Goal: Task Accomplishment & Management: Manage account settings

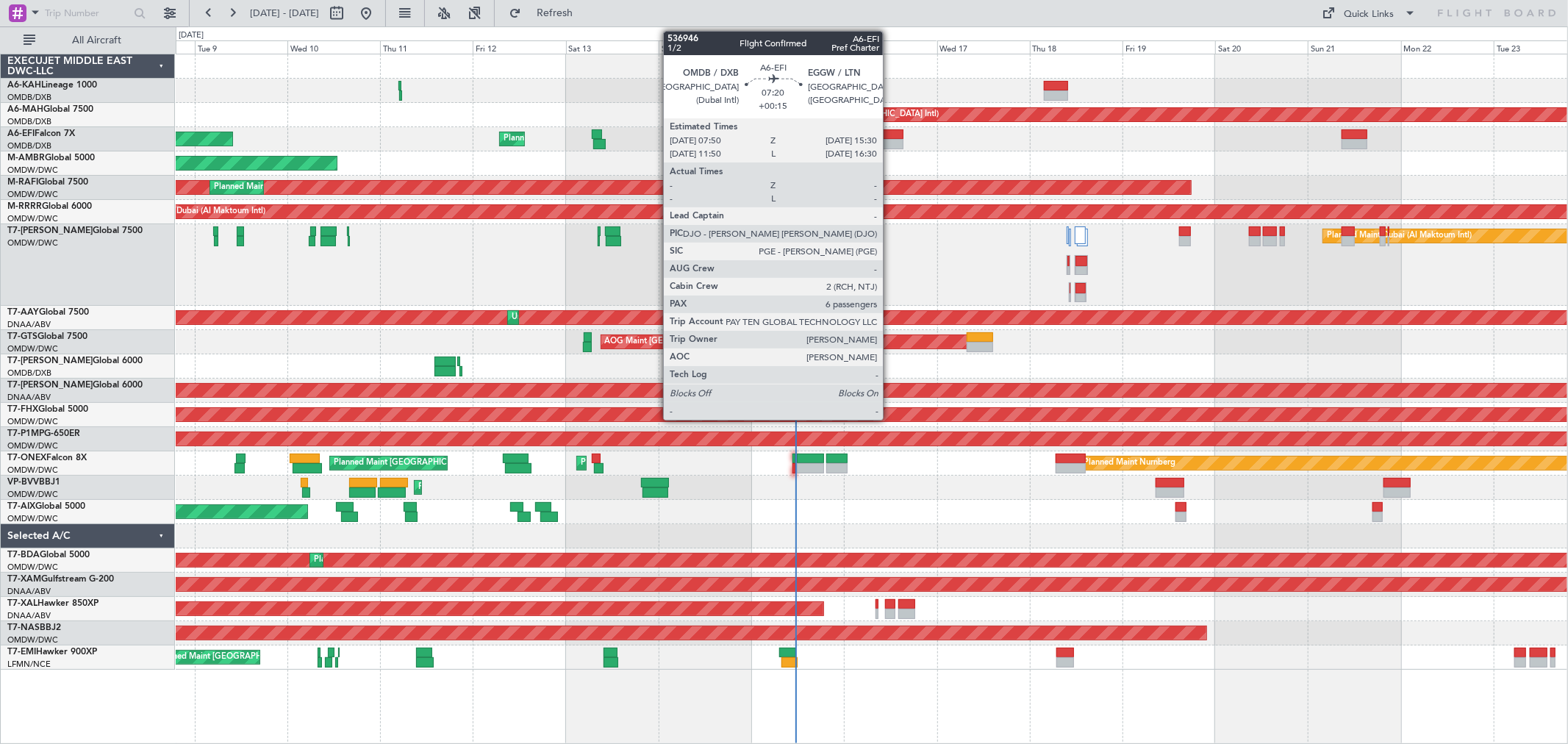
click at [890, 131] on div at bounding box center [888, 134] width 30 height 10
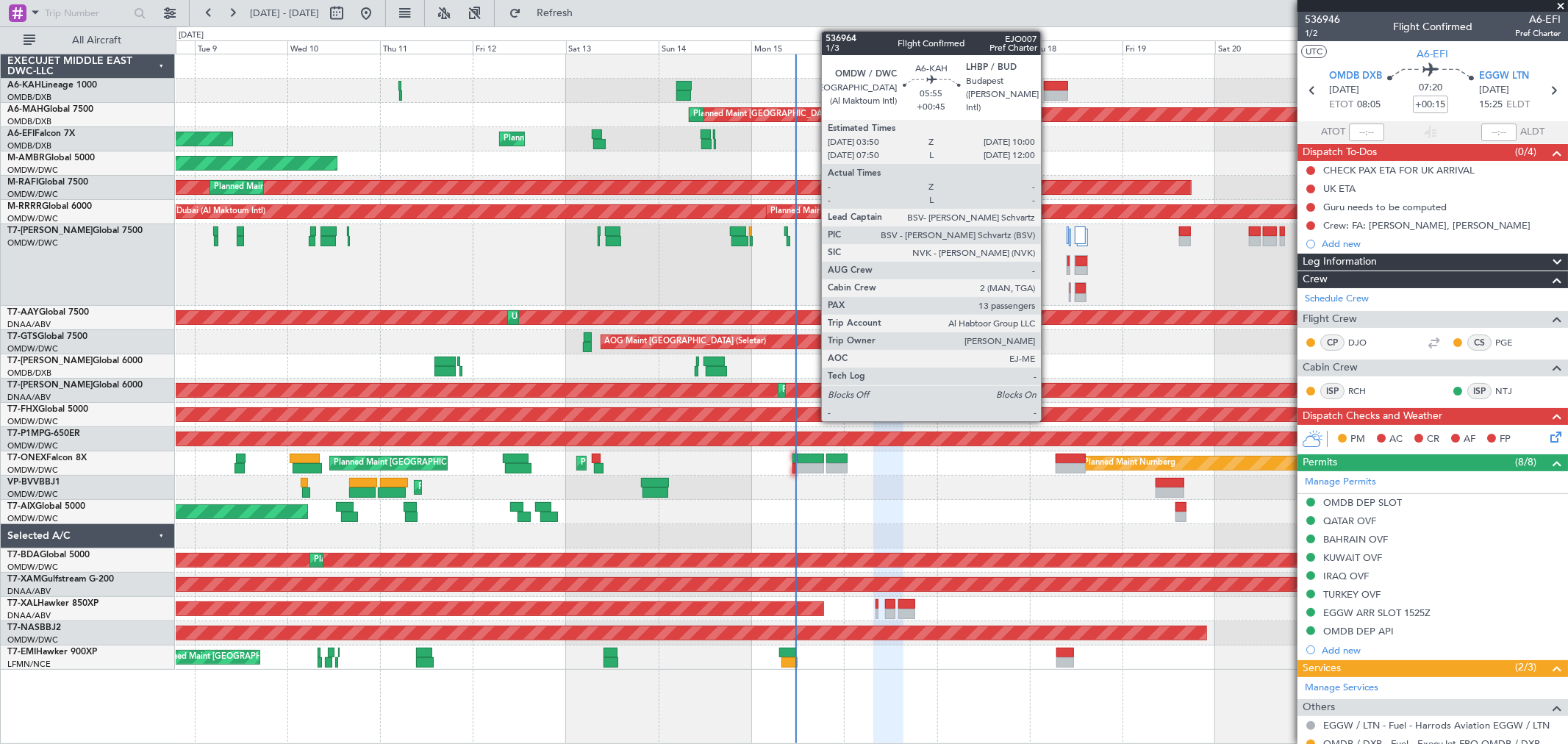
click at [1049, 94] on div at bounding box center [1055, 95] width 24 height 10
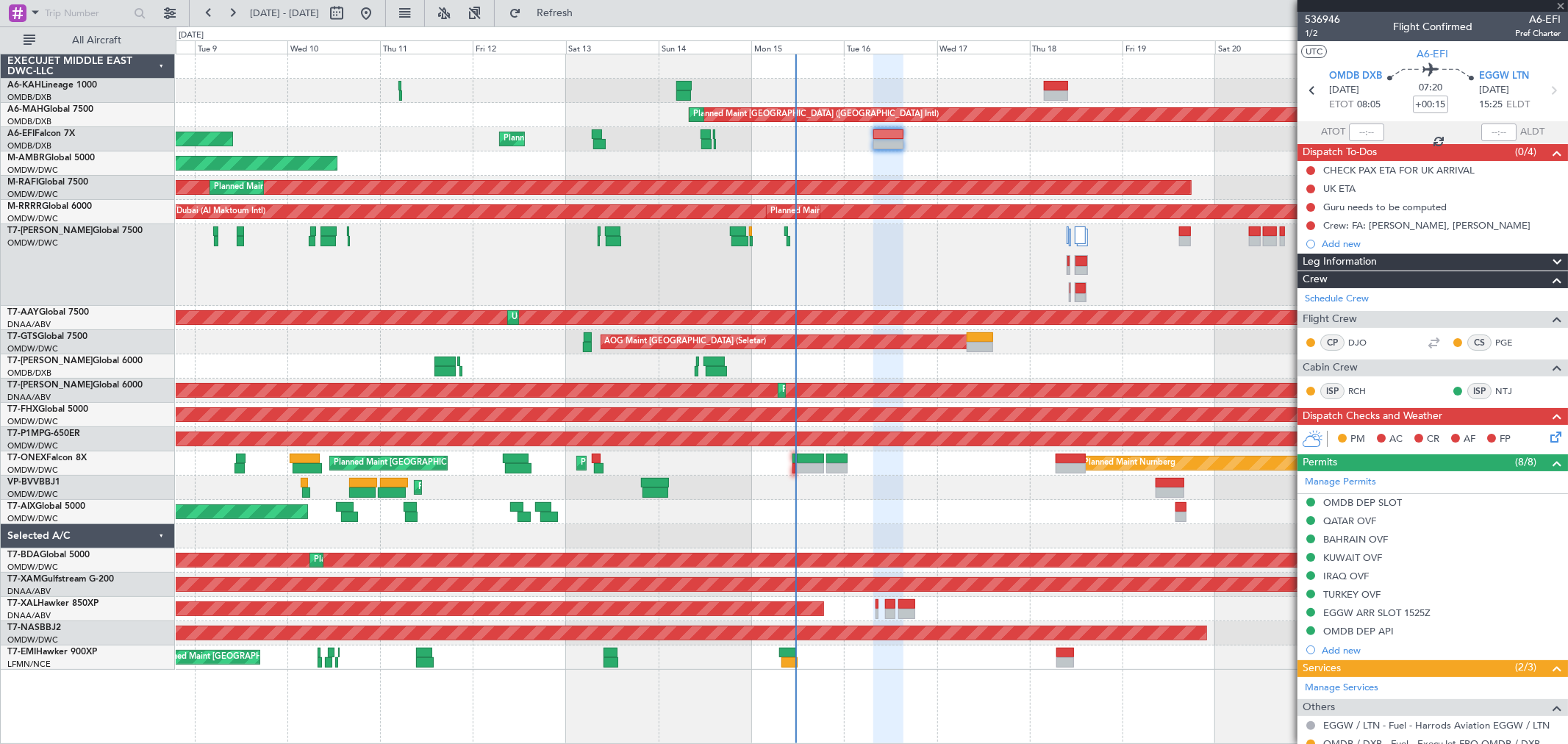
type input "+00:45"
type input "13"
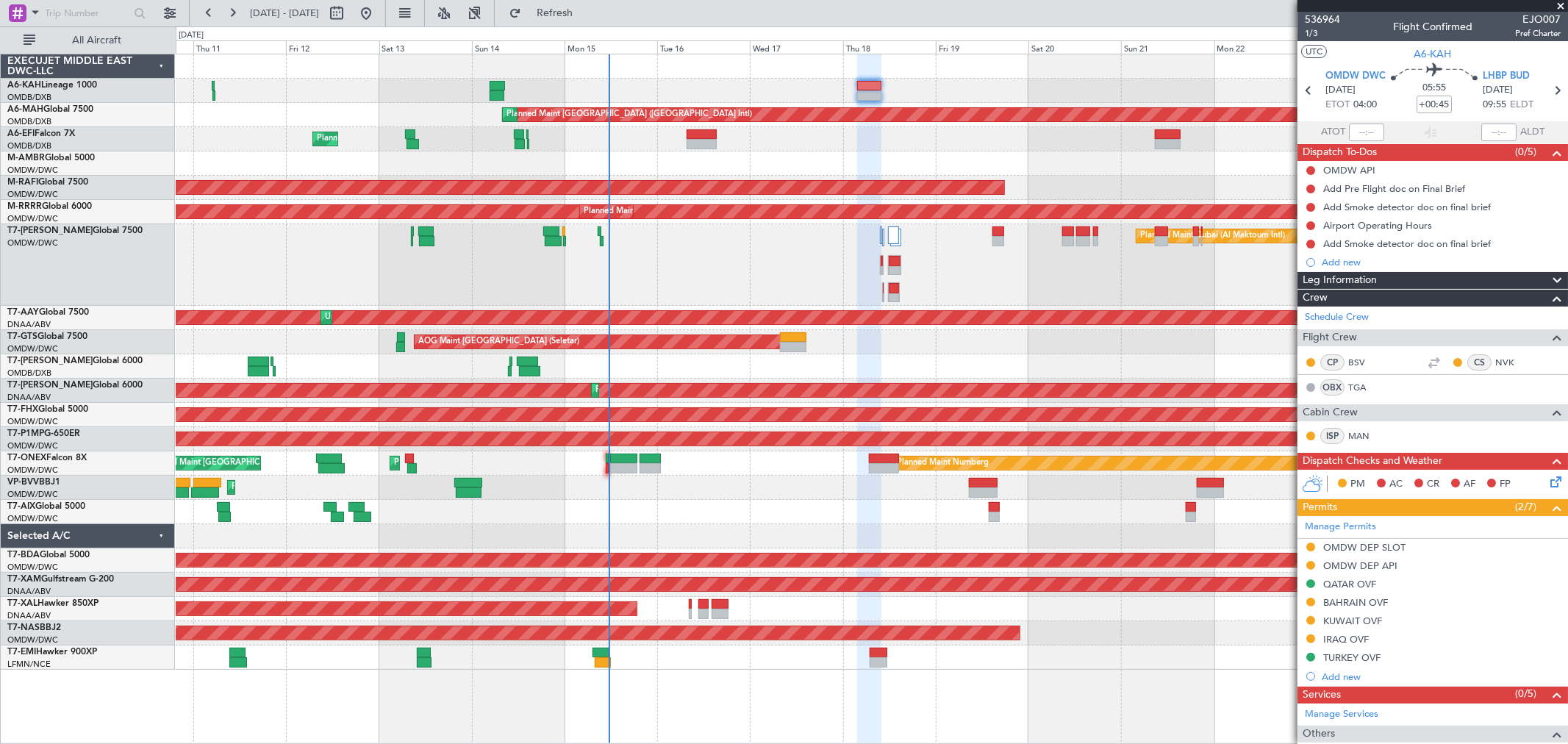
click at [970, 158] on div "Planned Maint Dubai (Dubai Intl) Planned Maint Dubai (Dubai Intl) Planned Maint…" at bounding box center [871, 361] width 1392 height 615
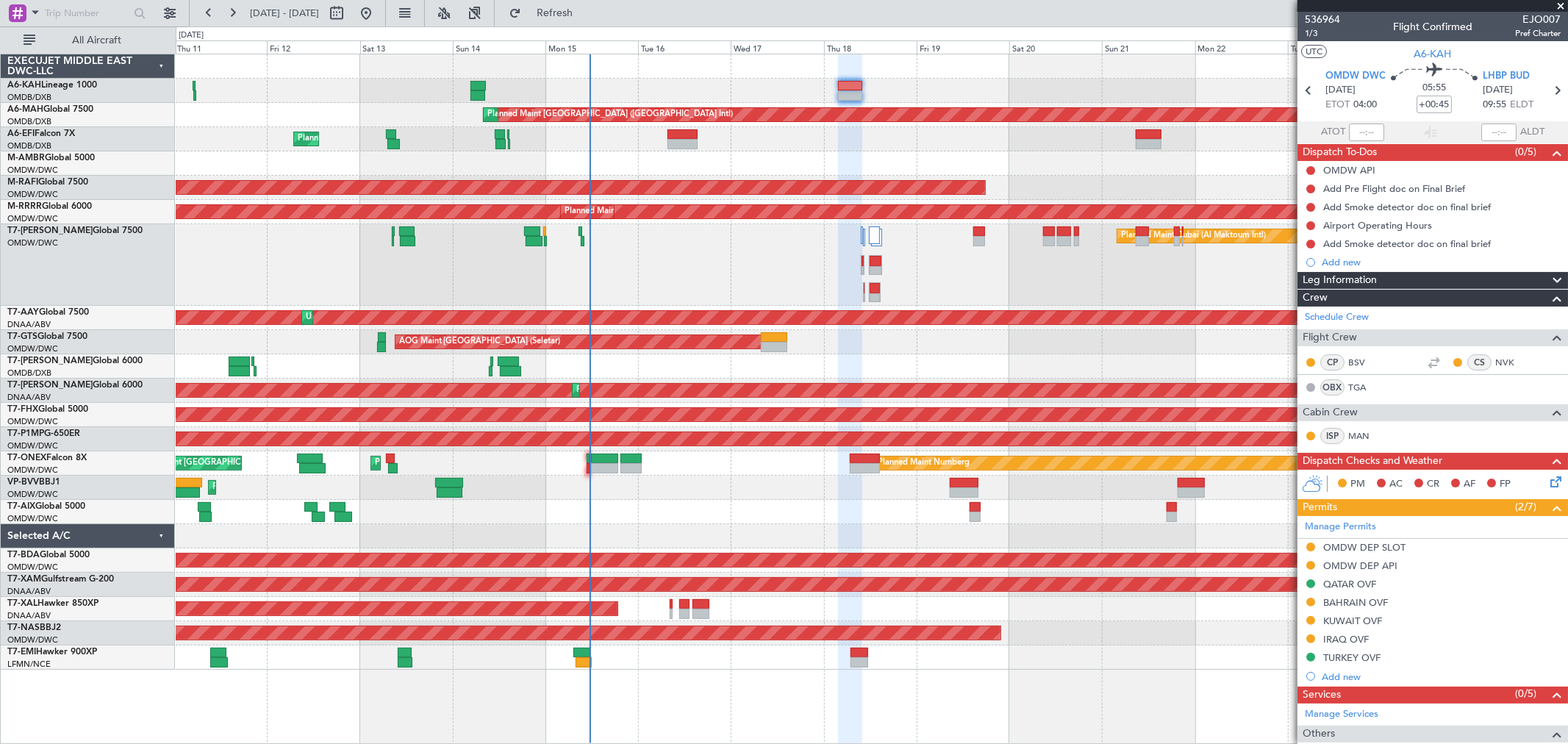
click at [818, 194] on div "Planned Maint Dubai (Al Maktoum Intl) Planned Maint Dubai (Al Maktoum Intl)" at bounding box center [871, 187] width 1392 height 24
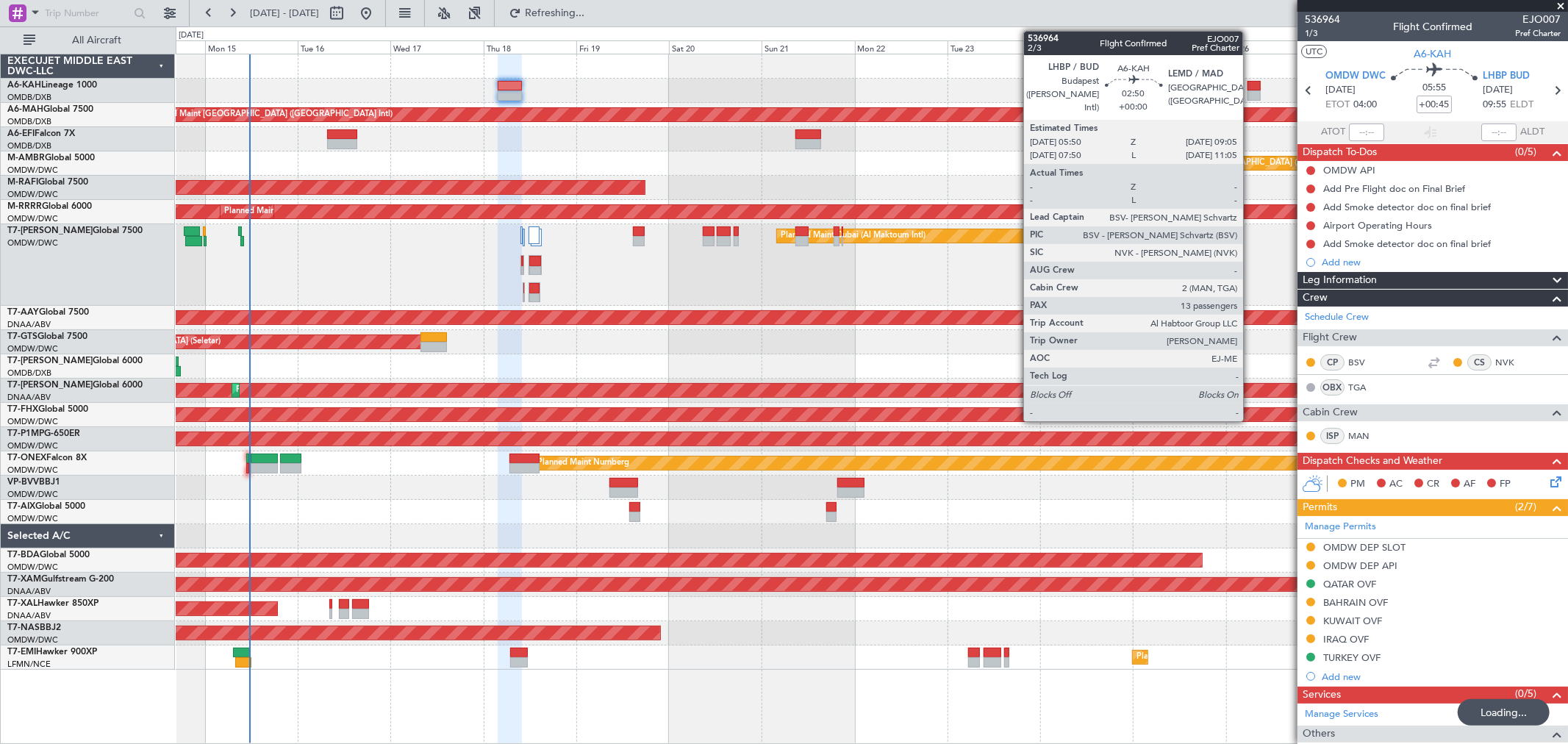
click at [1250, 94] on div at bounding box center [1254, 95] width 13 height 10
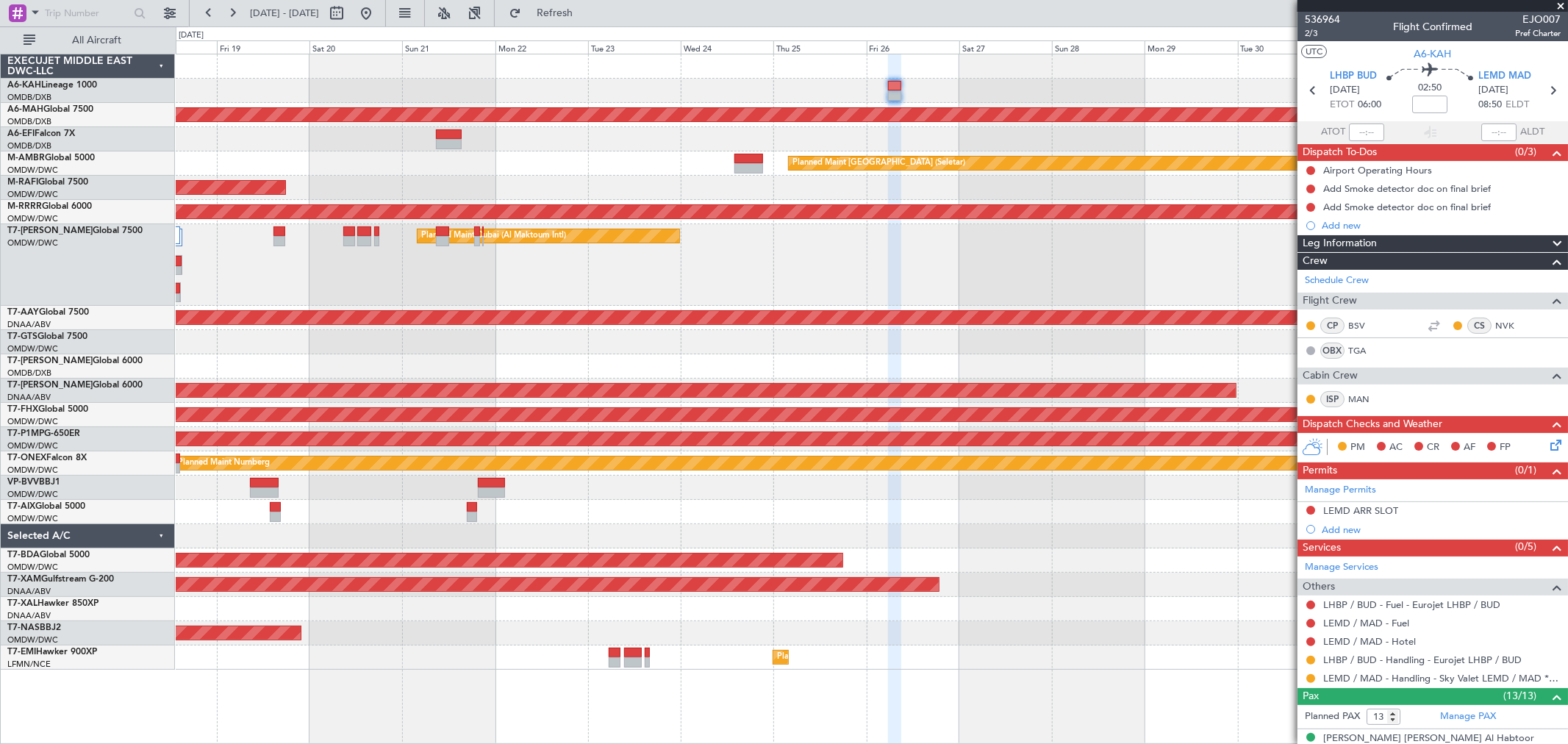
click at [504, 166] on div "Planned Maint [GEOGRAPHIC_DATA] (Seletar)" at bounding box center [871, 163] width 1392 height 24
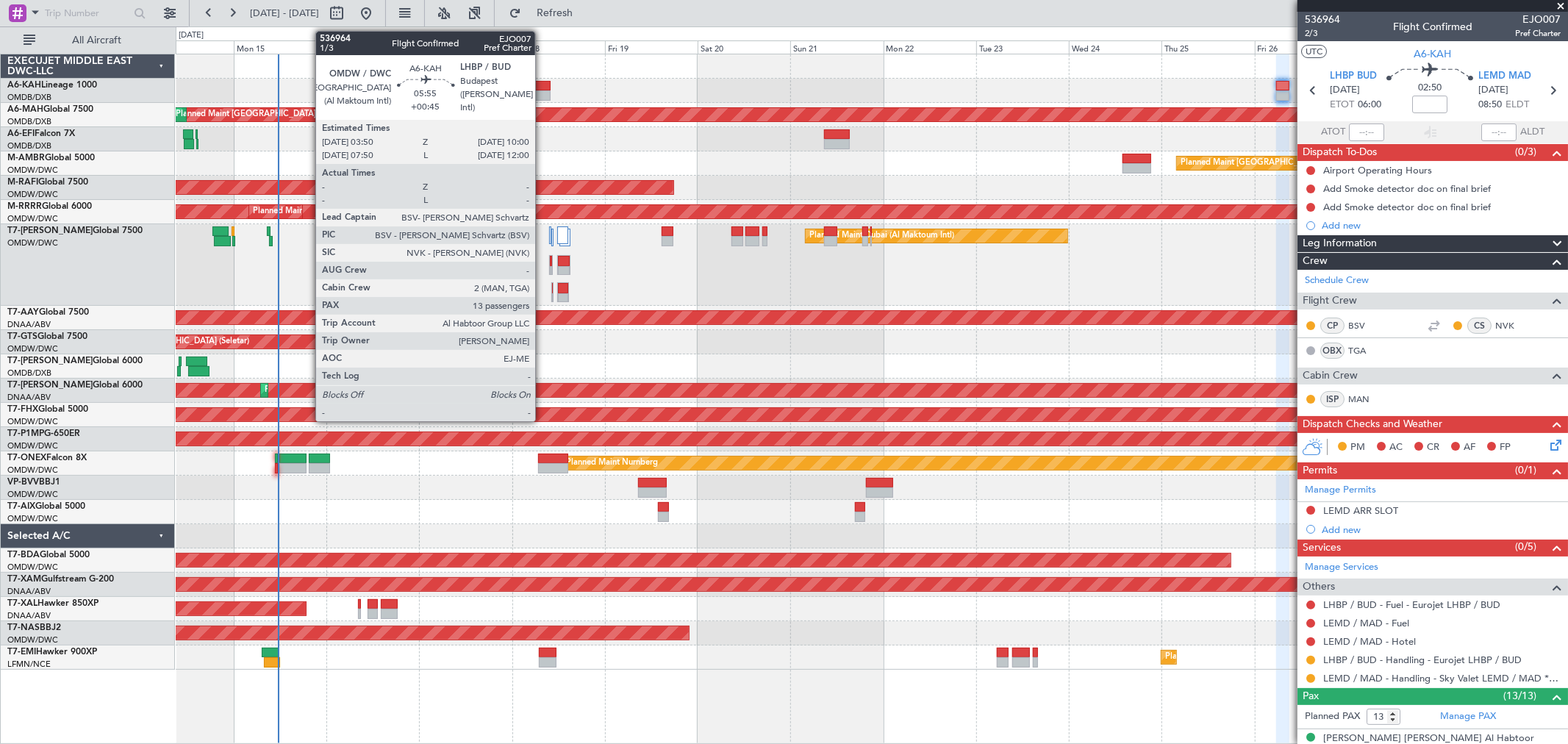
click at [542, 94] on div at bounding box center [538, 95] width 24 height 10
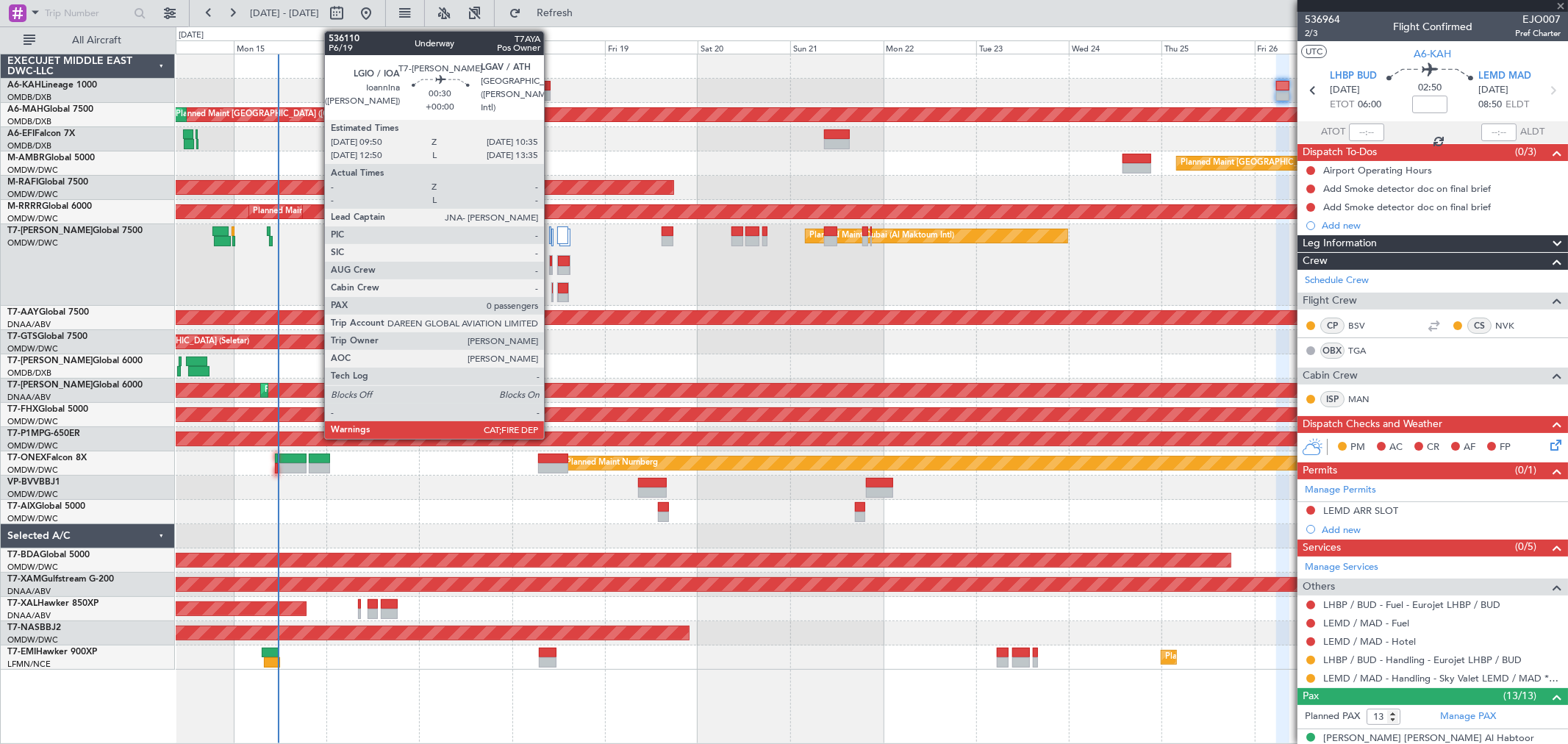
type input "+00:45"
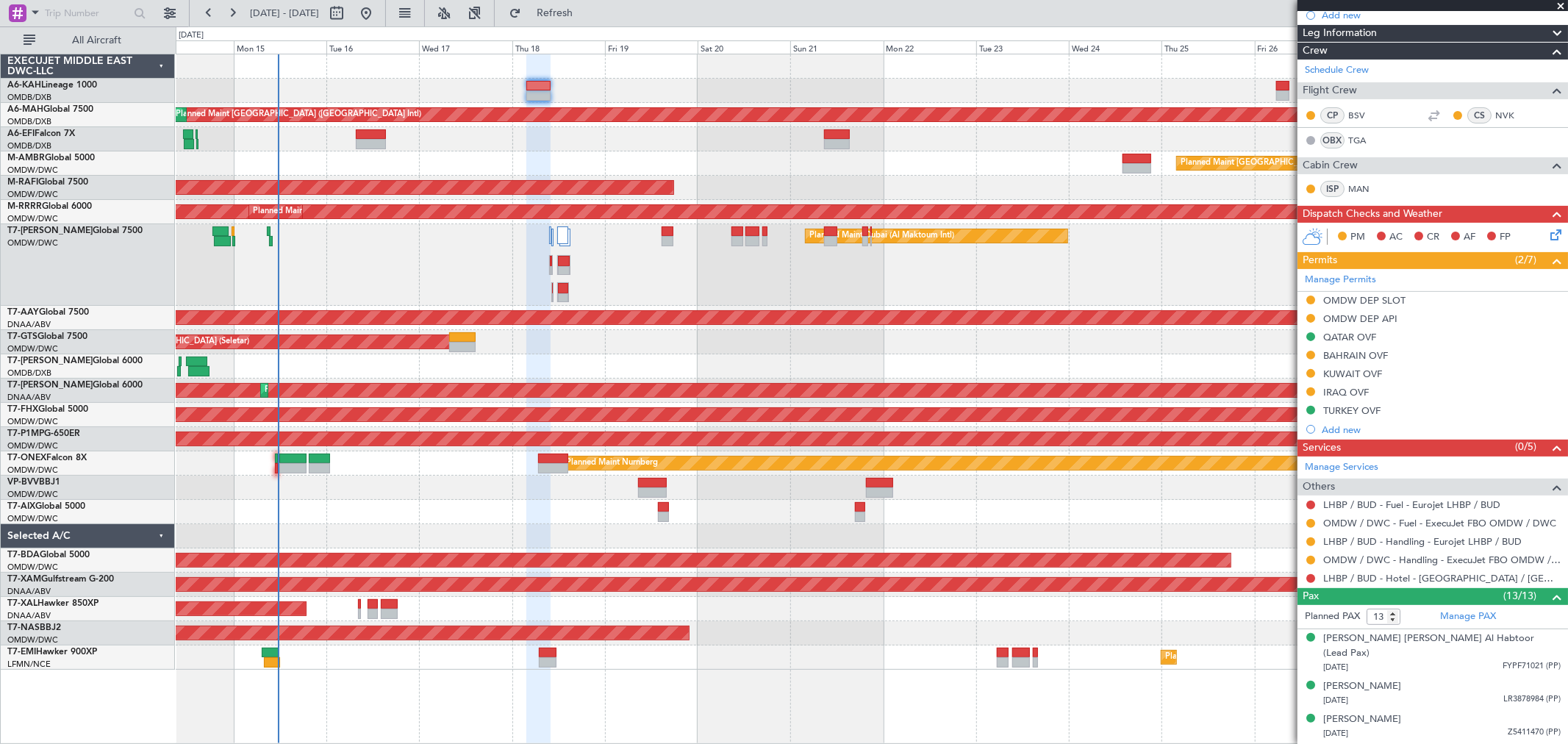
scroll to position [153, 0]
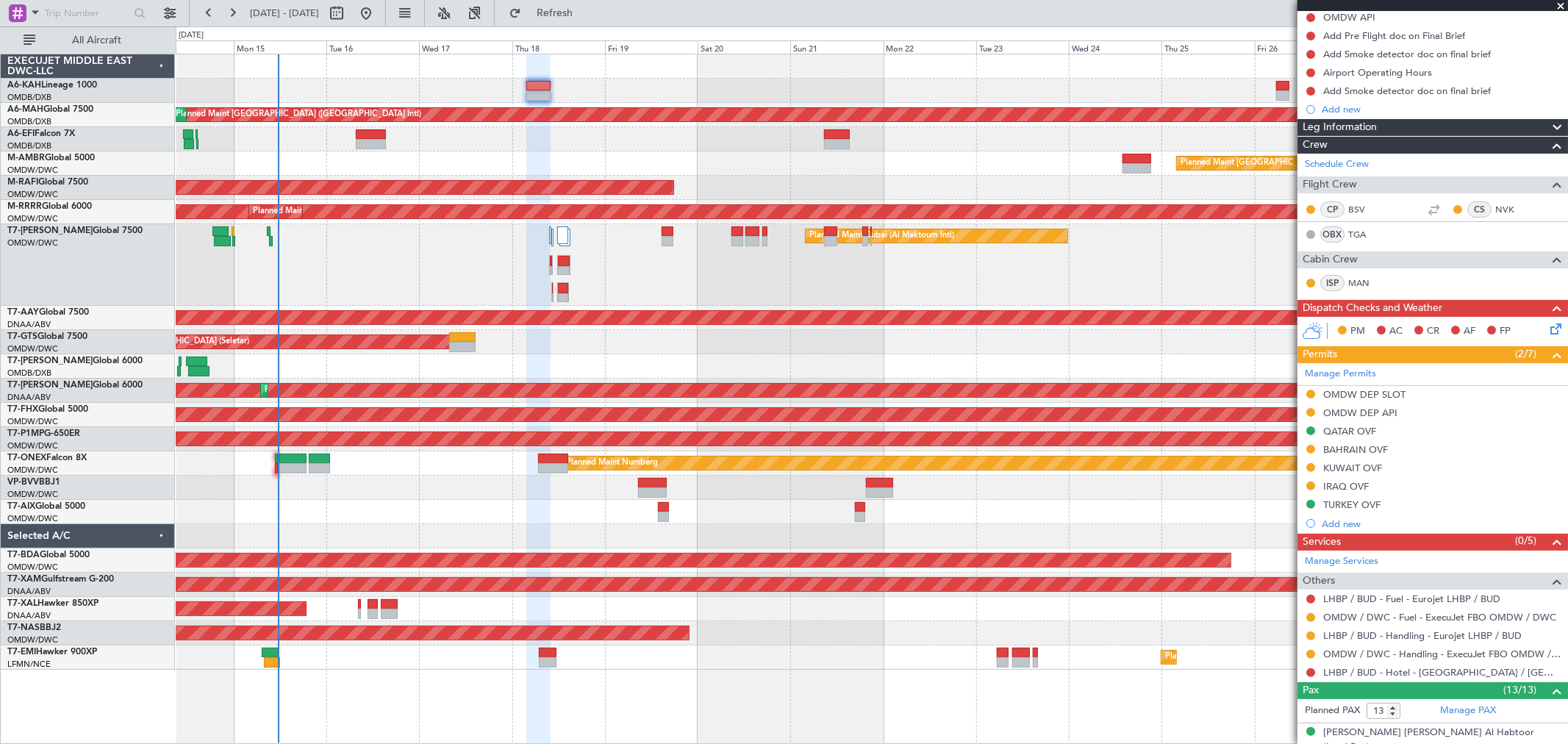
click at [1352, 111] on div "Add new" at bounding box center [1440, 109] width 239 height 12
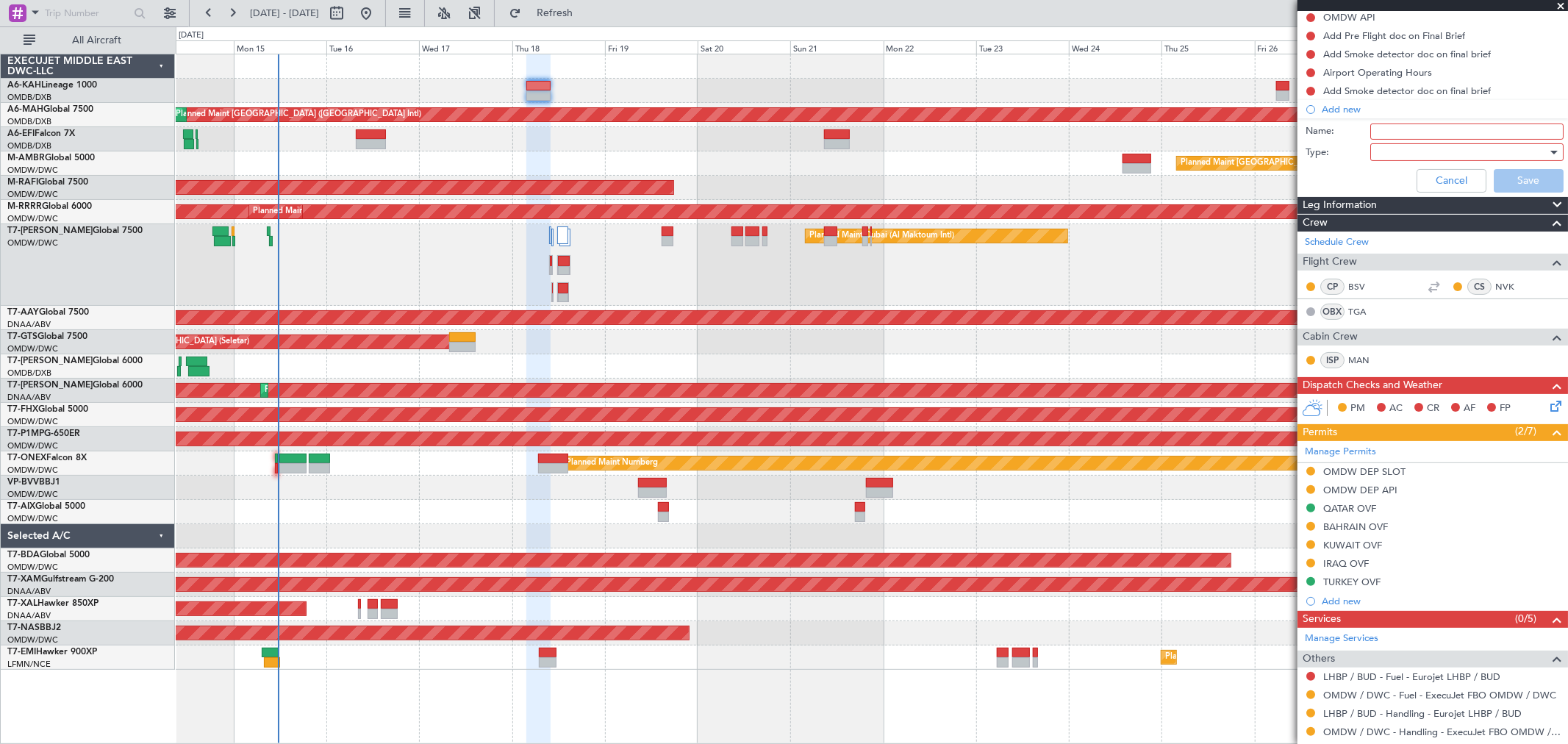
click at [1375, 133] on input "Name:" at bounding box center [1467, 131] width 193 height 16
type input "Engineer details TBA"
click at [1460, 152] on div at bounding box center [1461, 152] width 171 height 22
click at [1446, 181] on span "Generic" at bounding box center [1459, 181] width 171 height 22
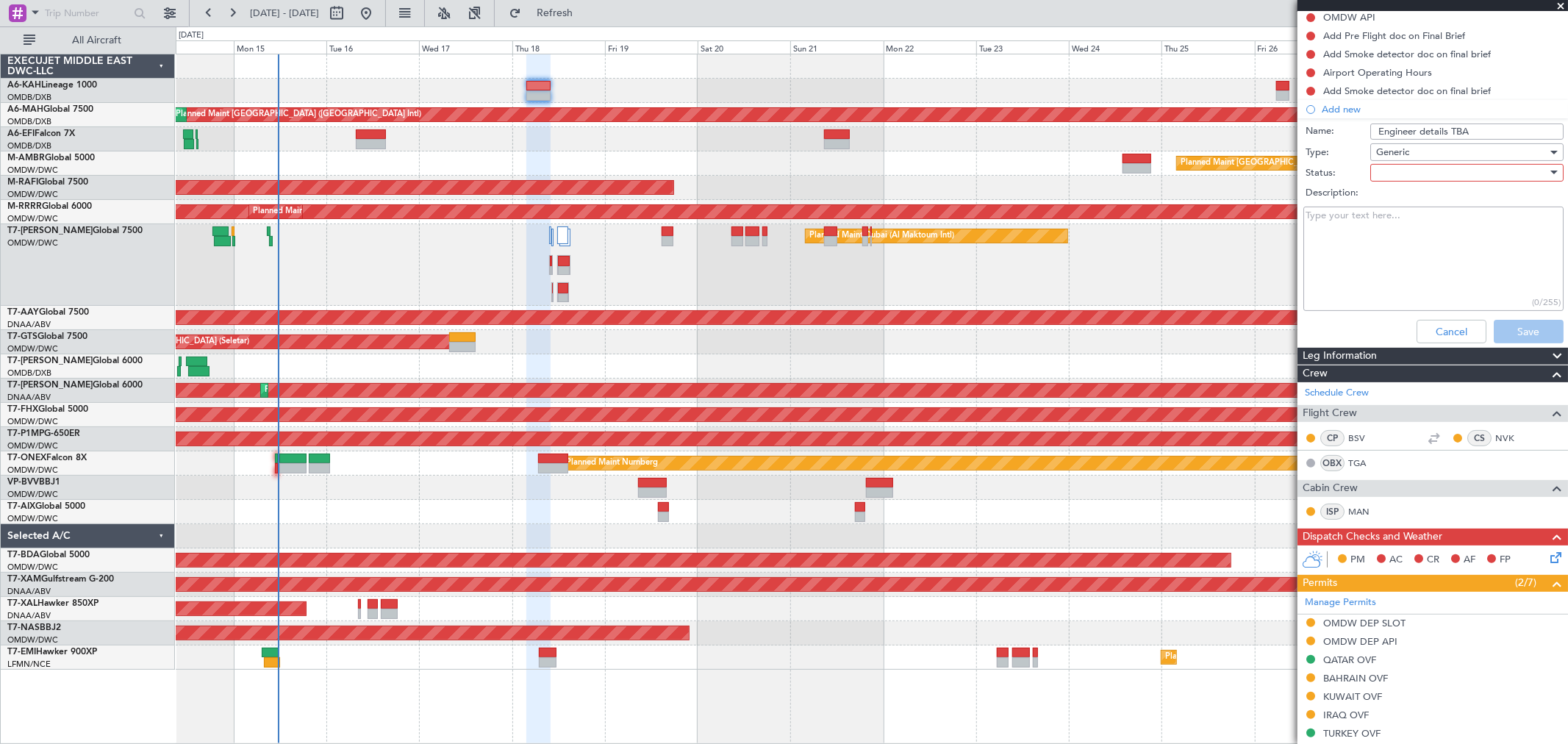
click at [1464, 183] on div "Description:" at bounding box center [1433, 193] width 285 height 21
click at [1464, 175] on div at bounding box center [1461, 172] width 171 height 22
drag, startPoint x: 1454, startPoint y: 193, endPoint x: 1463, endPoint y: 197, distance: 9.8
click at [1454, 193] on span "Not Started" at bounding box center [1459, 201] width 171 height 22
click at [1537, 322] on button "Save" at bounding box center [1529, 331] width 70 height 23
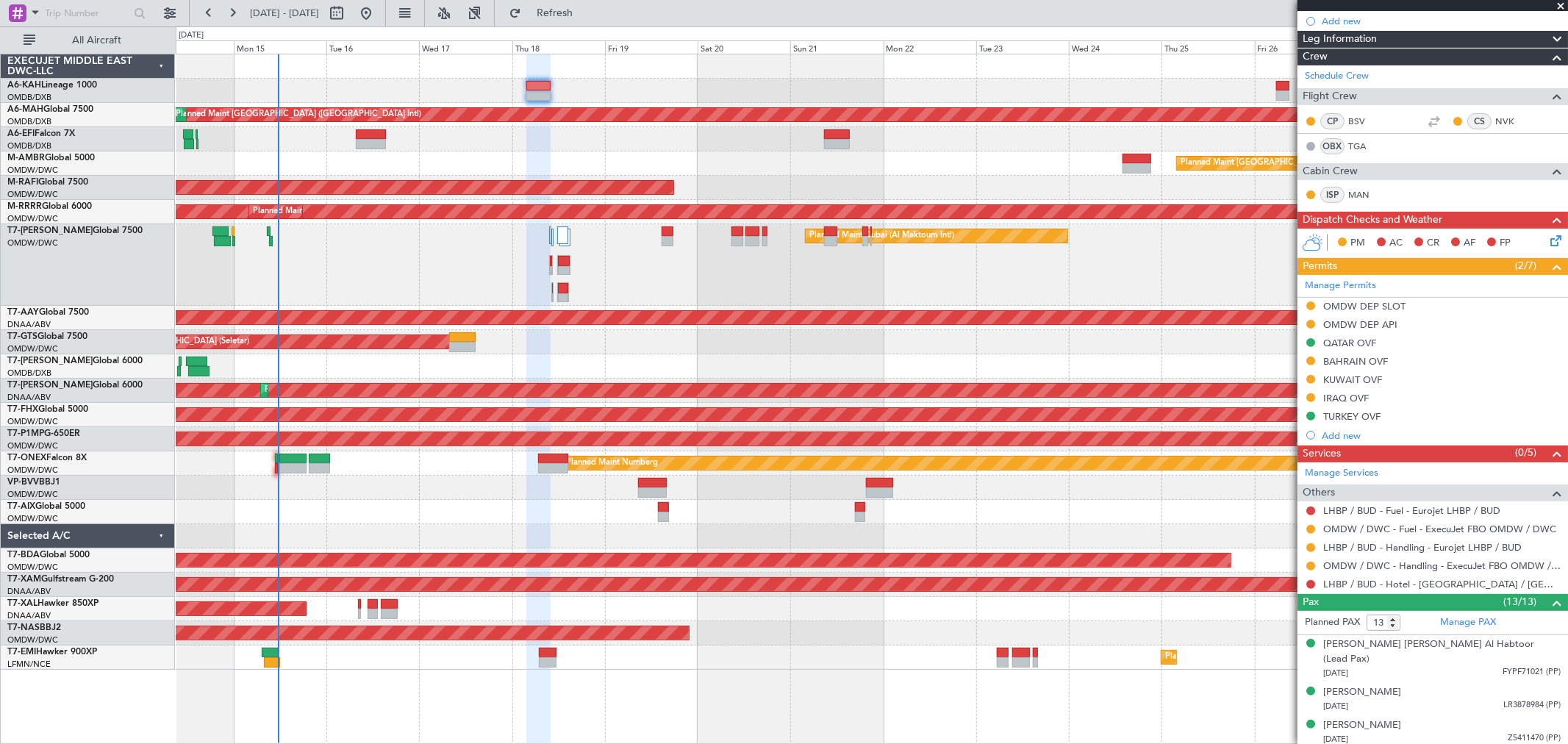
scroll to position [317, 0]
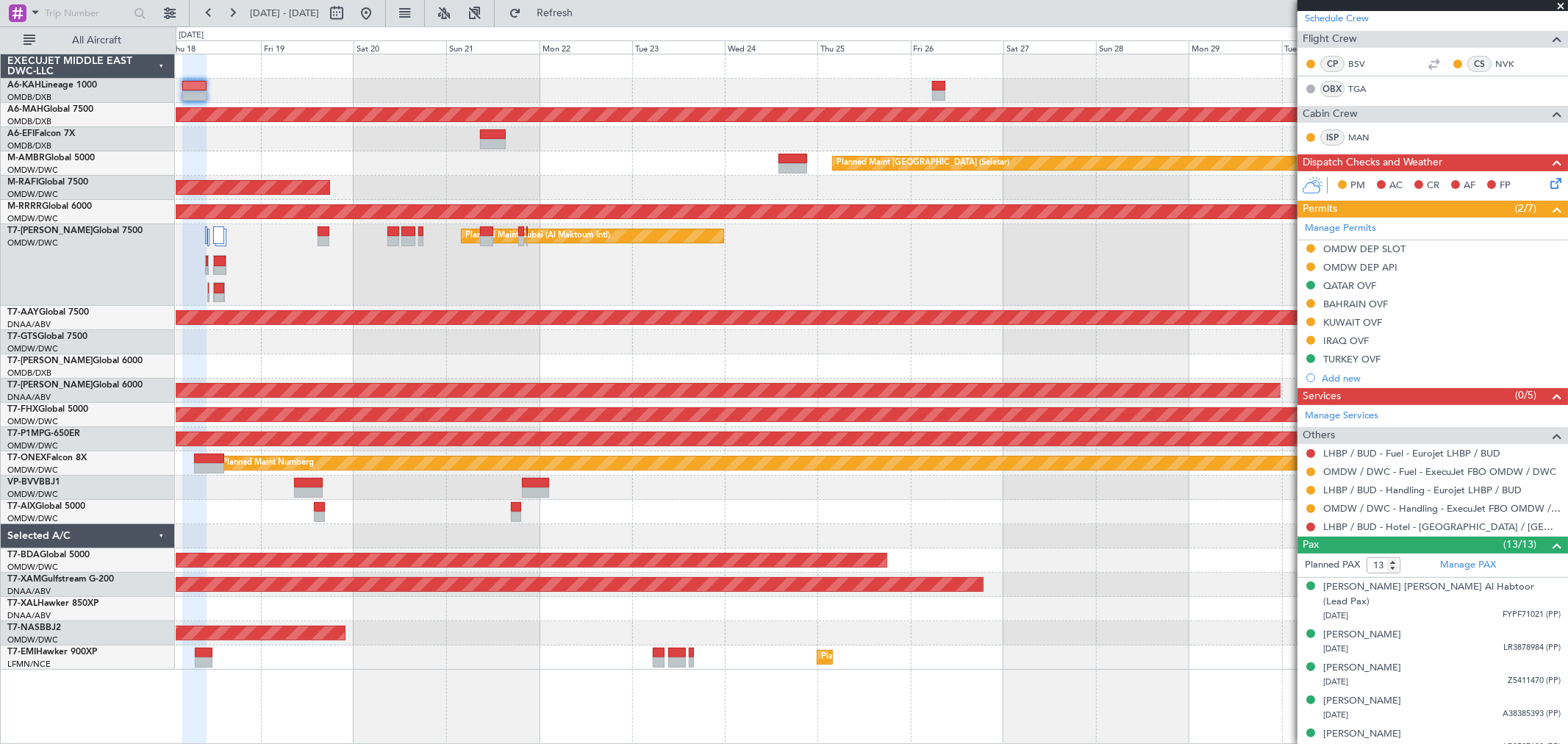
click at [695, 172] on div "Planned Maint [GEOGRAPHIC_DATA] (Seletar)" at bounding box center [871, 163] width 1392 height 24
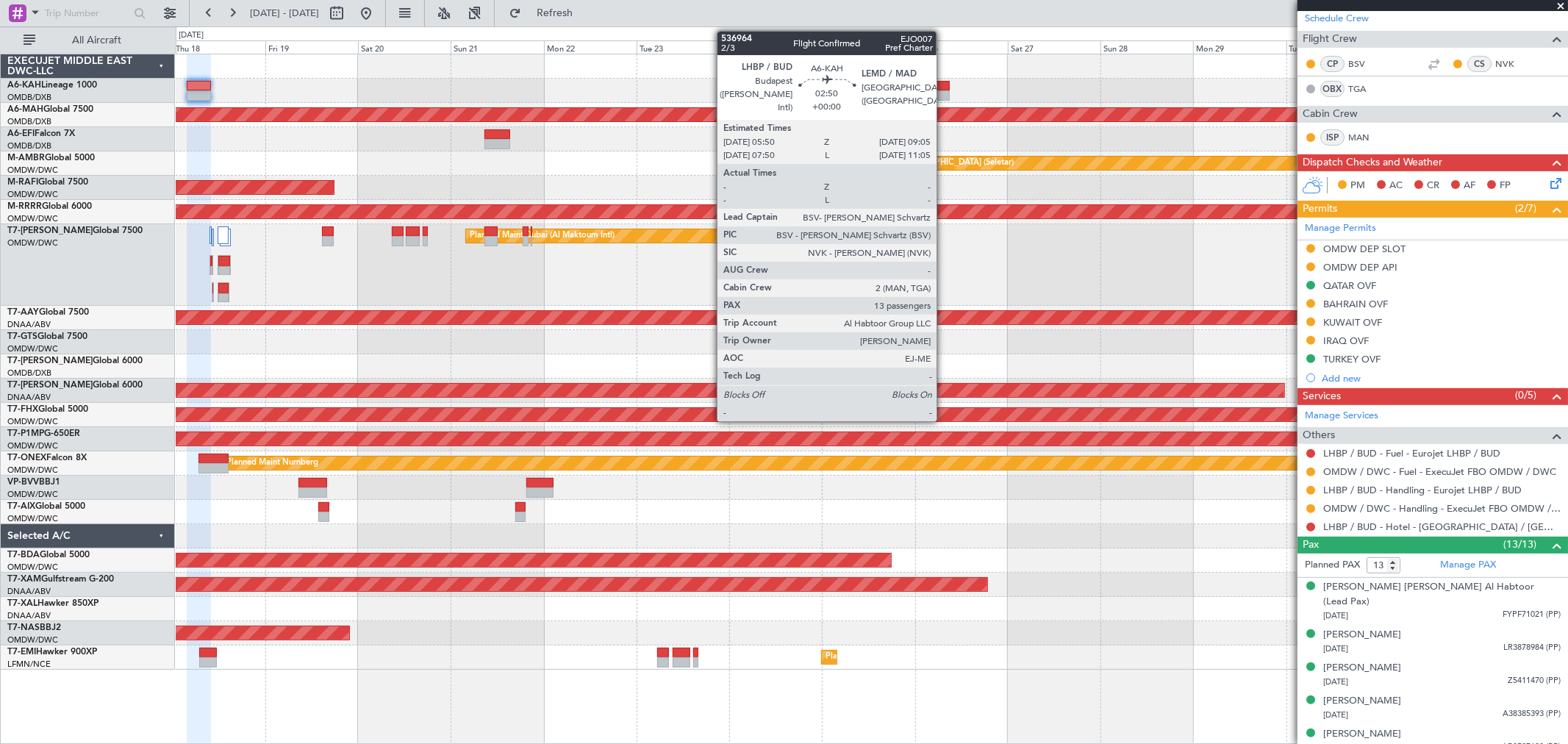
click at [944, 91] on div at bounding box center [943, 95] width 13 height 10
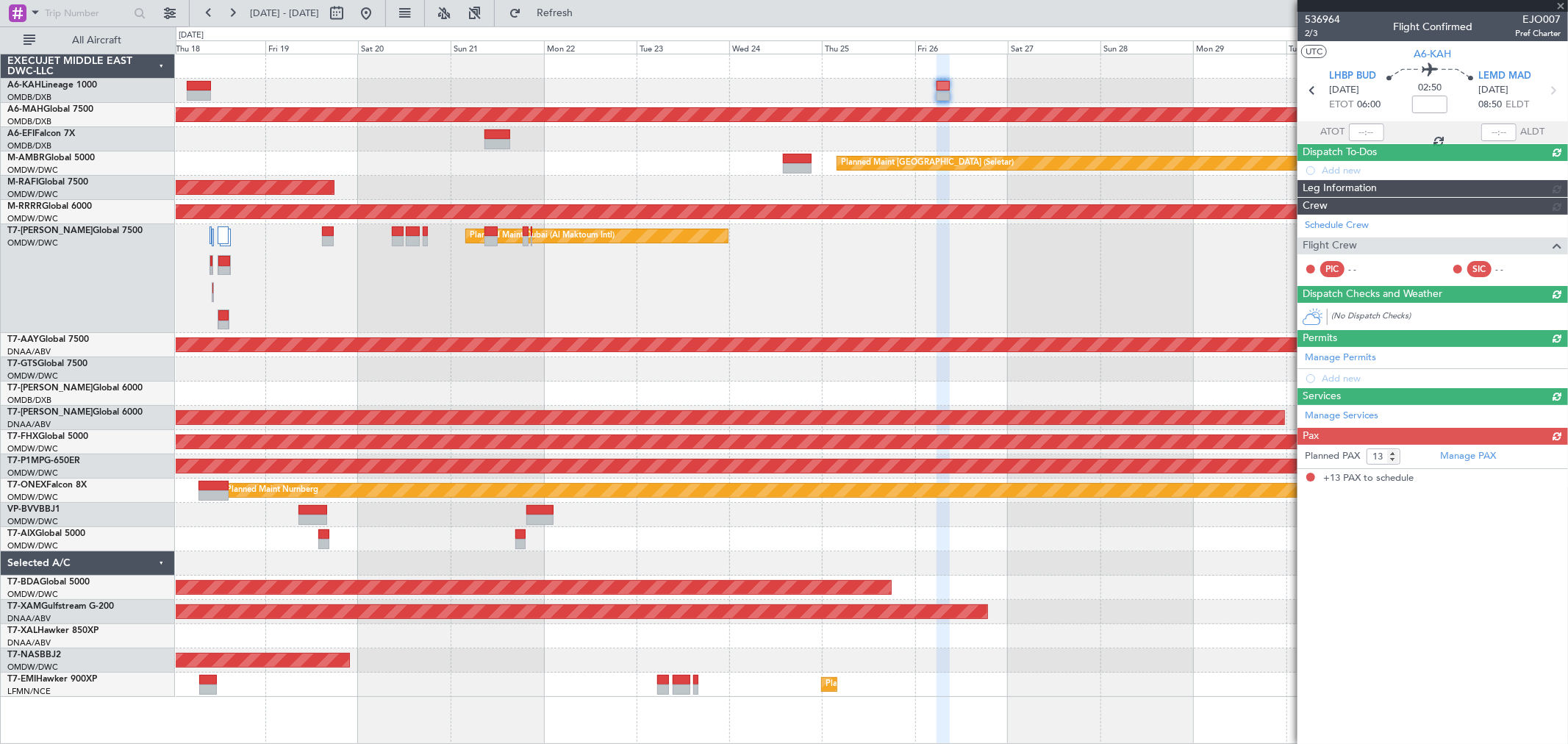
scroll to position [0, 0]
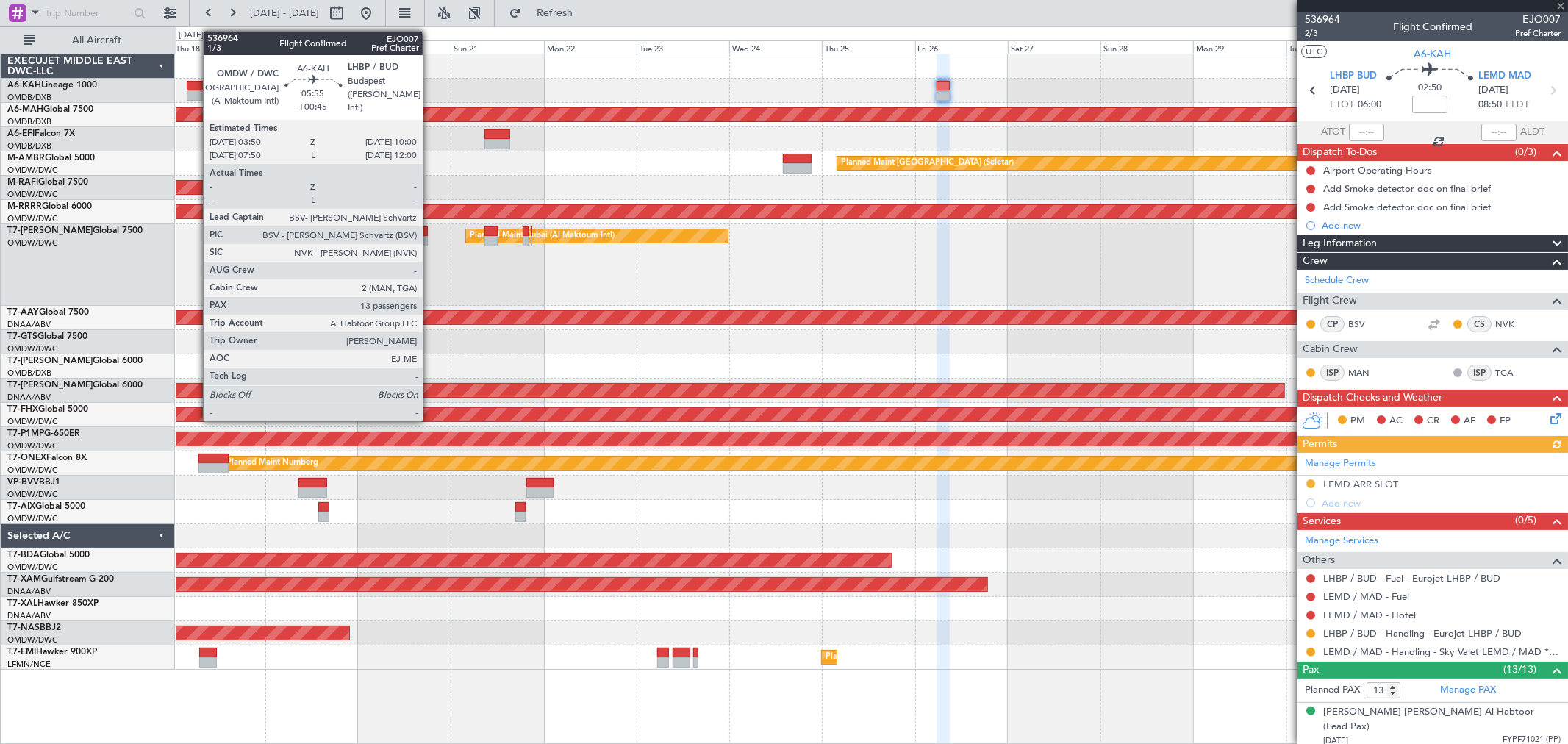
click at [196, 98] on div at bounding box center [198, 95] width 24 height 10
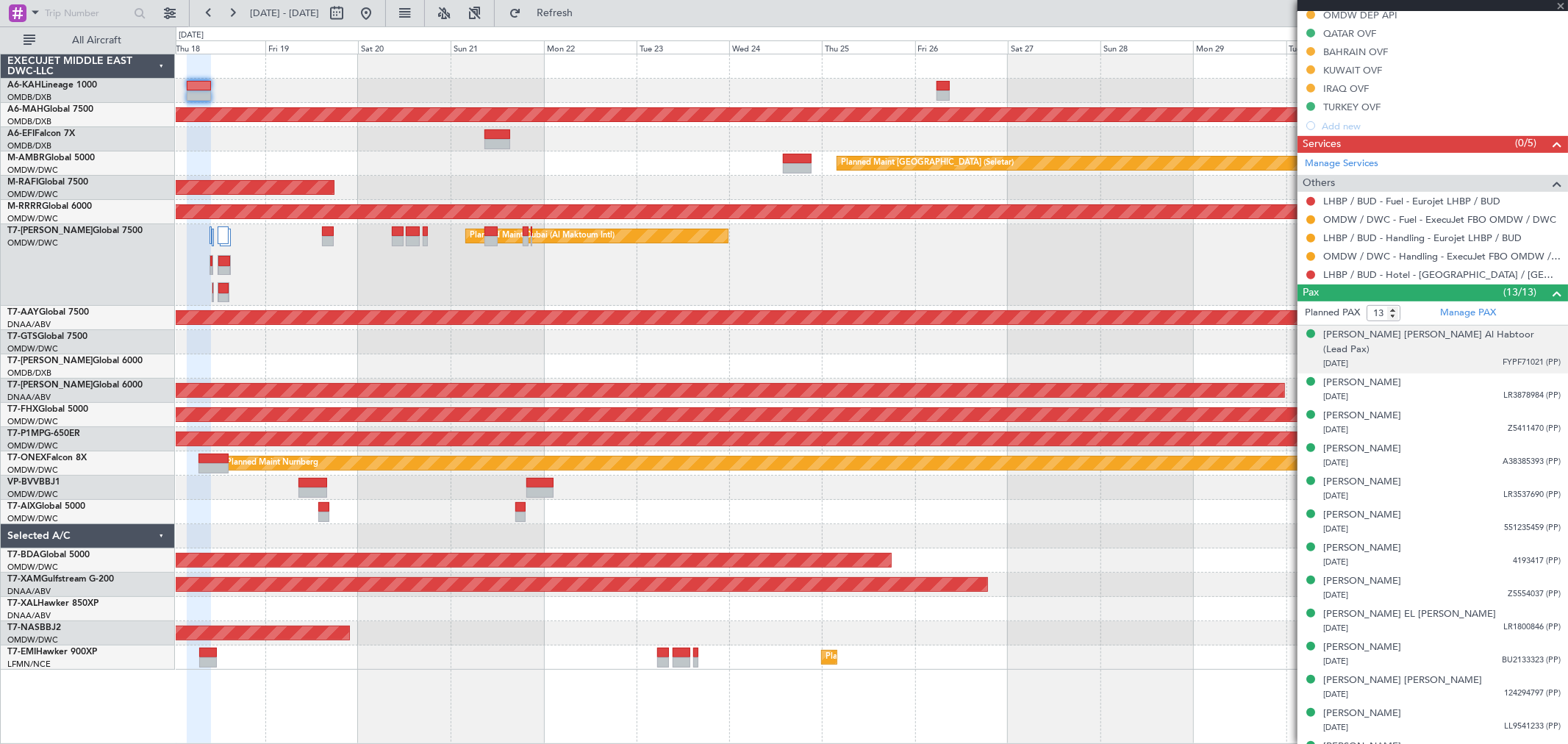
scroll to position [554, 0]
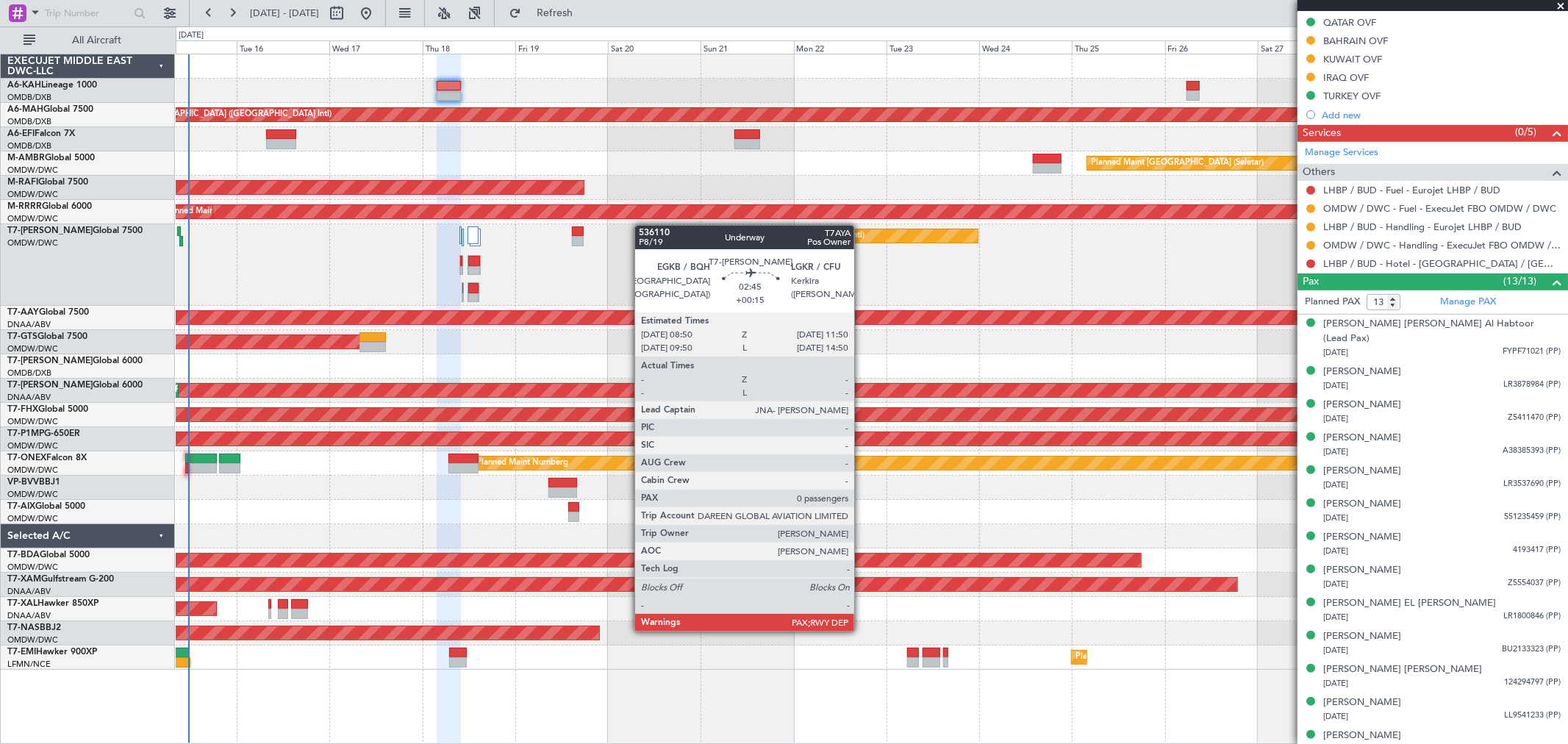
click at [645, 227] on div "Planned Maint Dubai (Dubai Intl) Planned Maint Dubai (Dubai Intl) Planned Maint…" at bounding box center [871, 361] width 1392 height 615
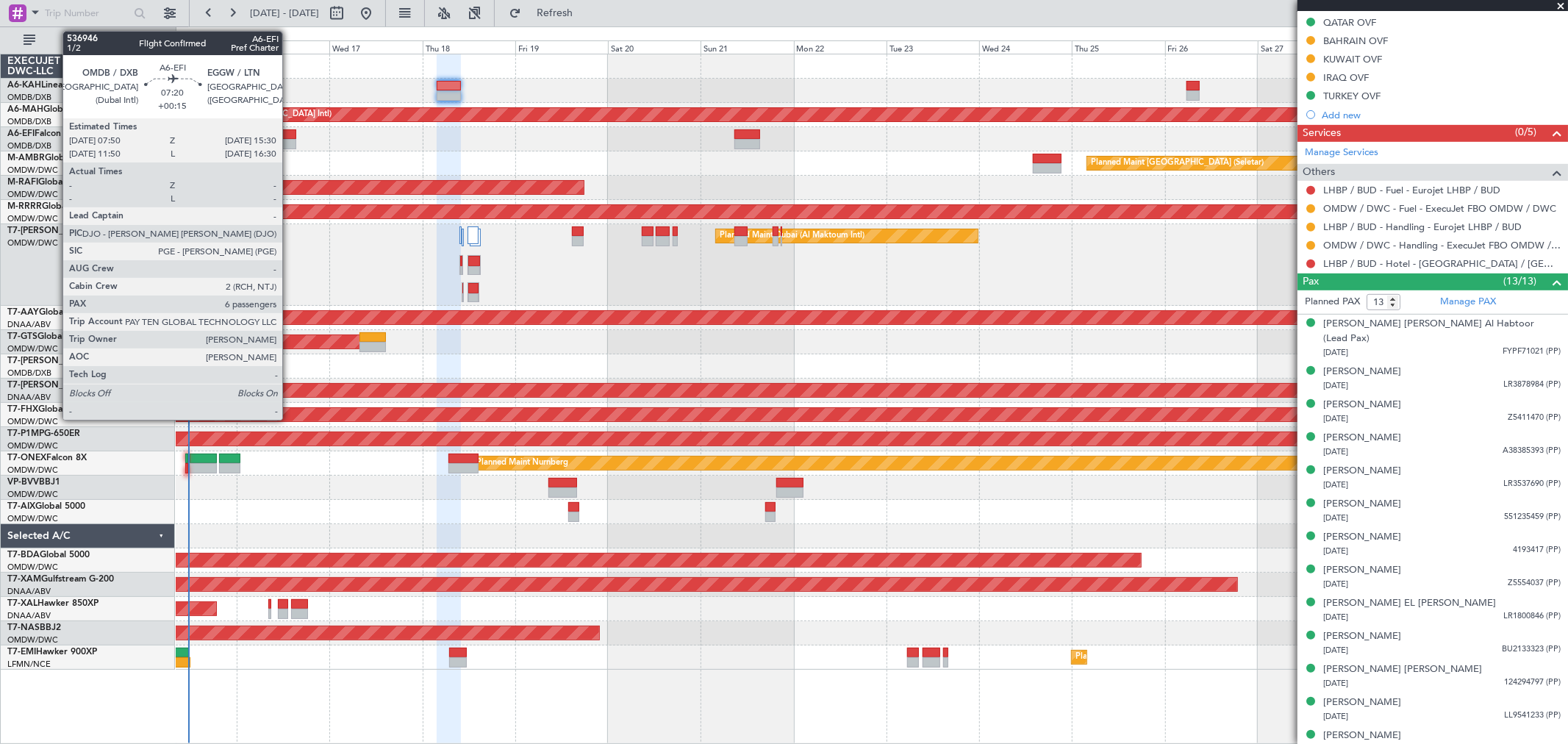
click at [289, 143] on div at bounding box center [281, 144] width 30 height 10
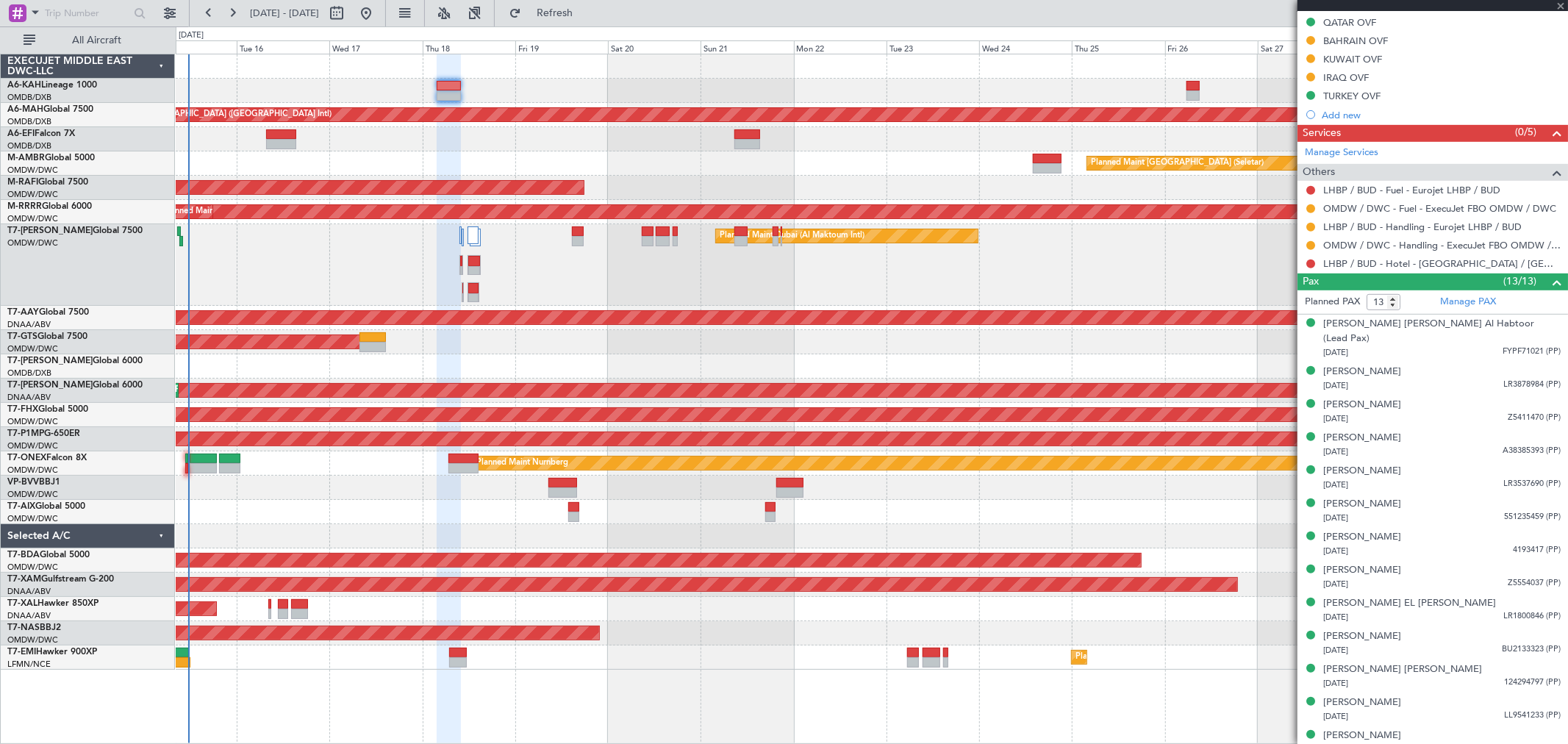
type input "+00:15"
type input "6"
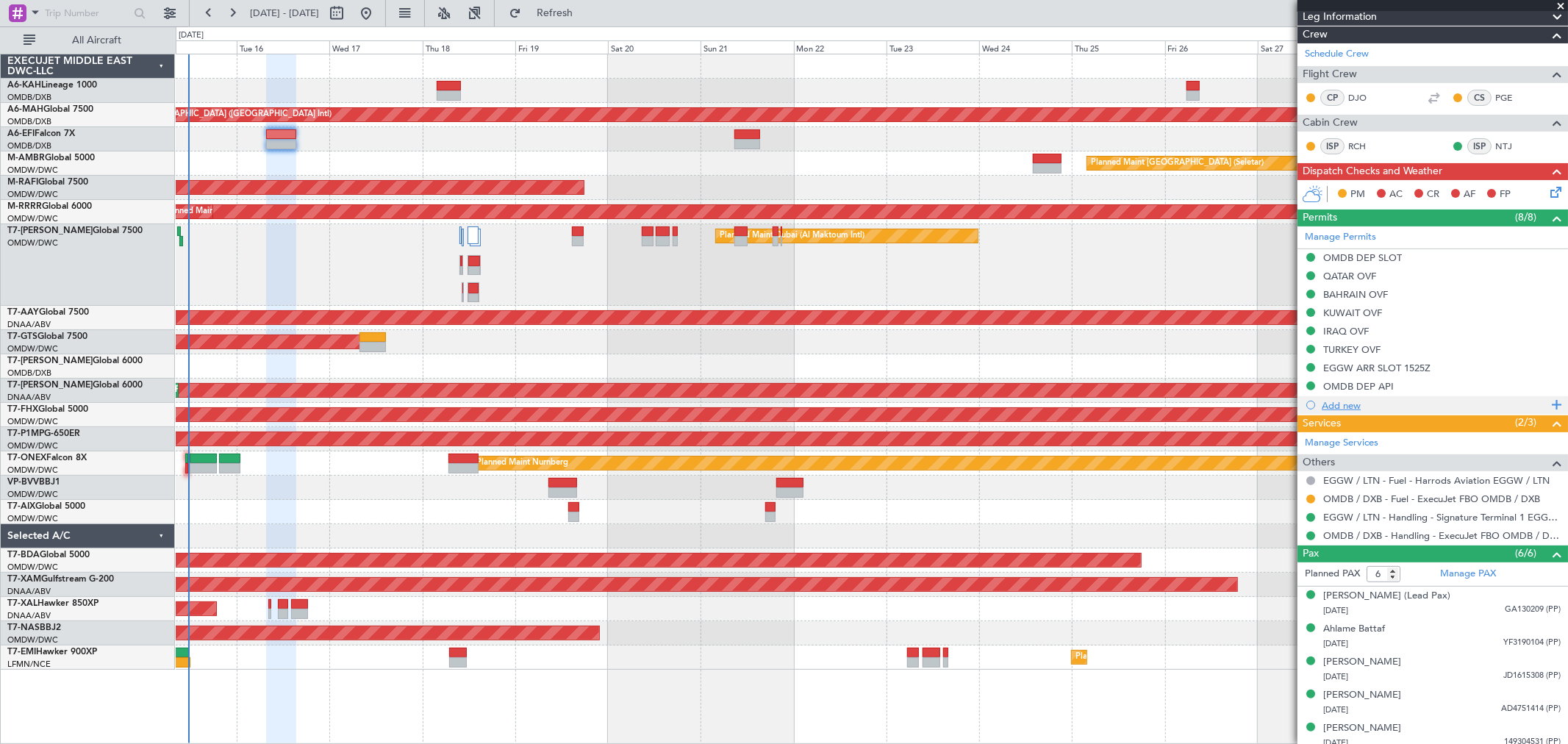
scroll to position [285, 0]
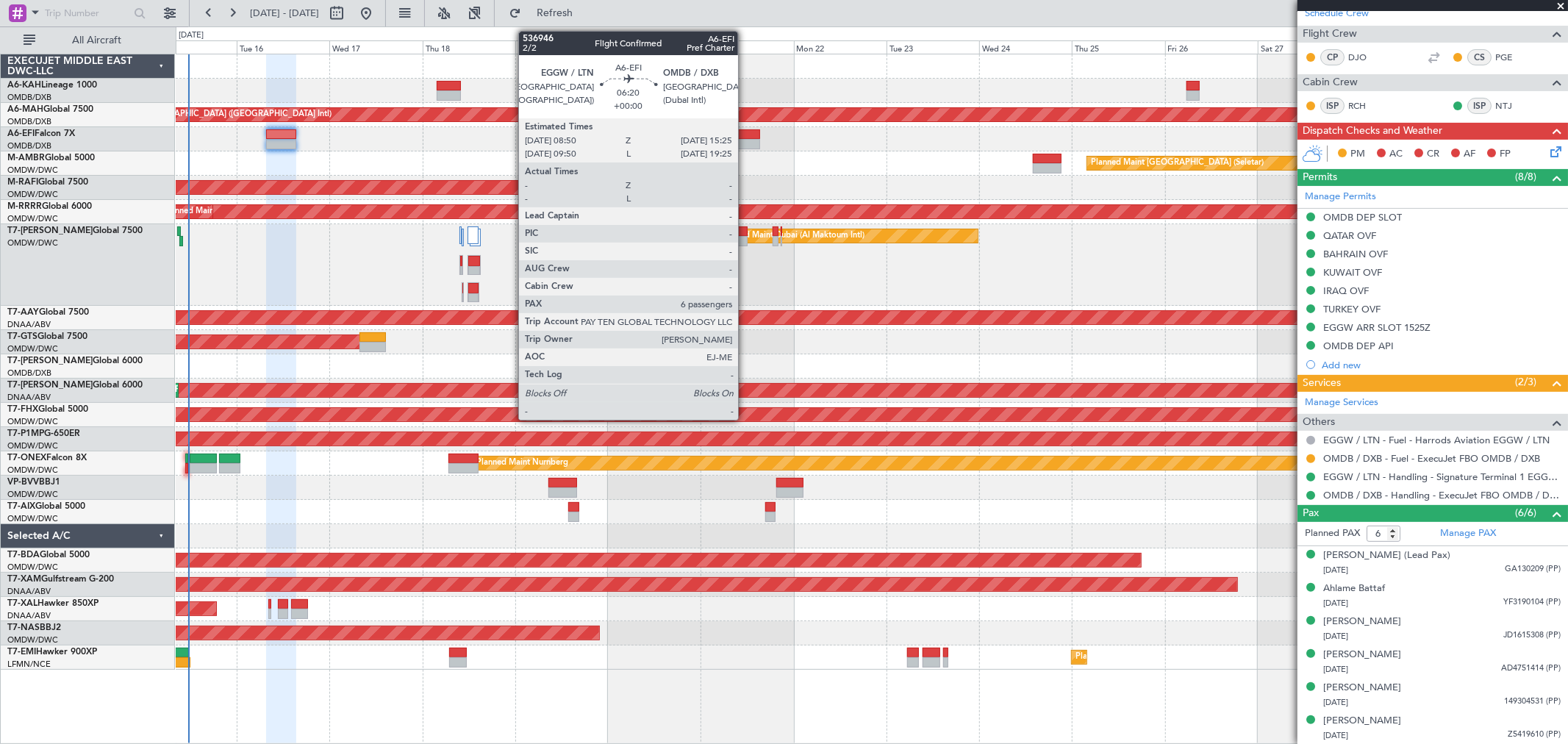
click at [746, 140] on div at bounding box center [746, 144] width 26 height 10
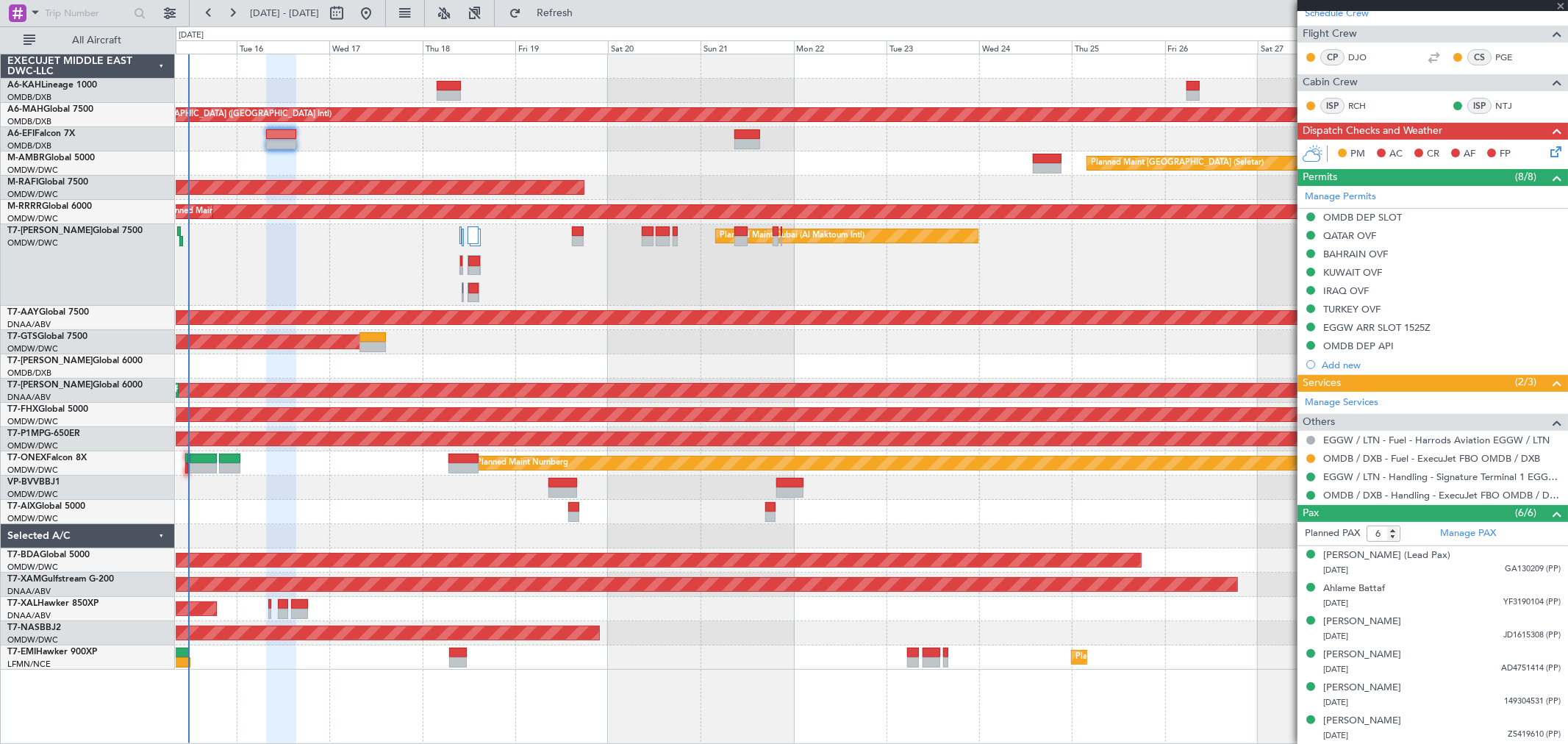
scroll to position [0, 0]
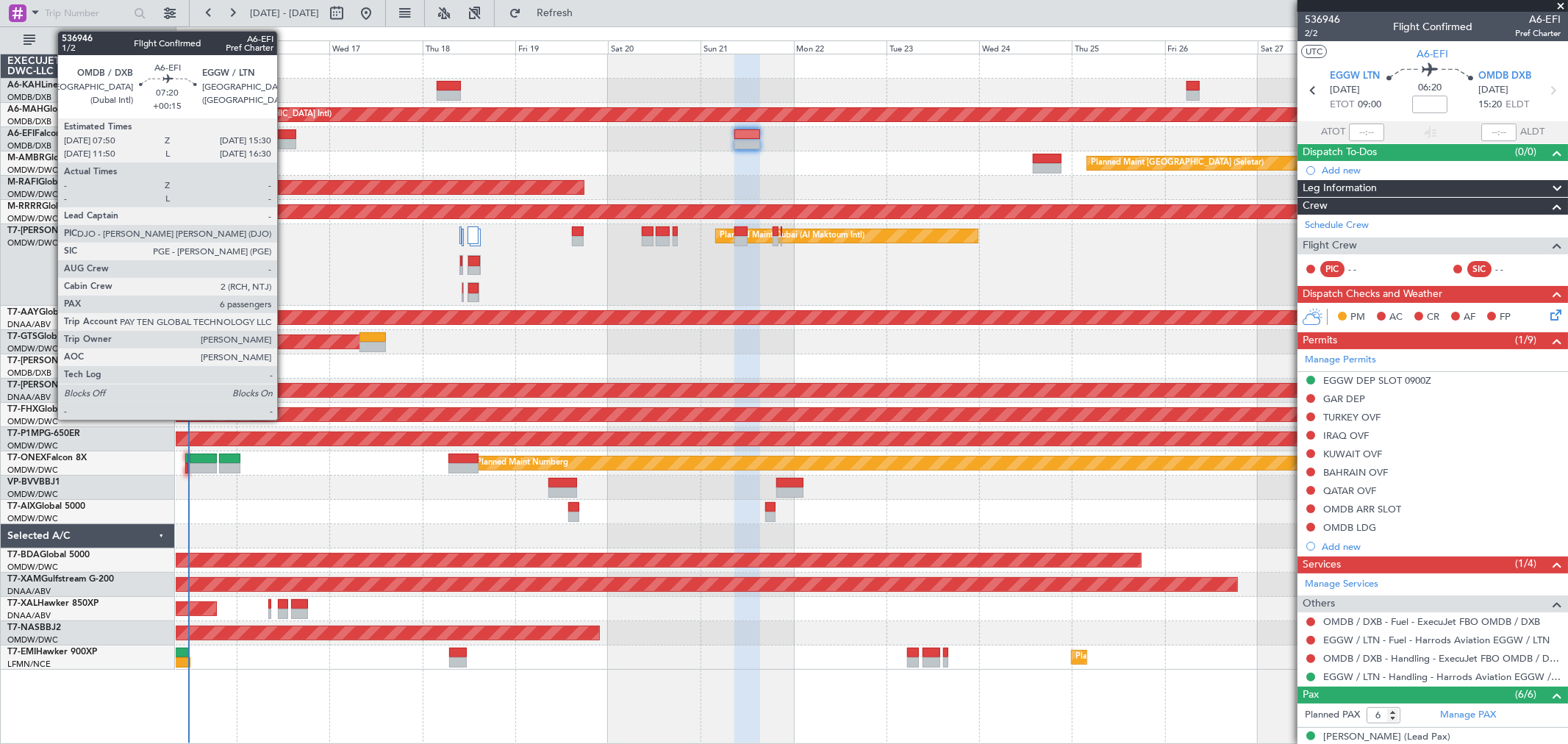
click at [285, 142] on div at bounding box center [281, 144] width 30 height 10
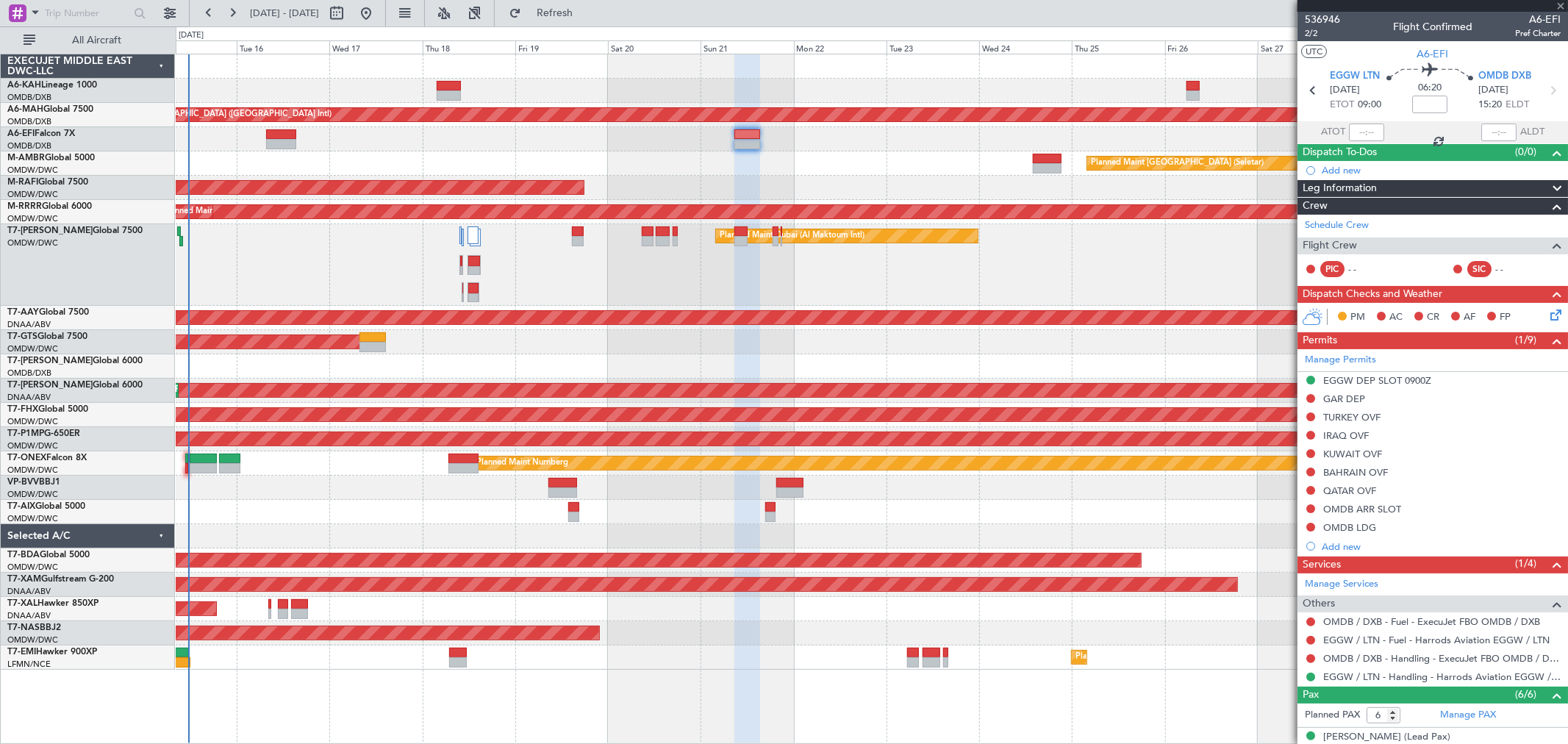
type input "+00:15"
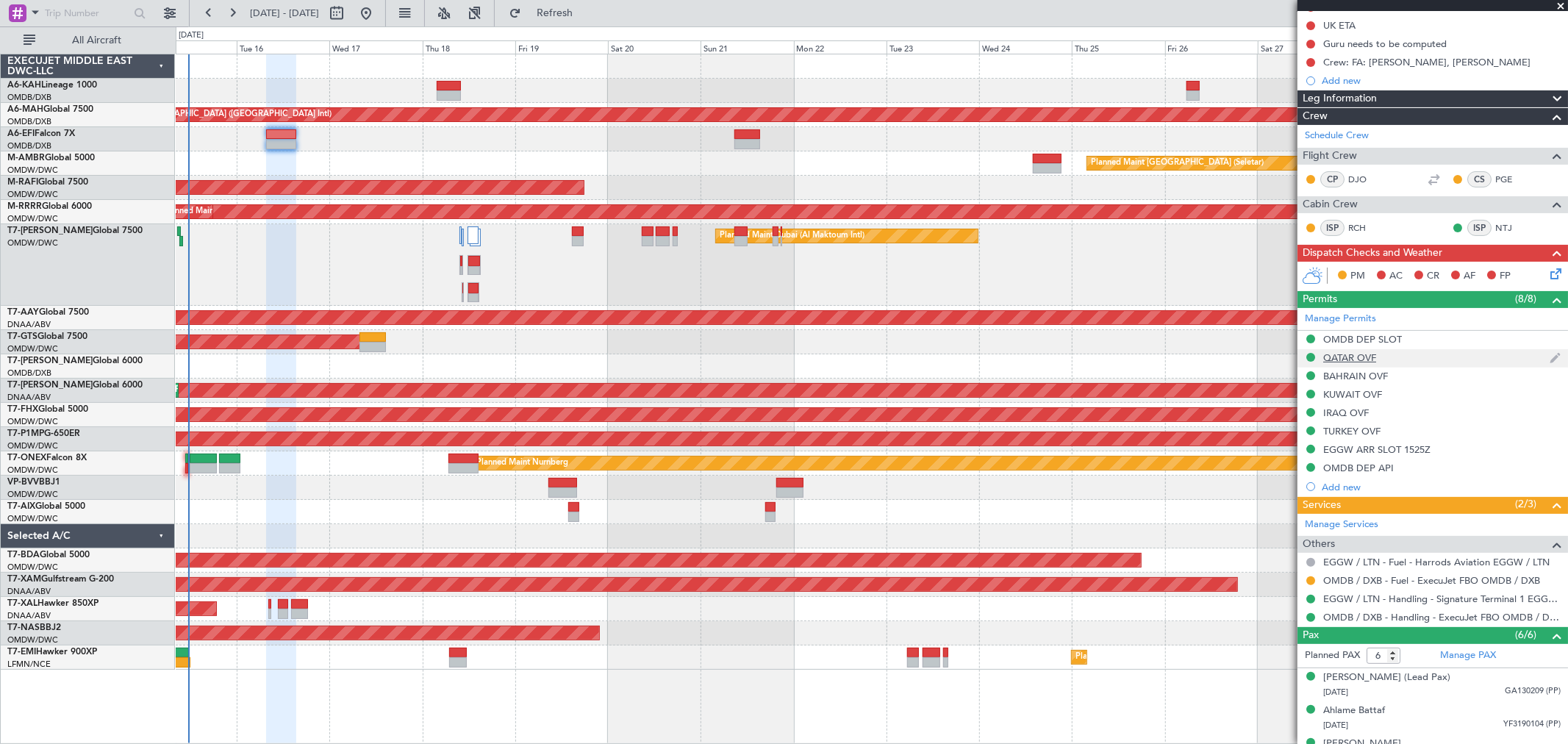
scroll to position [244, 0]
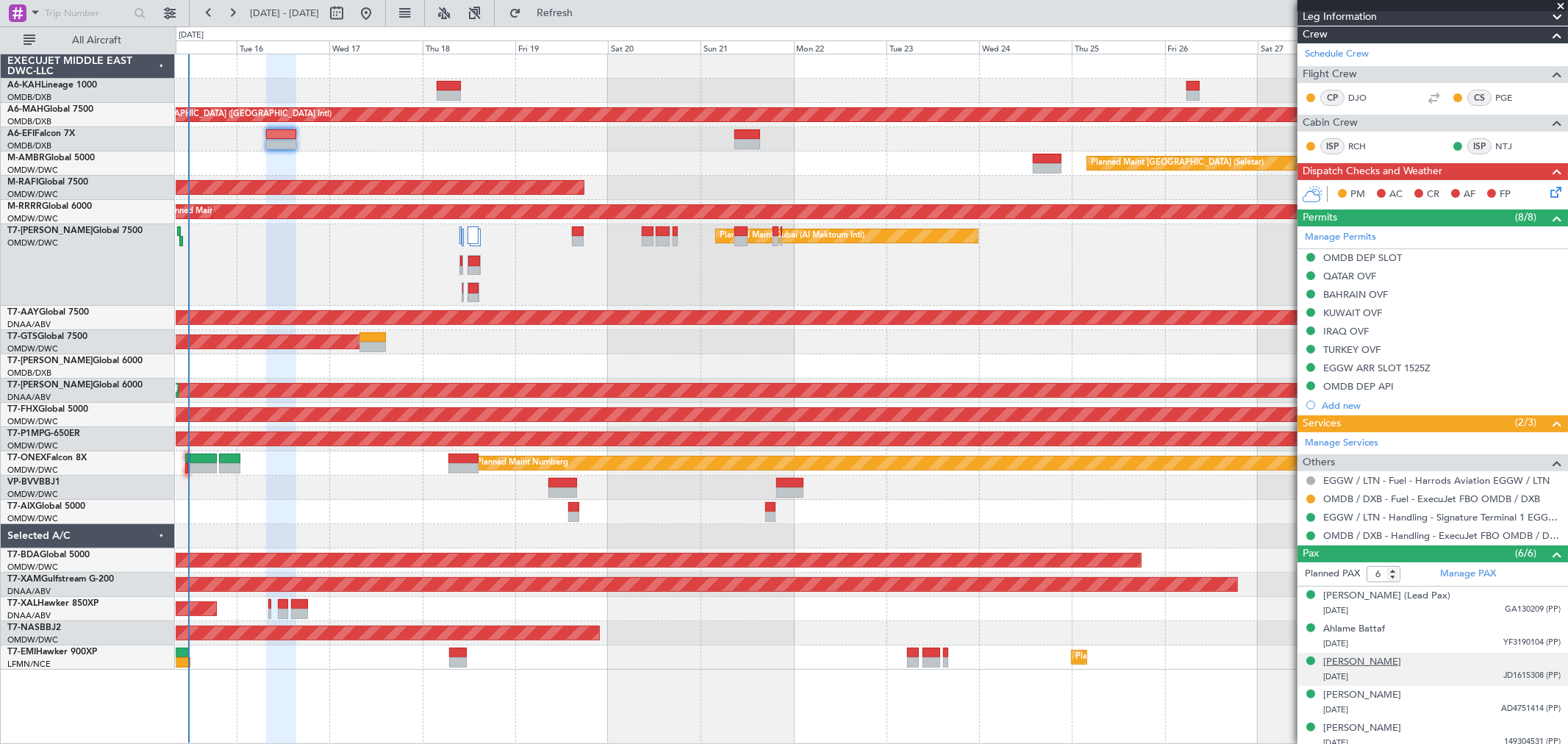
click at [1370, 662] on div "[PERSON_NAME]" at bounding box center [1361, 662] width 78 height 15
click at [1361, 239] on link "Manage Permits" at bounding box center [1341, 237] width 71 height 15
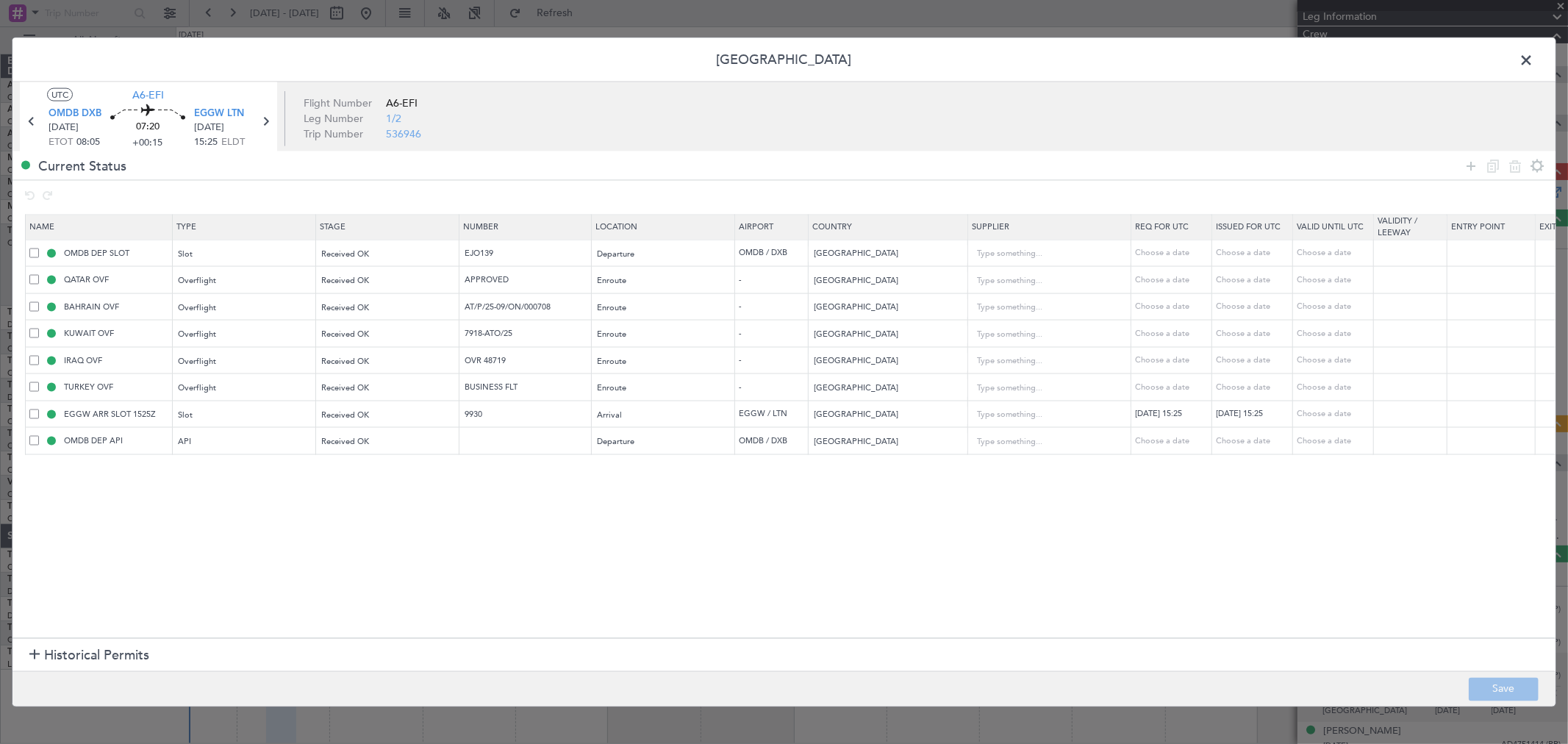
drag, startPoint x: 1467, startPoint y: 164, endPoint x: 1445, endPoint y: 163, distance: 22.0
click at [1466, 165] on icon at bounding box center [1471, 165] width 18 height 18
click at [244, 474] on div "Type" at bounding box center [241, 469] width 122 height 22
click at [231, 553] on span "API" at bounding box center [244, 544] width 131 height 22
click at [357, 467] on span "Select an option" at bounding box center [352, 469] width 60 height 11
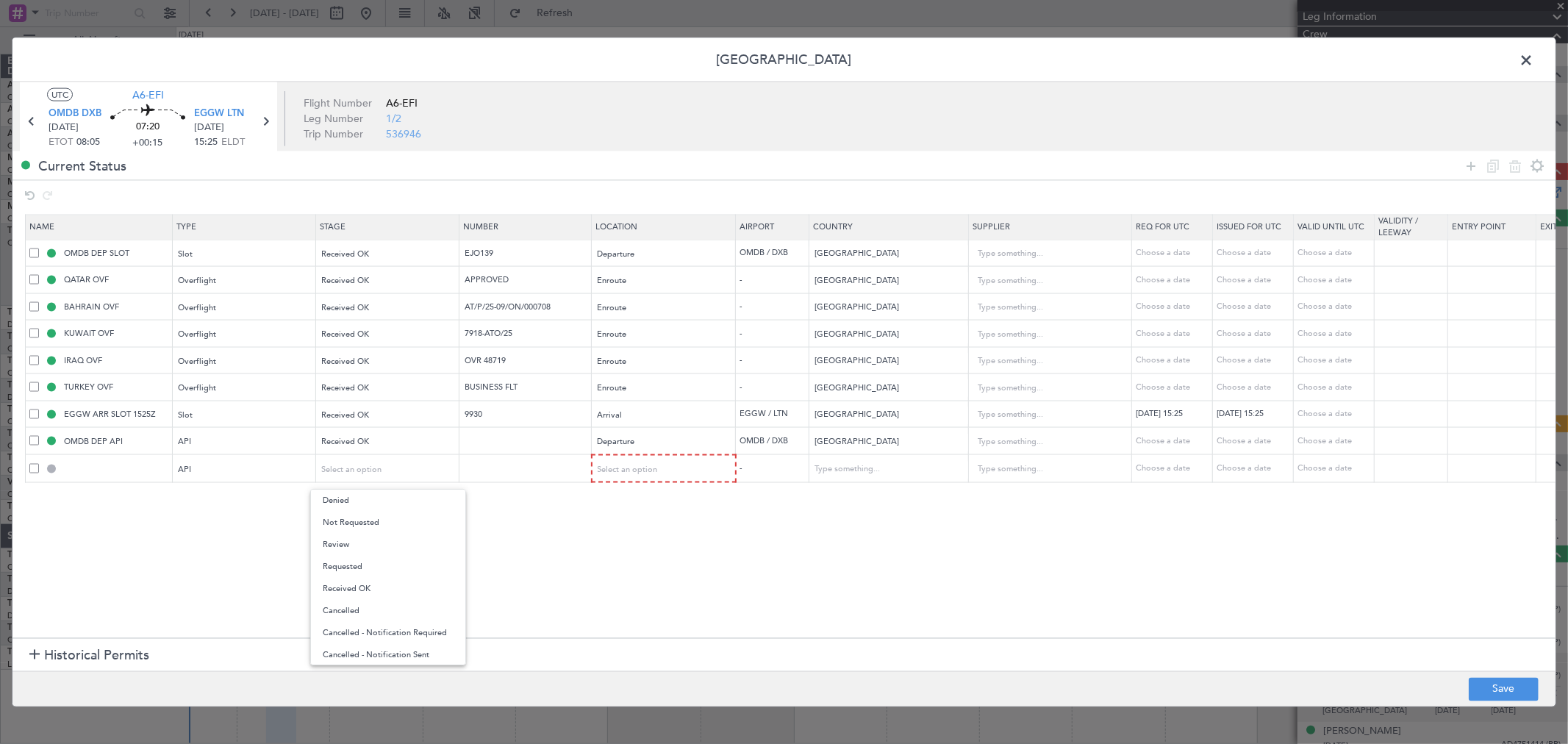
drag, startPoint x: 377, startPoint y: 519, endPoint x: 474, endPoint y: 508, distance: 97.6
click at [377, 519] on span "Not Requested" at bounding box center [388, 522] width 131 height 22
click at [618, 466] on span "Select an option" at bounding box center [628, 469] width 60 height 11
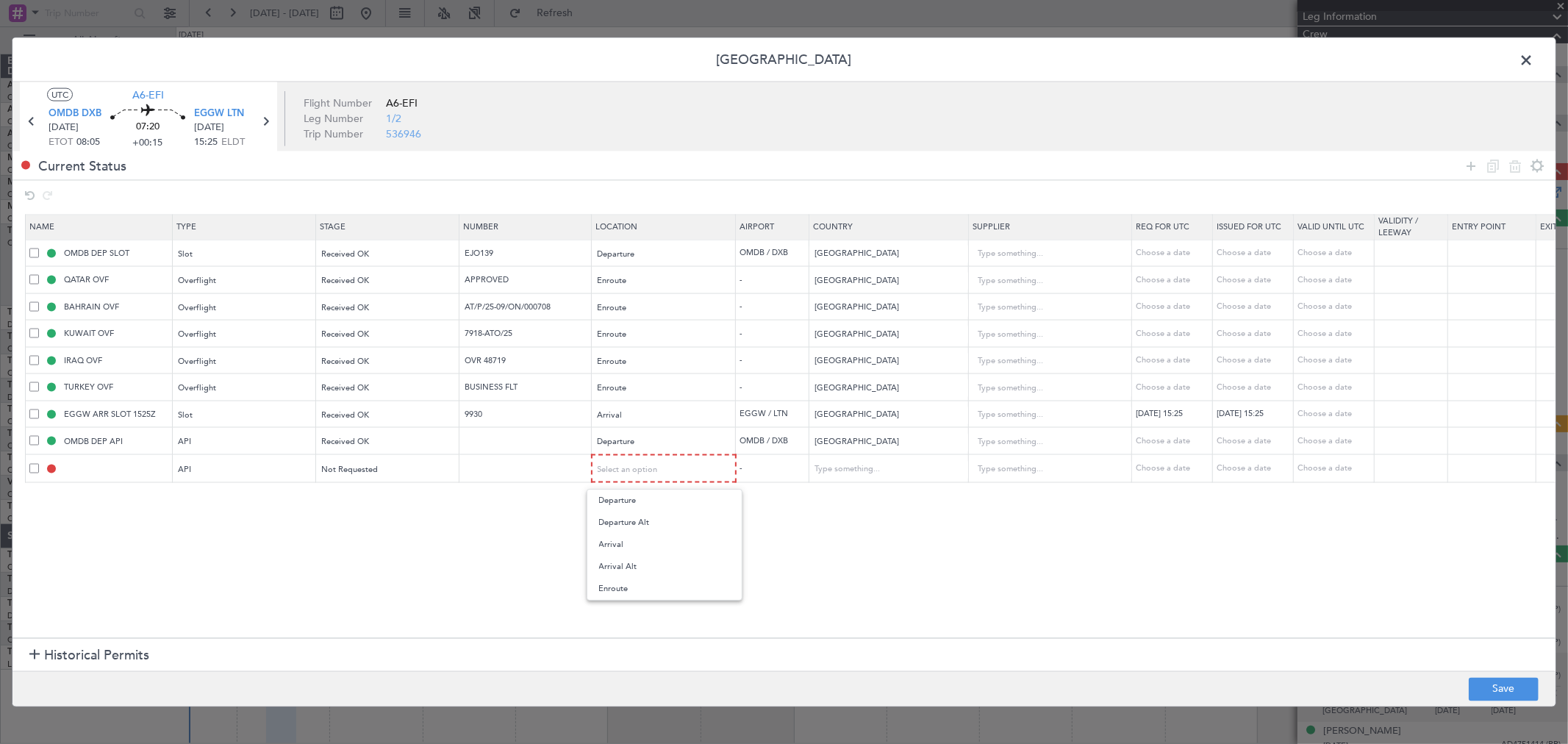
click at [630, 548] on span "Arrival" at bounding box center [664, 544] width 131 height 22
click at [1500, 688] on button "Save" at bounding box center [1504, 688] width 70 height 23
type input "EGGW ARR API"
type input "[GEOGRAPHIC_DATA]"
type input "NNN"
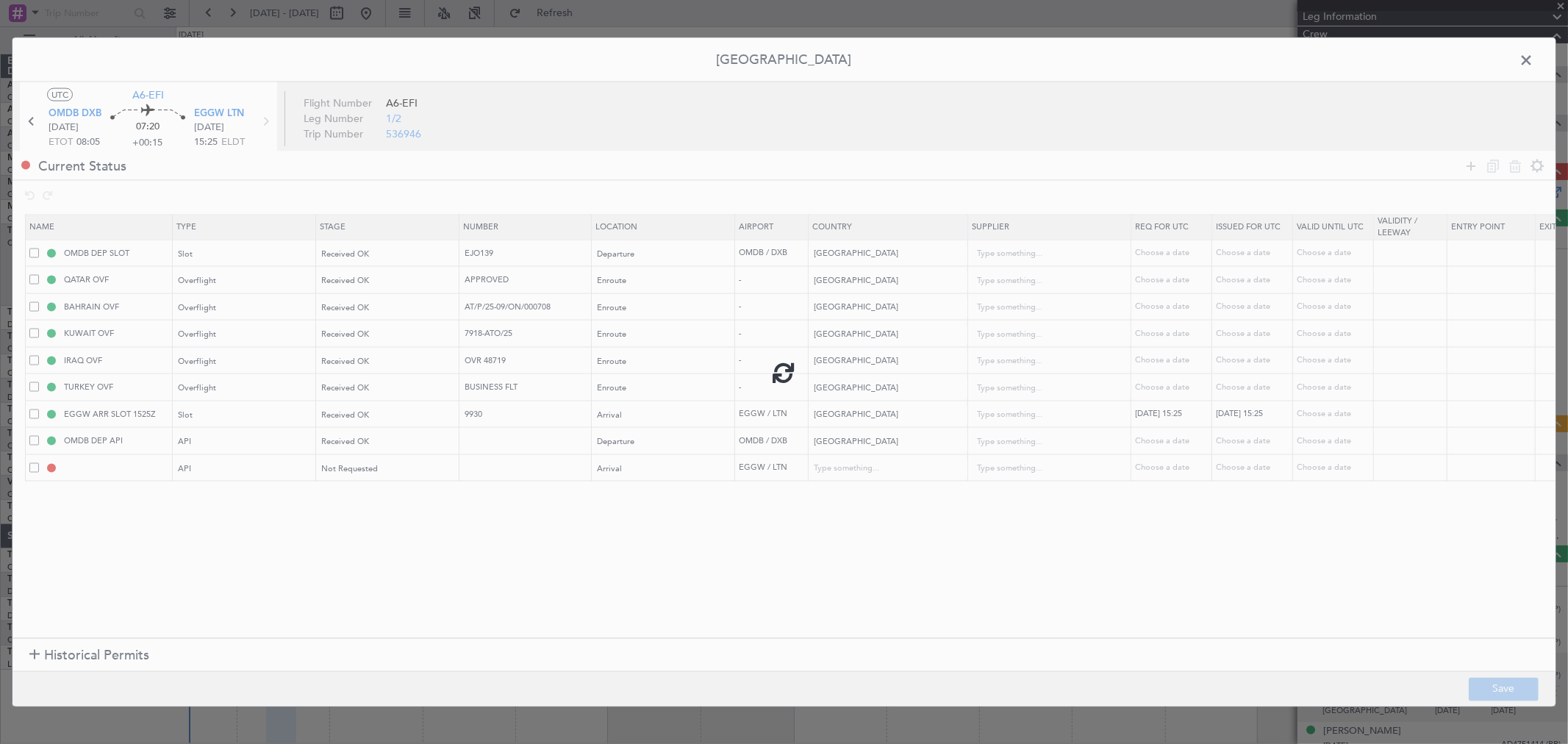
type input "2"
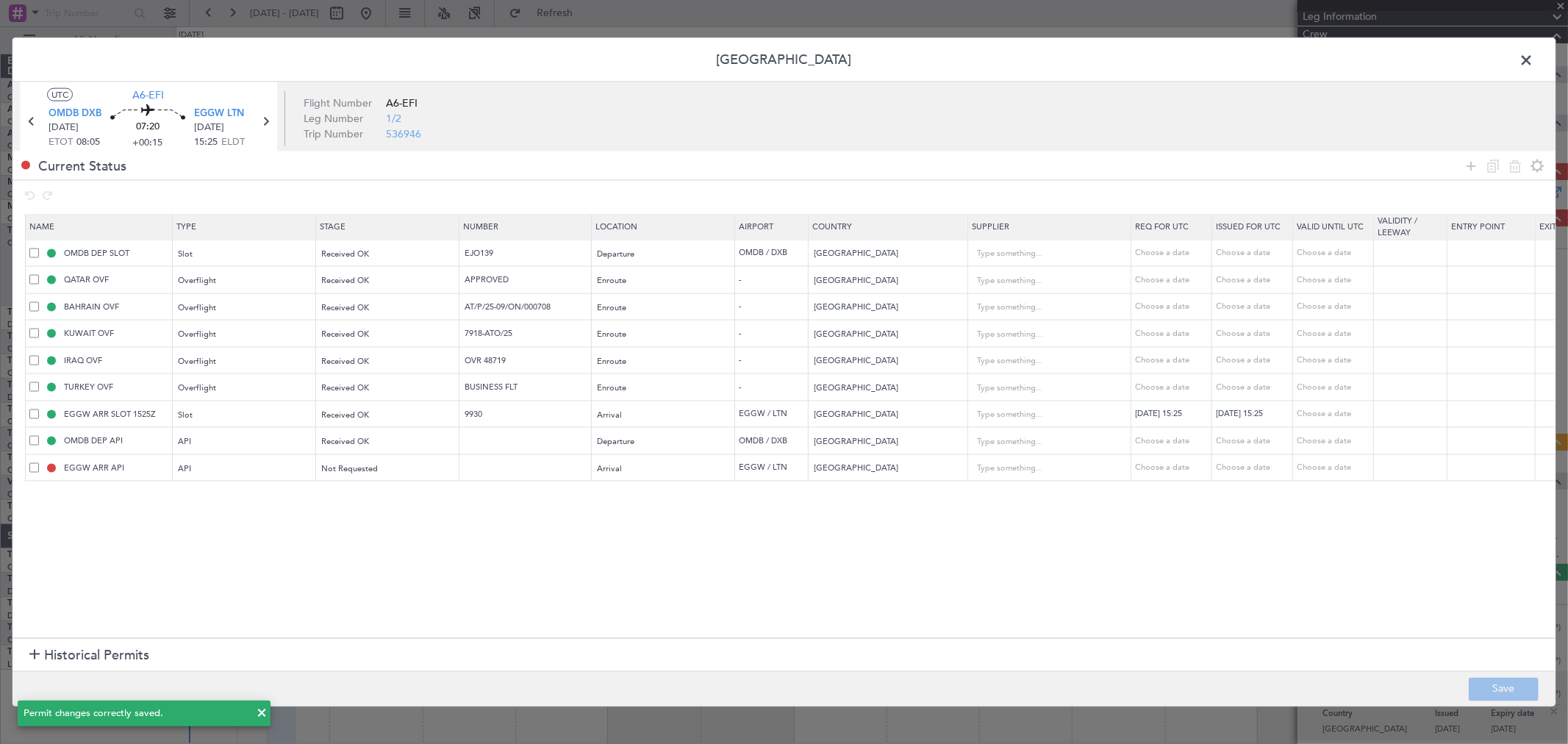
click at [1533, 60] on span at bounding box center [1533, 64] width 0 height 29
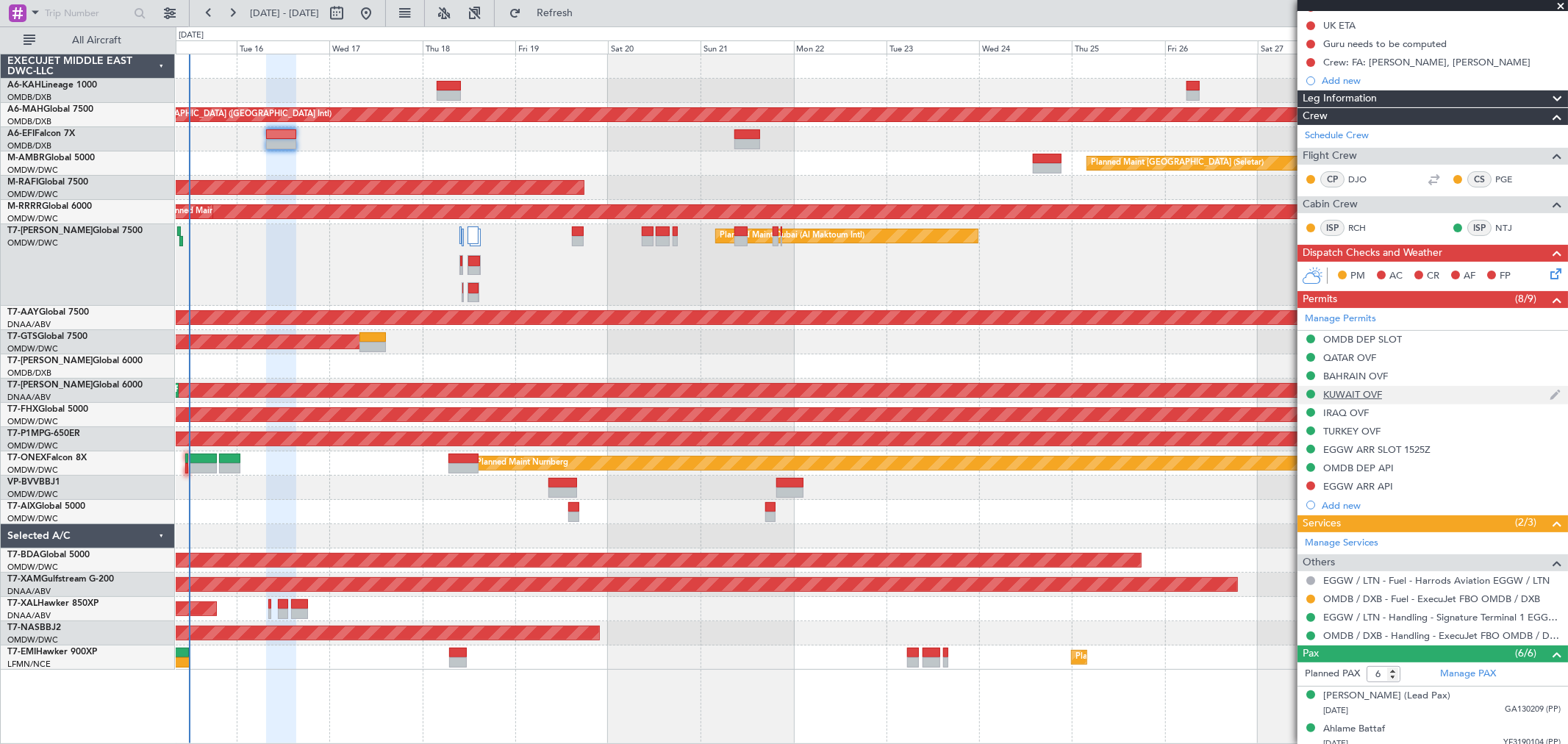
scroll to position [340, 0]
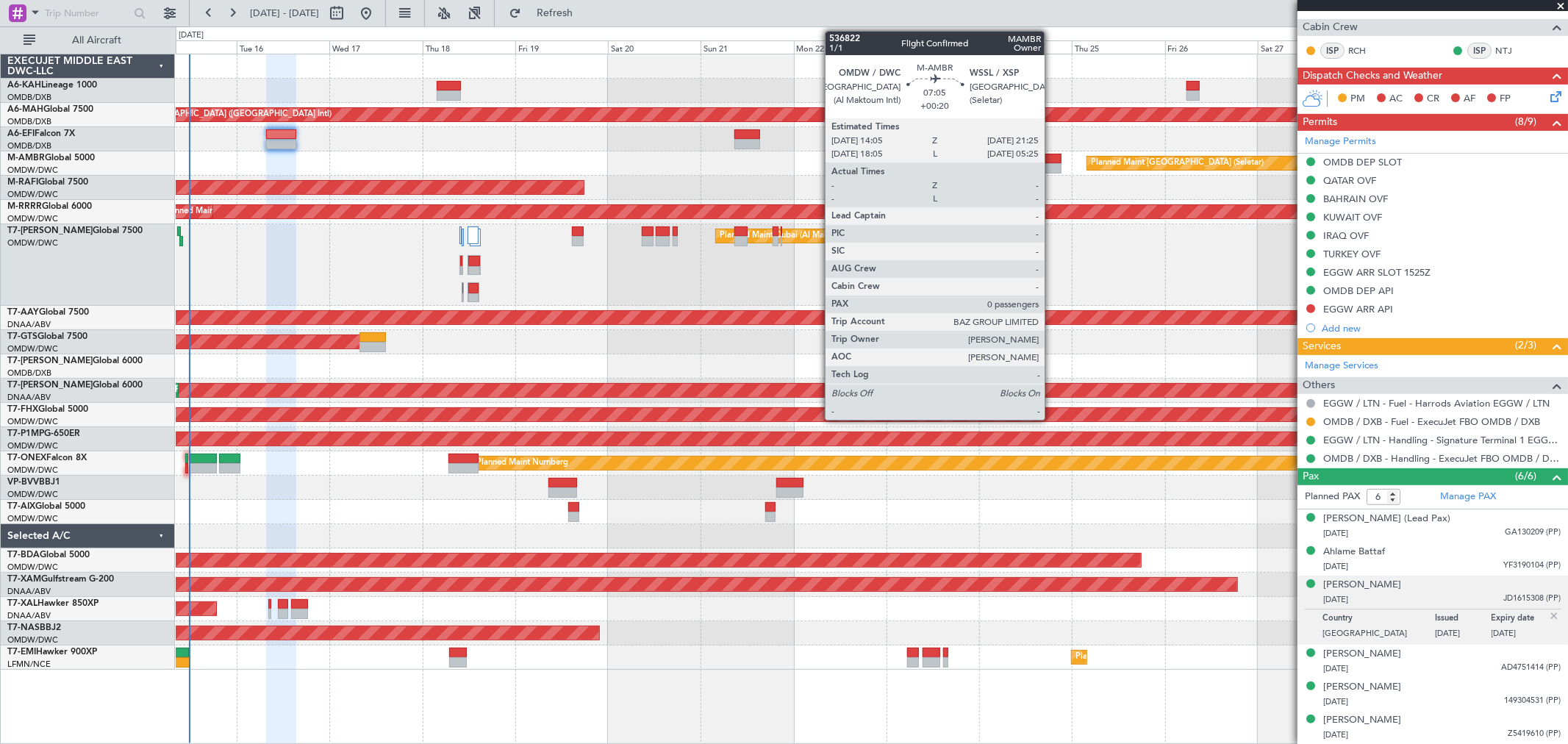
click at [1052, 155] on div at bounding box center [1047, 159] width 29 height 10
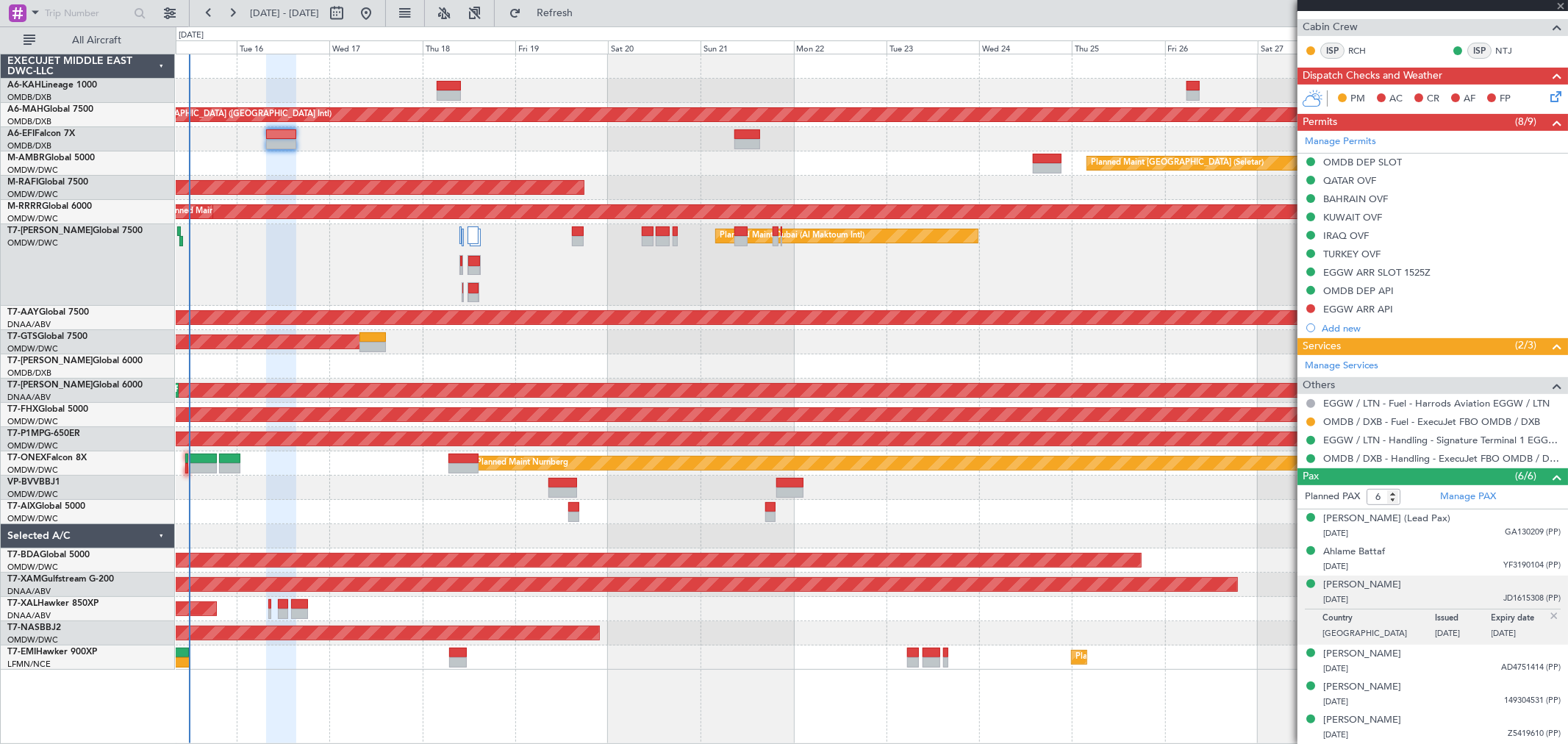
type input "+00:20"
type input "0"
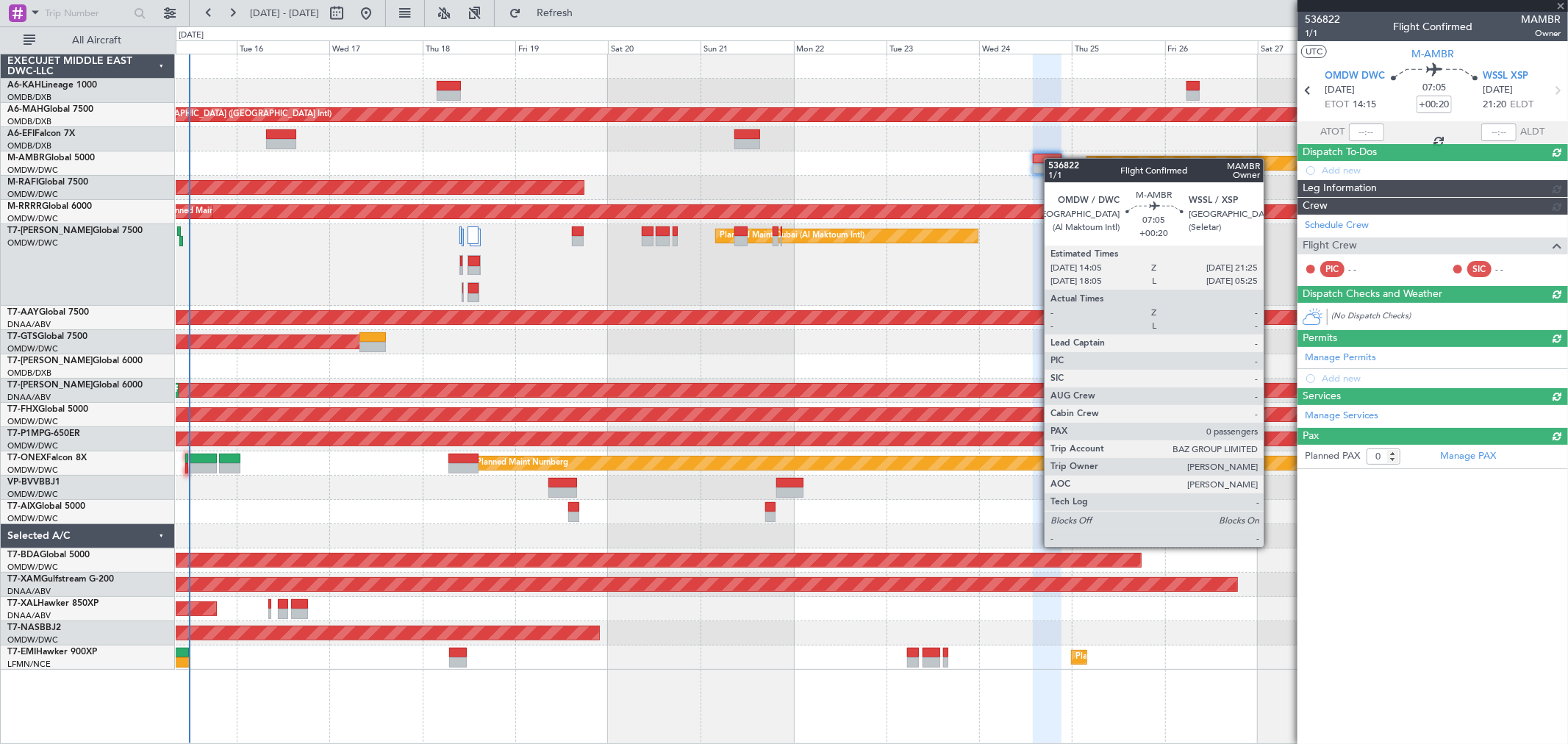
scroll to position [0, 0]
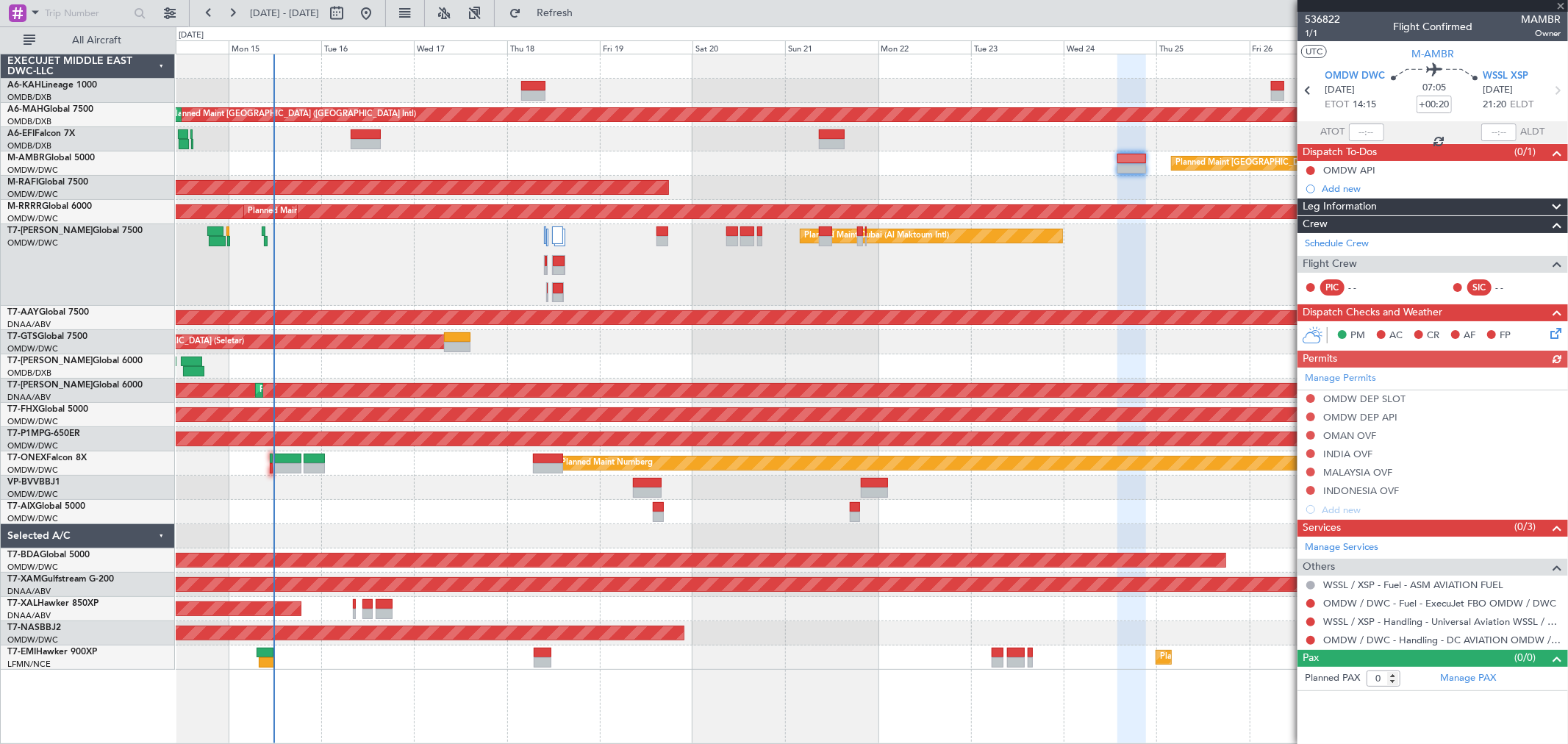
click at [321, 275] on div "Planned Maint Dubai (Al Maktoum Intl)" at bounding box center [871, 264] width 1392 height 81
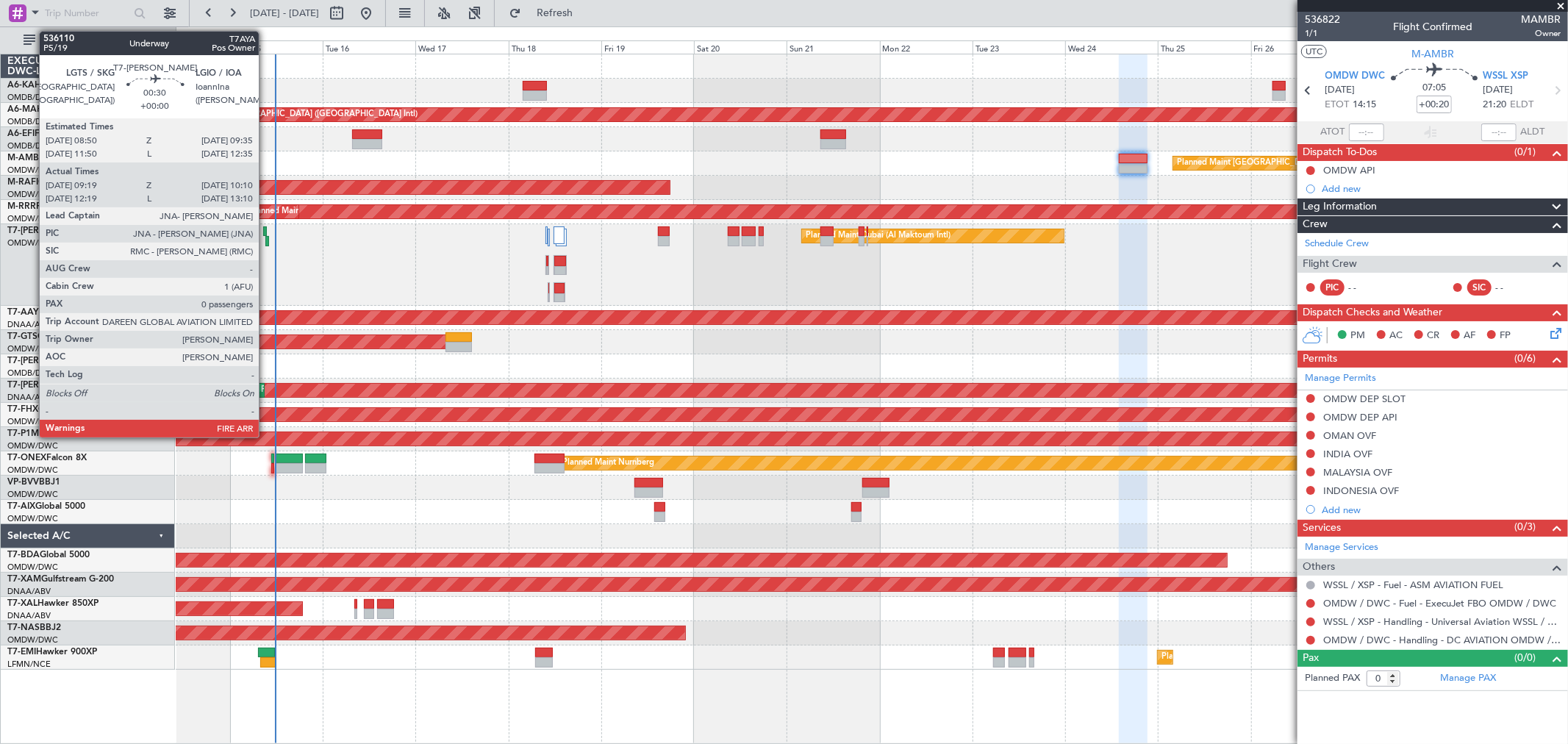
click at [266, 241] on div at bounding box center [267, 241] width 4 height 10
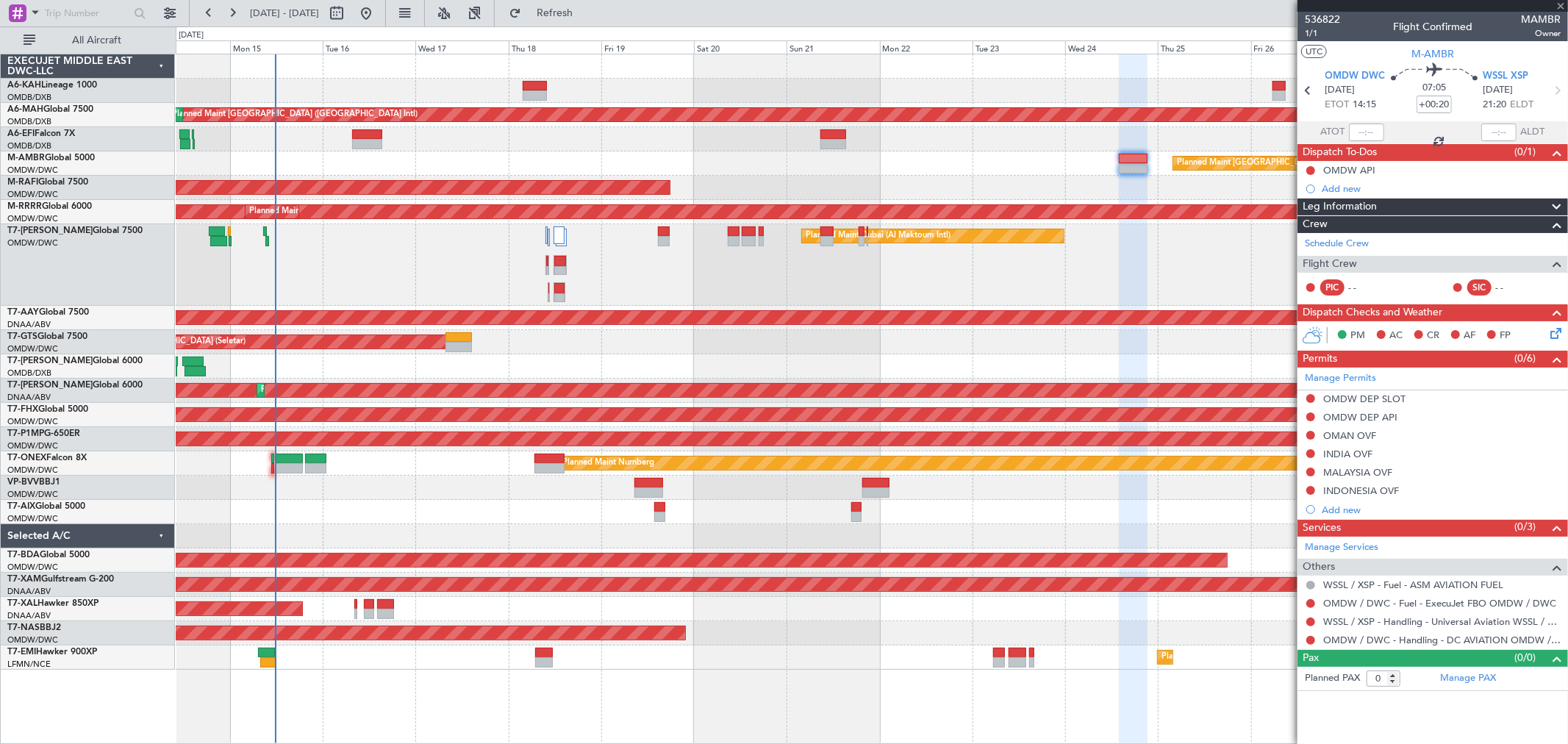
type input "09:29"
type input "10:05"
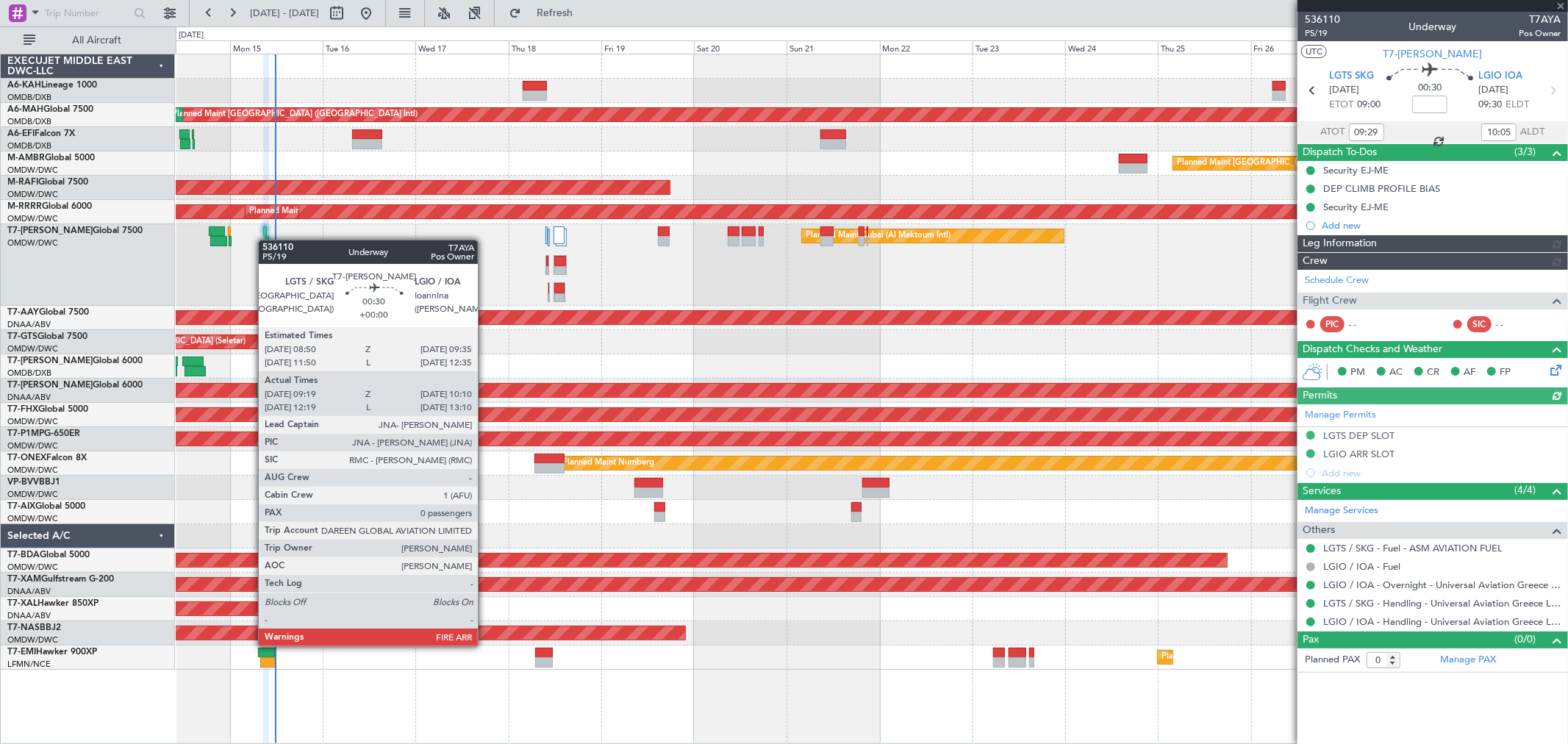
type input "Anita Mani (ANI)"
type input "7303"
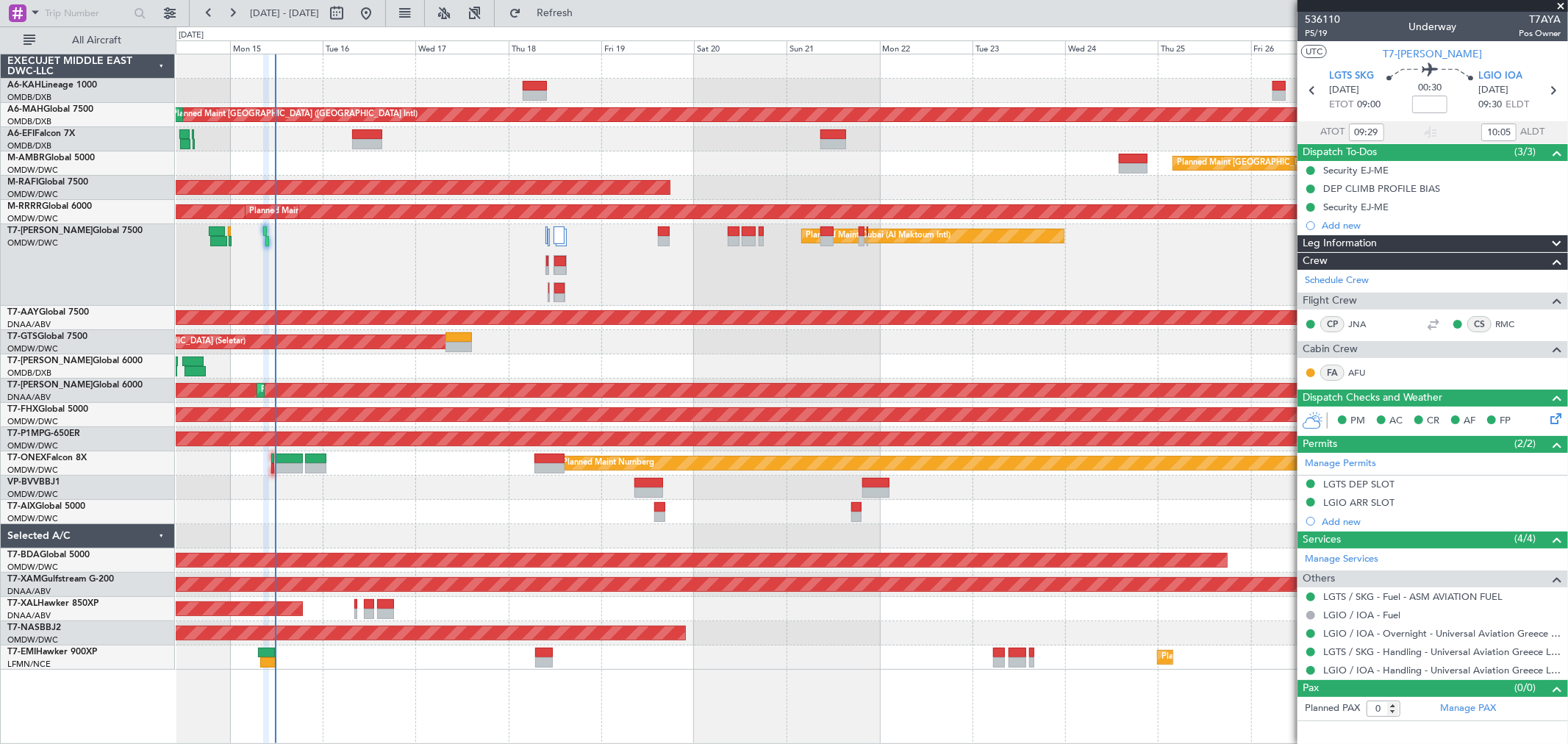
click at [1559, 6] on span at bounding box center [1560, 6] width 15 height 13
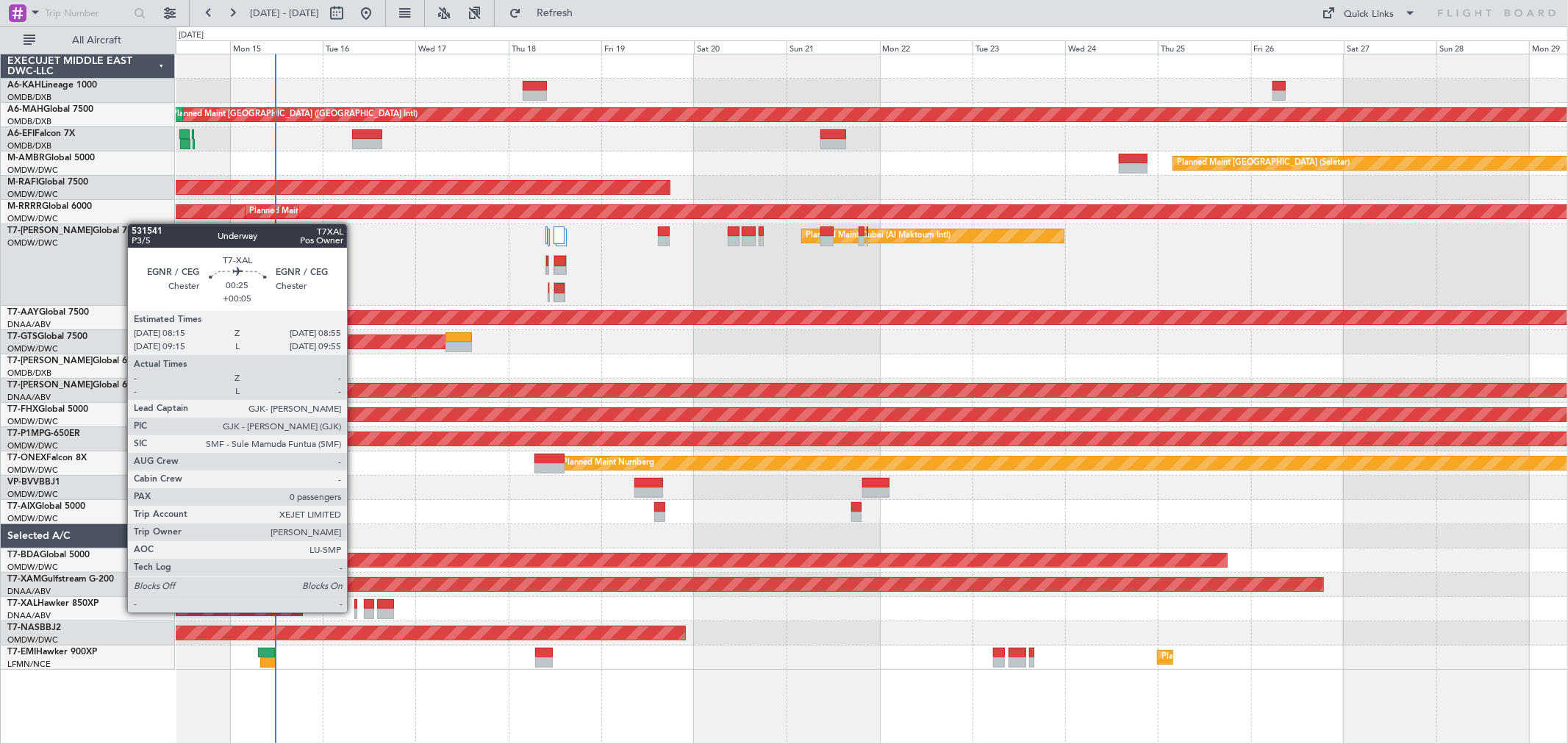
click at [354, 610] on div at bounding box center [356, 613] width 3 height 10
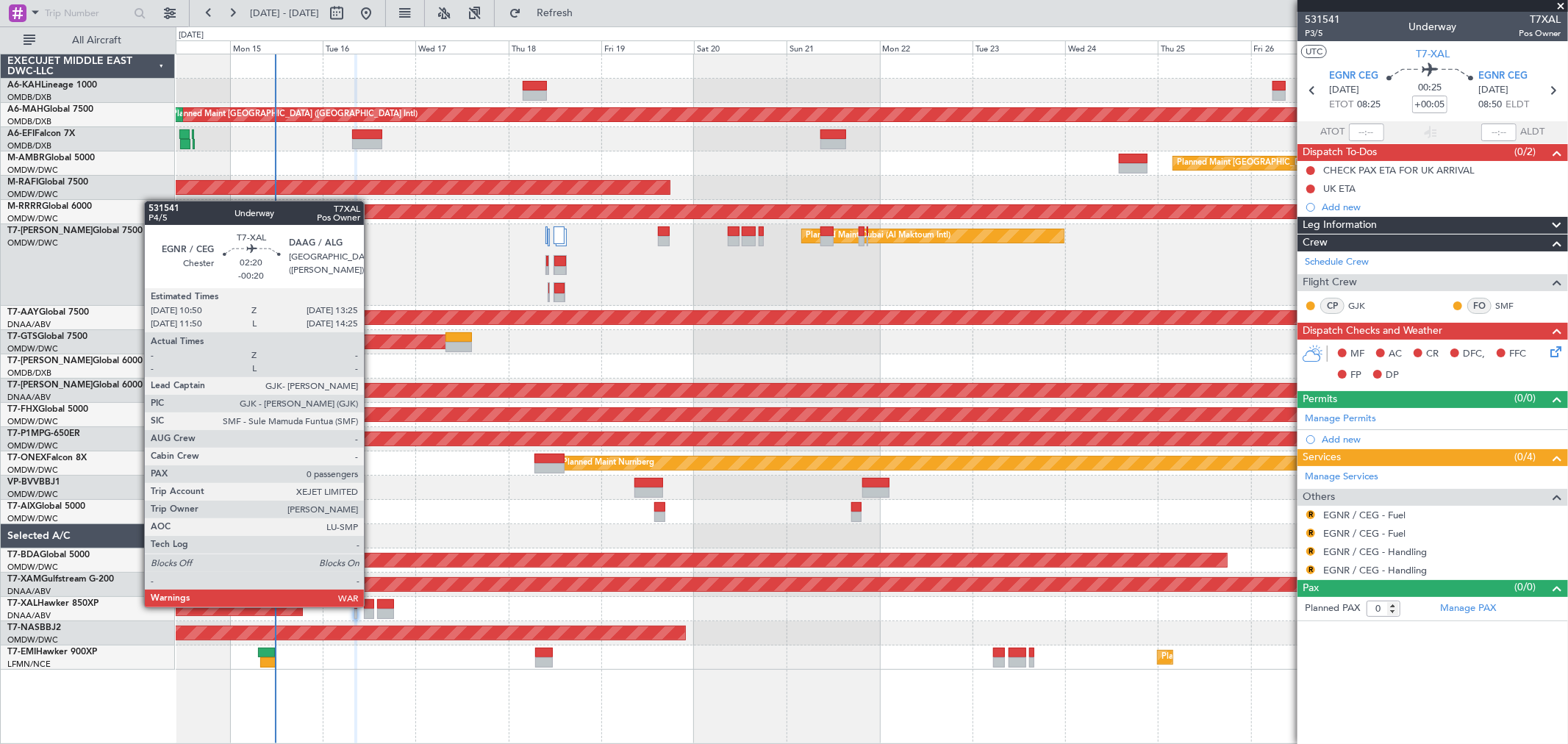
click at [371, 606] on div at bounding box center [368, 603] width 10 height 10
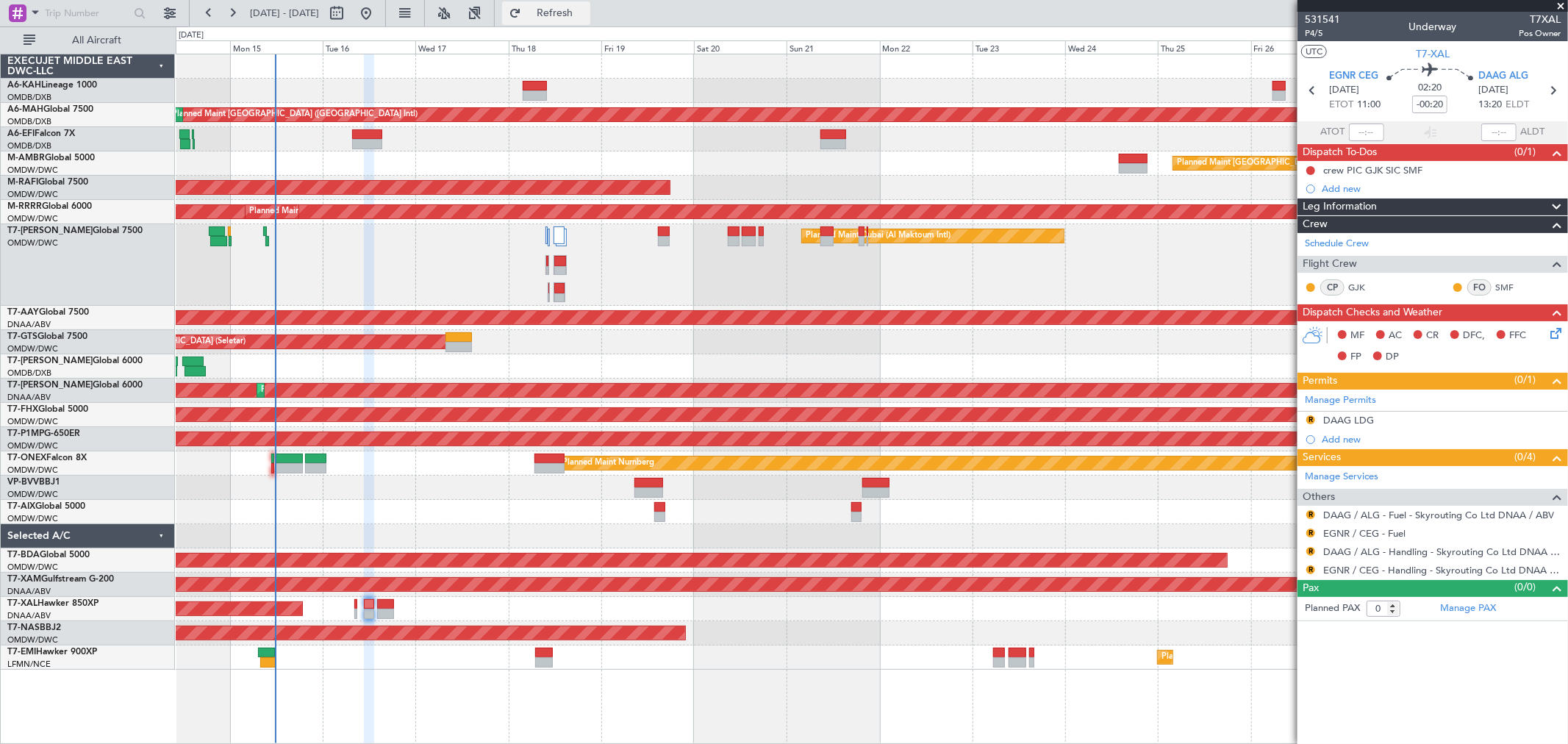
click at [586, 16] on span "Refresh" at bounding box center [555, 12] width 62 height 10
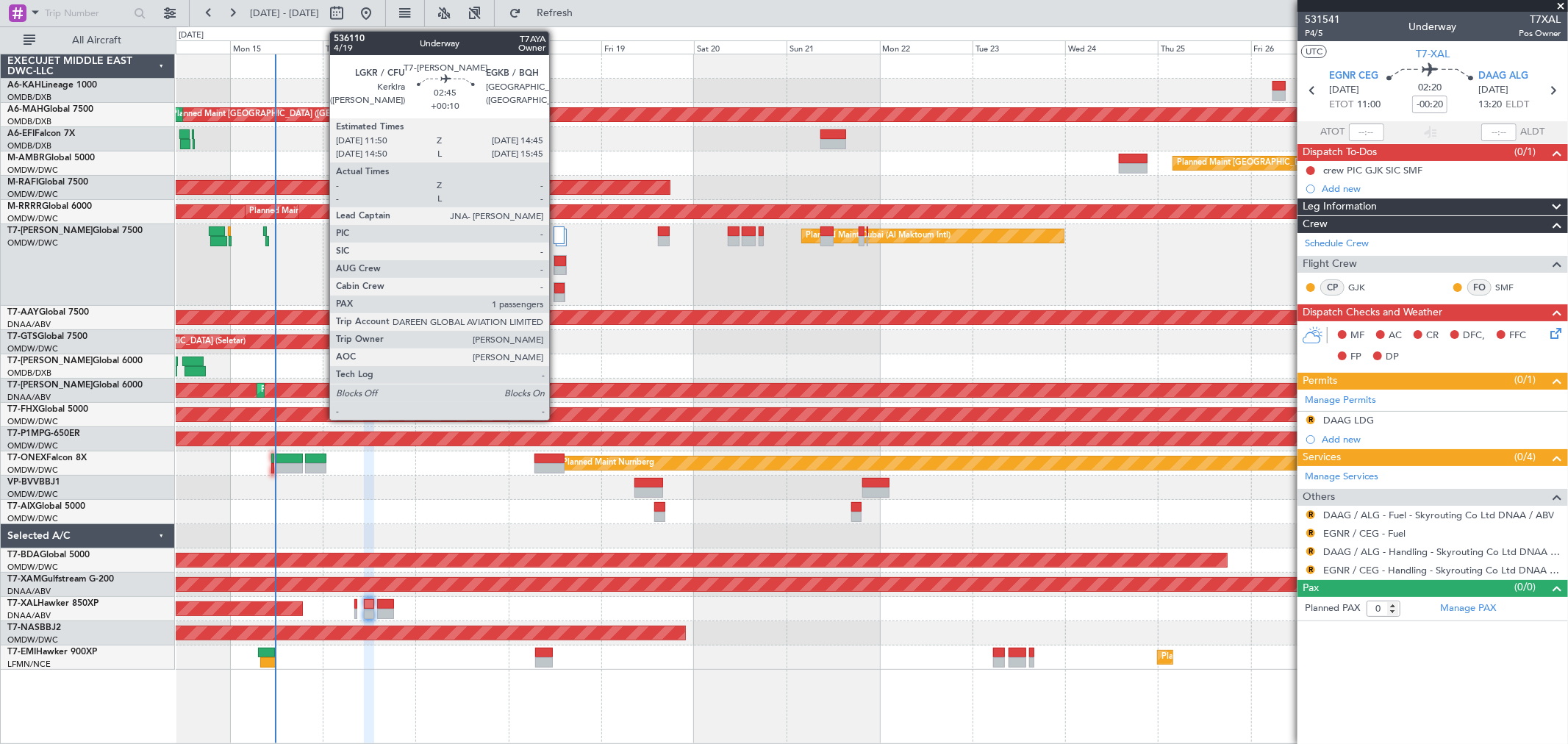
click at [556, 296] on div at bounding box center [559, 298] width 10 height 10
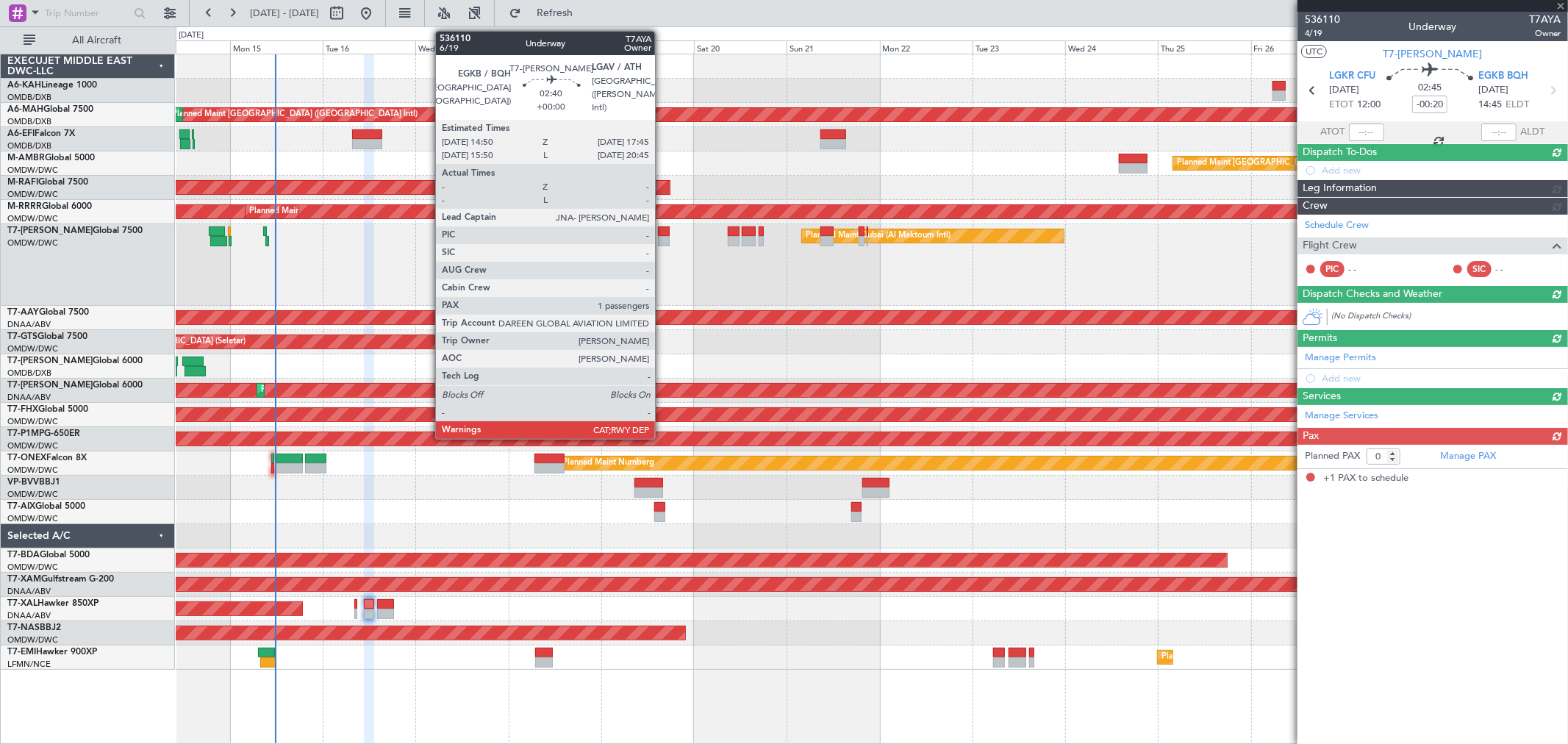
type input "+00:10"
type input "1"
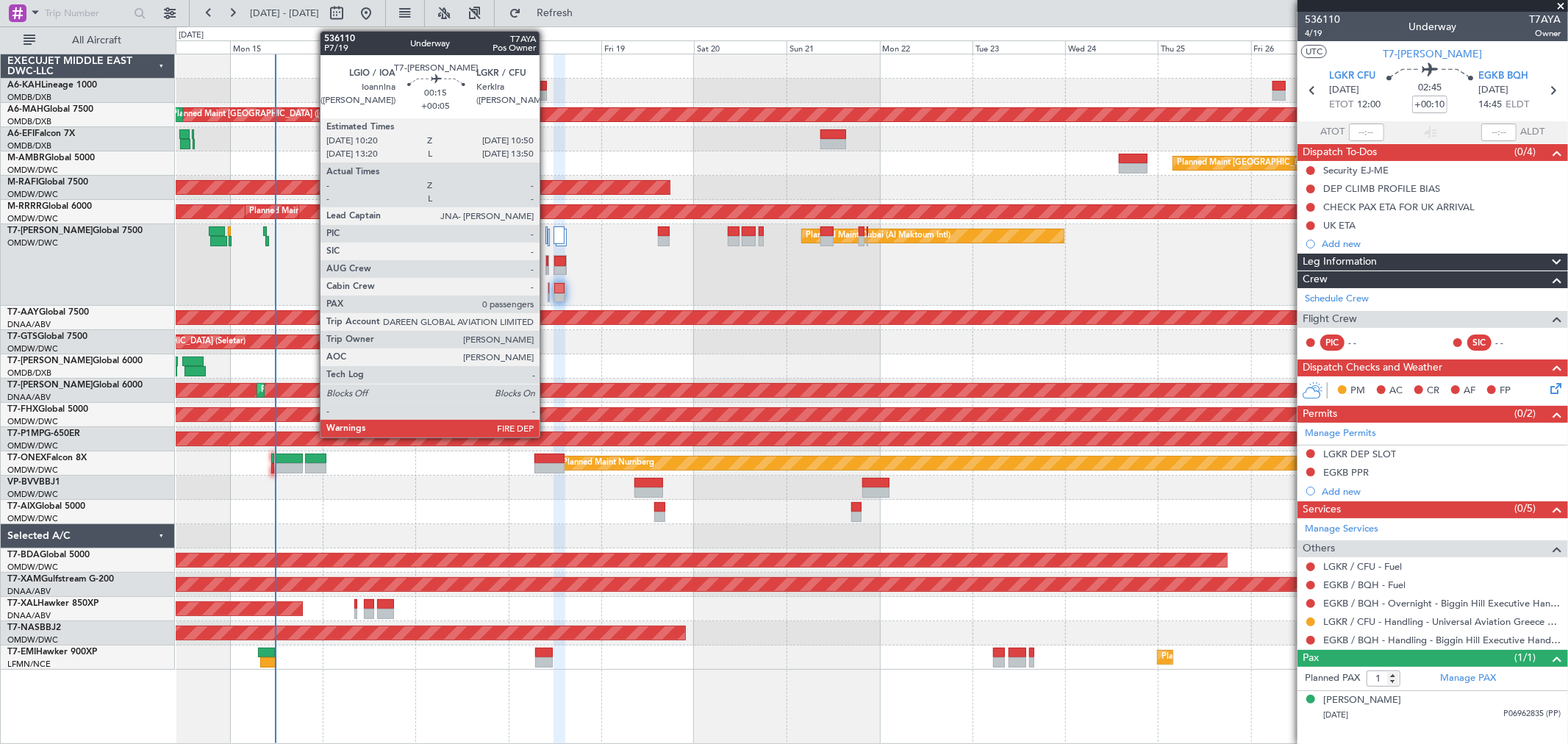
click at [548, 294] on div at bounding box center [548, 292] width 2 height 20
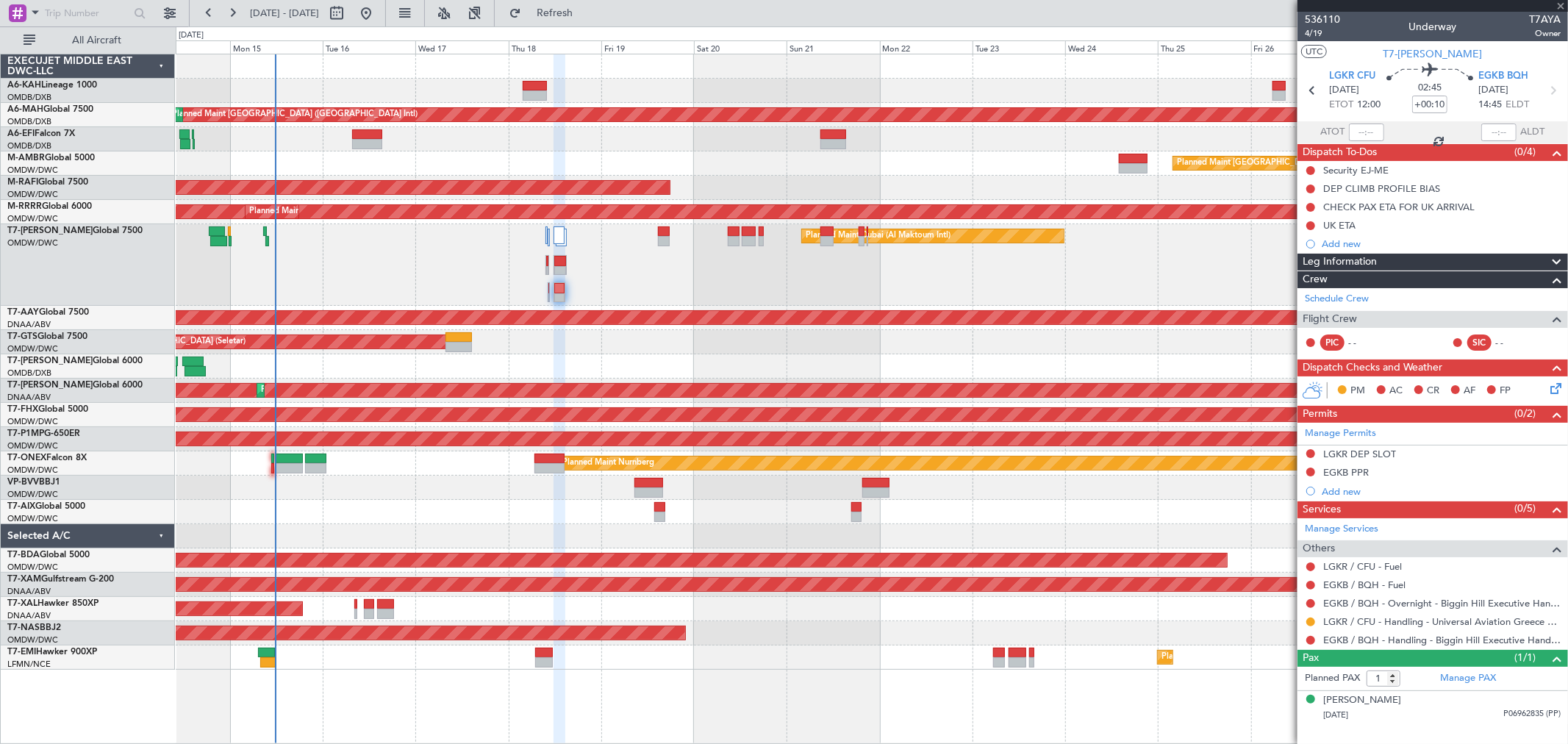
type input "+00:05"
type input "0"
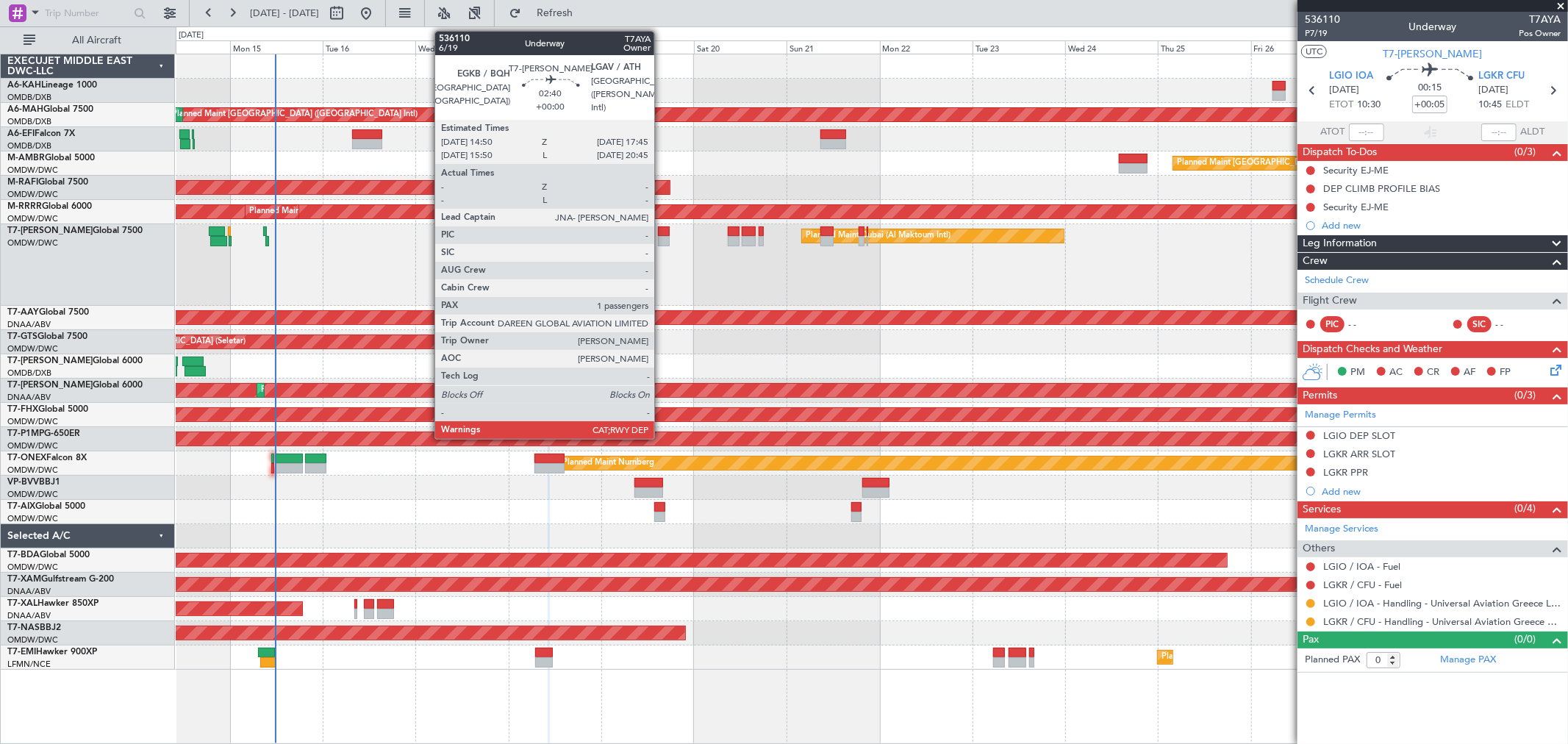
click at [661, 241] on div at bounding box center [663, 241] width 12 height 10
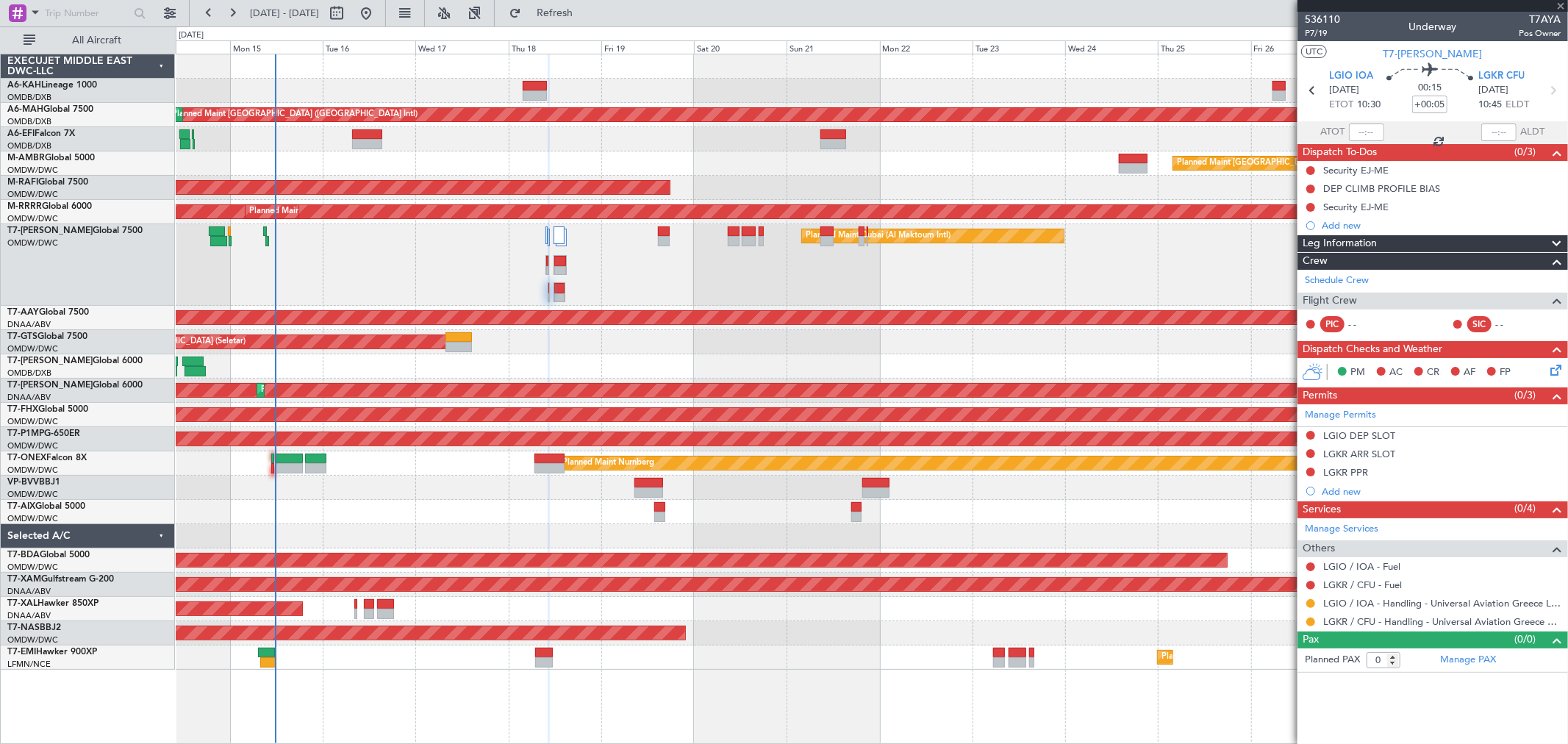
type input "1"
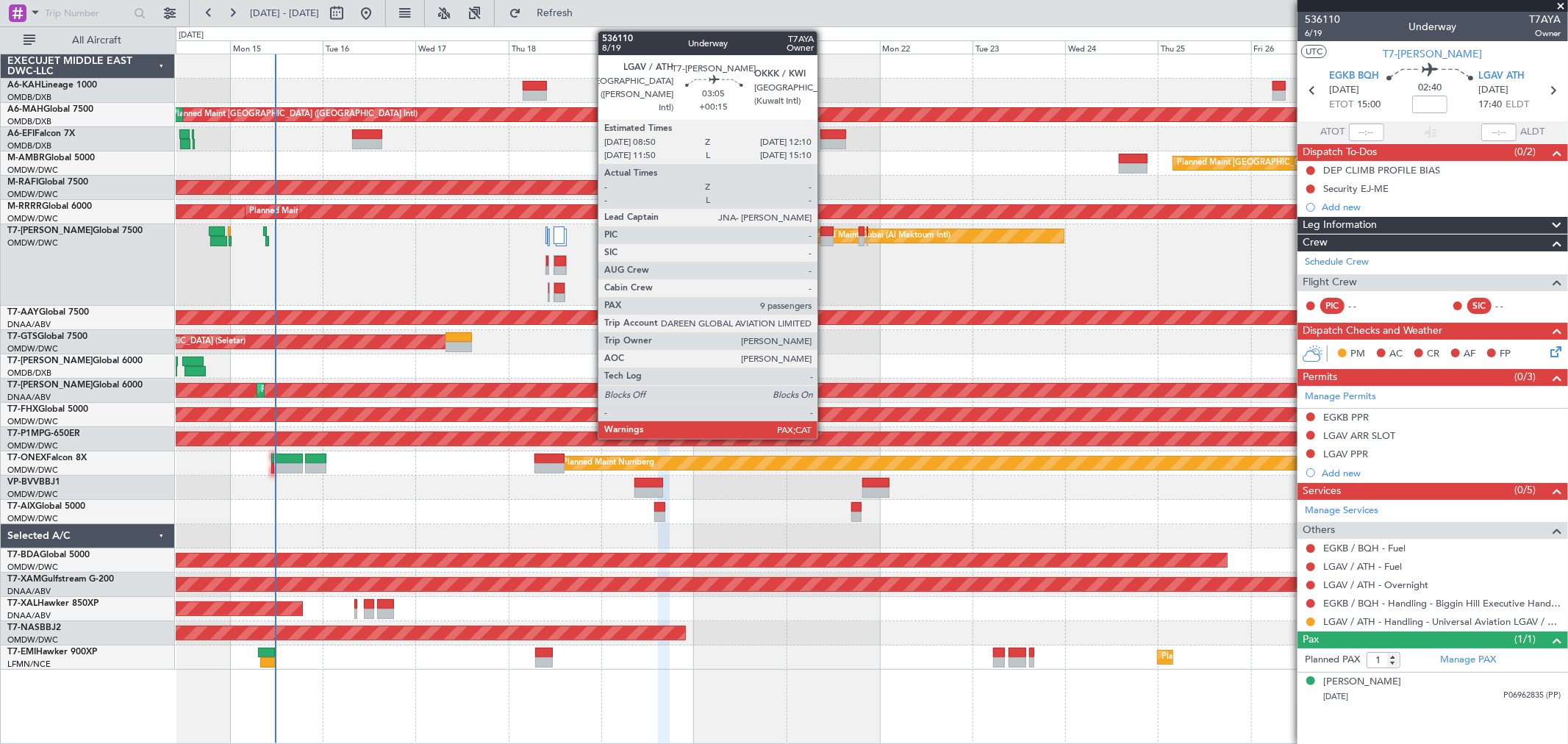
click at [825, 241] on div at bounding box center [826, 241] width 13 height 10
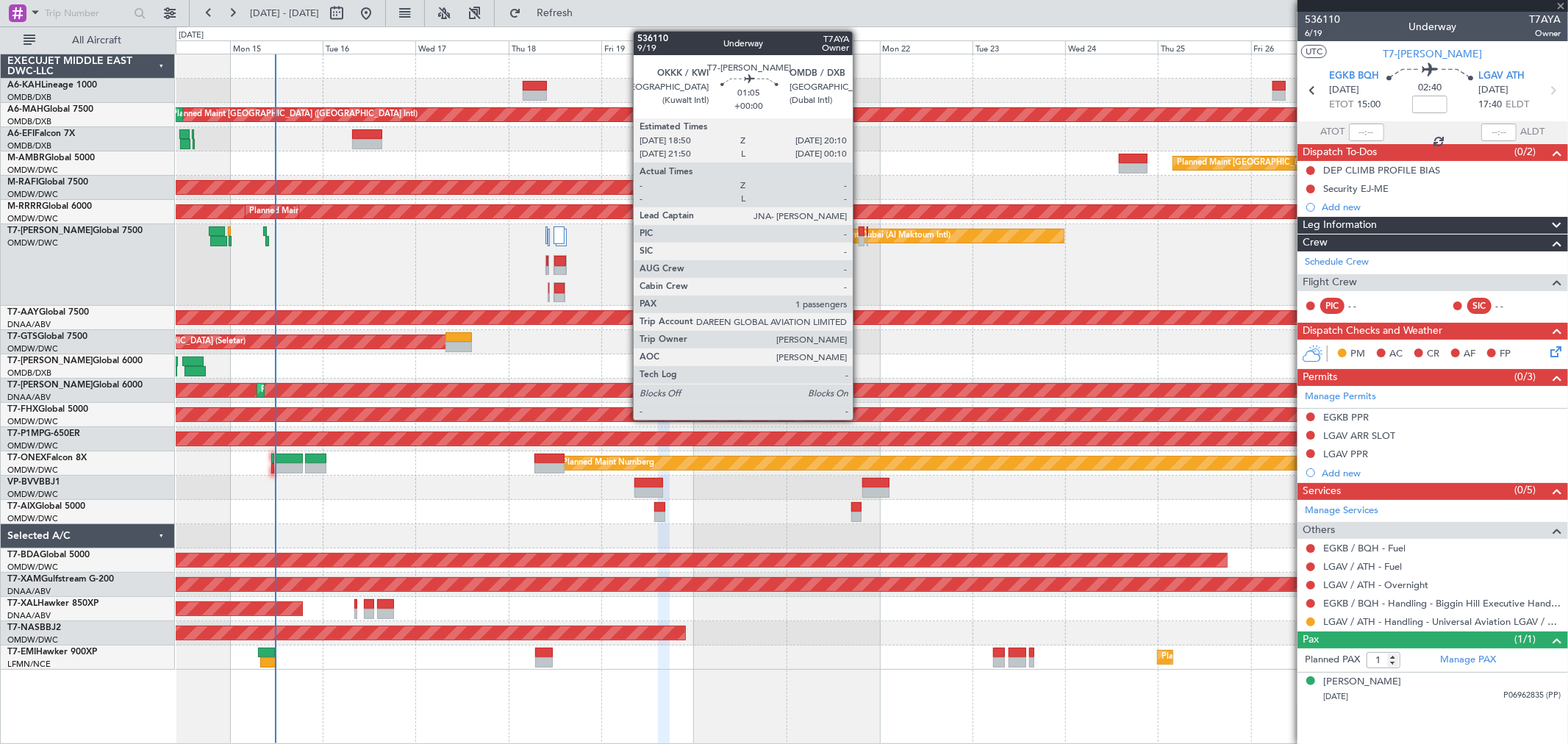
type input "+00:15"
type input "9"
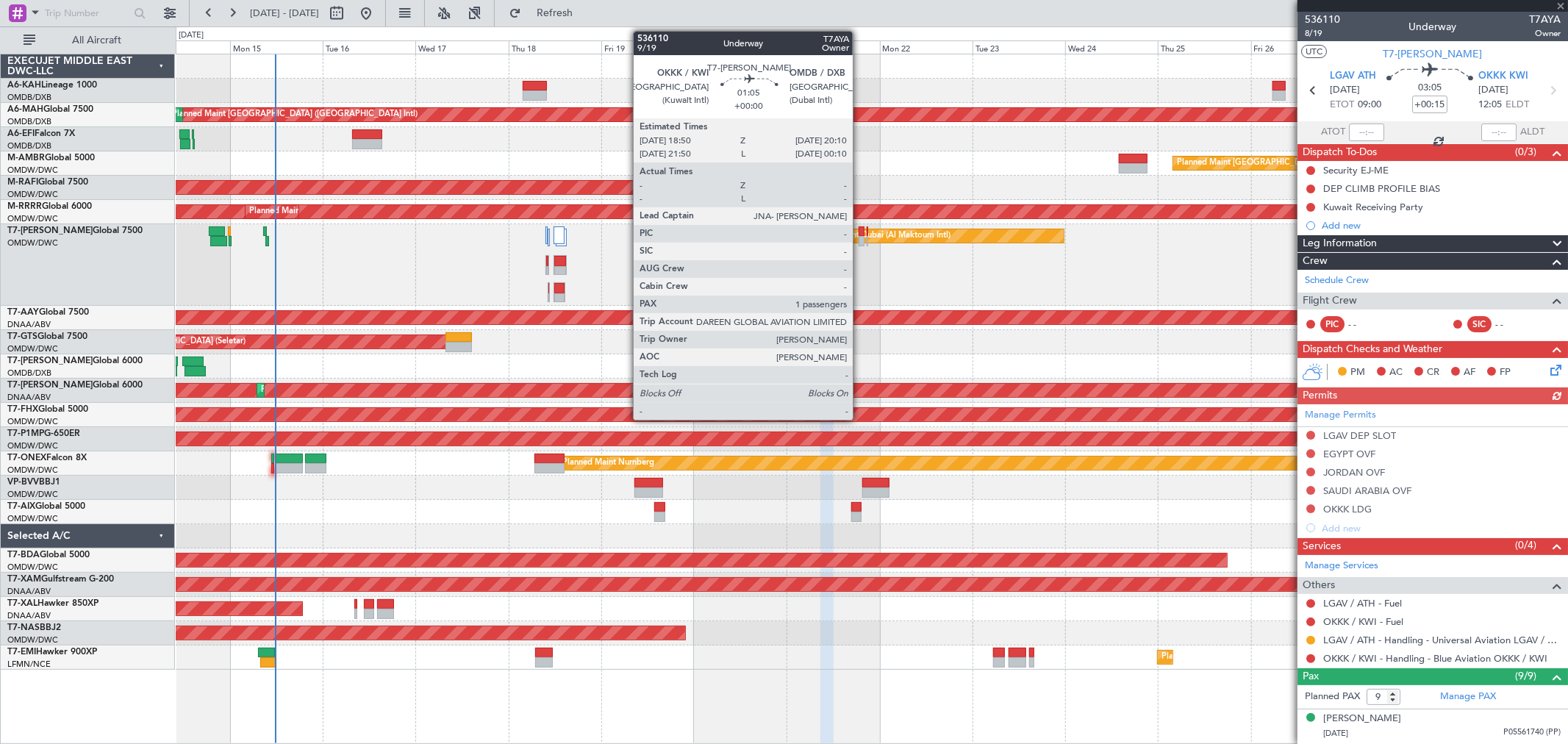
click at [860, 241] on div at bounding box center [862, 241] width 6 height 10
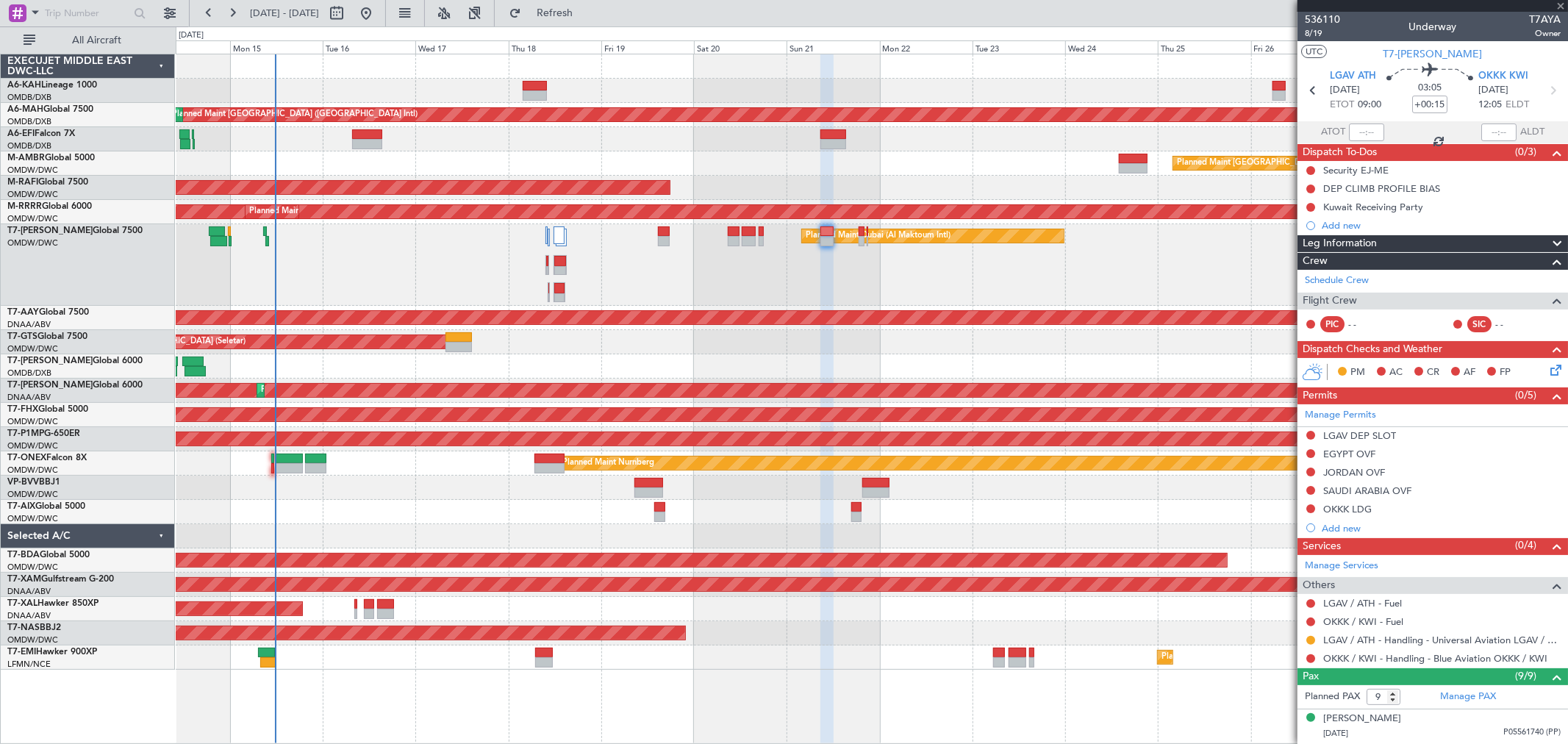
type input "1"
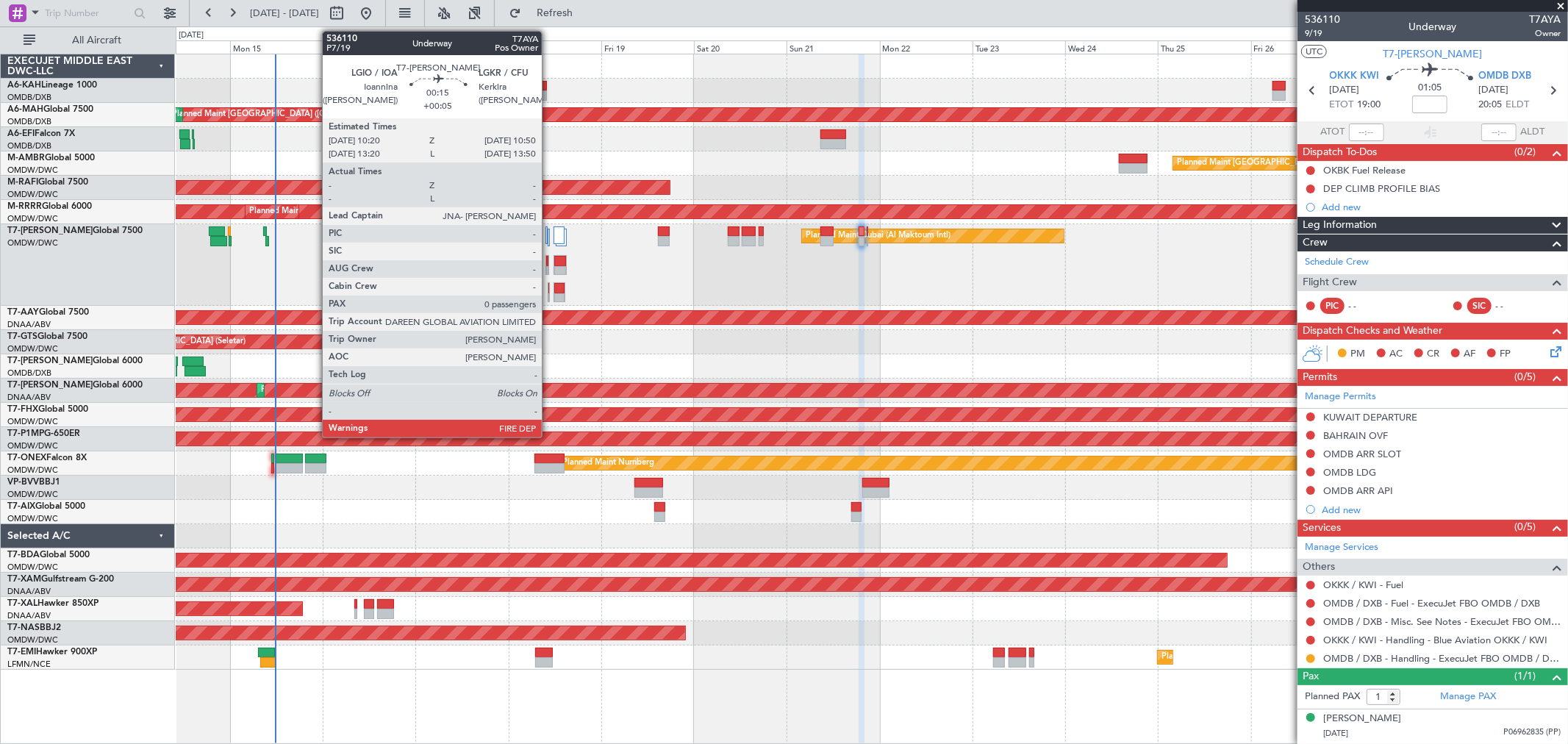
click at [549, 291] on div at bounding box center [548, 292] width 2 height 20
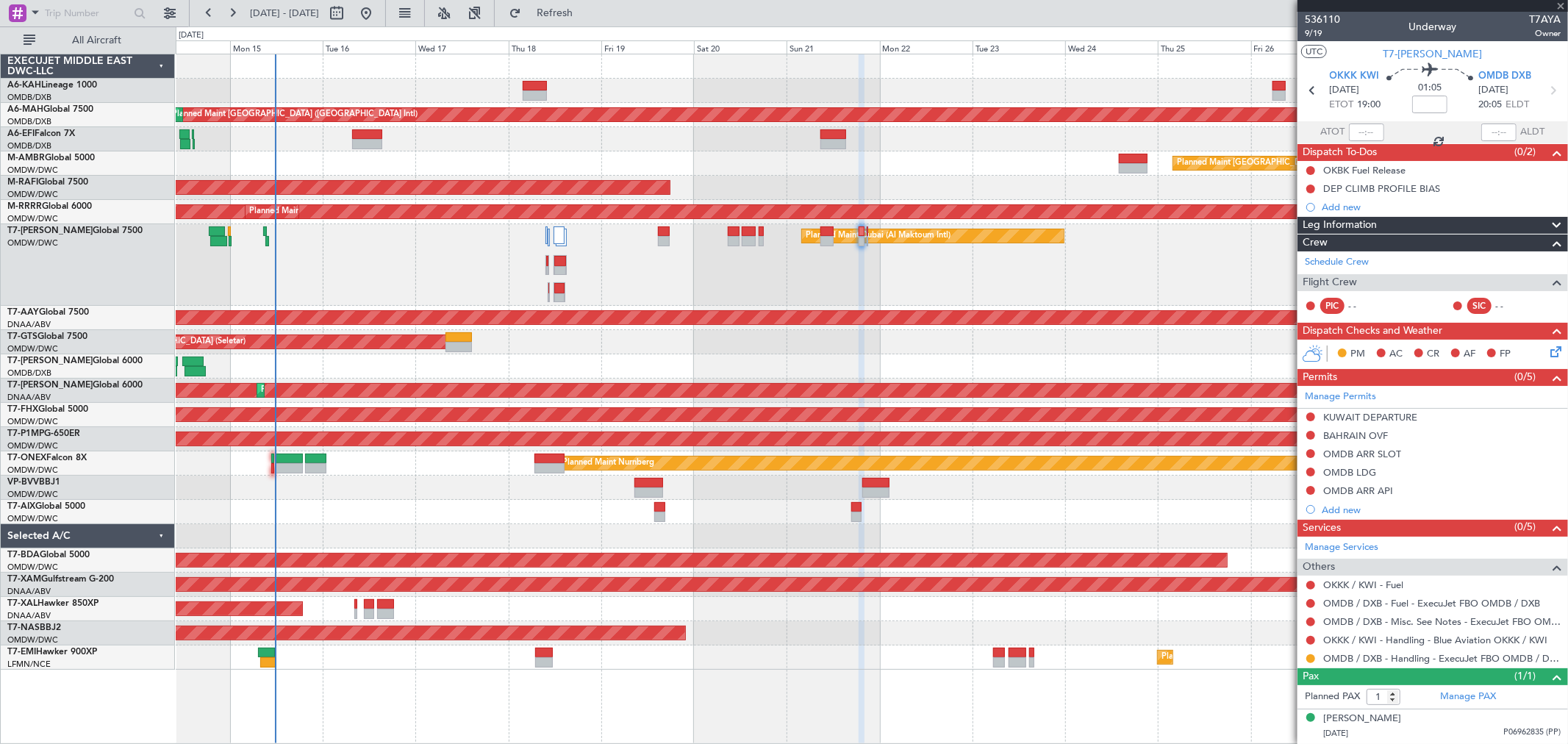
type input "+00:05"
type input "0"
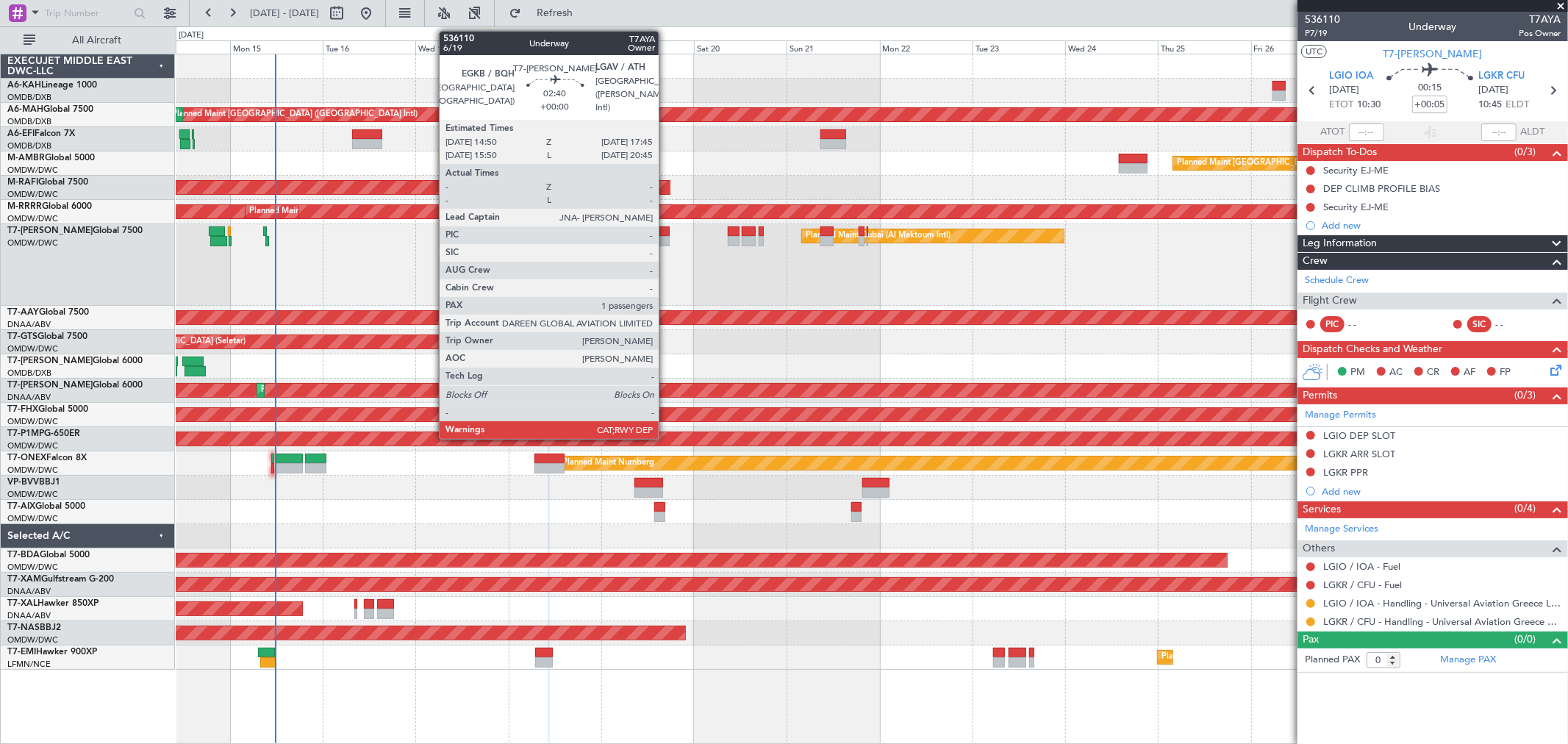
click at [666, 233] on div at bounding box center [663, 231] width 12 height 10
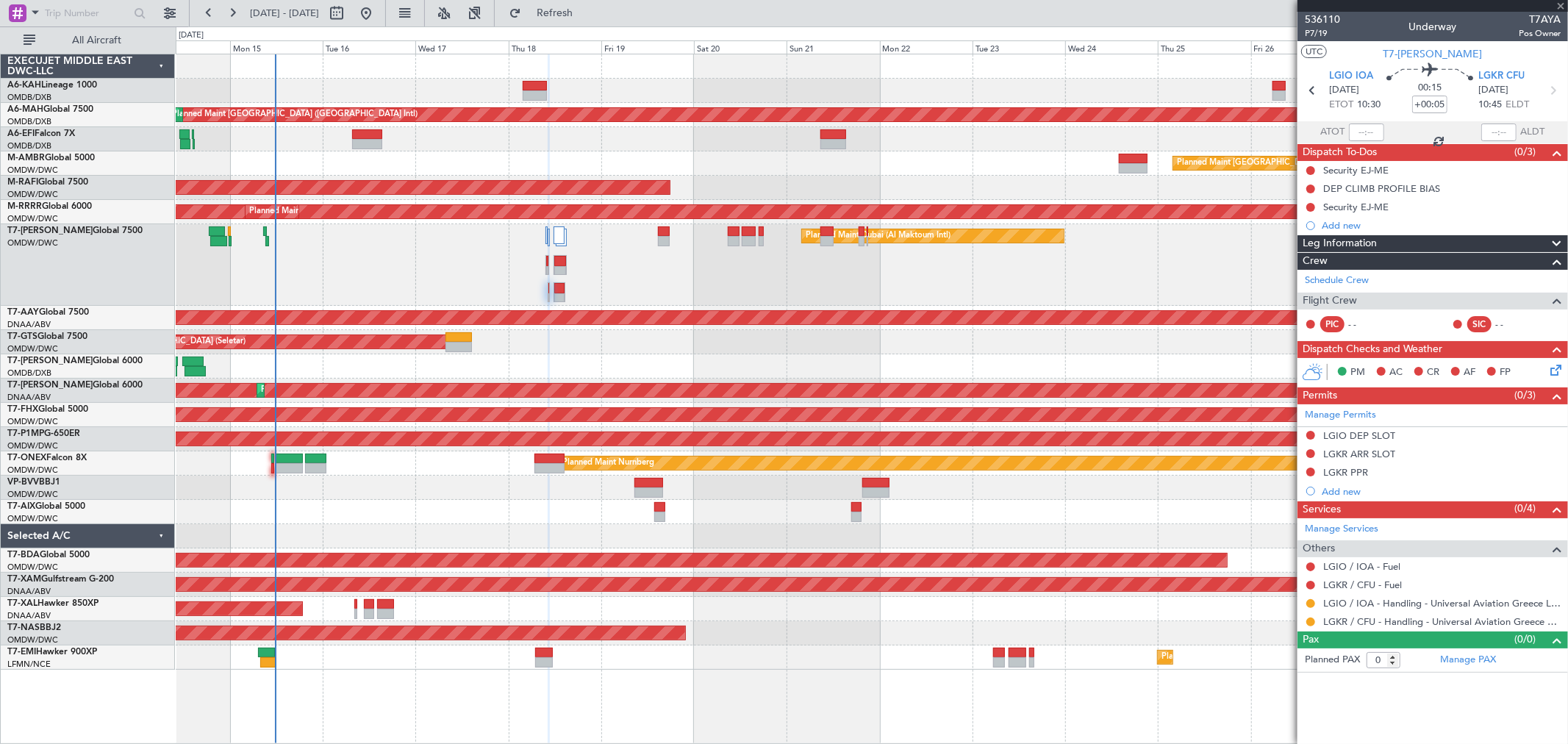
type input "1"
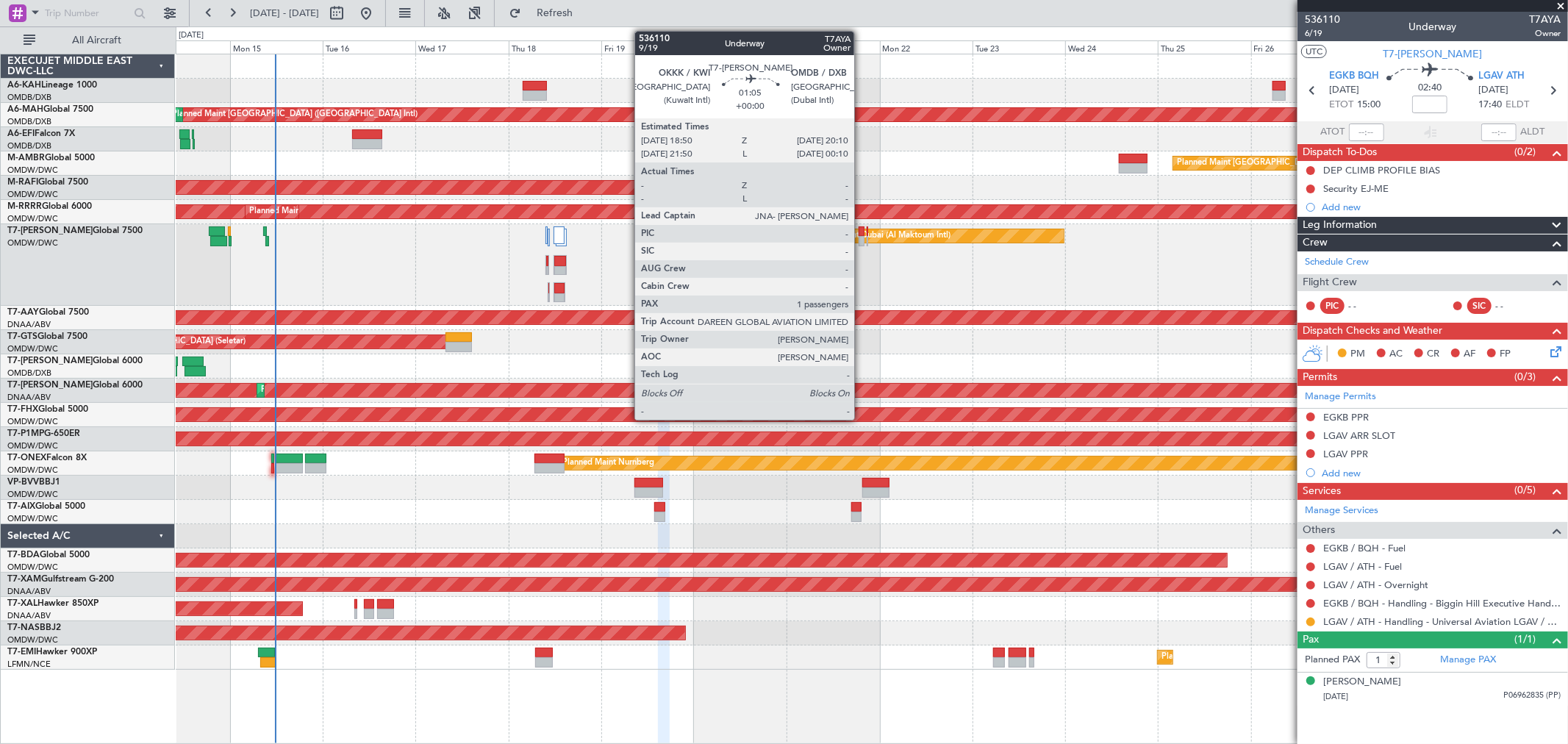
click at [862, 237] on div at bounding box center [862, 241] width 6 height 10
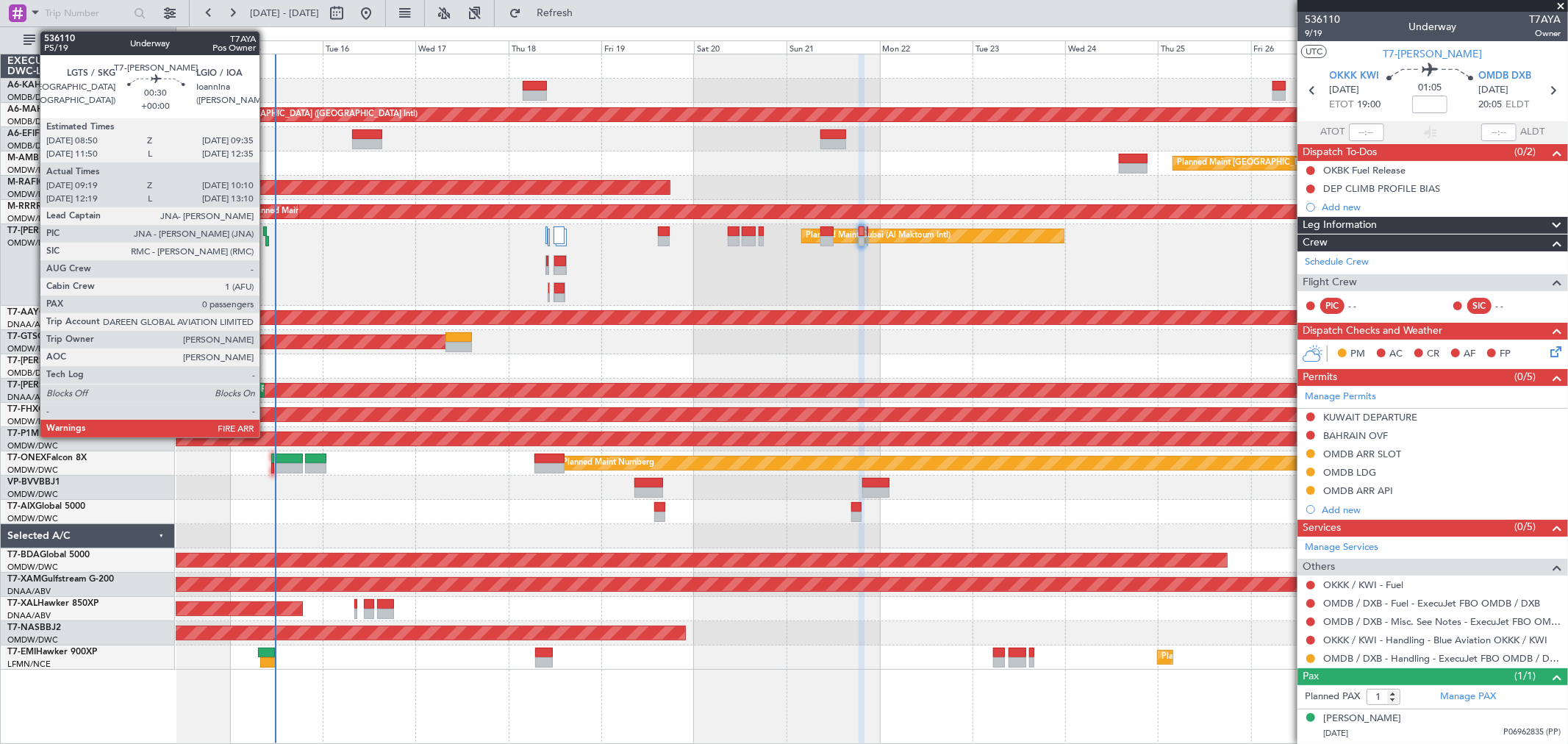
click at [267, 236] on div at bounding box center [267, 241] width 4 height 10
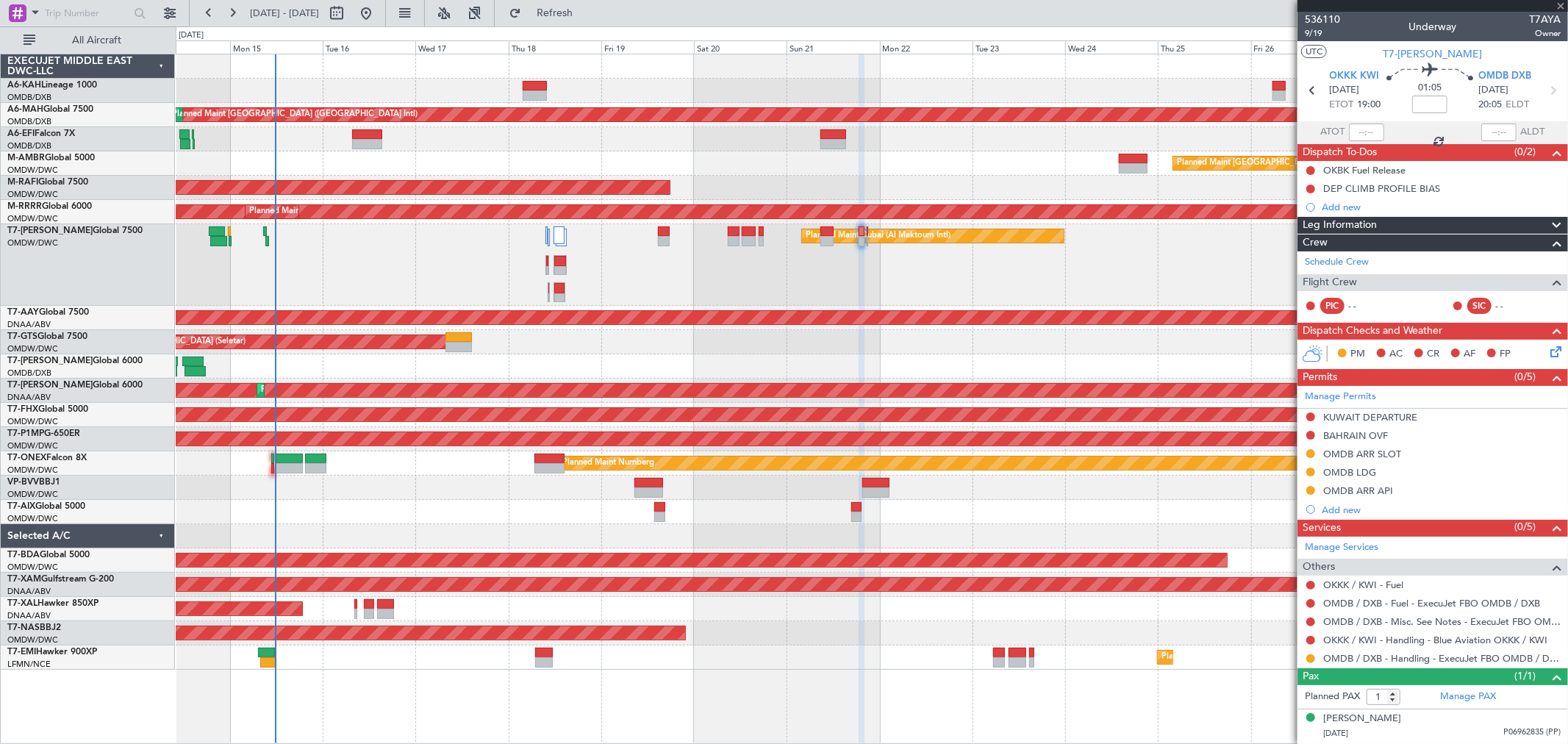
type input "09:29"
type input "10:05"
type input "0"
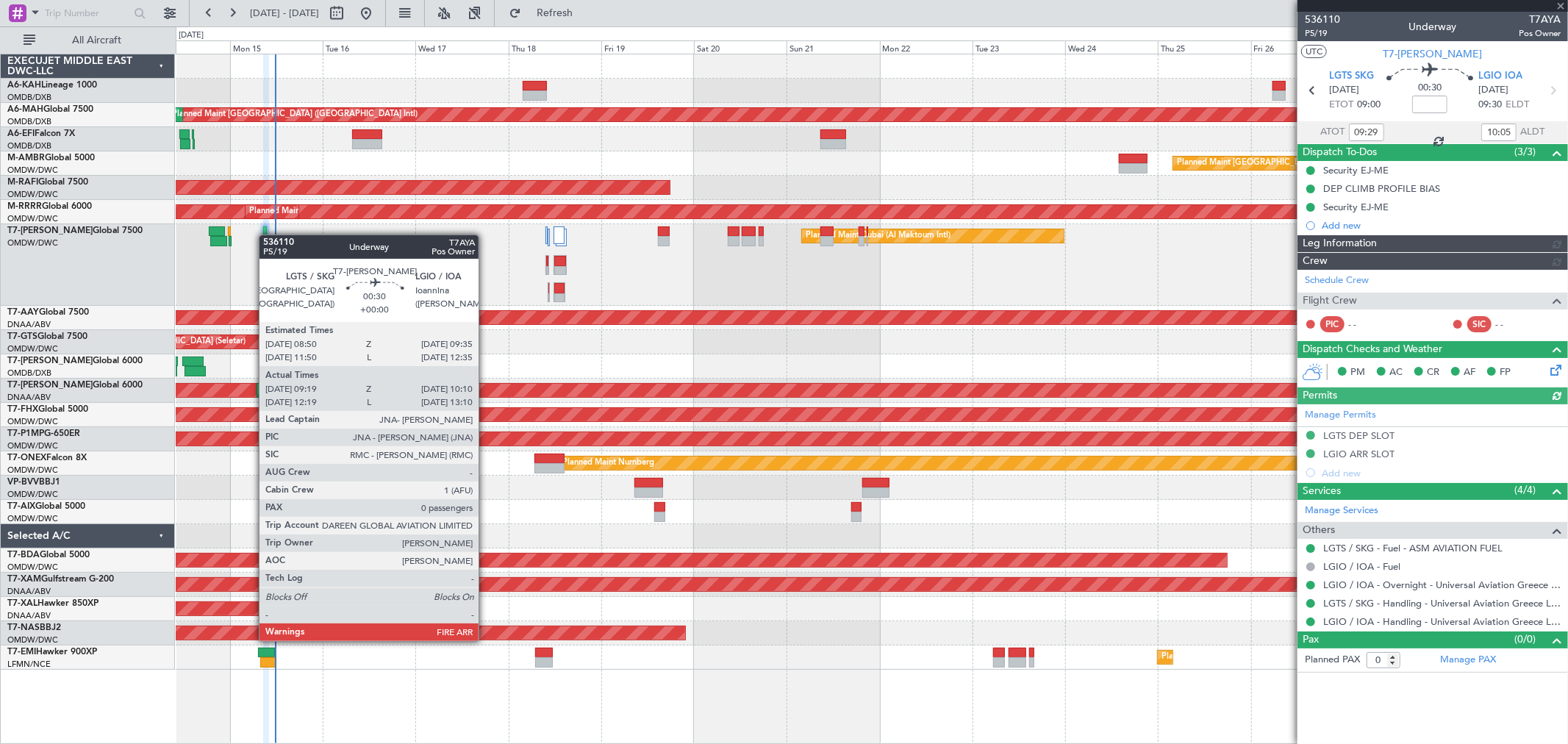
type input "Anita Mani (ANI)"
type input "7303"
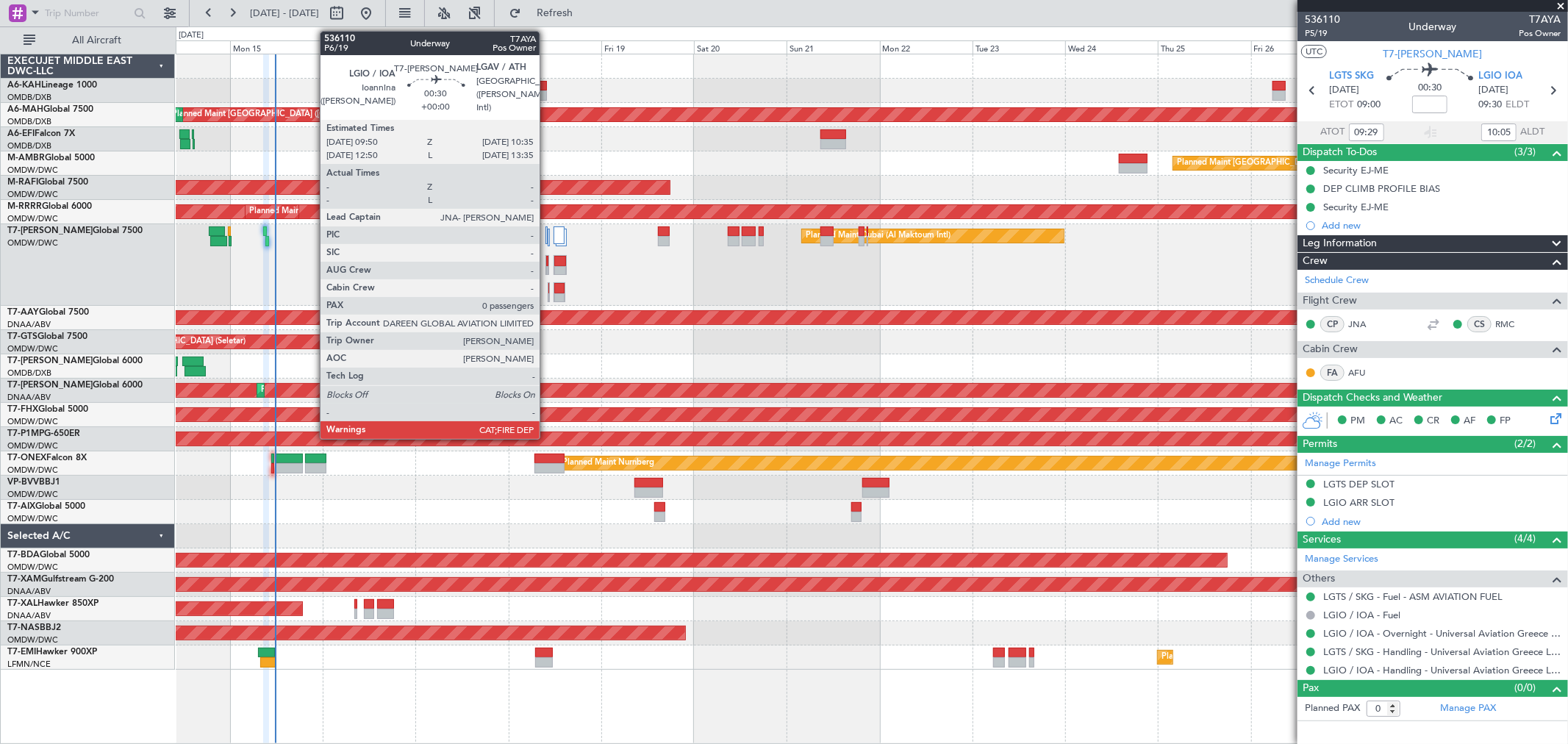
click at [547, 262] on div at bounding box center [547, 261] width 2 height 10
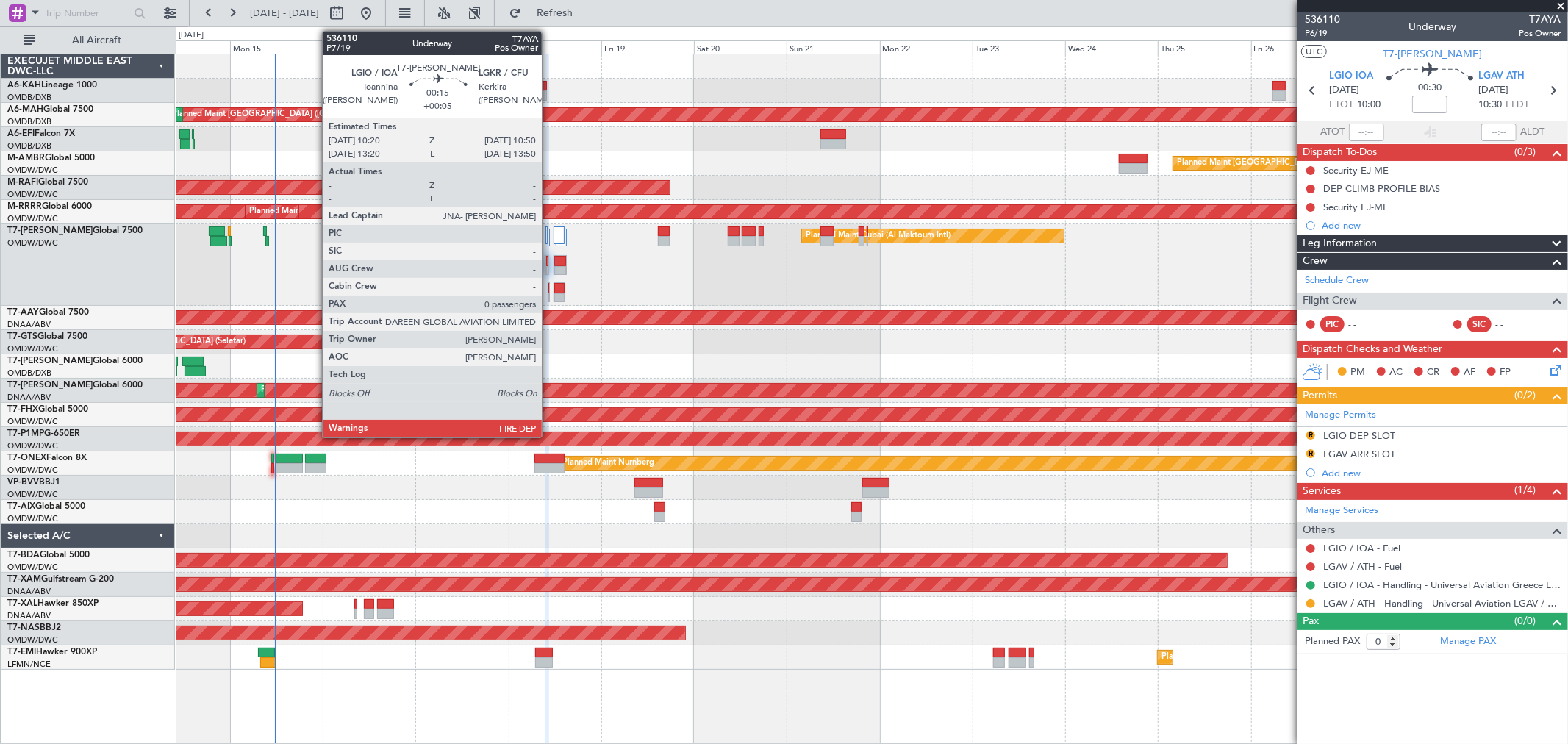
click at [549, 288] on div at bounding box center [548, 292] width 2 height 20
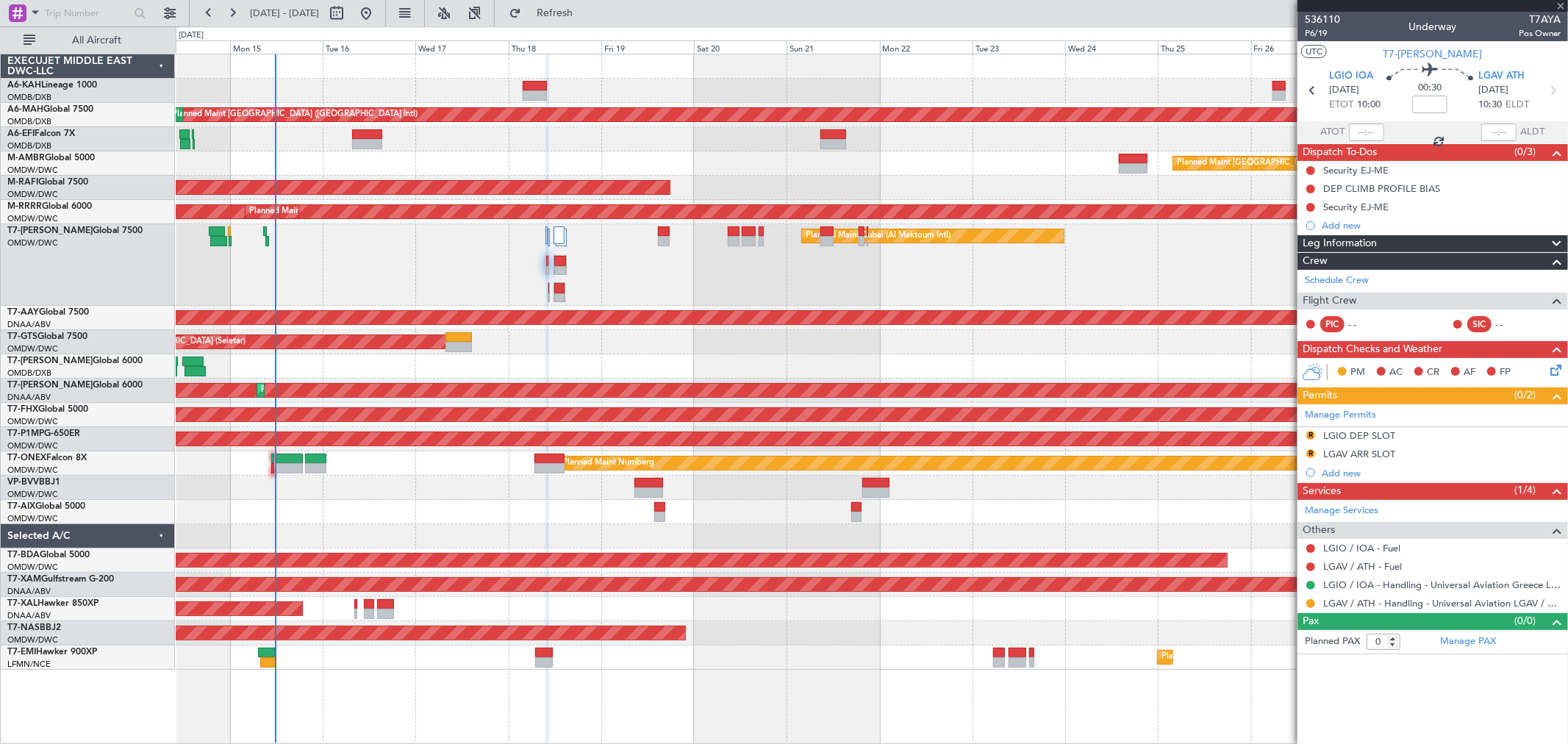
type input "+00:05"
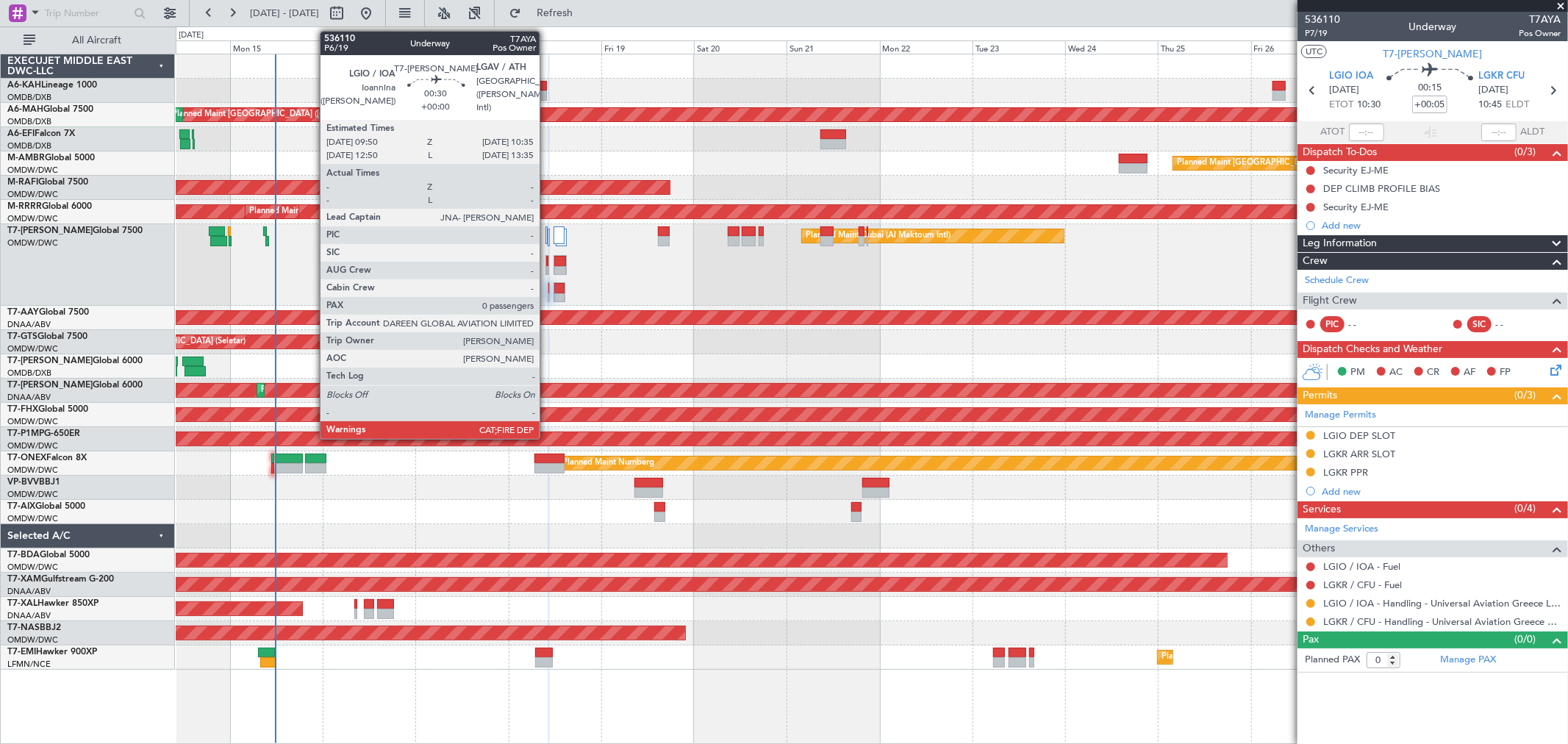
click at [547, 264] on div at bounding box center [547, 261] width 2 height 10
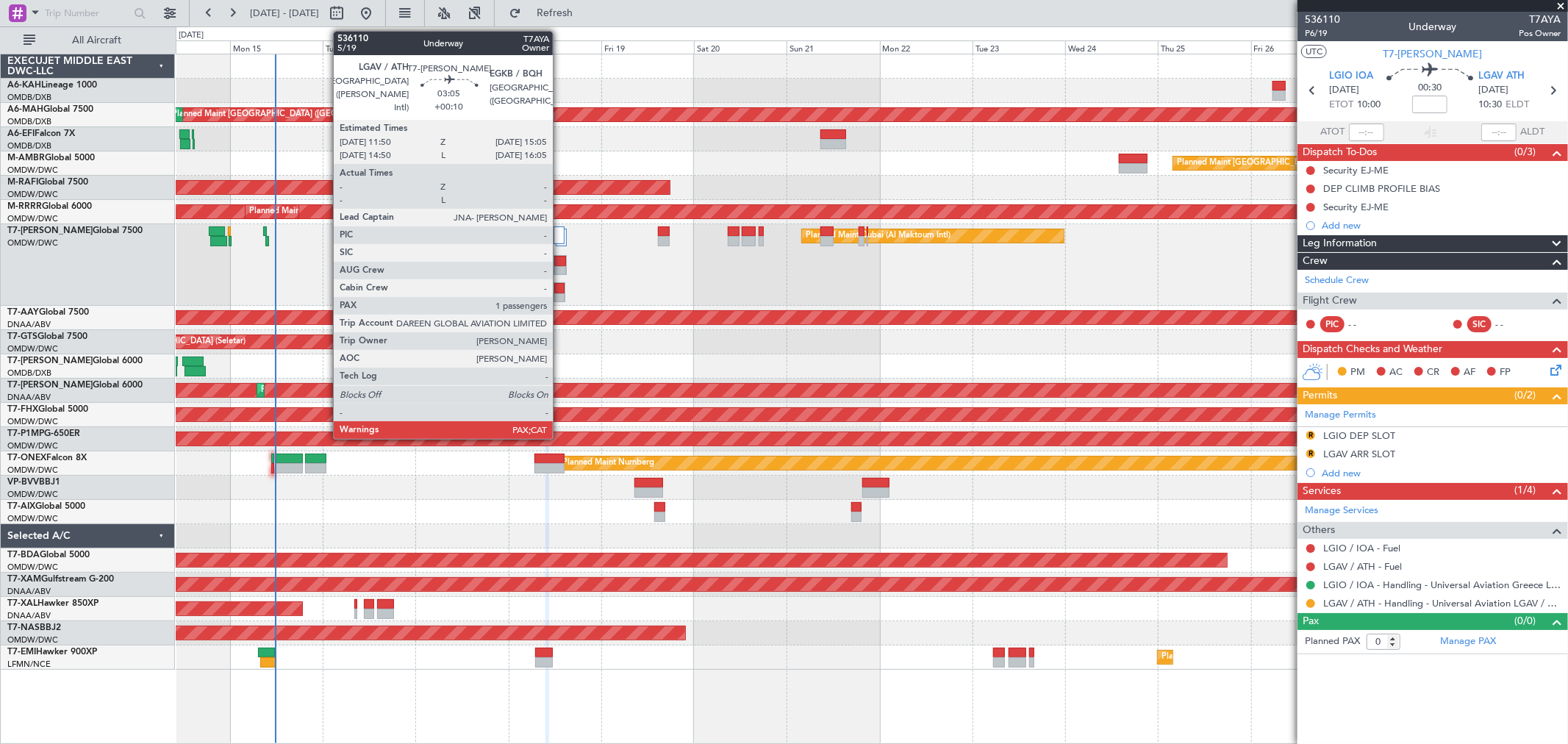
click at [560, 266] on div at bounding box center [559, 271] width 12 height 10
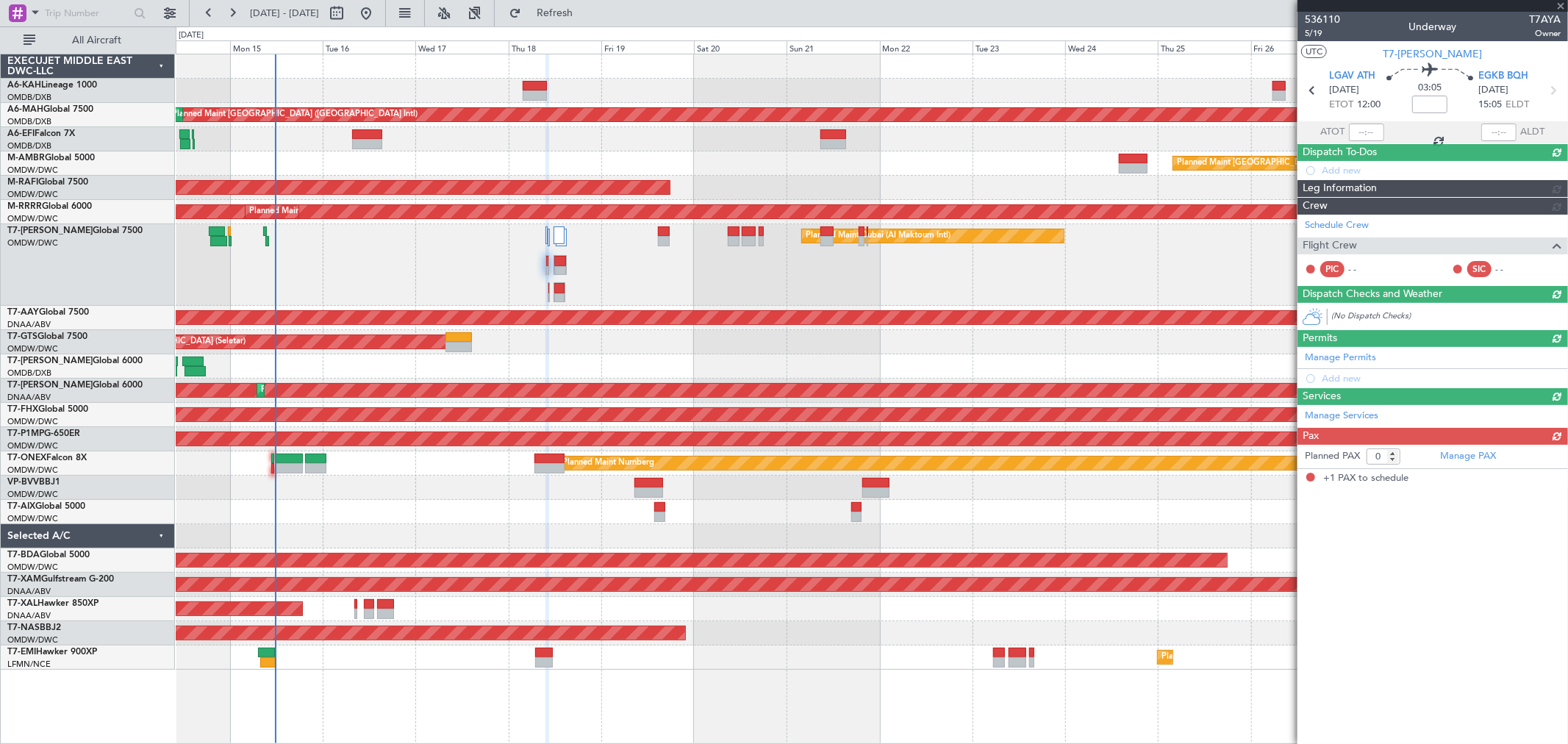
type input "+00:10"
type input "1"
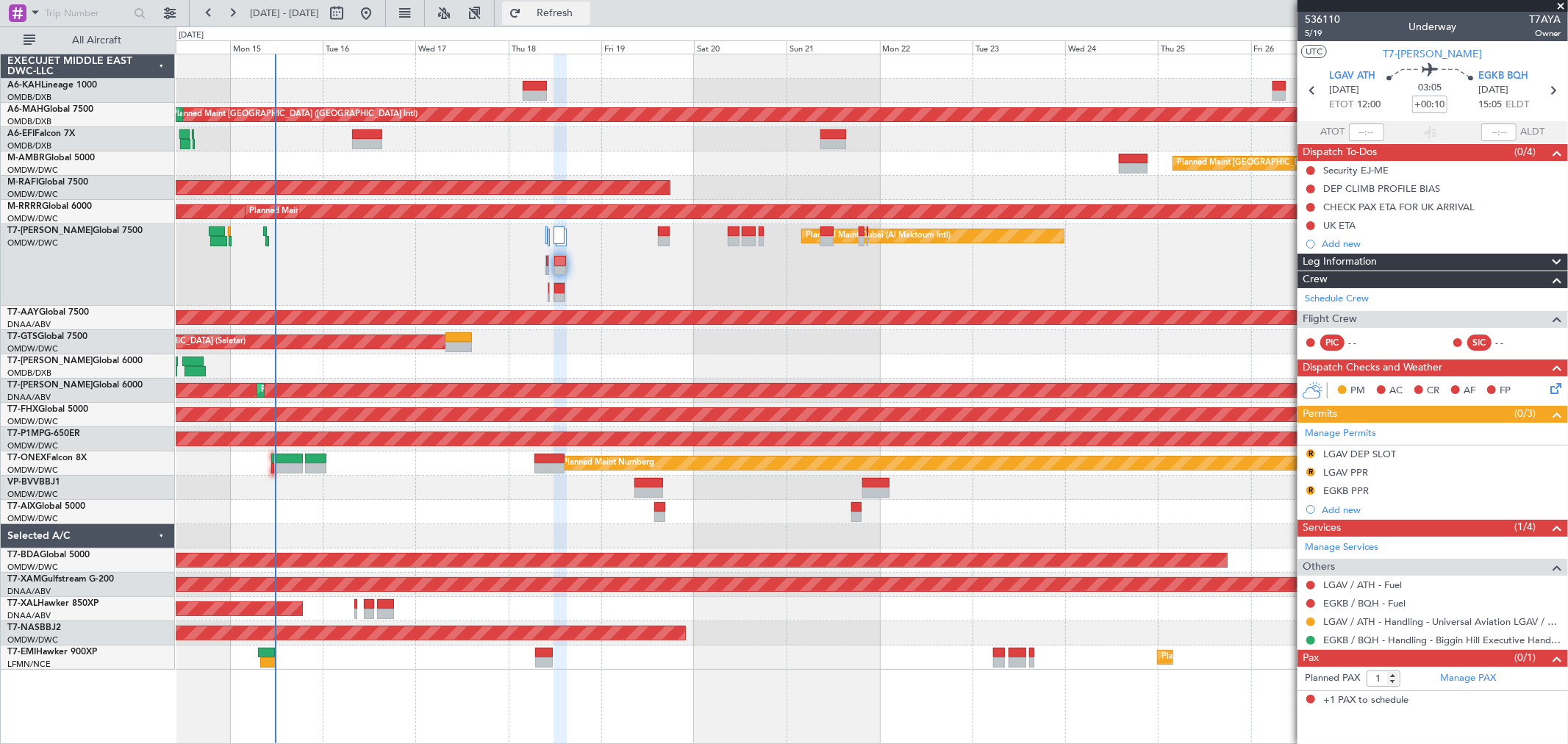
click at [586, 9] on span "Refresh" at bounding box center [555, 12] width 62 height 10
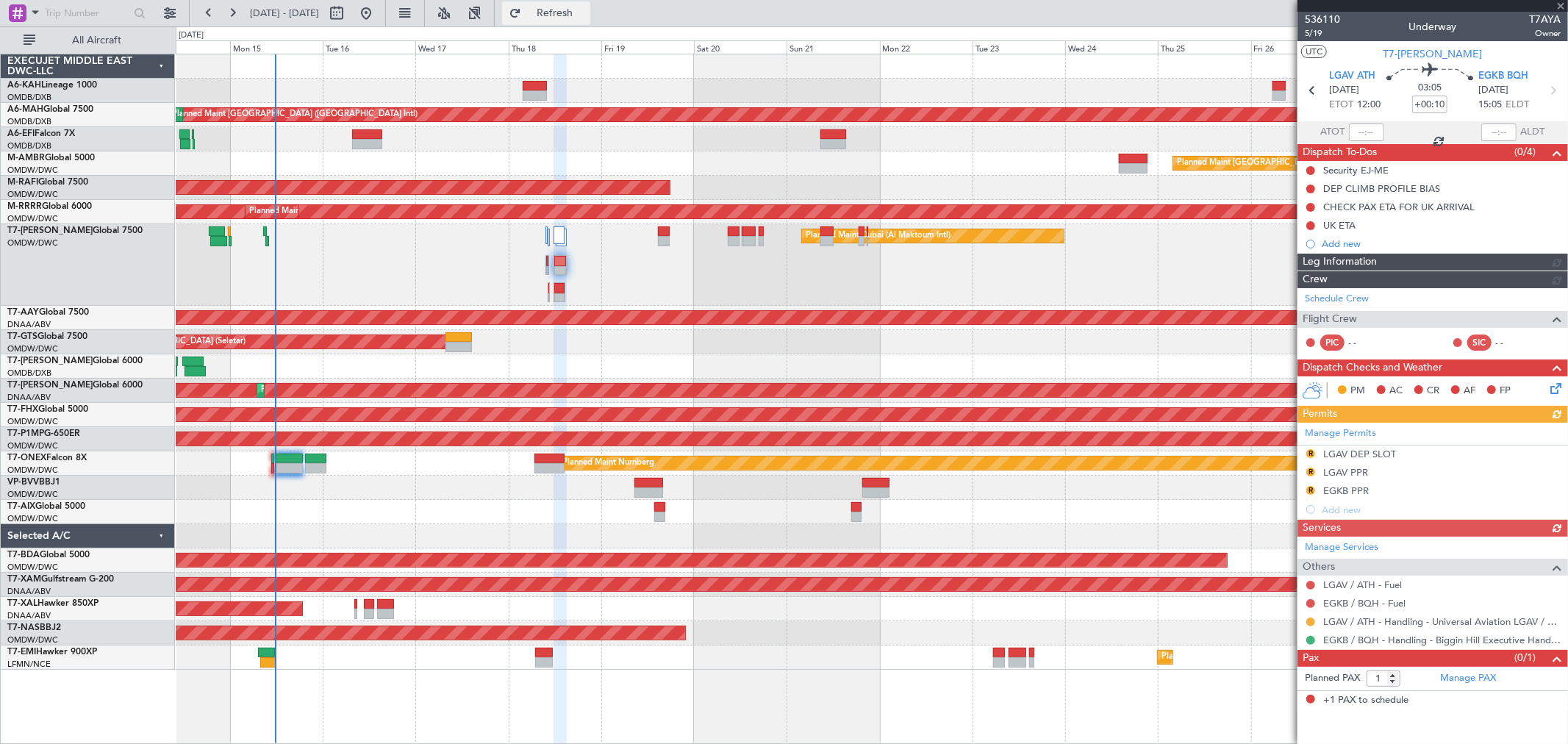
click at [586, 9] on span "Refresh" at bounding box center [555, 12] width 62 height 10
click at [586, 9] on span "Refreshing..." at bounding box center [555, 12] width 62 height 10
click at [586, 11] on span "Refresh" at bounding box center [555, 12] width 62 height 10
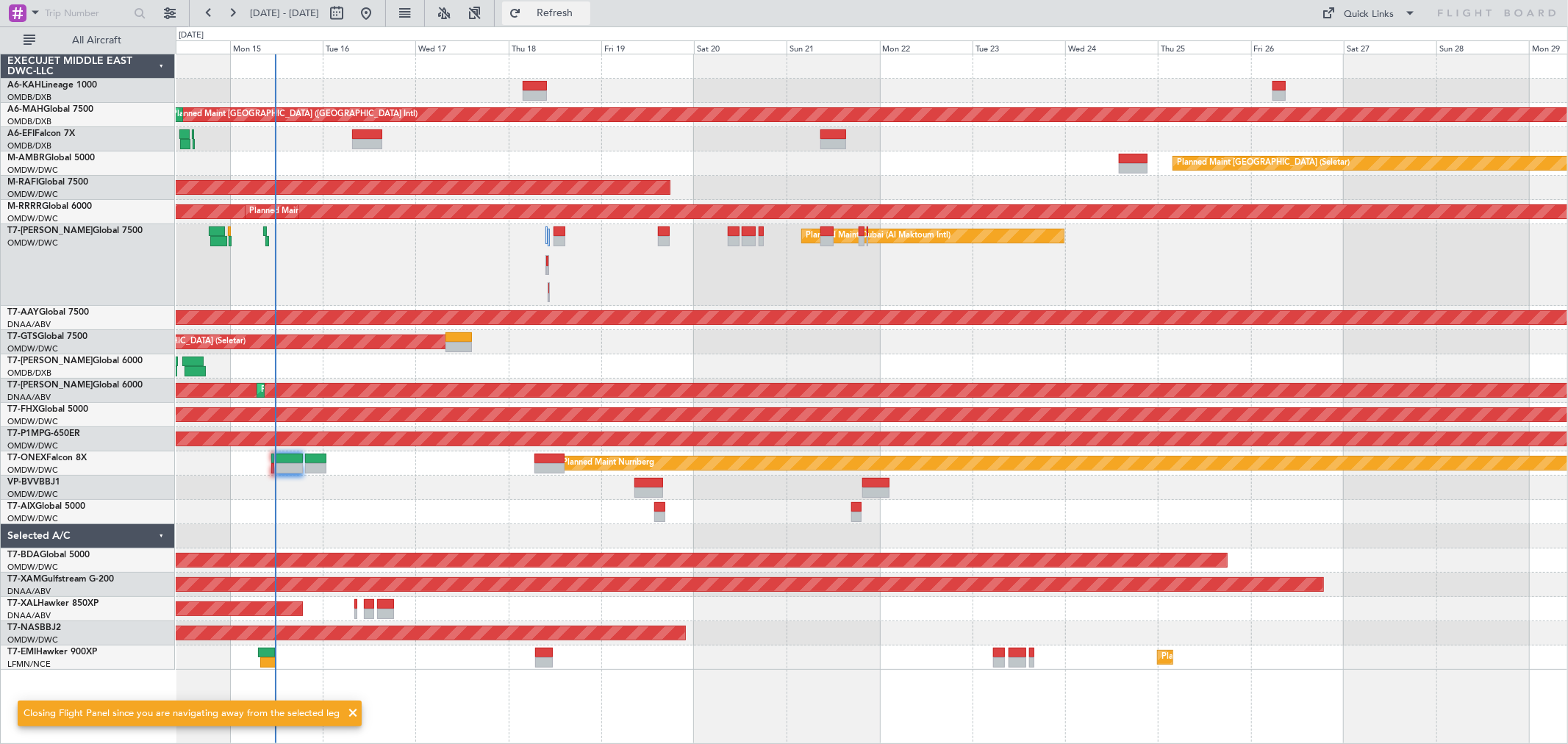
click at [590, 3] on button "Refresh" at bounding box center [546, 13] width 88 height 23
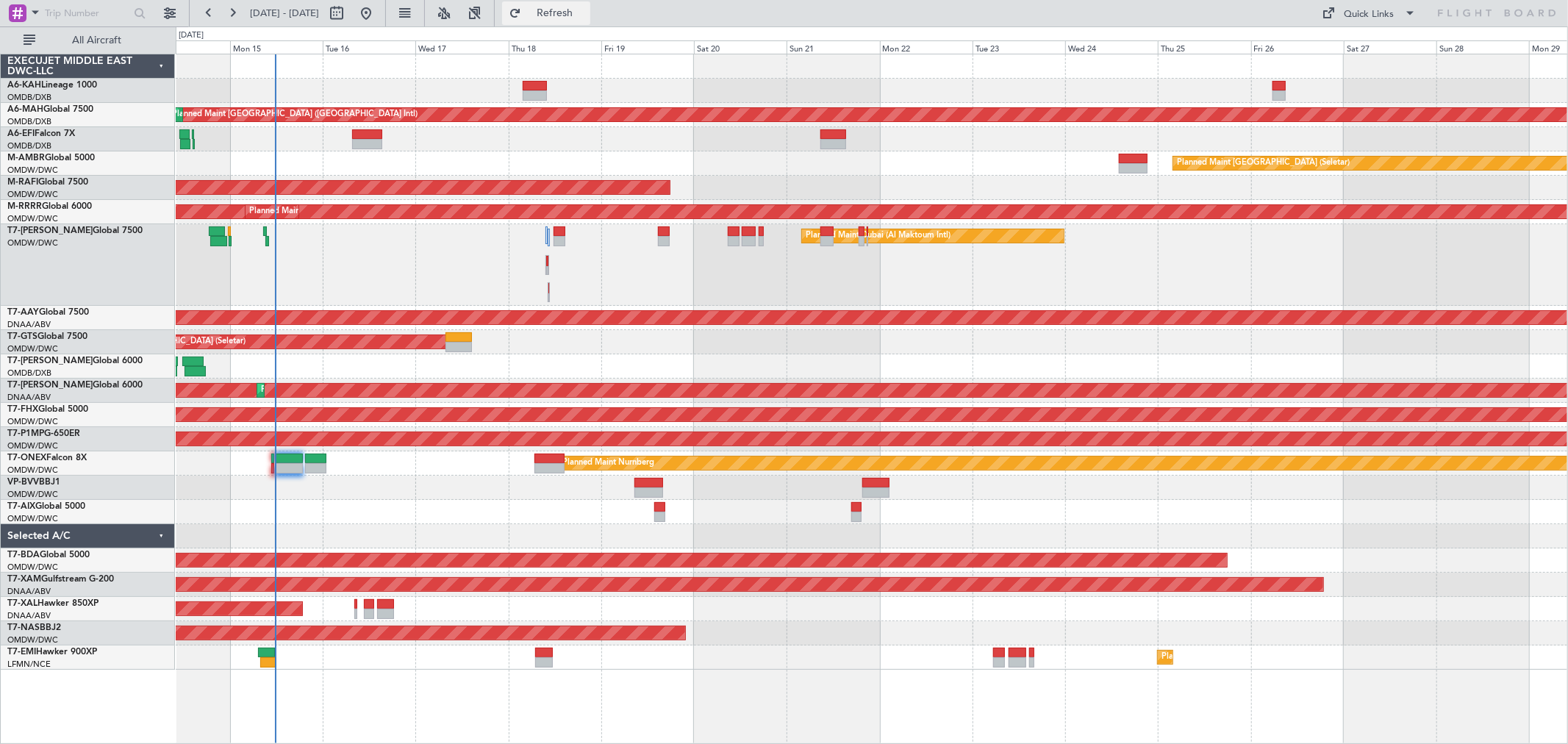
click at [590, 5] on button "Refresh" at bounding box center [546, 13] width 88 height 23
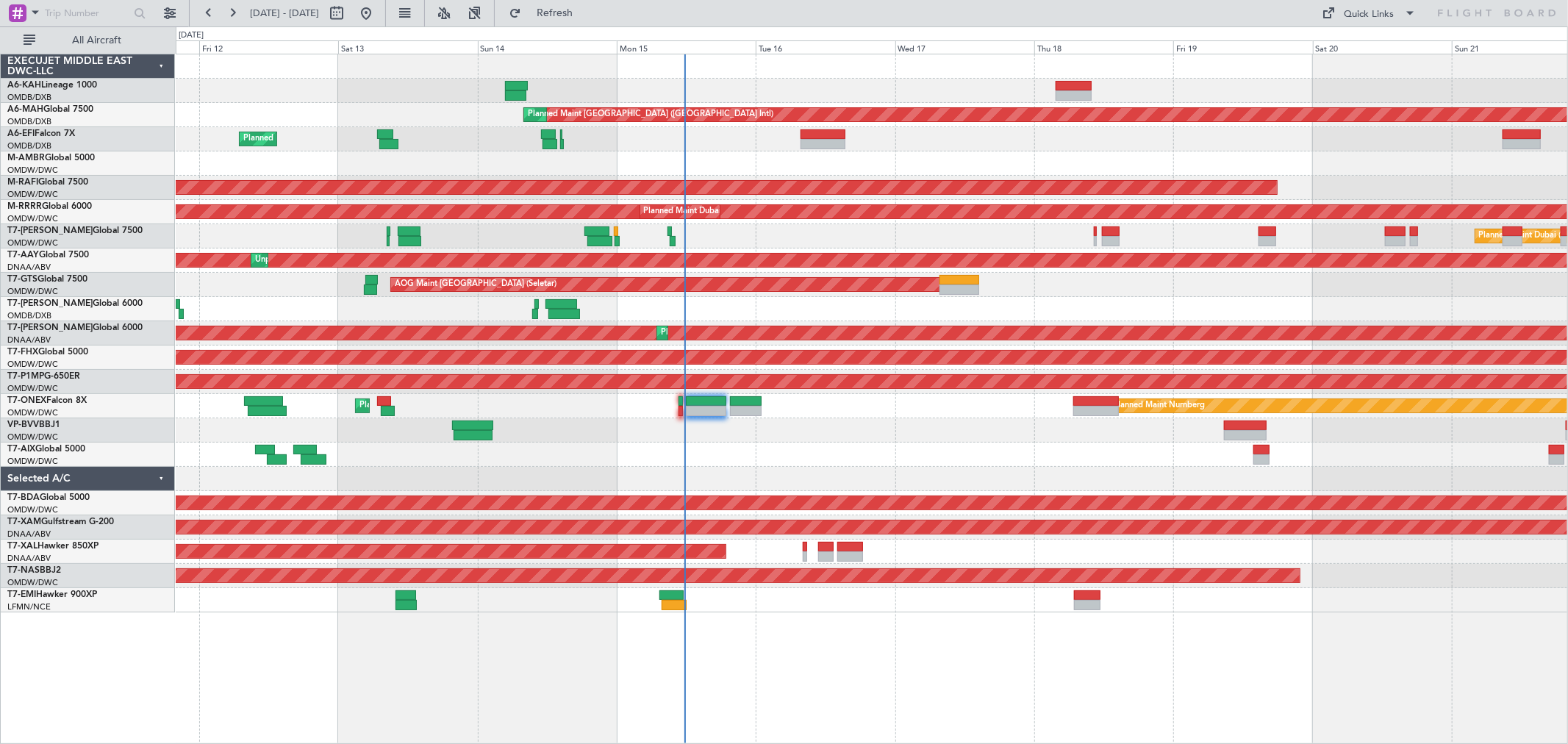
click at [847, 221] on div "Planned Maint Dubai (Al Maktoum Intl) Planned Maint Dubai (Al Maktoum Intl)" at bounding box center [871, 211] width 1392 height 24
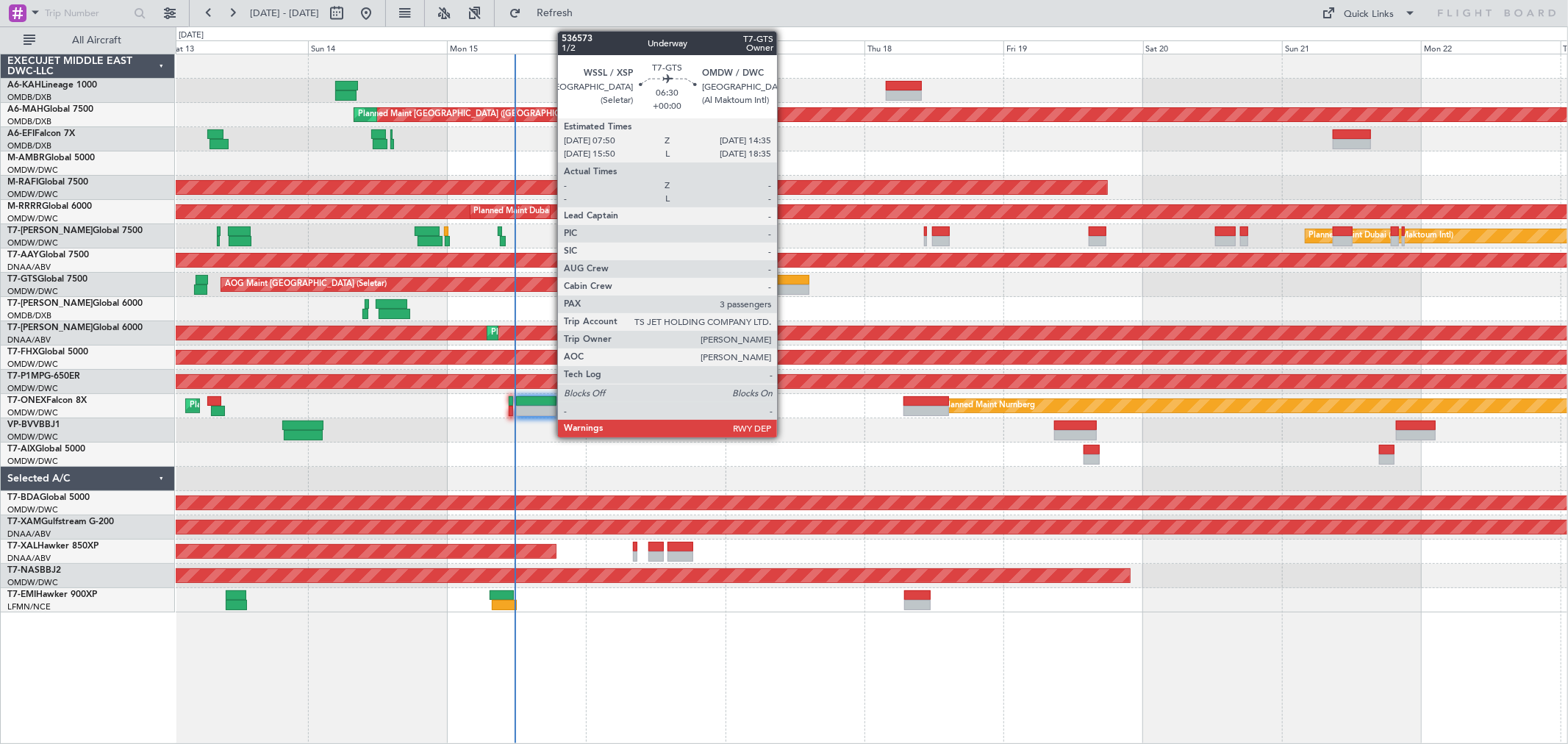
click at [784, 288] on div at bounding box center [789, 289] width 39 height 10
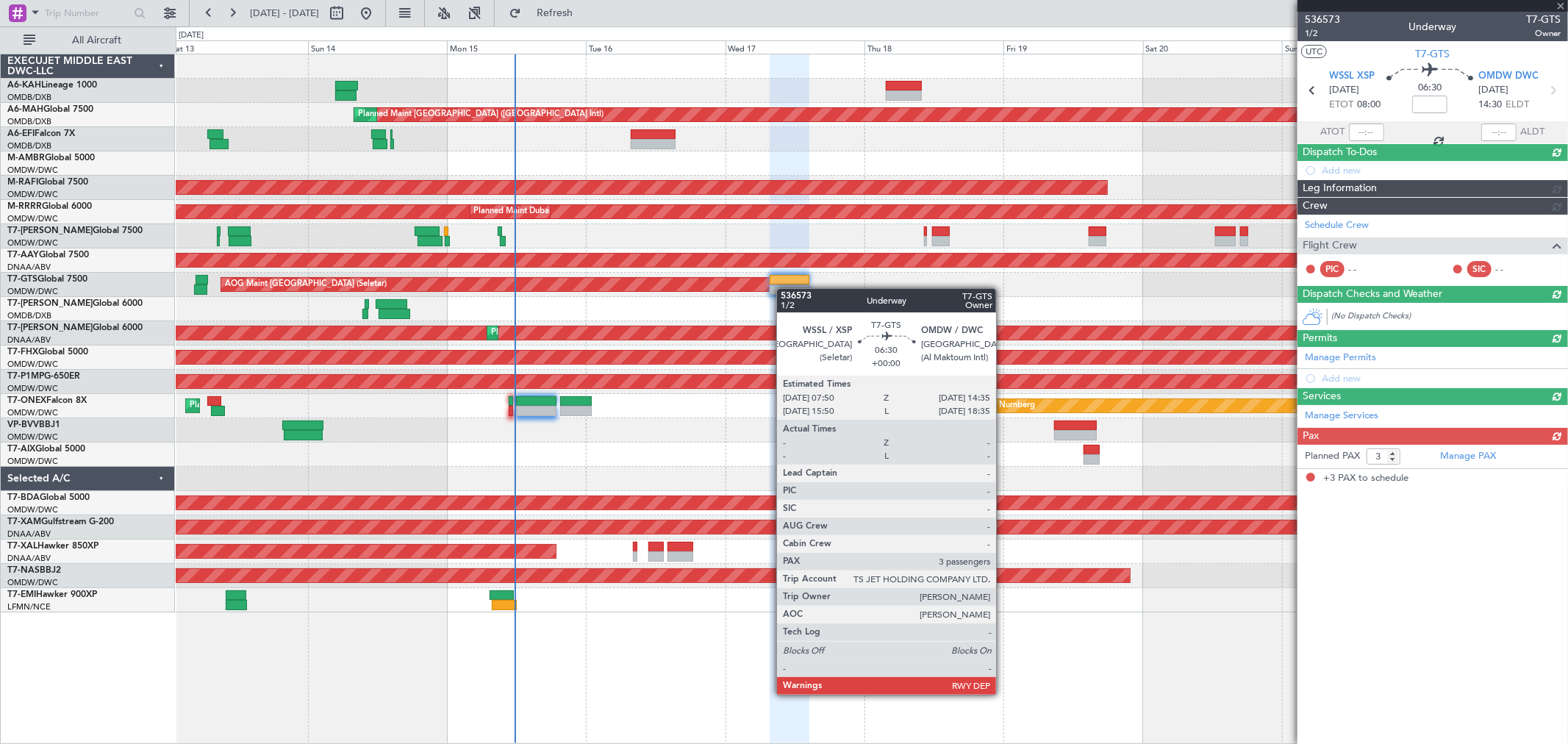
type input "Anita Mani (ANI)"
type input "7241"
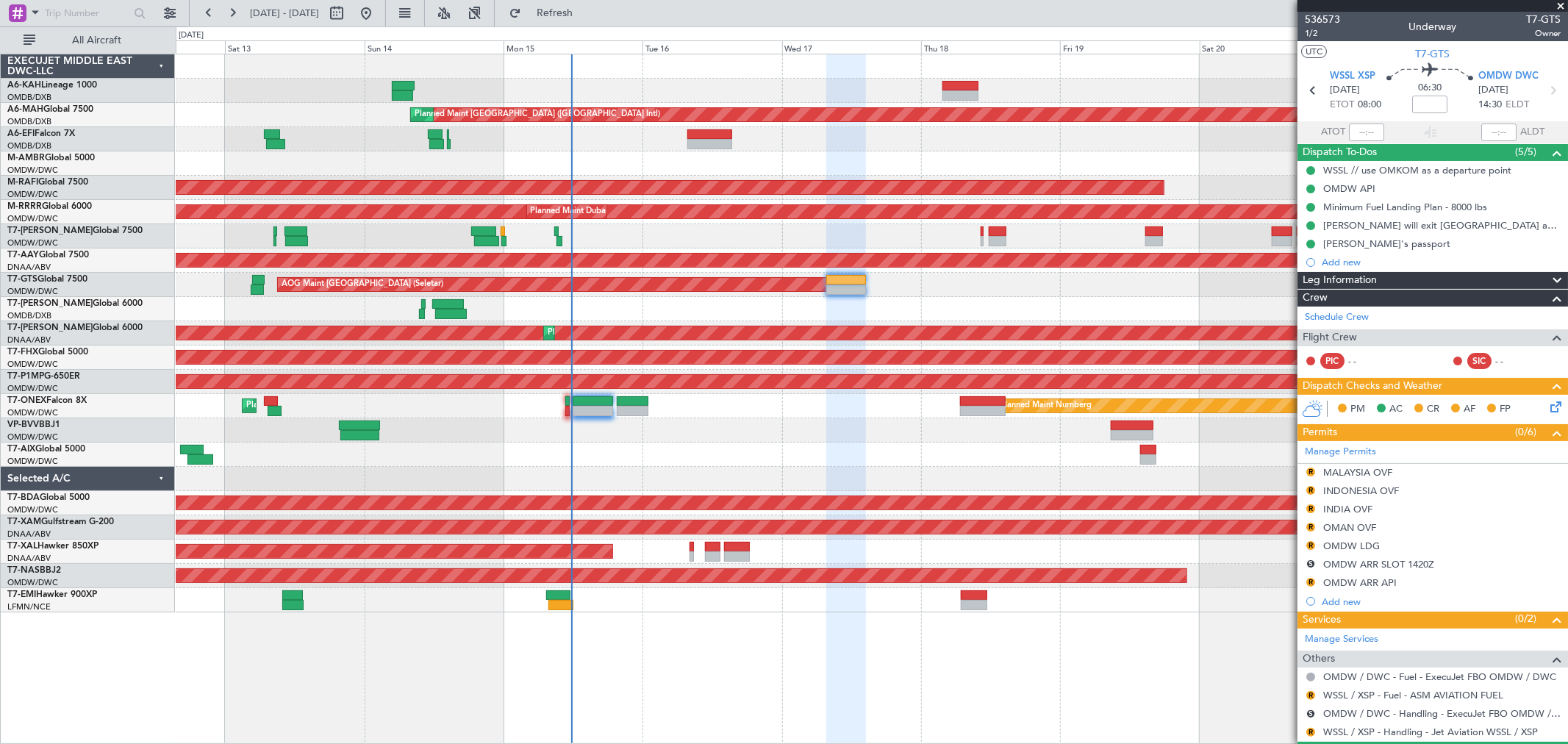
click at [782, 317] on div at bounding box center [871, 309] width 1392 height 24
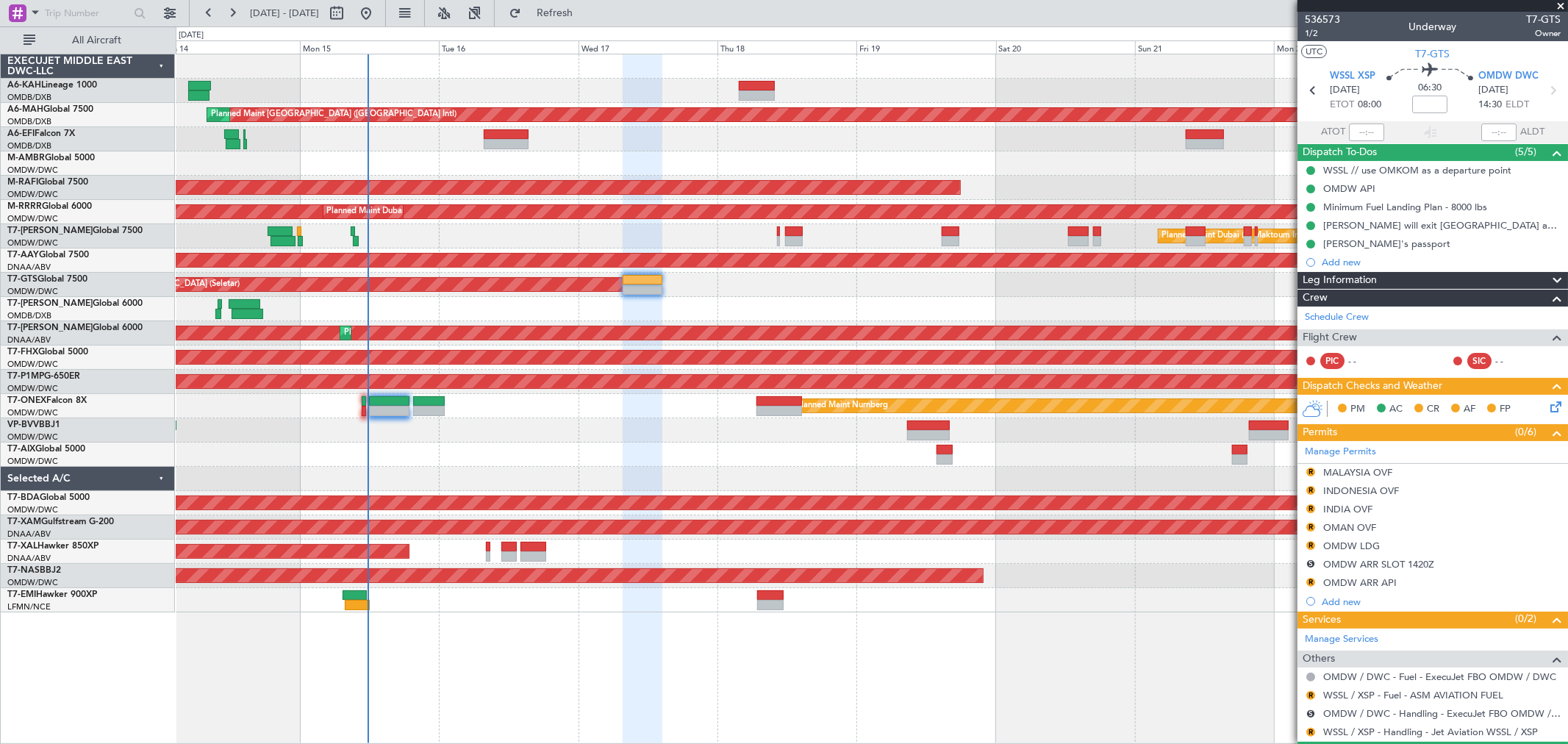
click at [824, 229] on div "Planned Maint Dubai (Al Maktoum Intl)" at bounding box center [871, 236] width 1392 height 24
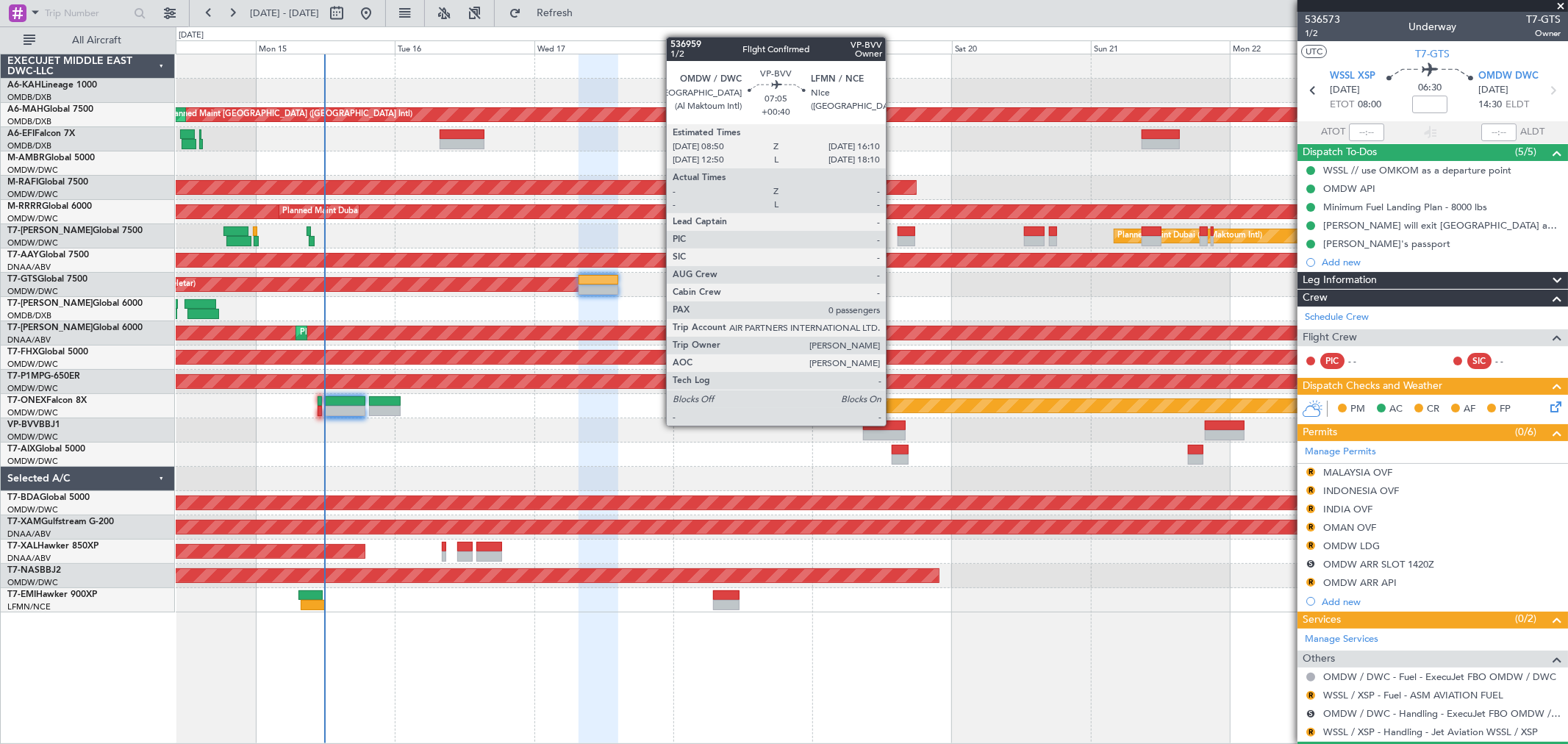
click at [893, 424] on div at bounding box center [884, 425] width 43 height 10
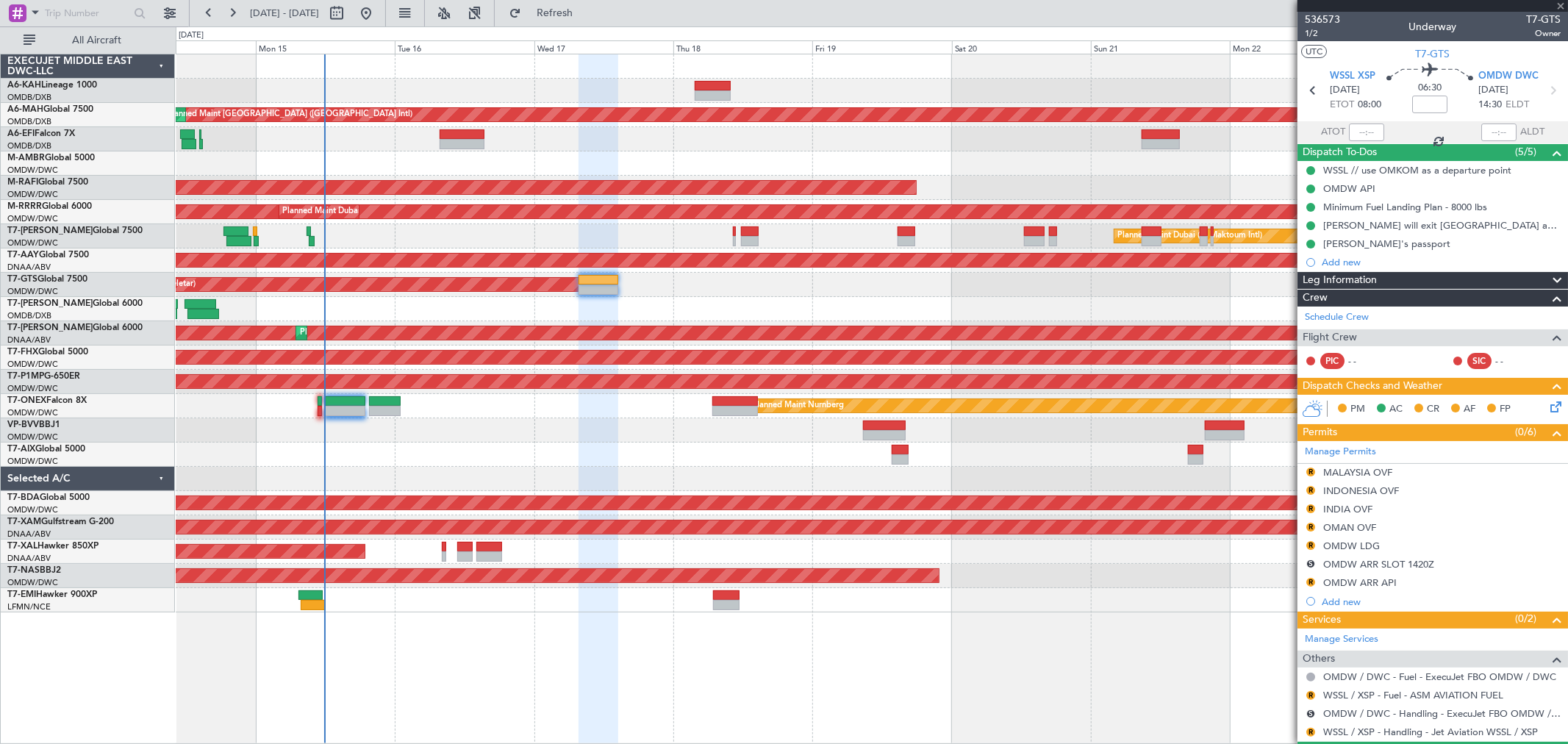
type input "+00:40"
type input "0"
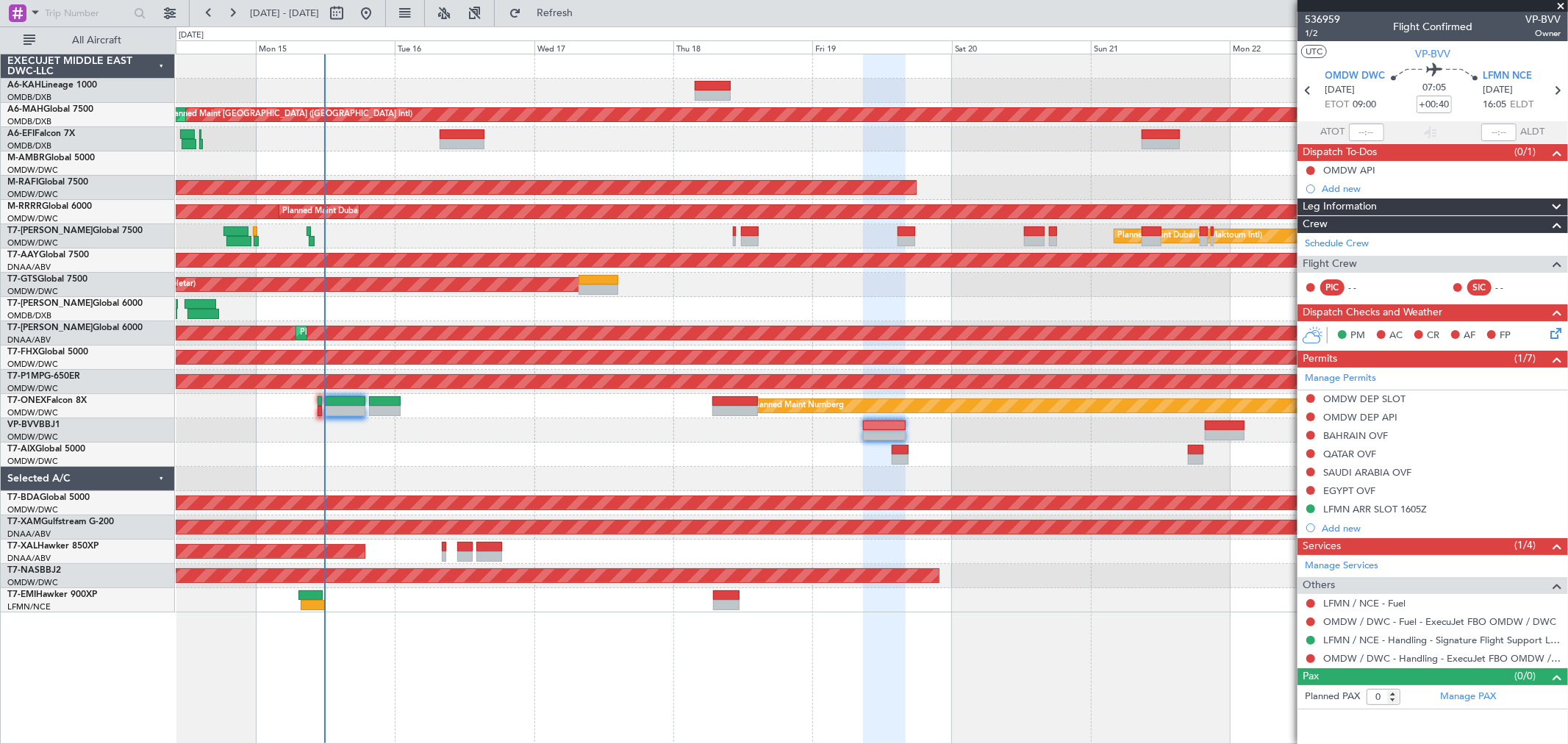
click at [566, 27] on div "0 0 Sun 14 Mon 15 Tue 16 Wed 17 Thu 18 Fri 19 Sat 20 Sep 2025 Sun 21 Mon 22 Tue…" at bounding box center [872, 40] width 1391 height 26
click at [570, 12] on span "Refresh" at bounding box center [555, 12] width 62 height 10
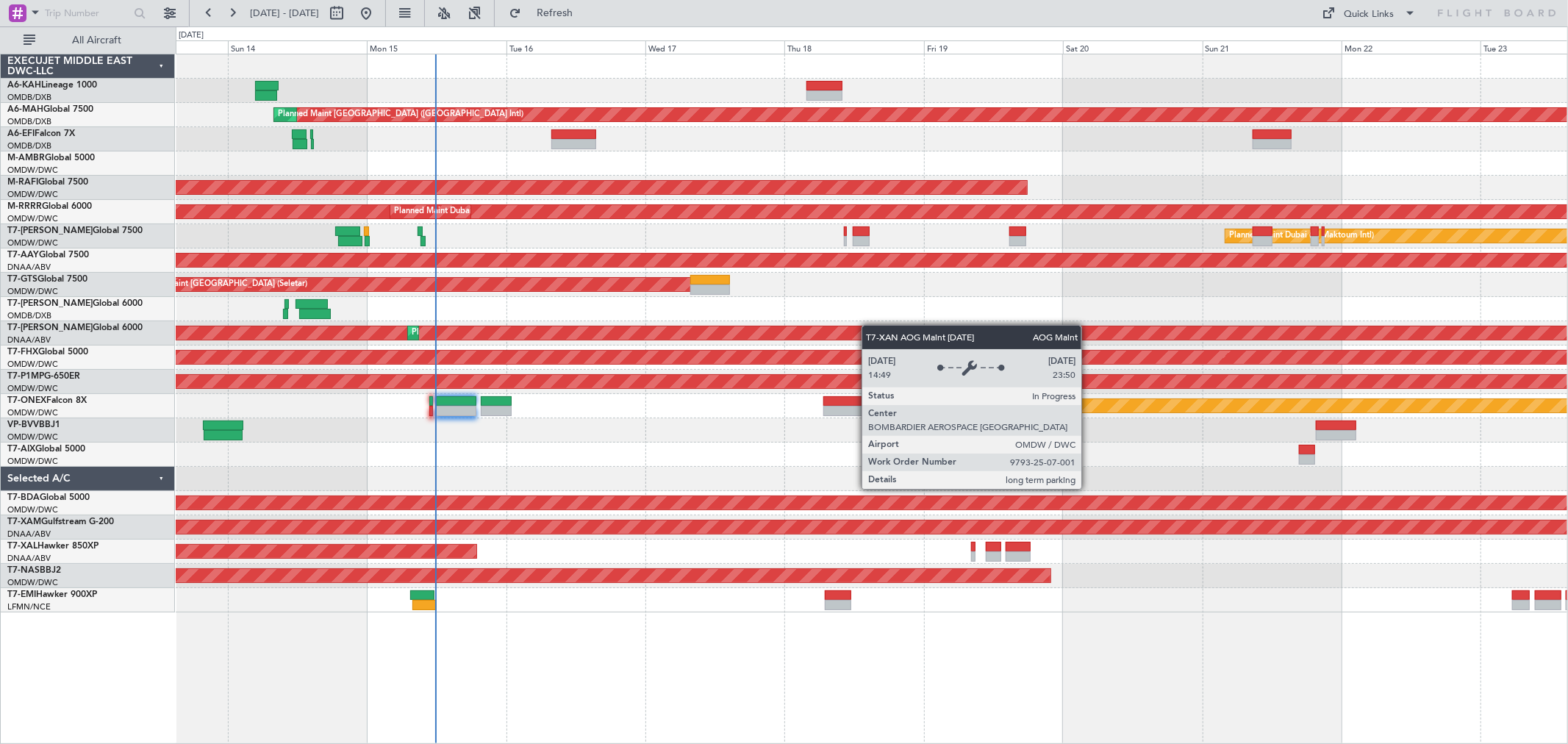
click at [784, 331] on div "Planned Maint [GEOGRAPHIC_DATA] ([GEOGRAPHIC_DATA] Intl) Planned Maint [GEOGRAP…" at bounding box center [871, 333] width 1392 height 558
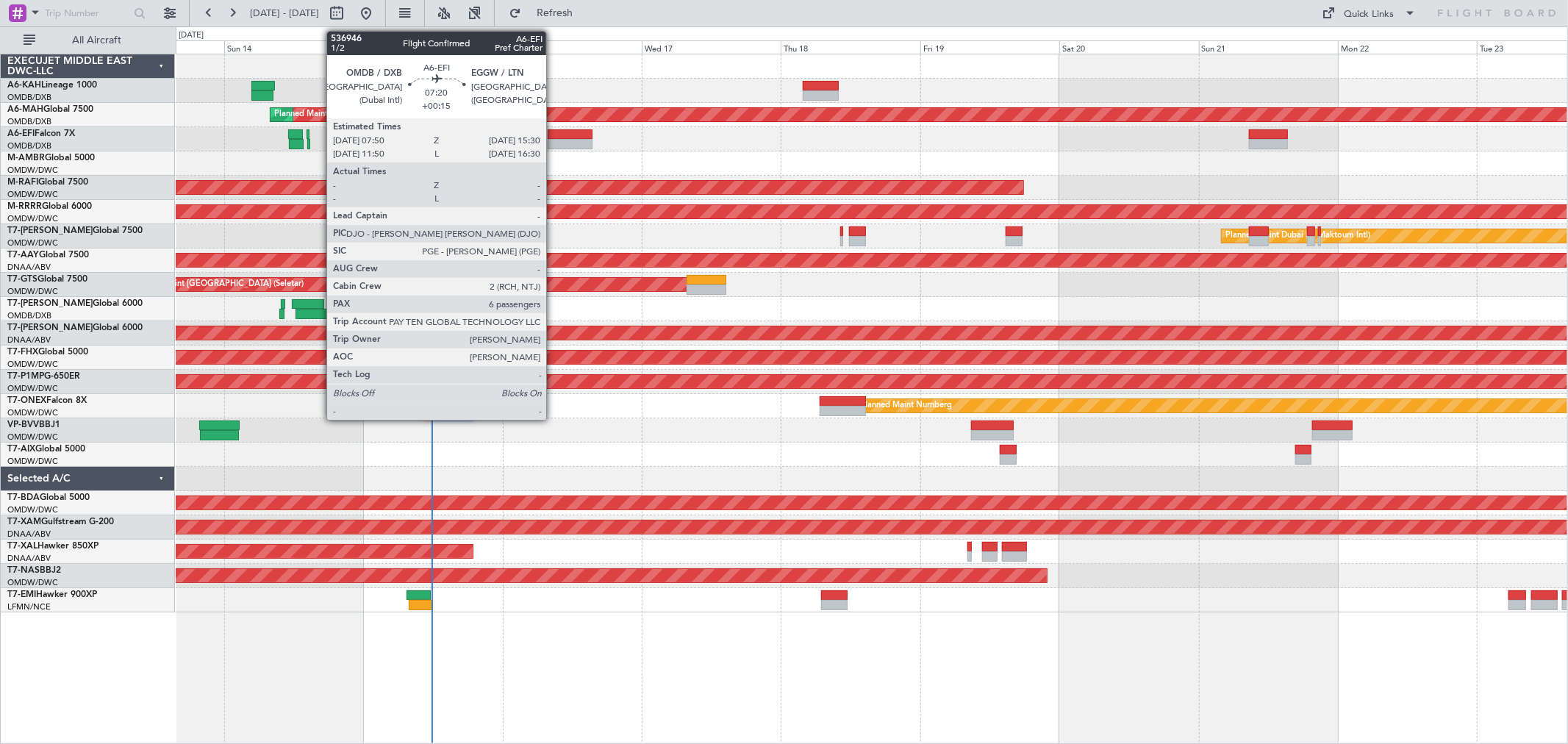
click at [554, 132] on div at bounding box center [570, 134] width 45 height 10
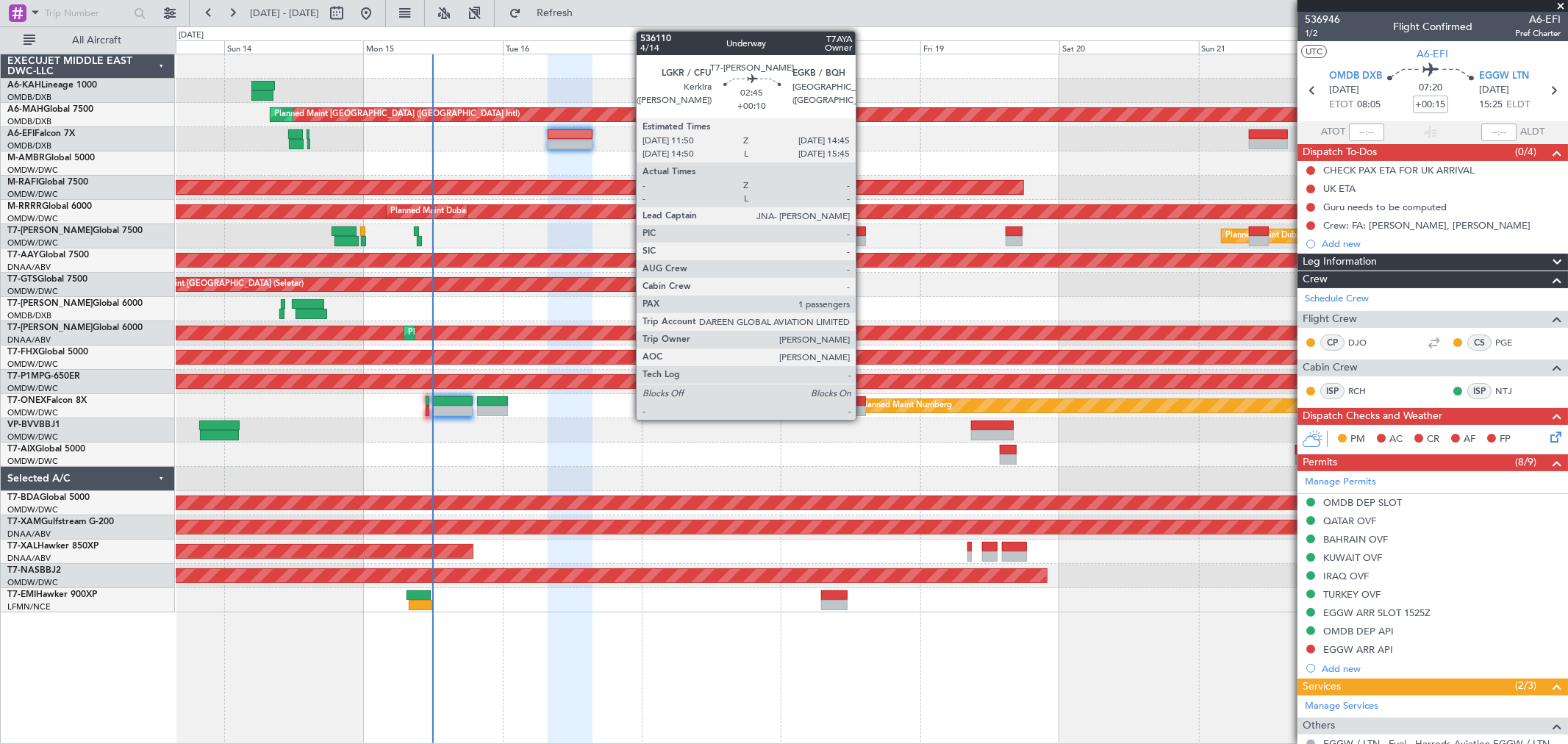
click at [863, 241] on div at bounding box center [858, 241] width 18 height 10
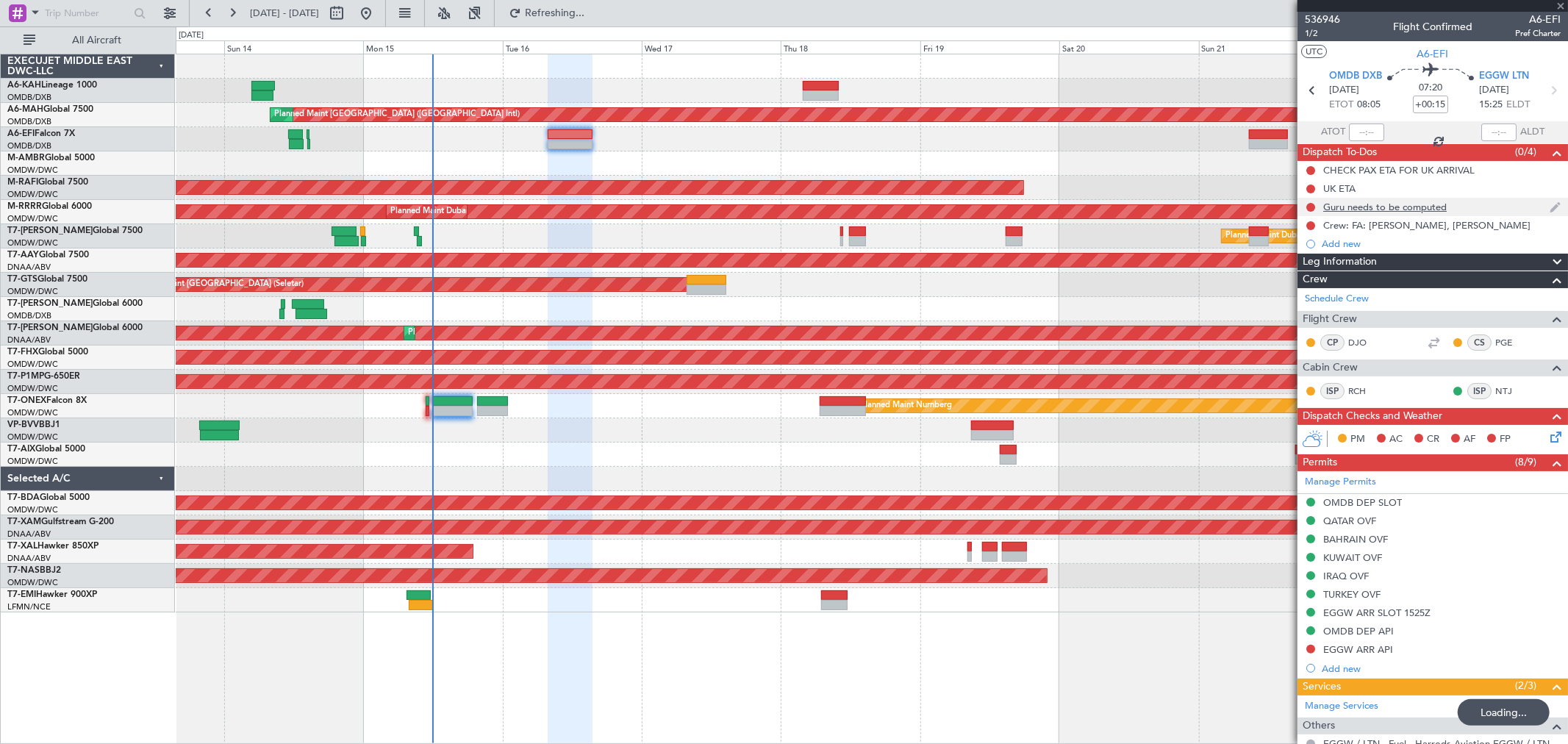
type input "+00:10"
type input "1"
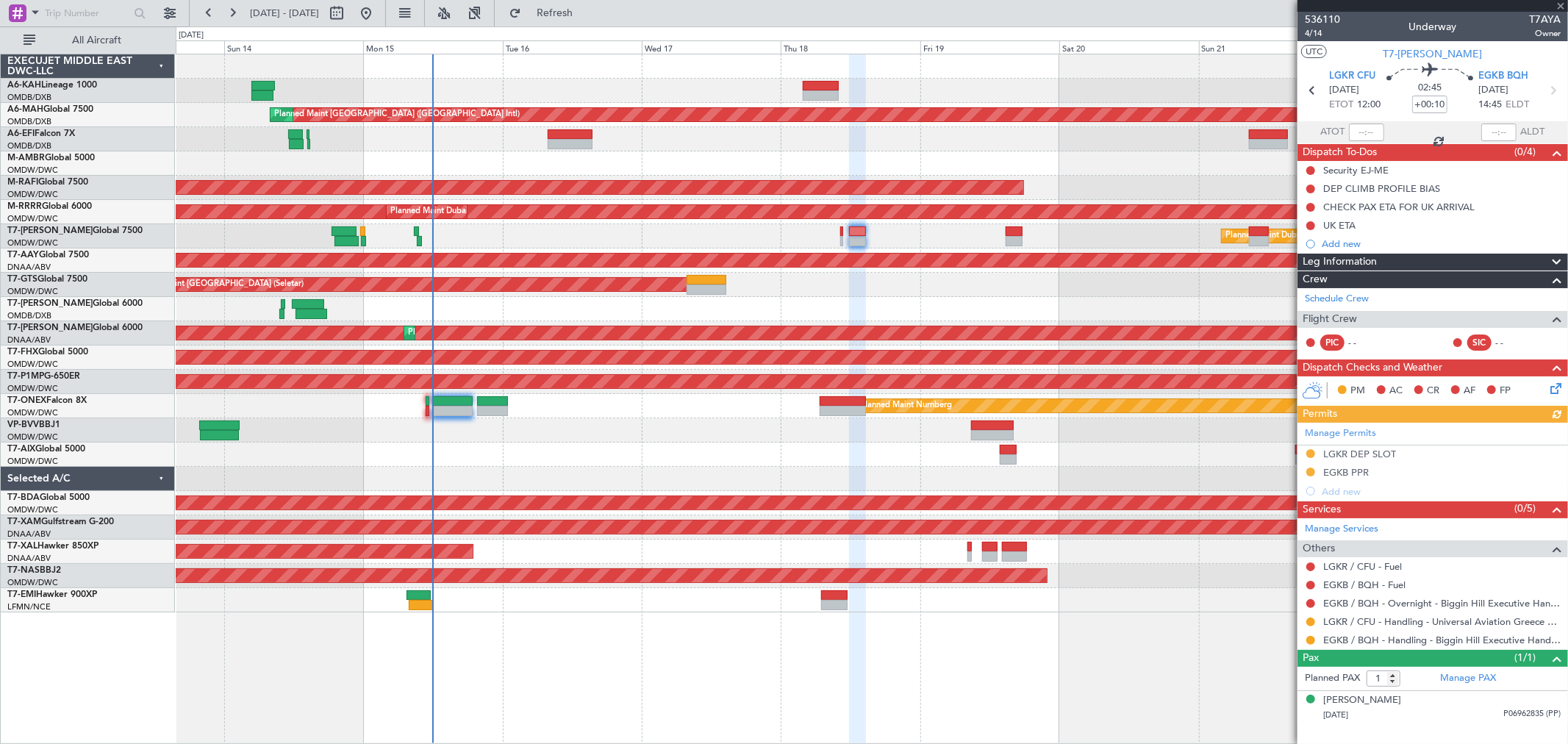
type input "+00:15"
type input "6"
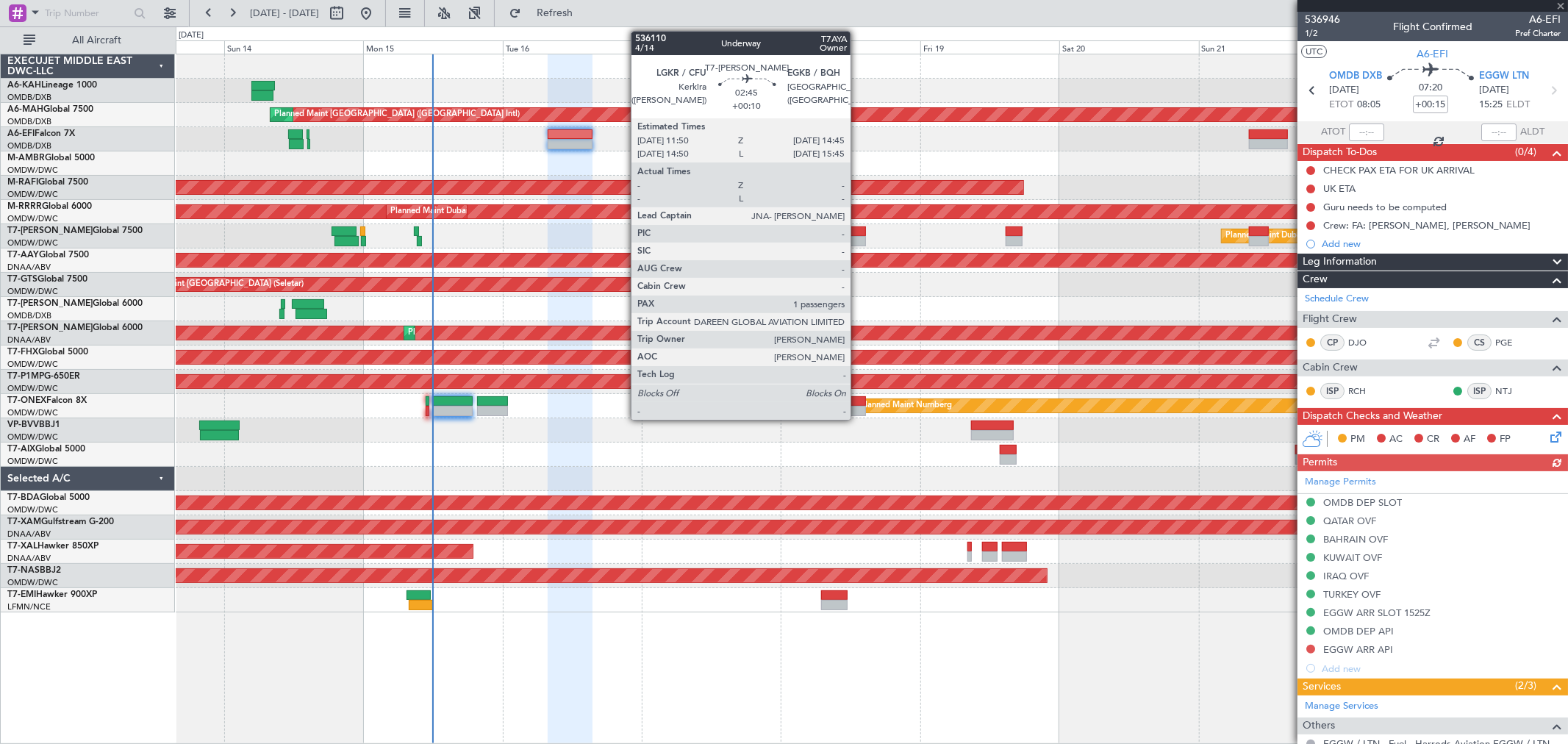
click at [858, 237] on div at bounding box center [858, 241] width 18 height 10
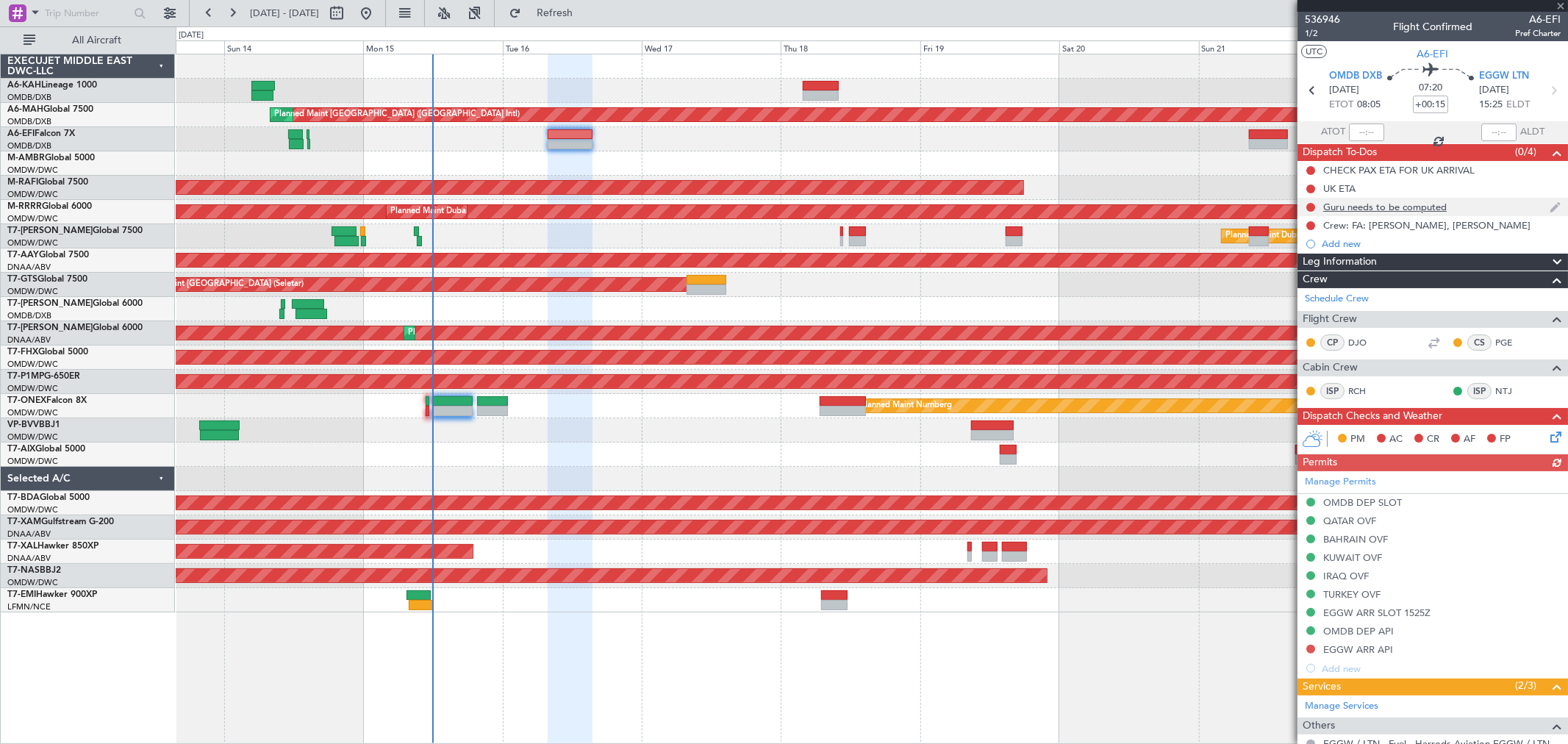
type input "+00:10"
type input "1"
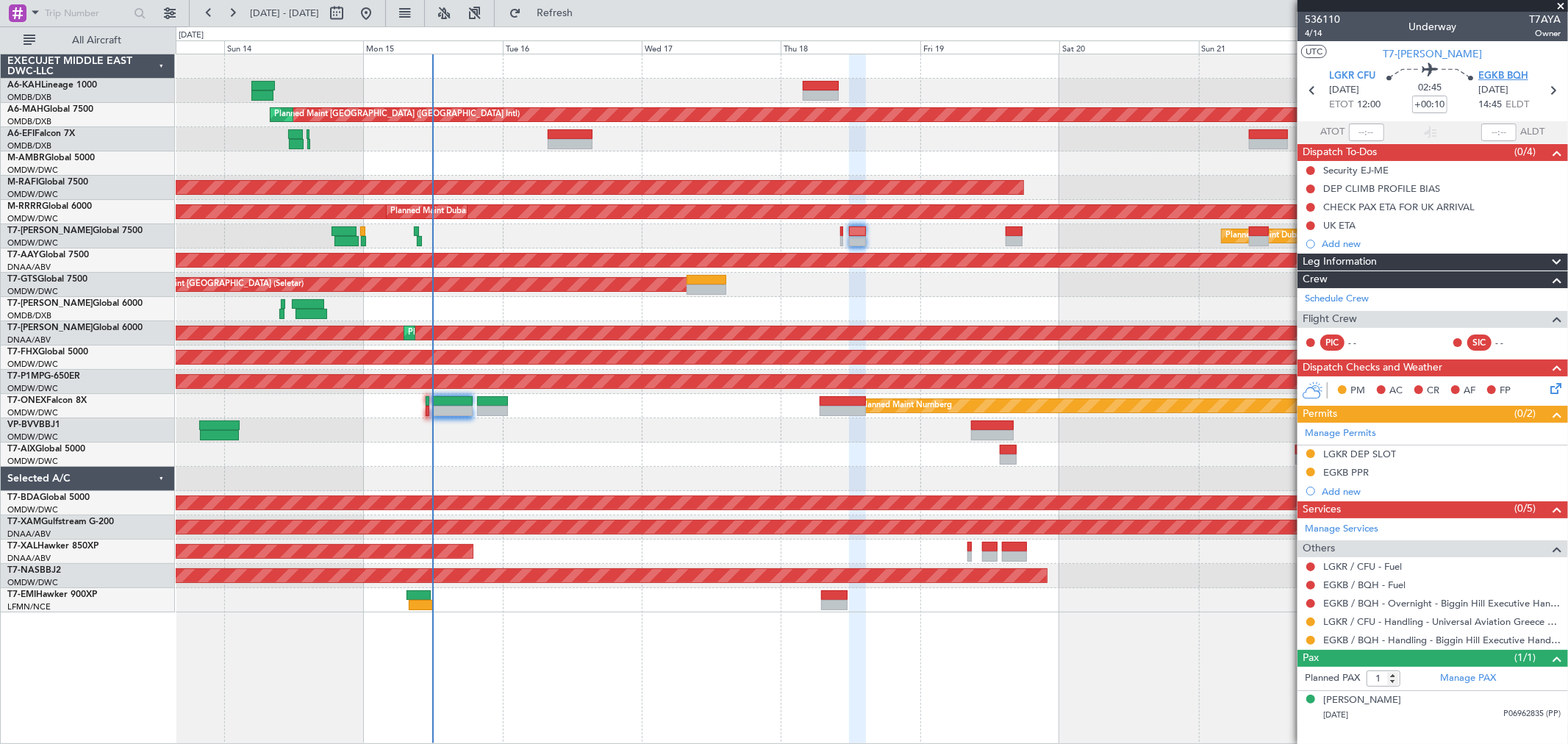
click at [1490, 74] on span "EGKB BQH" at bounding box center [1503, 76] width 50 height 15
click at [1305, 641] on div at bounding box center [1310, 640] width 12 height 12
click at [1309, 640] on button at bounding box center [1310, 640] width 9 height 9
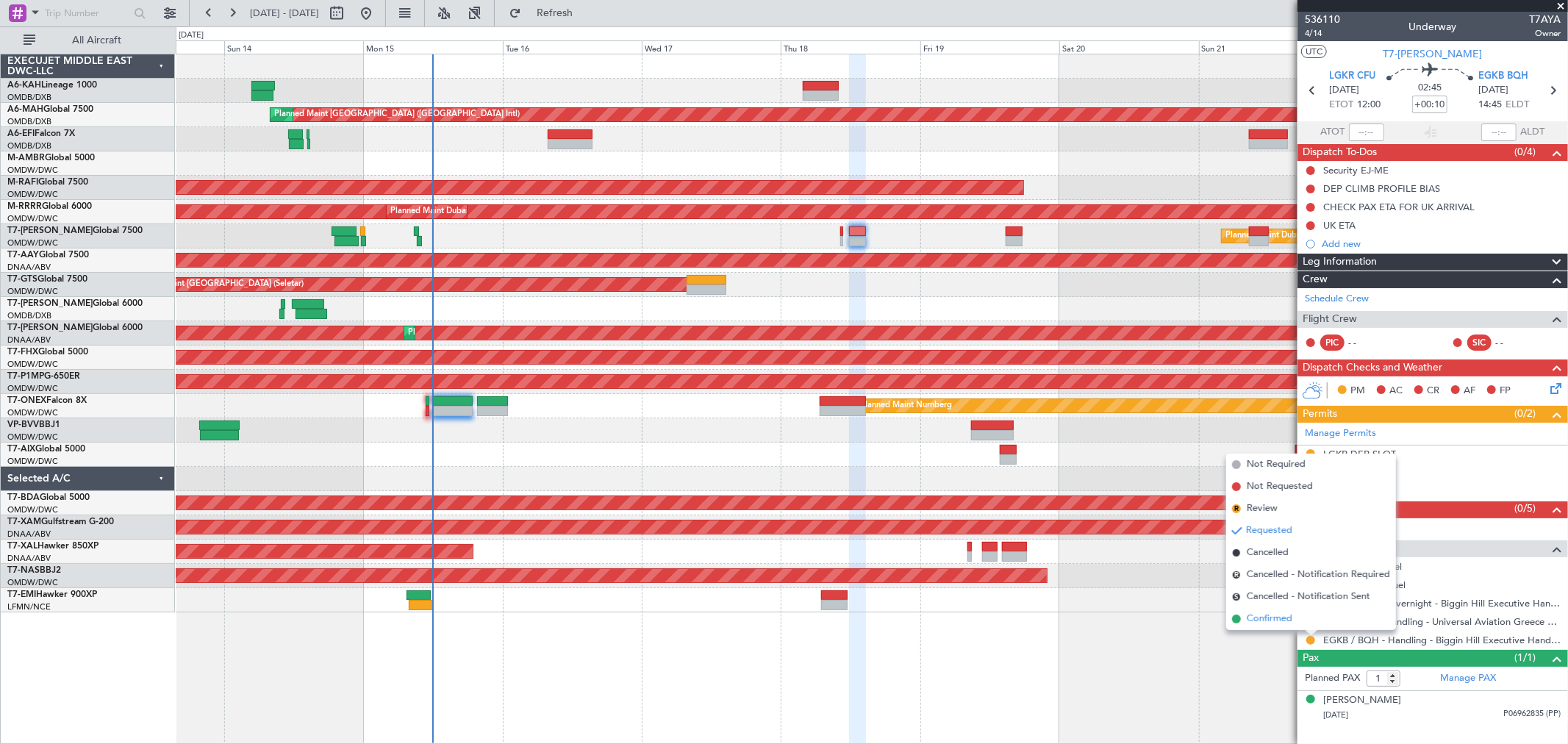
click at [1250, 618] on span "Confirmed" at bounding box center [1269, 619] width 46 height 15
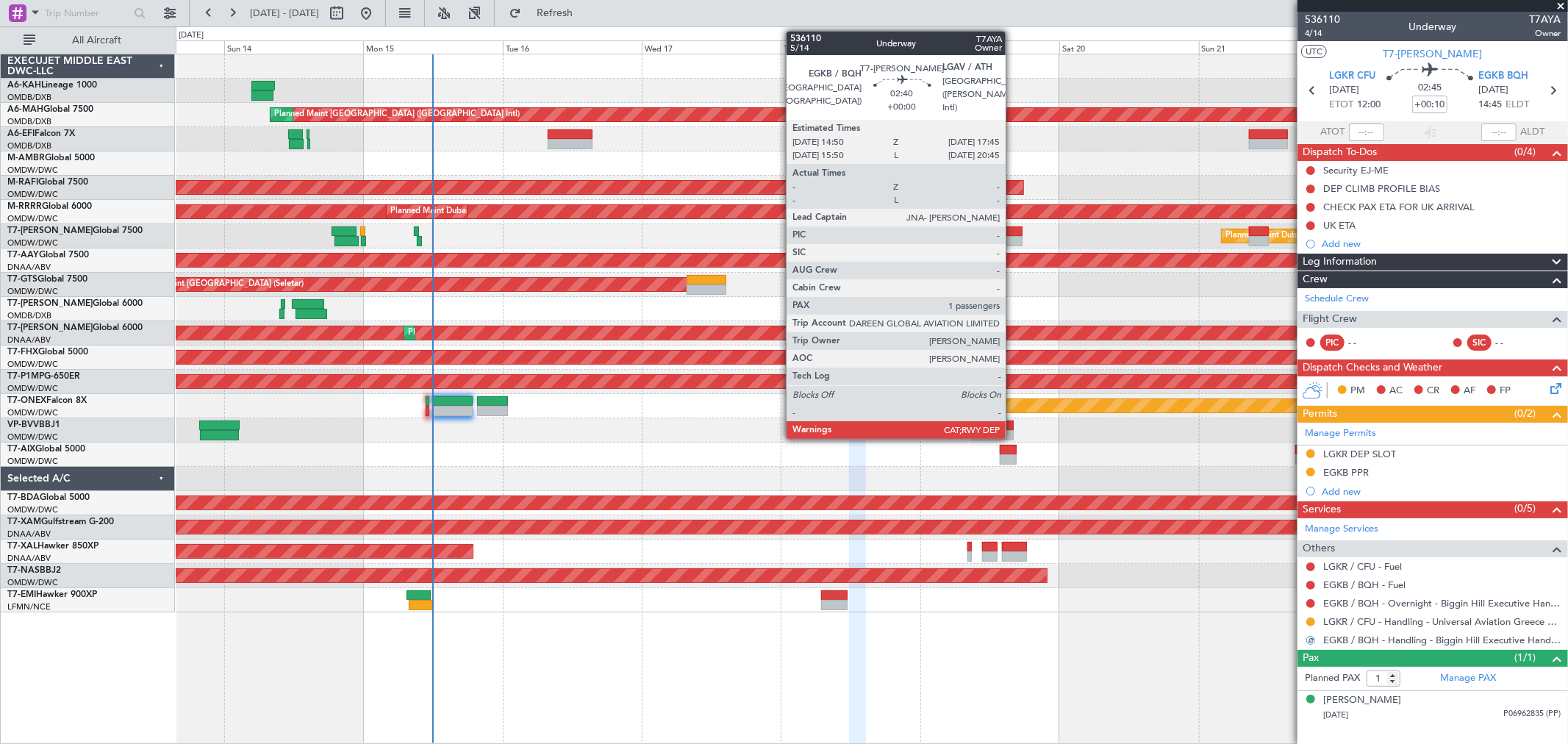
click at [1013, 238] on div at bounding box center [1014, 241] width 18 height 10
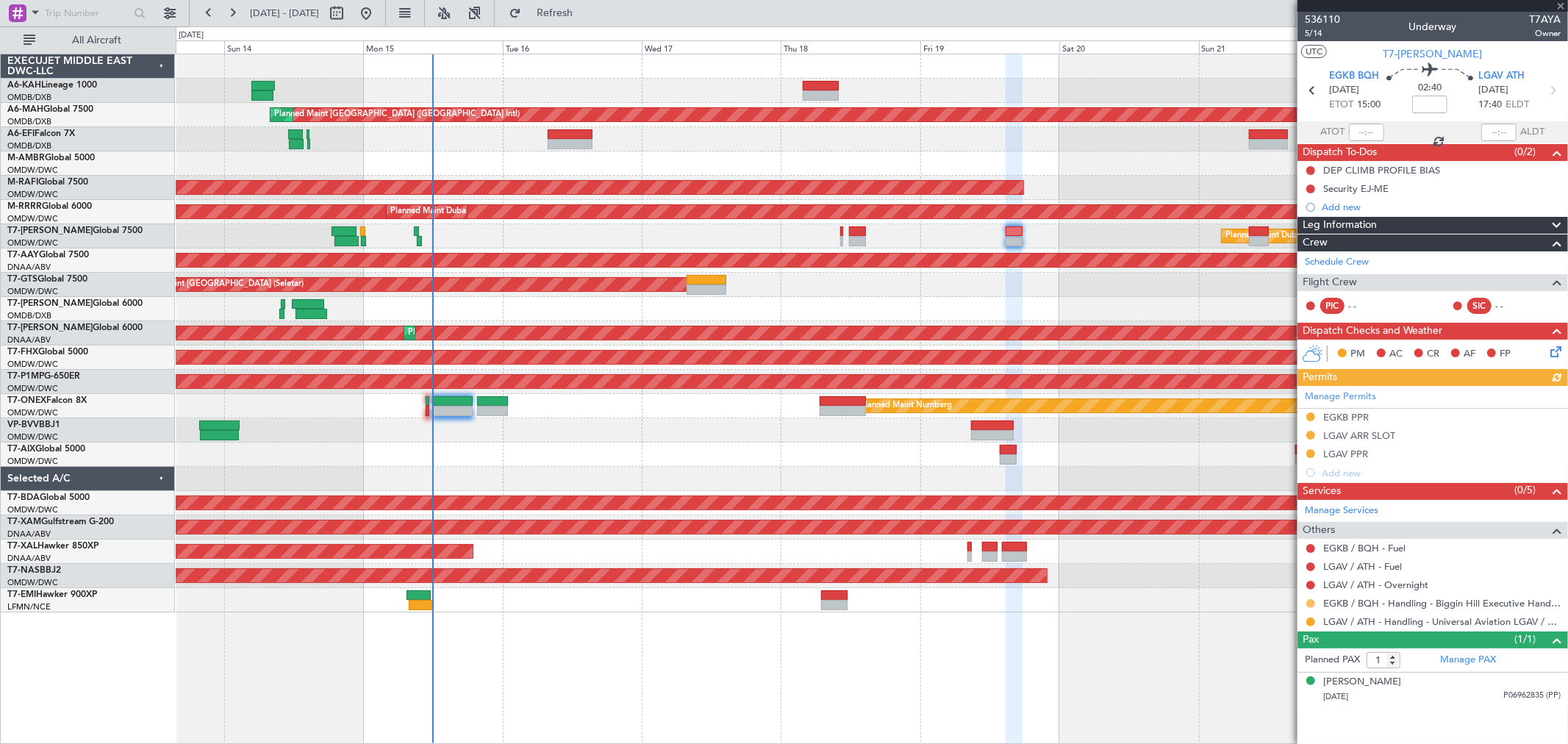
click at [1312, 599] on button at bounding box center [1310, 602] width 9 height 9
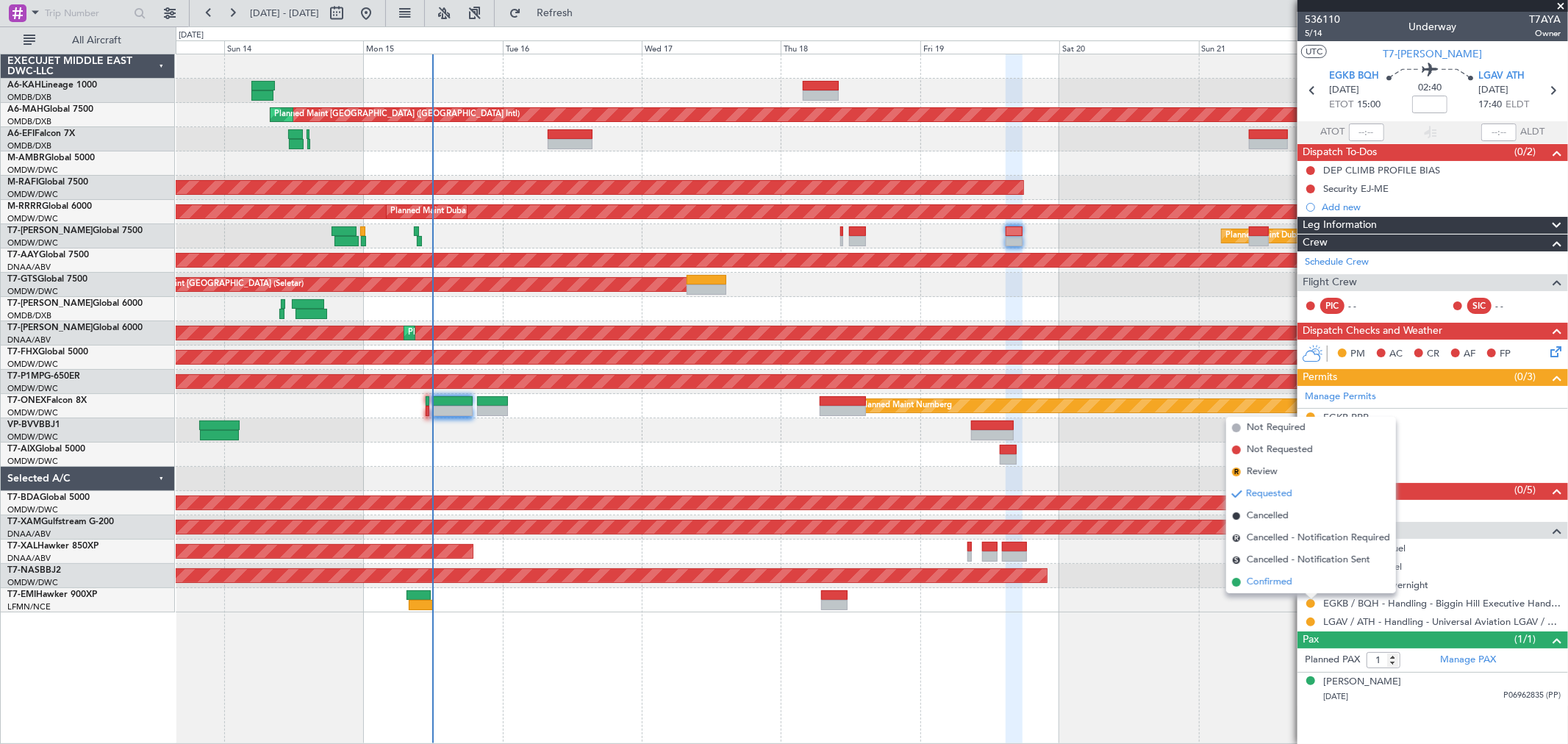
click at [1281, 583] on span "Confirmed" at bounding box center [1269, 582] width 46 height 15
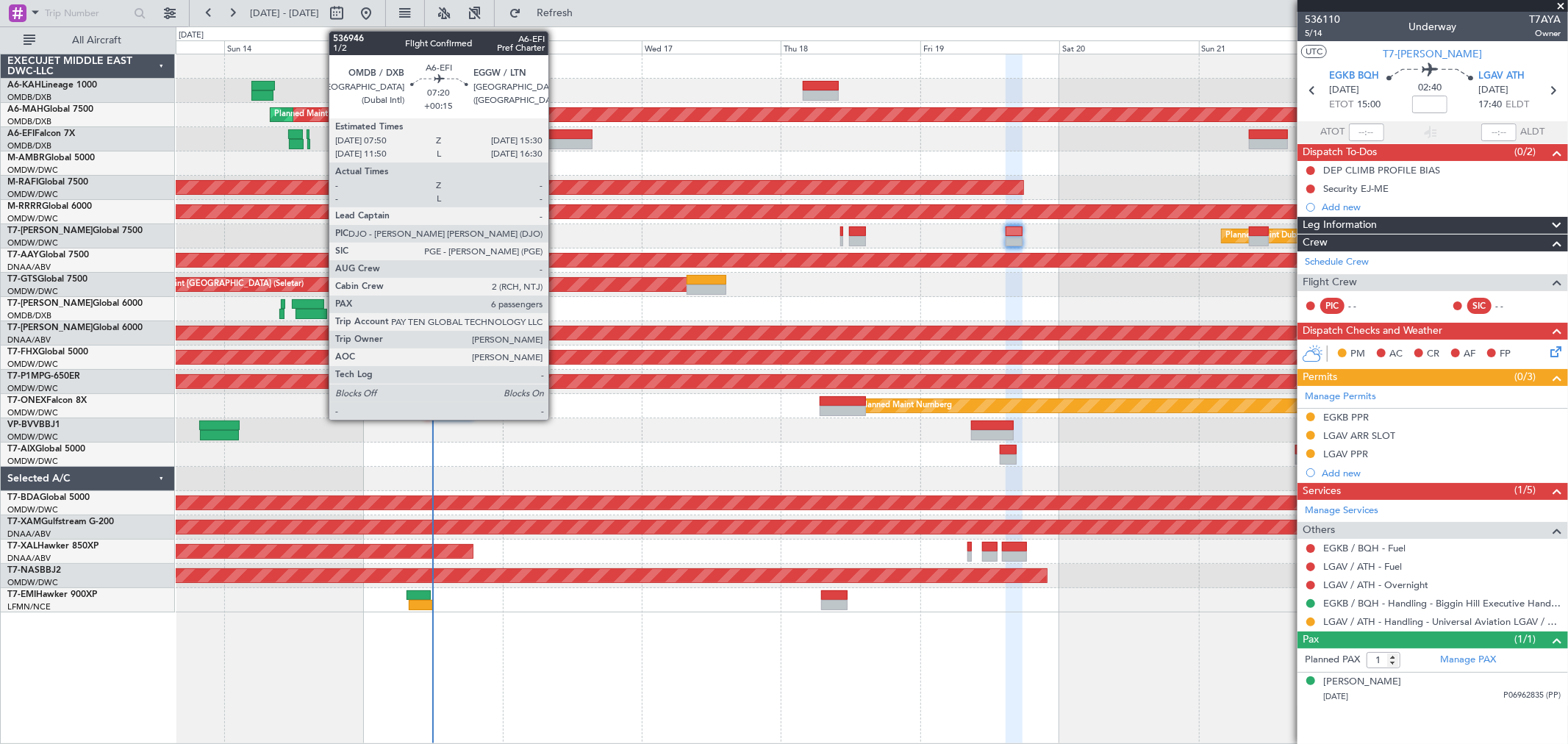
click at [555, 145] on div at bounding box center [570, 144] width 45 height 10
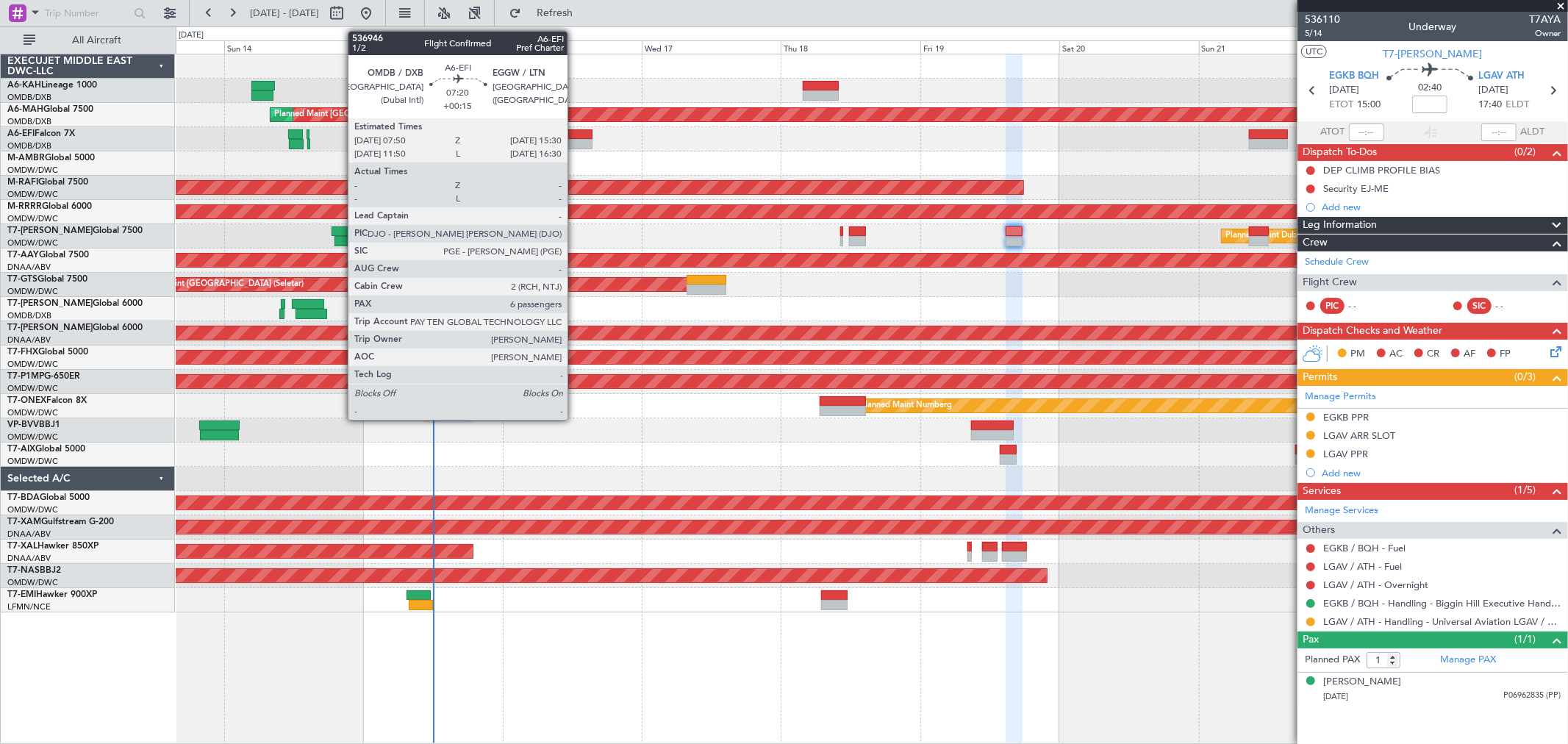
click at [575, 144] on div at bounding box center [570, 144] width 45 height 10
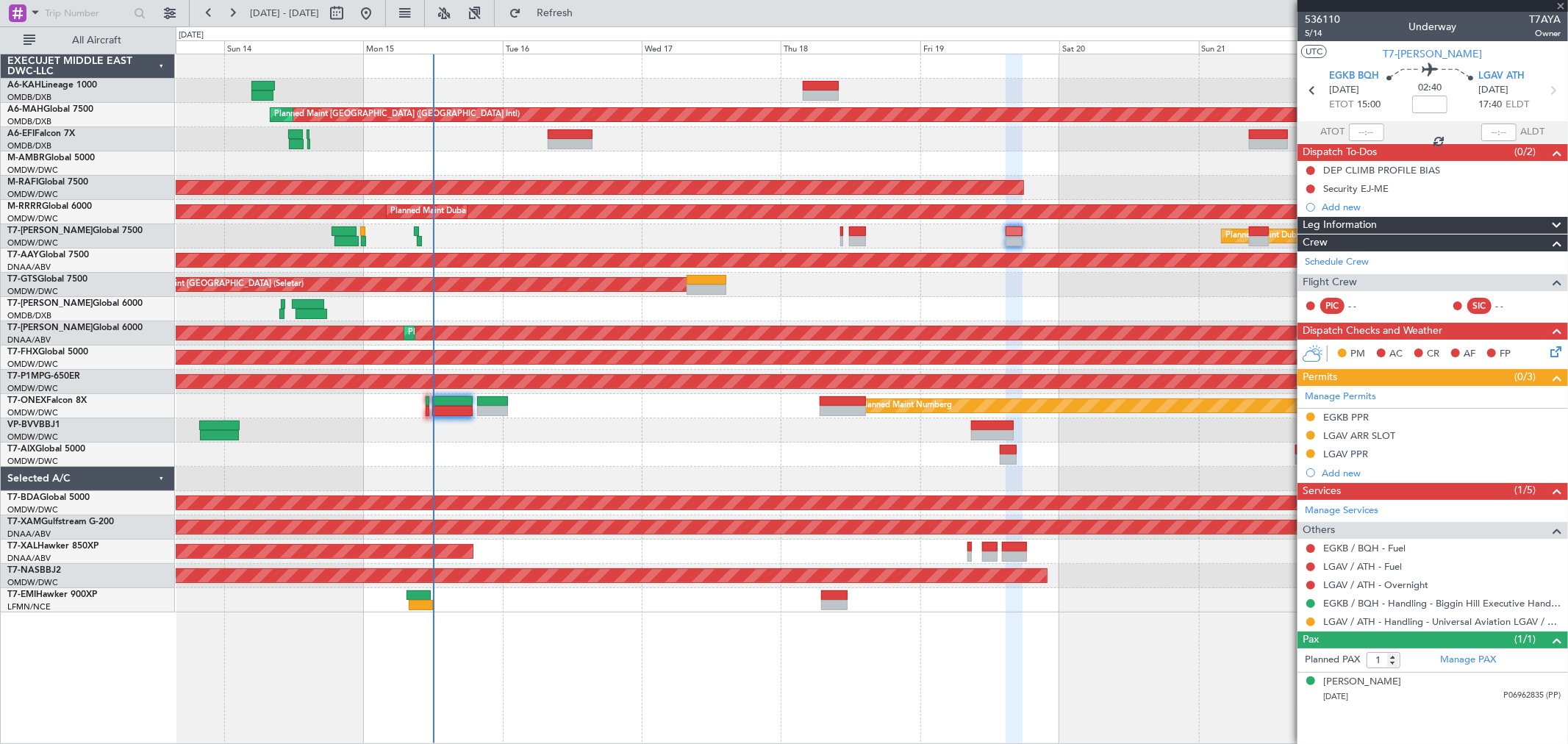
type input "+00:15"
type input "6"
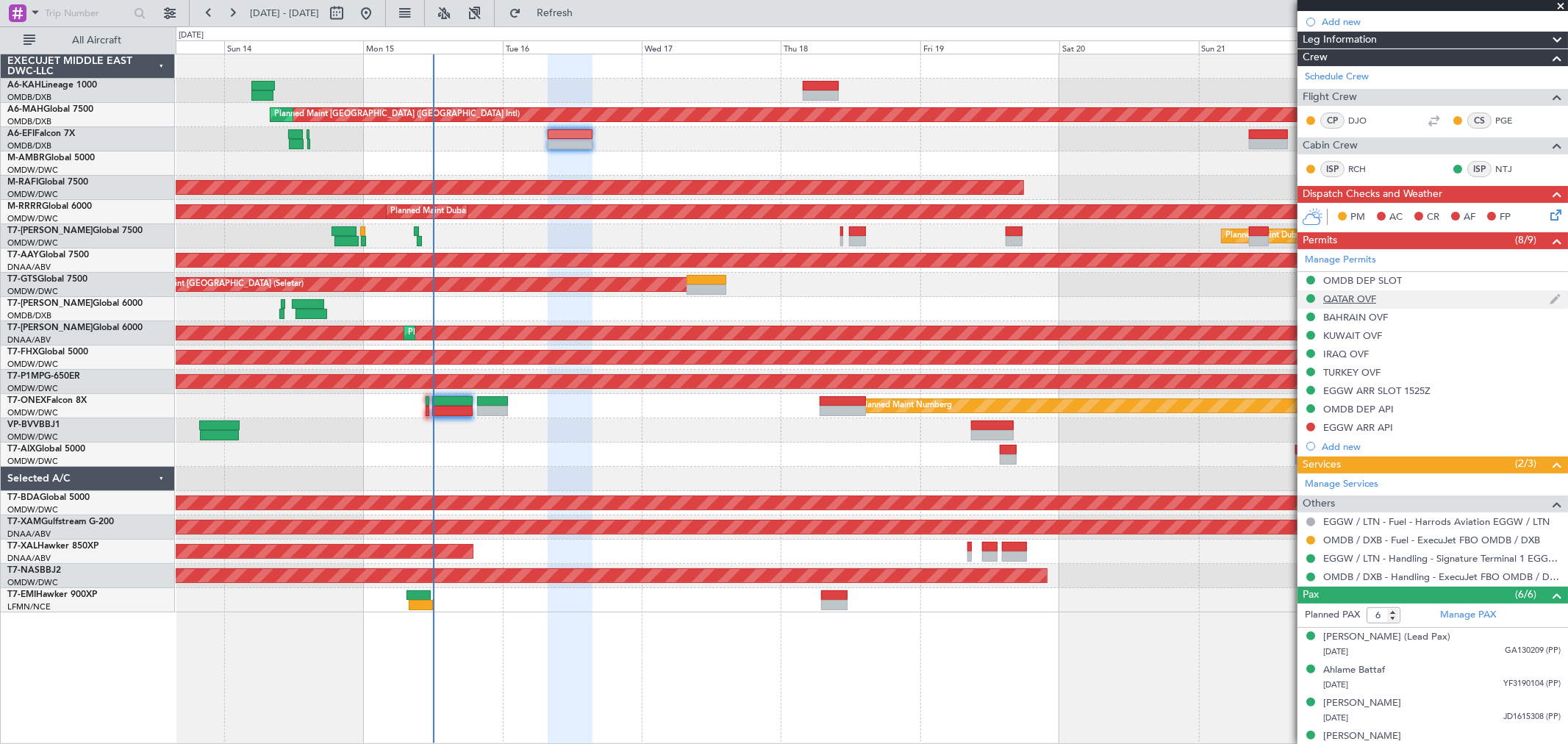
scroll to position [140, 0]
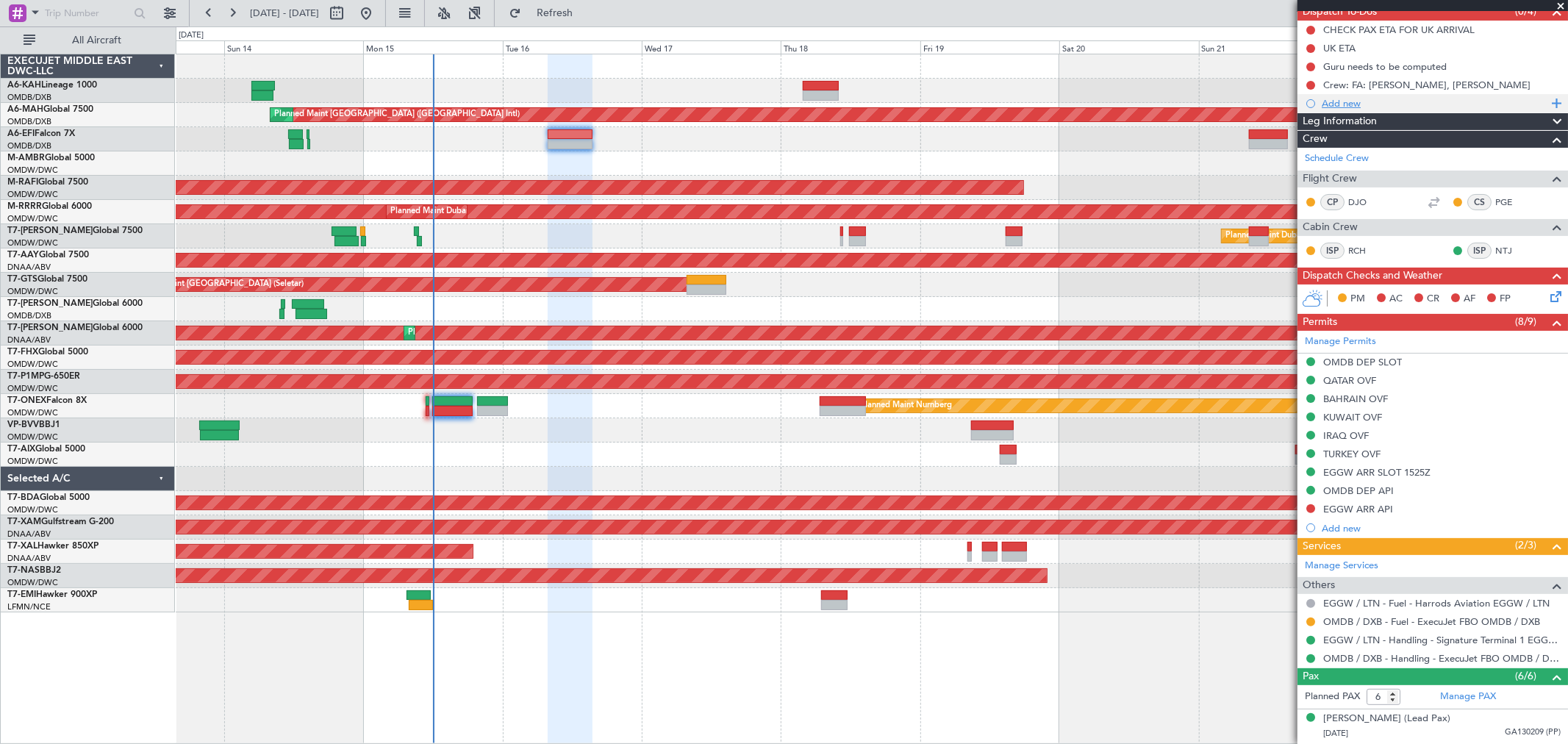
click at [1354, 106] on div "Add new" at bounding box center [1434, 103] width 226 height 12
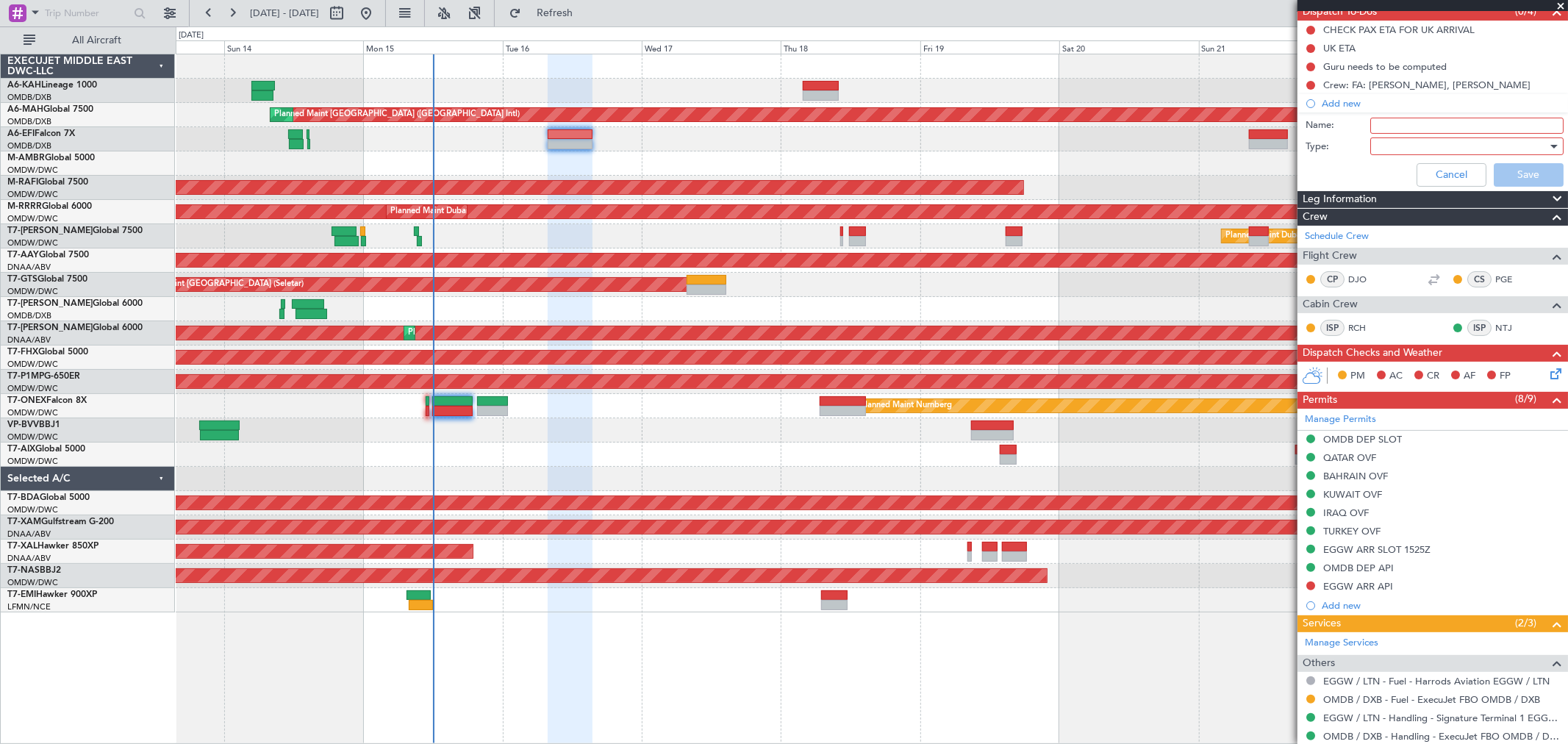
click at [1395, 122] on input "Name:" at bounding box center [1467, 125] width 193 height 16
type input "Fuel 25000 lbs"
click at [1413, 152] on div at bounding box center [1461, 146] width 171 height 22
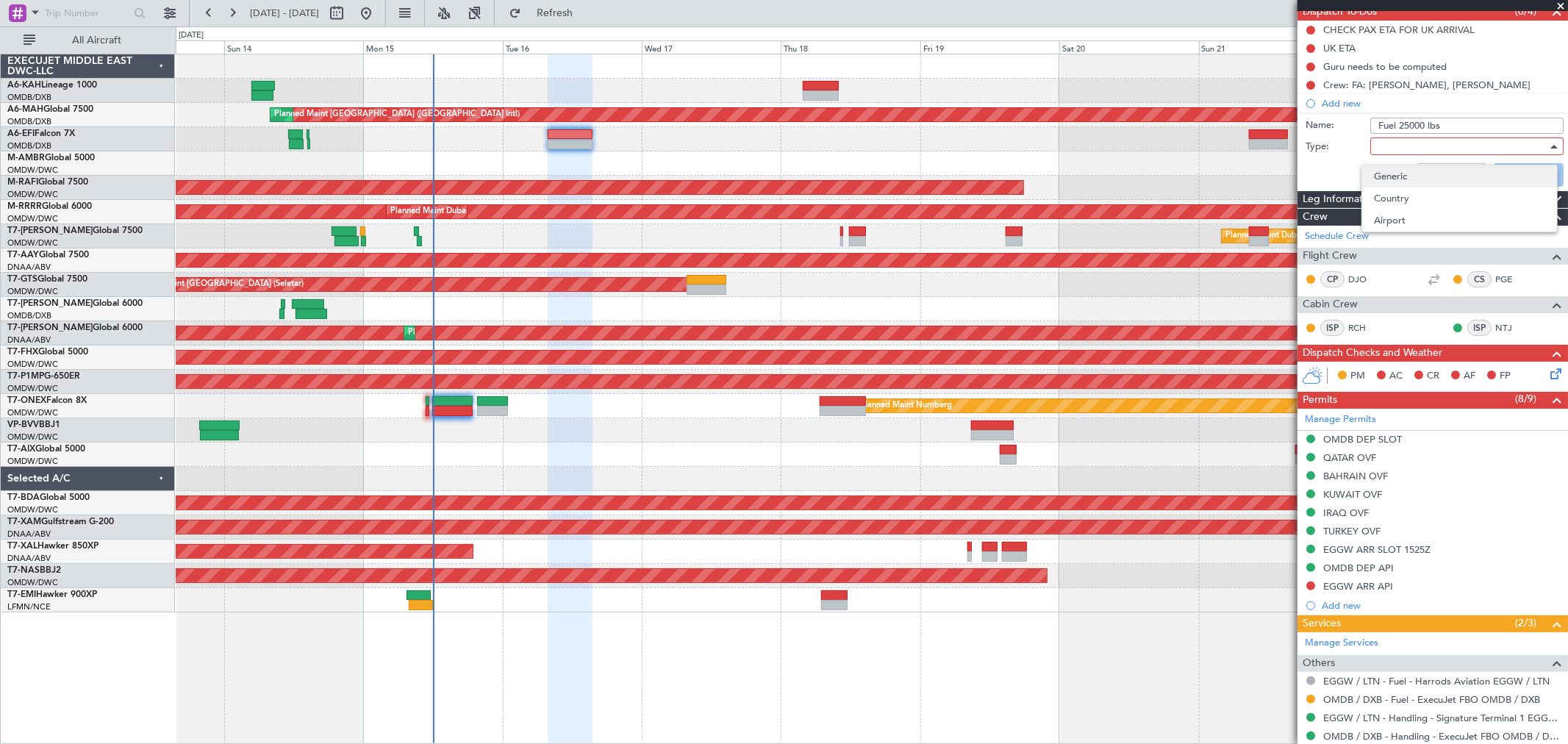
click at [1402, 172] on span "Generic" at bounding box center [1459, 176] width 171 height 22
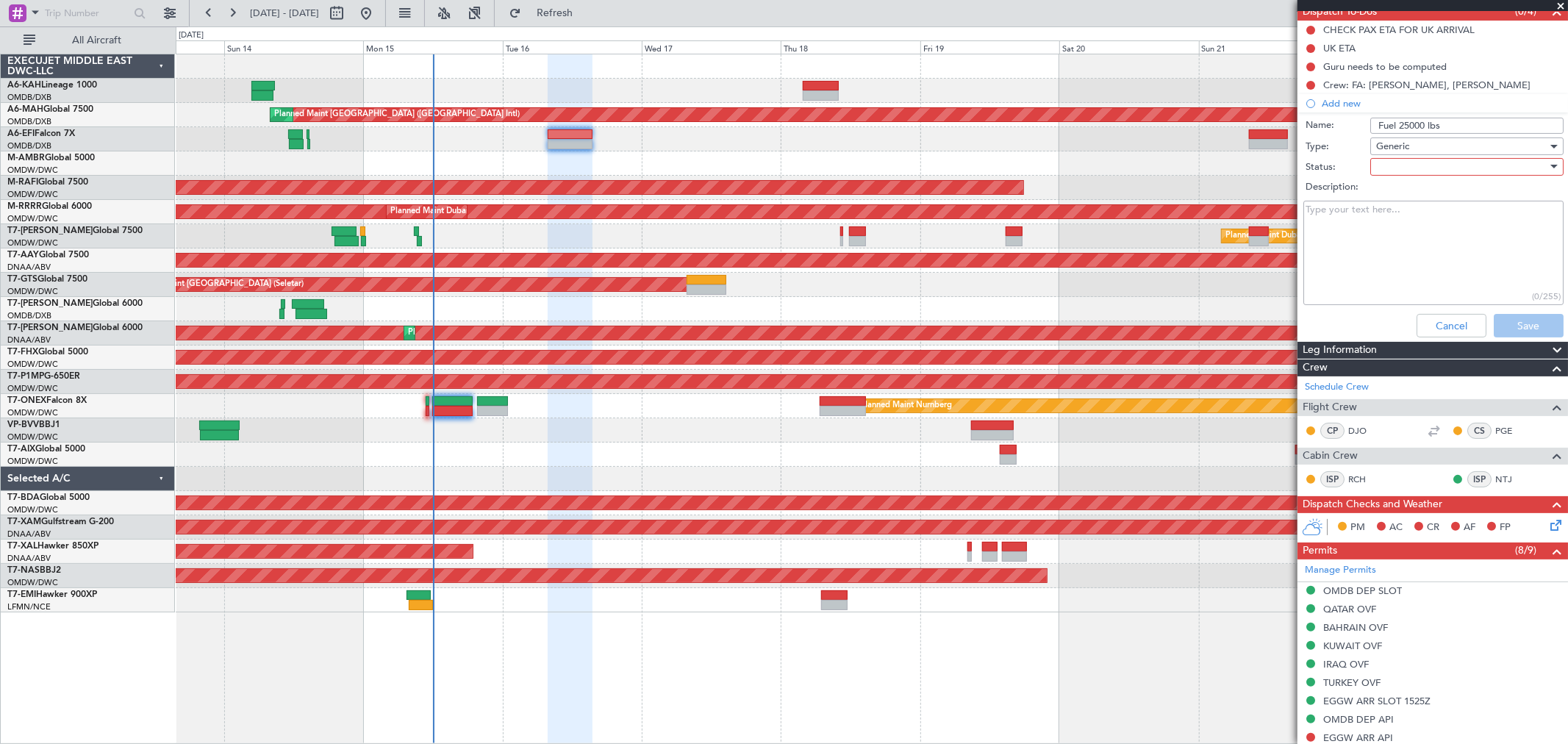
click at [1406, 177] on div "Description:" at bounding box center [1433, 187] width 285 height 21
click at [1409, 169] on div at bounding box center [1461, 166] width 171 height 22
click at [1404, 191] on span "Not Started" at bounding box center [1459, 196] width 171 height 22
click at [1518, 326] on button "Save" at bounding box center [1529, 326] width 70 height 23
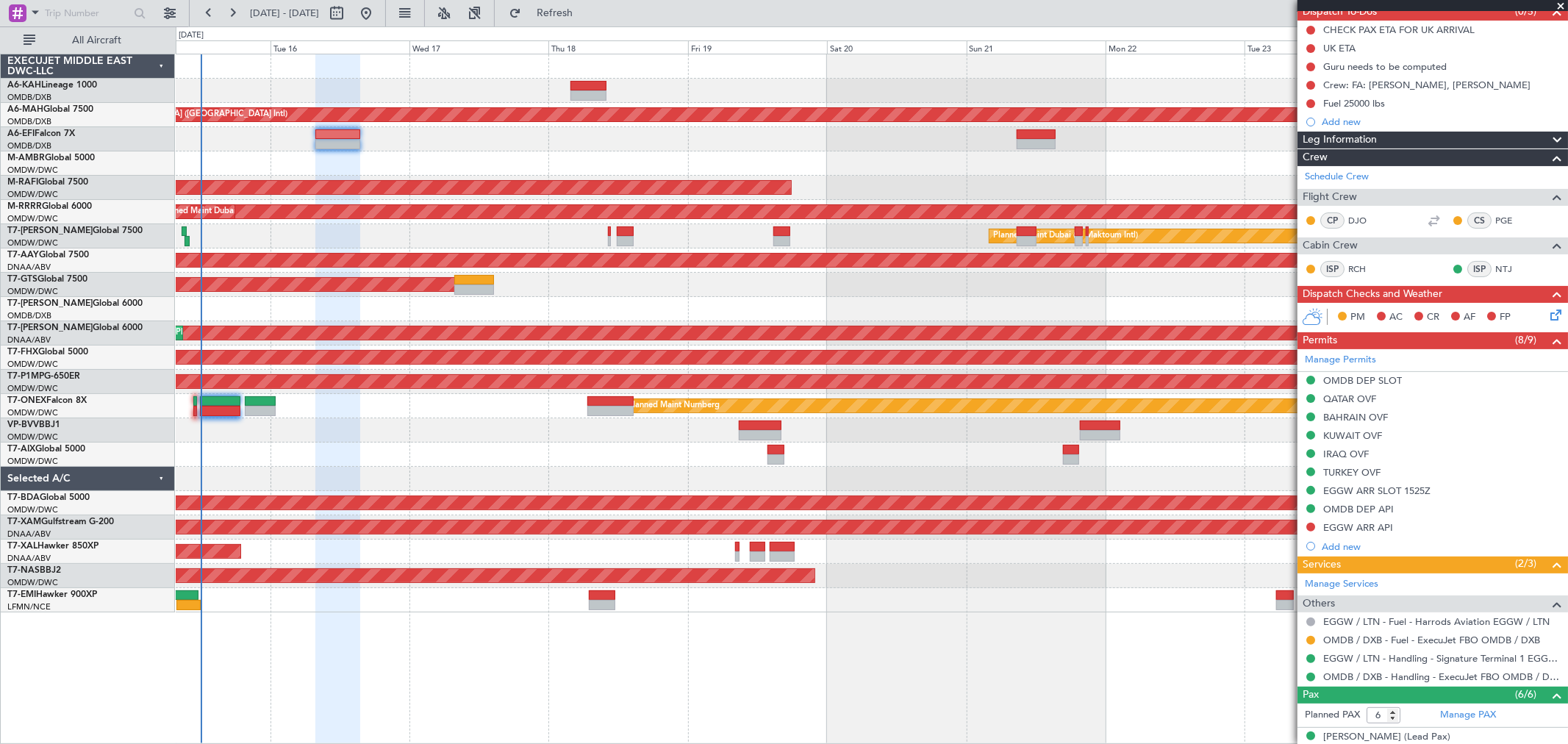
click at [890, 172] on div "Planned Maint [GEOGRAPHIC_DATA] (Seletar)" at bounding box center [871, 163] width 1392 height 24
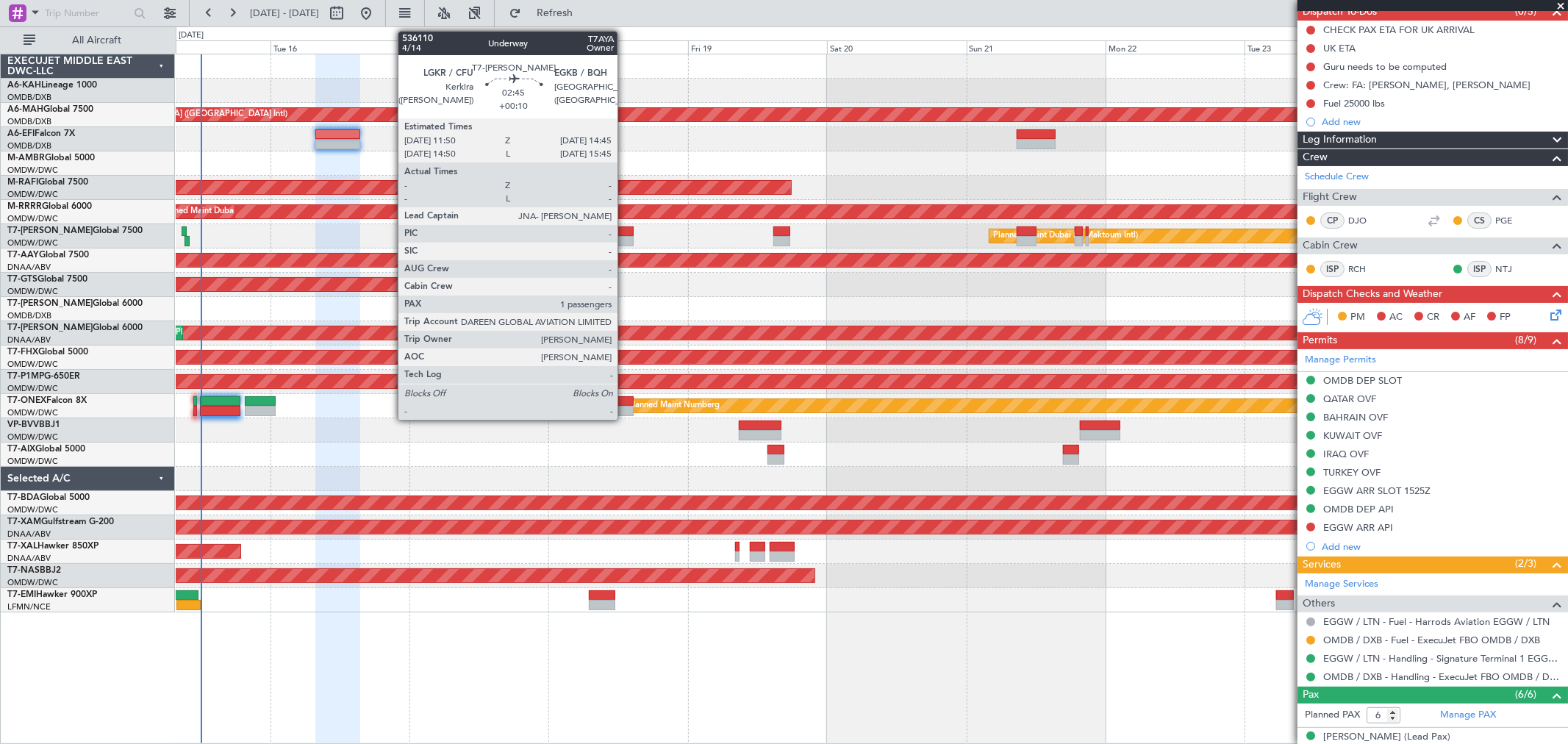
click at [625, 236] on div at bounding box center [625, 241] width 18 height 10
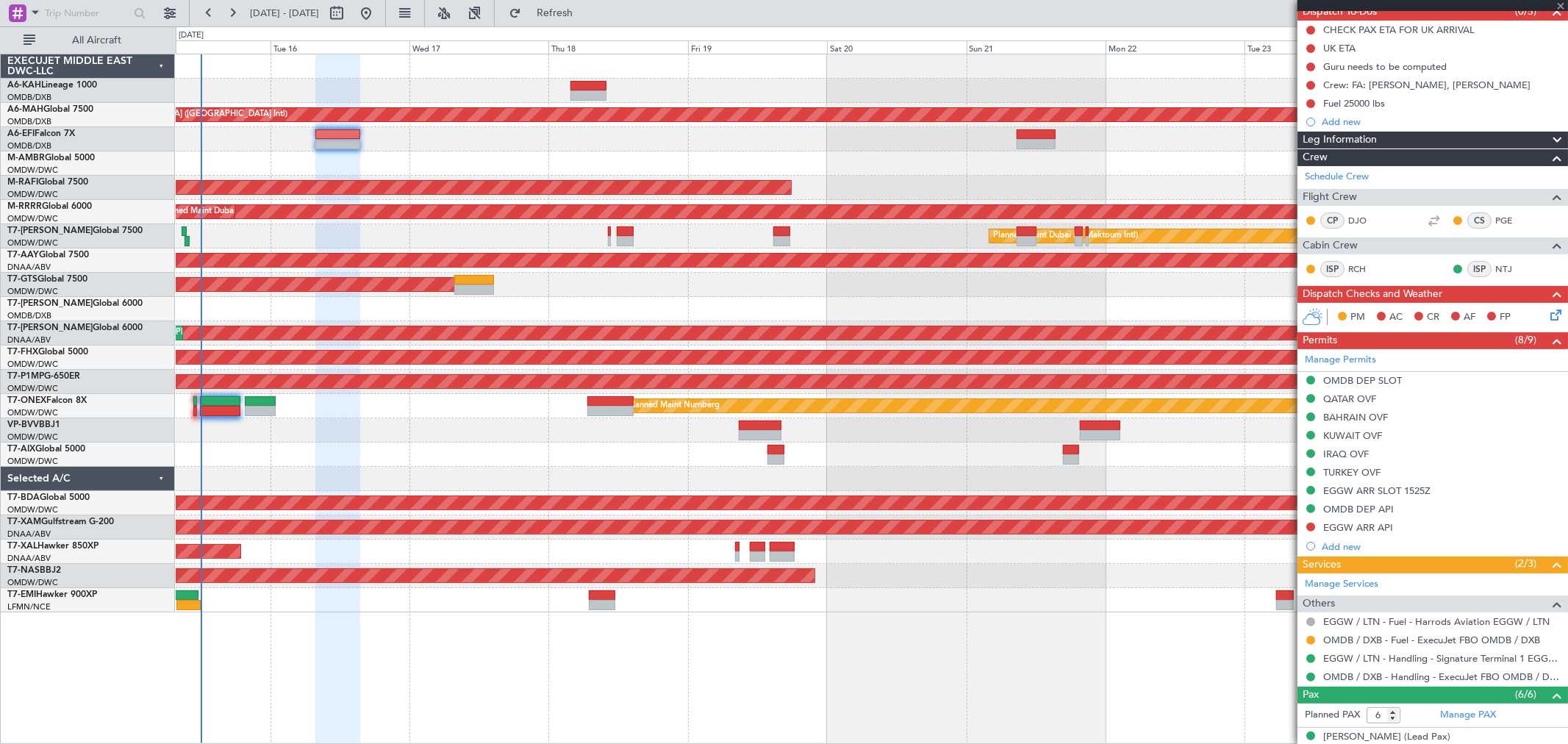
type input "+00:10"
type input "1"
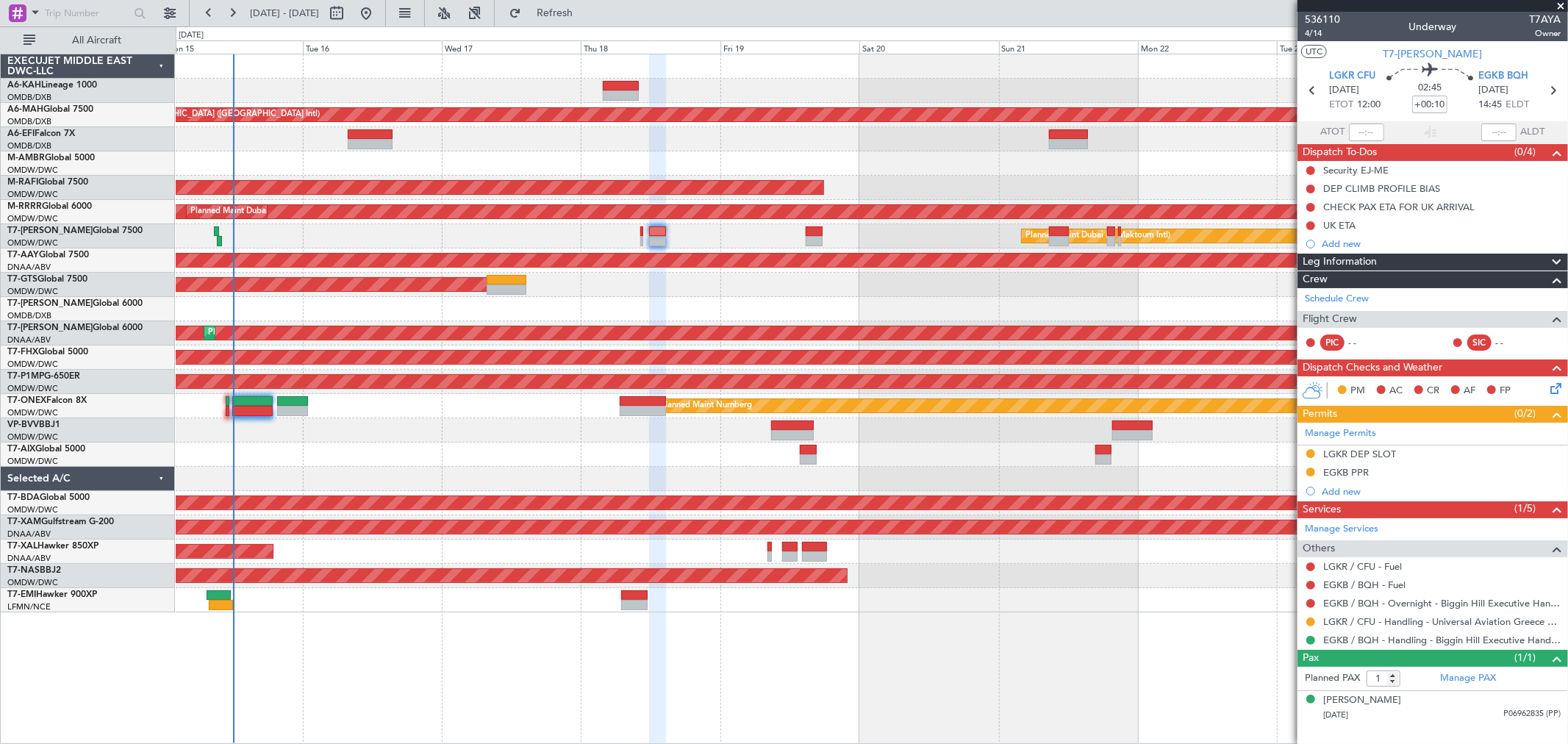
click at [538, 251] on div "Planned Maint [GEOGRAPHIC_DATA] ([GEOGRAPHIC_DATA] Intl) Planned Maint [GEOGRAP…" at bounding box center [871, 333] width 1392 height 558
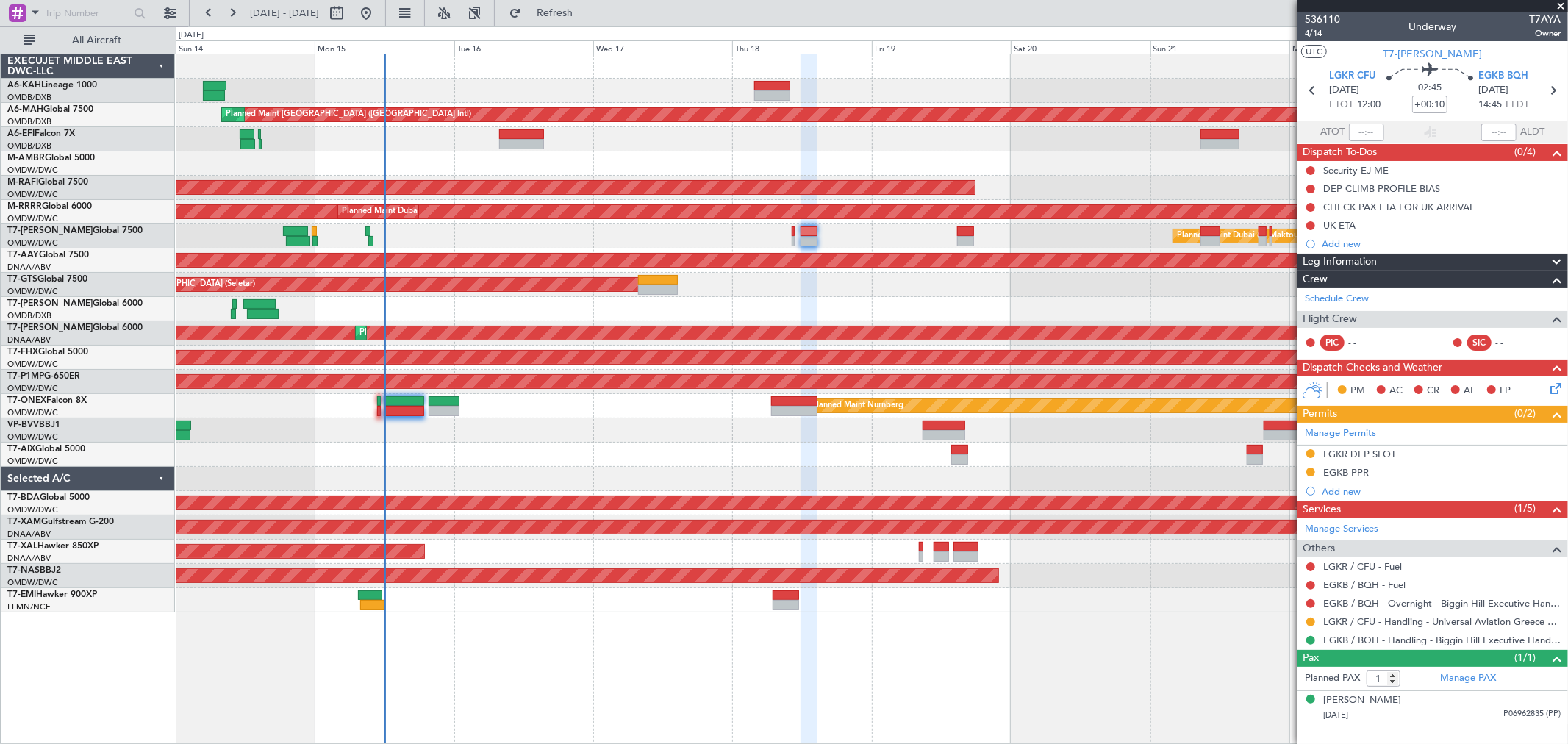
click at [752, 239] on div "Planned Maint Dubai (Al Maktoum Intl)" at bounding box center [871, 236] width 1392 height 24
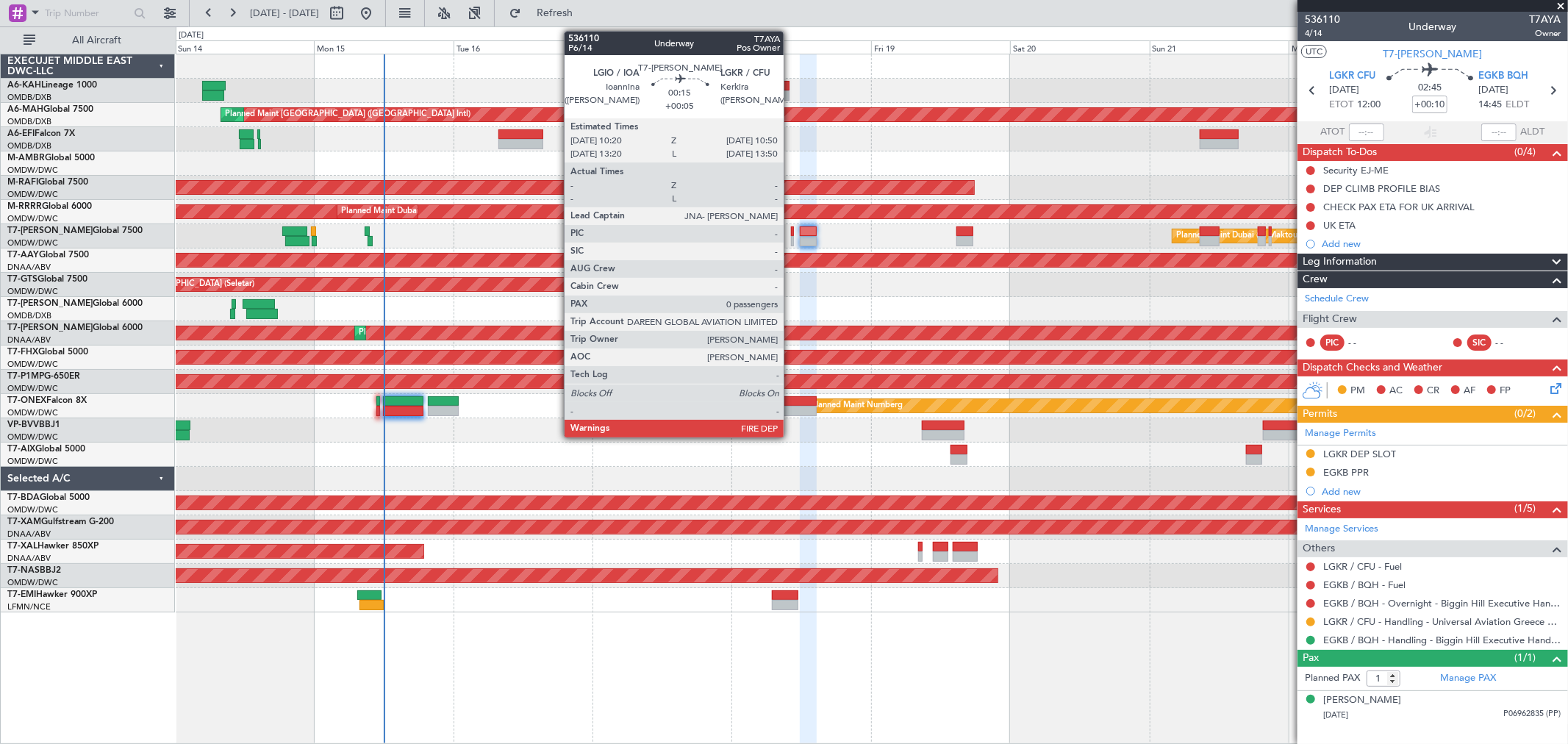
click at [791, 243] on div at bounding box center [792, 241] width 3 height 10
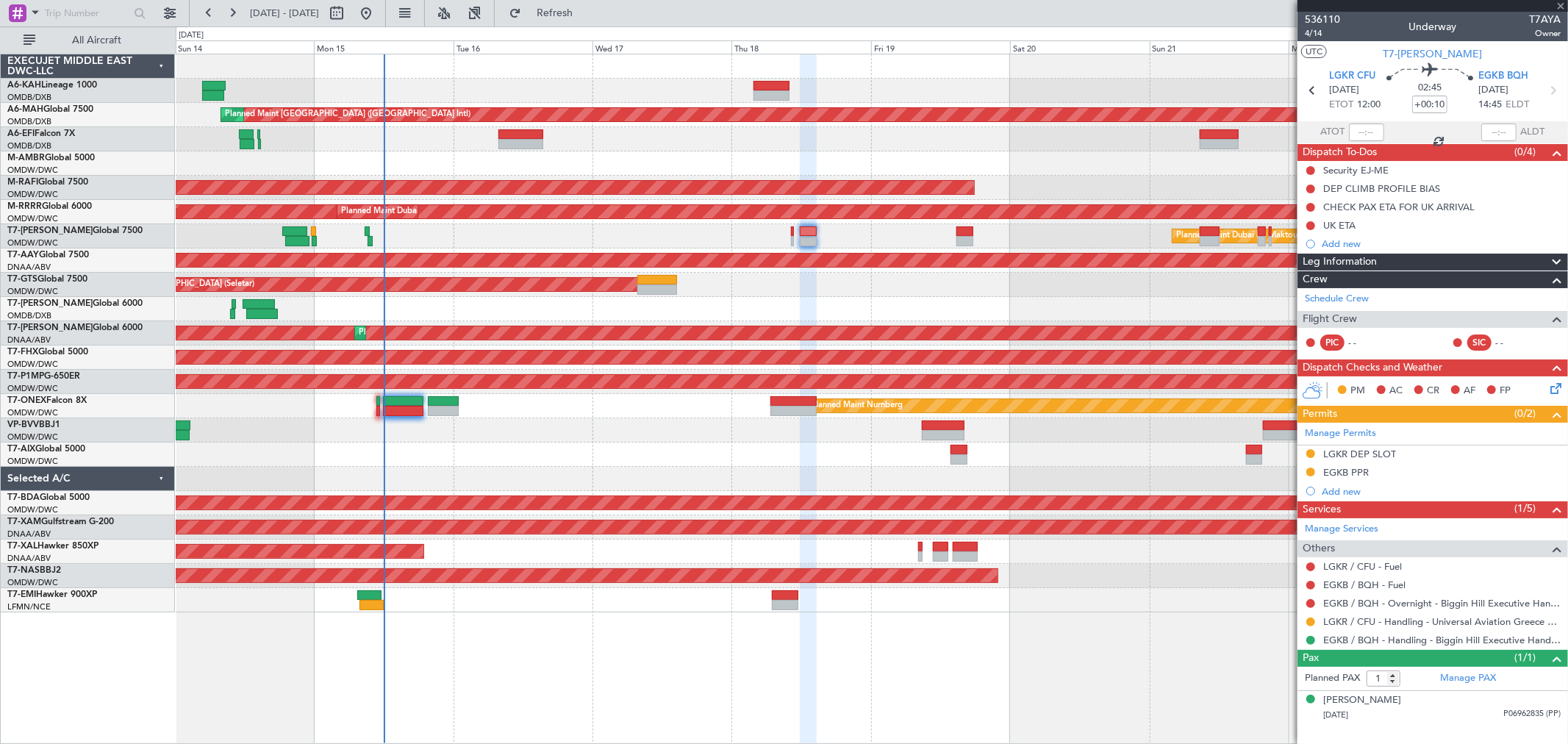
type input "+00:05"
type input "0"
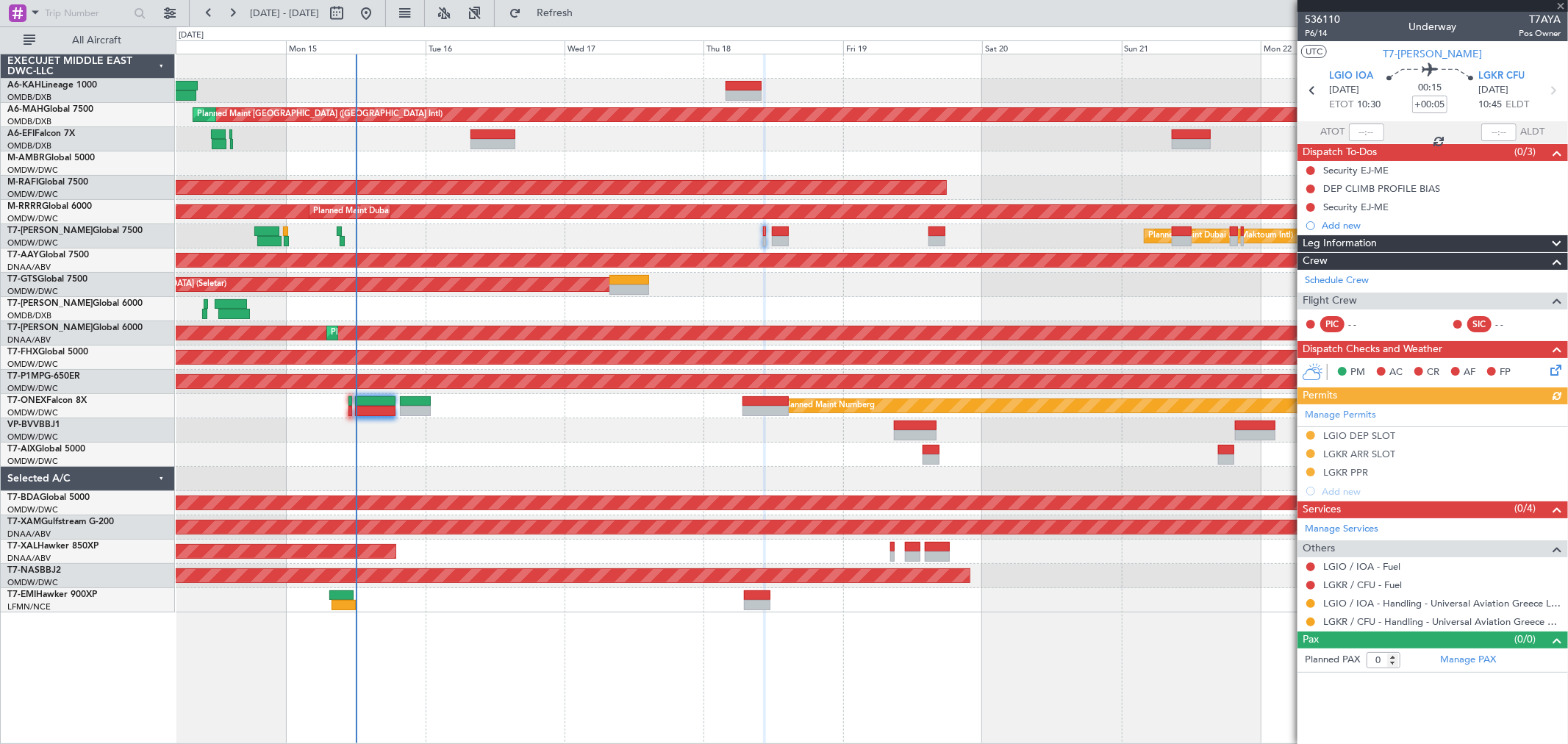
click at [818, 241] on div "Planned Maint Dubai (Al Maktoum Intl)" at bounding box center [871, 236] width 1392 height 24
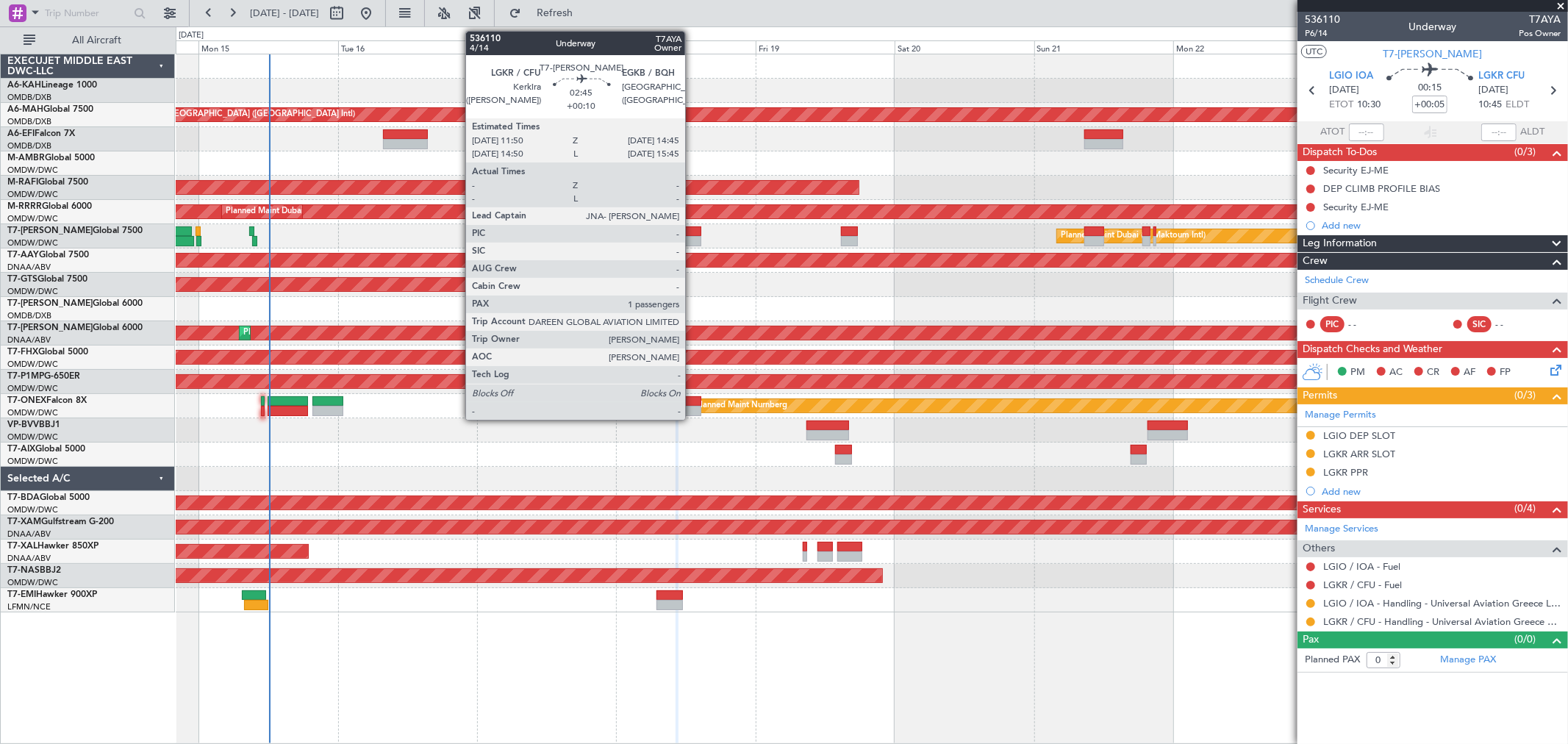
click at [692, 238] on div at bounding box center [693, 241] width 18 height 10
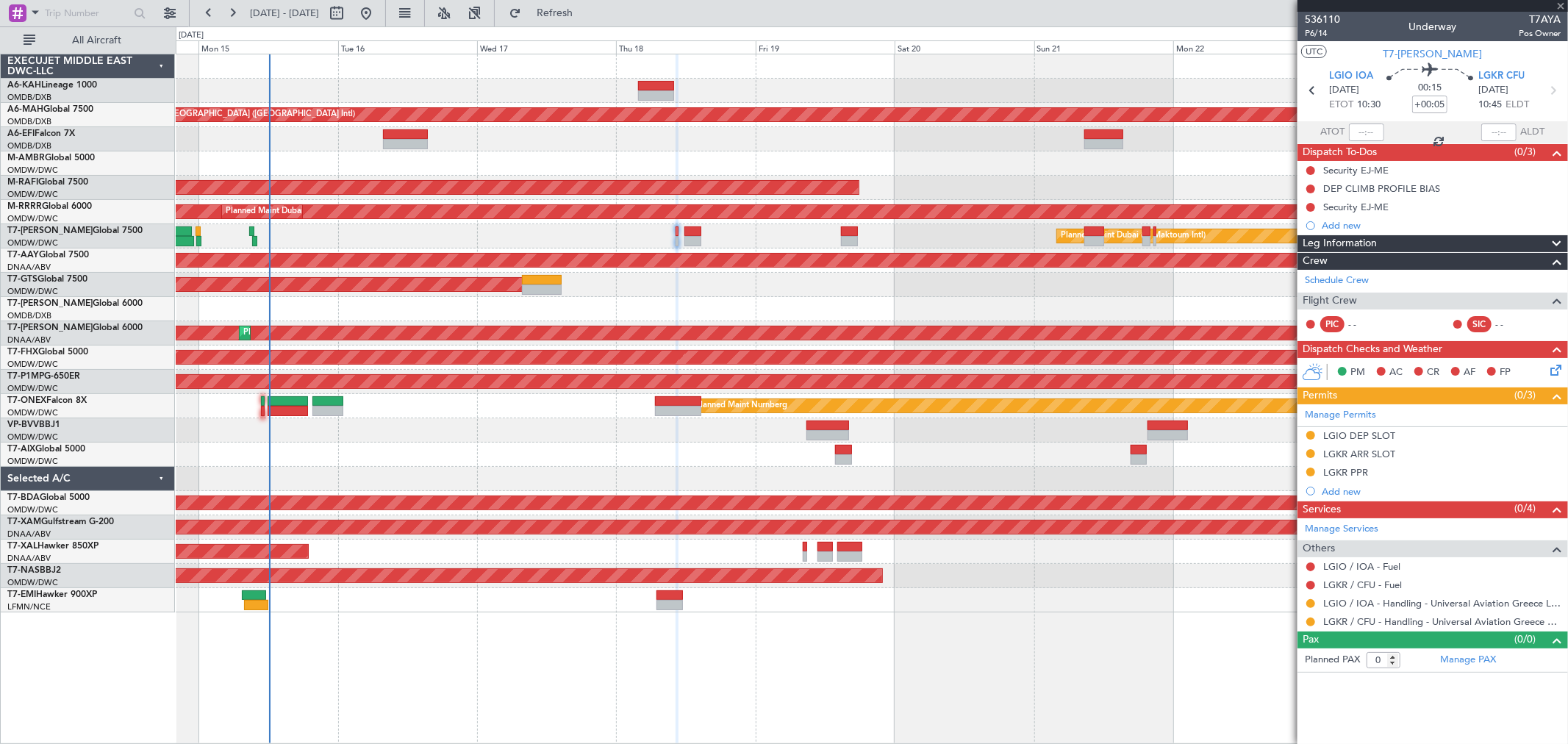
type input "+00:10"
type input "1"
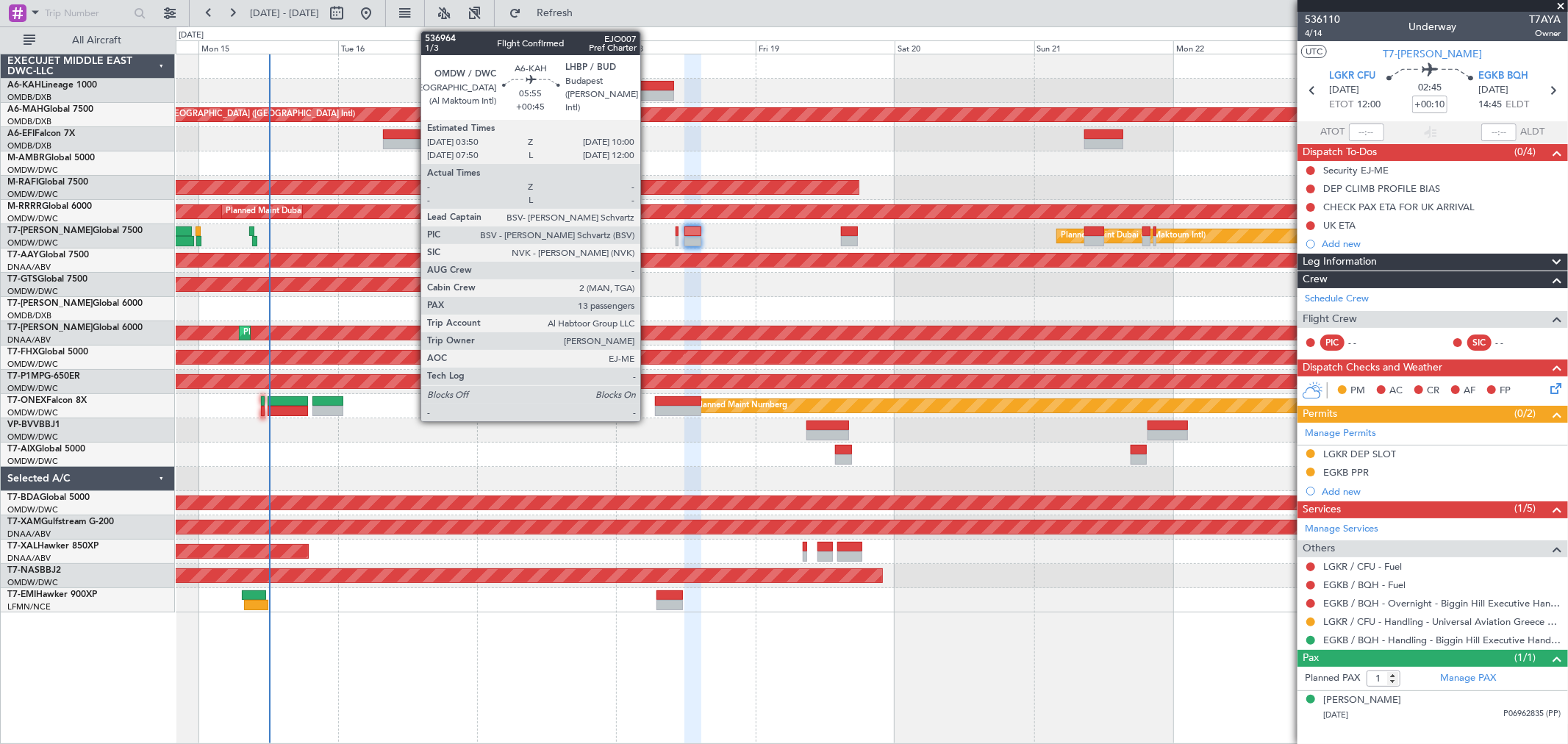
click at [647, 86] on div at bounding box center [656, 86] width 36 height 10
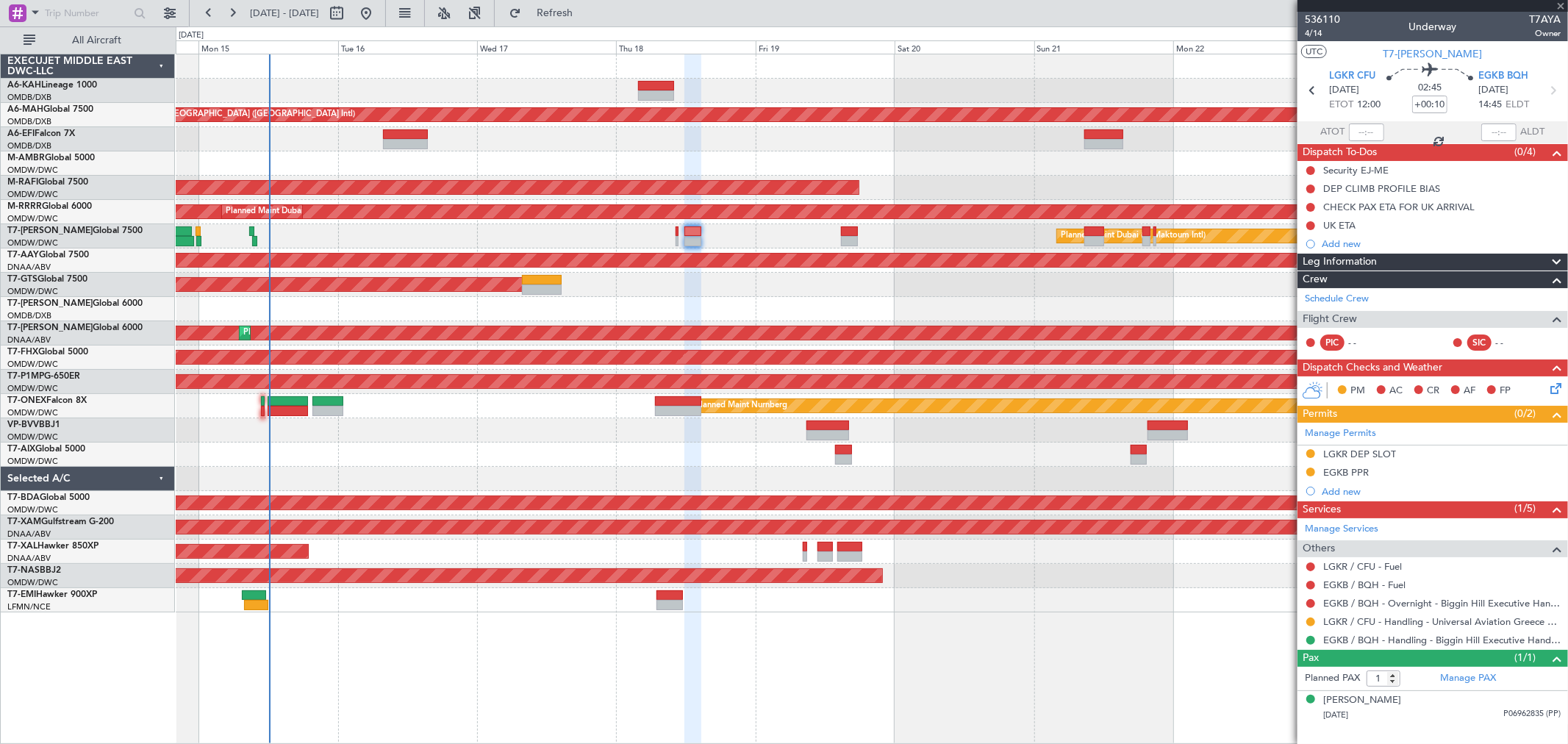
type input "+00:45"
type input "13"
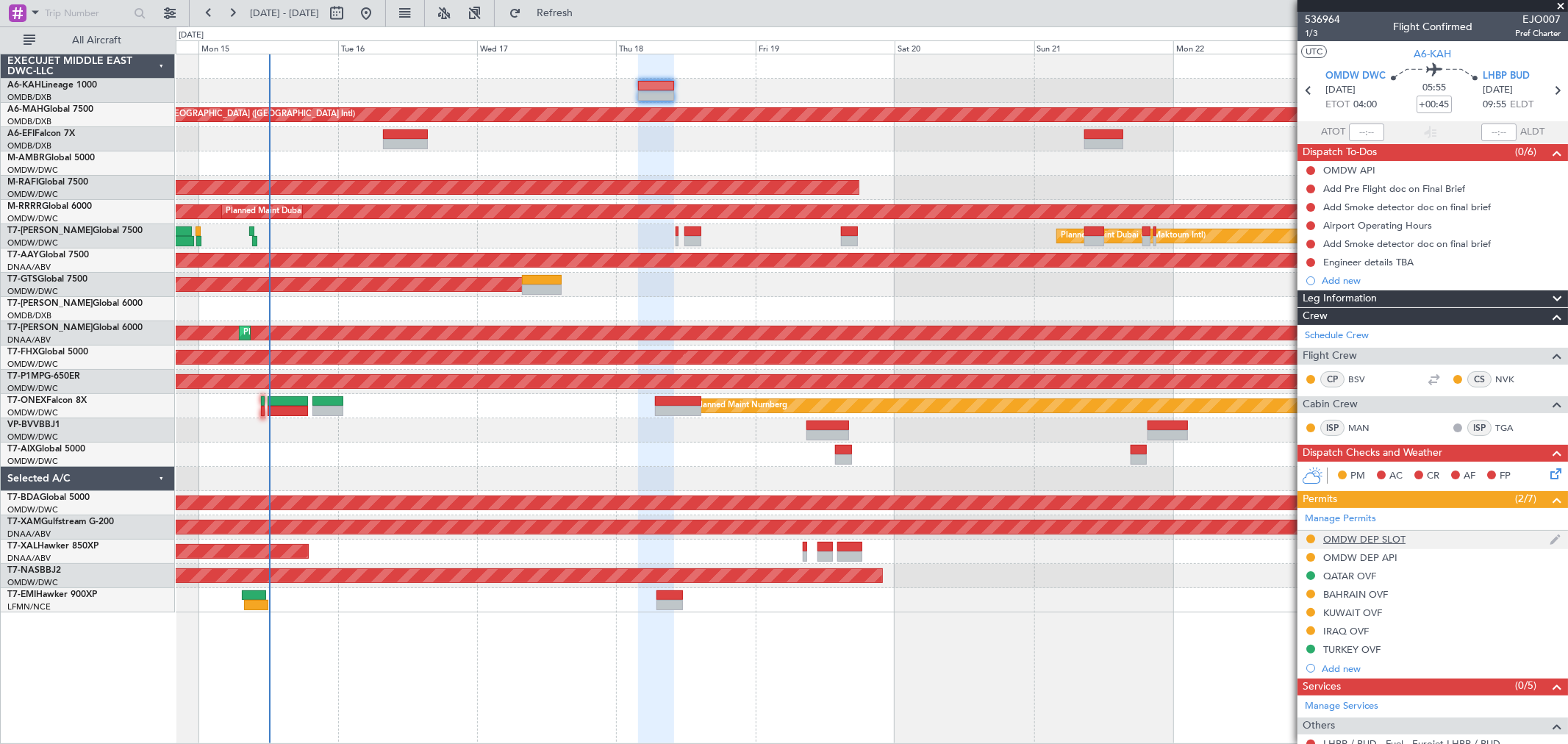
click at [1392, 537] on div "OMDW DEP SLOT" at bounding box center [1364, 539] width 82 height 12
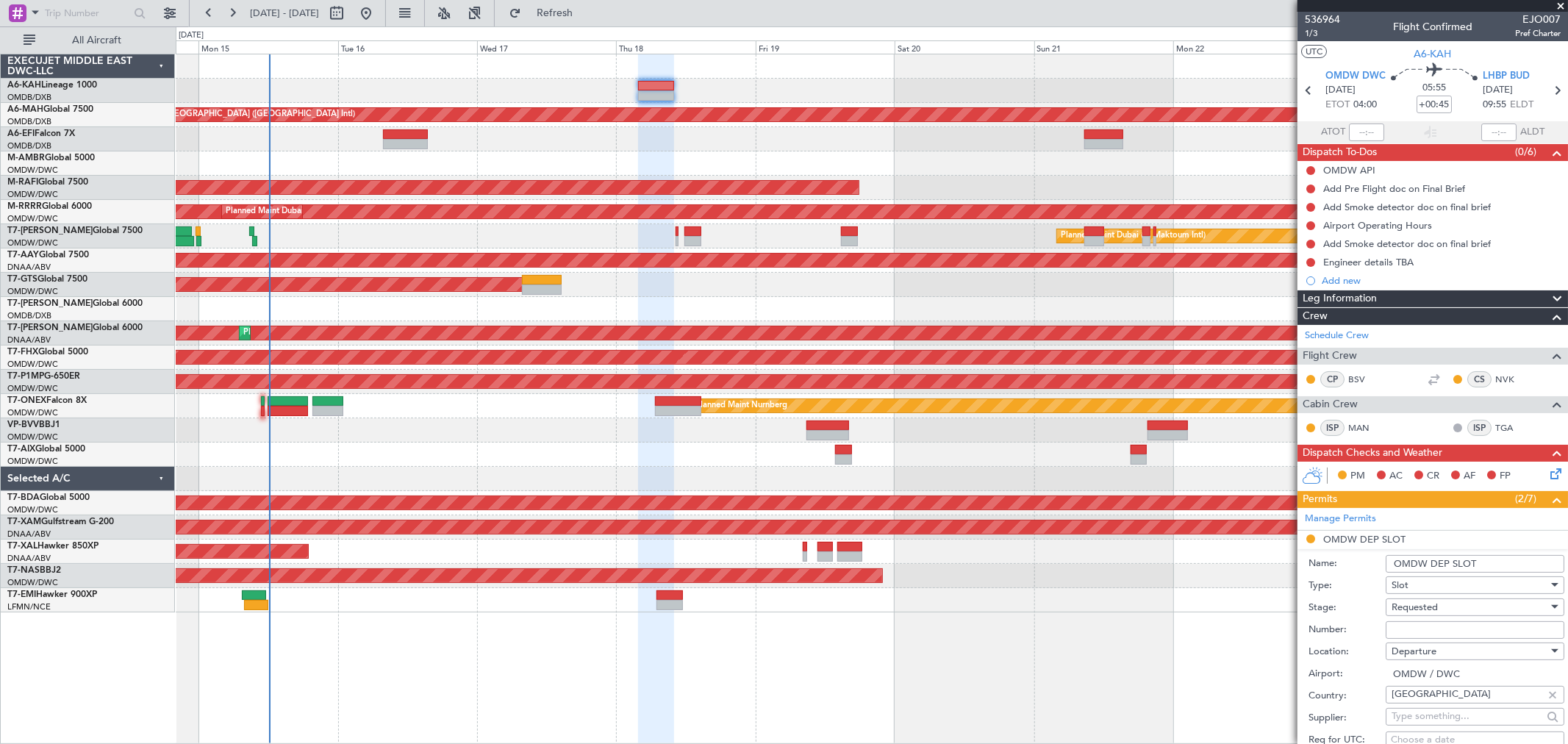
click at [1409, 627] on input "Number:" at bounding box center [1474, 630] width 179 height 18
paste input "K EJO109"
type input "K EJO109"
click at [1409, 601] on span "Requested" at bounding box center [1415, 606] width 46 height 13
click at [1430, 718] on span "Received OK" at bounding box center [1469, 725] width 153 height 22
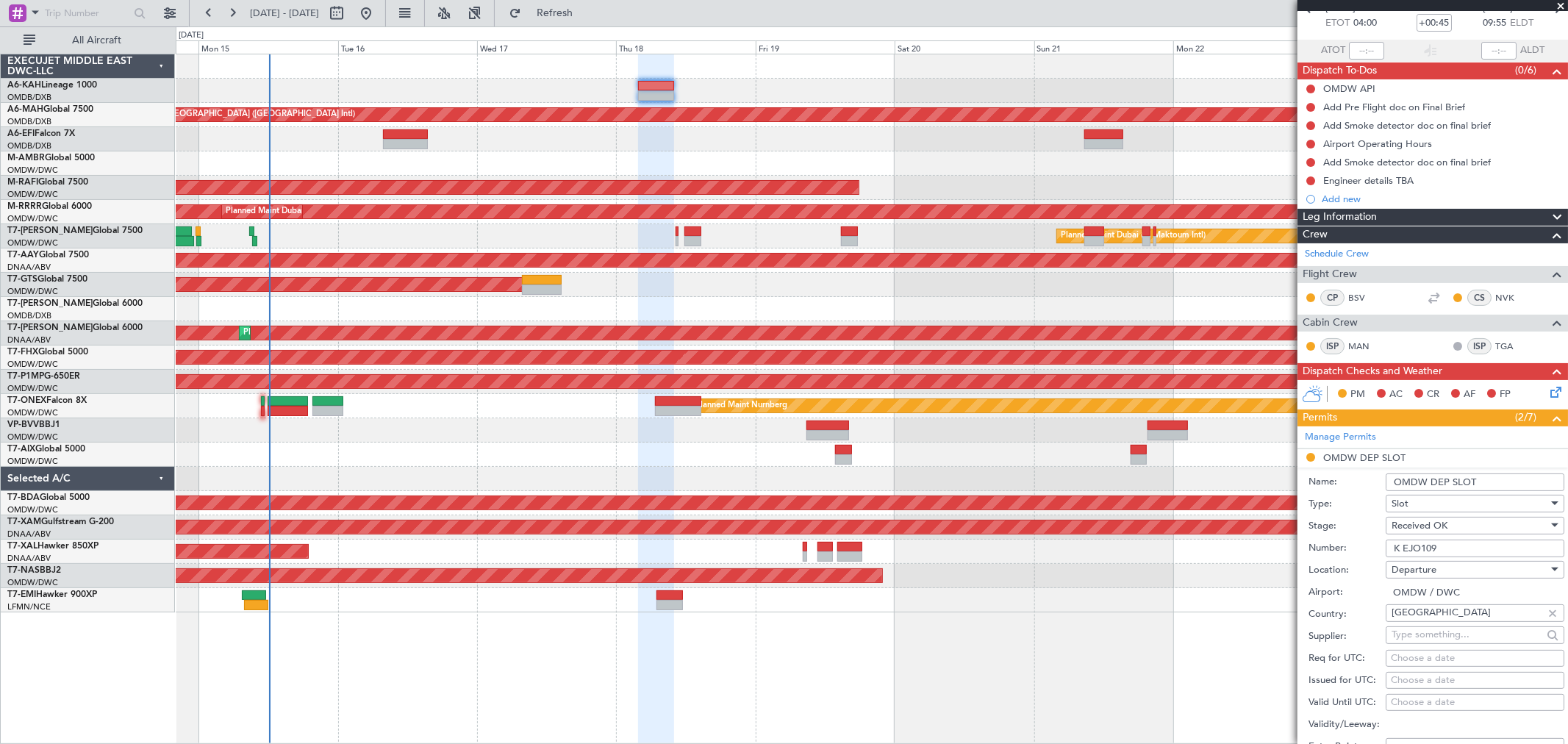
scroll to position [244, 0]
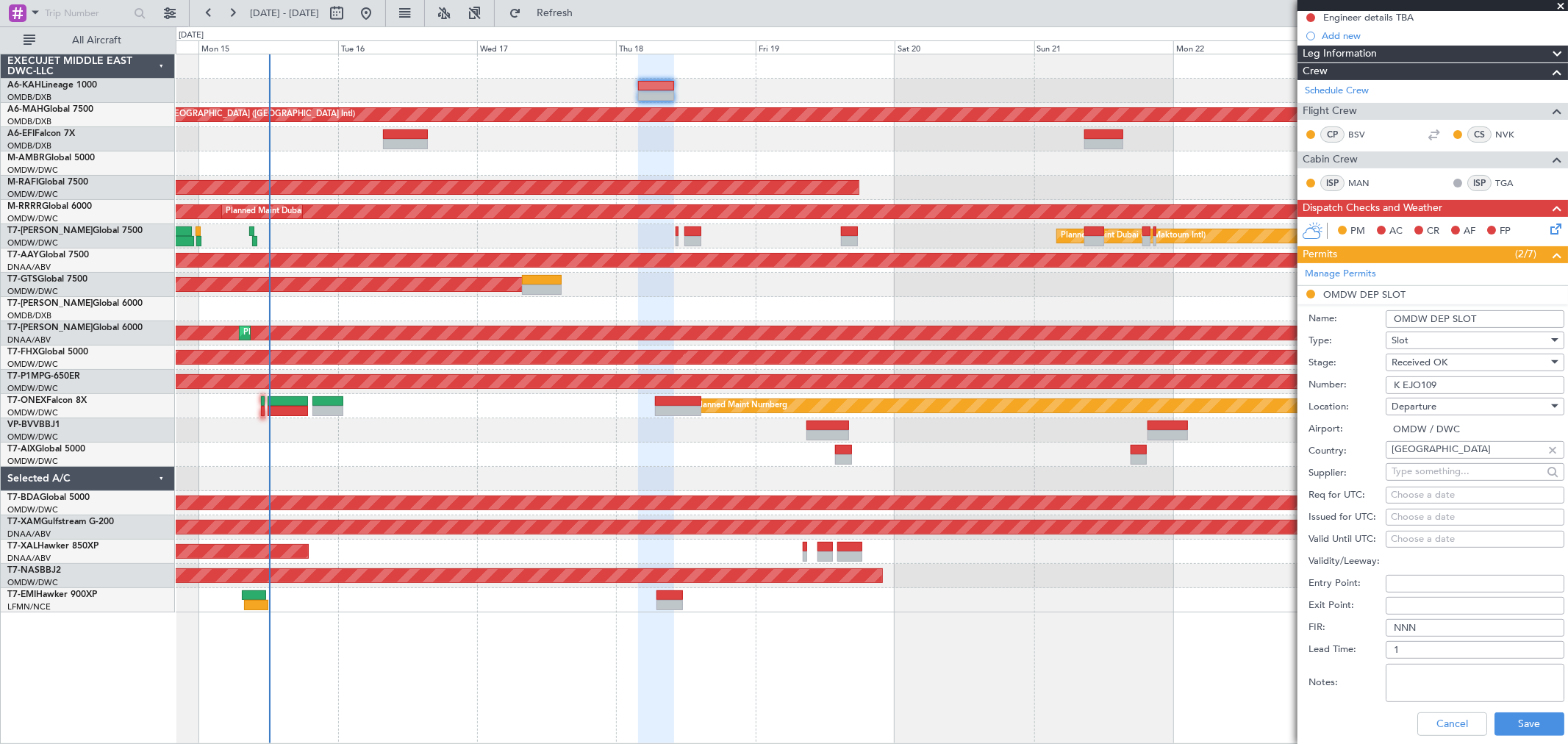
click at [1413, 513] on div "Choose a date" at bounding box center [1475, 517] width 169 height 15
select select "9"
select select "2025"
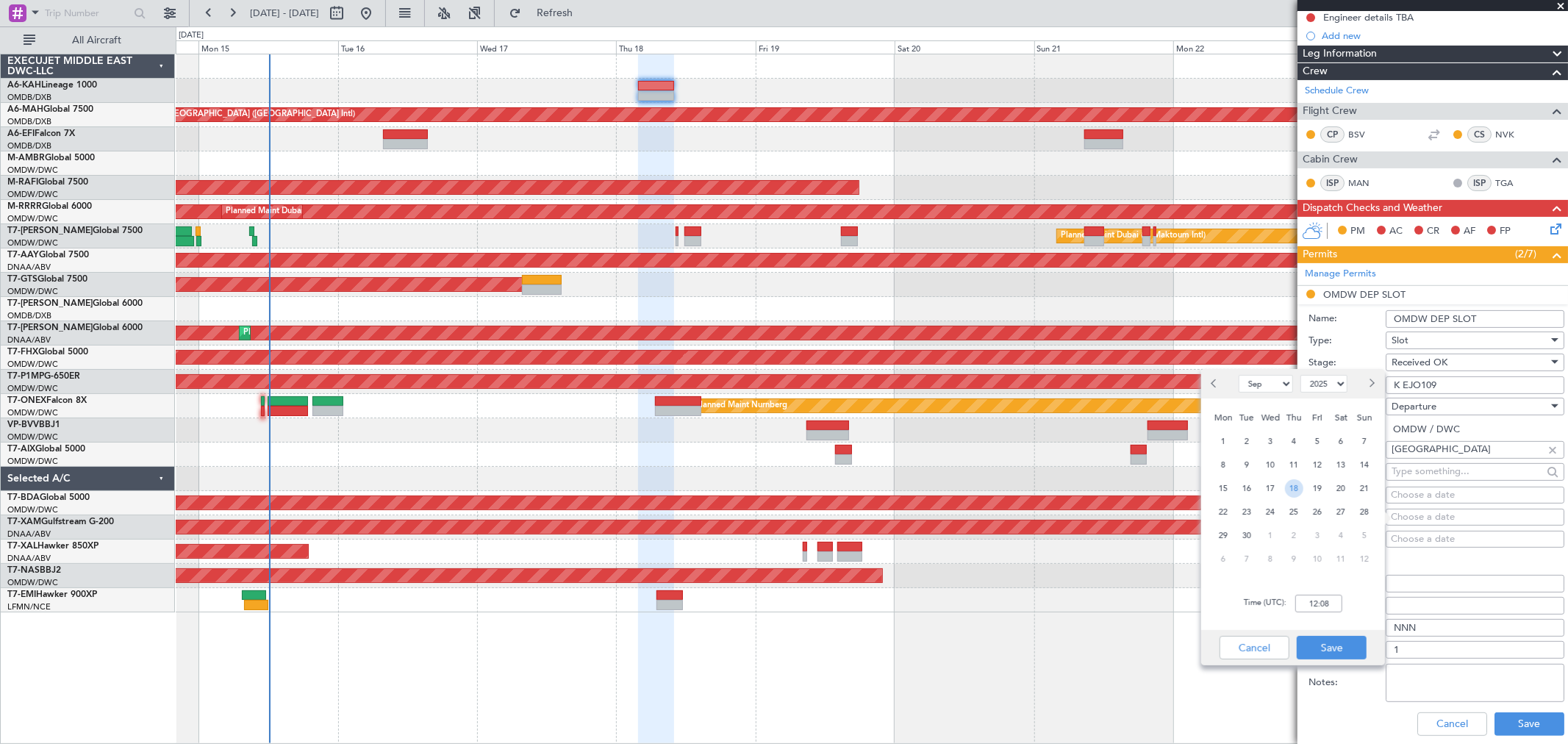
click at [1298, 491] on span "18" at bounding box center [1294, 489] width 19 height 19
click at [1320, 608] on input "00:00" at bounding box center [1318, 603] width 47 height 18
type input "04:00"
click at [1336, 649] on button "Save" at bounding box center [1331, 647] width 70 height 23
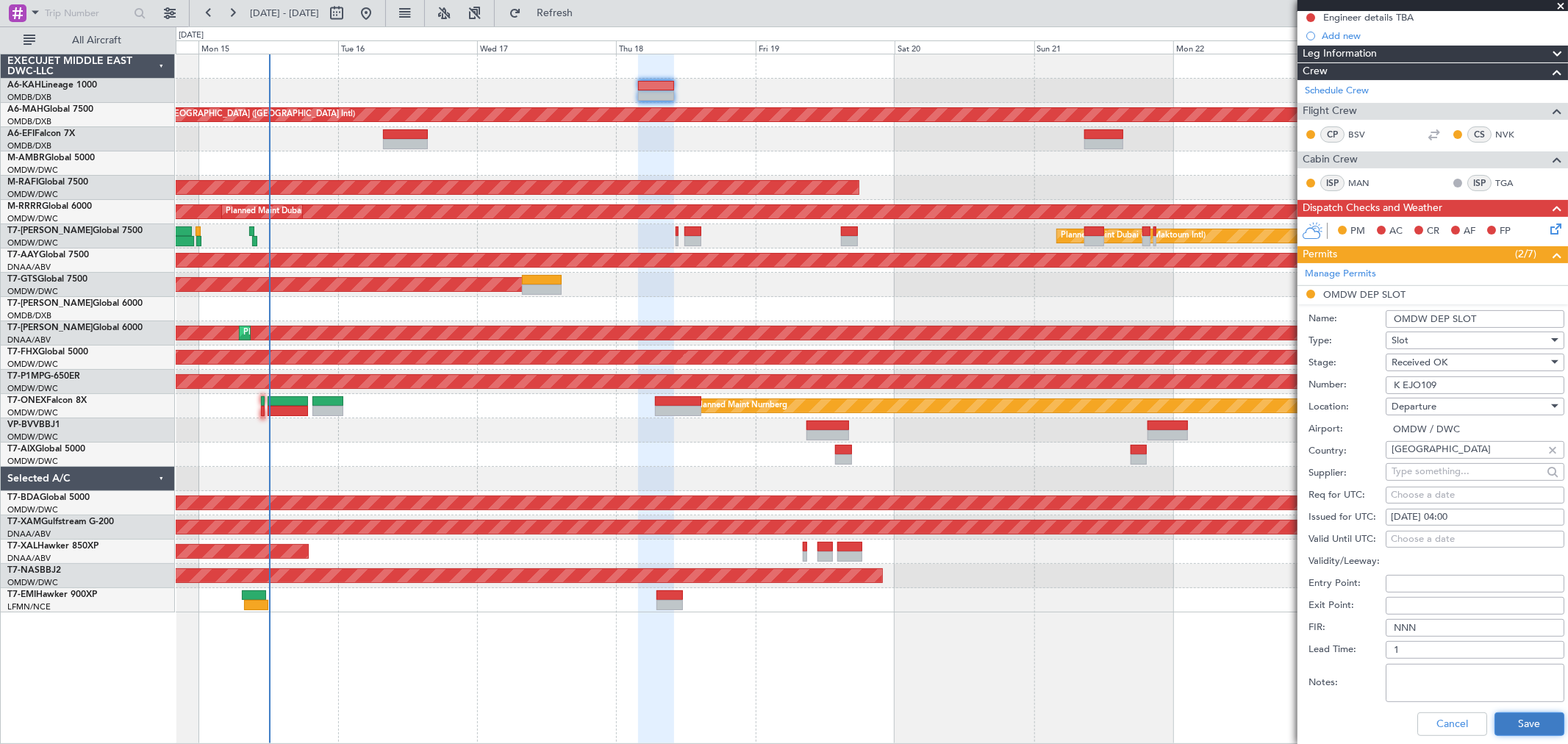
click at [1511, 722] on button "Save" at bounding box center [1529, 724] width 70 height 23
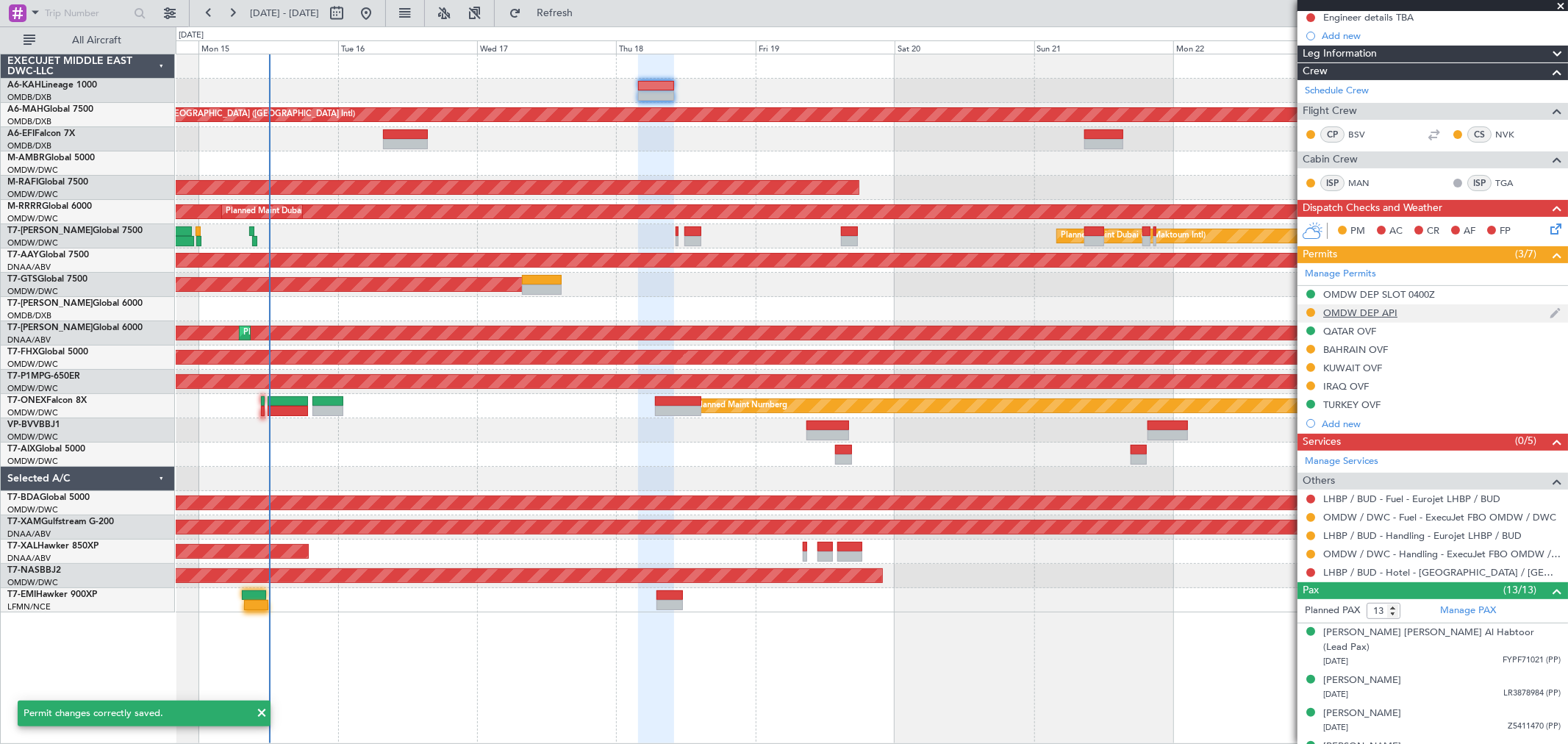
click at [1391, 312] on div "OMDW DEP API" at bounding box center [1360, 312] width 74 height 12
click at [1360, 321] on div "Manage Permits OMDW DEP SLOT 0400Z OMDW DEP API [GEOGRAPHIC_DATA] OVF BAHRAIN O…" at bounding box center [1433, 348] width 271 height 170
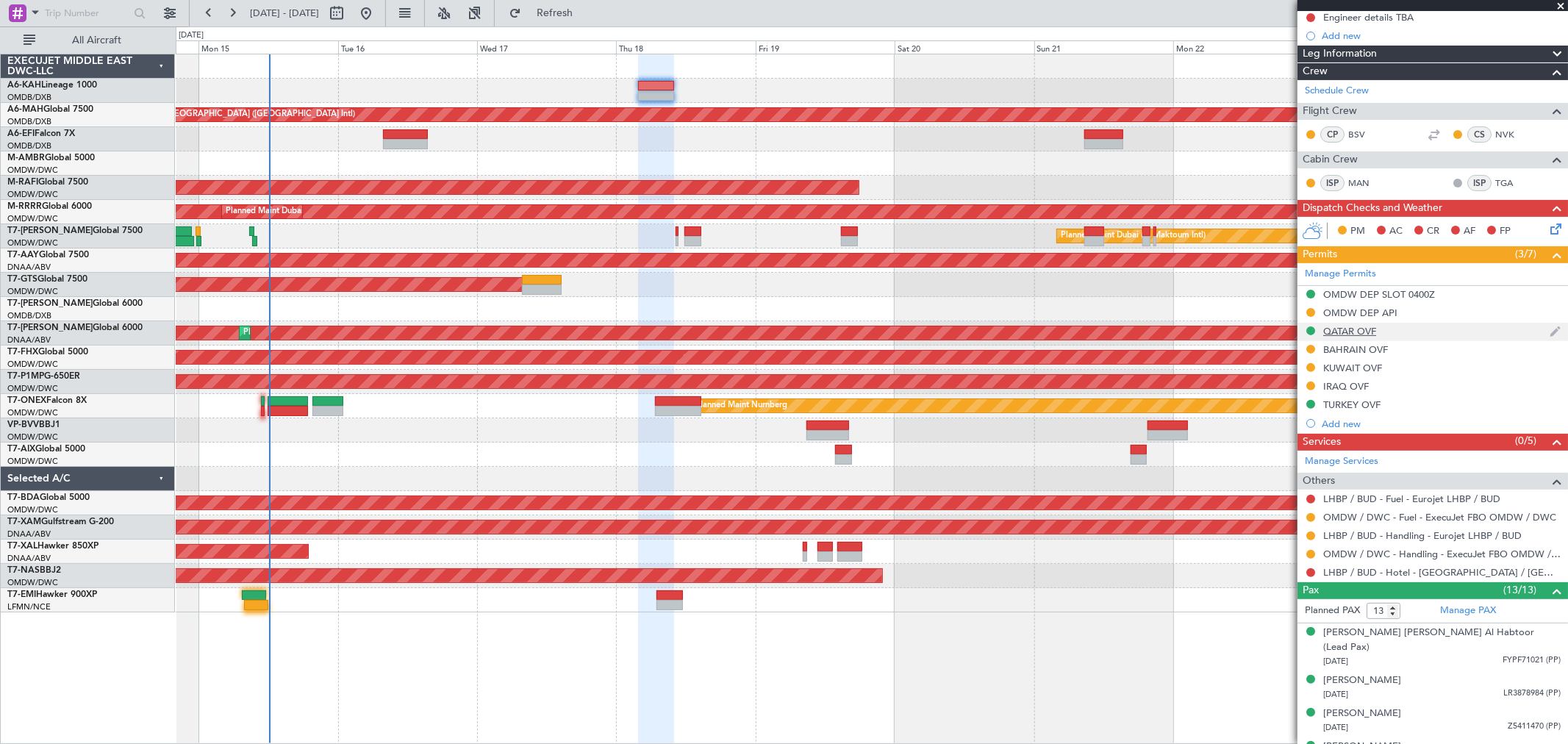
click at [1335, 332] on div "QATAR OVF" at bounding box center [1349, 331] width 53 height 12
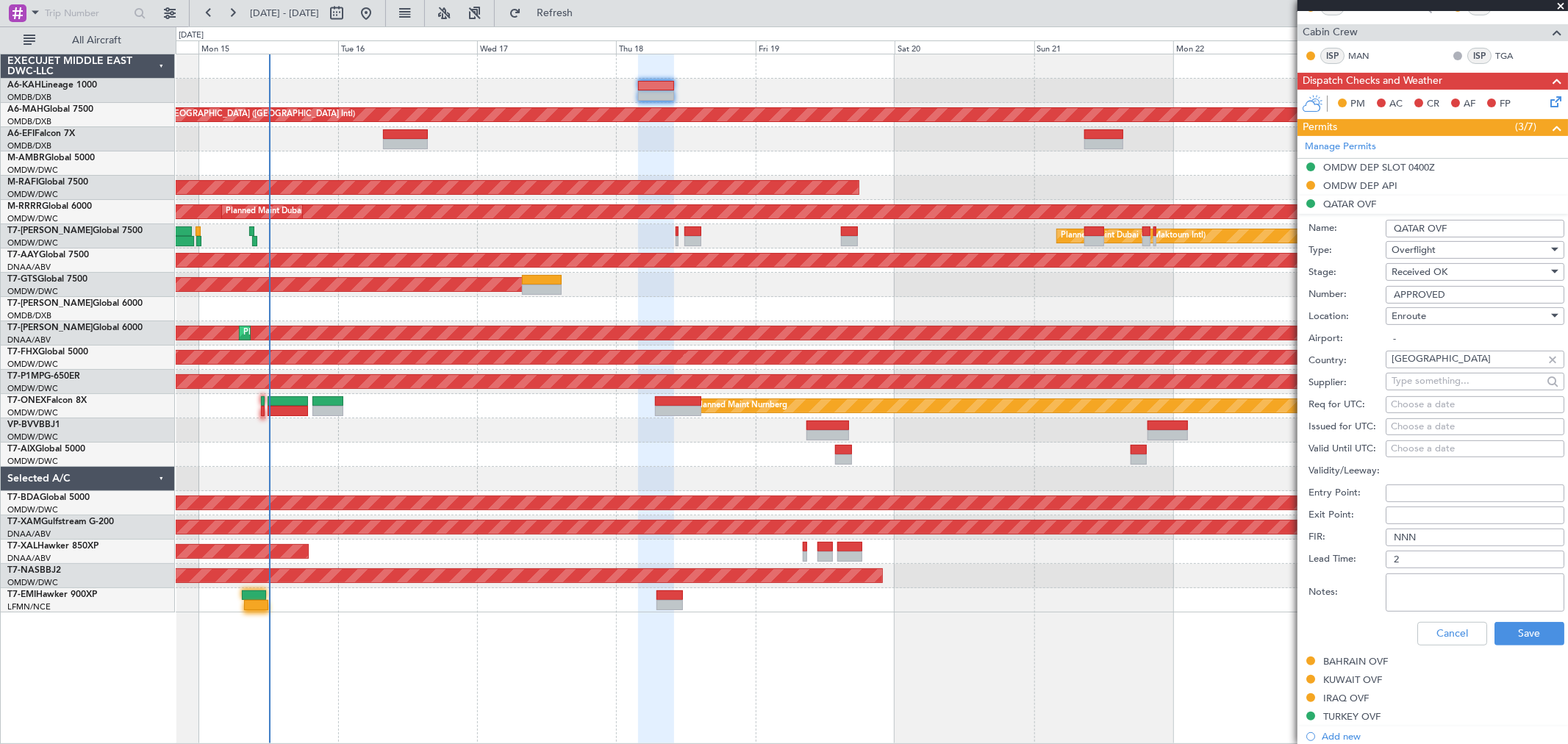
scroll to position [408, 0]
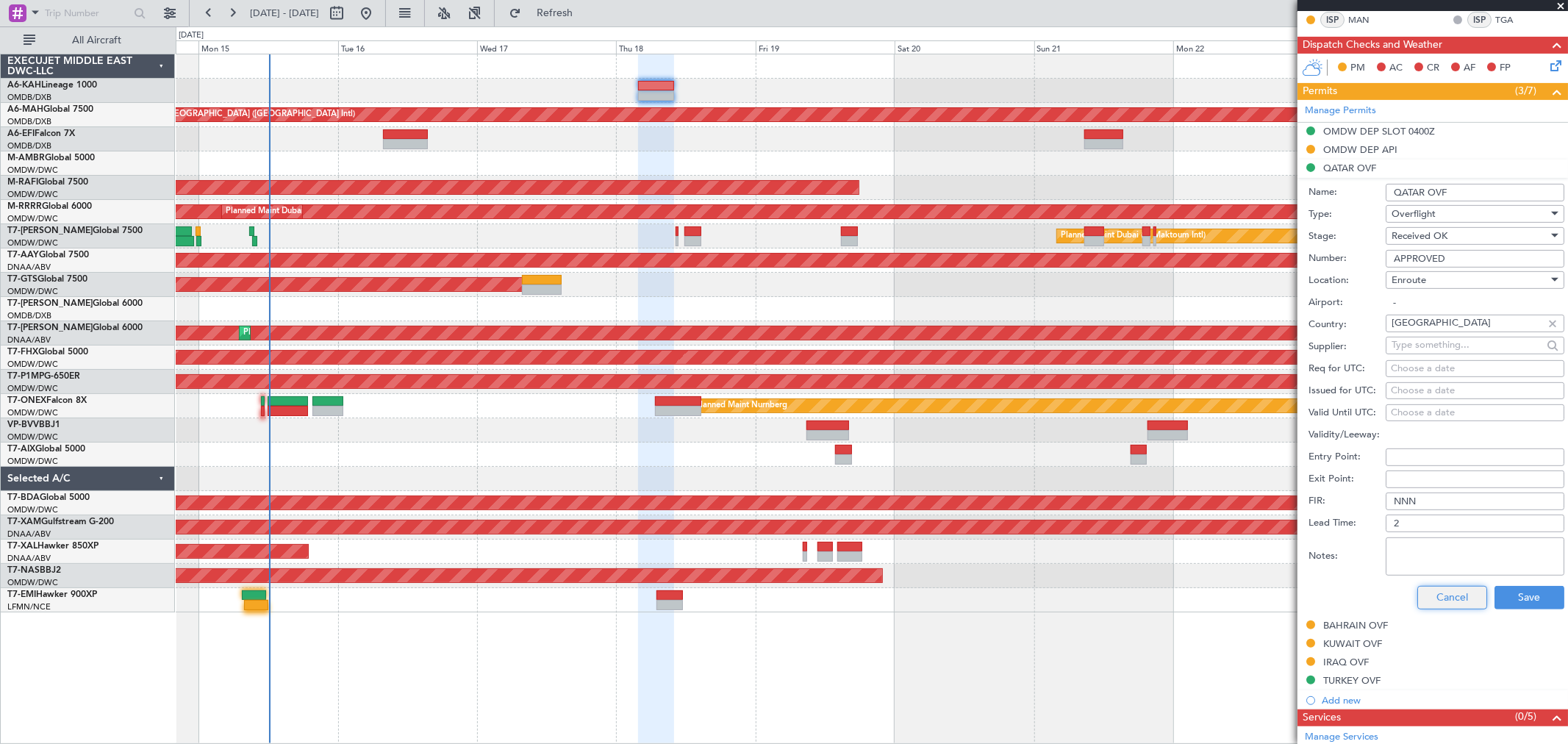
click at [1441, 593] on button "Cancel" at bounding box center [1452, 597] width 70 height 23
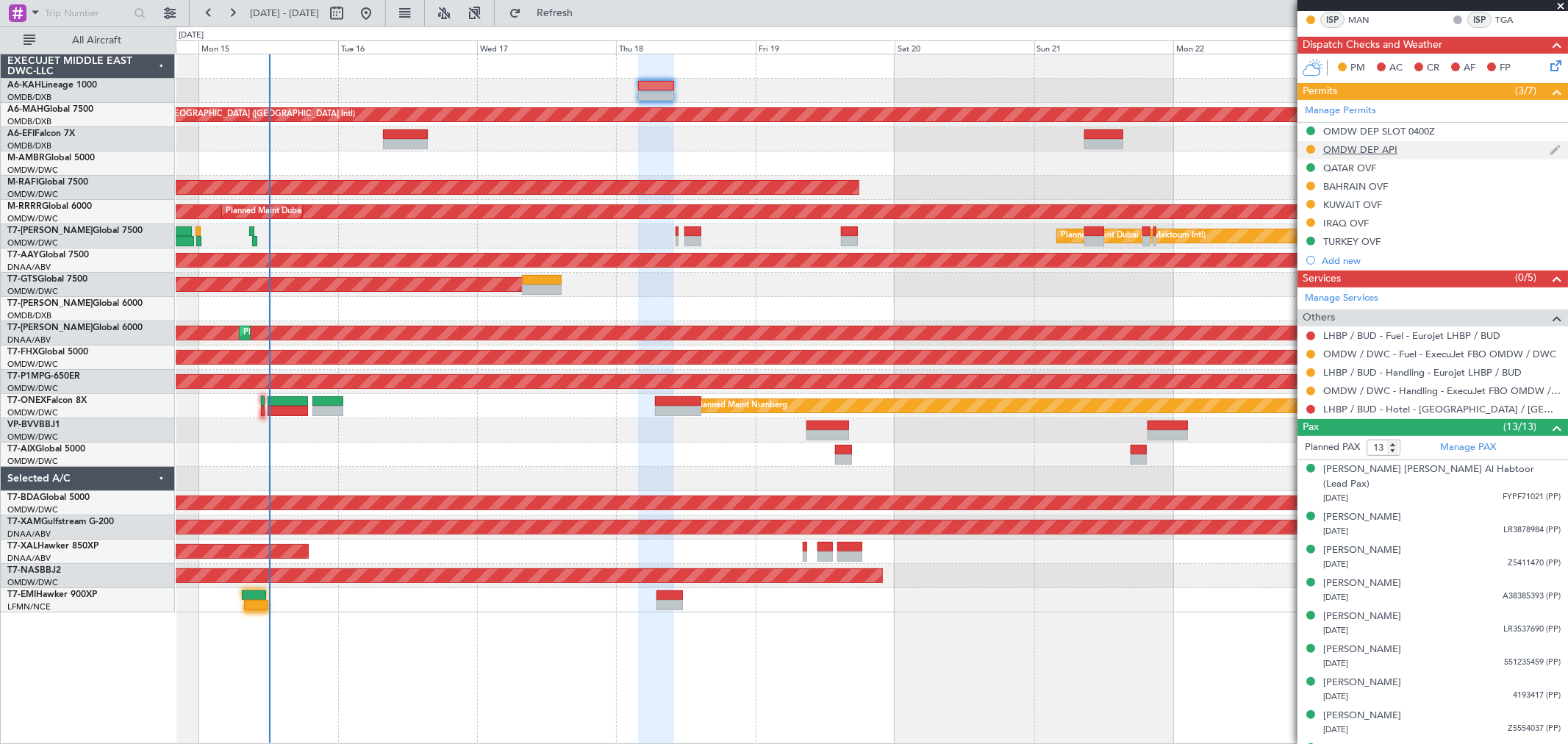
click at [1375, 145] on div "OMDW DEP API" at bounding box center [1360, 149] width 74 height 12
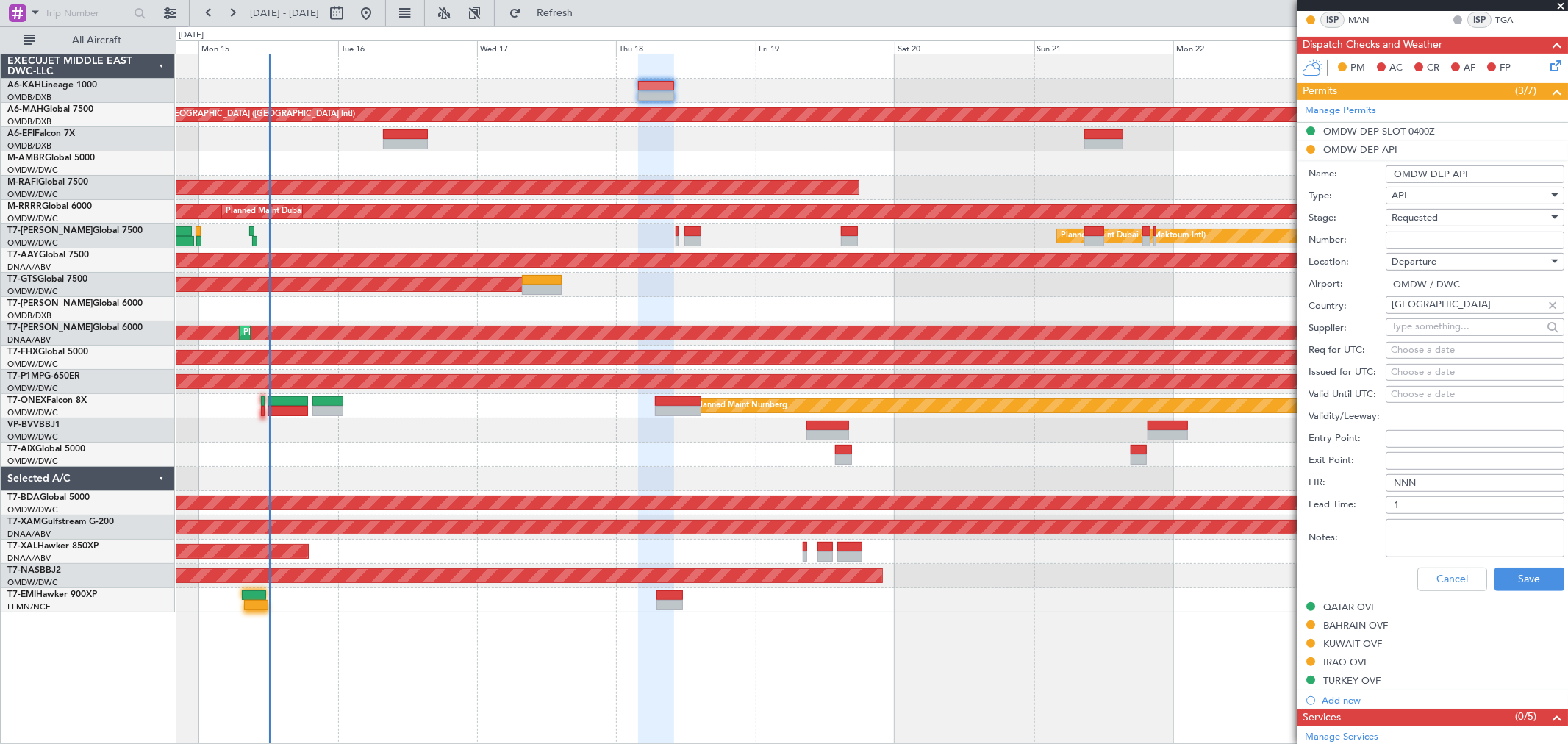
click at [1411, 241] on input "Number:" at bounding box center [1474, 240] width 179 height 18
type input "FILED AND SAVED IN [GEOGRAPHIC_DATA]"
click at [1427, 212] on span "Requested" at bounding box center [1415, 217] width 46 height 13
click at [1428, 329] on span "Received OK" at bounding box center [1469, 329] width 153 height 22
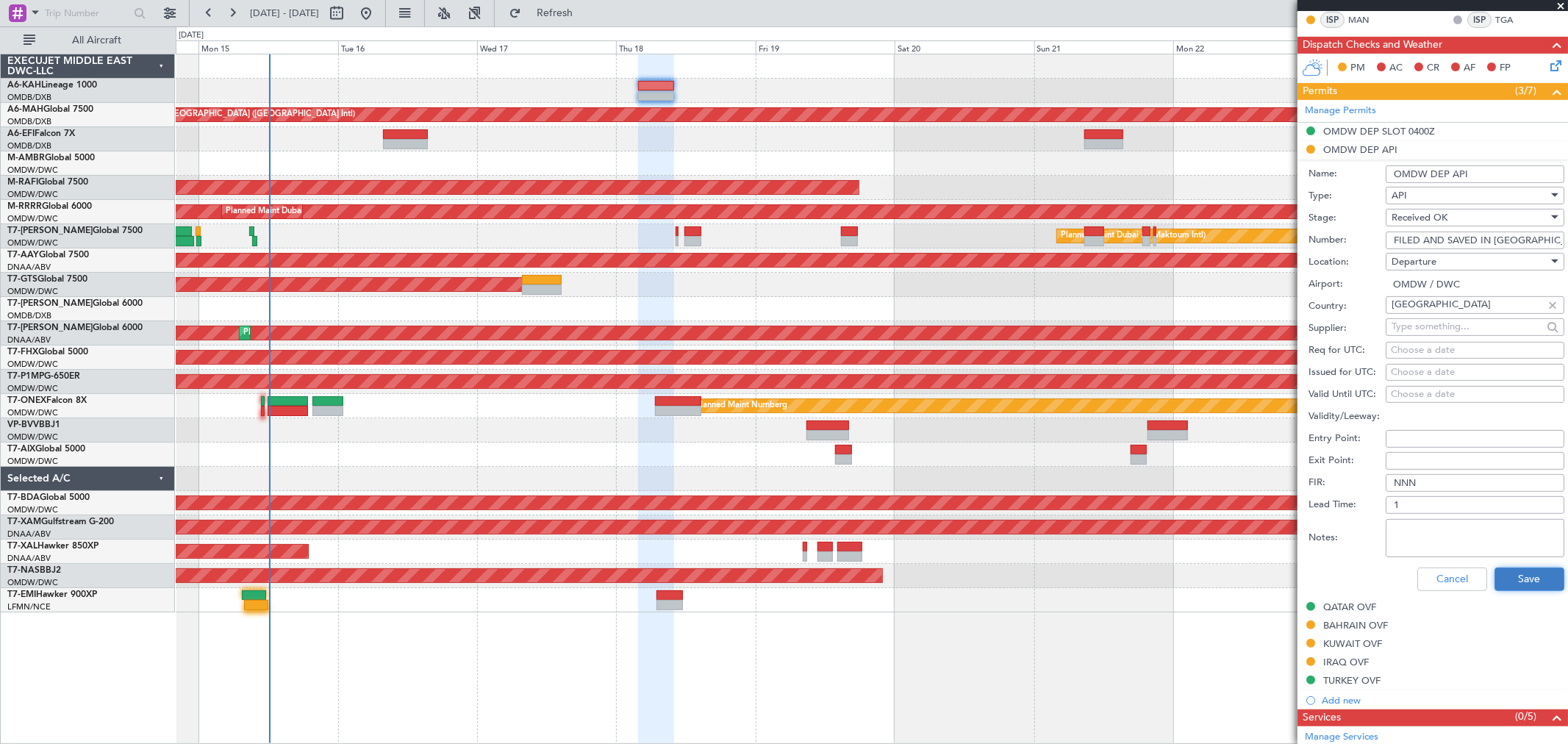
click at [1514, 578] on button "Save" at bounding box center [1529, 579] width 70 height 23
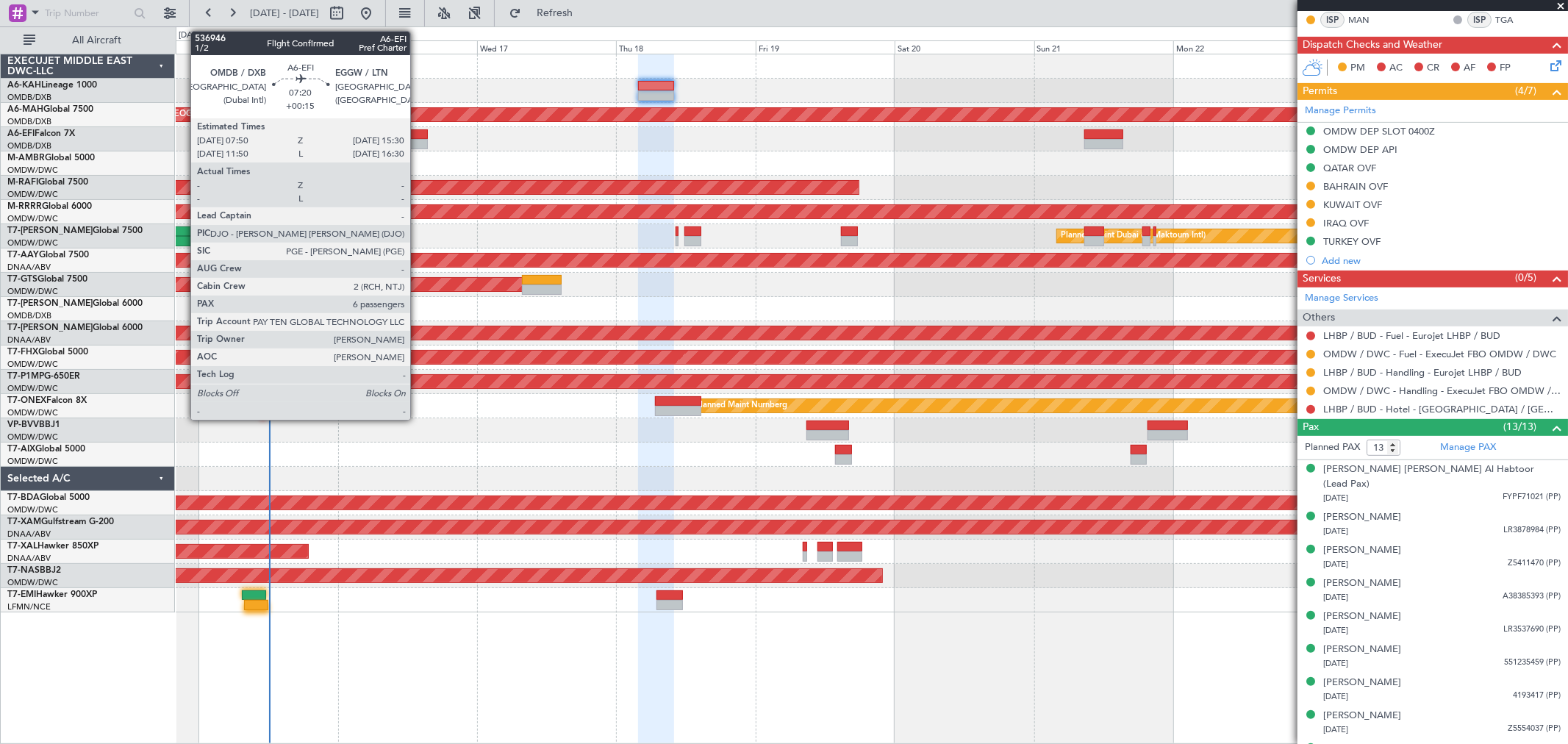
click at [418, 145] on div at bounding box center [405, 144] width 45 height 10
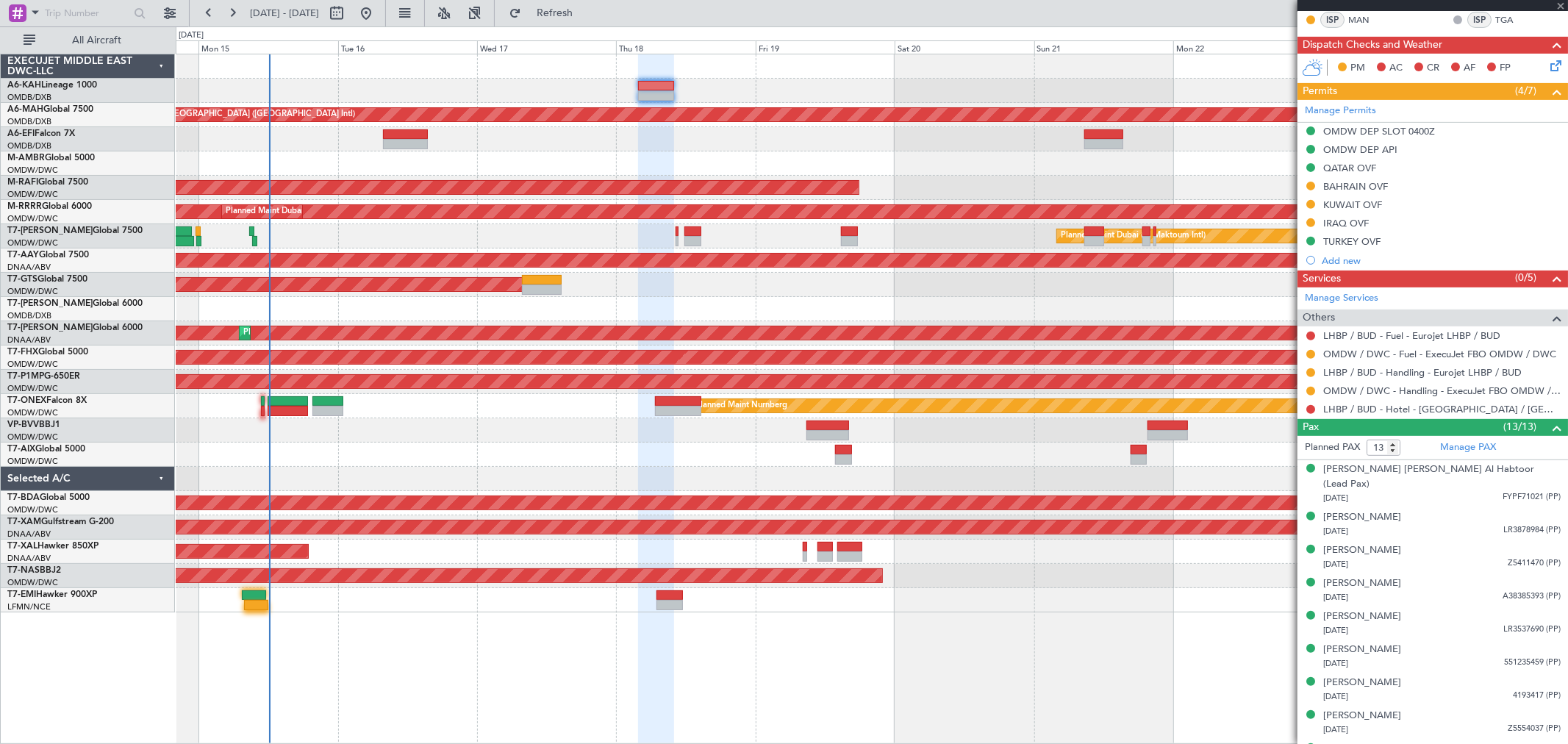
type input "+00:15"
type input "6"
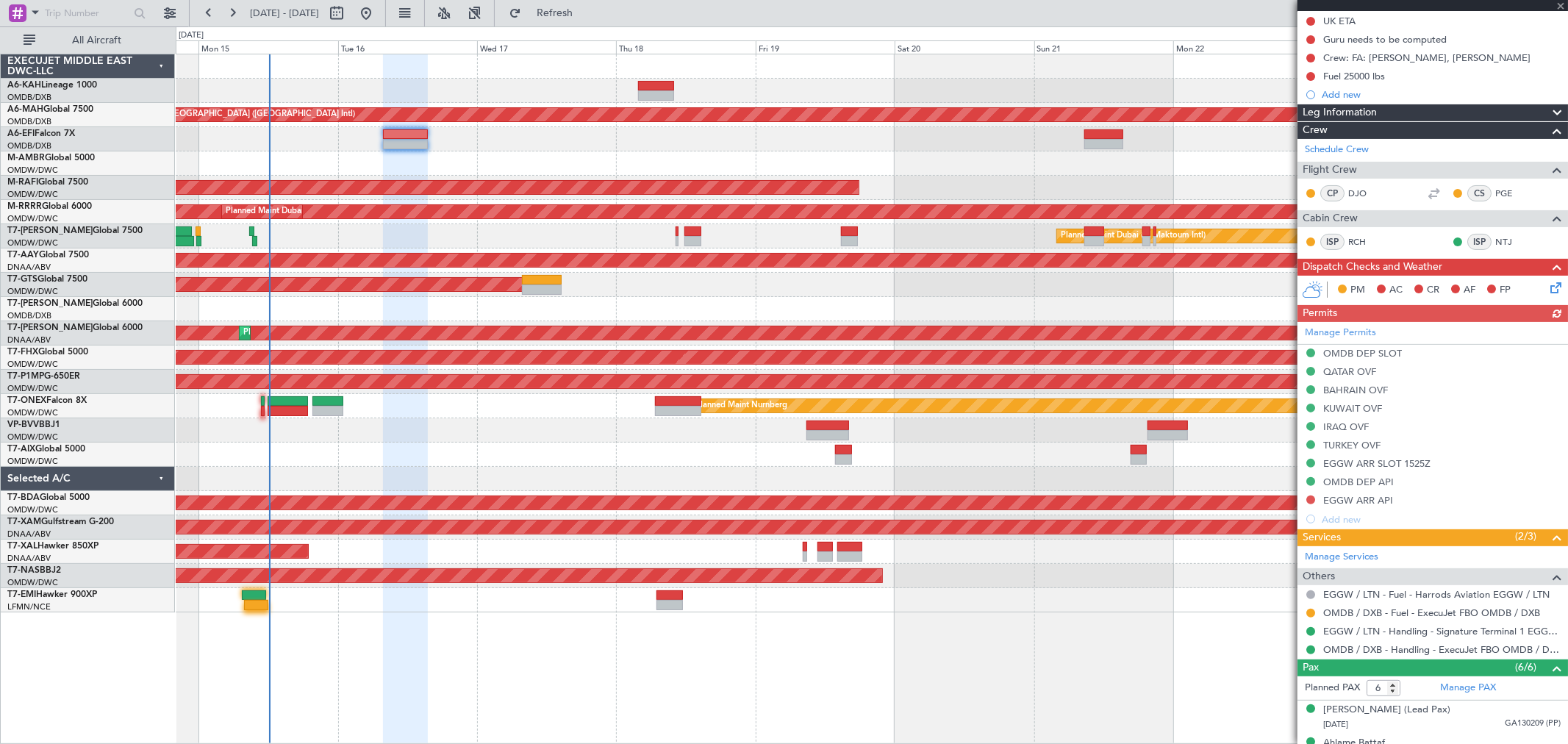
scroll to position [163, 0]
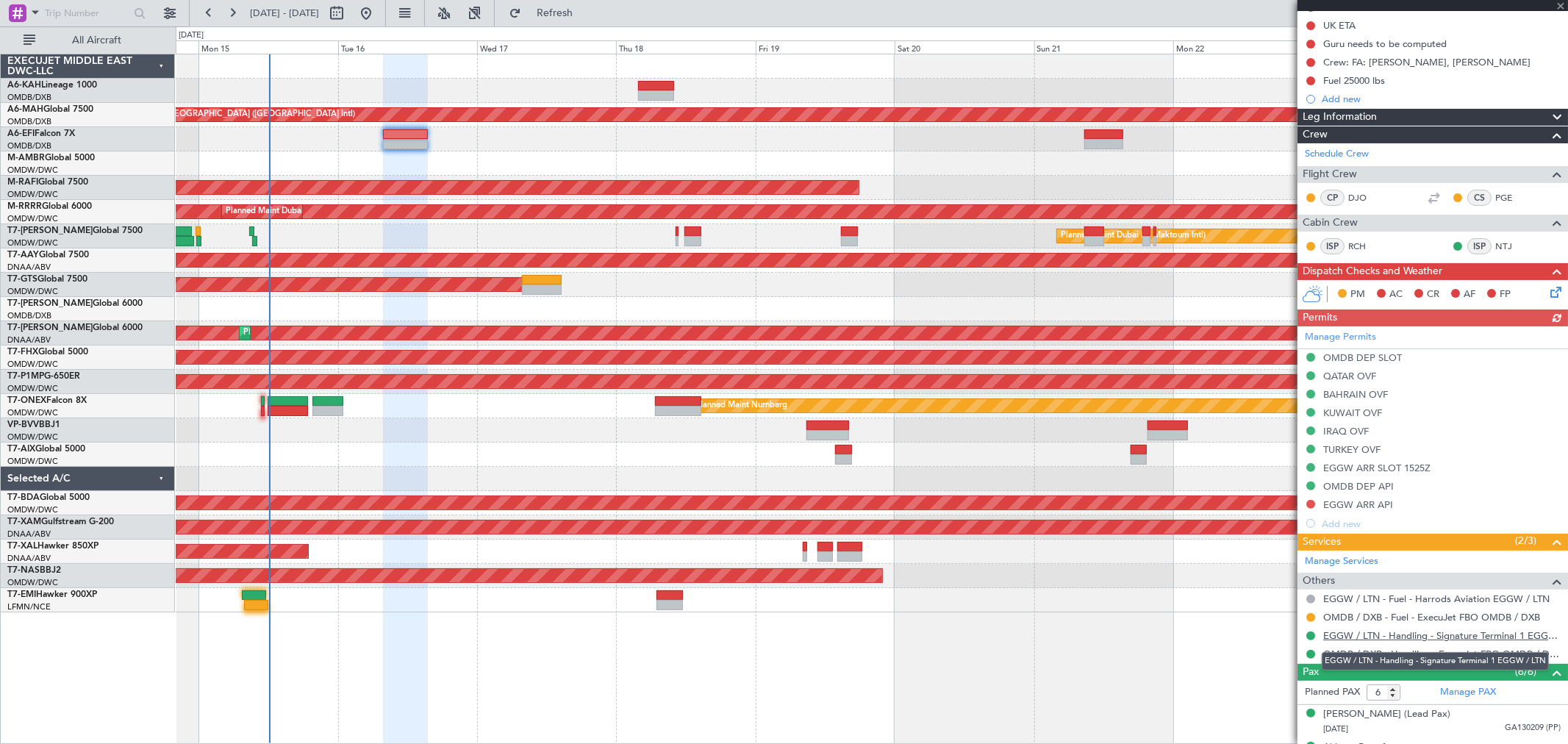
click at [1387, 633] on link "EGGW / LTN - Handling - Signature Terminal 1 EGGW / LTN" at bounding box center [1441, 635] width 237 height 12
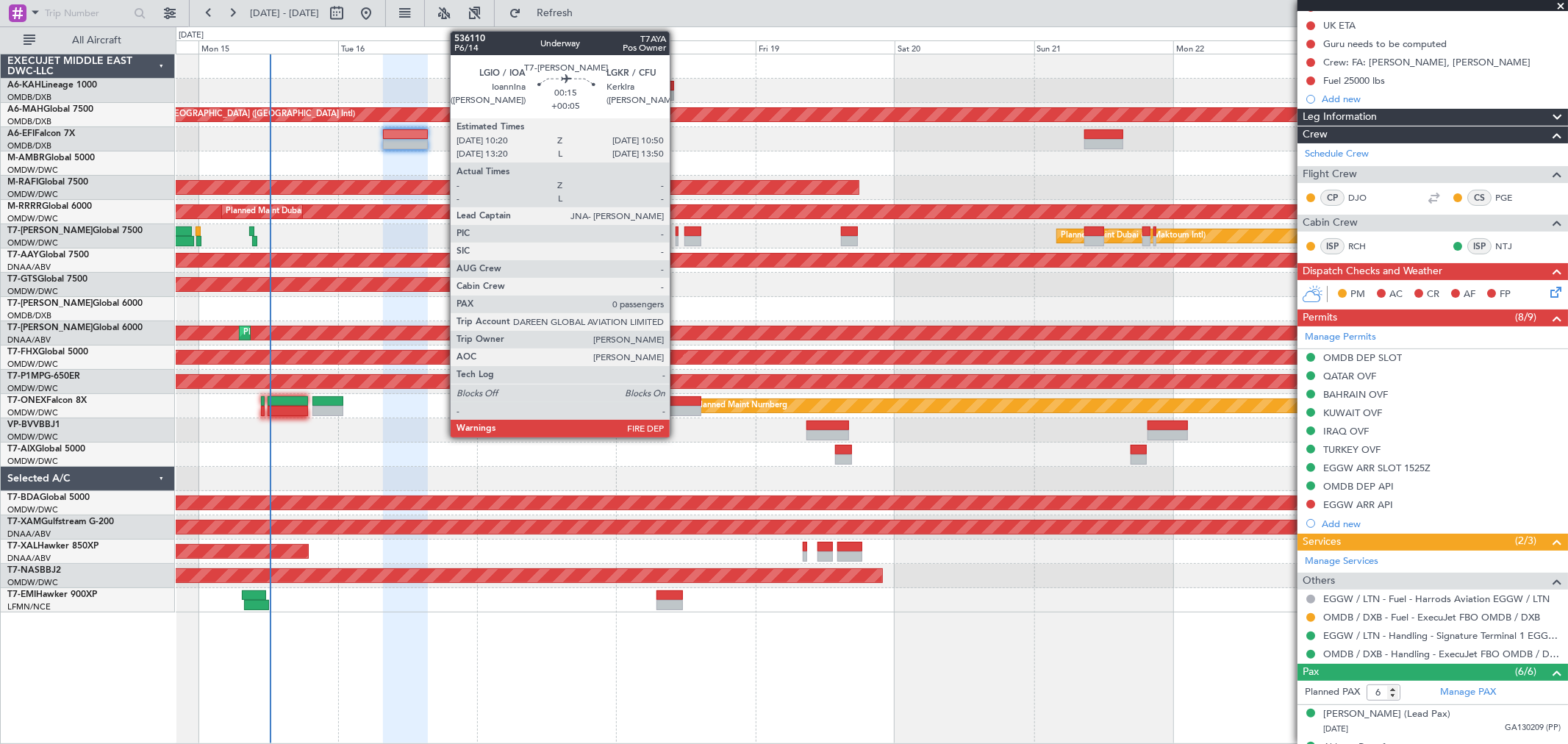
click at [677, 239] on div at bounding box center [677, 241] width 3 height 10
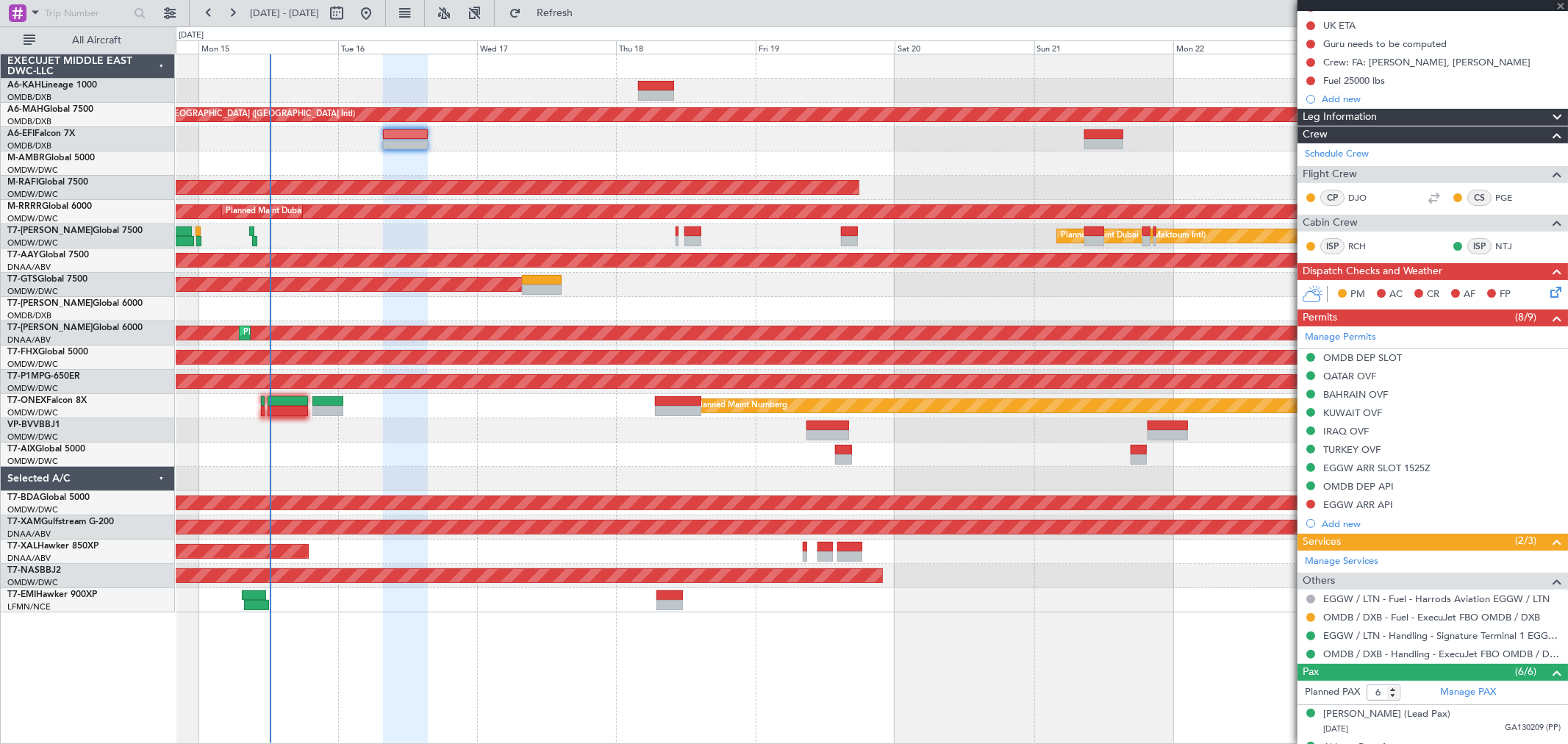
type input "+00:05"
type input "0"
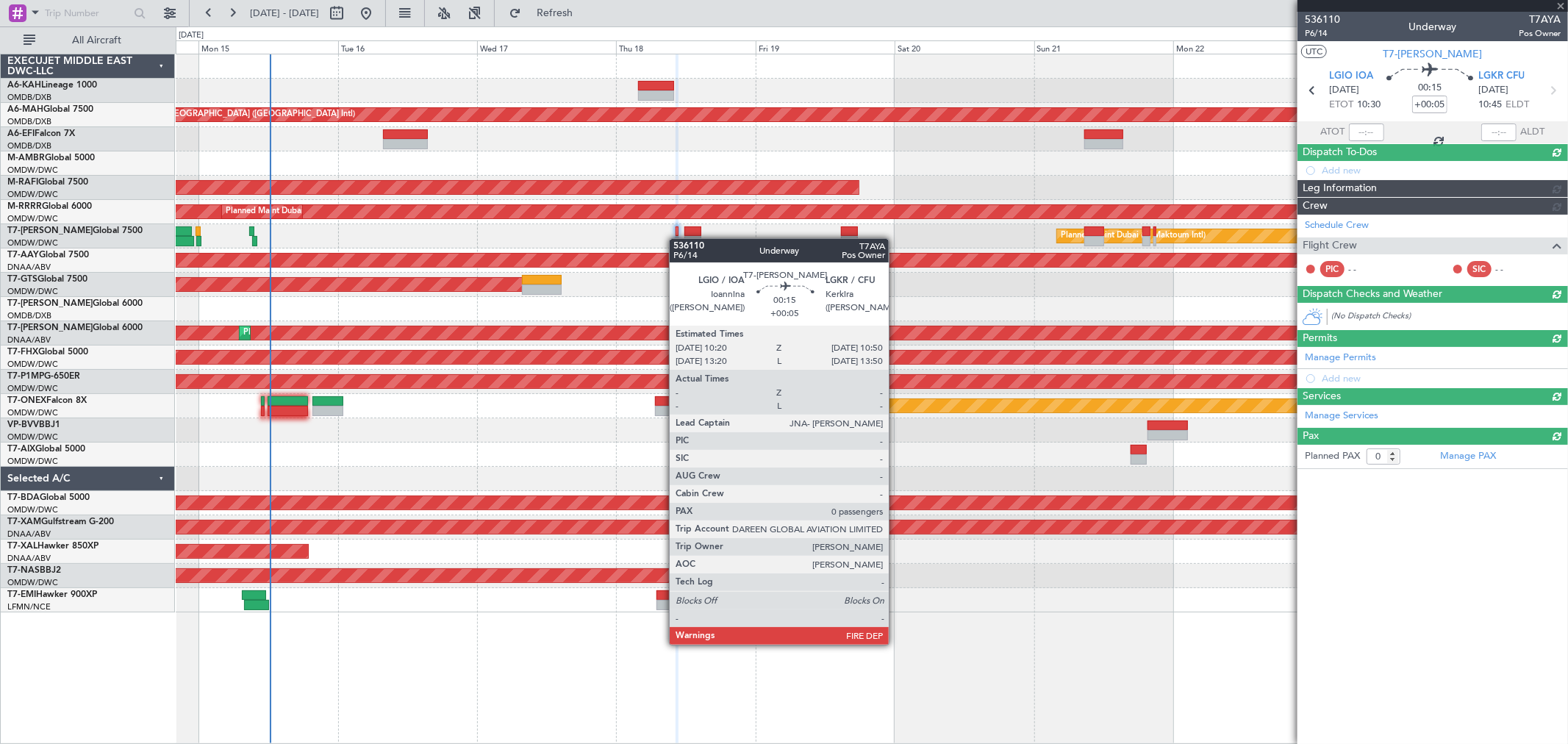
scroll to position [0, 0]
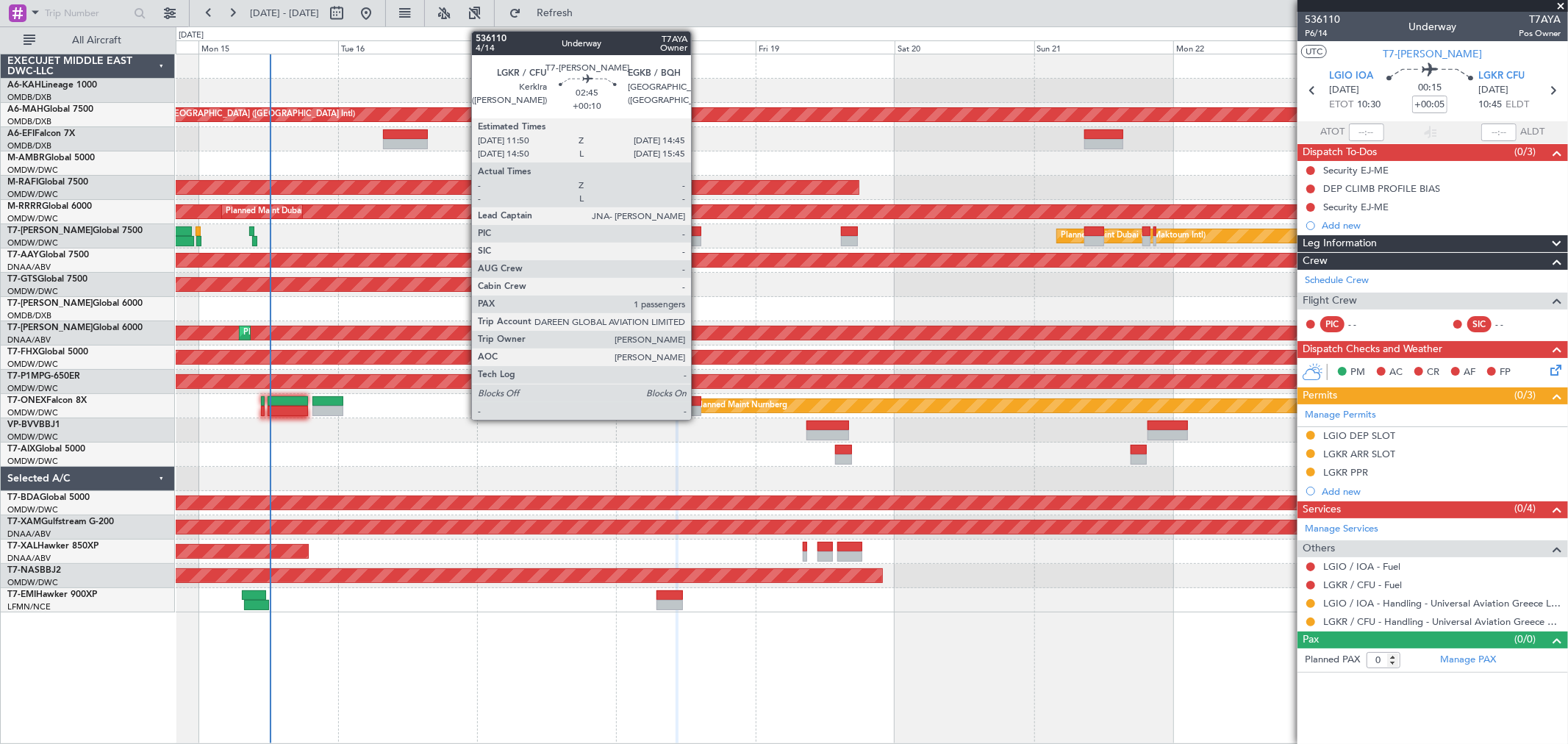
click at [699, 232] on div at bounding box center [693, 231] width 18 height 10
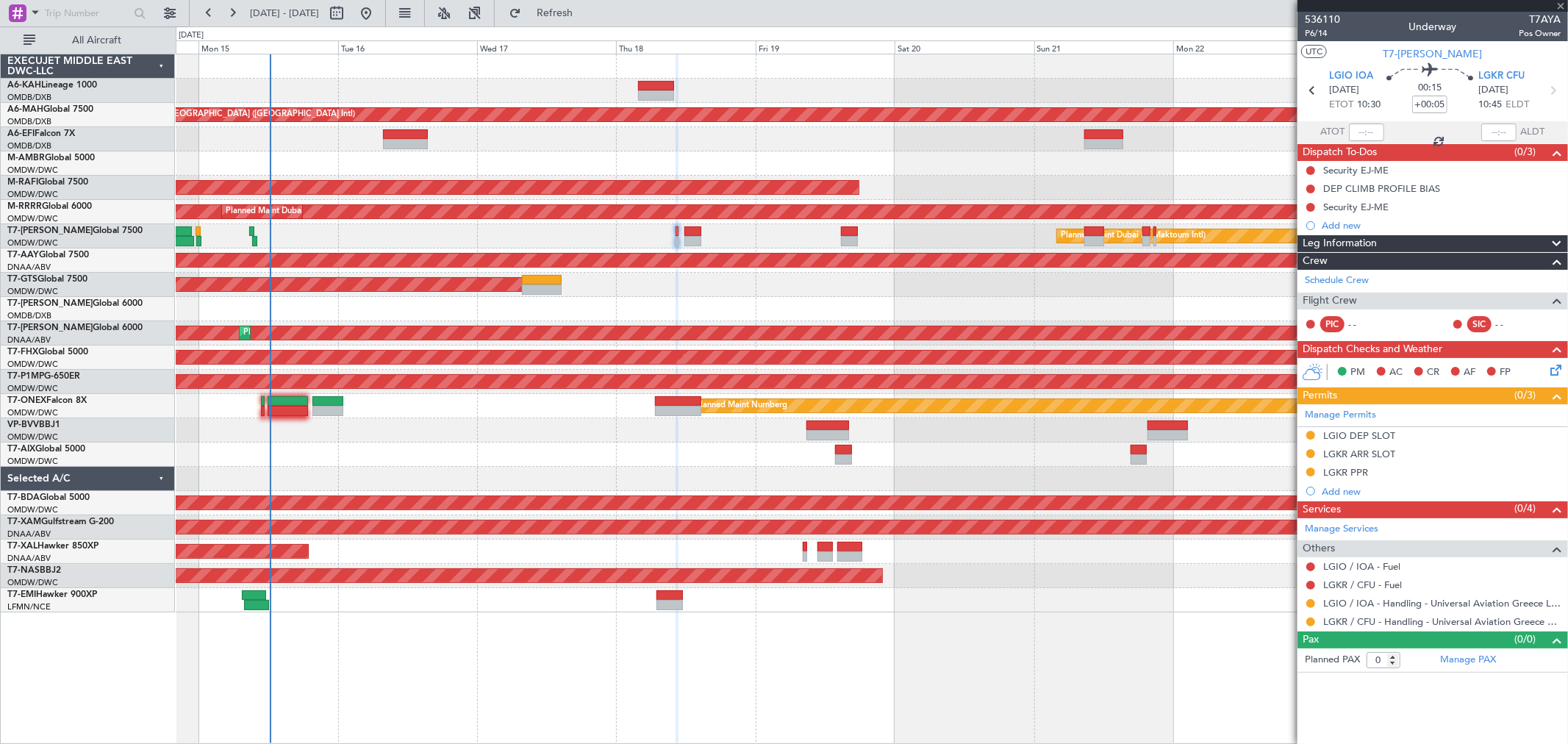
type input "+00:10"
type input "1"
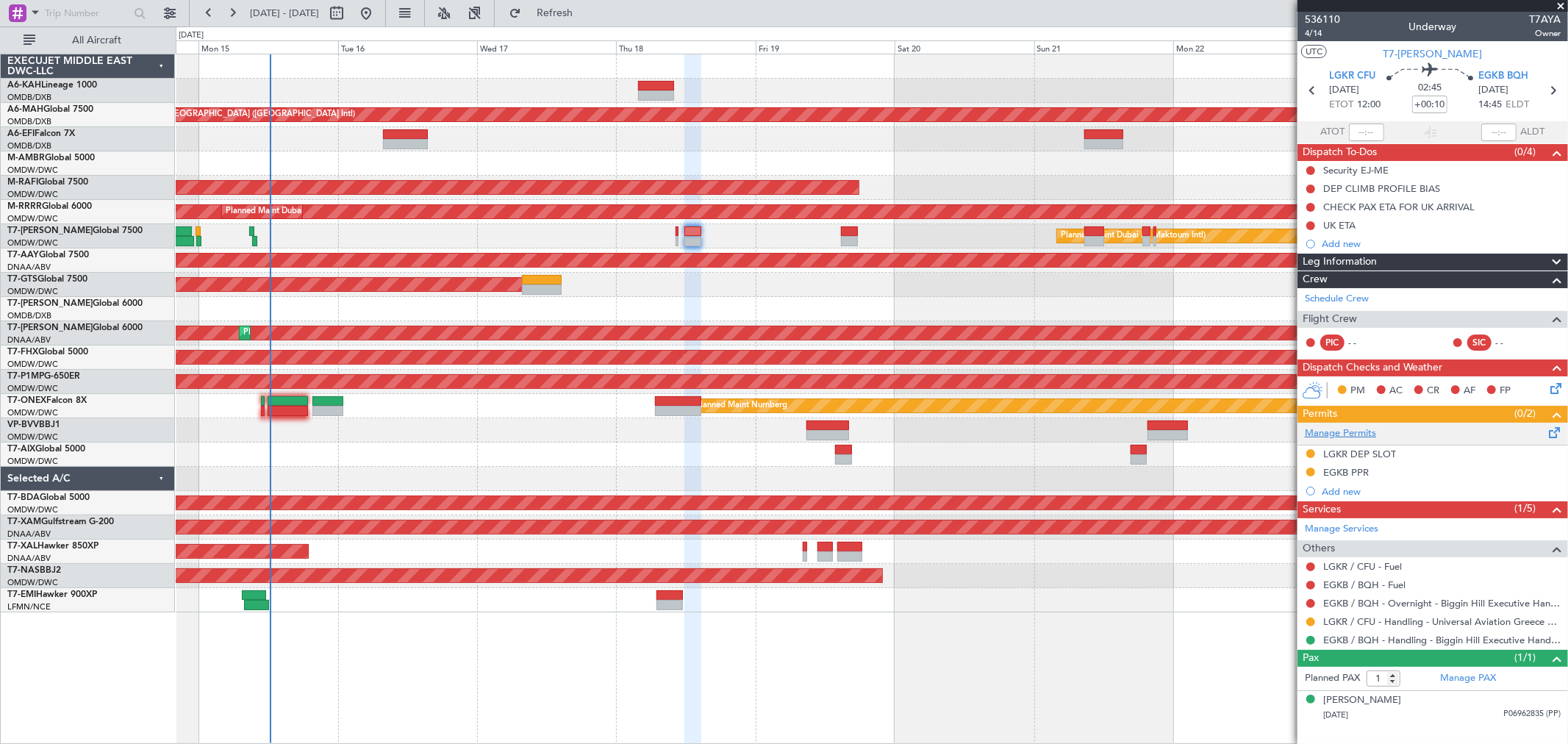
click at [1351, 428] on link "Manage Permits" at bounding box center [1341, 433] width 71 height 15
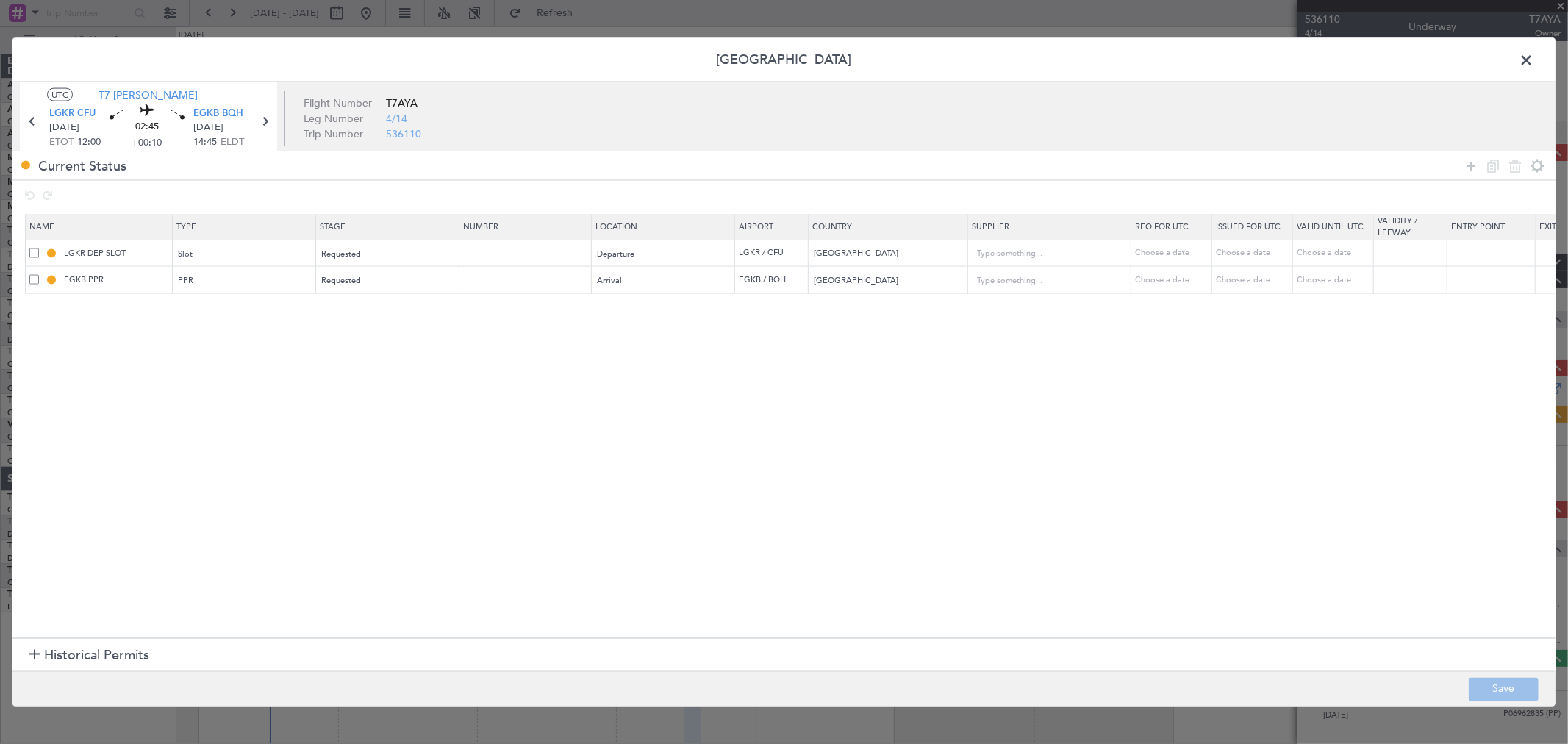
click at [1533, 54] on span at bounding box center [1533, 64] width 0 height 29
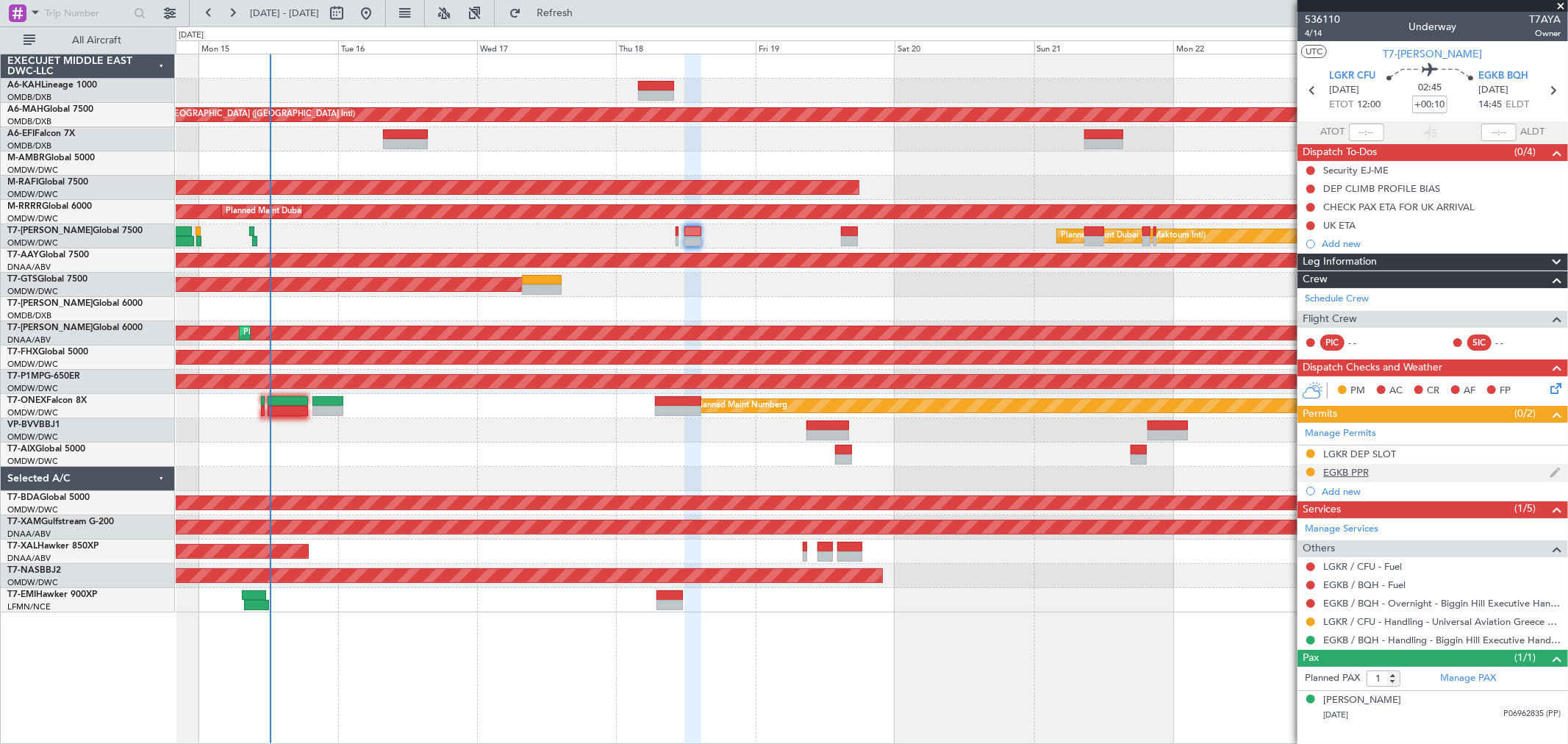
click at [1364, 470] on div "EGKB PPR" at bounding box center [1345, 472] width 46 height 12
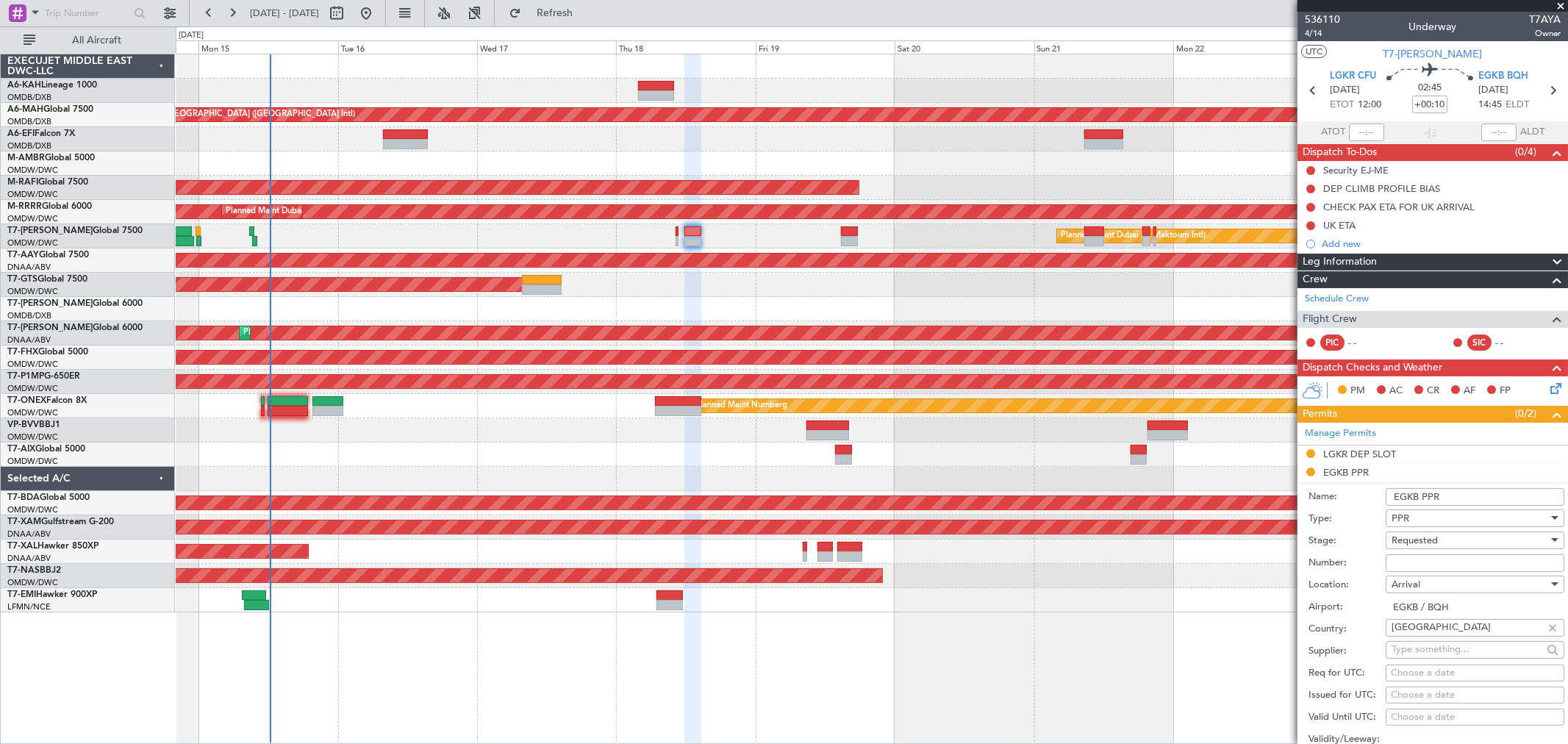
click at [1402, 555] on input "Number:" at bounding box center [1474, 562] width 179 height 18
paste input "BQH-237458"
type input "BQH-237458"
click at [1413, 540] on span "Requested" at bounding box center [1415, 540] width 46 height 13
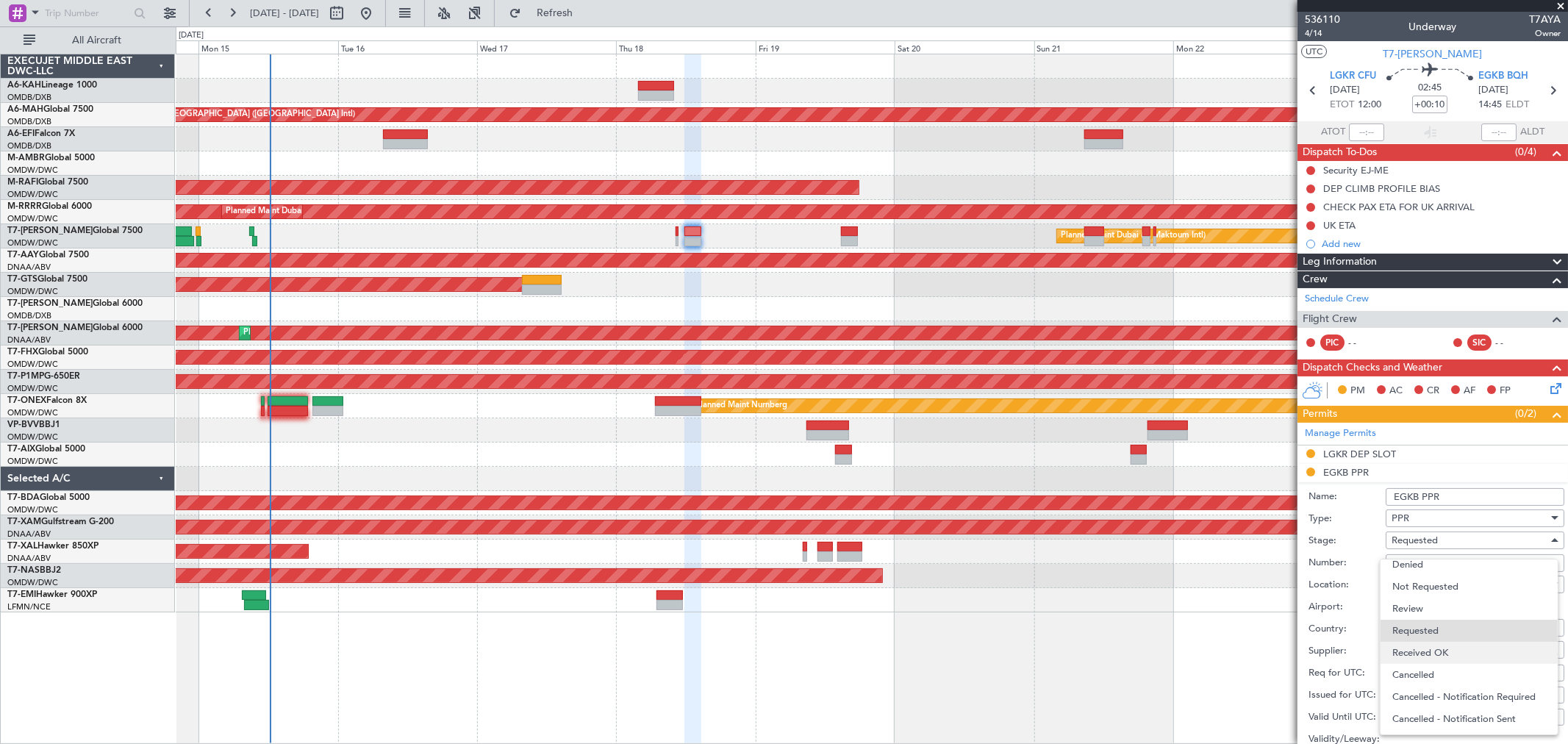
click at [1425, 643] on span "Received OK" at bounding box center [1469, 653] width 153 height 22
click at [1463, 498] on input "EGKB PPR" at bounding box center [1474, 497] width 179 height 18
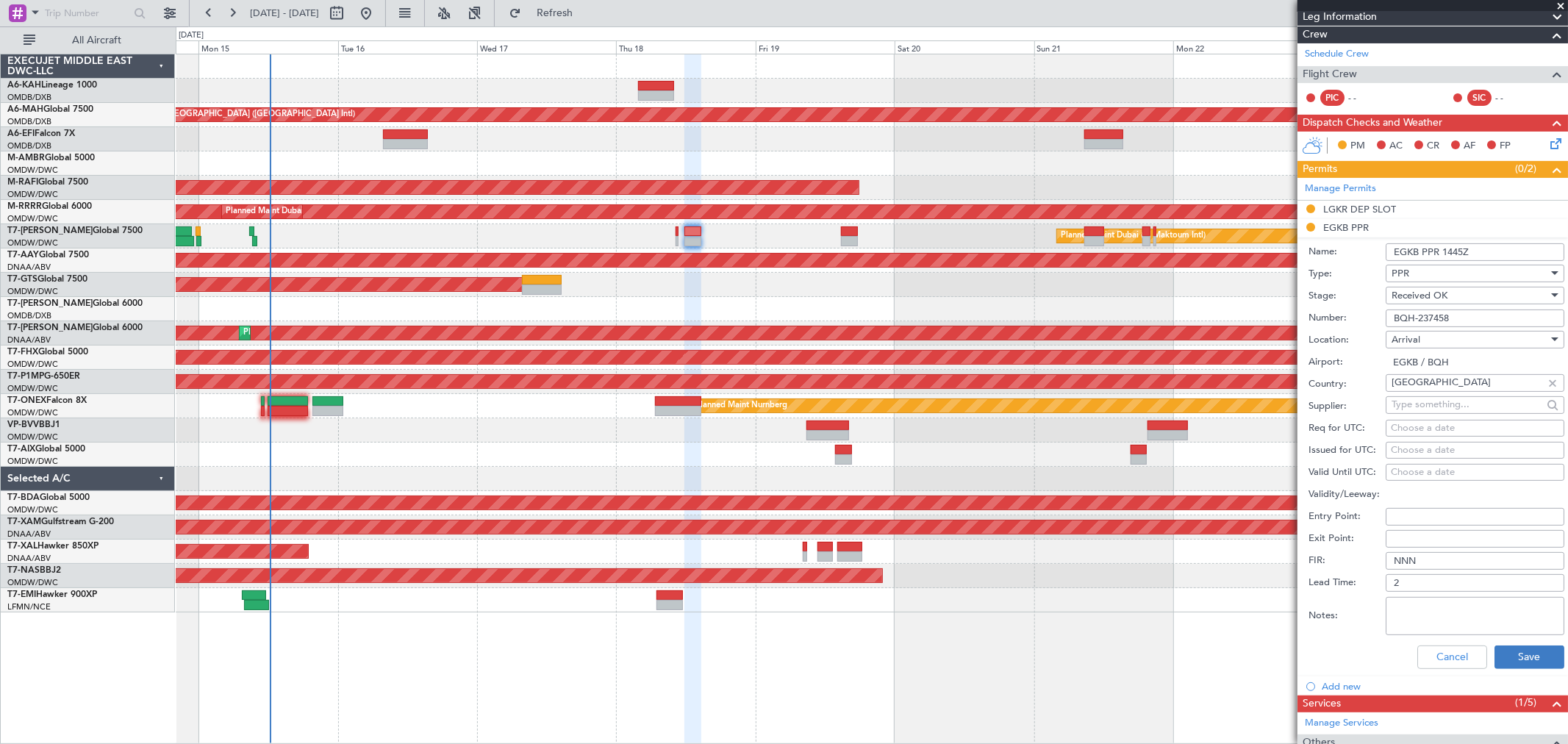
type input "EGKB PPR 1445Z"
click at [1509, 649] on button "Save" at bounding box center [1529, 657] width 70 height 23
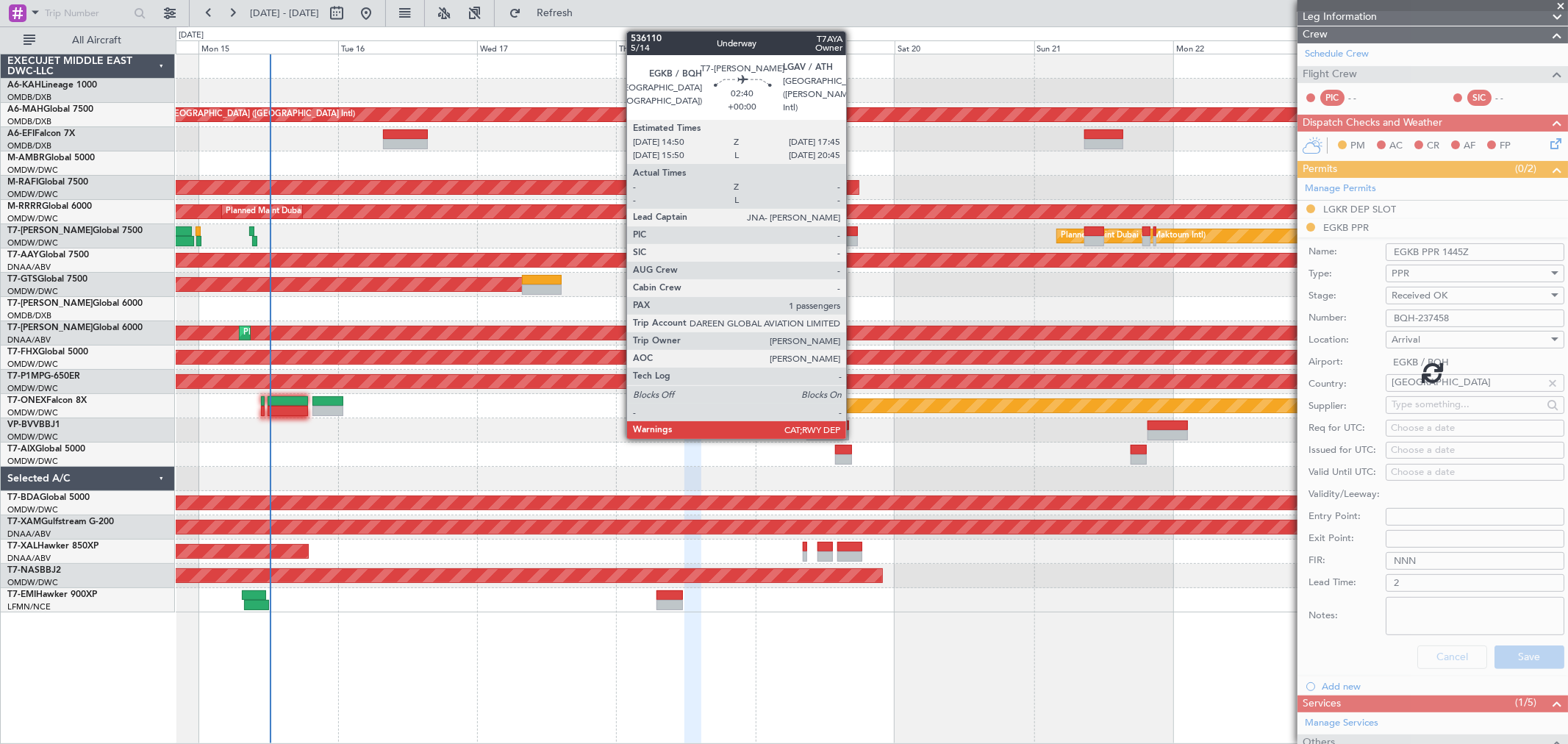
scroll to position [0, 0]
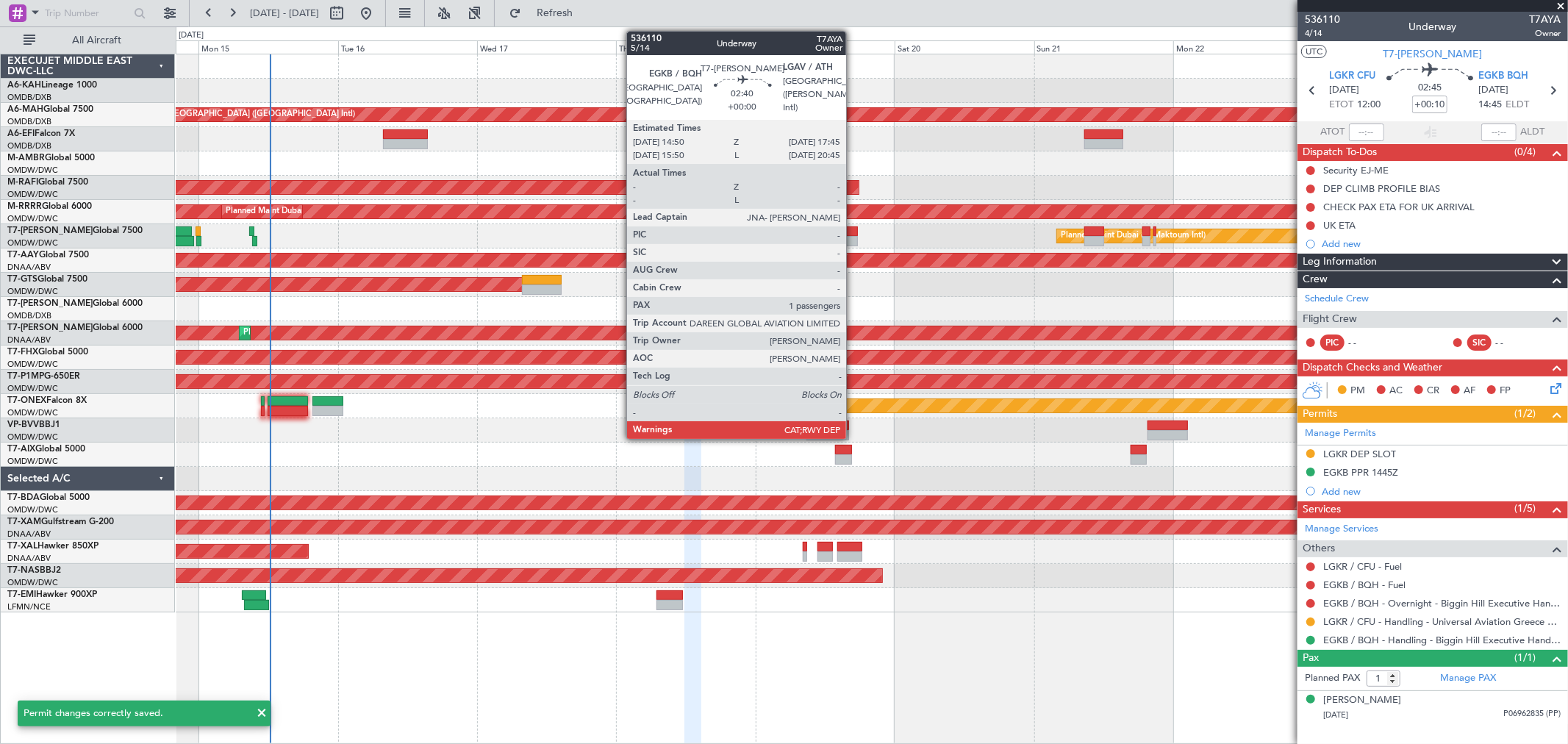
click at [853, 230] on div at bounding box center [849, 231] width 18 height 10
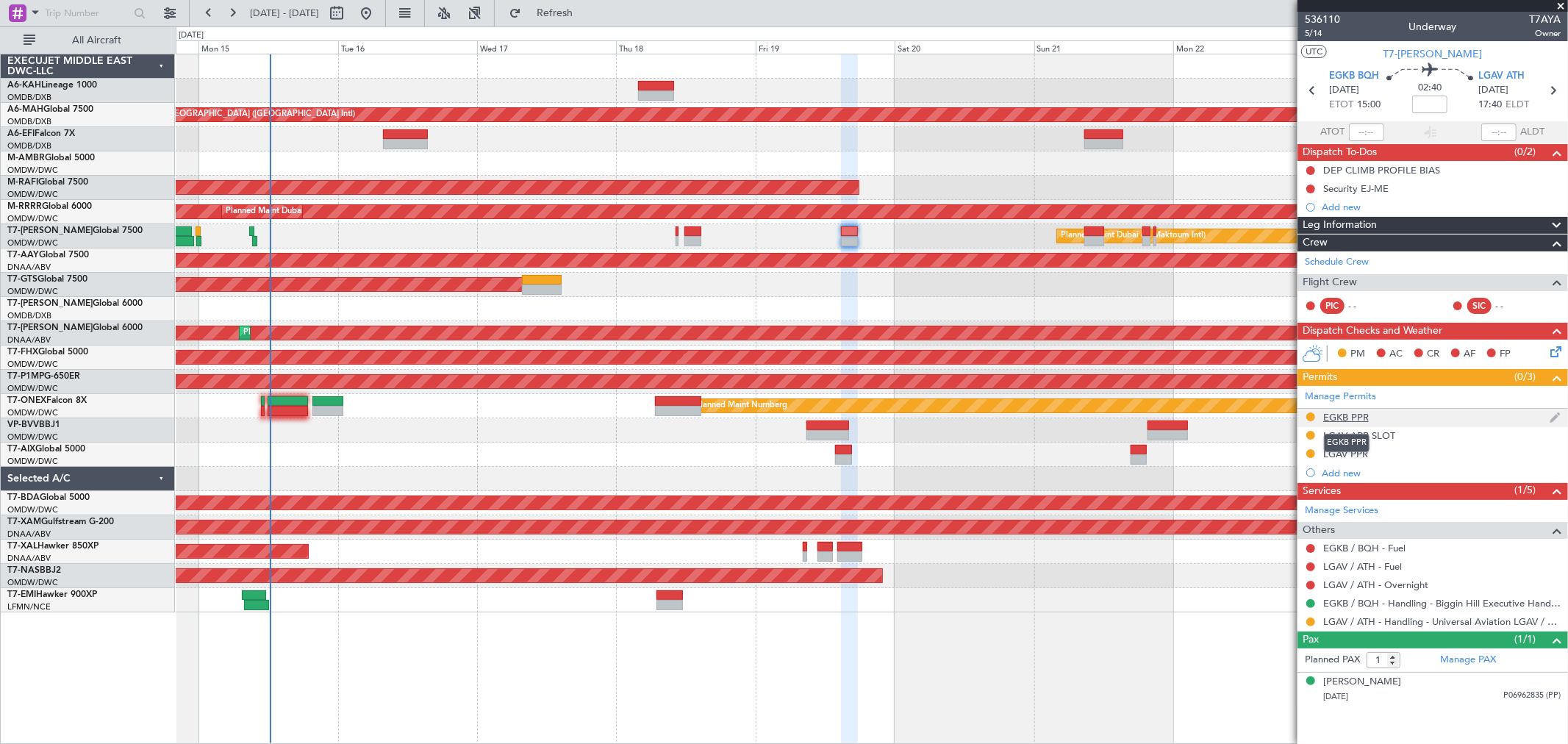
click at [1358, 414] on div "EGKB PPR" at bounding box center [1345, 417] width 46 height 12
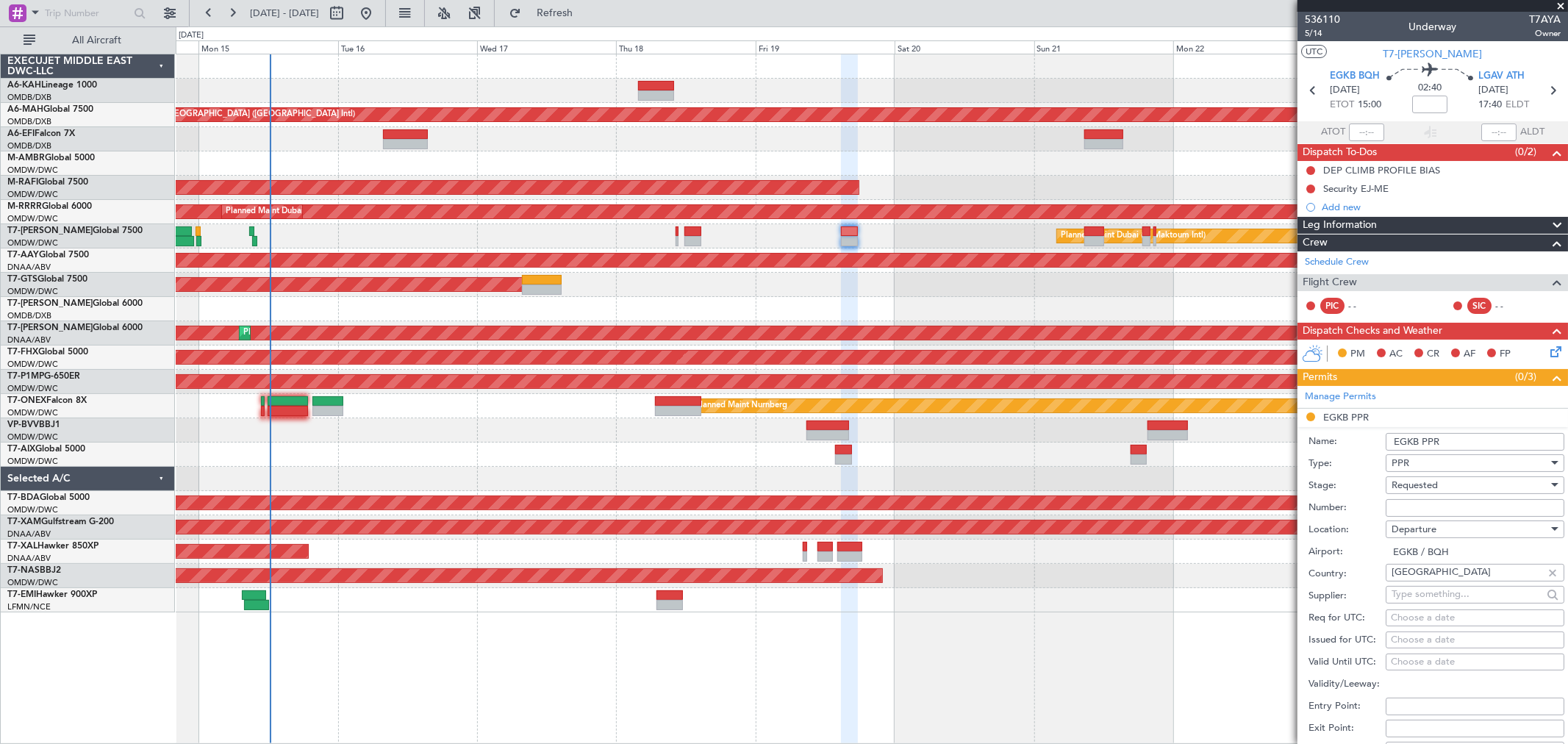
click at [1467, 442] on input "EGKB PPR" at bounding box center [1474, 442] width 179 height 18
click at [1409, 502] on input "Number:" at bounding box center [1474, 507] width 179 height 18
paste input "BQH-237458"
type input "BQH-237458"
click at [1452, 439] on input "EGKB PPR" at bounding box center [1474, 442] width 179 height 18
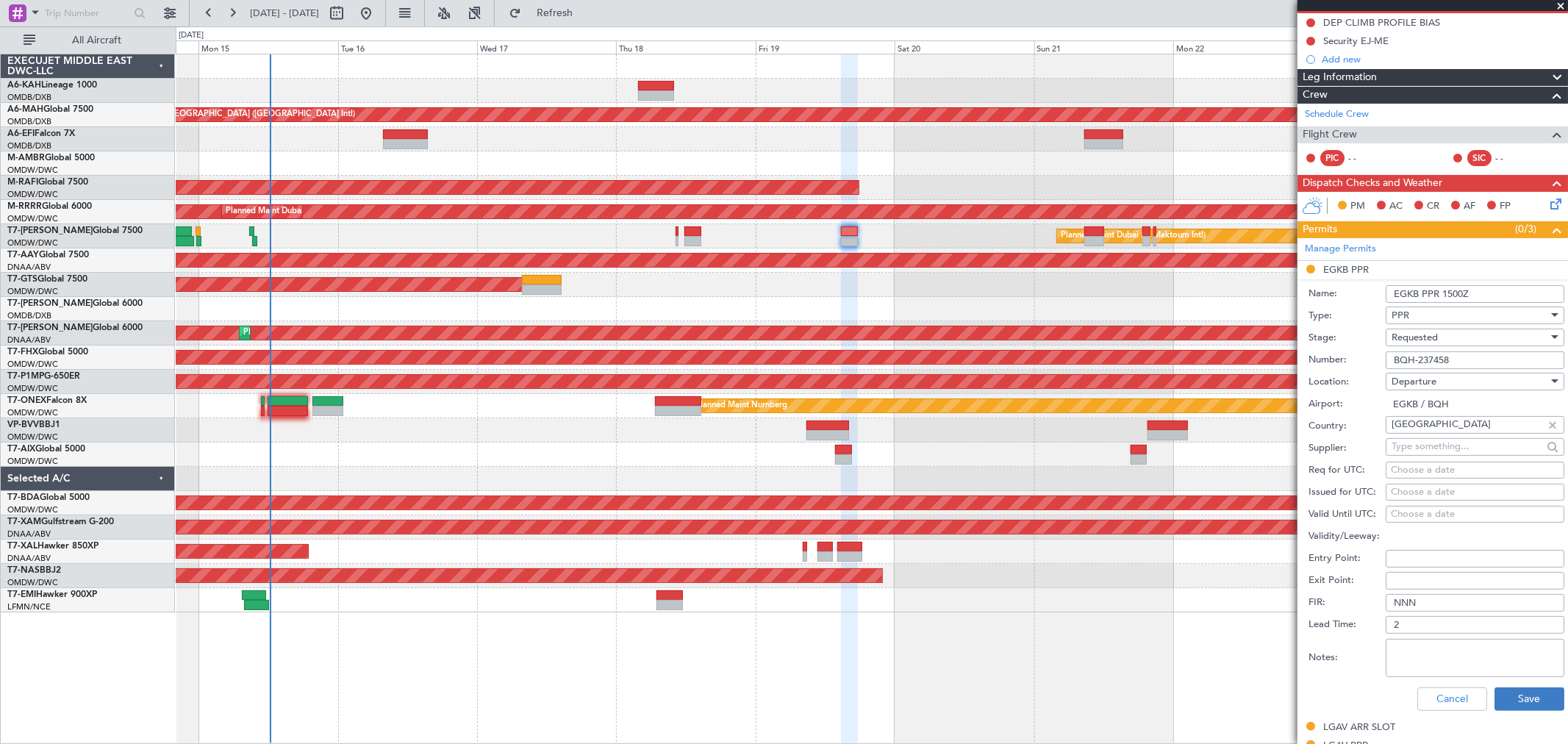
scroll to position [244, 0]
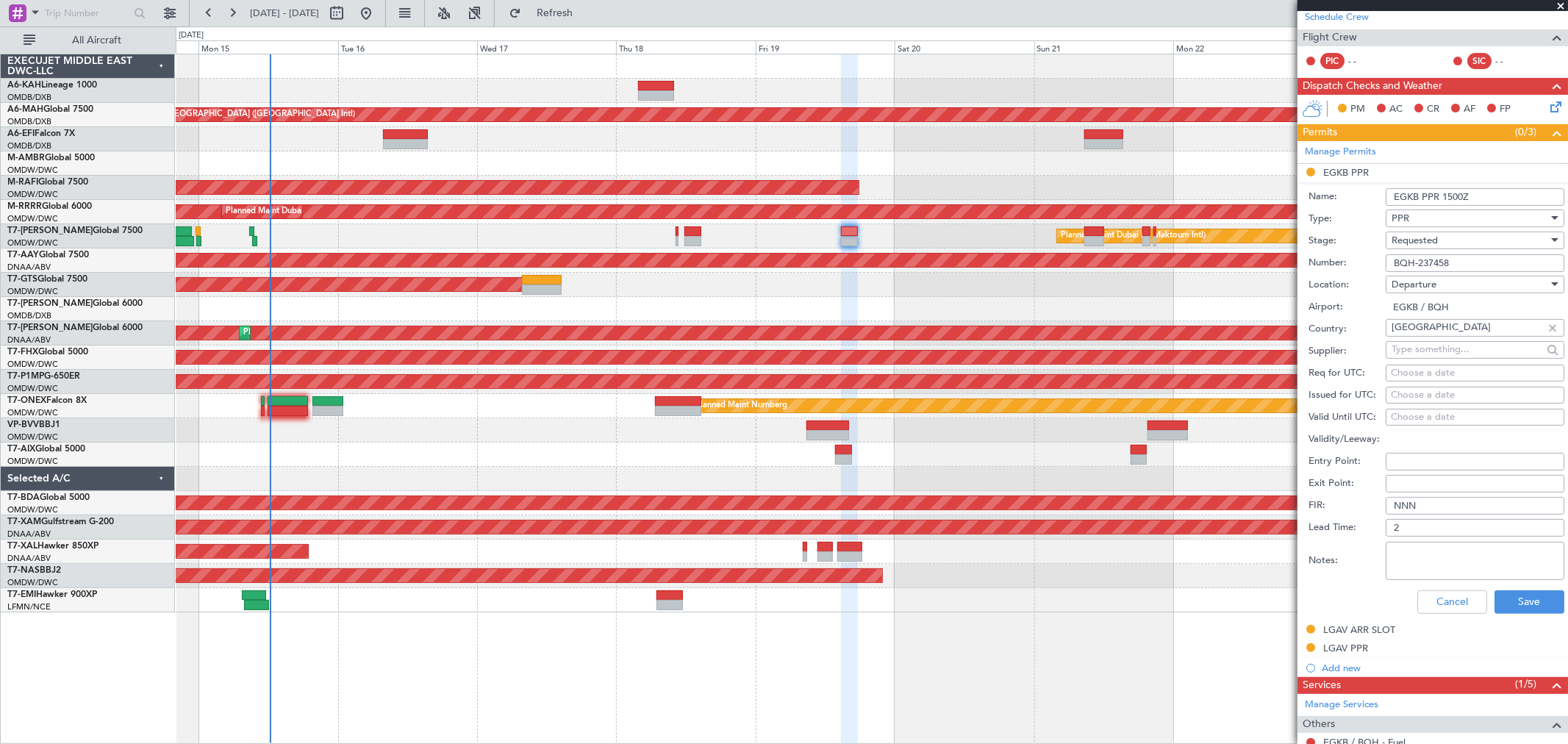
type input "EGKB PPR 1500Z"
click at [1419, 234] on span "Requested" at bounding box center [1415, 240] width 46 height 13
click at [1432, 350] on span "Received OK" at bounding box center [1469, 353] width 153 height 22
click at [1514, 598] on button "Save" at bounding box center [1529, 602] width 70 height 23
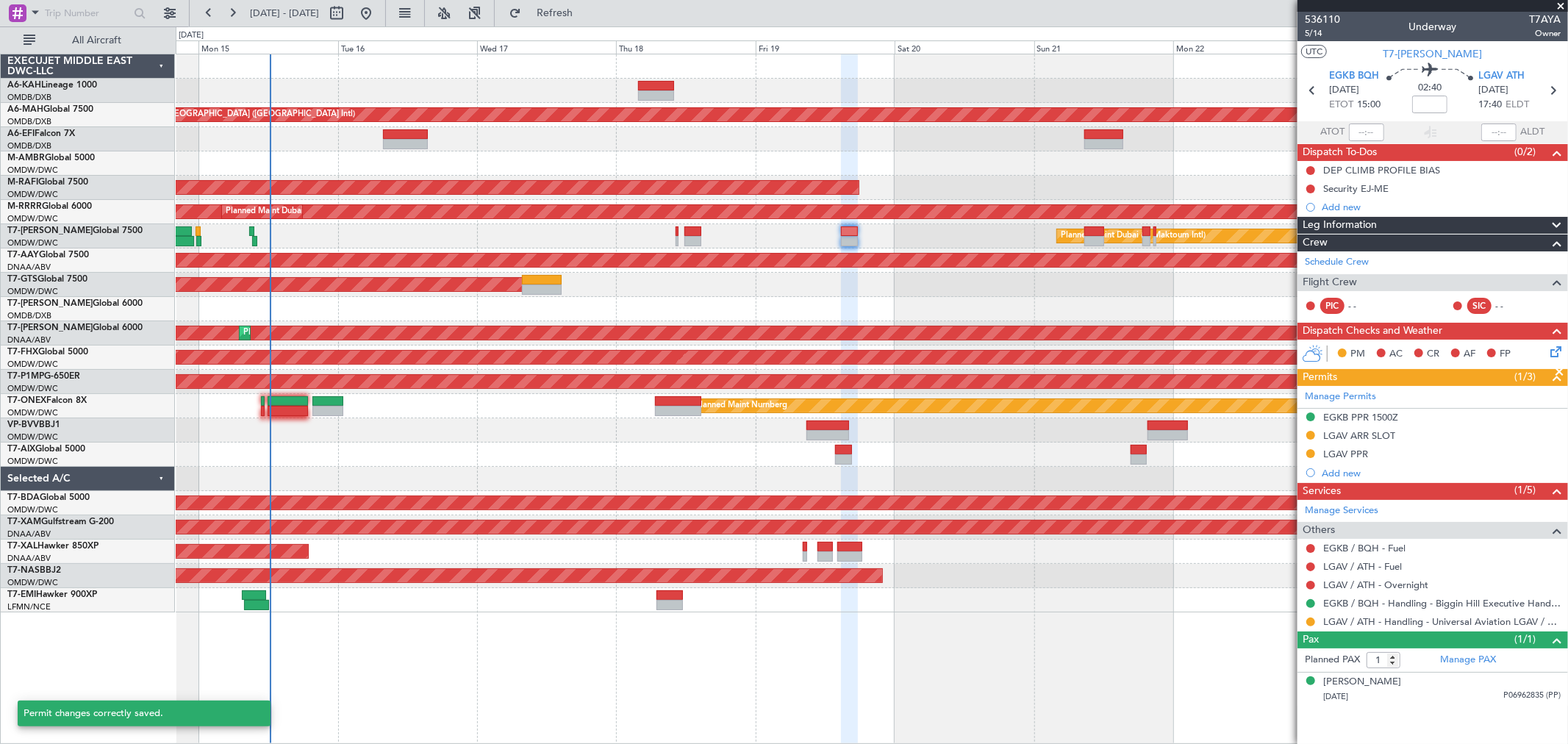
scroll to position [0, 0]
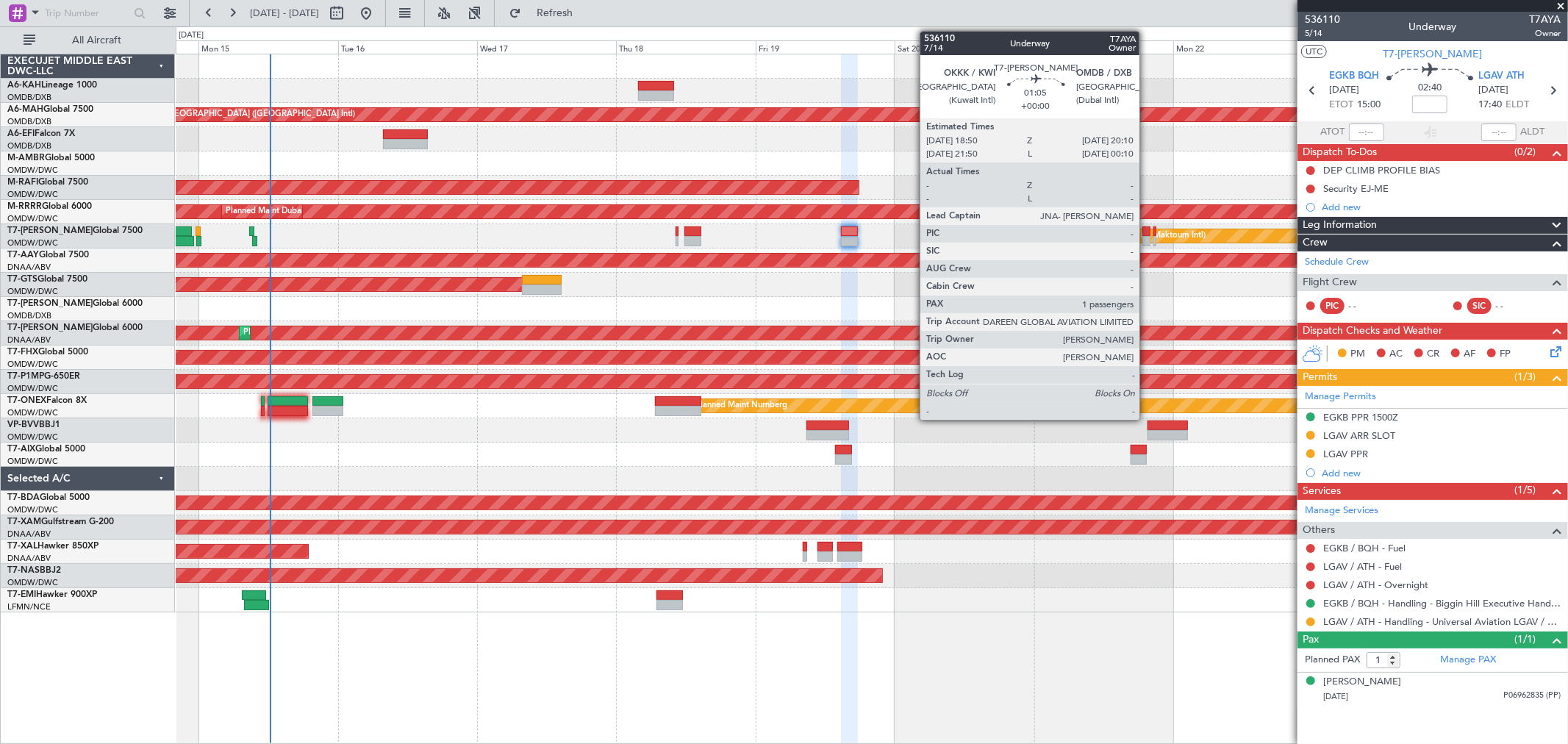
click at [1146, 237] on div at bounding box center [1146, 241] width 8 height 10
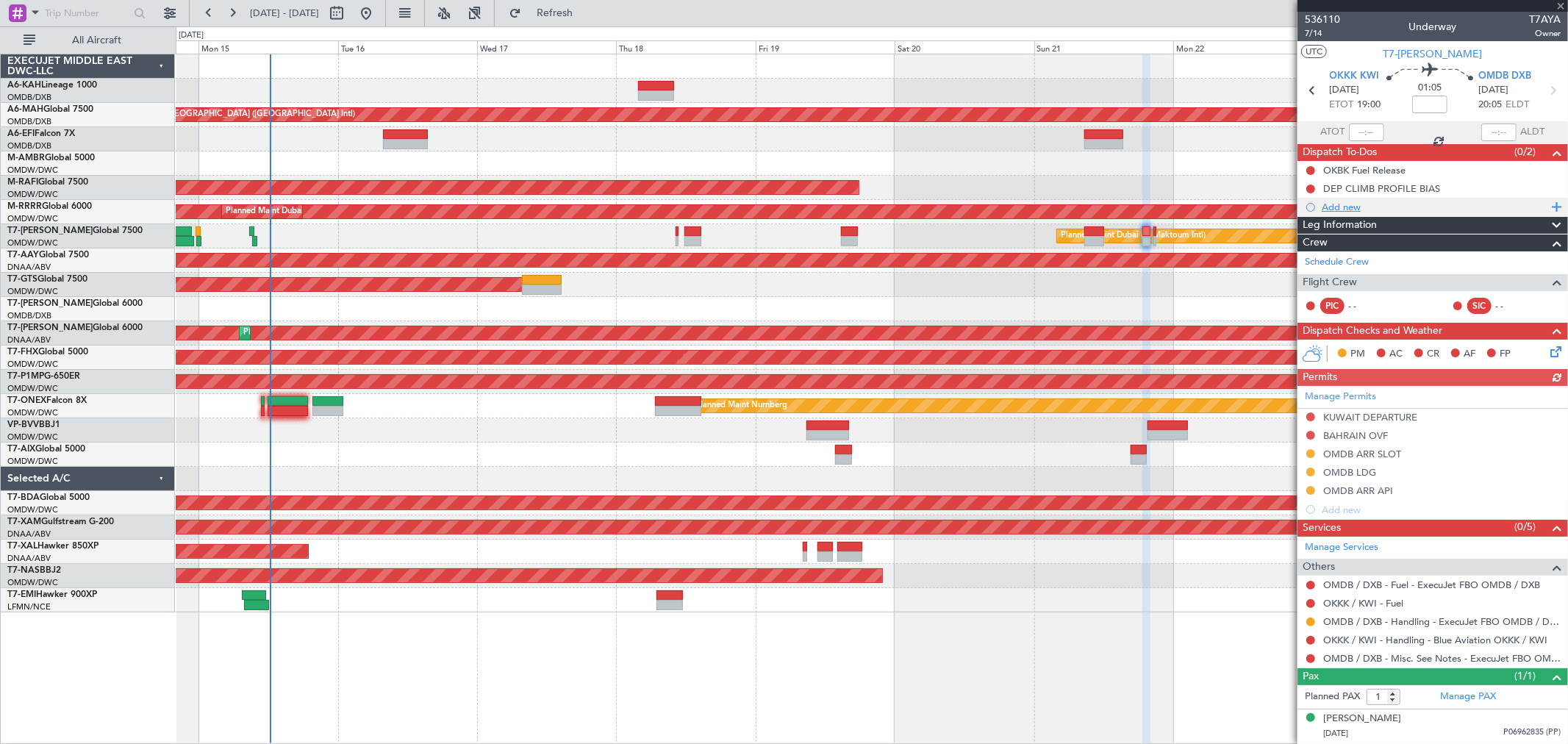
click at [1356, 206] on div "Add new" at bounding box center [1434, 206] width 226 height 12
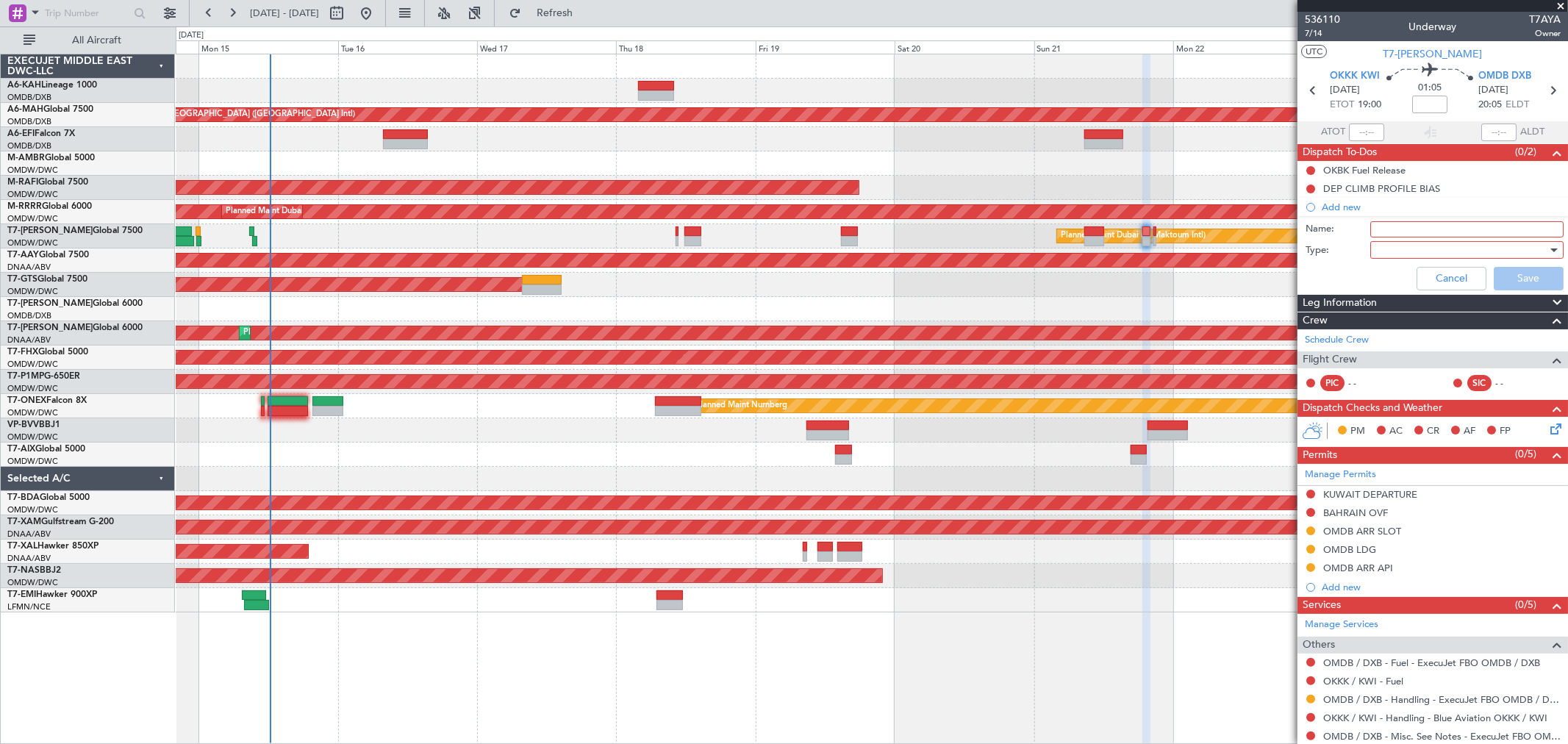
click at [1379, 232] on input "Name:" at bounding box center [1467, 229] width 193 height 16
paste input "board to board is required ."
type input "board to board tranfer awiting [PERSON_NAME] reply"
click at [1455, 285] on button "Cancel" at bounding box center [1451, 278] width 70 height 23
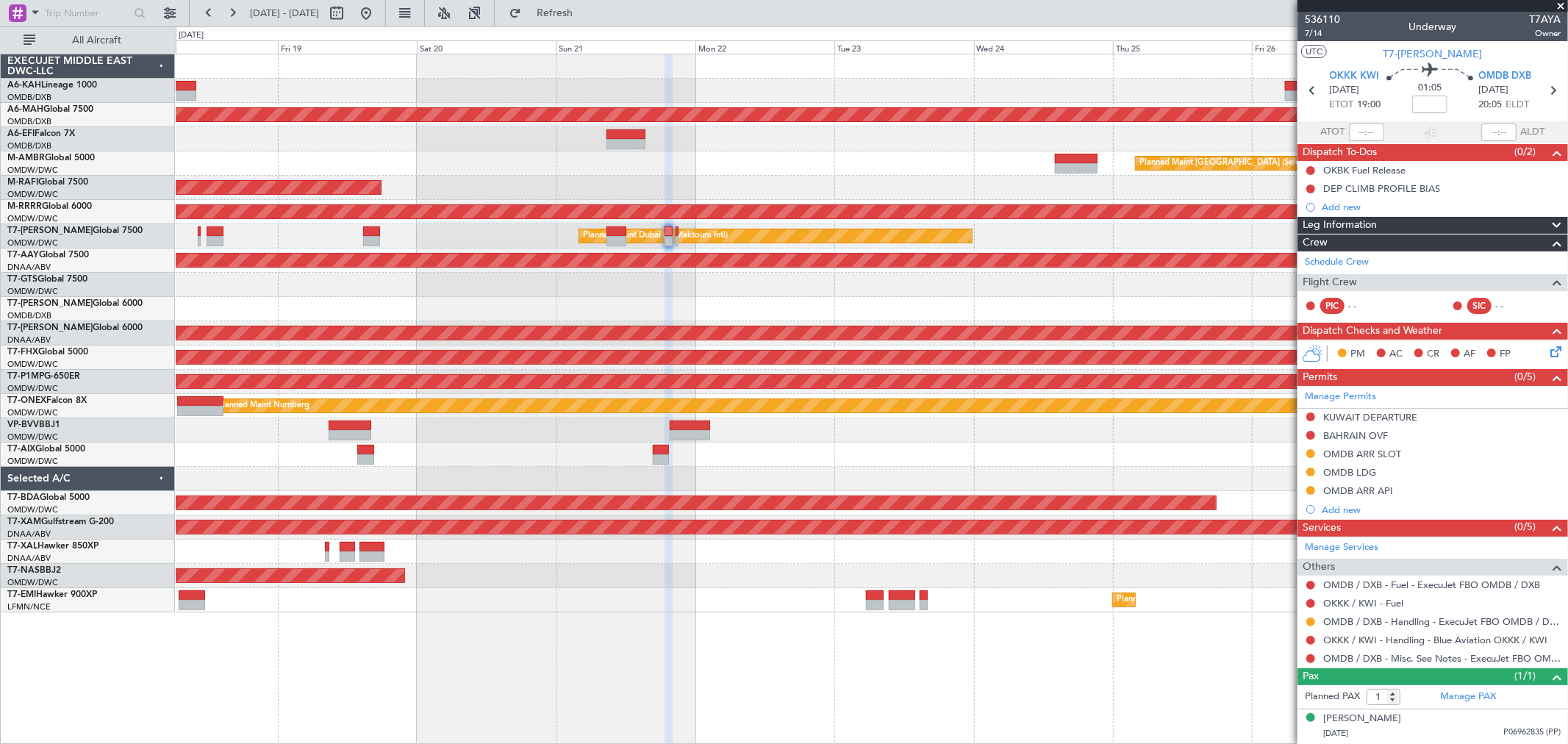
click at [760, 313] on div "Planned Maint [GEOGRAPHIC_DATA] ([GEOGRAPHIC_DATA] Intl) Planned Maint [GEOGRAP…" at bounding box center [871, 333] width 1392 height 558
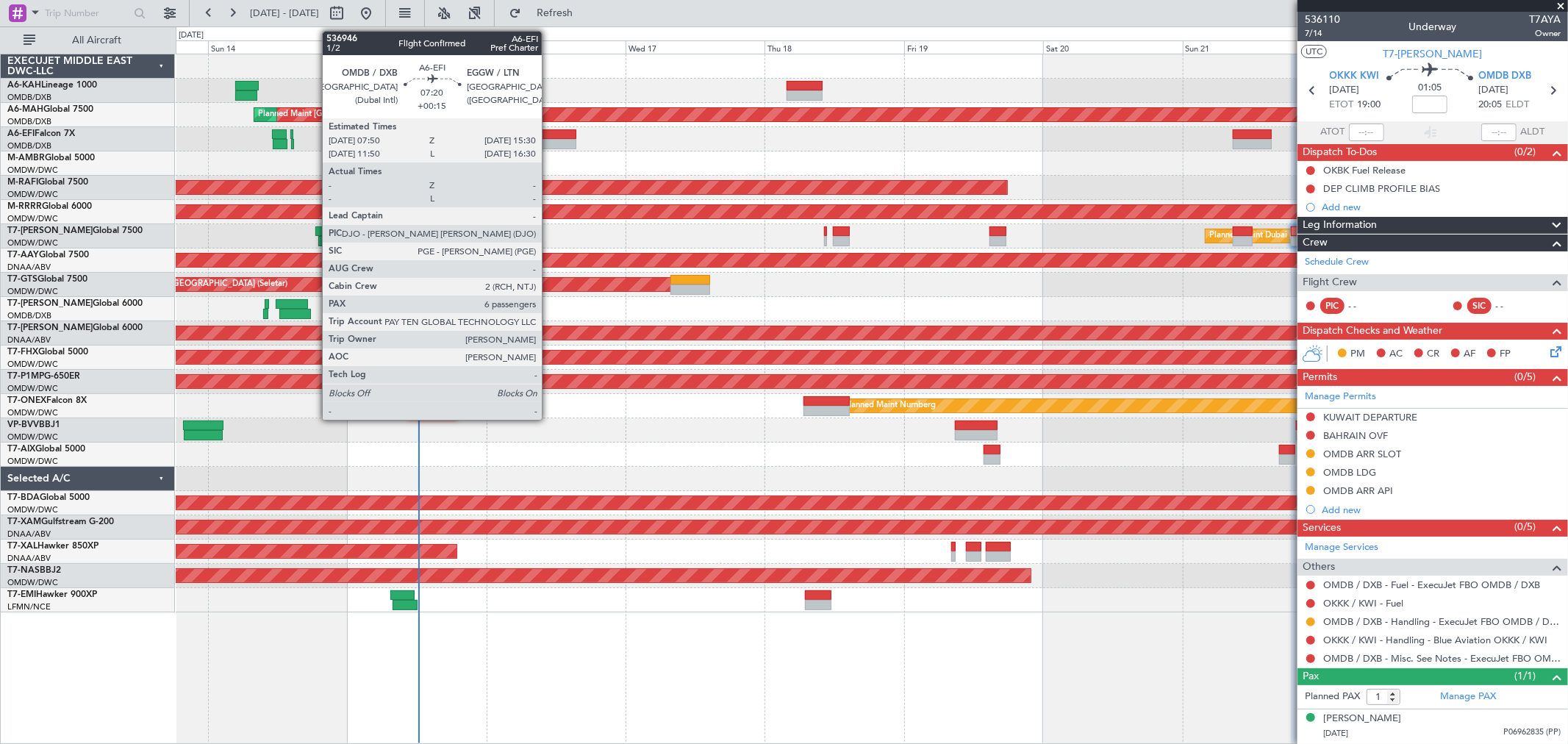
click at [549, 136] on div at bounding box center [554, 134] width 45 height 10
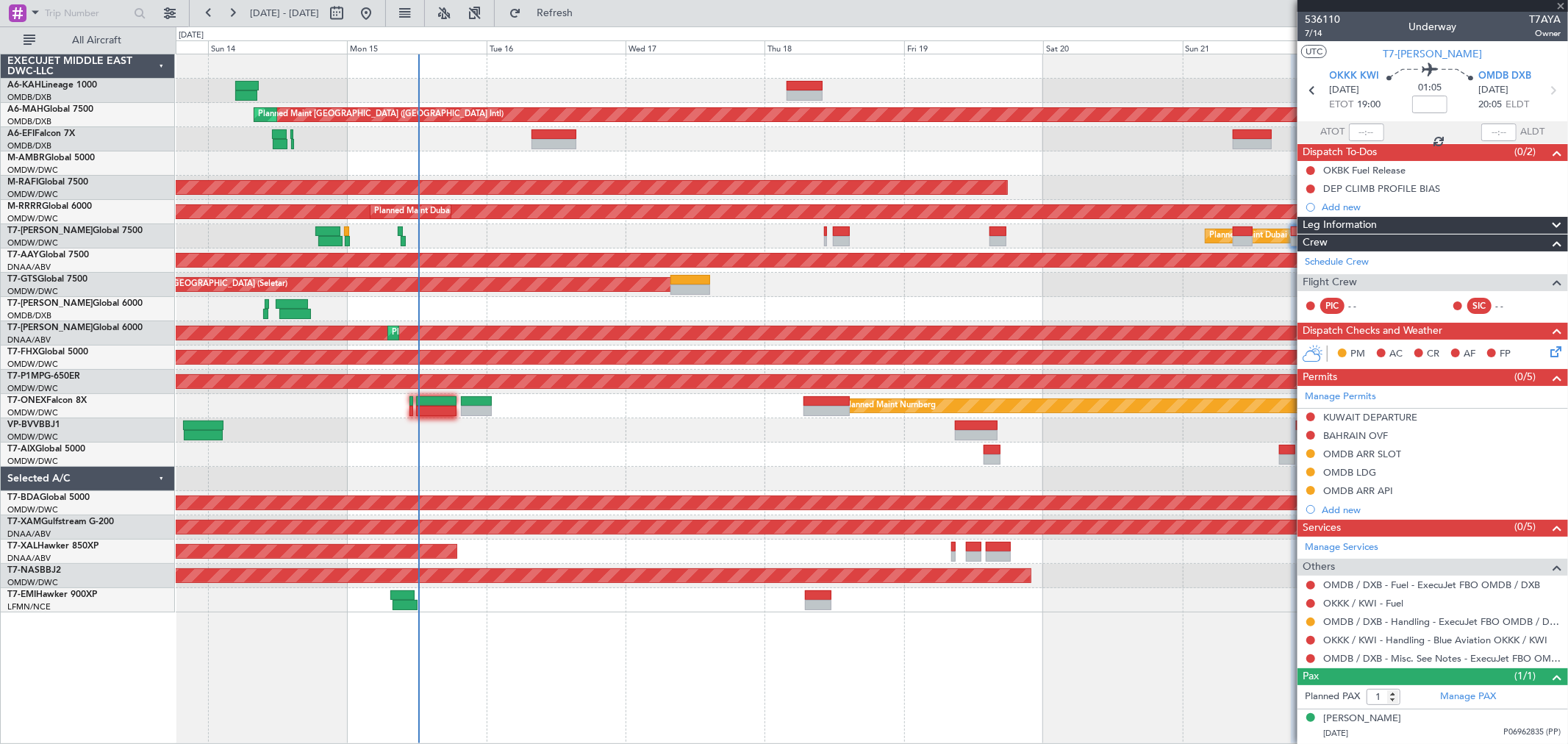
type input "+00:15"
type input "6"
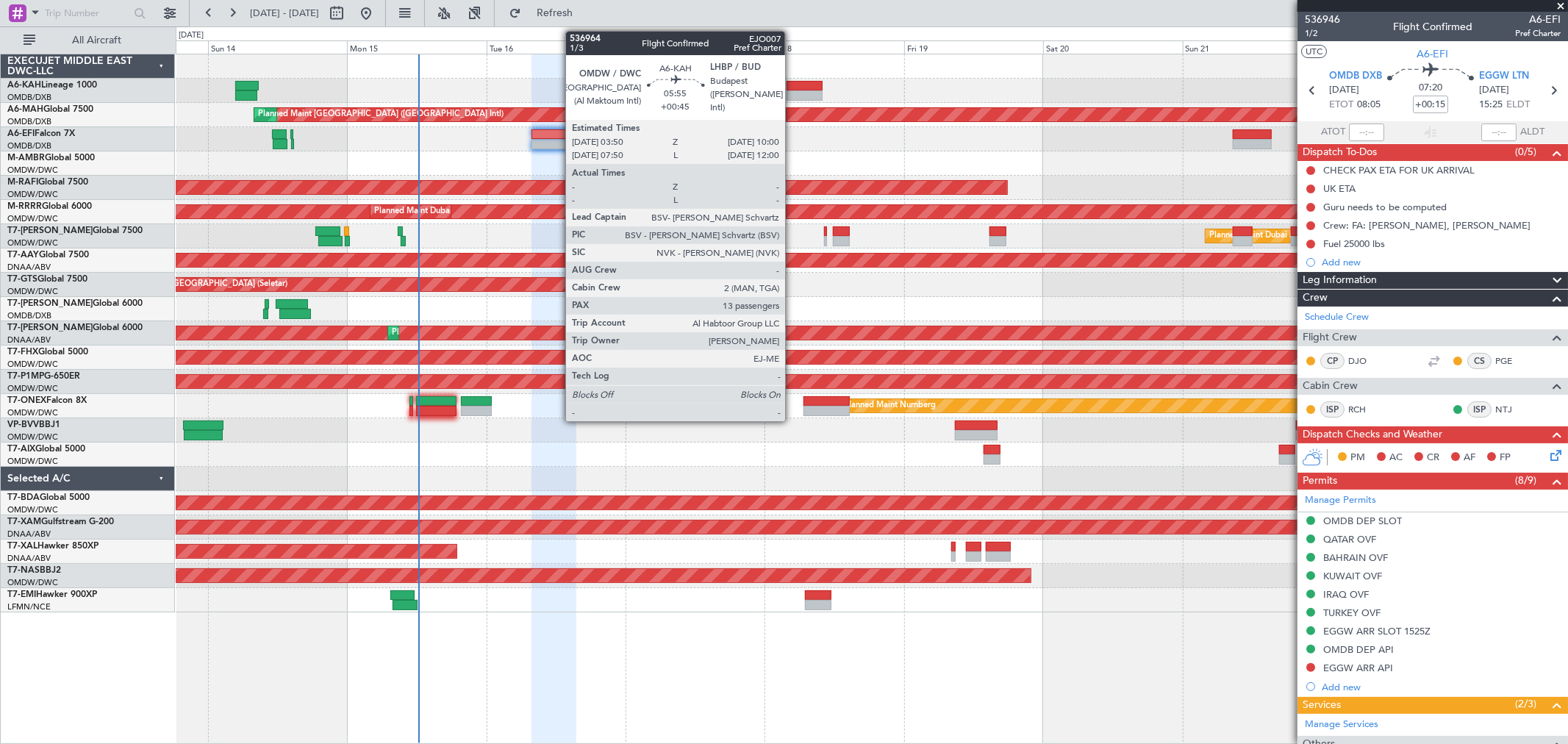
click at [792, 91] on div at bounding box center [804, 95] width 36 height 10
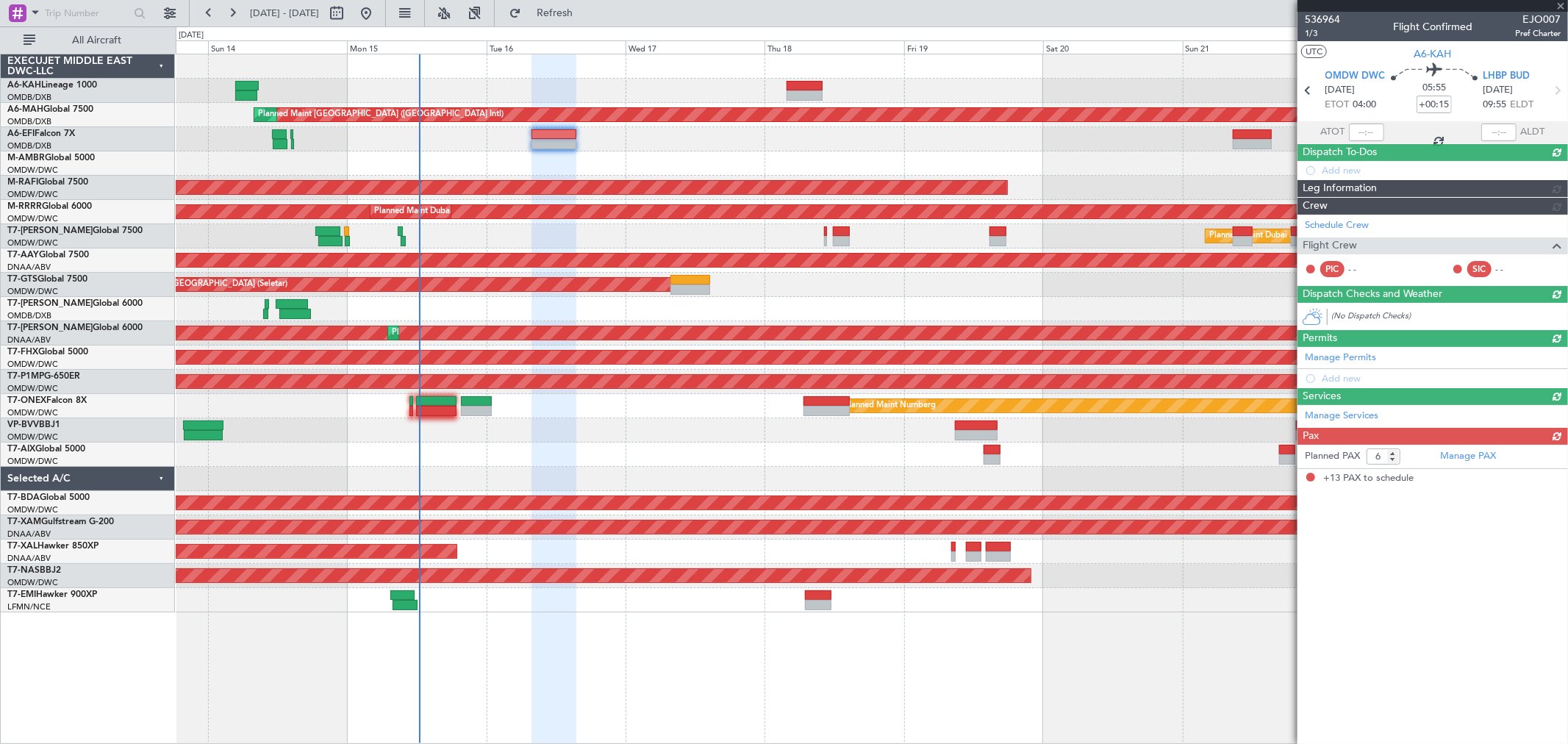
type input "+00:45"
type input "13"
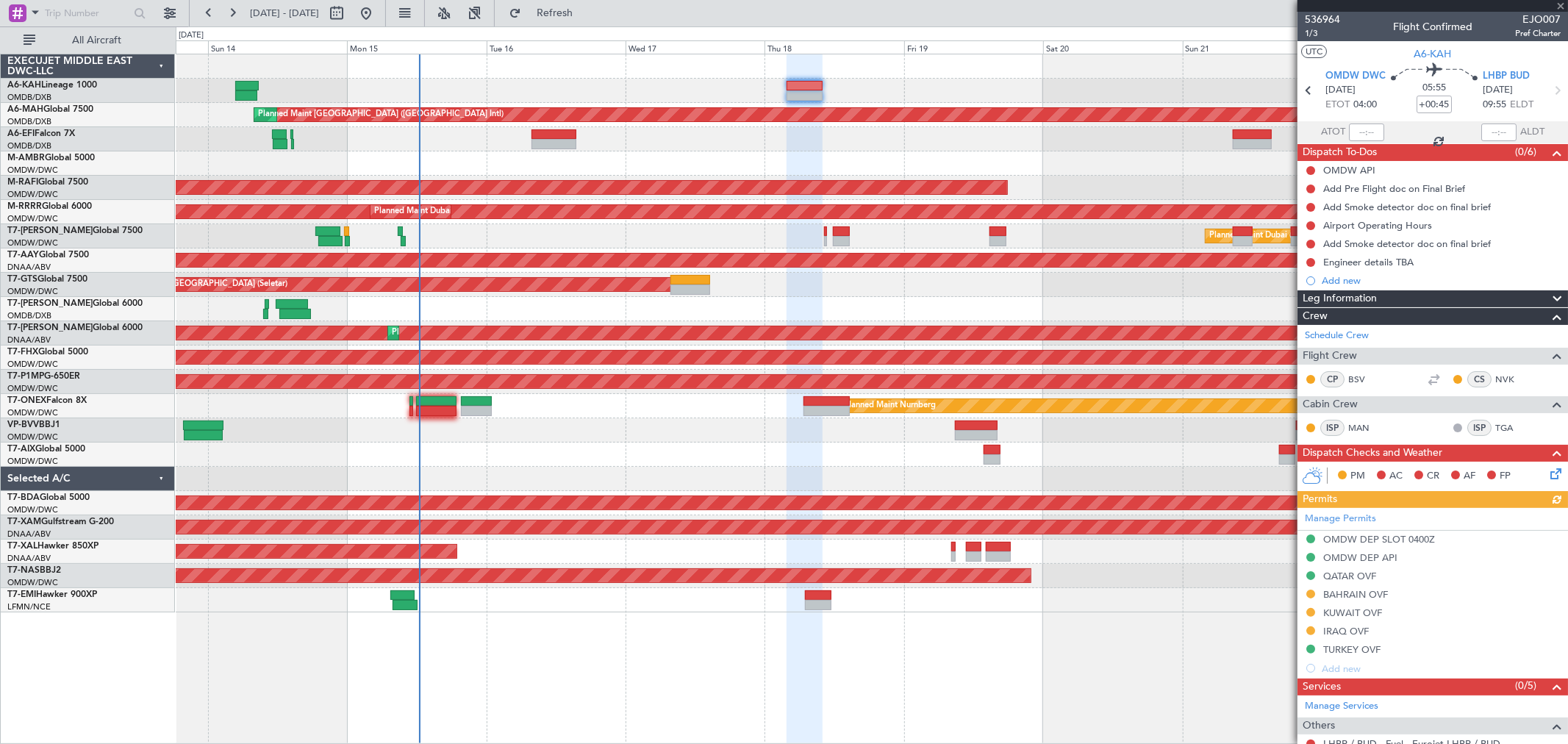
click at [38, 140] on div "Planned Maint [GEOGRAPHIC_DATA] ([GEOGRAPHIC_DATA] Intl) Planned Maint [GEOGRAP…" at bounding box center [784, 384] width 1568 height 717
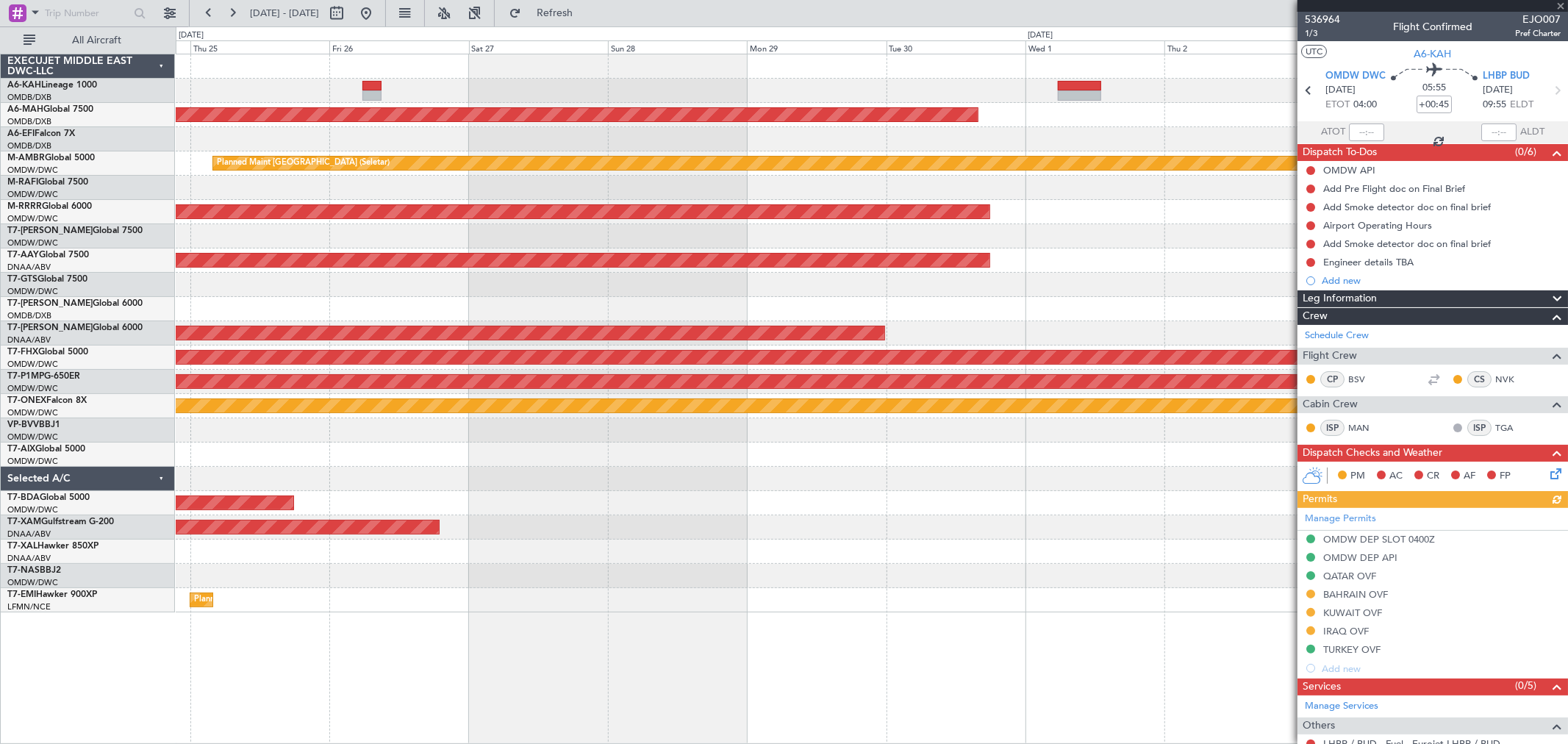
click at [259, 59] on div at bounding box center [871, 66] width 1392 height 24
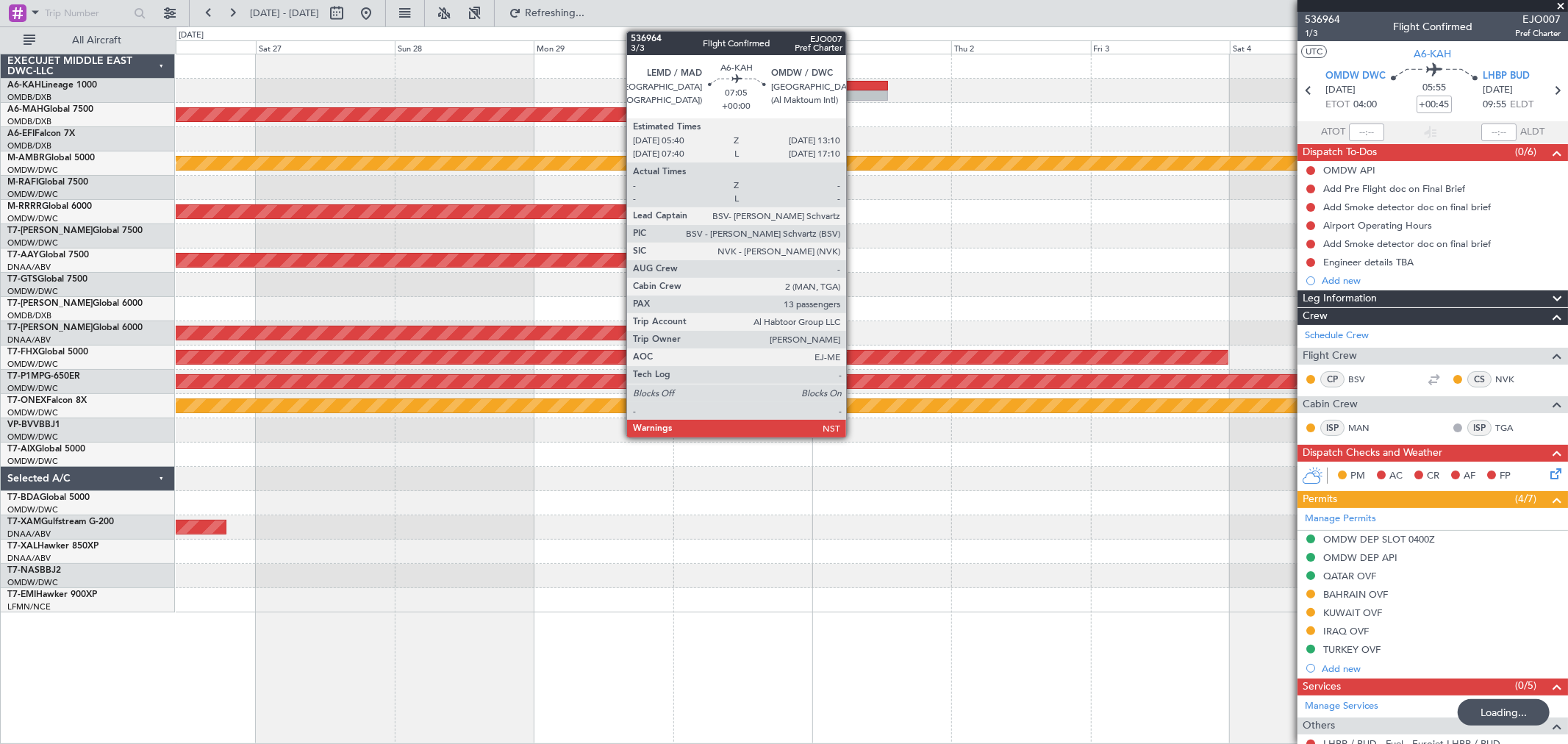
click at [853, 85] on div at bounding box center [866, 86] width 44 height 10
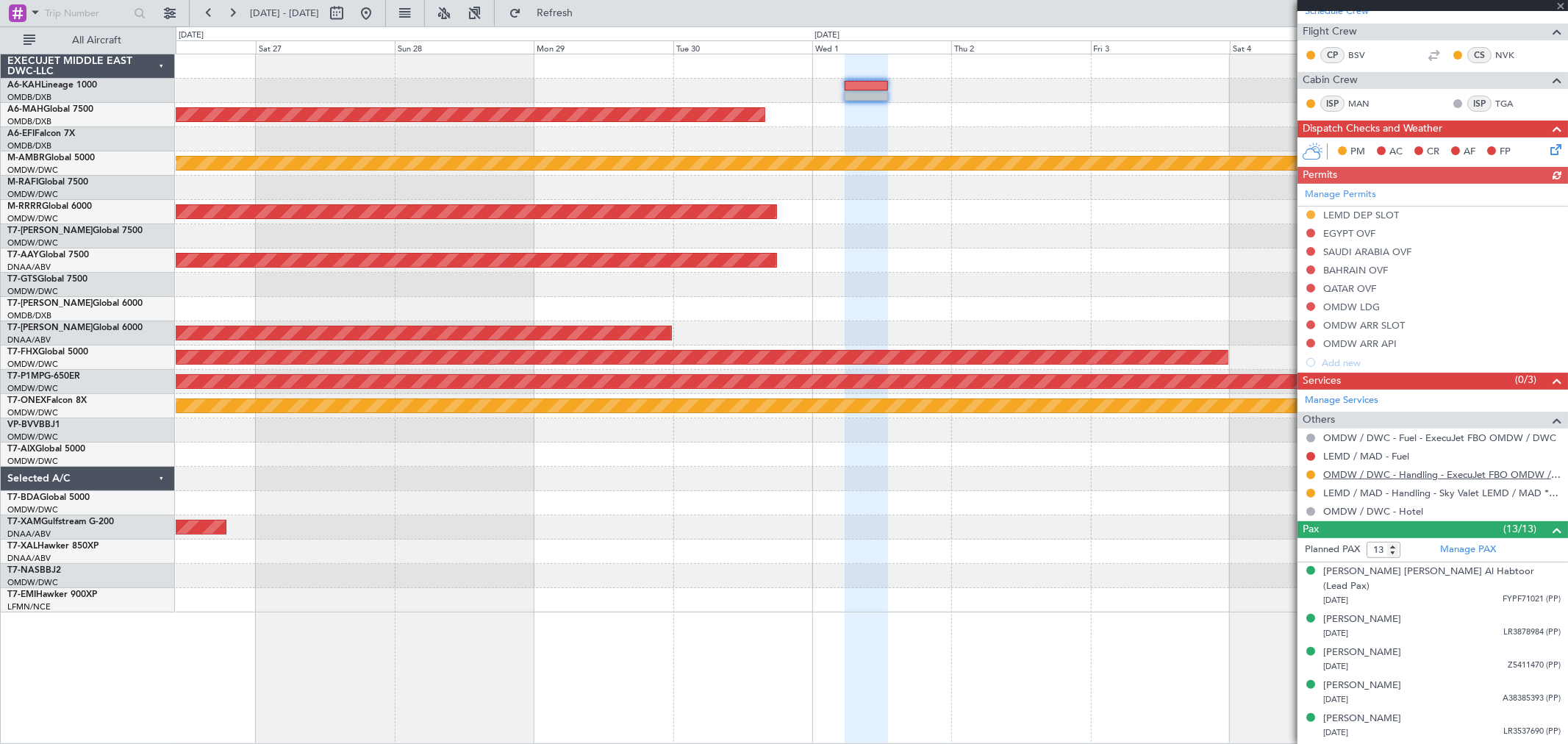
scroll to position [408, 0]
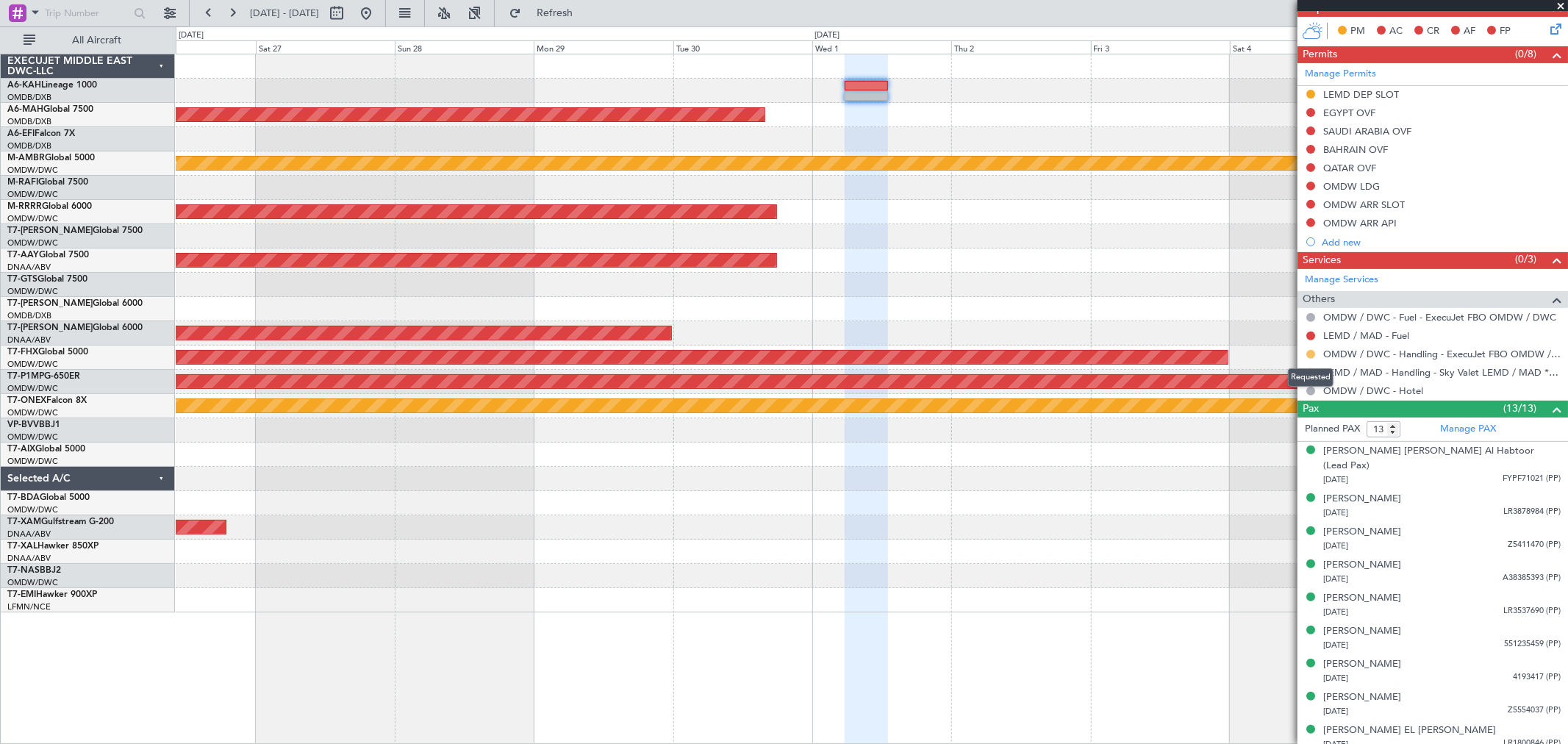
click at [1312, 351] on button at bounding box center [1310, 353] width 9 height 9
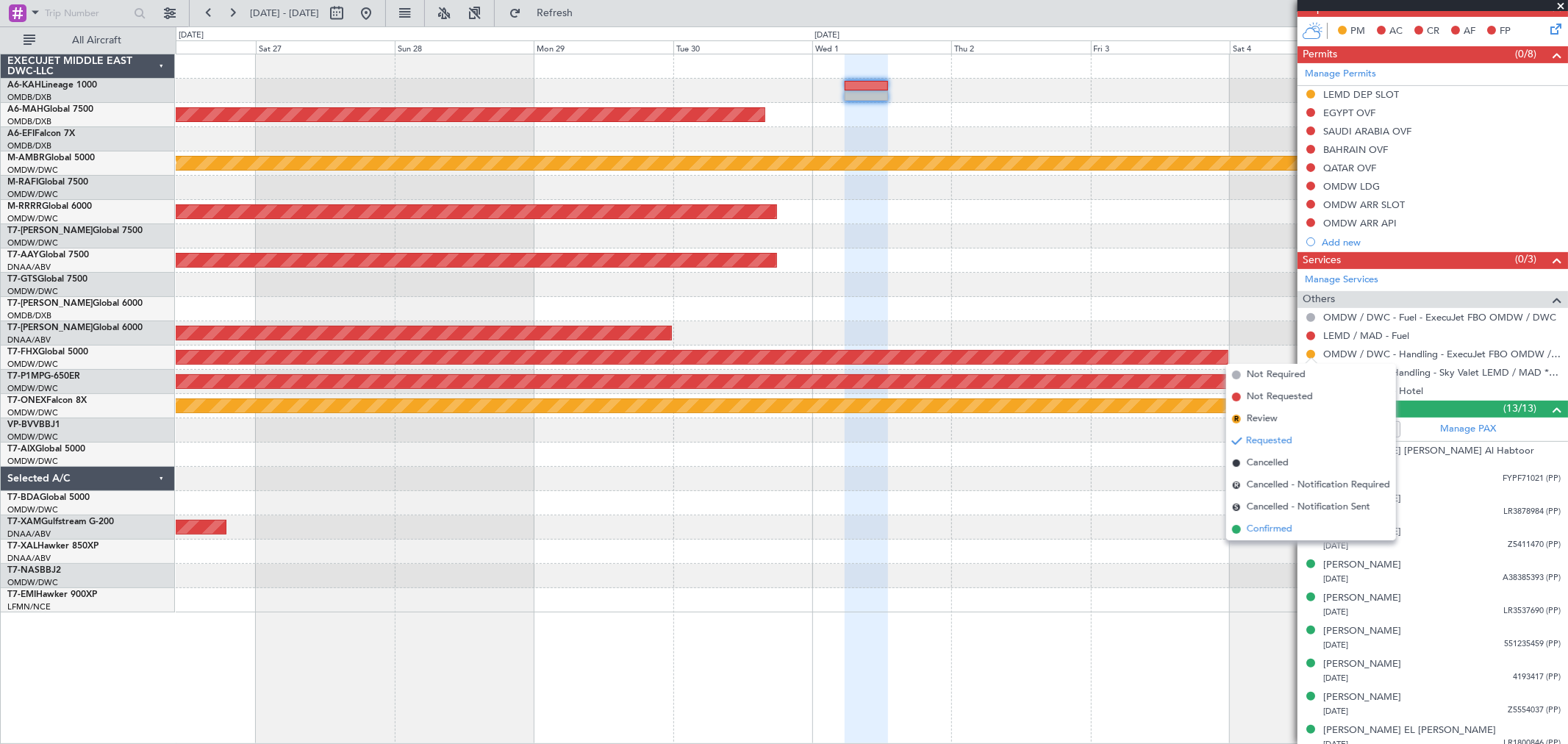
click at [1274, 526] on span "Confirmed" at bounding box center [1269, 529] width 46 height 15
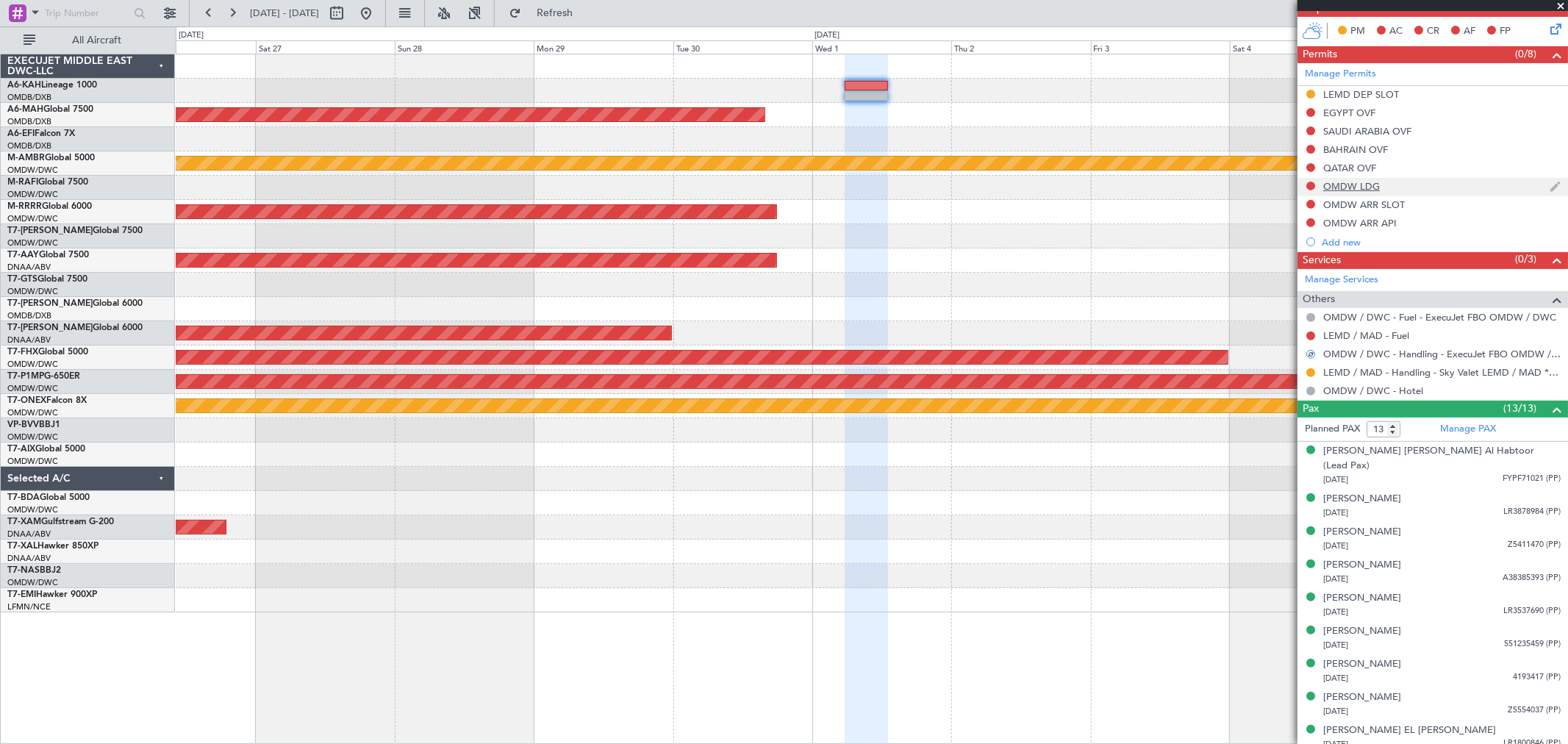
click at [1311, 189] on div at bounding box center [1310, 186] width 12 height 12
click at [1307, 185] on button at bounding box center [1310, 186] width 9 height 9
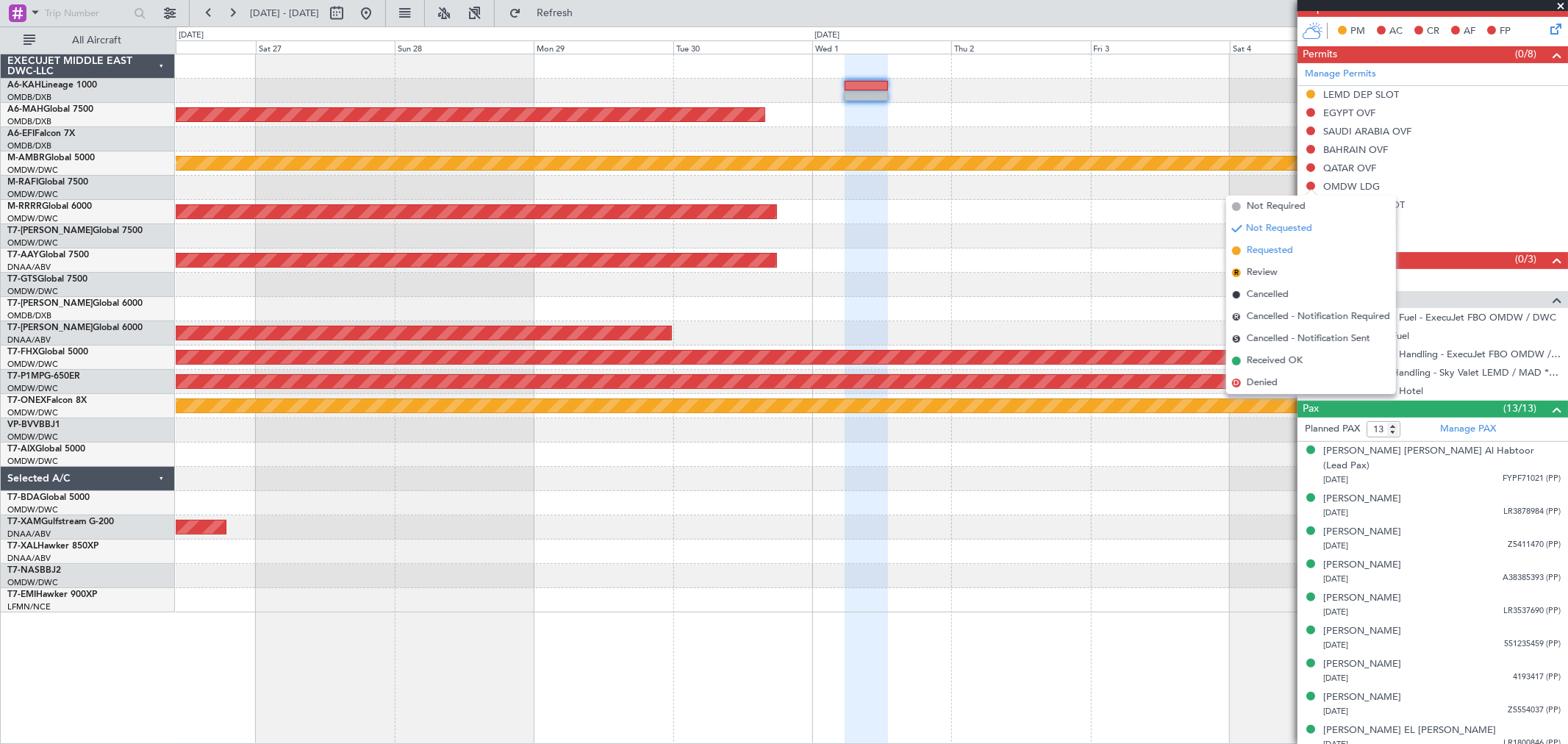
click at [1274, 255] on span "Requested" at bounding box center [1270, 251] width 46 height 15
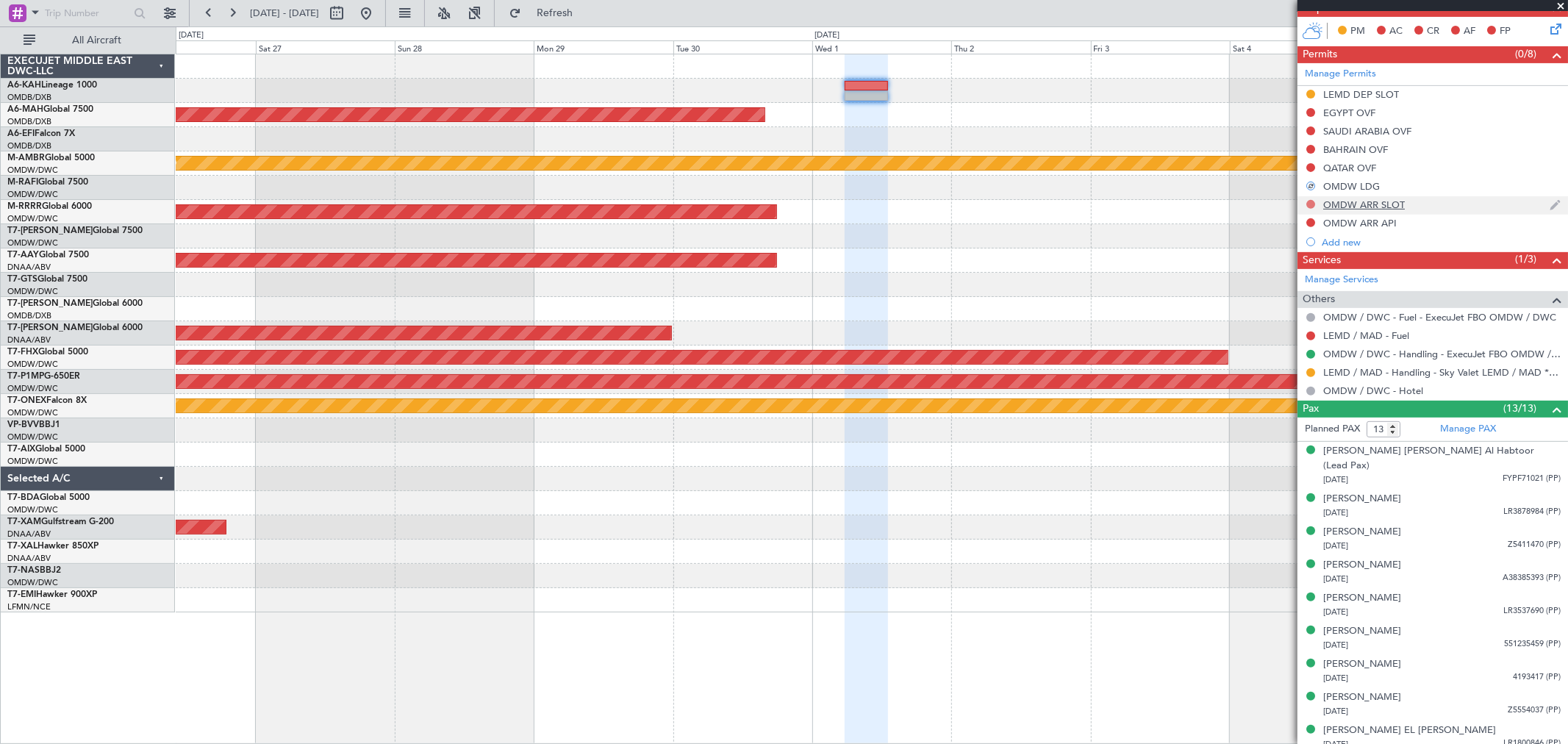
click at [1309, 203] on button at bounding box center [1310, 203] width 9 height 9
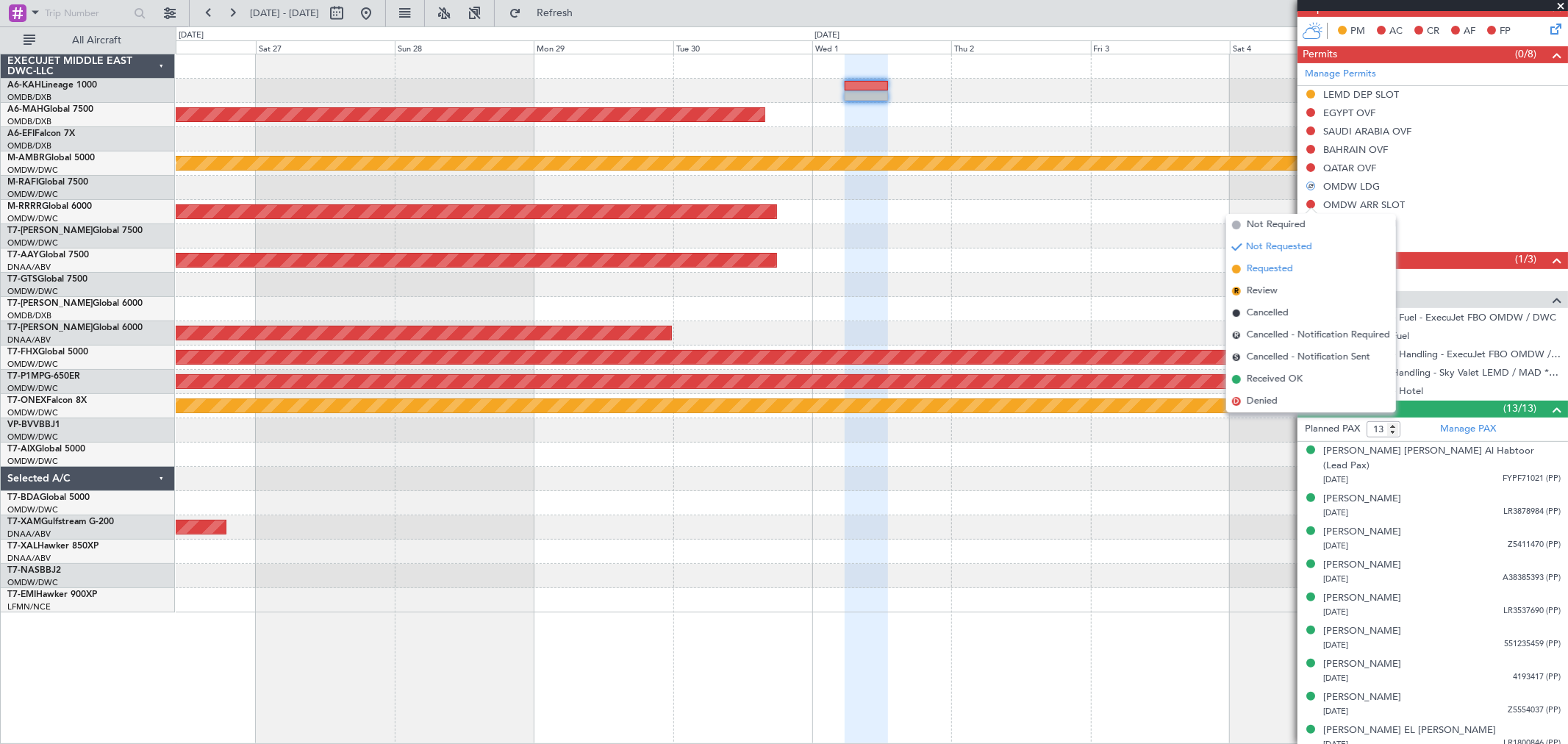
click at [1262, 268] on span "Requested" at bounding box center [1270, 268] width 46 height 15
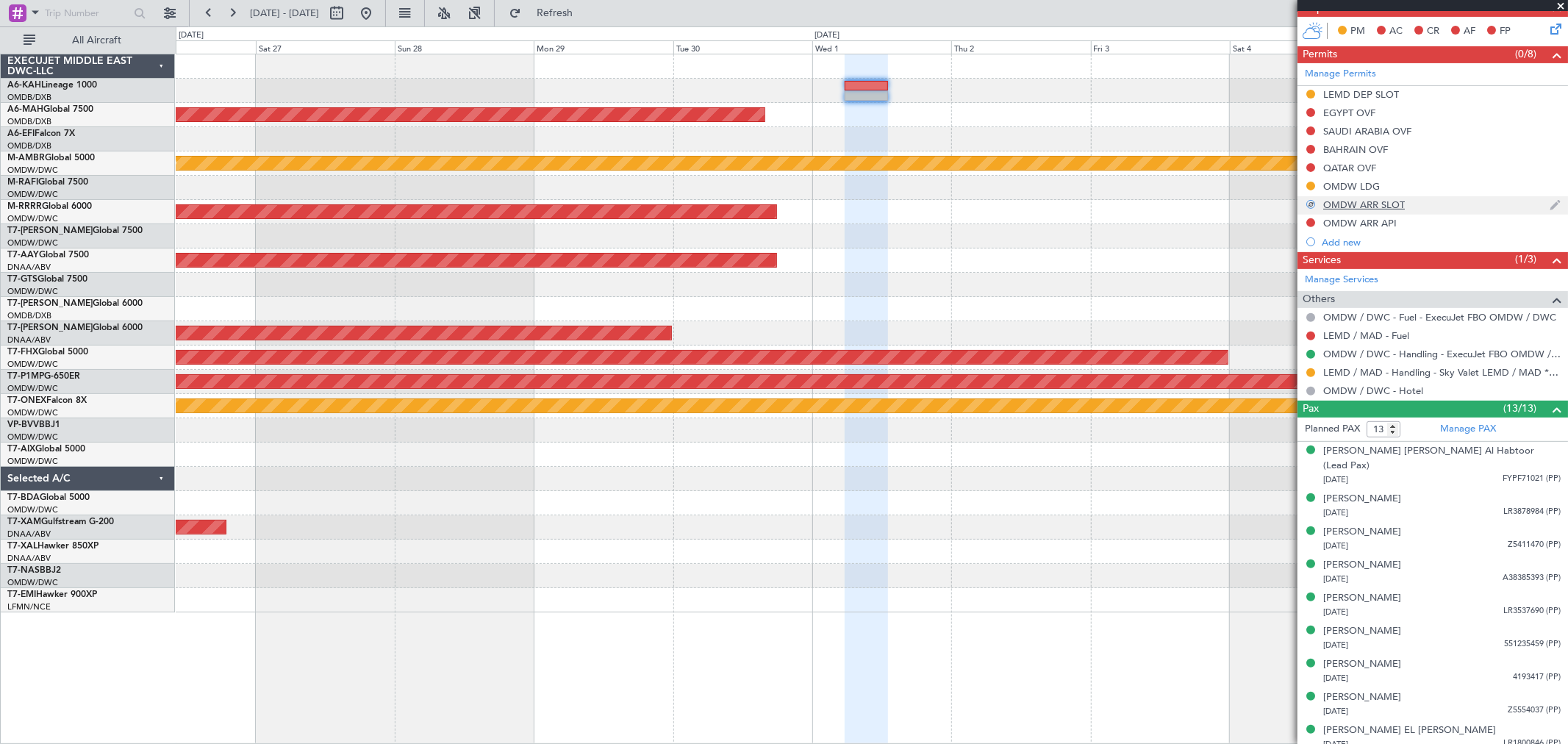
click at [1379, 206] on div "OMDW ARR SLOT" at bounding box center [1363, 205] width 81 height 12
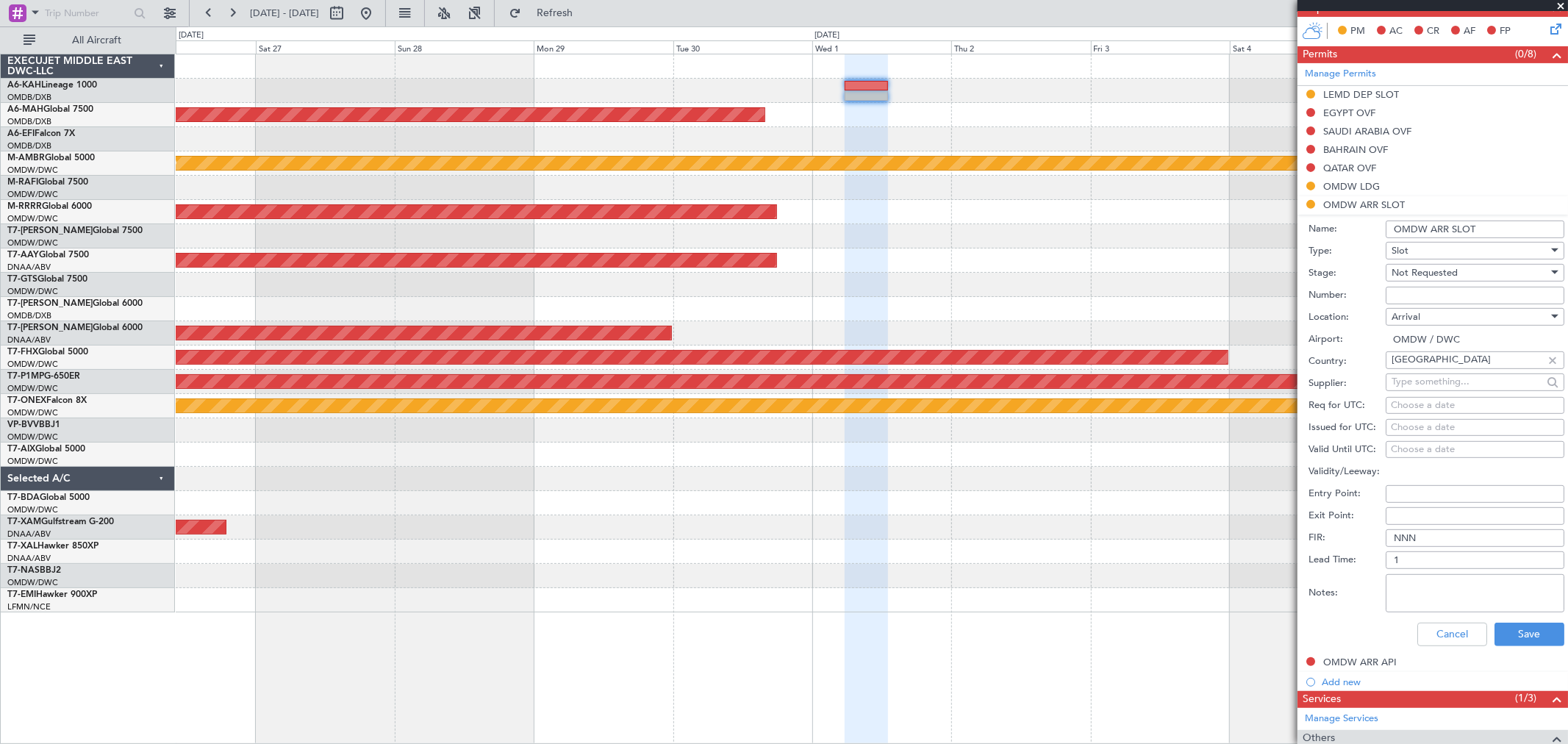
click at [1428, 295] on input "Number:" at bounding box center [1474, 295] width 179 height 18
paste input "KEJO110"
type input "KEJO110"
click at [1414, 272] on span "Not Requested" at bounding box center [1425, 272] width 67 height 13
click at [1435, 384] on span "Received OK" at bounding box center [1469, 391] width 153 height 22
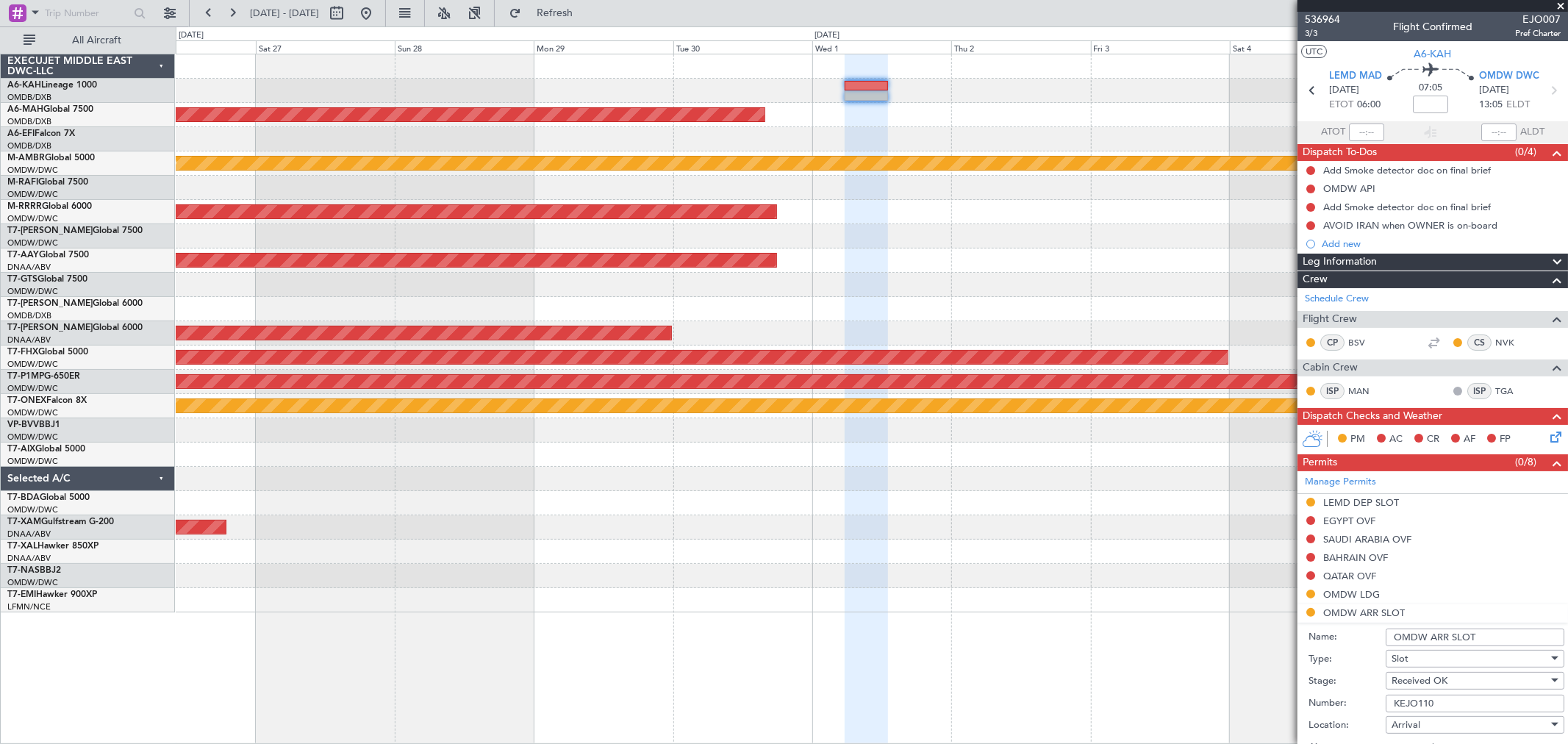
scroll to position [244, 0]
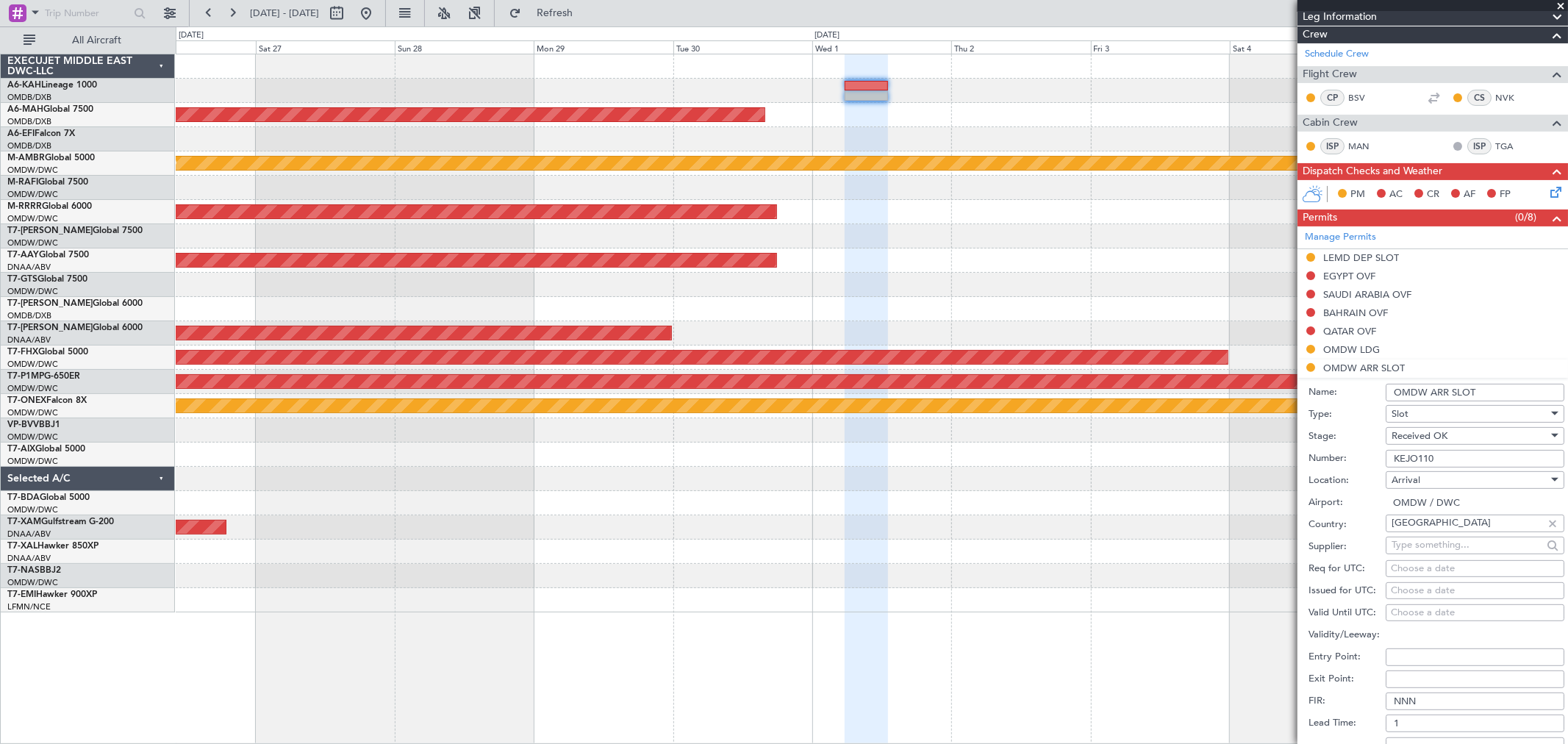
click at [1410, 589] on div "Choose a date" at bounding box center [1475, 590] width 169 height 15
select select "9"
select select "2025"
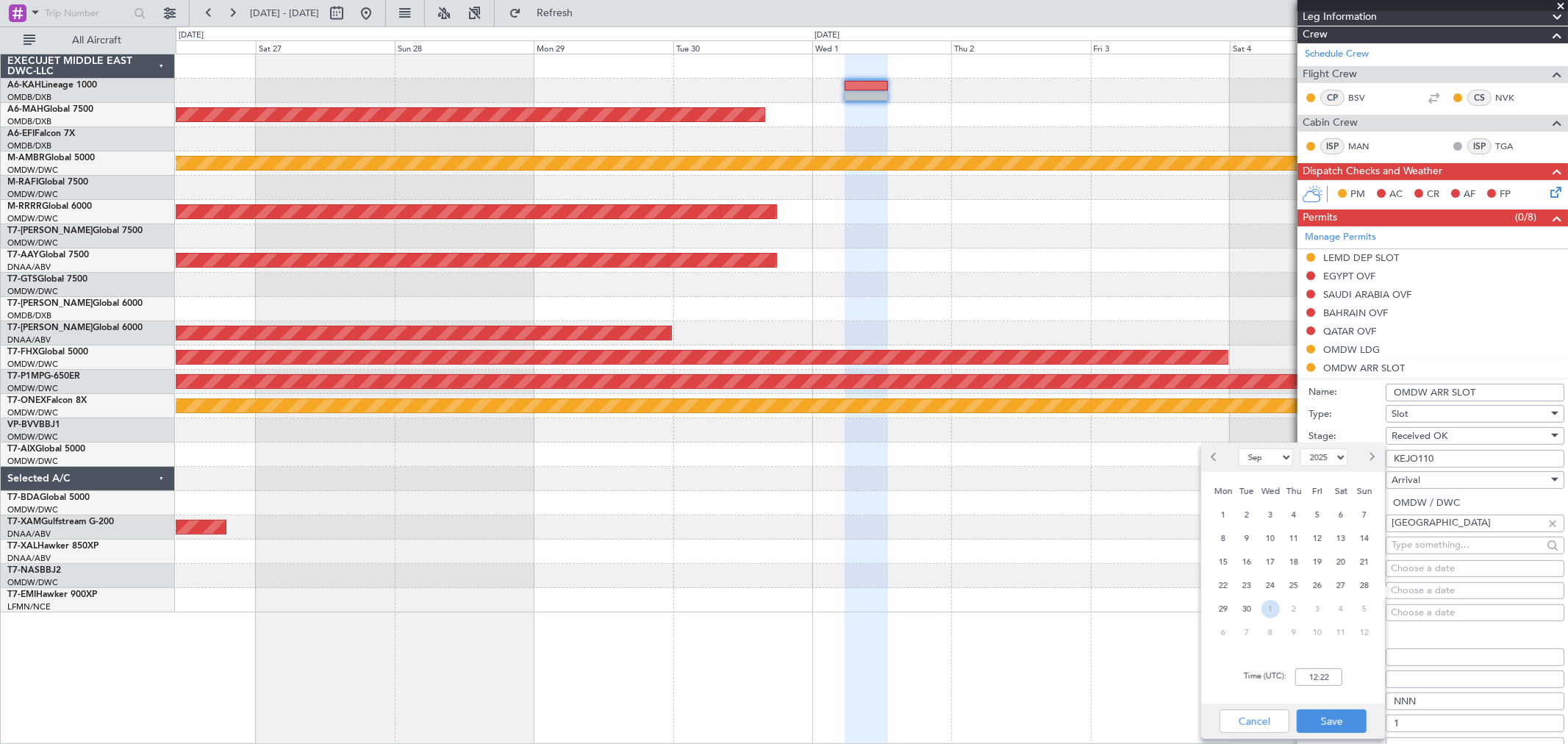
click at [1266, 606] on span "1" at bounding box center [1271, 609] width 19 height 19
select select "10"
click at [1325, 676] on input "00:00" at bounding box center [1318, 677] width 47 height 18
type input "13:05"
click at [1321, 714] on button "Save" at bounding box center [1331, 721] width 70 height 23
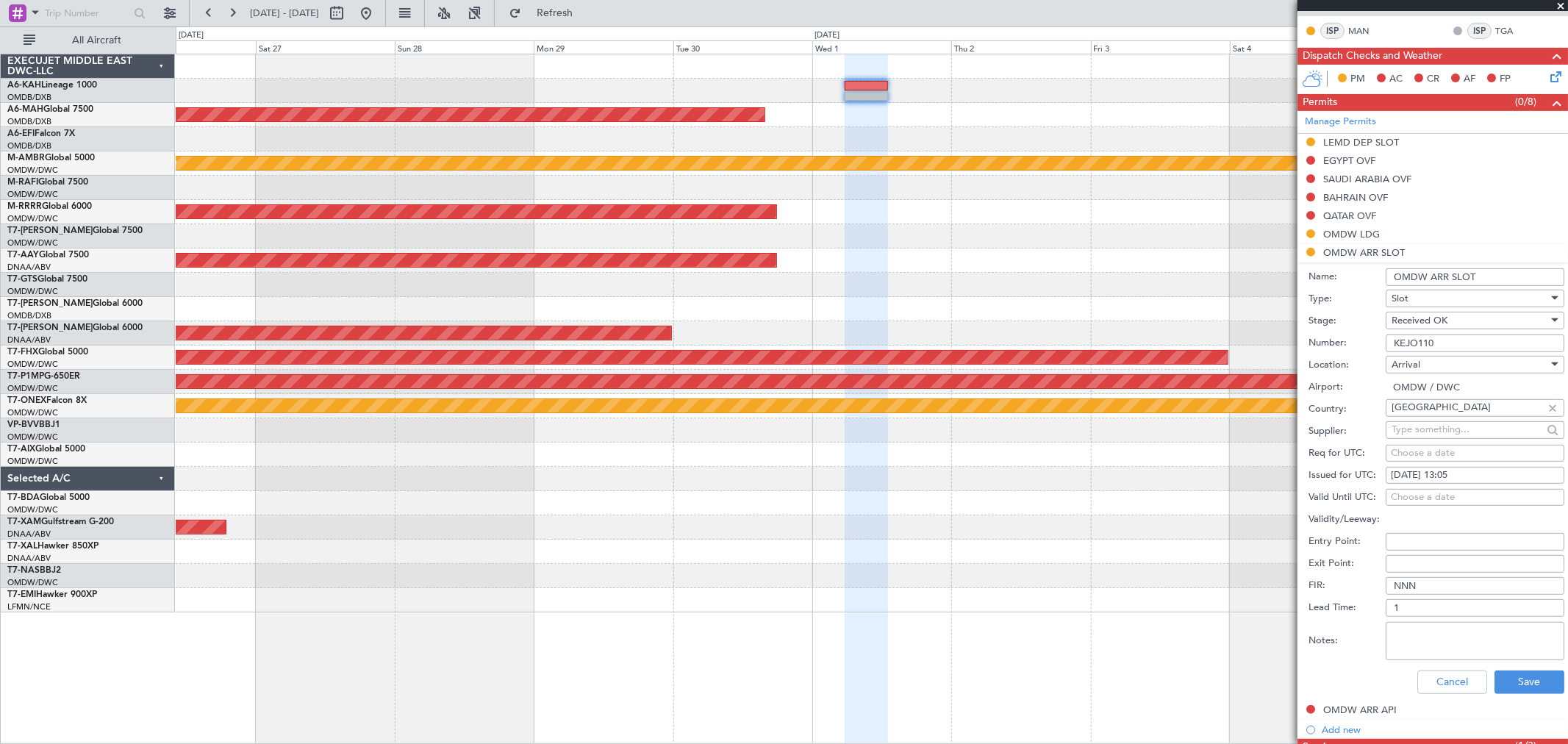
scroll to position [490, 0]
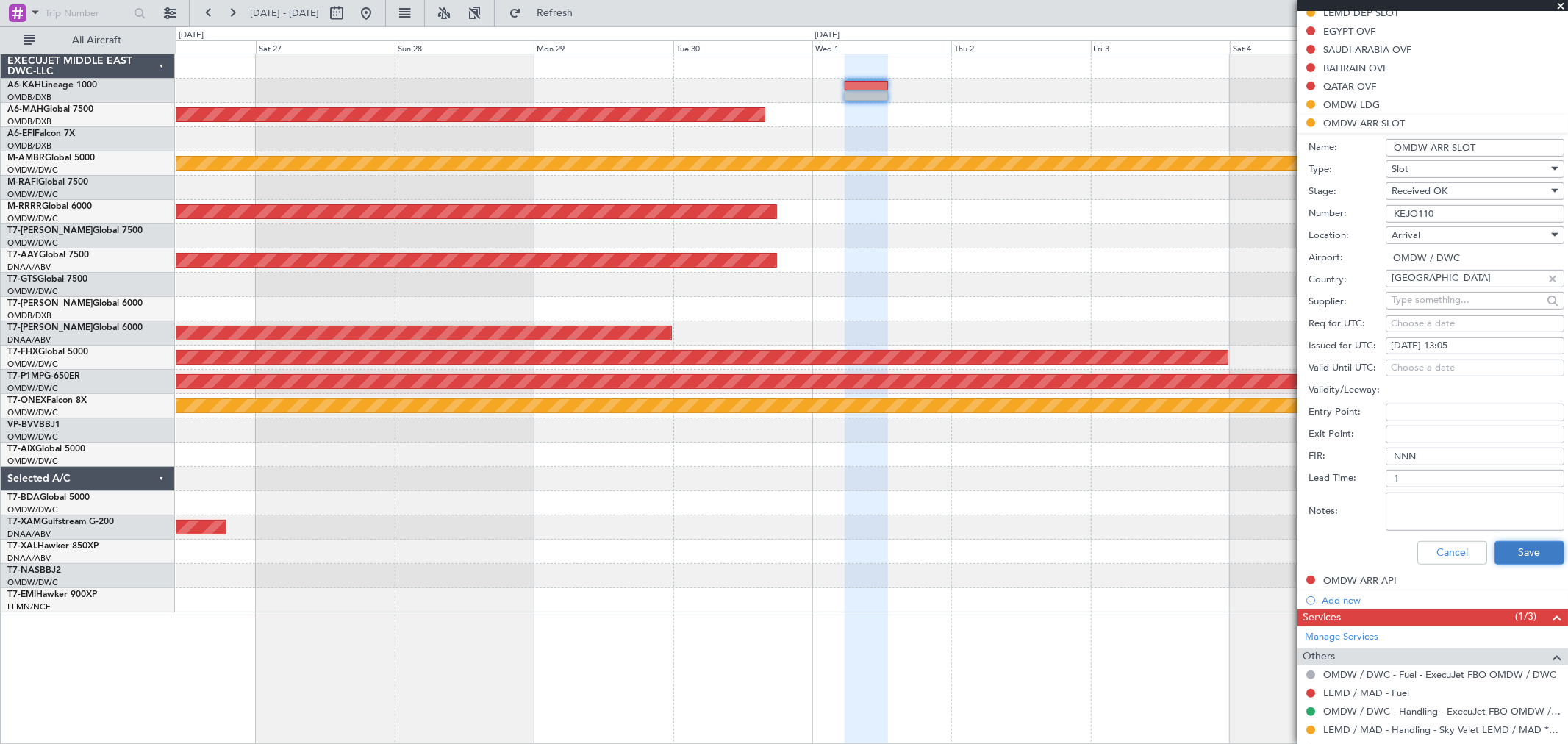
click at [1495, 548] on button "Save" at bounding box center [1529, 552] width 70 height 23
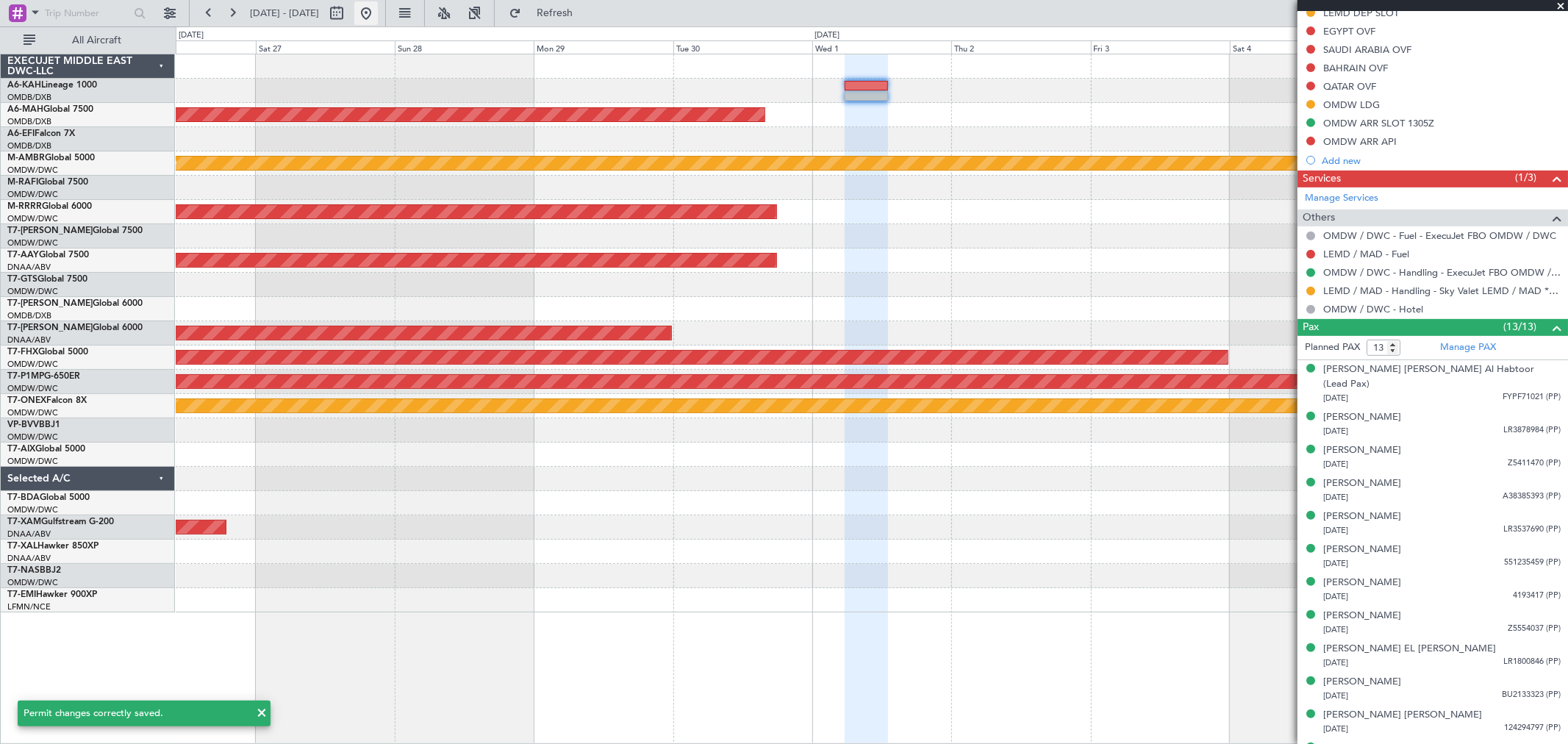
click at [377, 19] on button at bounding box center [366, 13] width 23 height 23
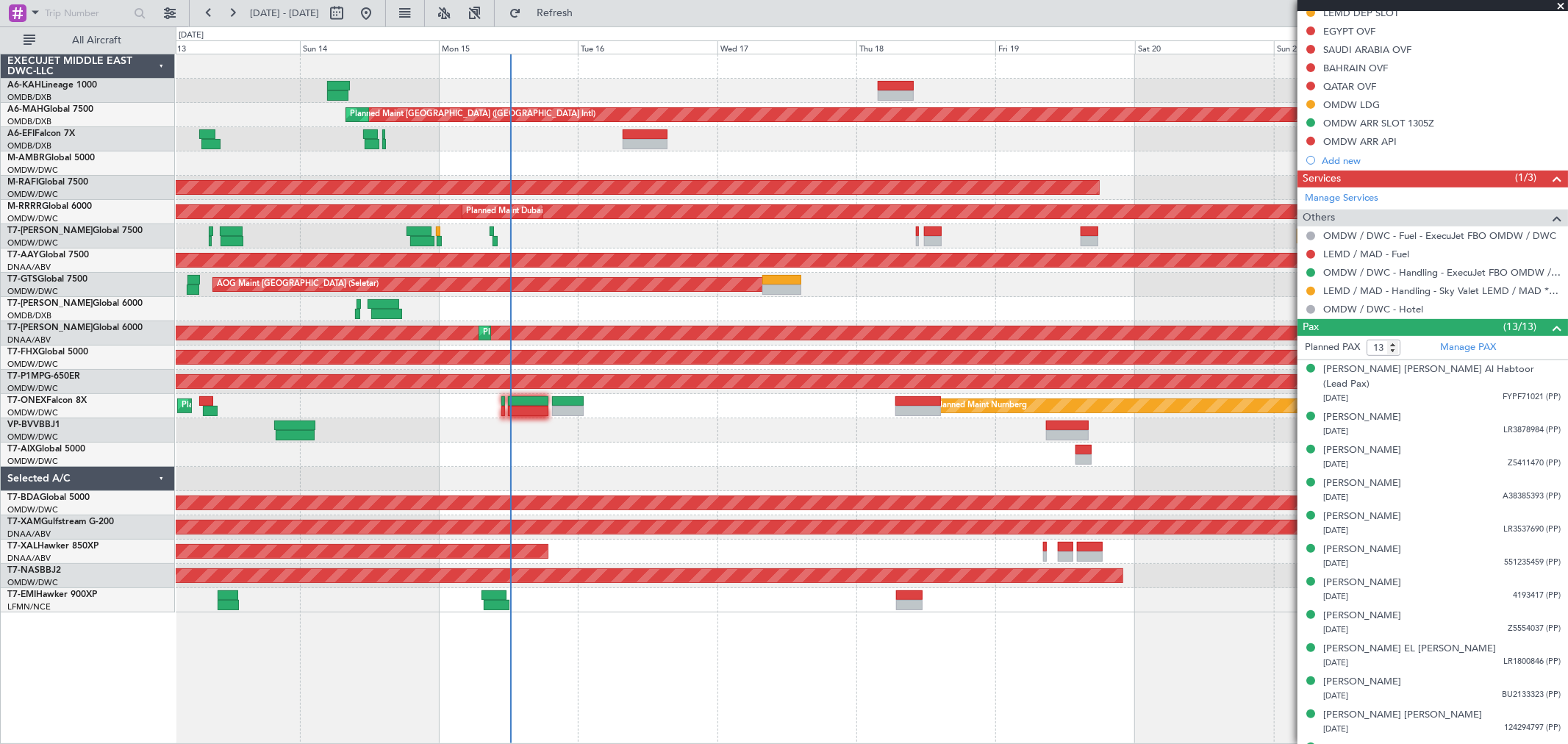
click at [863, 227] on div "Planned Maint Dubai (Al Maktoum Intl)" at bounding box center [871, 236] width 1392 height 24
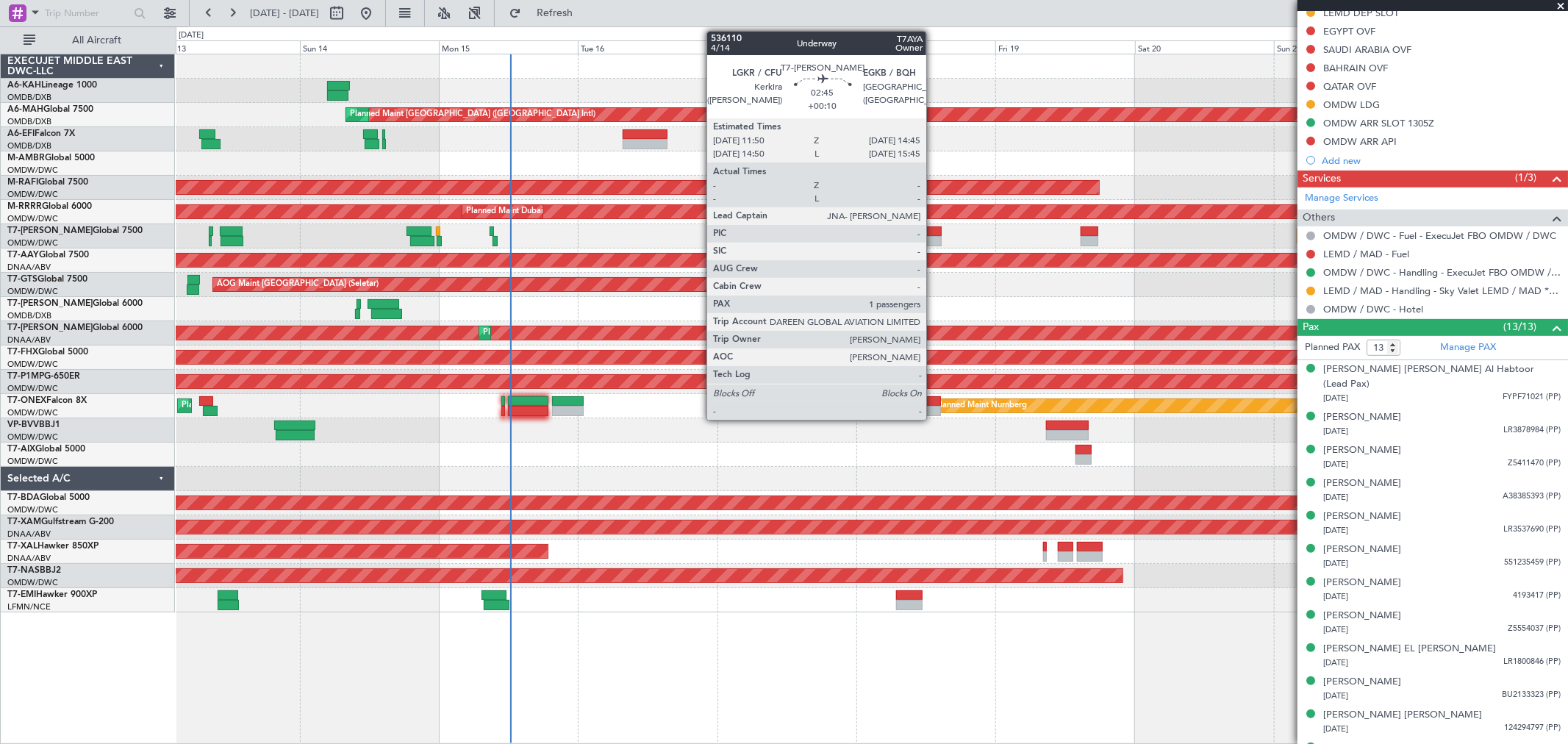
click at [934, 231] on div at bounding box center [932, 231] width 18 height 10
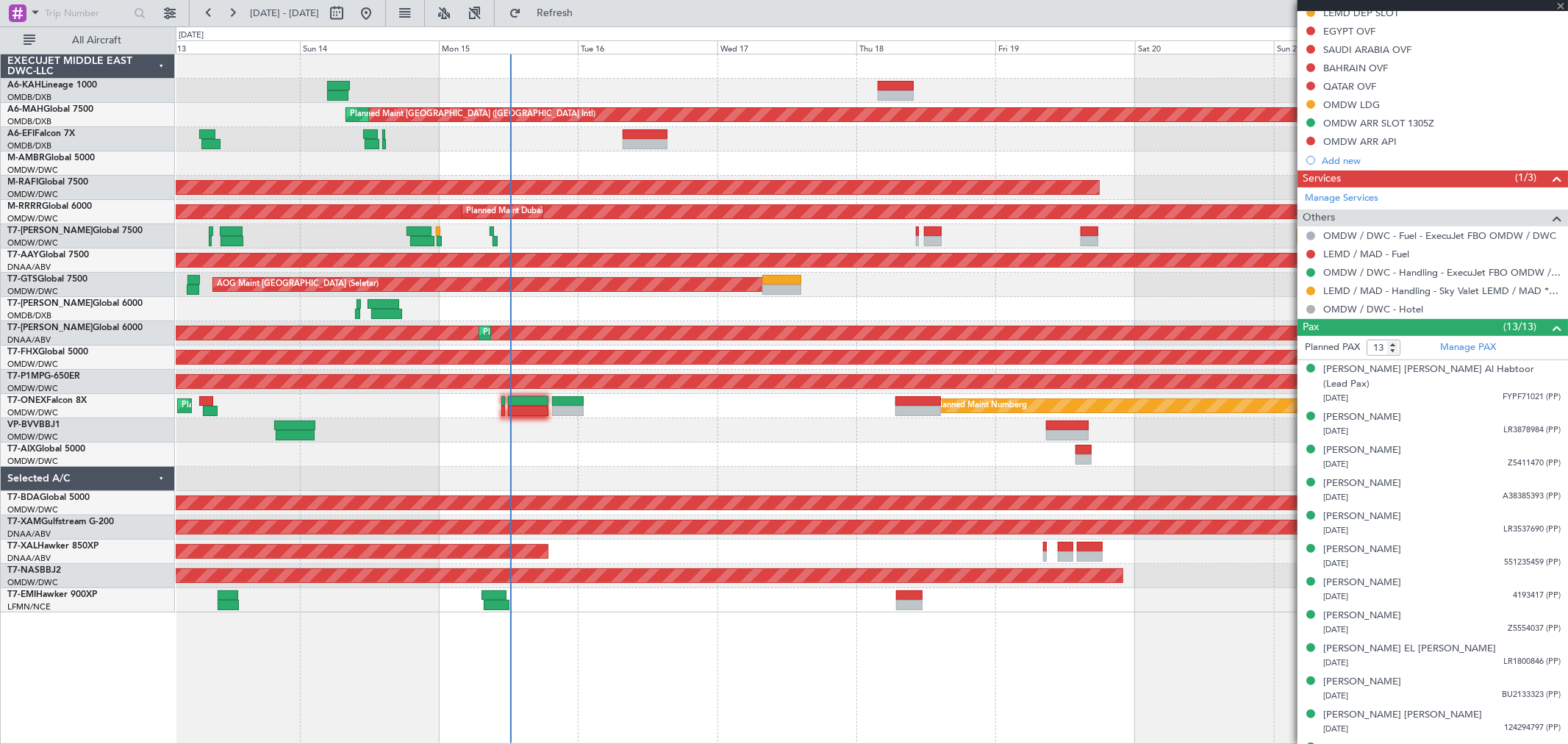
type input "+00:10"
type input "1"
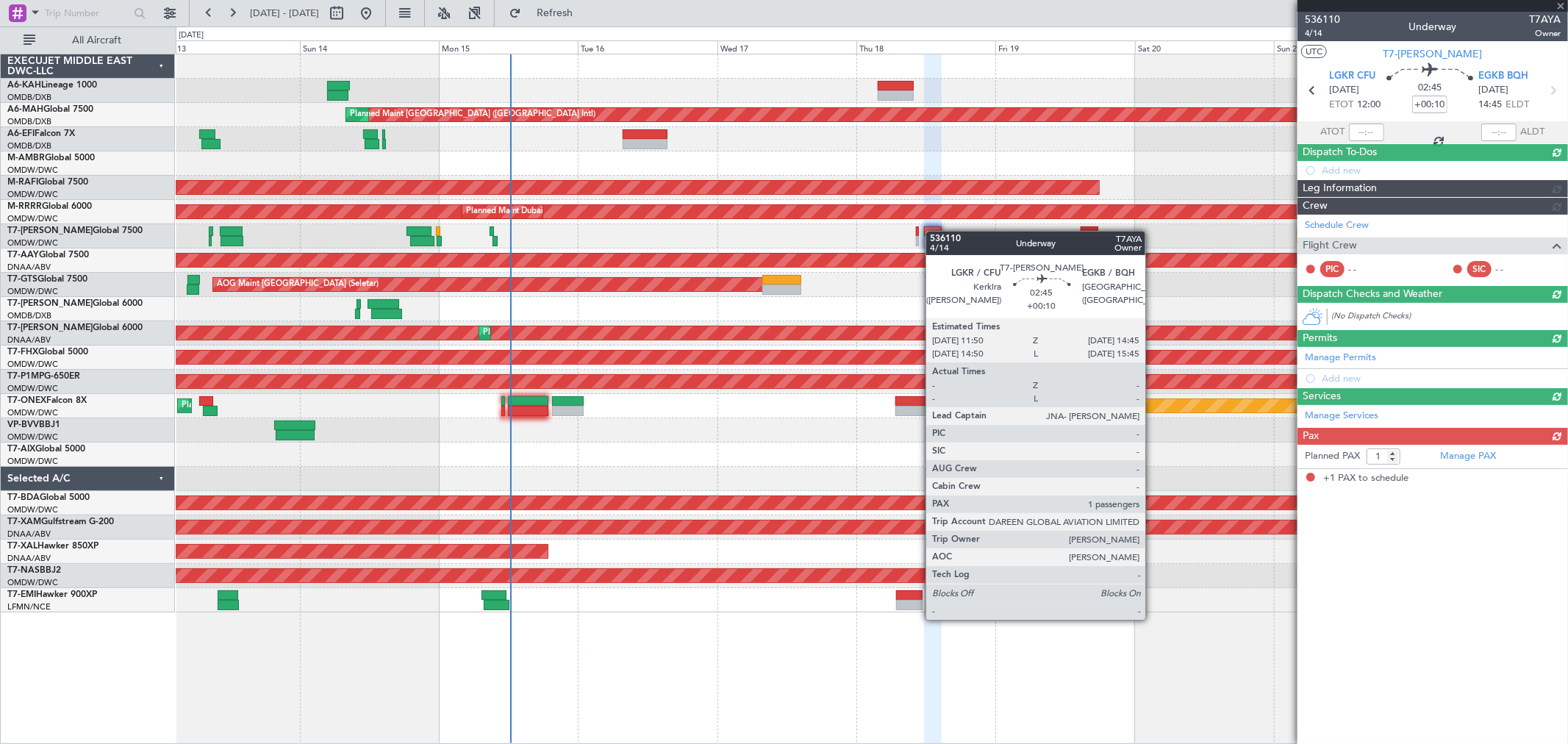
scroll to position [0, 0]
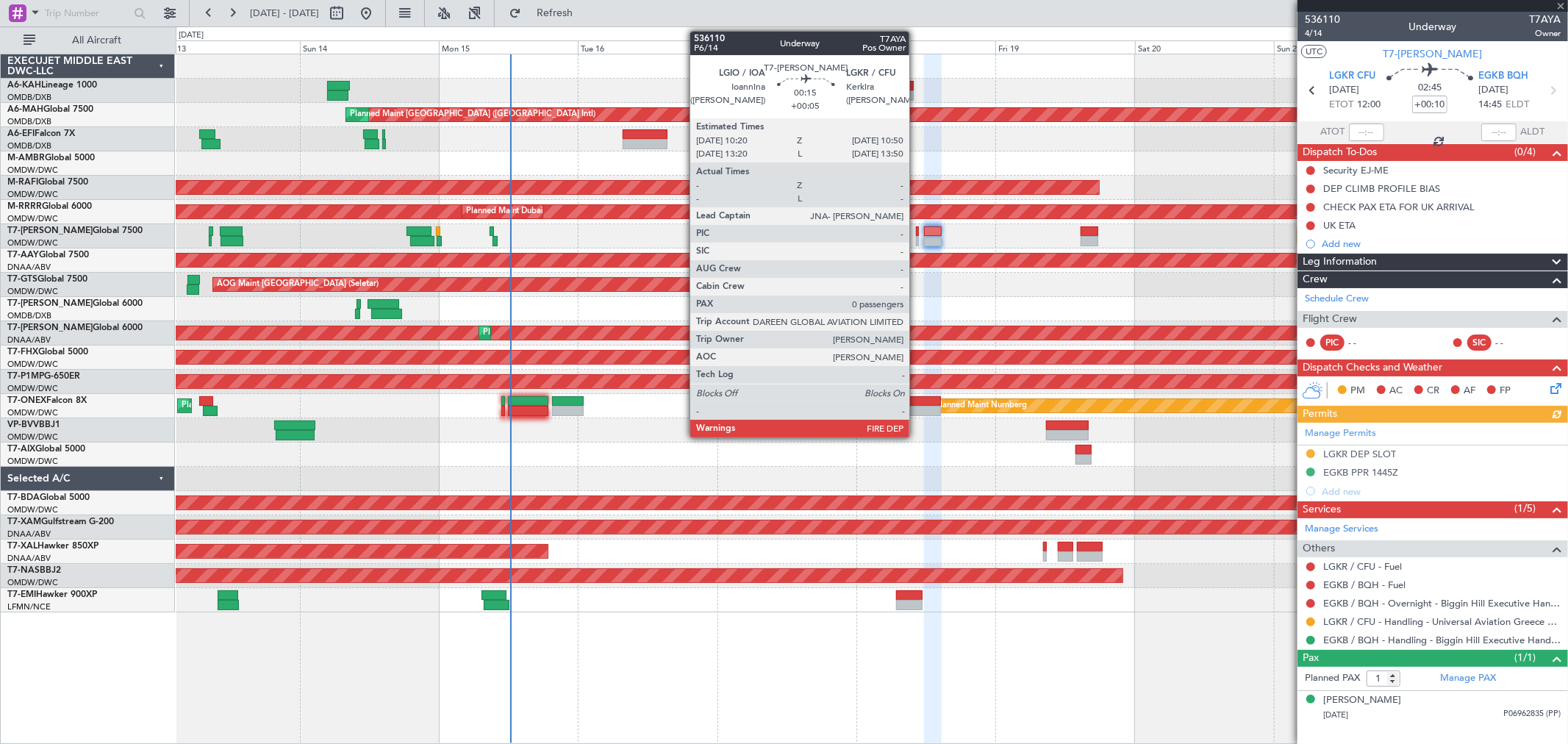
click at [917, 230] on div at bounding box center [917, 231] width 3 height 10
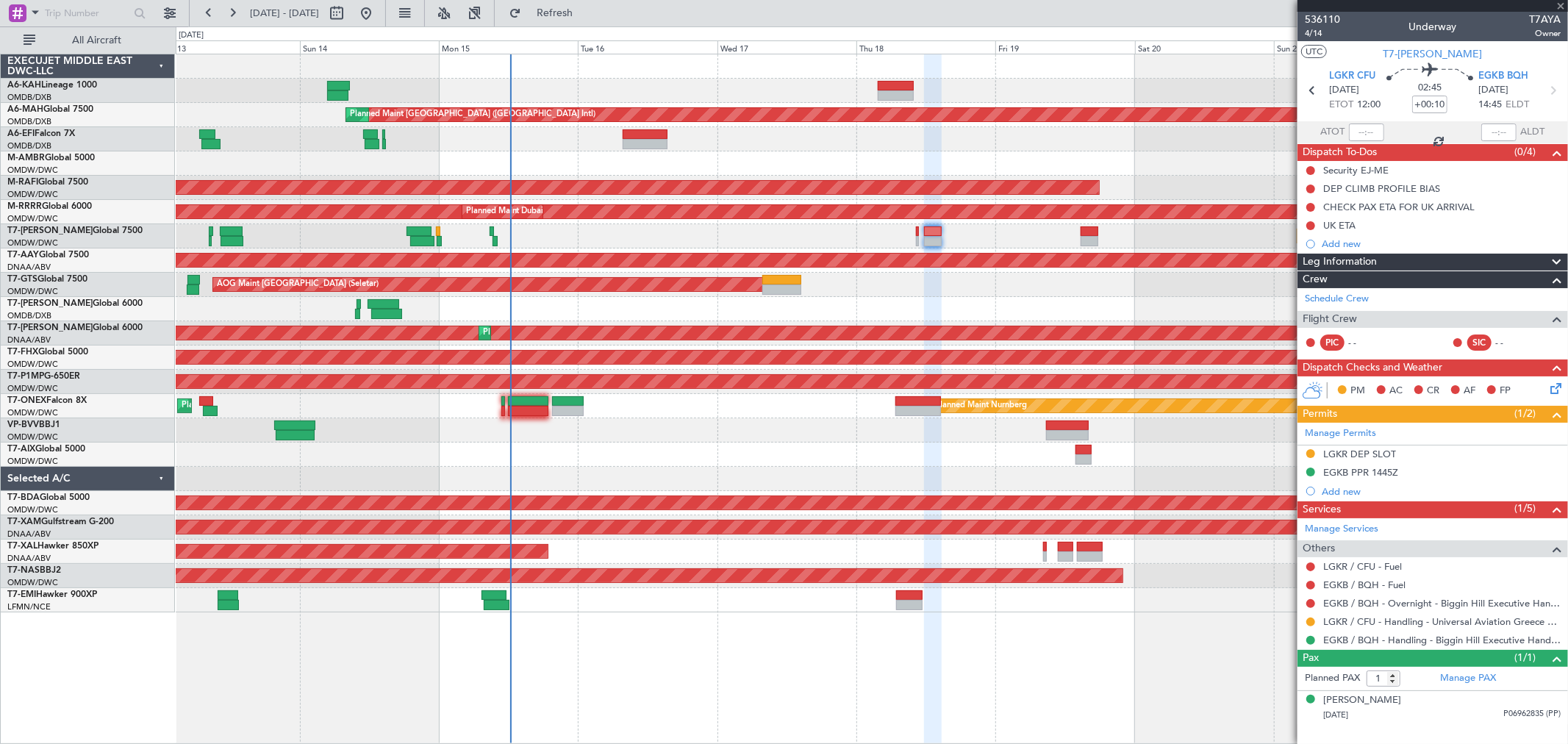
type input "+00:05"
type input "0"
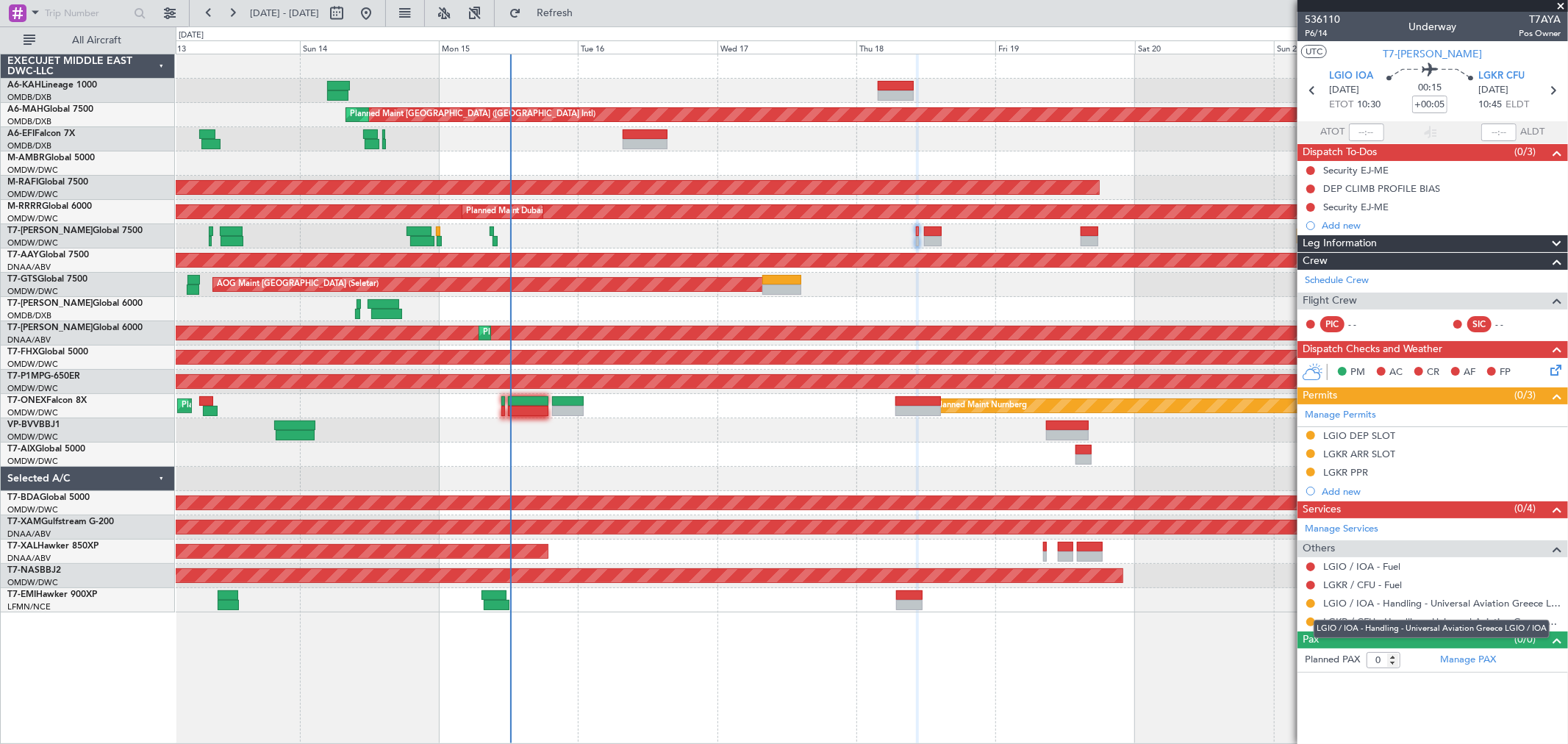
click at [1310, 618] on mat-tooltip-component "LGIO / IOA - Handling - Universal Aviation Greece LGIO / IOA" at bounding box center [1432, 629] width 257 height 39
click at [1310, 618] on button at bounding box center [1310, 621] width 9 height 9
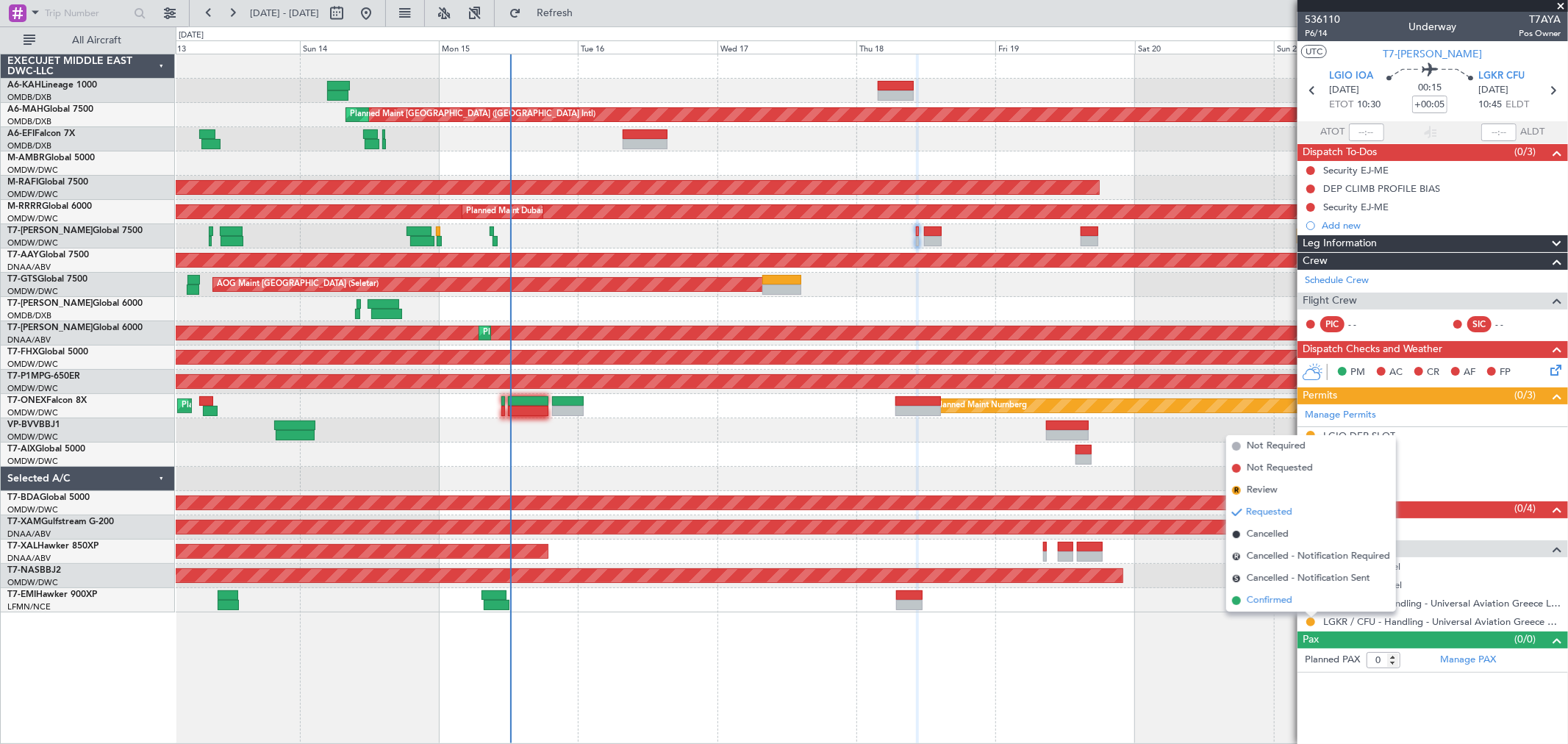
click at [1274, 603] on span "Confirmed" at bounding box center [1269, 600] width 46 height 15
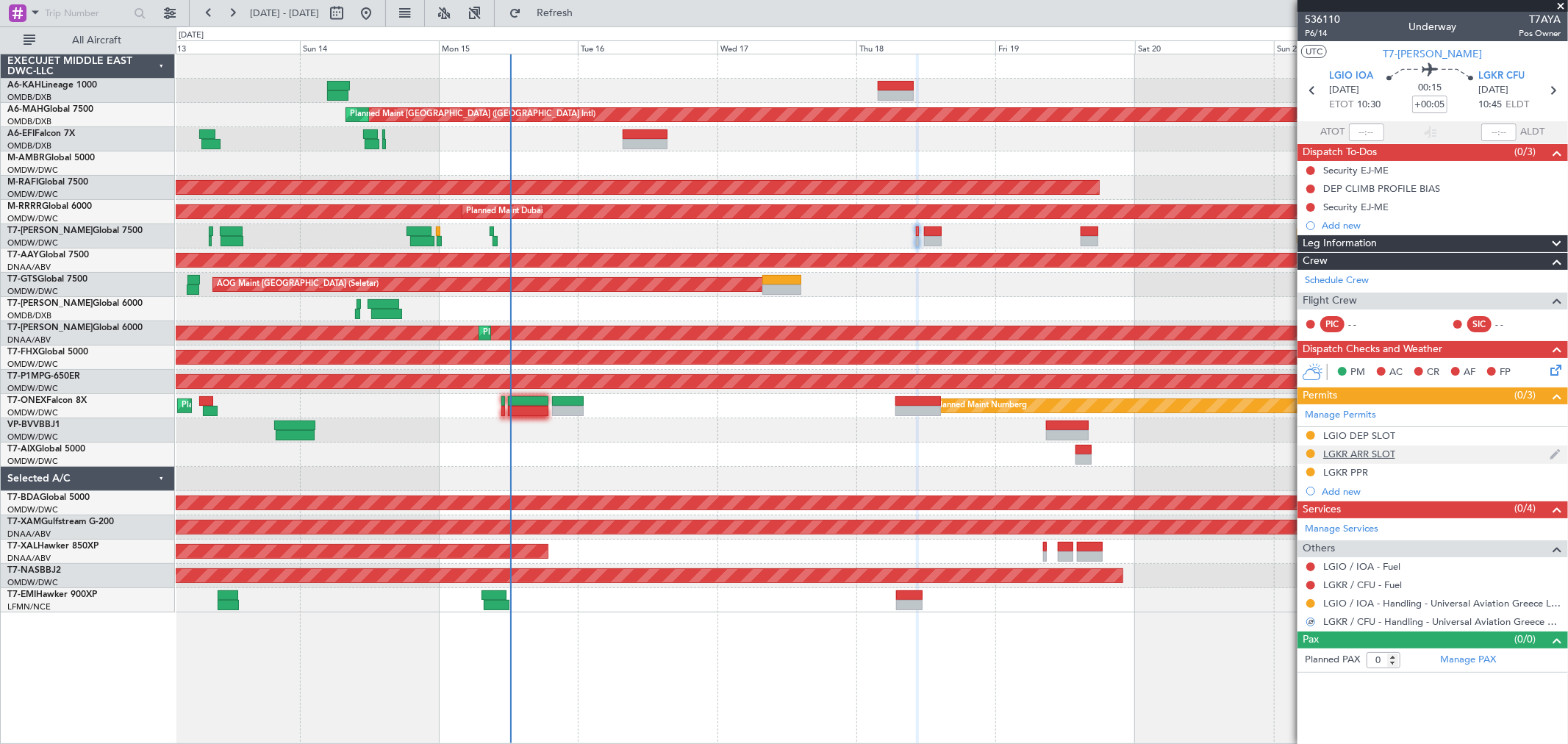
click at [1368, 451] on div "LGKR ARR SLOT" at bounding box center [1358, 454] width 72 height 12
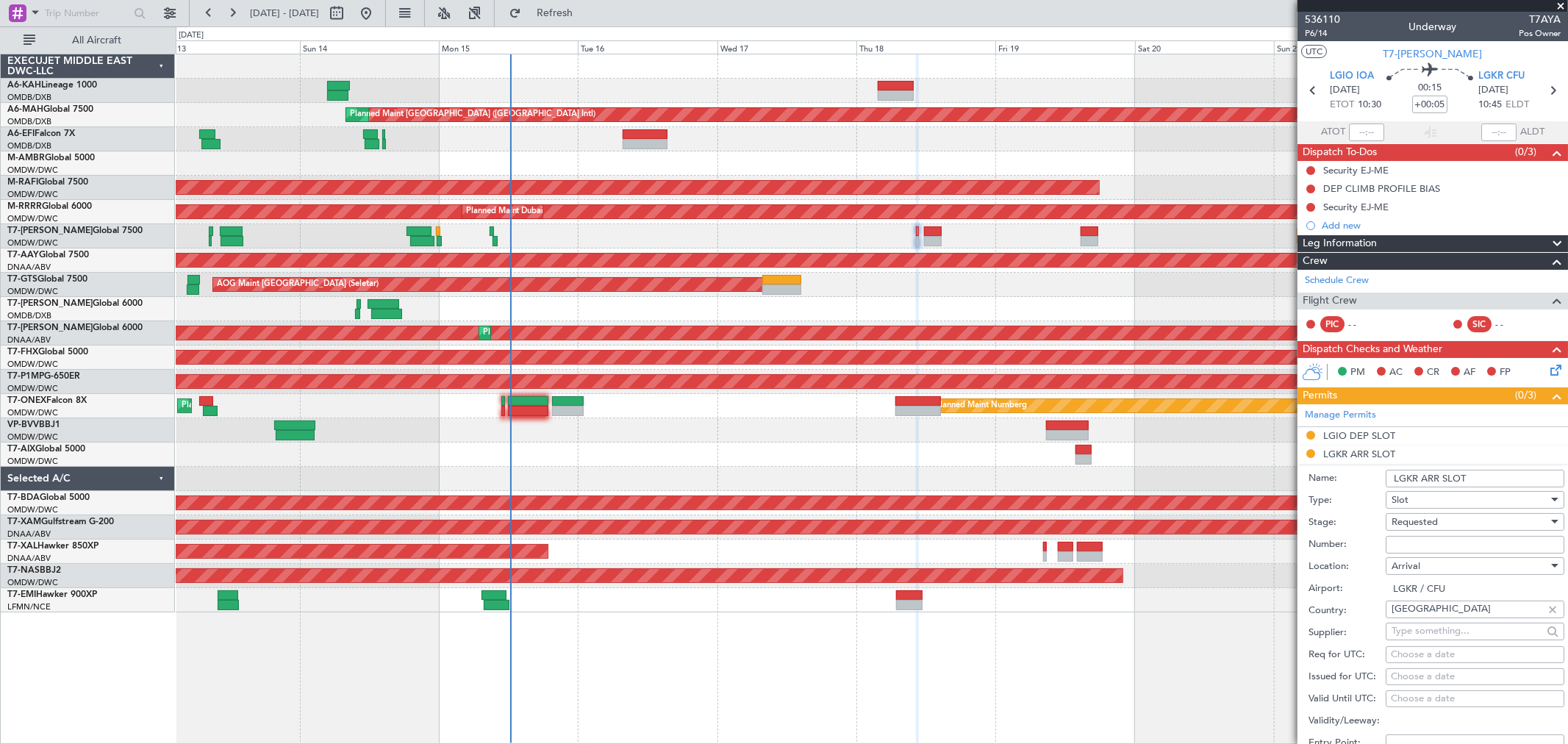
drag, startPoint x: 1406, startPoint y: 547, endPoint x: 1409, endPoint y: 533, distance: 14.3
click at [1406, 547] on input "Number:" at bounding box center [1474, 544] width 179 height 18
paste input "LGKRAUVA00180"
type input "LGKRAUVA00180"
click at [1411, 520] on span "Requested" at bounding box center [1415, 521] width 46 height 13
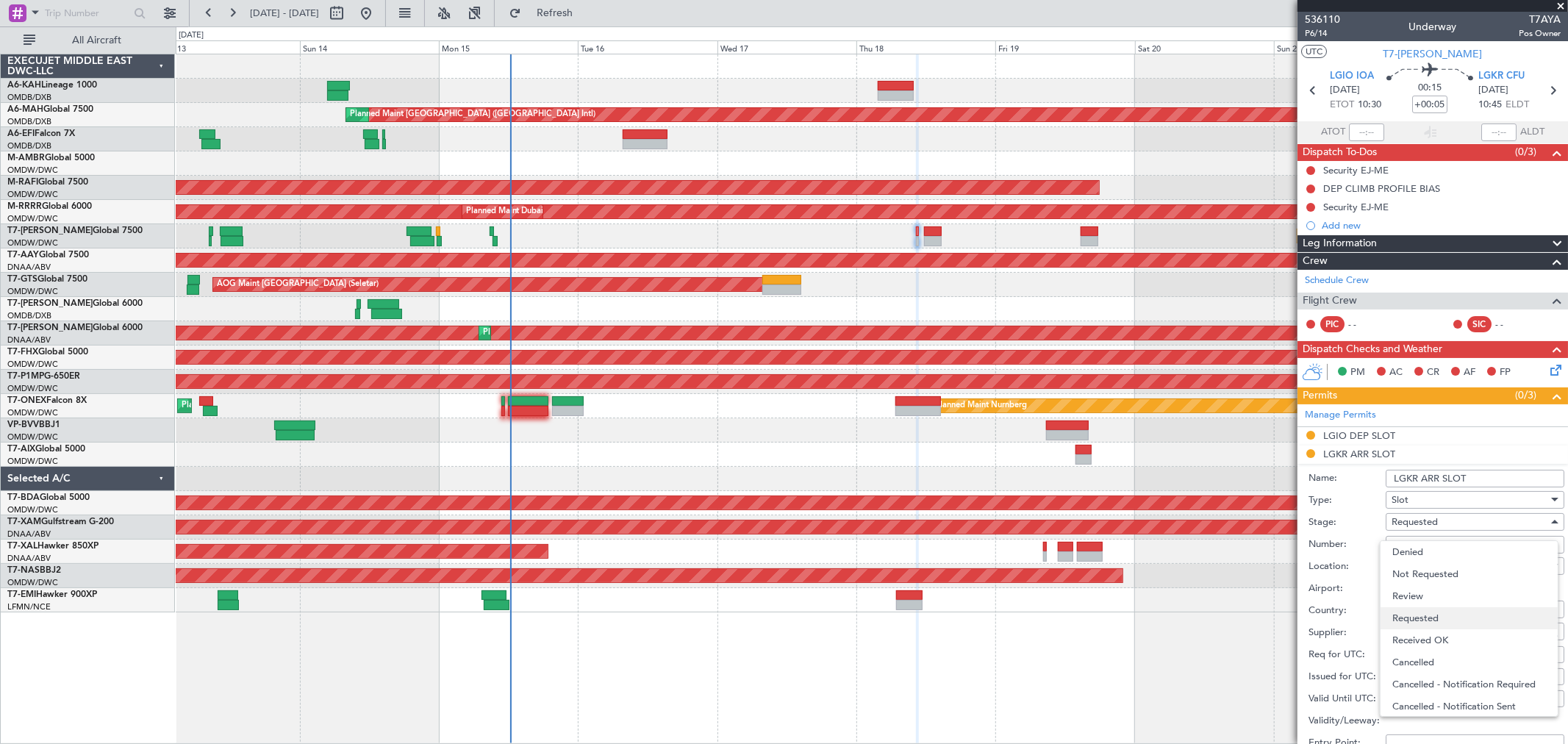
scroll to position [6, 0]
drag, startPoint x: 1435, startPoint y: 630, endPoint x: 1441, endPoint y: 589, distance: 41.4
click at [1434, 629] on span "Received OK" at bounding box center [1469, 634] width 153 height 22
click at [1487, 464] on form "Name: LGKR ARR SLOT Type: Slot Stage: Received OK Number: LGKRAUVA00180 Locatio…" at bounding box center [1433, 683] width 271 height 439
click at [1482, 482] on input "LGKR ARR SLOT" at bounding box center [1474, 478] width 179 height 18
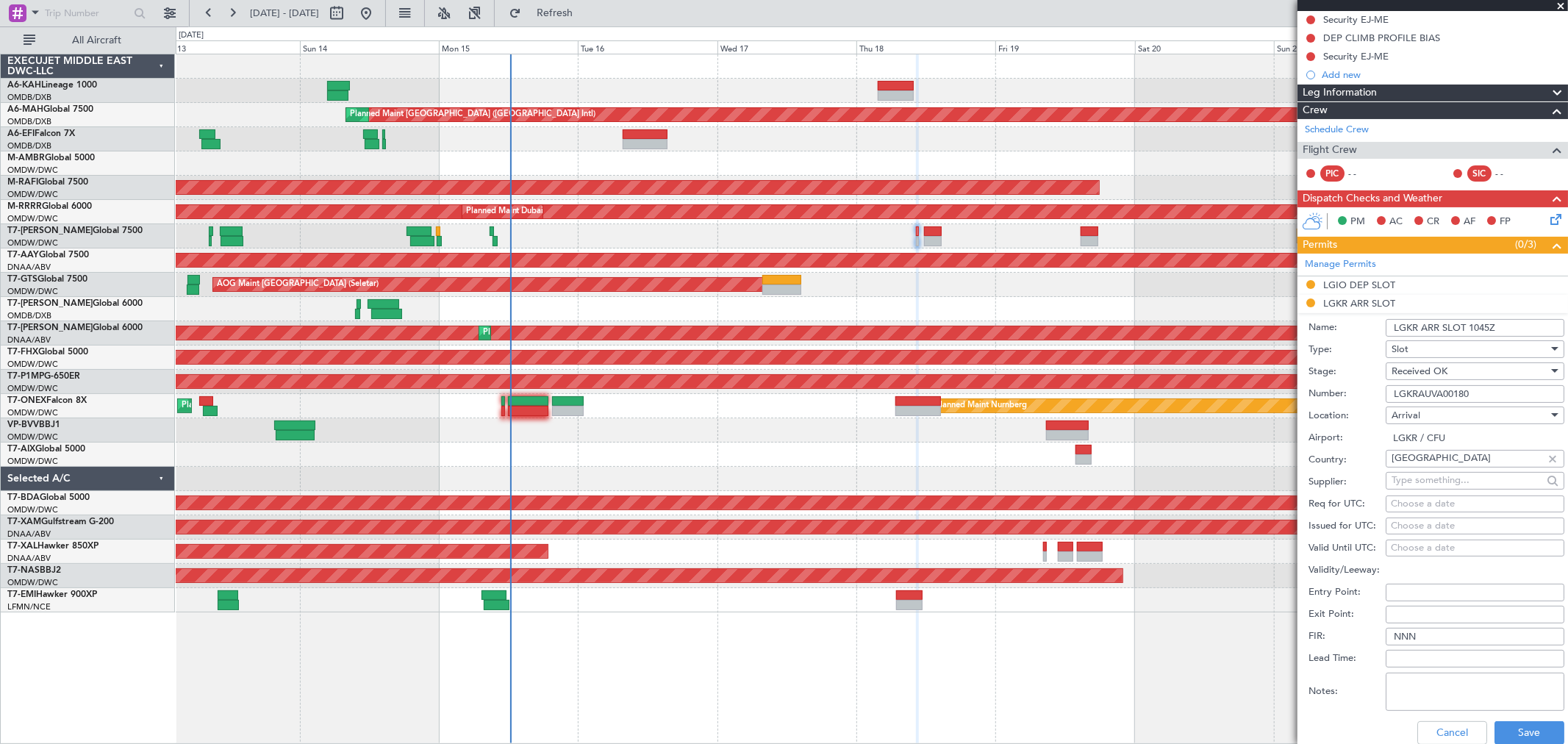
scroll to position [326, 0]
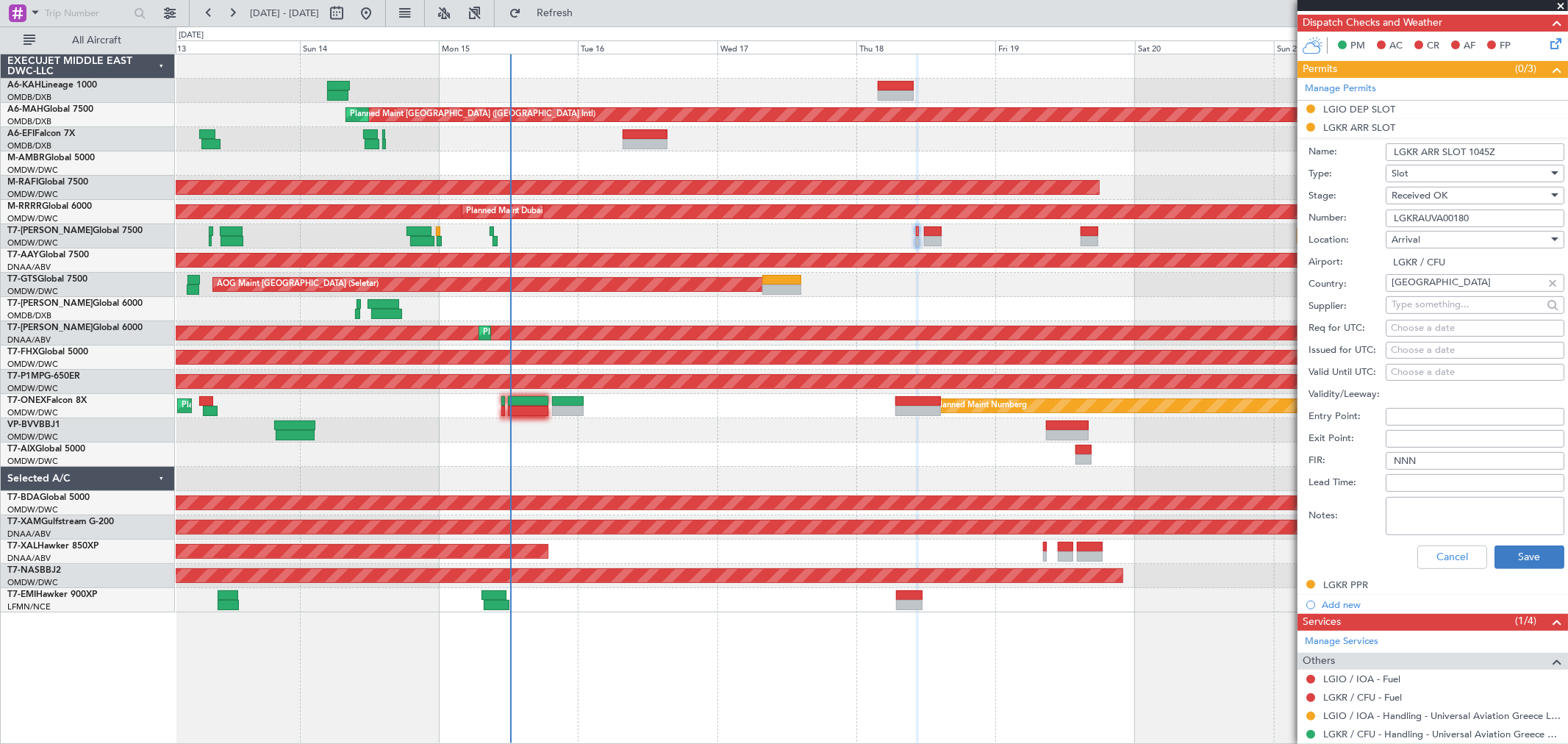
type input "LGKR ARR SLOT 1045Z"
click at [1511, 545] on button "Save" at bounding box center [1529, 557] width 70 height 23
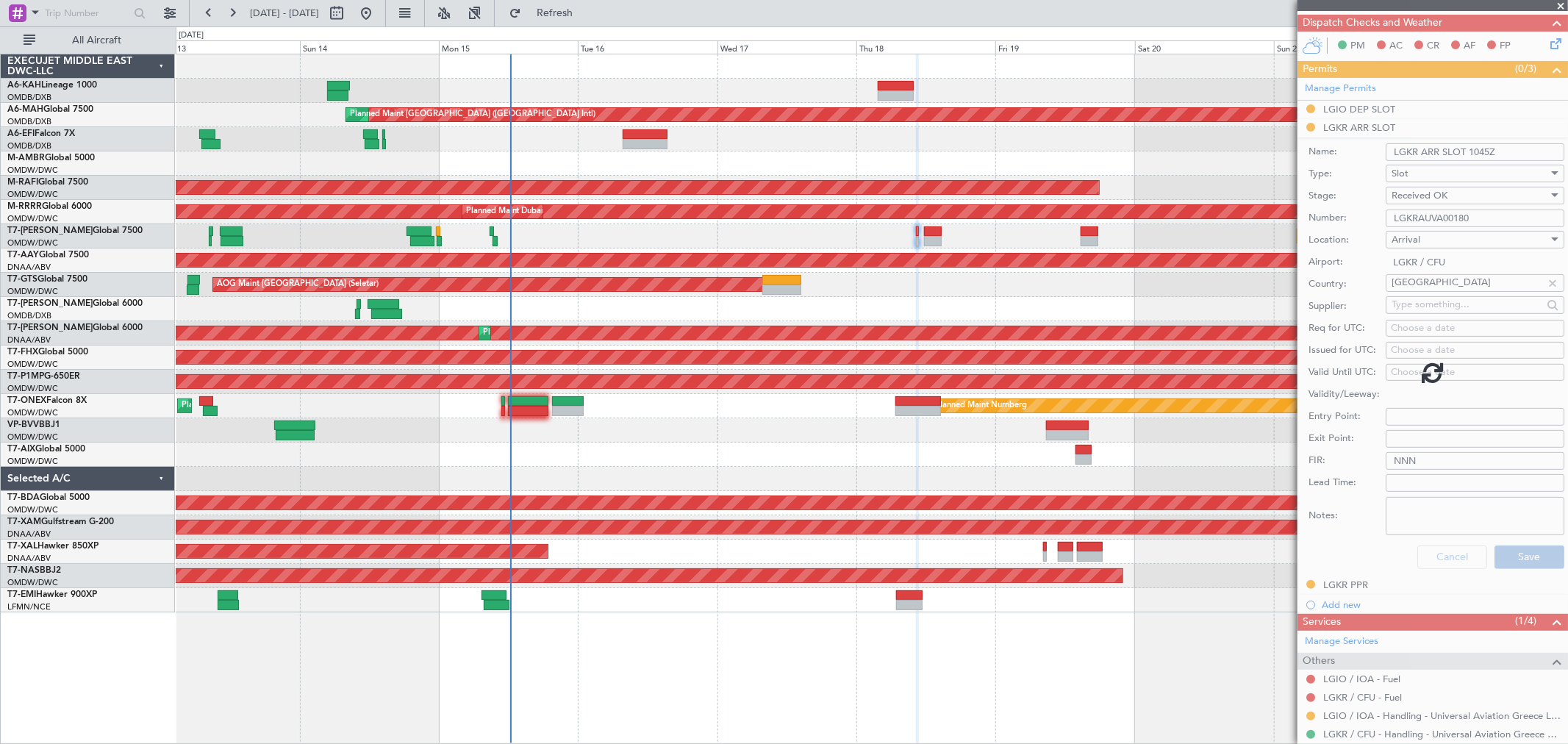
scroll to position [0, 0]
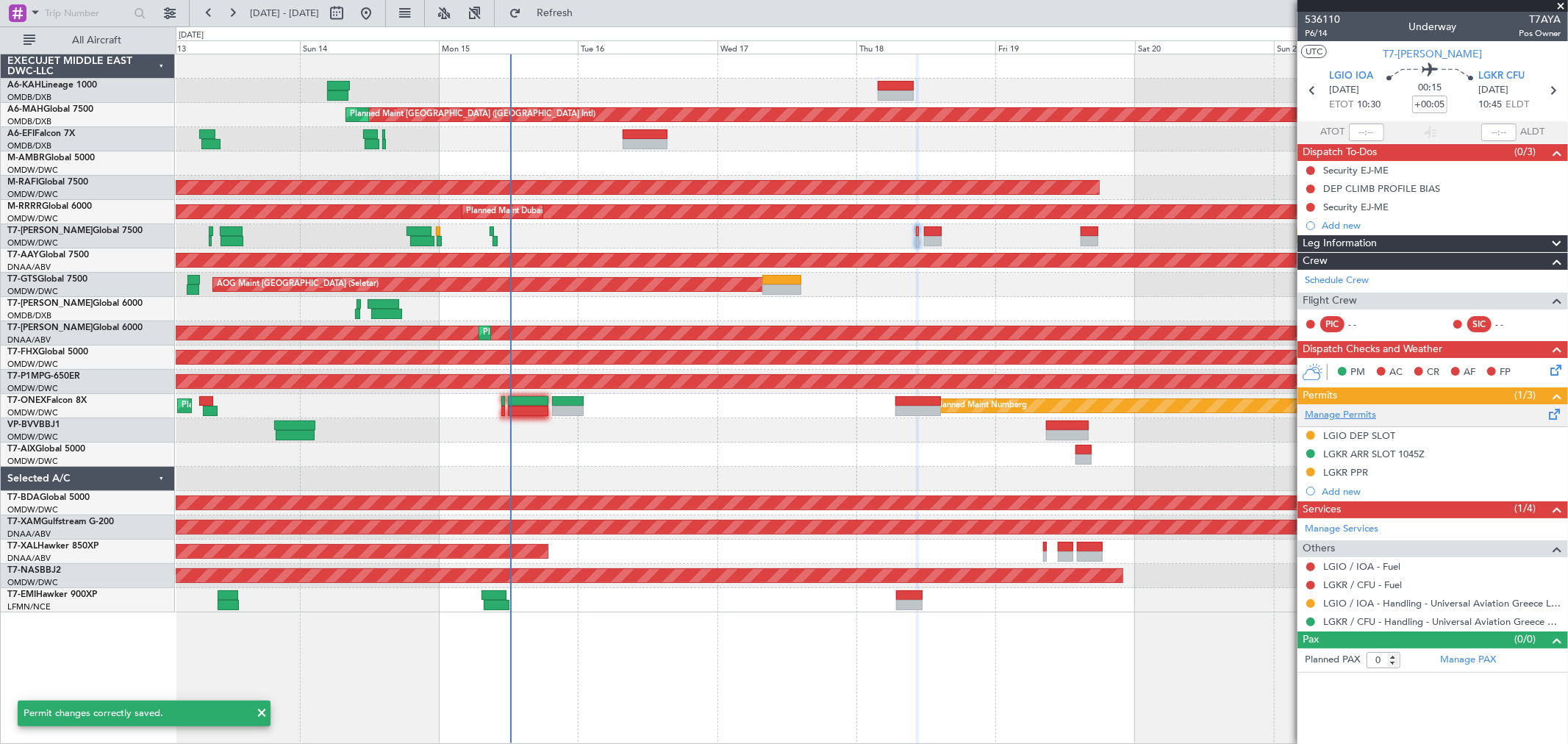
click at [1353, 419] on link "Manage Permits" at bounding box center [1341, 415] width 71 height 15
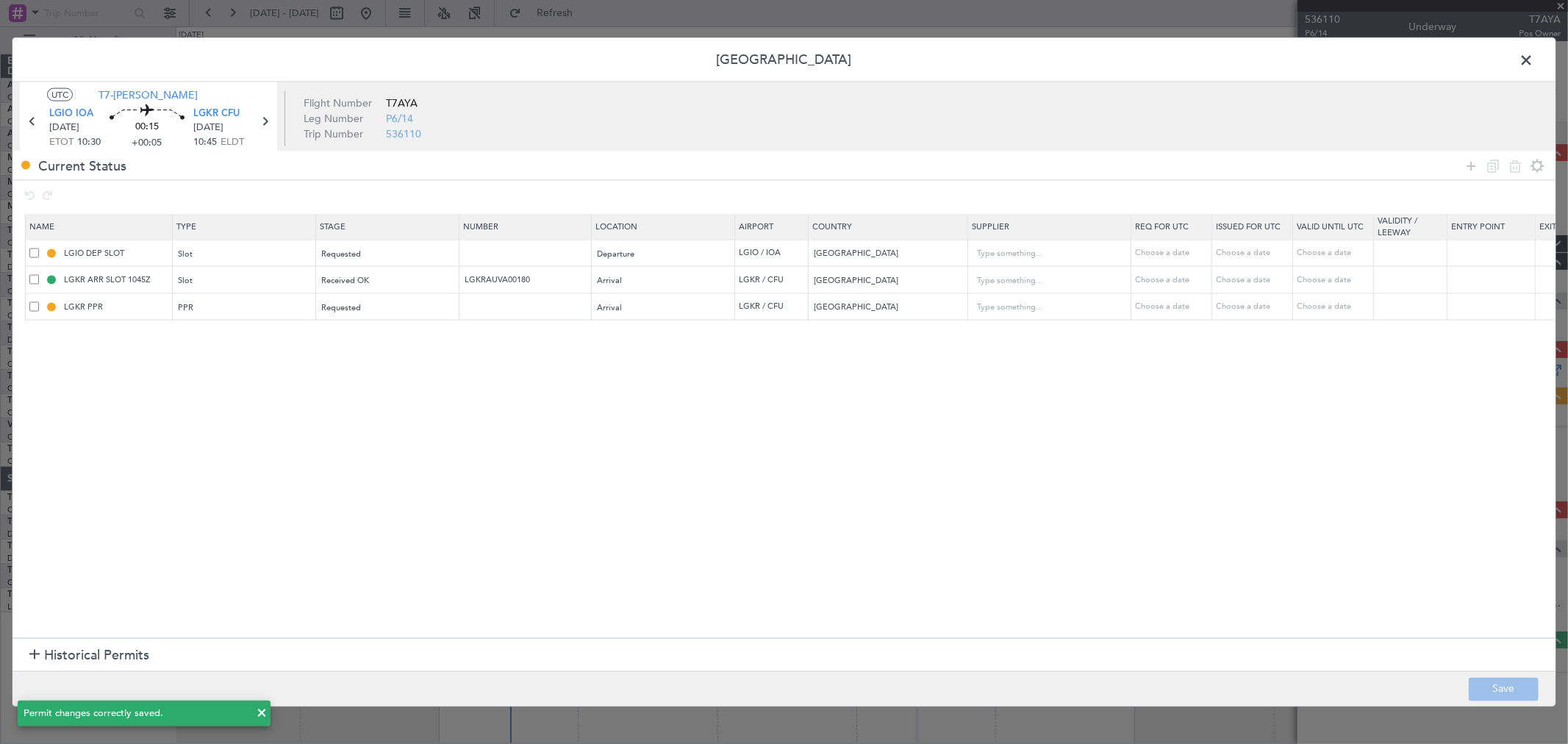
click at [31, 302] on span at bounding box center [34, 306] width 9 height 9
click at [39, 302] on input "checkbox" at bounding box center [39, 302] width 0 height 0
click at [1511, 169] on icon at bounding box center [1515, 165] width 18 height 18
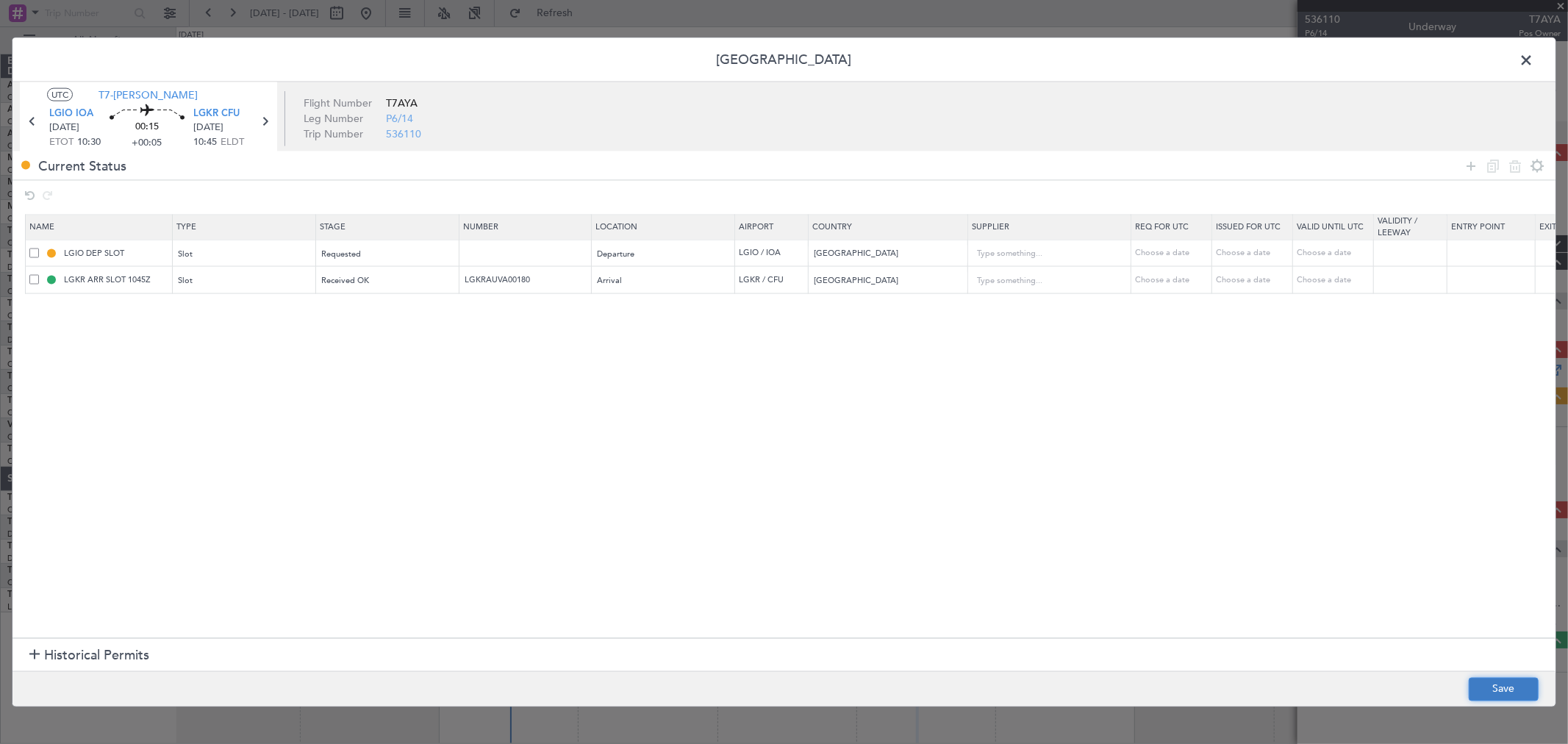
click at [1508, 688] on button "Save" at bounding box center [1504, 688] width 70 height 23
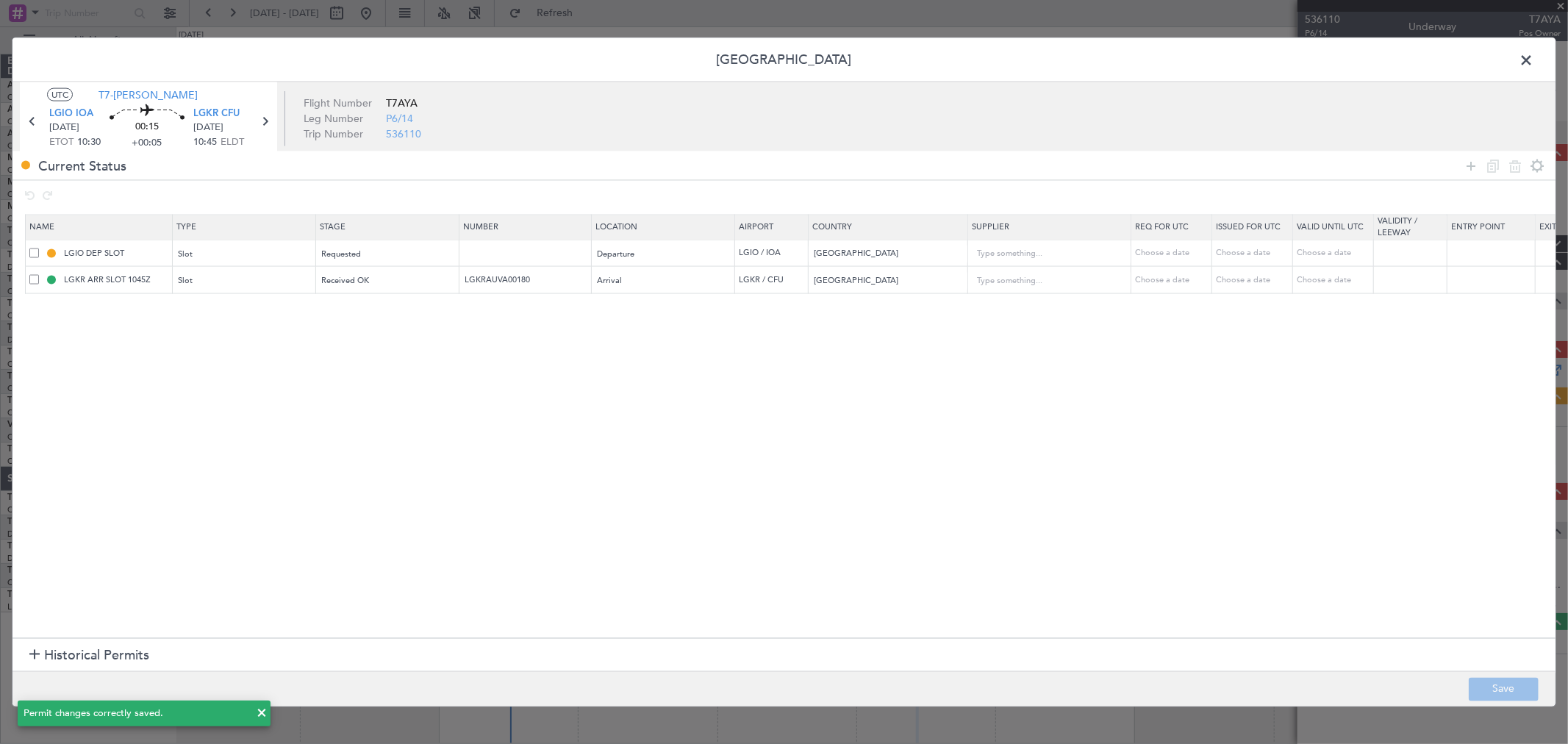
click at [1533, 56] on span at bounding box center [1533, 64] width 0 height 29
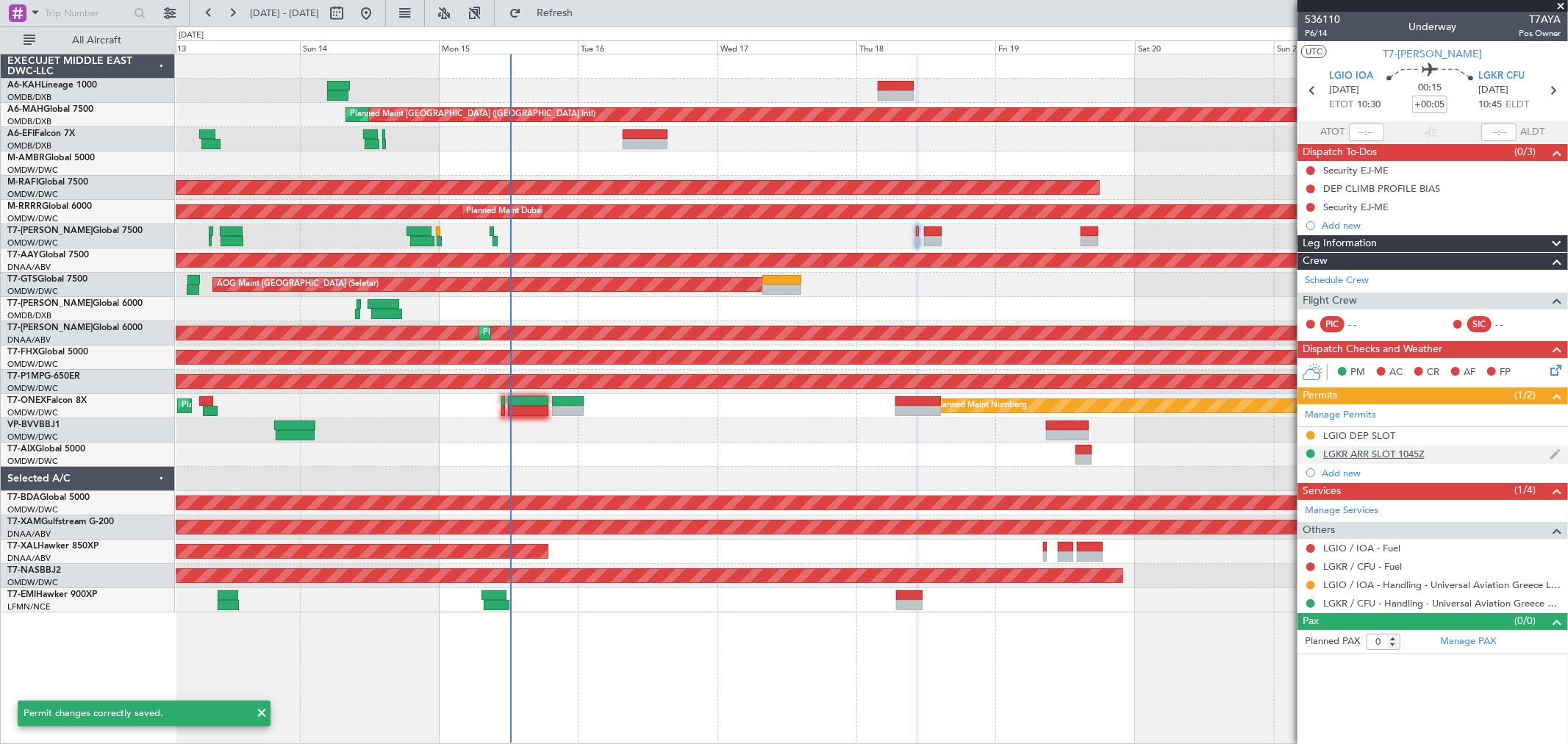
click at [1409, 456] on div "LGKR ARR SLOT 1045Z" at bounding box center [1373, 454] width 101 height 12
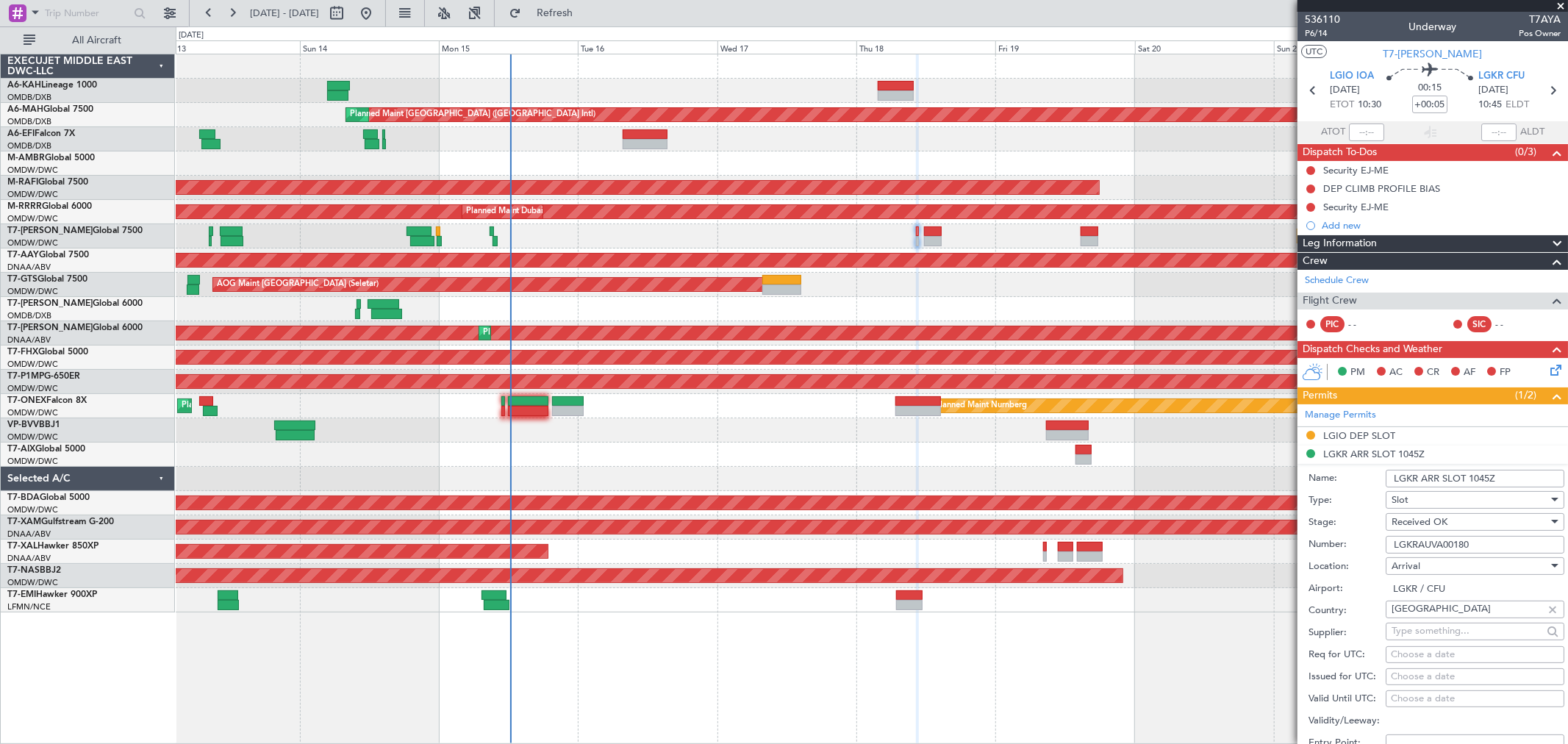
drag, startPoint x: 1483, startPoint y: 547, endPoint x: 1207, endPoint y: 549, distance: 276.0
click at [1207, 549] on fb-app "[DATE] - [DATE] Refresh Quick Links All Aircraft Planned Maint [GEOGRAPHIC_DATA…" at bounding box center [784, 377] width 1568 height 732
paste input "0"
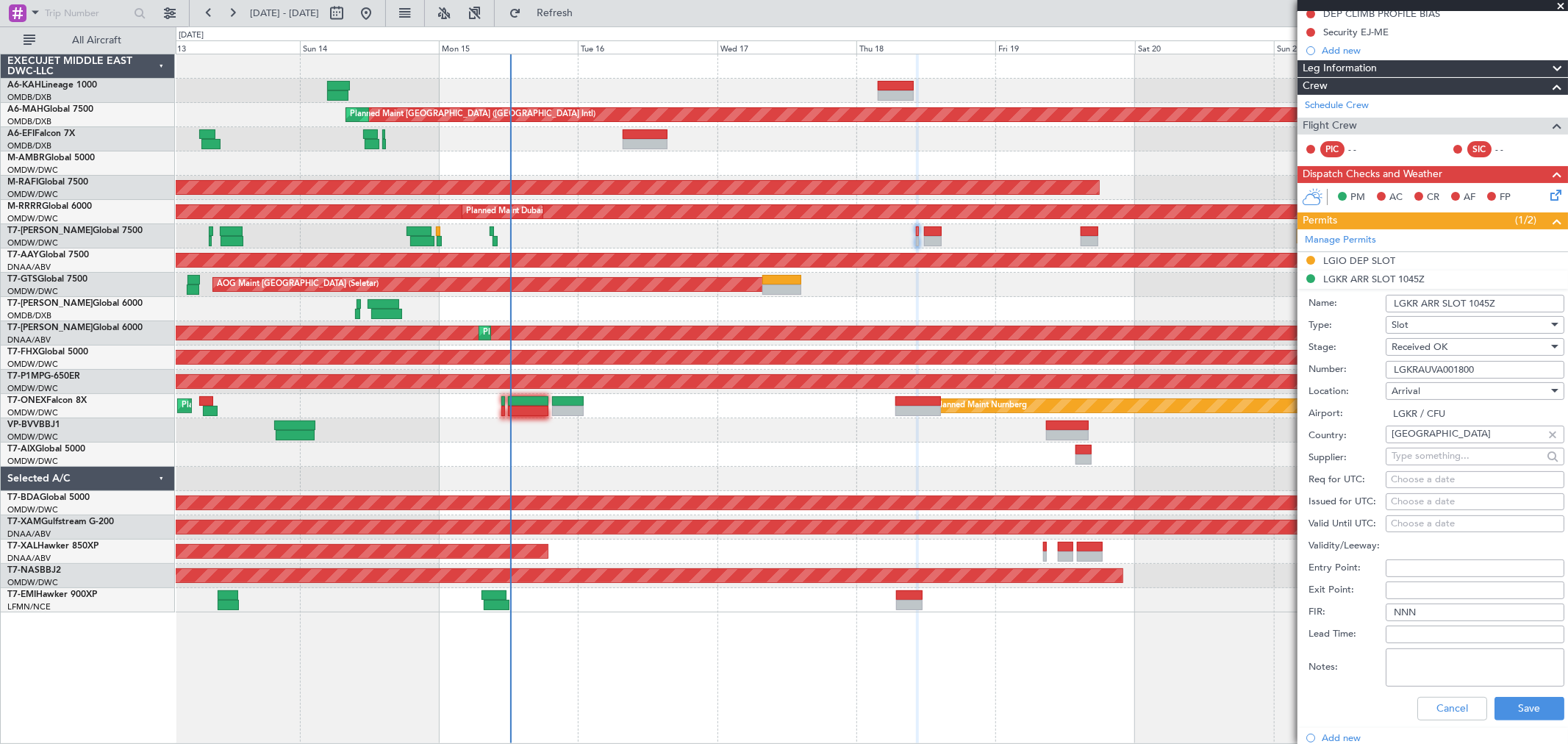
scroll to position [326, 0]
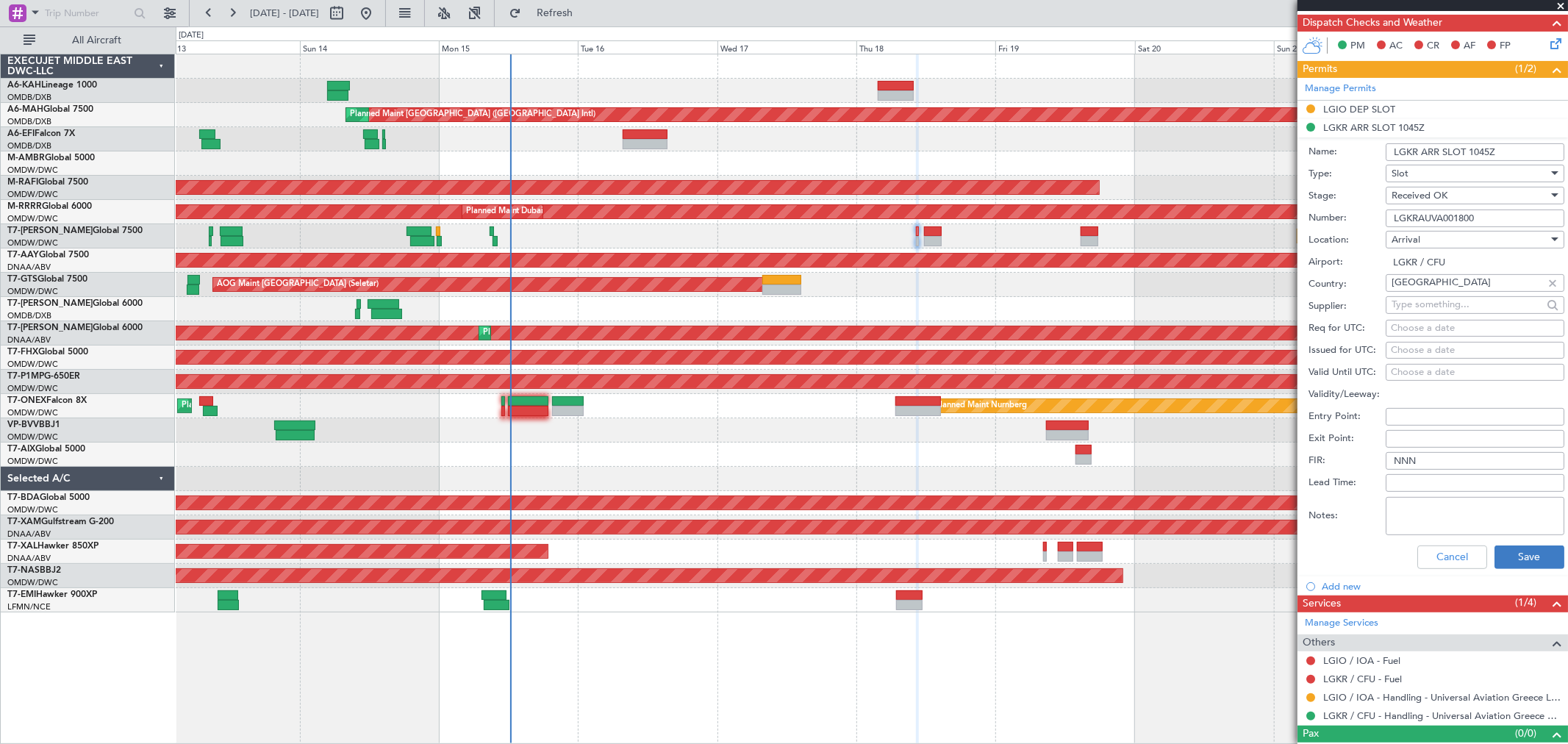
type input "LGKRAUVA001800"
click at [1512, 555] on button "Save" at bounding box center [1529, 557] width 70 height 23
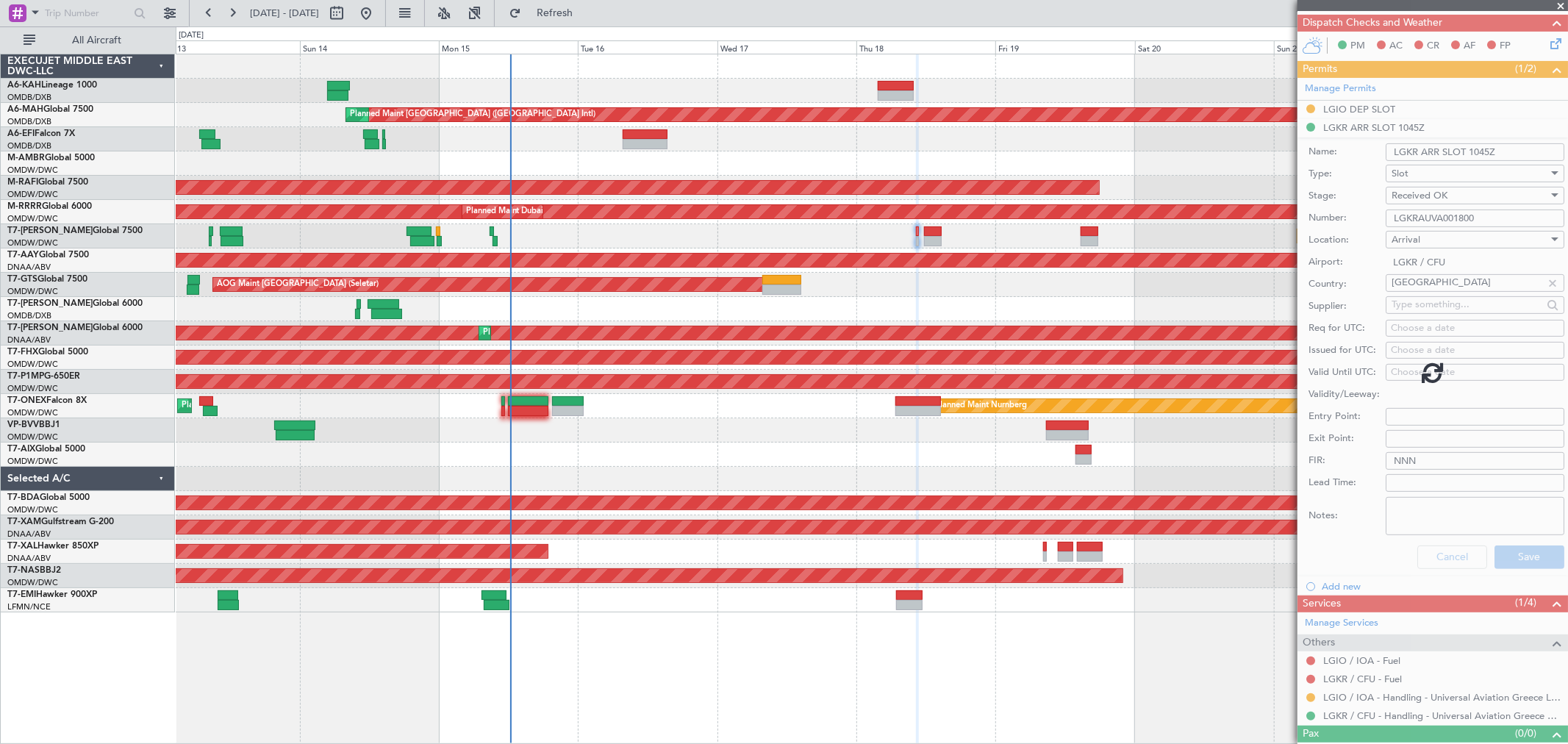
scroll to position [0, 0]
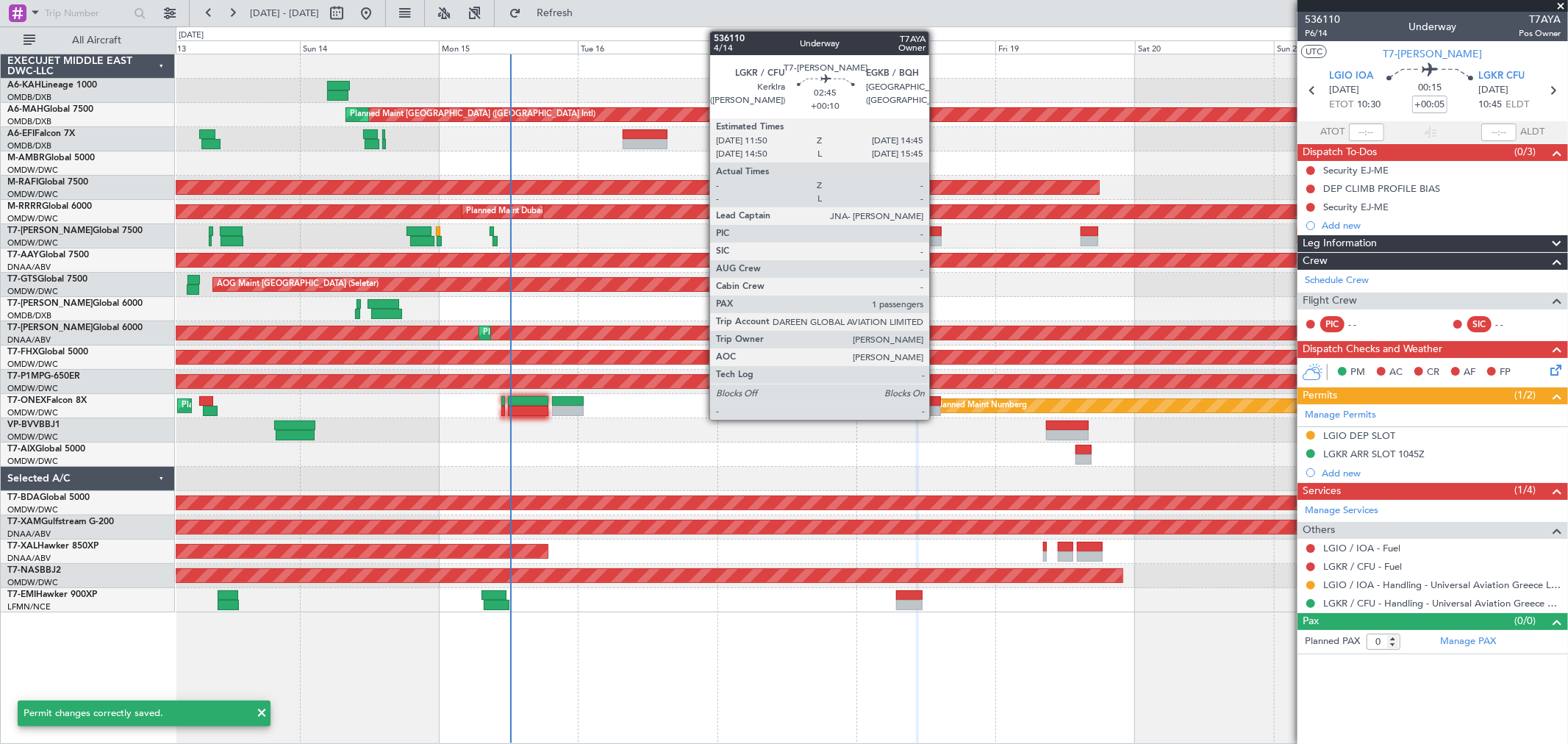
click at [937, 236] on div at bounding box center [932, 241] width 18 height 10
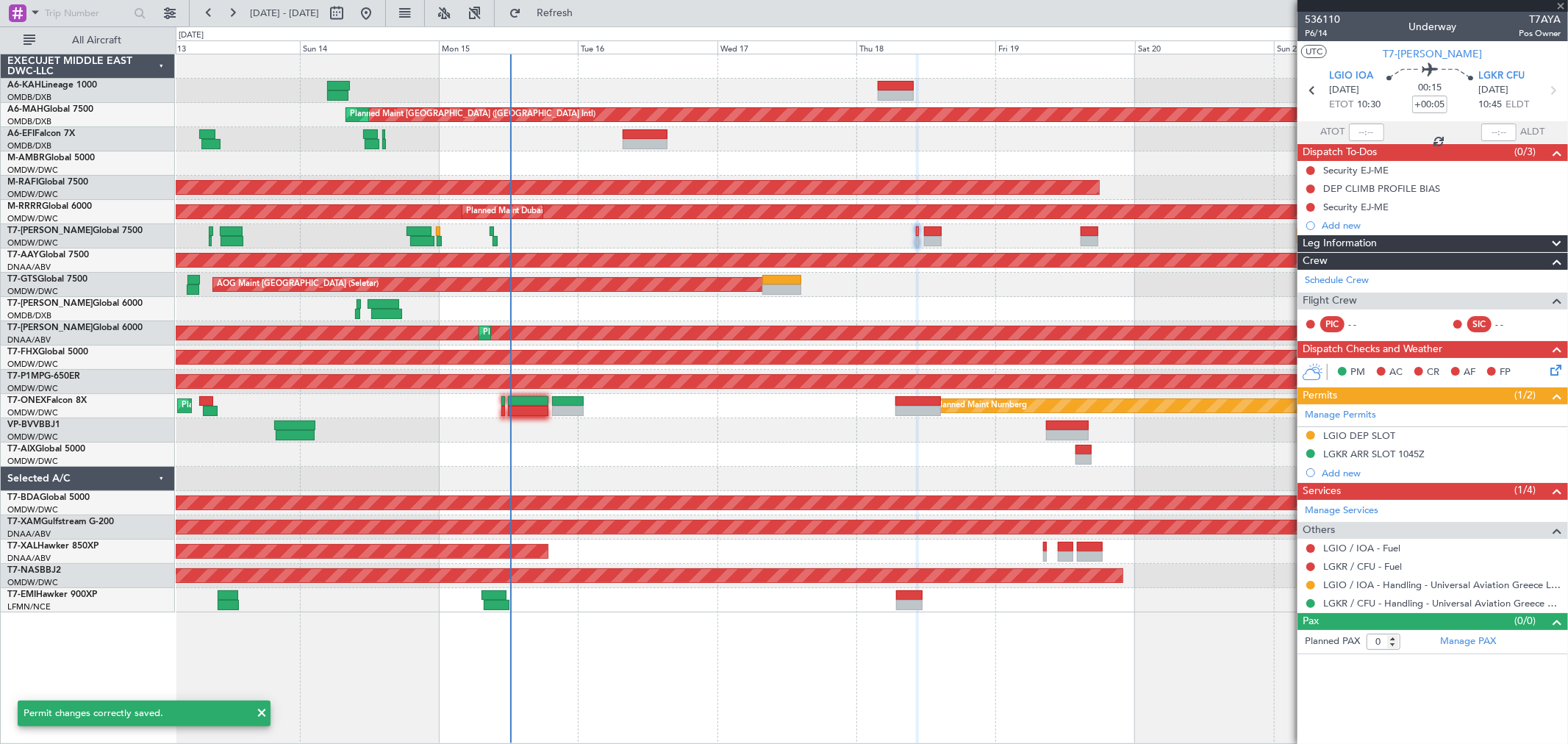
type input "+00:10"
type input "1"
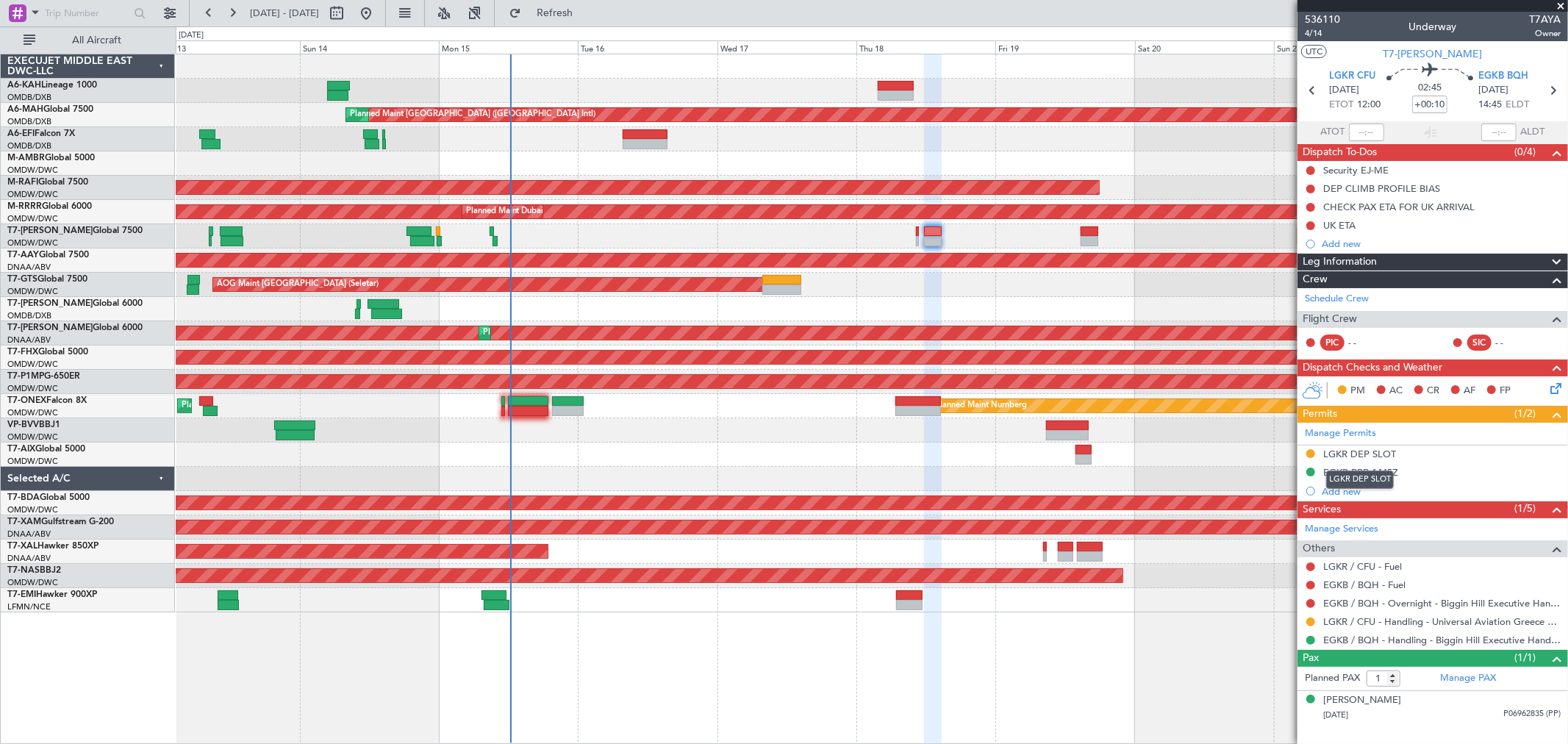
click at [1377, 452] on div "LGKR DEP SLOT" at bounding box center [1359, 454] width 73 height 12
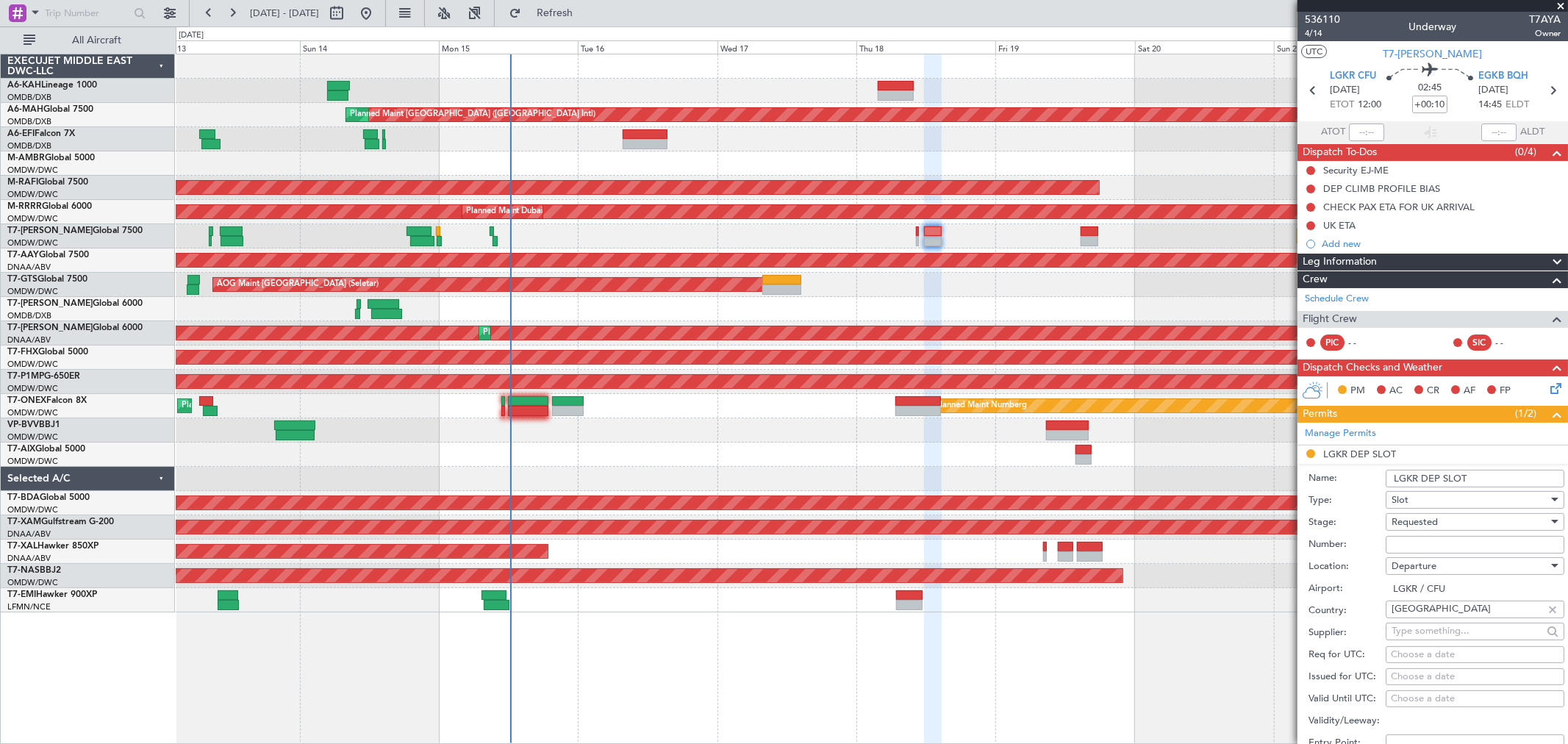
click at [1483, 478] on input "LGKR DEP SLOT" at bounding box center [1474, 478] width 179 height 18
type input "LGKR DEP SLOT 1200Z"
click at [1431, 520] on span "Requested" at bounding box center [1415, 521] width 46 height 13
click at [1430, 634] on span "Received OK" at bounding box center [1469, 634] width 153 height 22
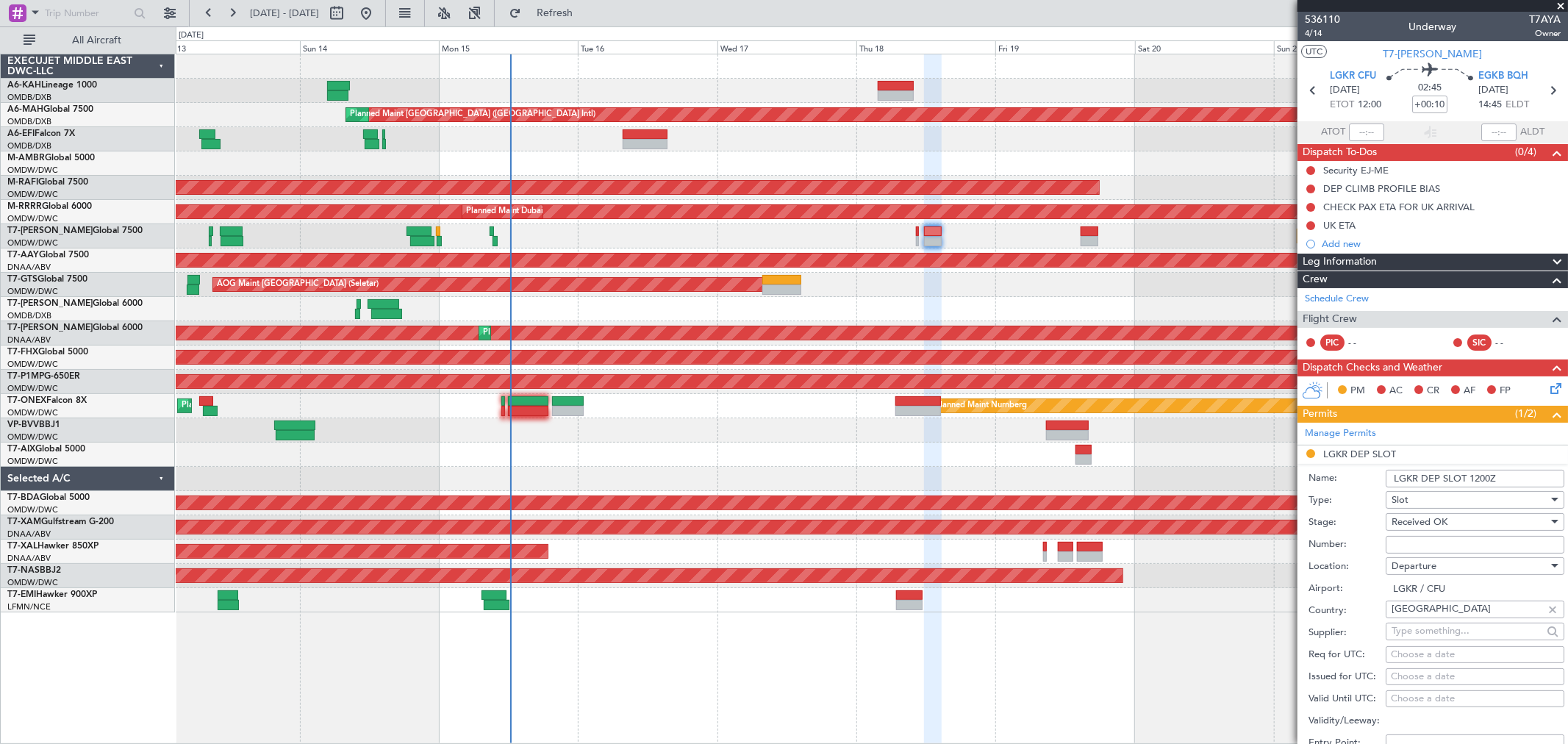
click at [1415, 548] on input "Number:" at bounding box center [1474, 544] width 179 height 18
paste input "LGKRDUVA001800"
type input "LGKRDUVA001800"
click at [1406, 526] on span "Received OK" at bounding box center [1419, 521] width 56 height 13
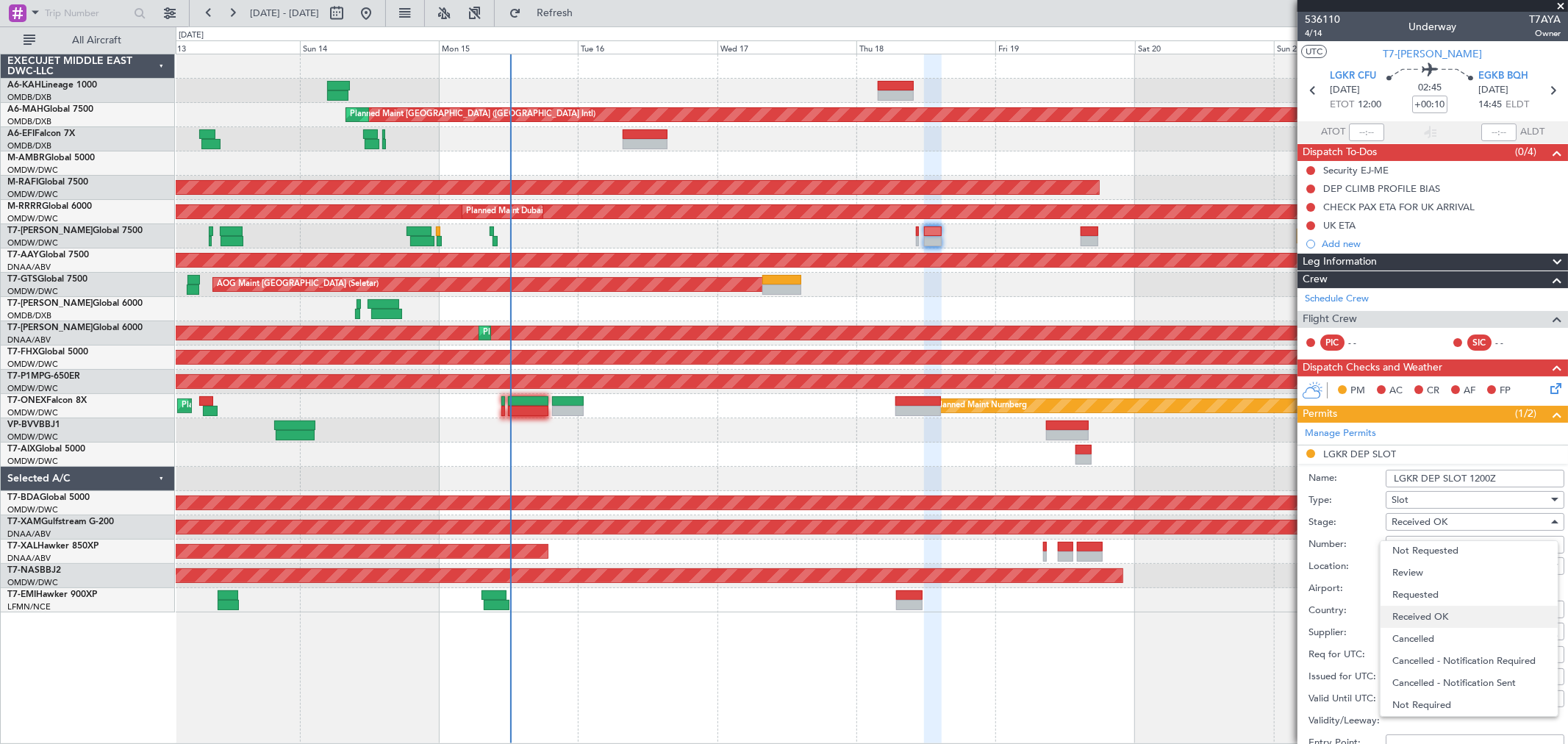
click at [1429, 616] on span "Received OK" at bounding box center [1469, 616] width 153 height 22
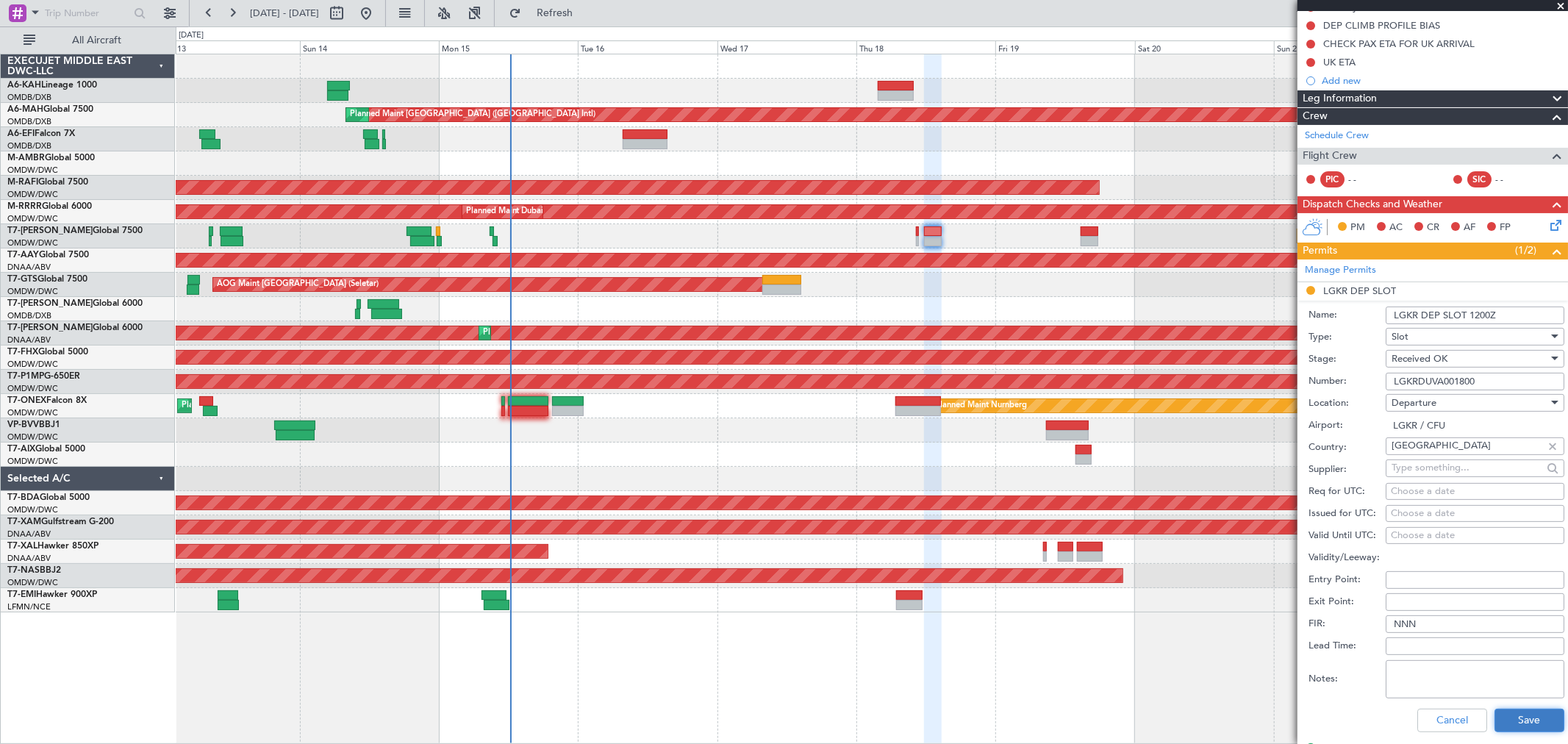
click at [1525, 729] on button "Save" at bounding box center [1529, 720] width 70 height 23
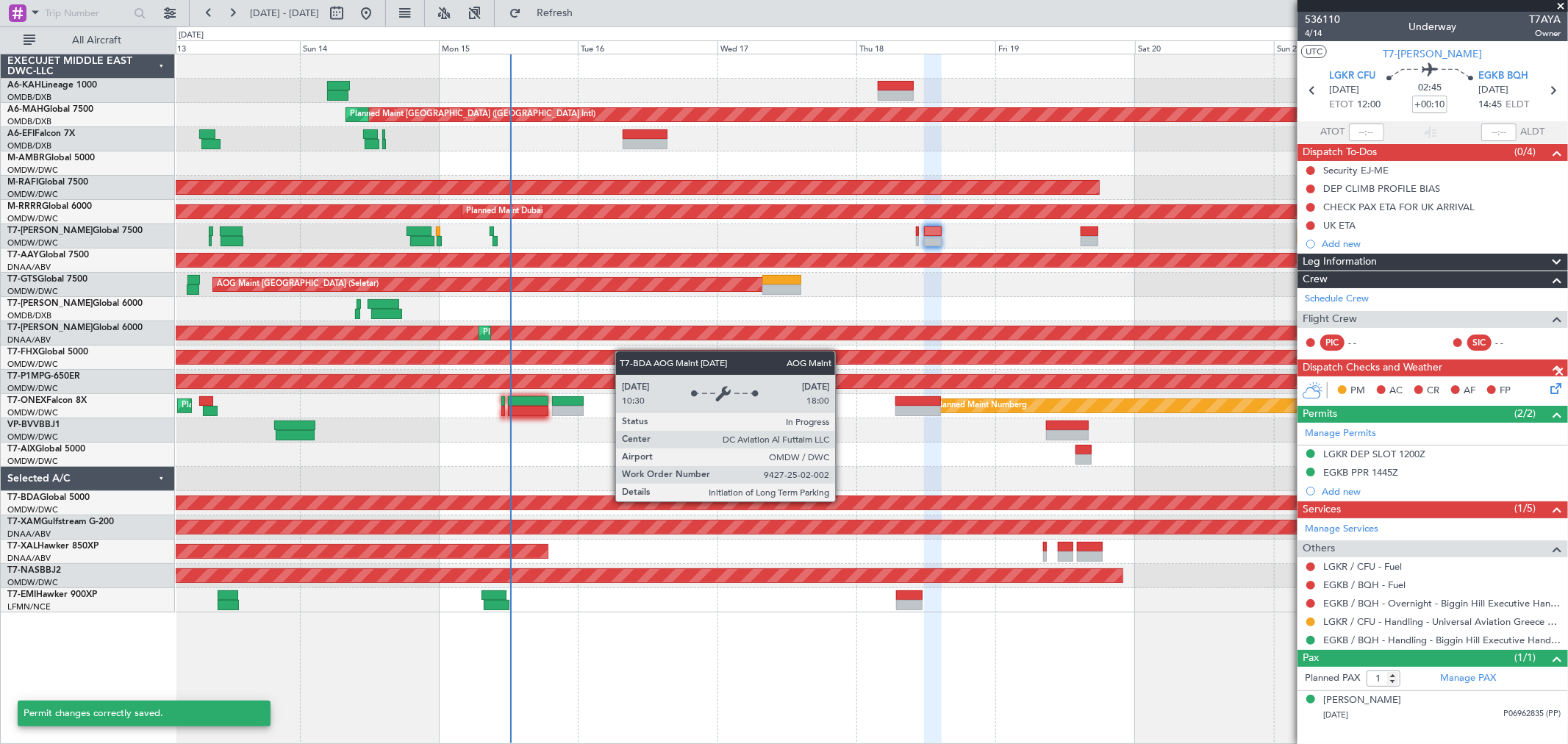
scroll to position [0, 0]
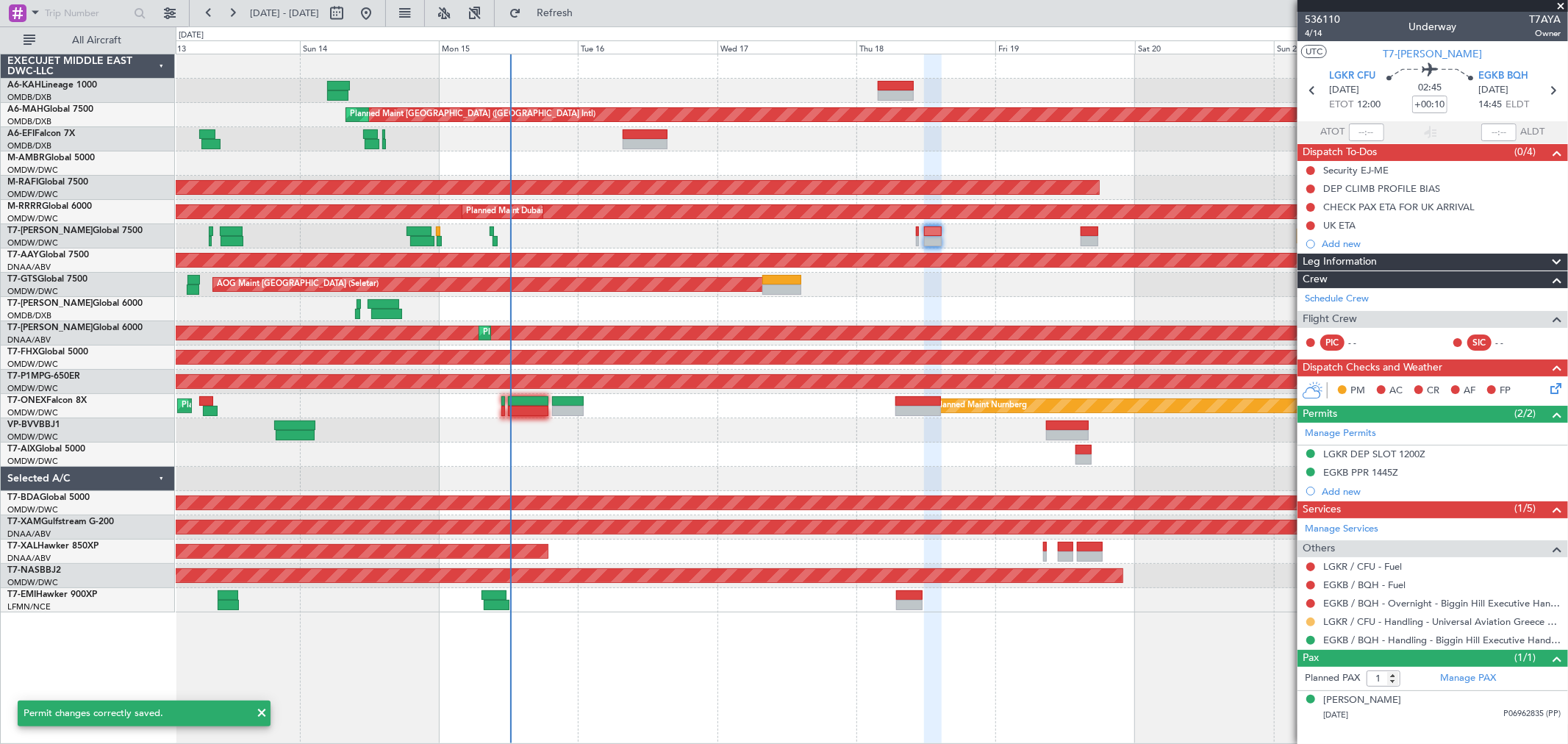
click at [1310, 623] on button at bounding box center [1310, 621] width 9 height 9
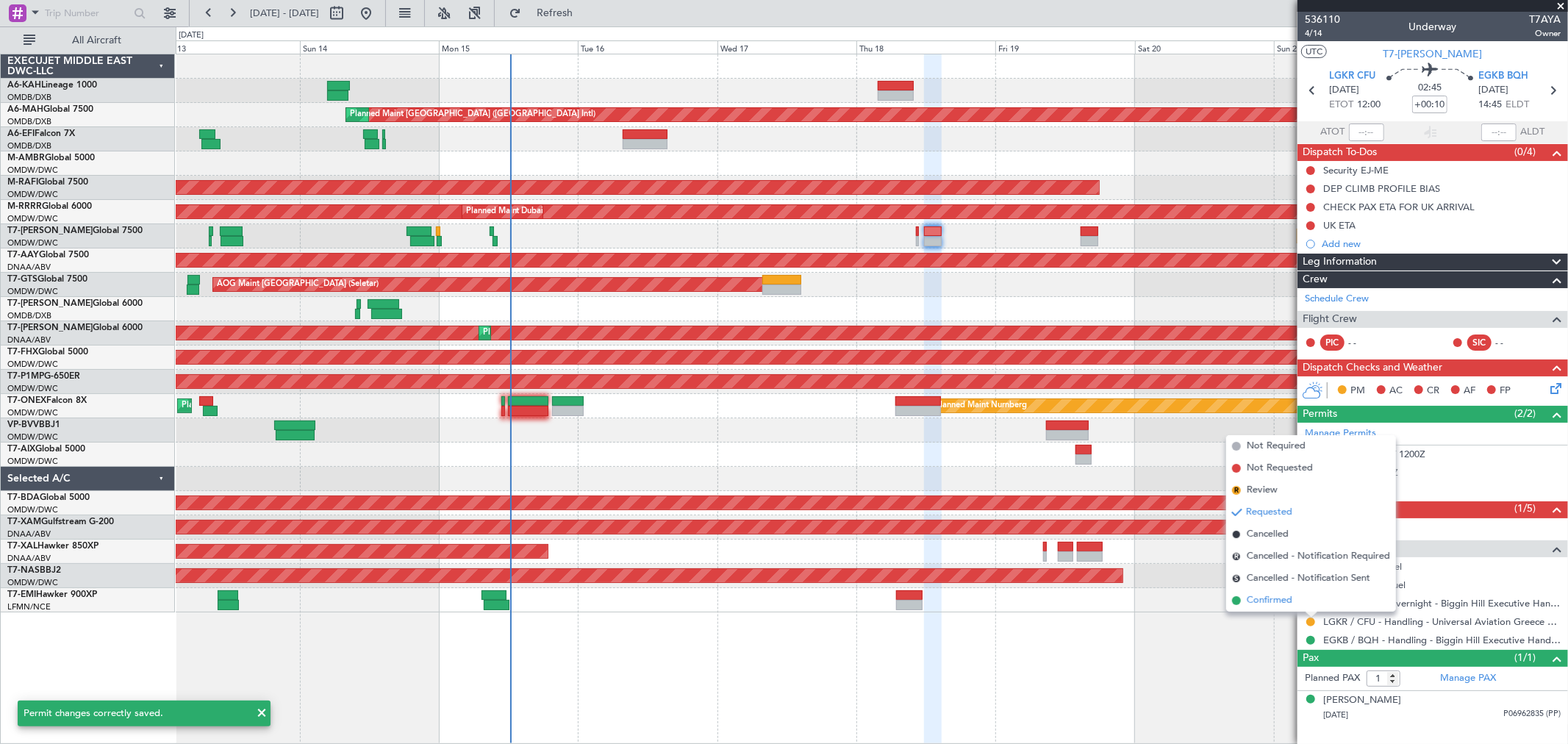
click at [1261, 594] on span "Confirmed" at bounding box center [1269, 600] width 46 height 15
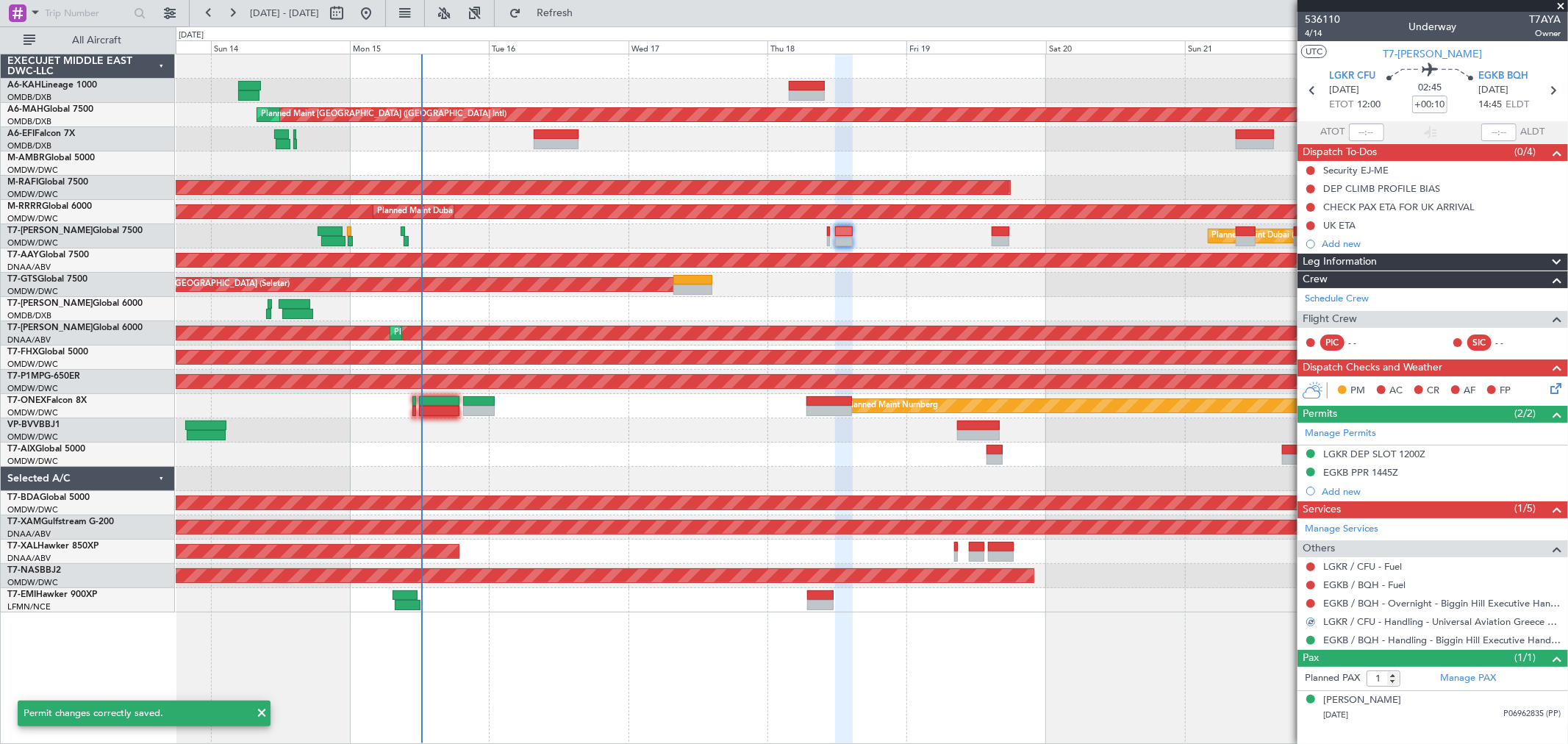
click at [932, 281] on div "Planned Maint [GEOGRAPHIC_DATA] ([GEOGRAPHIC_DATA] Intl) Planned Maint [GEOGRAP…" at bounding box center [871, 333] width 1392 height 558
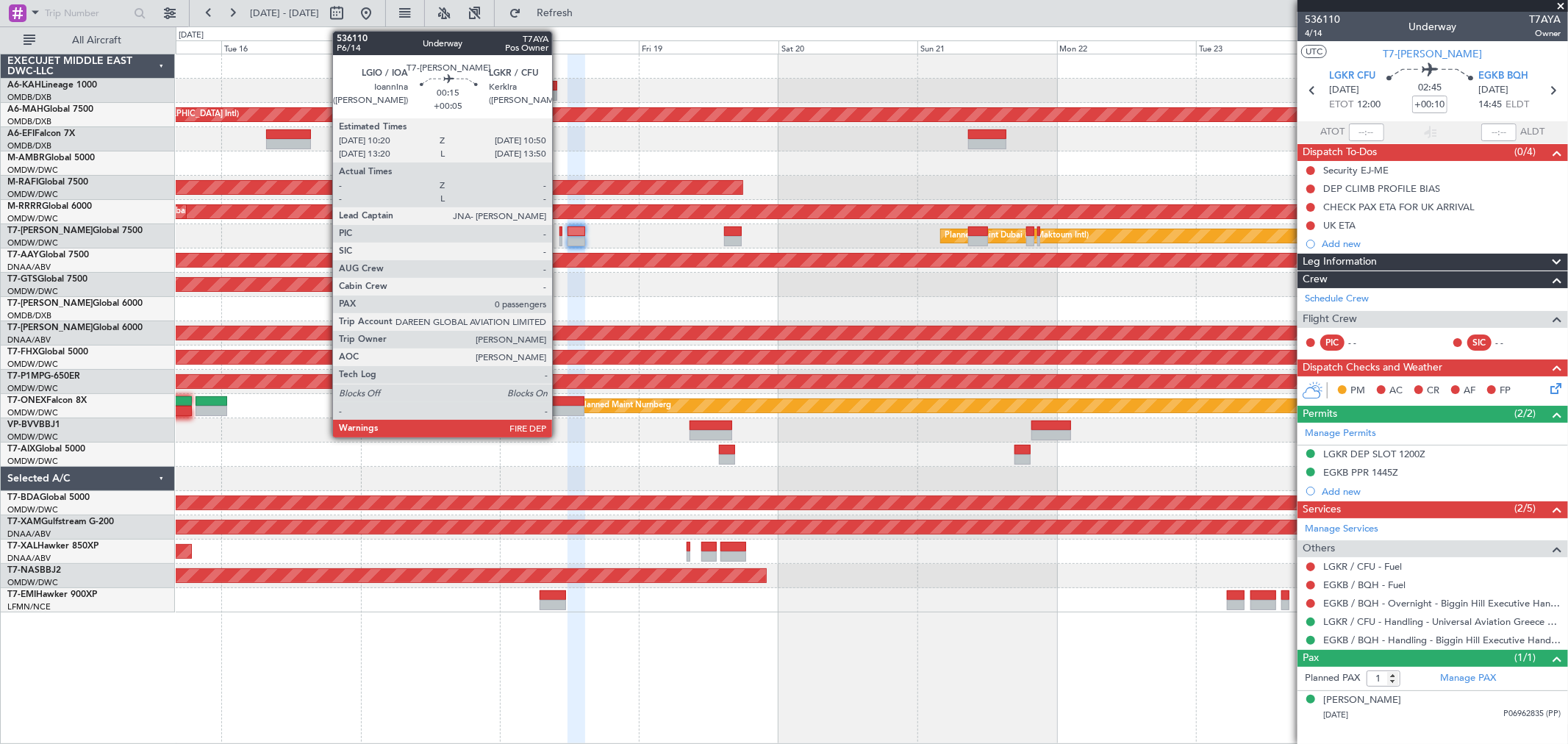
click at [559, 231] on div at bounding box center [561, 231] width 3 height 10
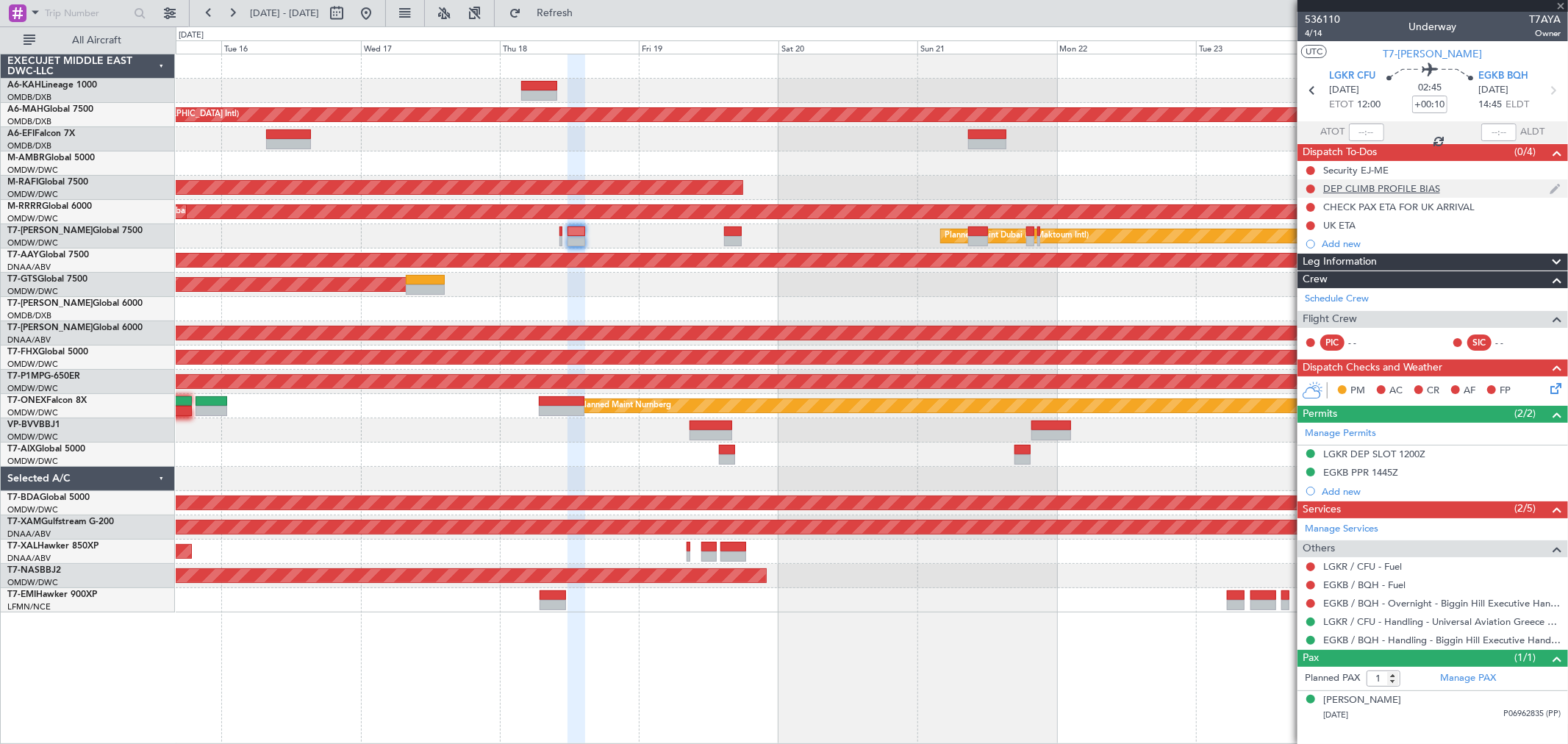
type input "+00:05"
type input "0"
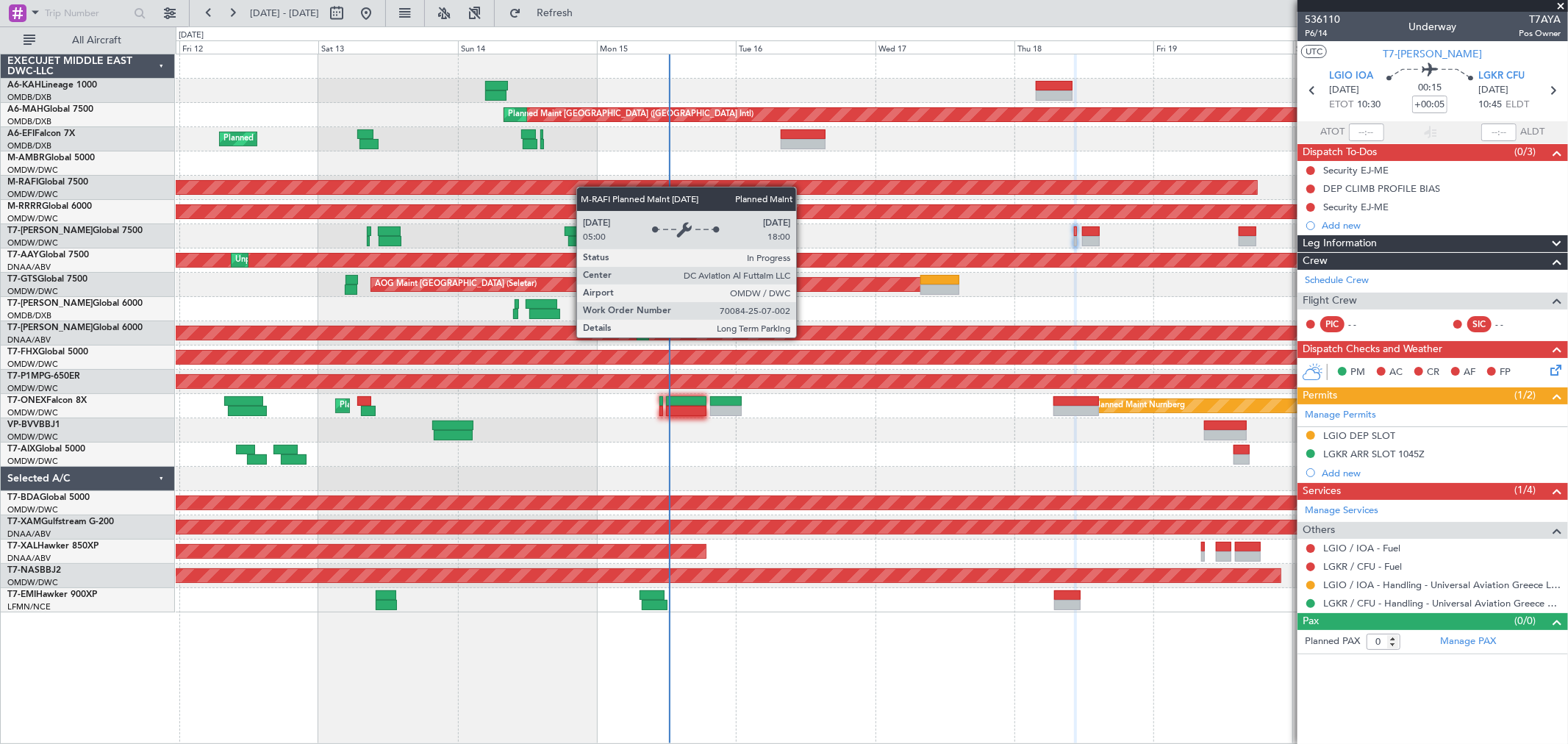
click at [949, 188] on div "Planned Maint [GEOGRAPHIC_DATA] ([GEOGRAPHIC_DATA] Intl) Planned Maint [GEOGRAP…" at bounding box center [871, 333] width 1392 height 558
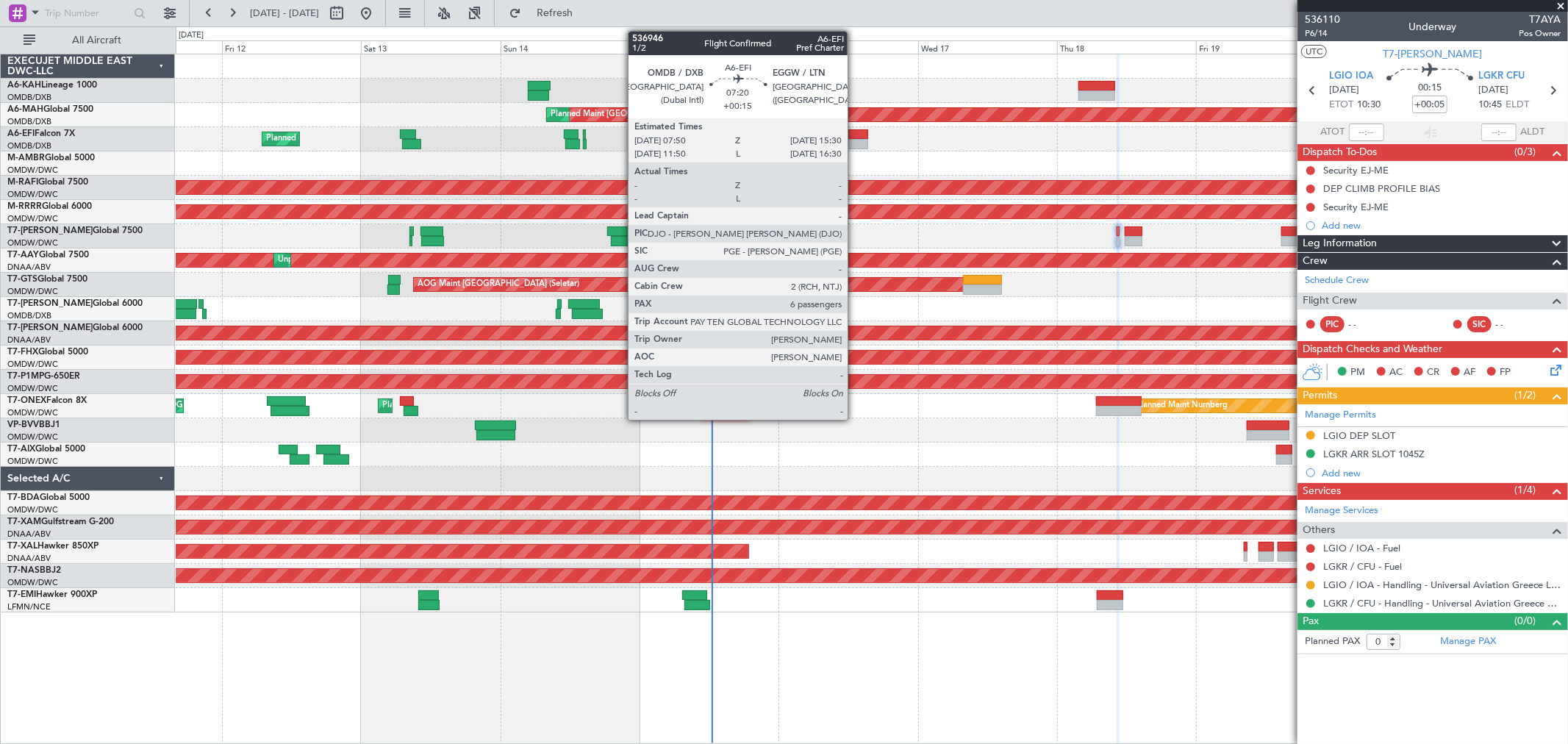
click at [855, 140] on div at bounding box center [845, 144] width 45 height 10
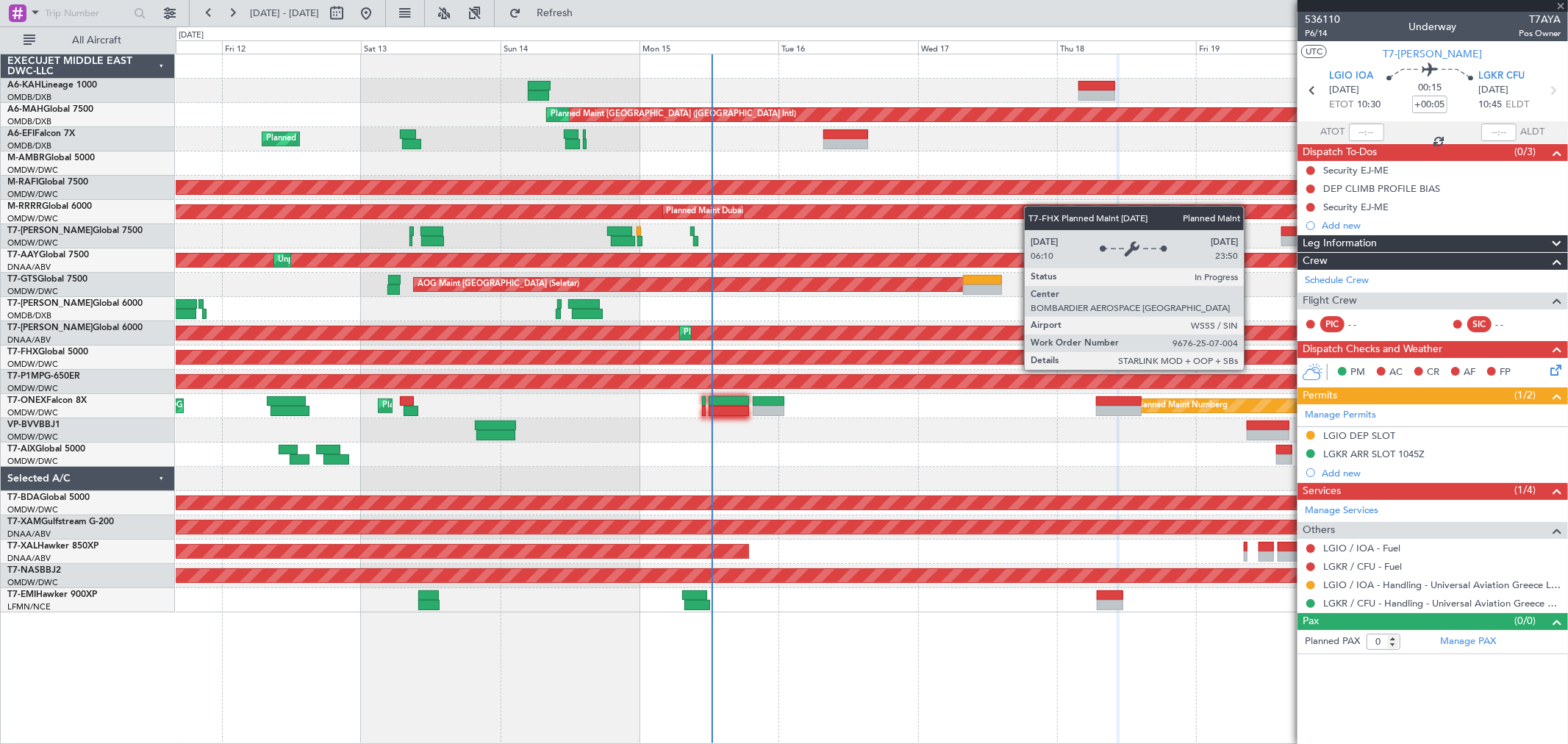
type input "+00:15"
type input "6"
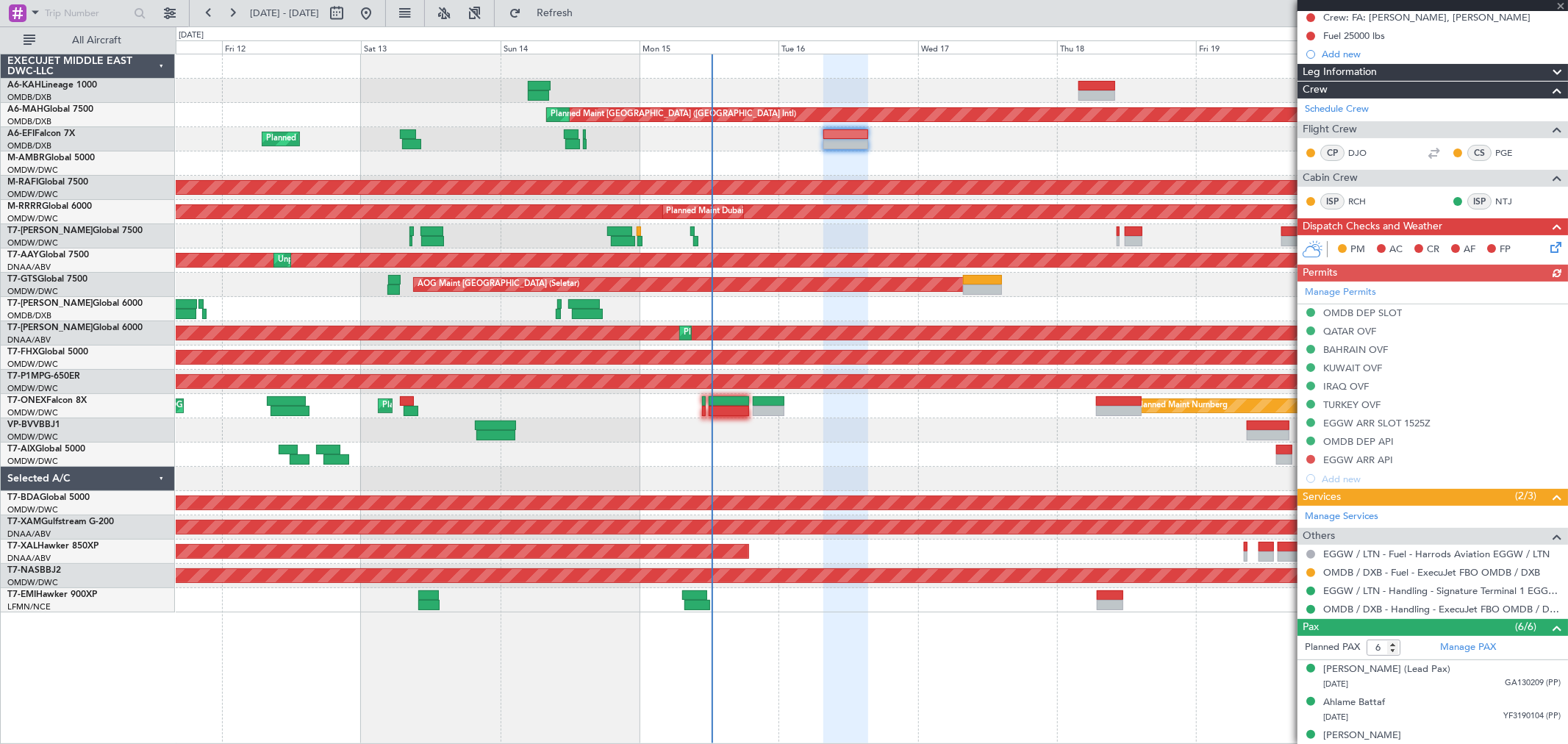
scroll to position [244, 0]
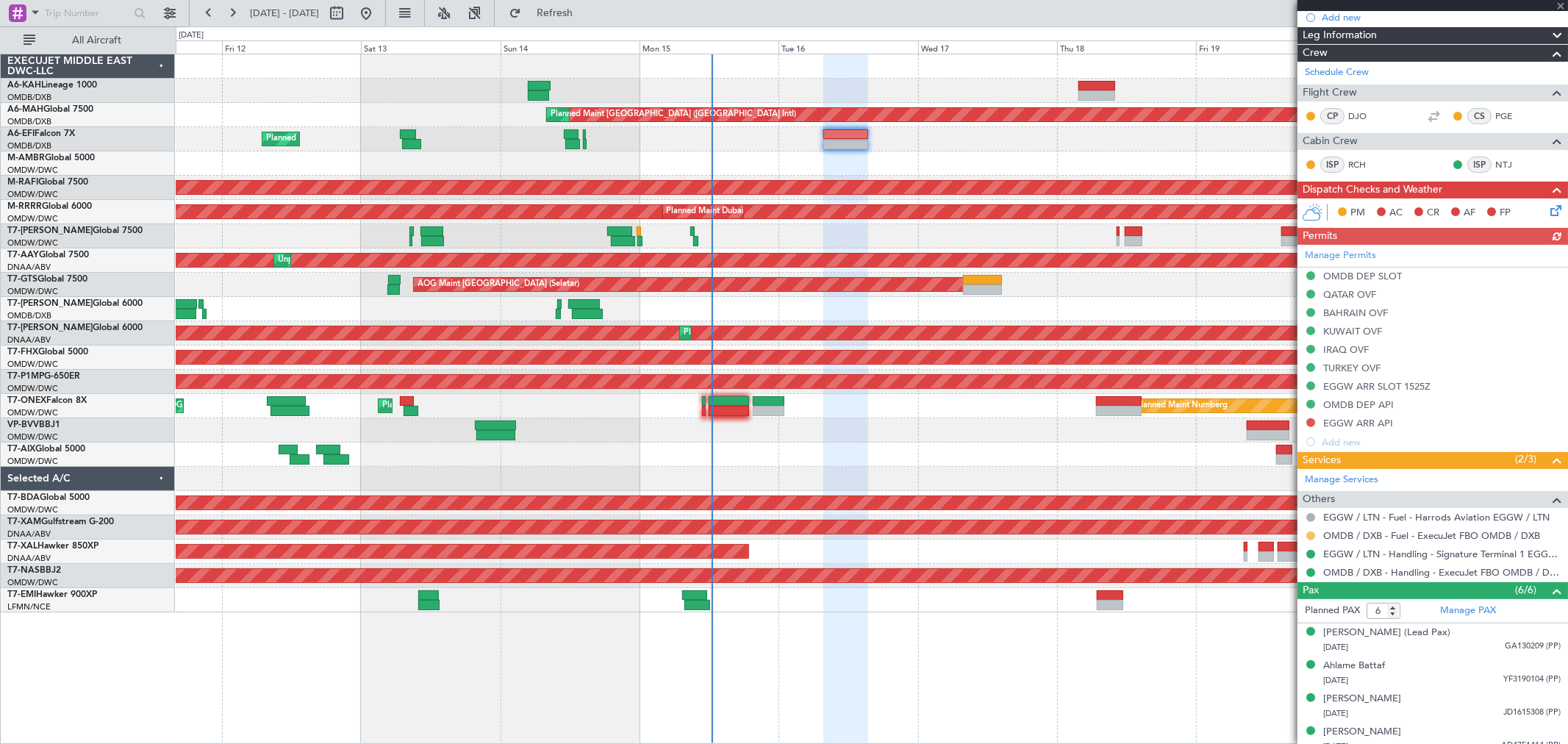
click at [1310, 531] on button at bounding box center [1310, 535] width 9 height 9
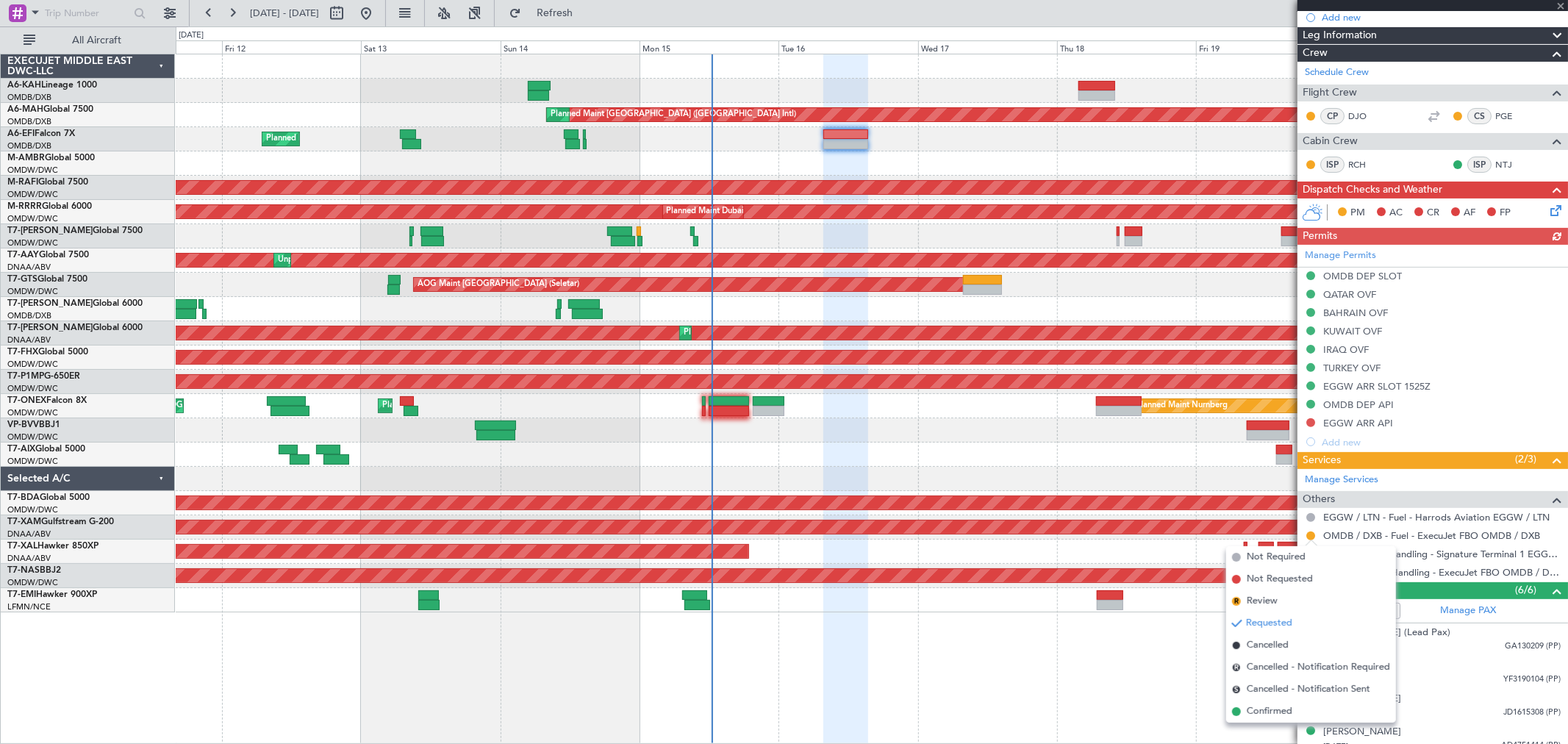
drag, startPoint x: 1269, startPoint y: 711, endPoint x: 978, endPoint y: 399, distance: 426.6
click at [1267, 713] on span "Confirmed" at bounding box center [1269, 711] width 46 height 15
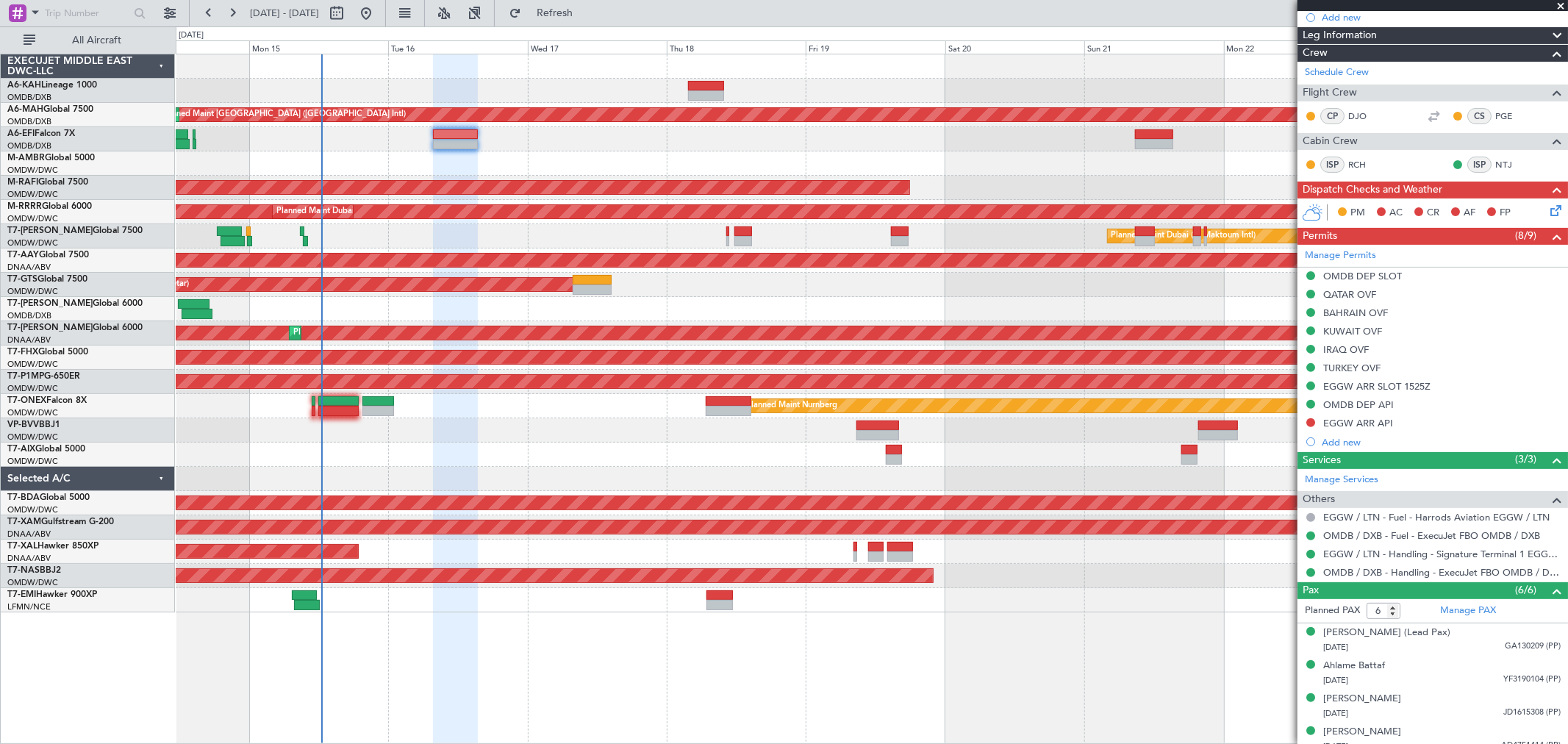
click at [608, 223] on div "Planned Maint [GEOGRAPHIC_DATA] ([GEOGRAPHIC_DATA] Intl) Planned Maint [GEOGRAP…" at bounding box center [871, 333] width 1392 height 558
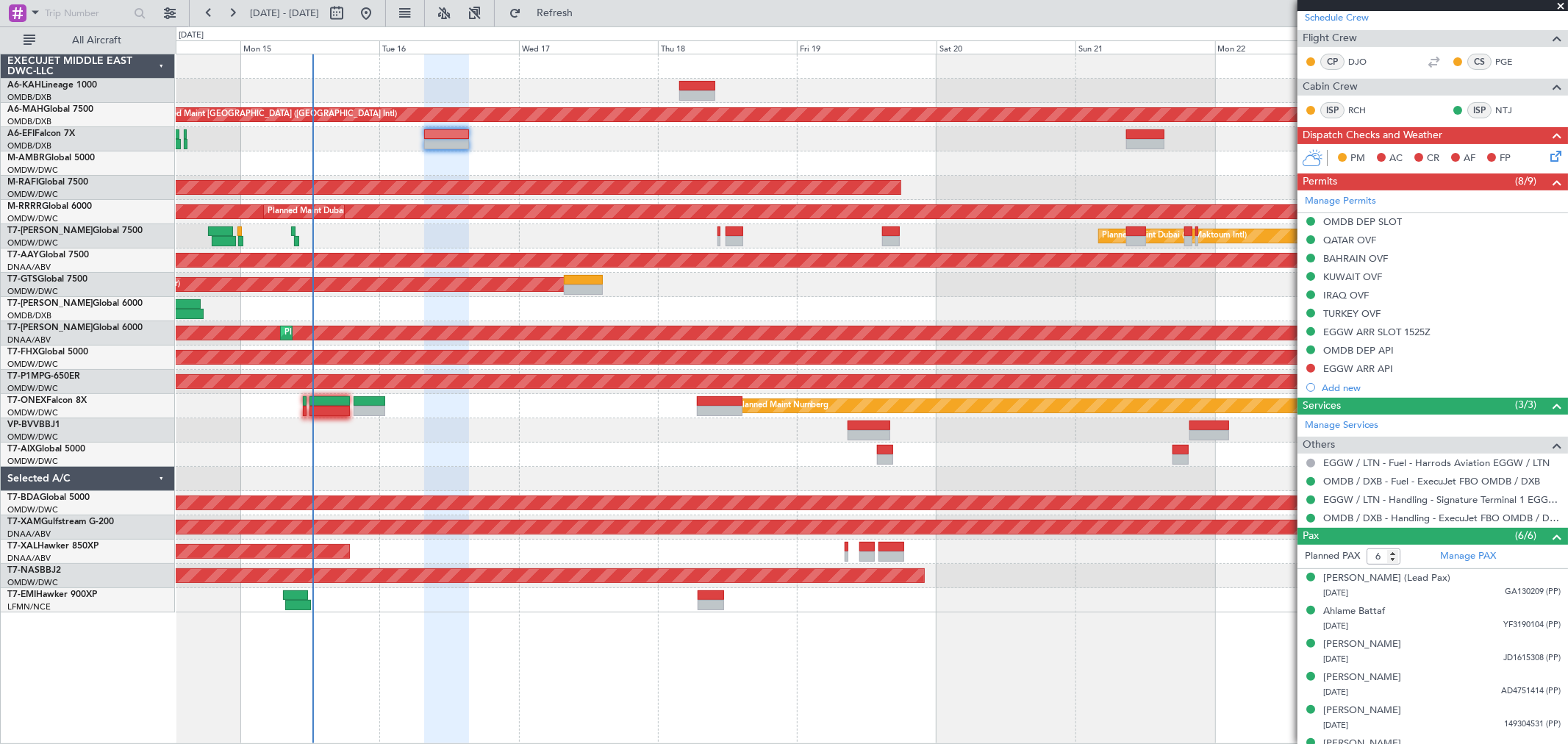
scroll to position [322, 0]
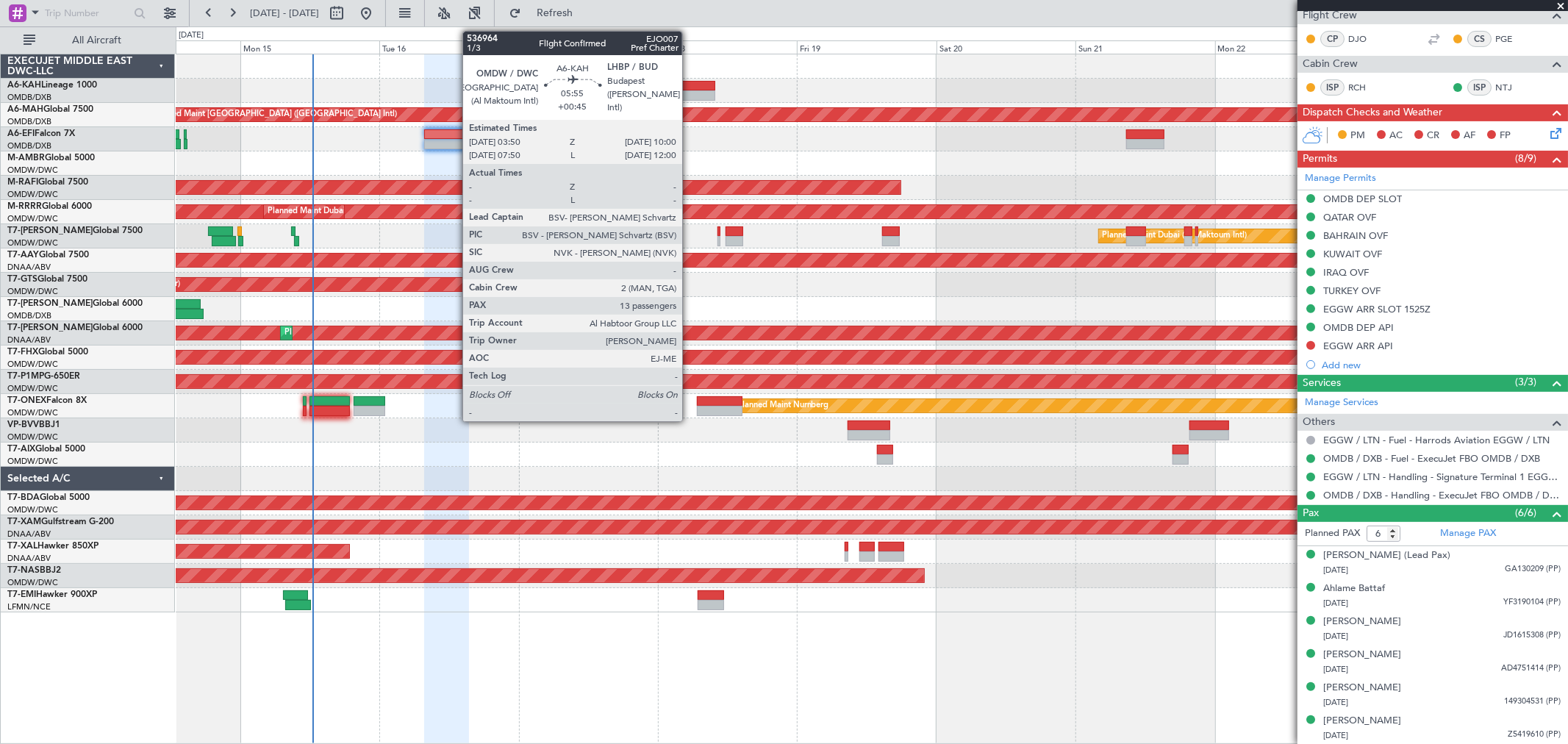
click at [689, 85] on div at bounding box center [697, 86] width 36 height 10
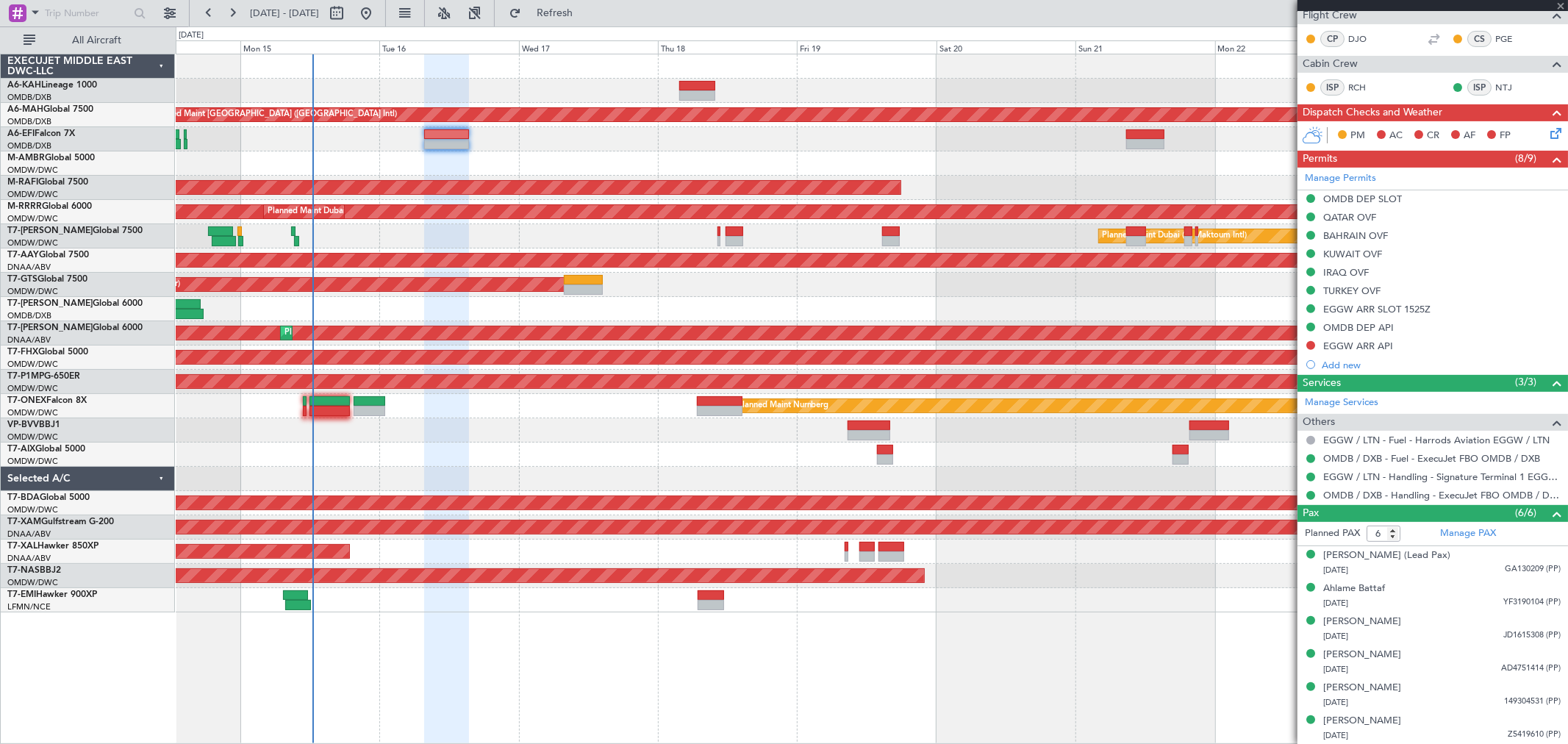
type input "+00:45"
type input "13"
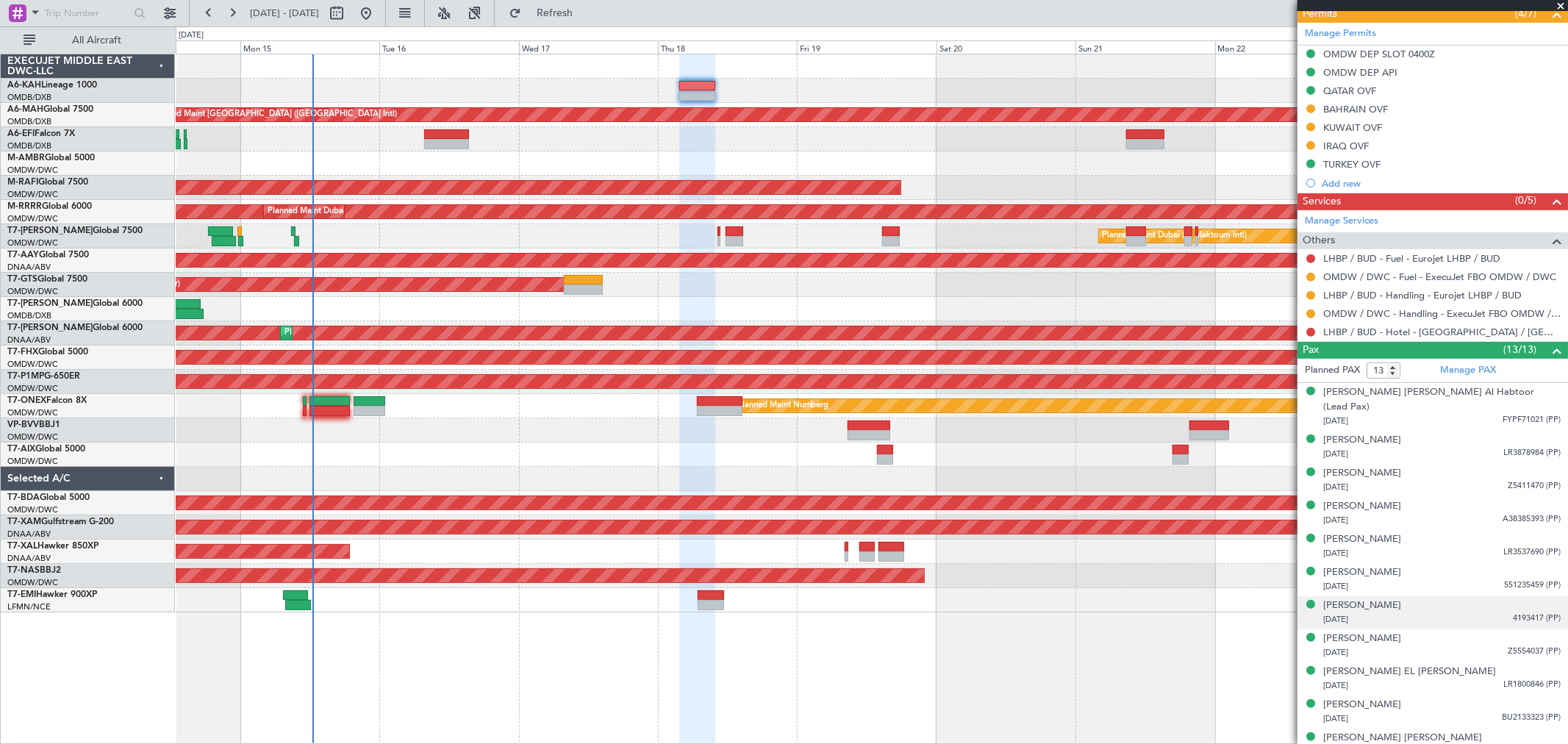
scroll to position [554, 0]
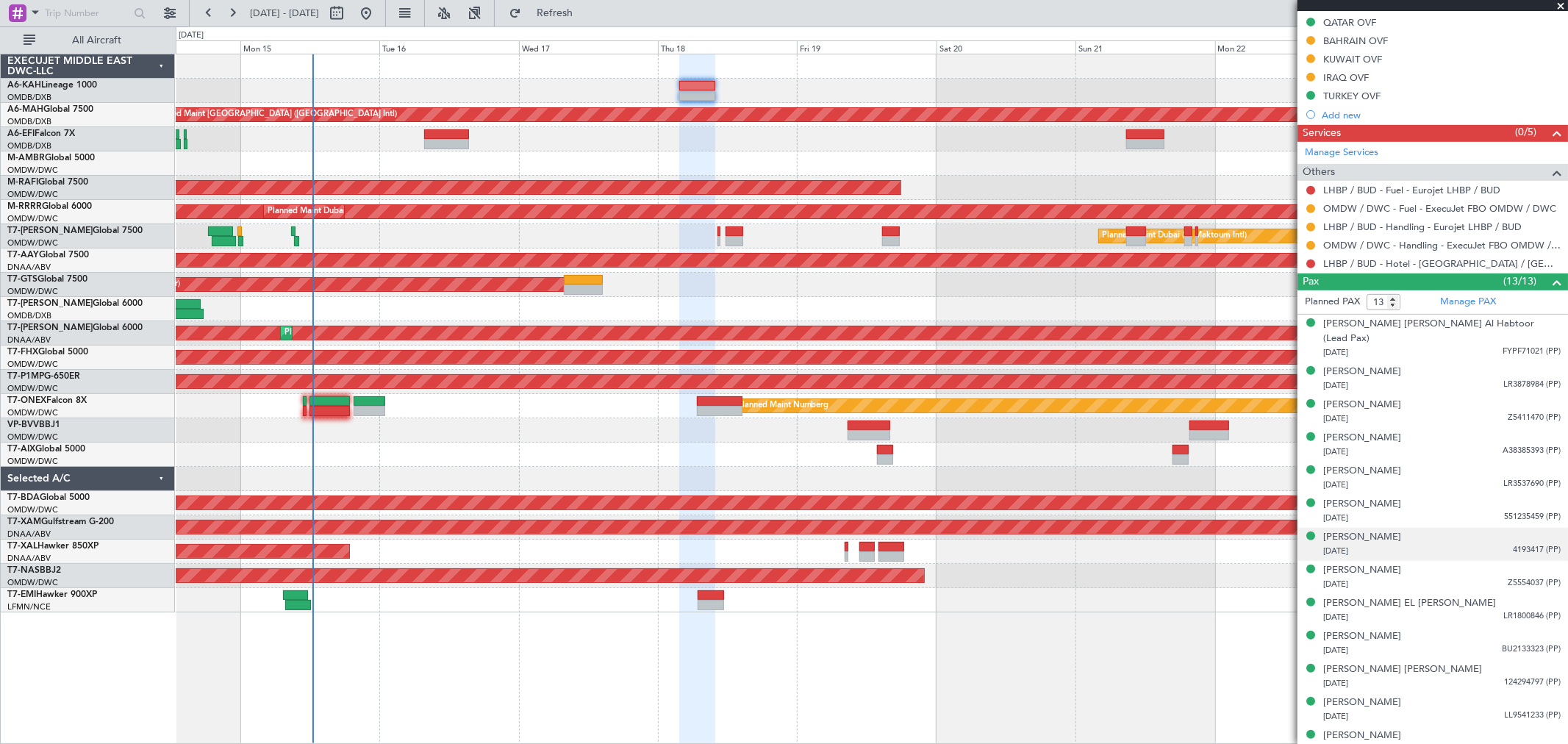
click at [1350, 527] on li "[PERSON_NAME] [DATE] 4193417 (PP)" at bounding box center [1433, 544] width 271 height 33
click at [1358, 530] on div "[PERSON_NAME]" at bounding box center [1361, 537] width 78 height 15
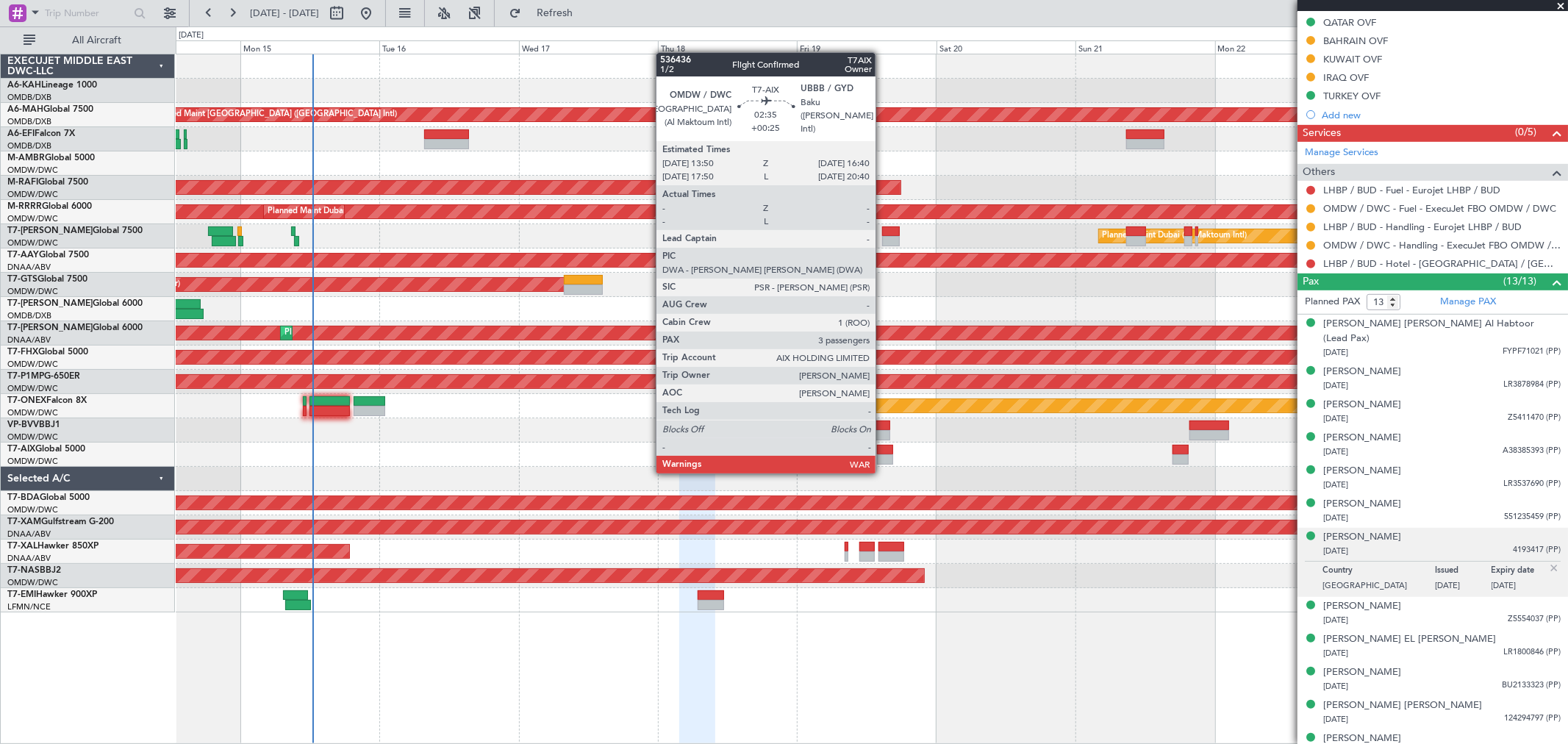
click at [883, 457] on div at bounding box center [886, 459] width 17 height 10
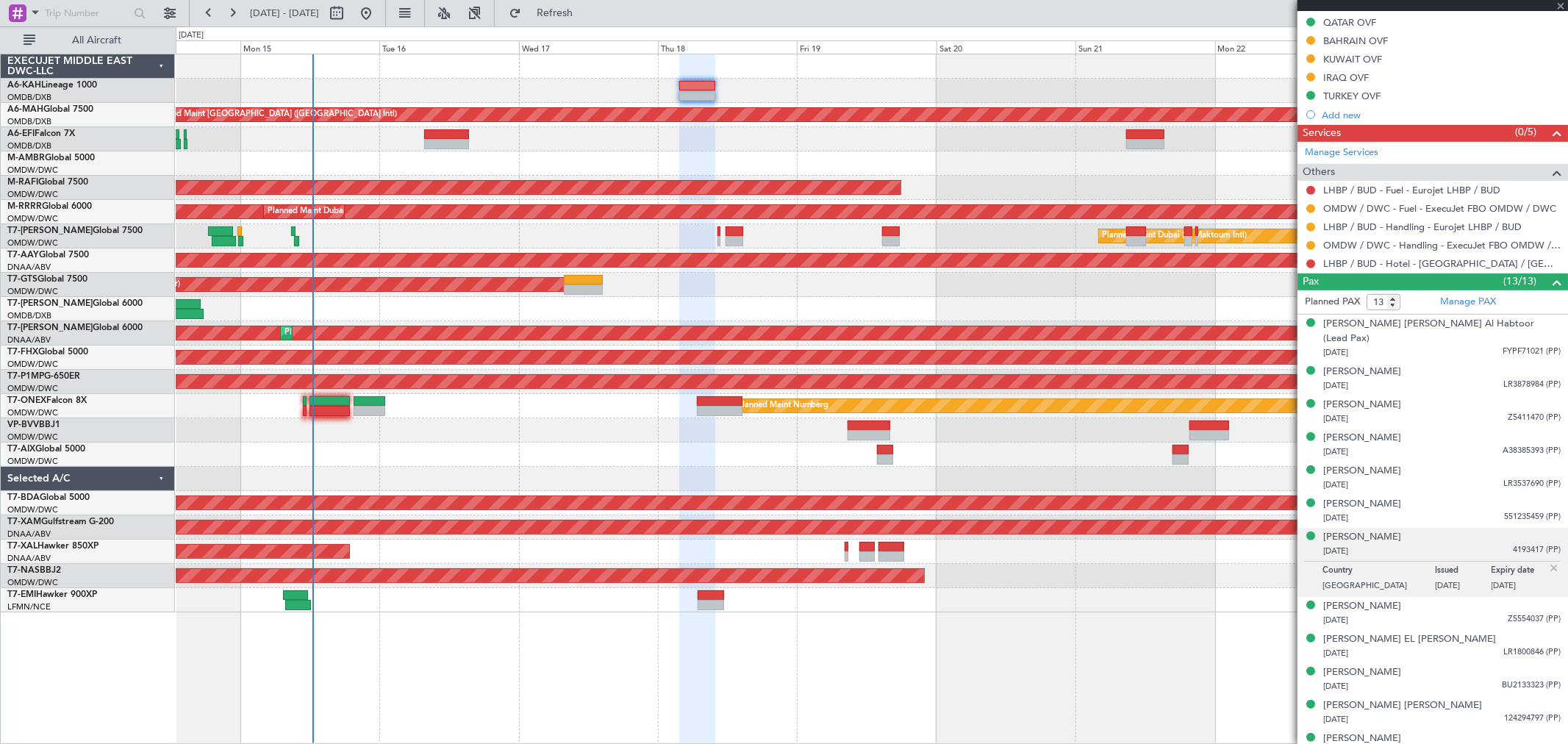
type input "+00:25"
type input "3"
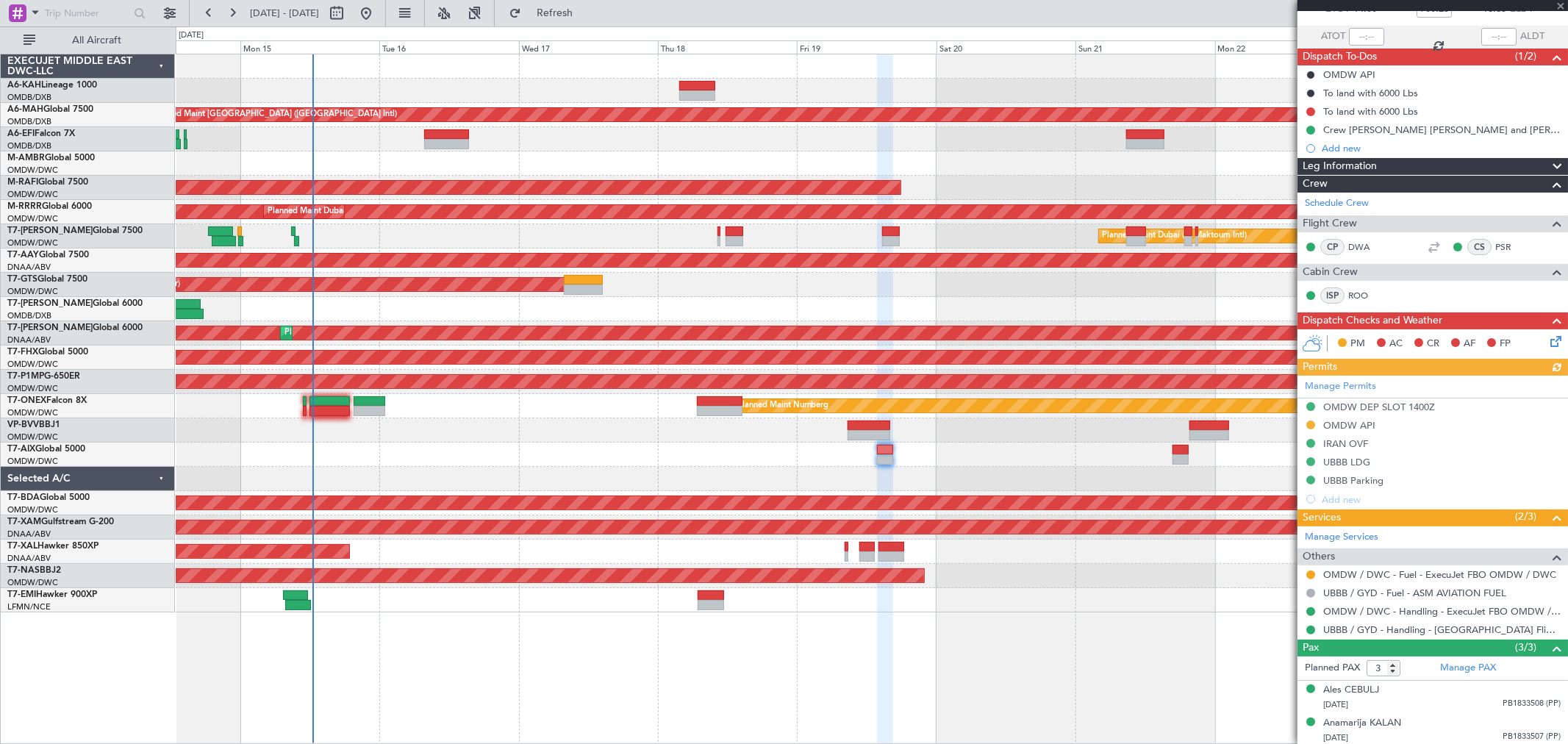
scroll to position [128, 0]
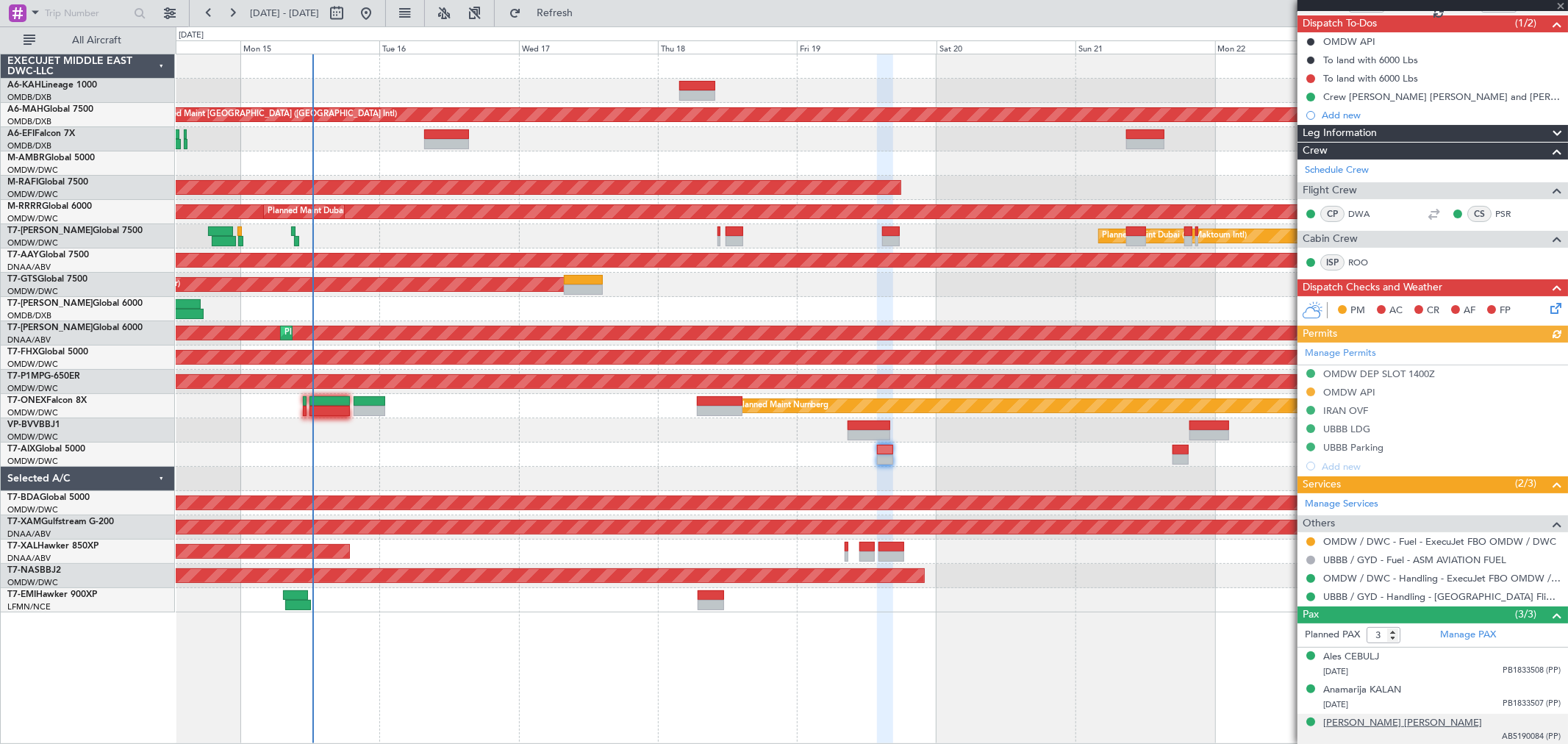
click at [1371, 724] on div "[PERSON_NAME] [PERSON_NAME]" at bounding box center [1402, 723] width 159 height 15
click at [586, 11] on span "Refresh" at bounding box center [555, 12] width 62 height 10
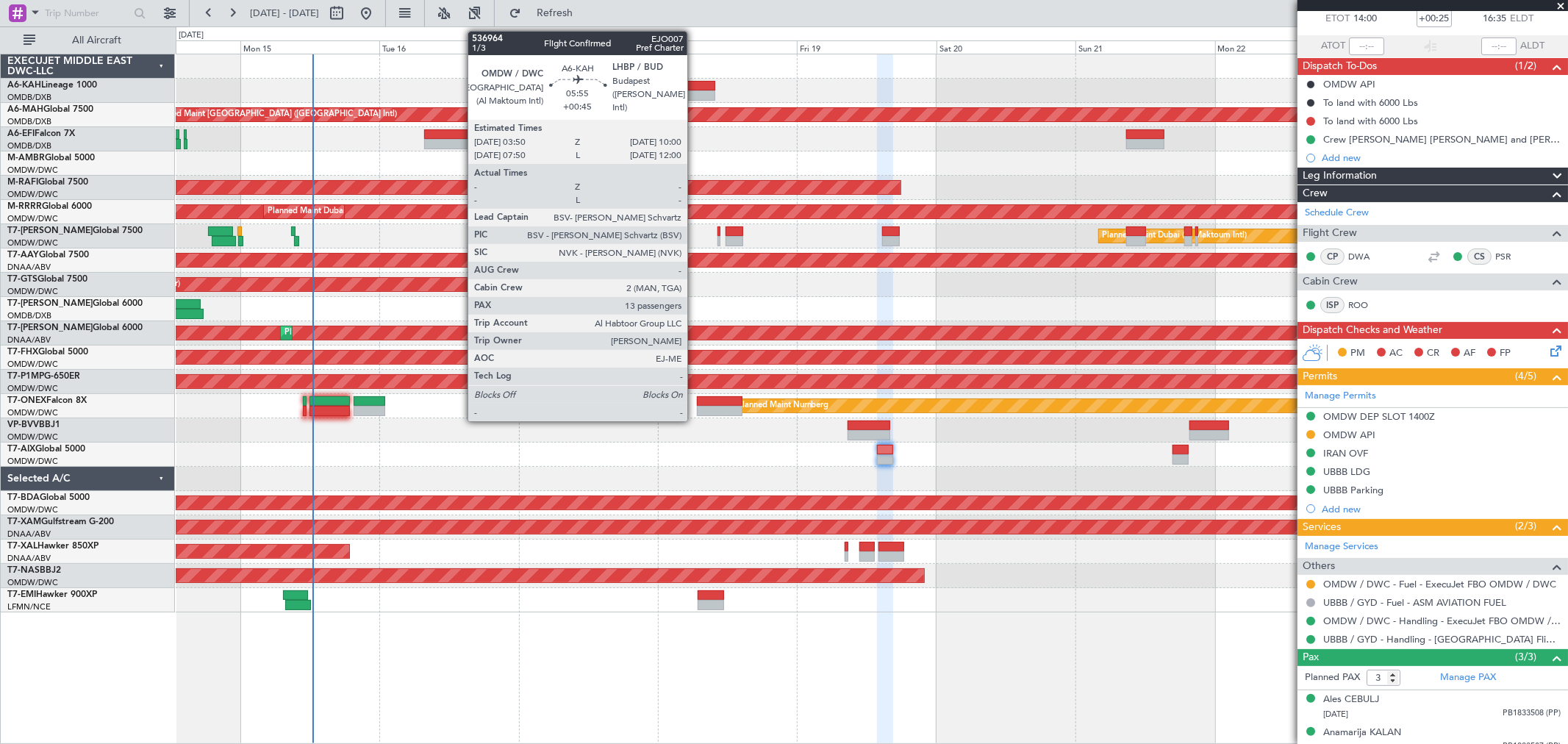
click at [695, 84] on div at bounding box center [697, 86] width 36 height 10
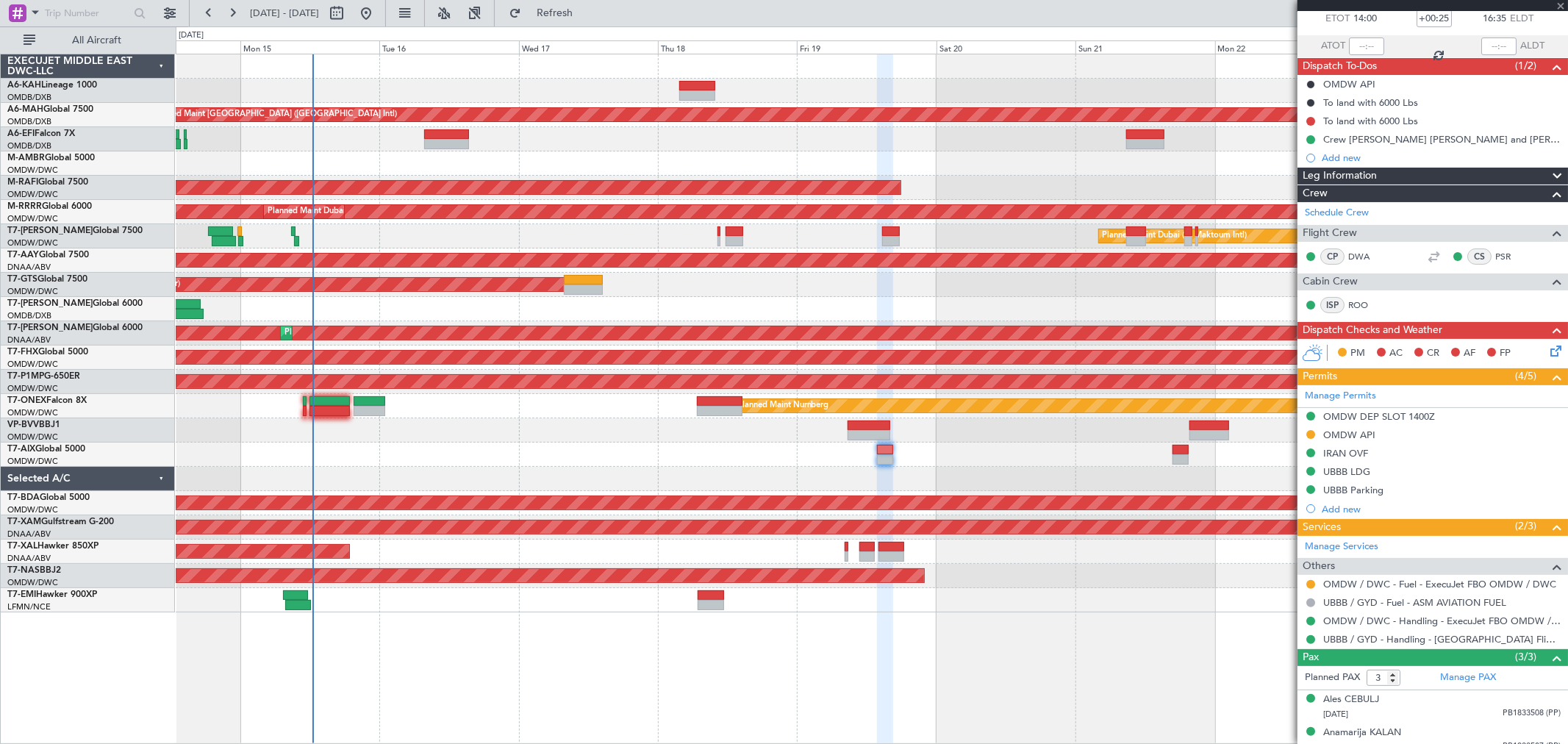
type input "+00:45"
type input "13"
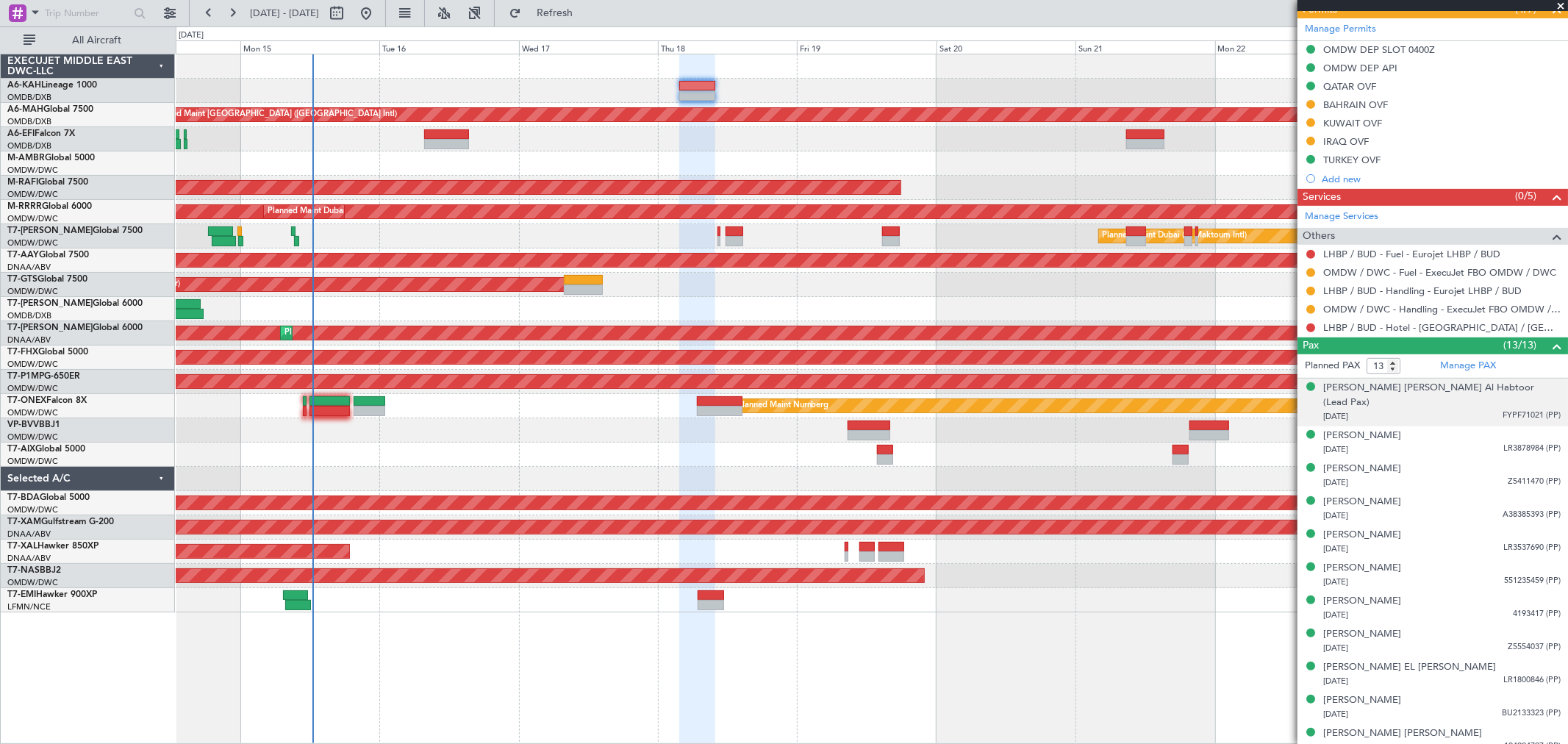
scroll to position [554, 0]
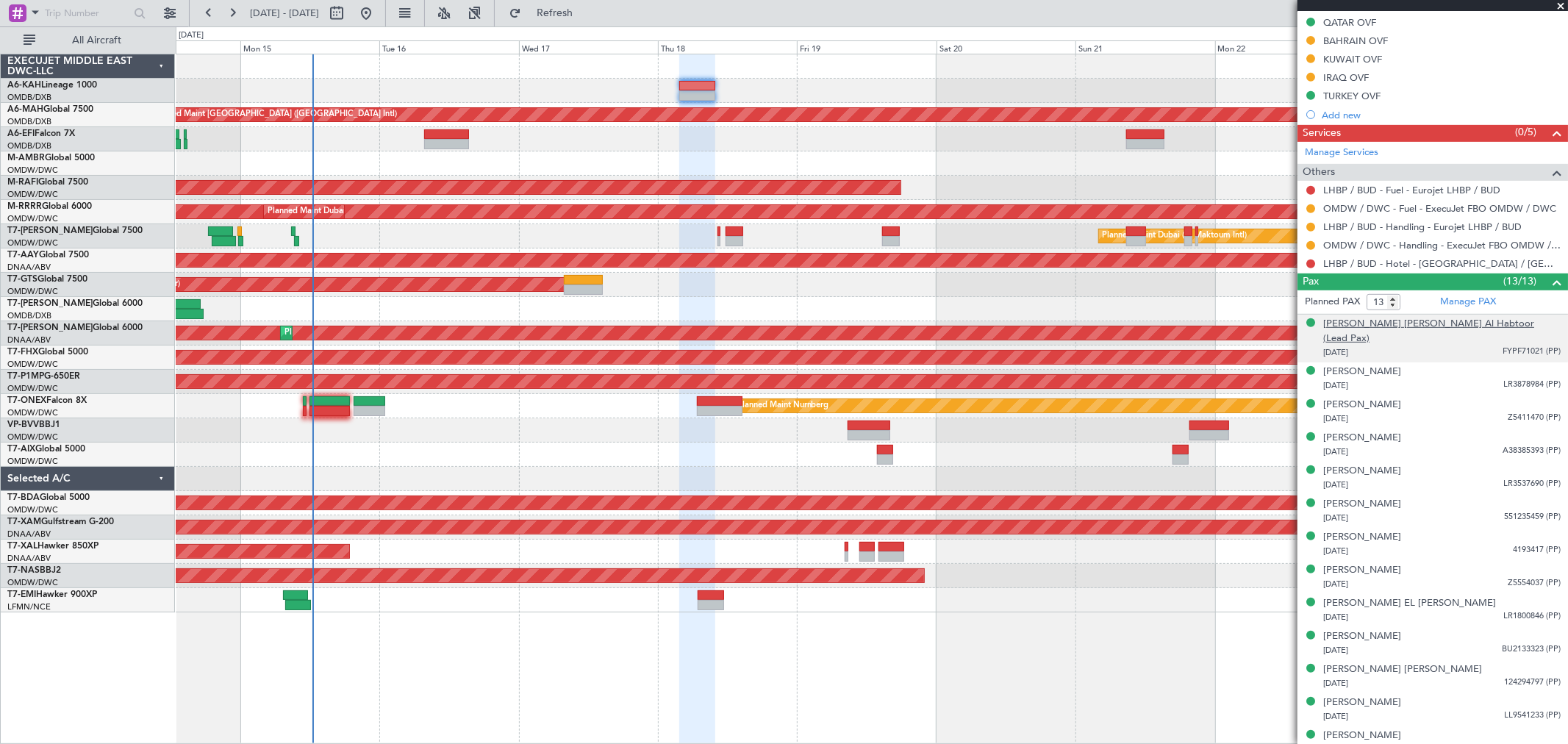
click at [1378, 322] on div "[PERSON_NAME] [PERSON_NAME] Al Habtoor (Lead Pax)" at bounding box center [1441, 331] width 237 height 29
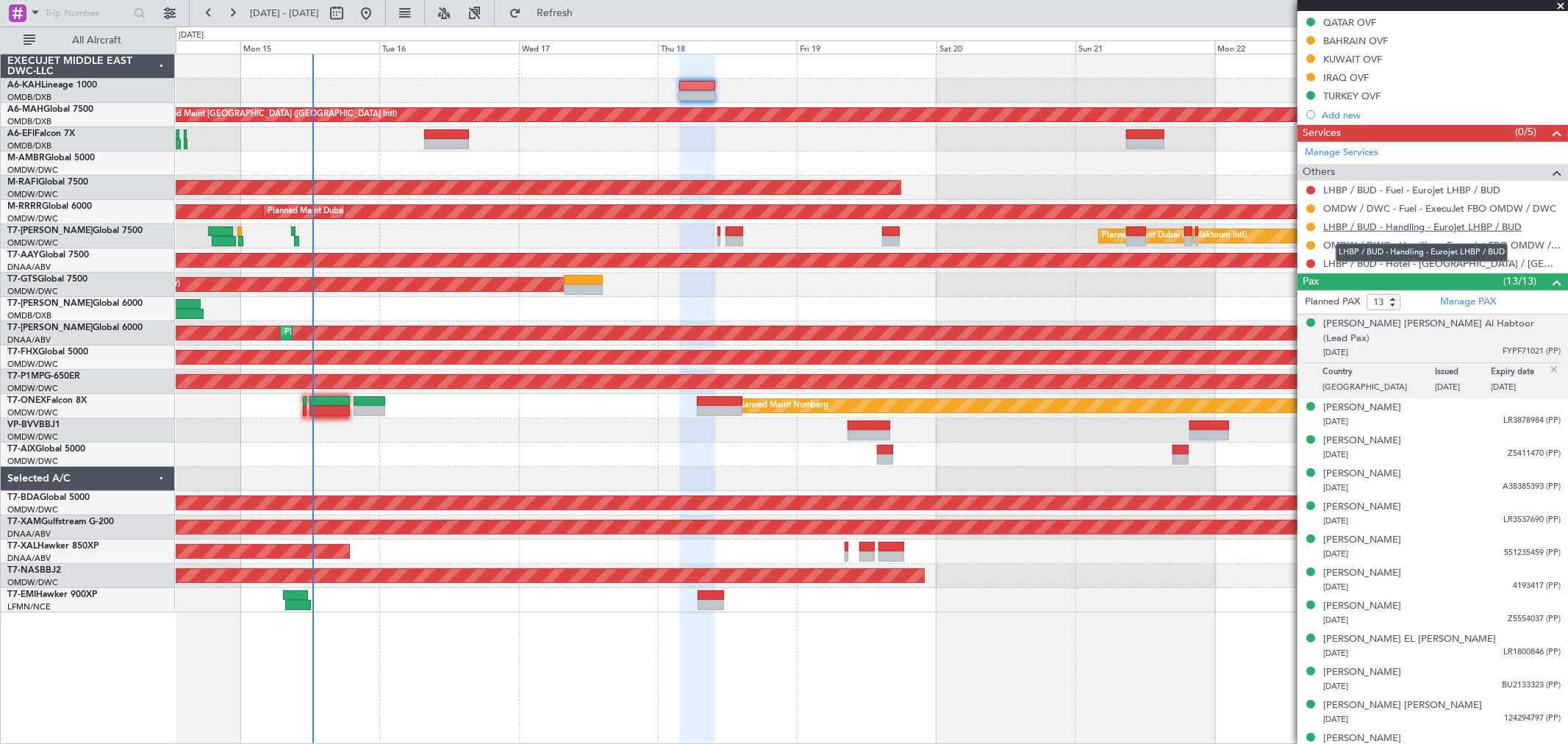
click at [1375, 223] on link "LHBP / BUD - Handling - Eurojet LHBP / BUD" at bounding box center [1422, 227] width 199 height 12
click at [1376, 325] on div "[PERSON_NAME] [PERSON_NAME] Al Habtoor (Lead Pax)" at bounding box center [1441, 331] width 237 height 29
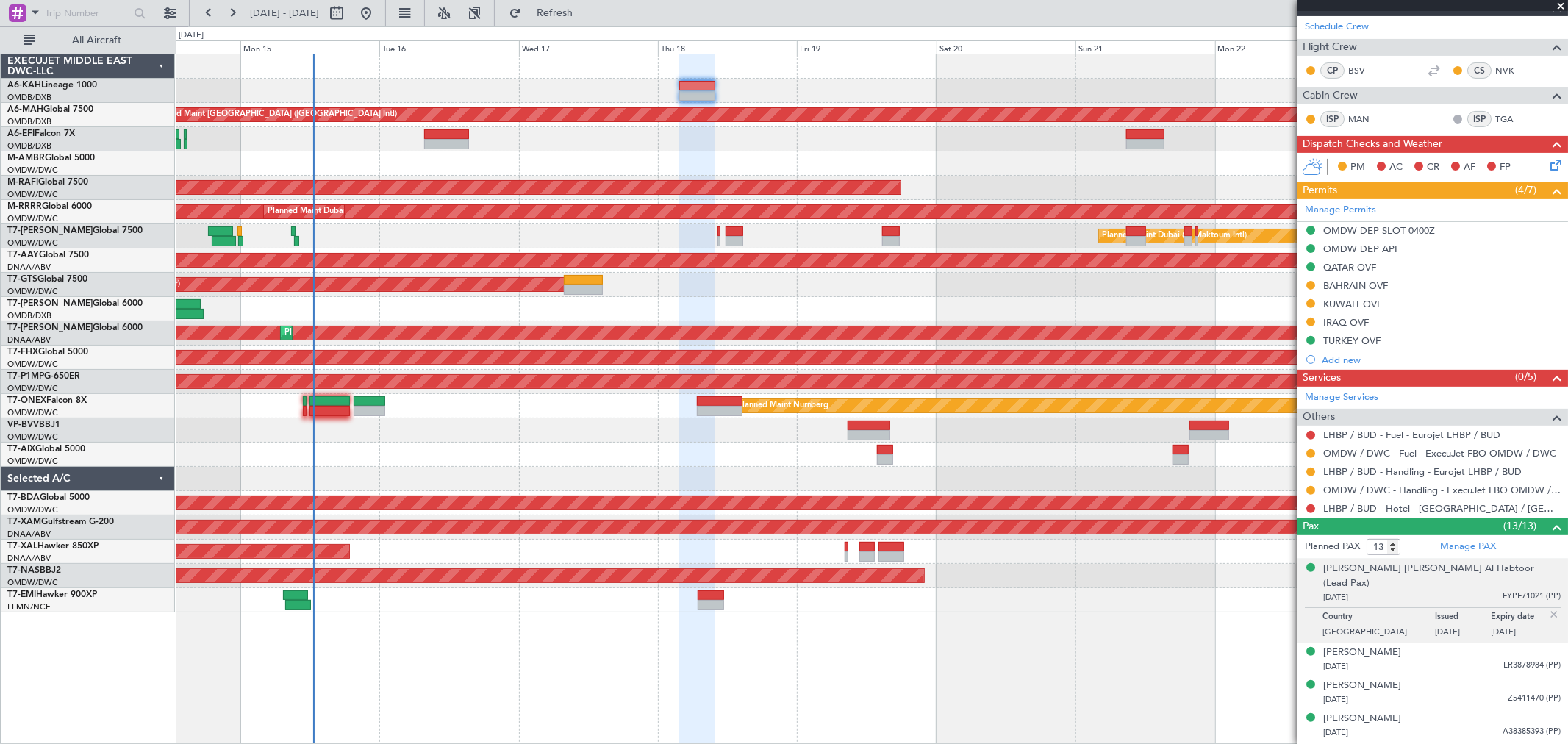
scroll to position [0, 0]
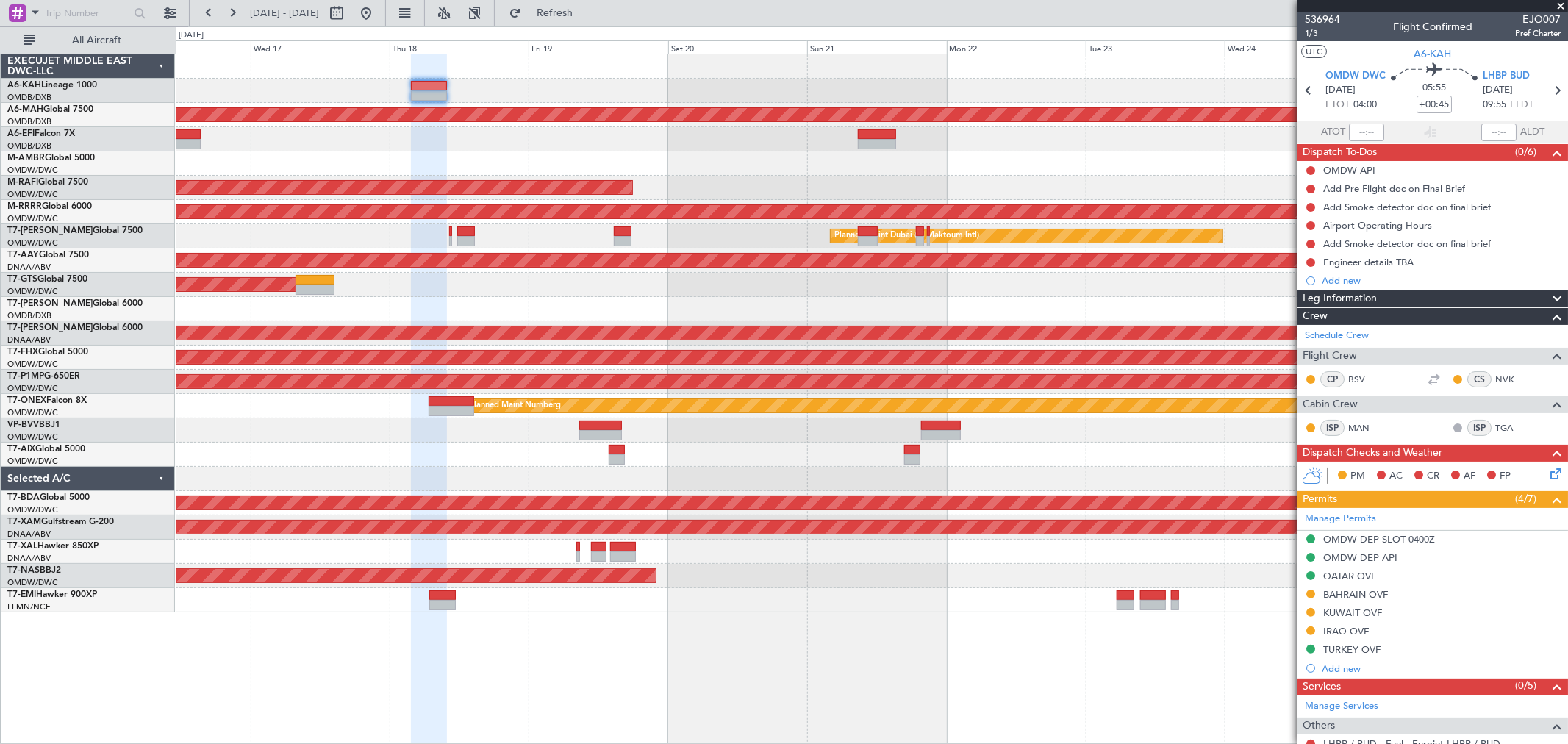
click at [714, 159] on div "Planned Maint [GEOGRAPHIC_DATA] (Seletar)" at bounding box center [871, 163] width 1392 height 24
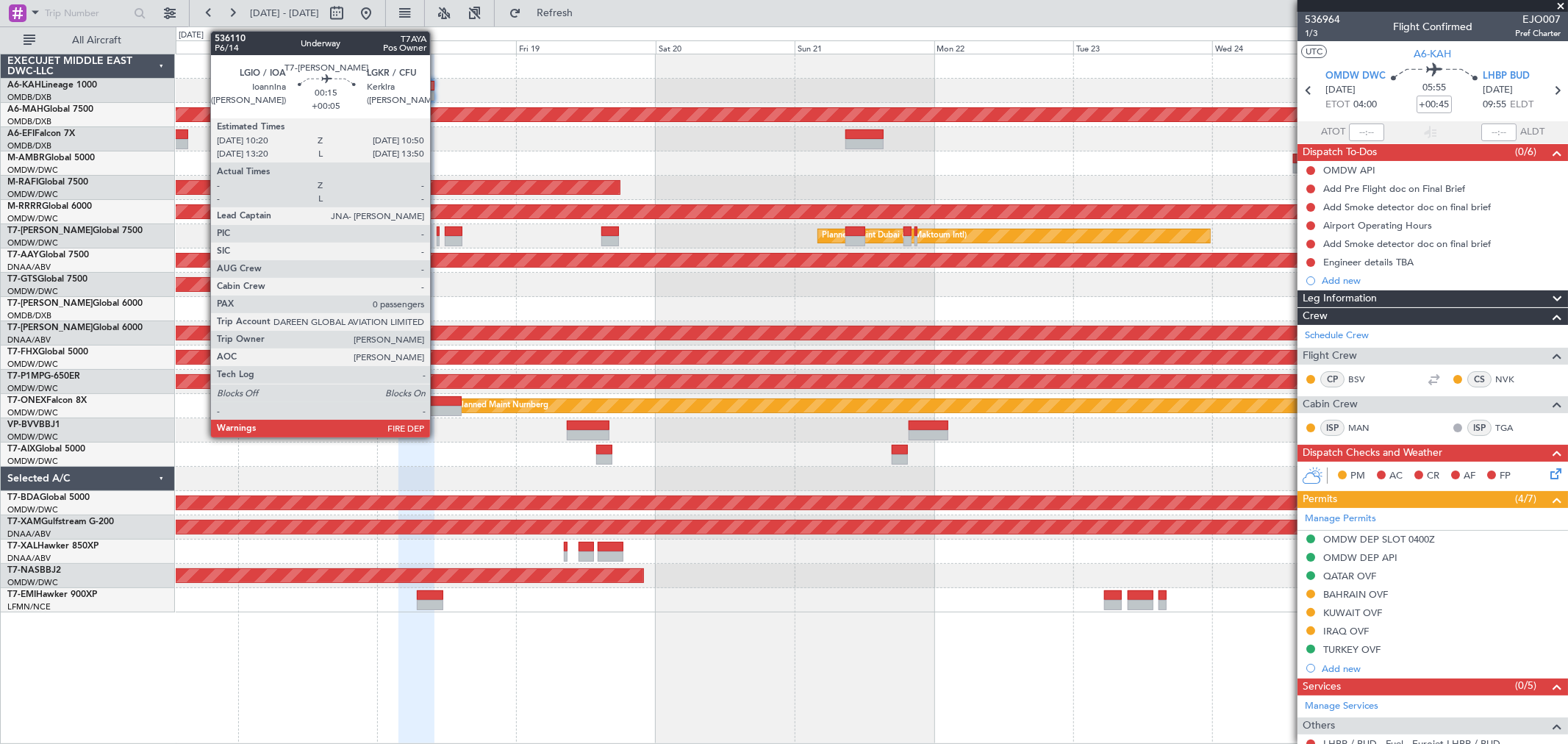
click at [437, 236] on div at bounding box center [438, 241] width 3 height 10
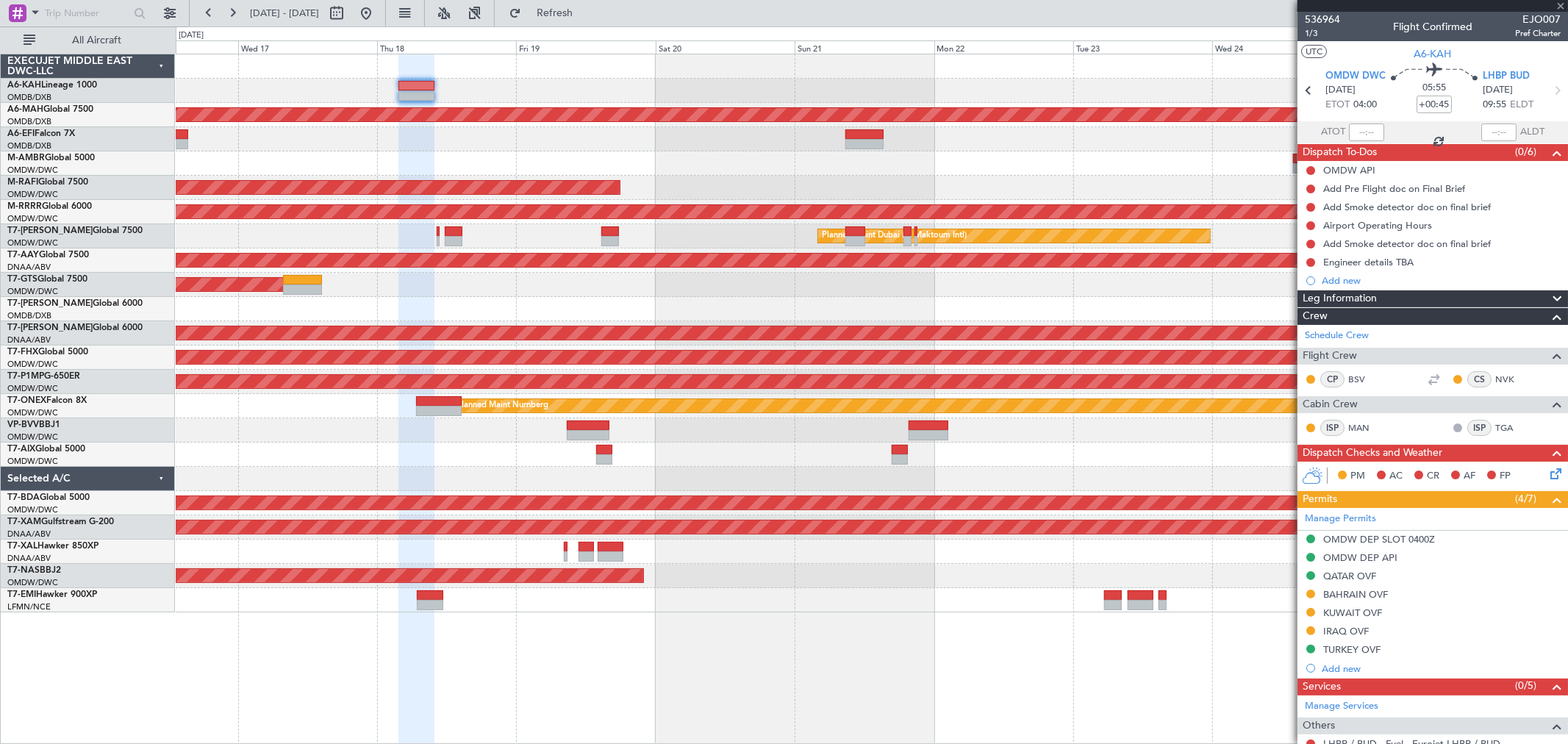
type input "+00:05"
type input "0"
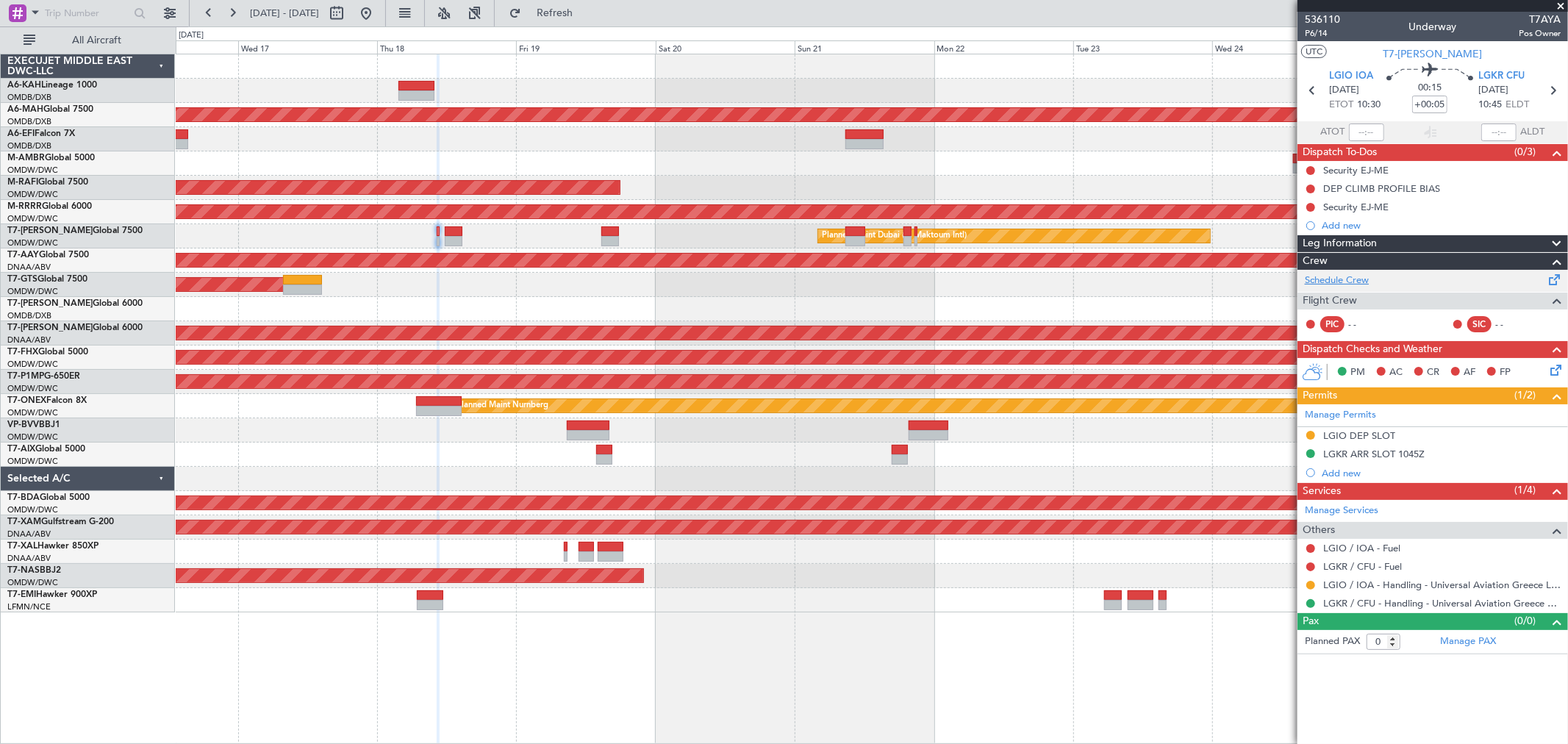
click at [1355, 276] on link "Schedule Crew" at bounding box center [1337, 280] width 64 height 15
click at [1365, 282] on link "Schedule Crew" at bounding box center [1337, 280] width 64 height 15
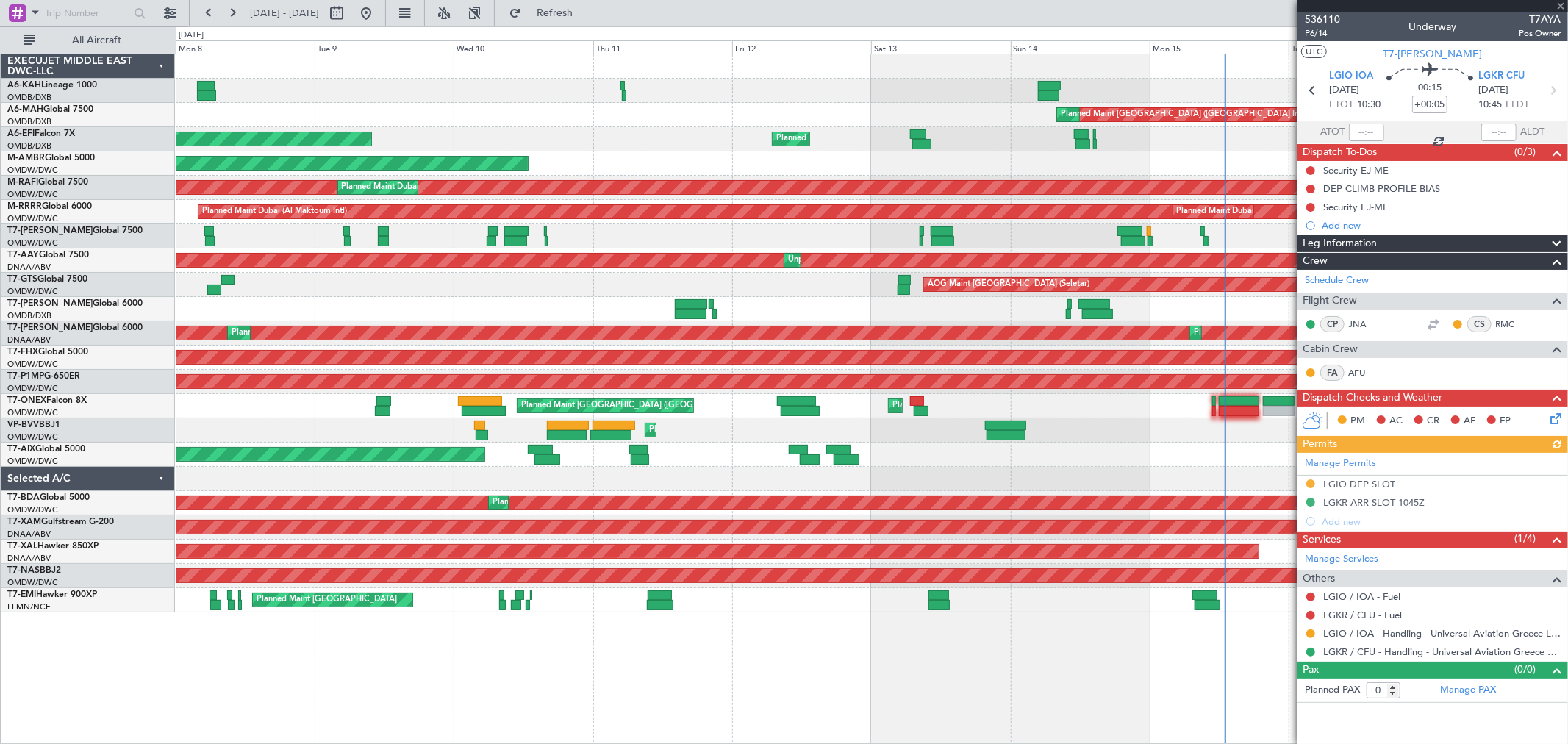
click at [1567, 193] on html "[DATE] - [DATE] Refresh Quick Links All Aircraft Planned Maint [GEOGRAPHIC_DATA…" at bounding box center [784, 372] width 1568 height 744
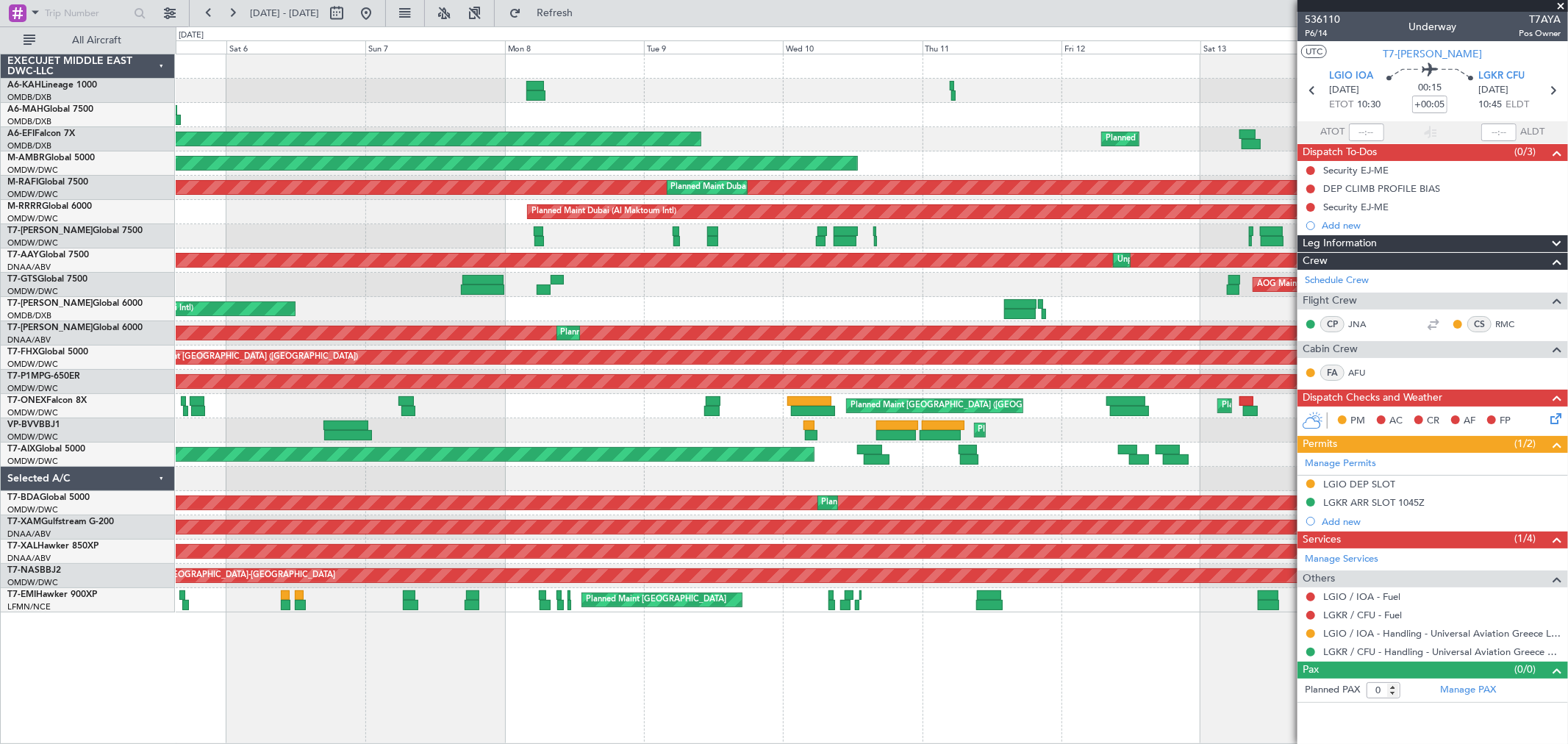
click at [620, 90] on div "Planned Maint Dubai (Al Maktoum Intl)" at bounding box center [871, 90] width 1392 height 24
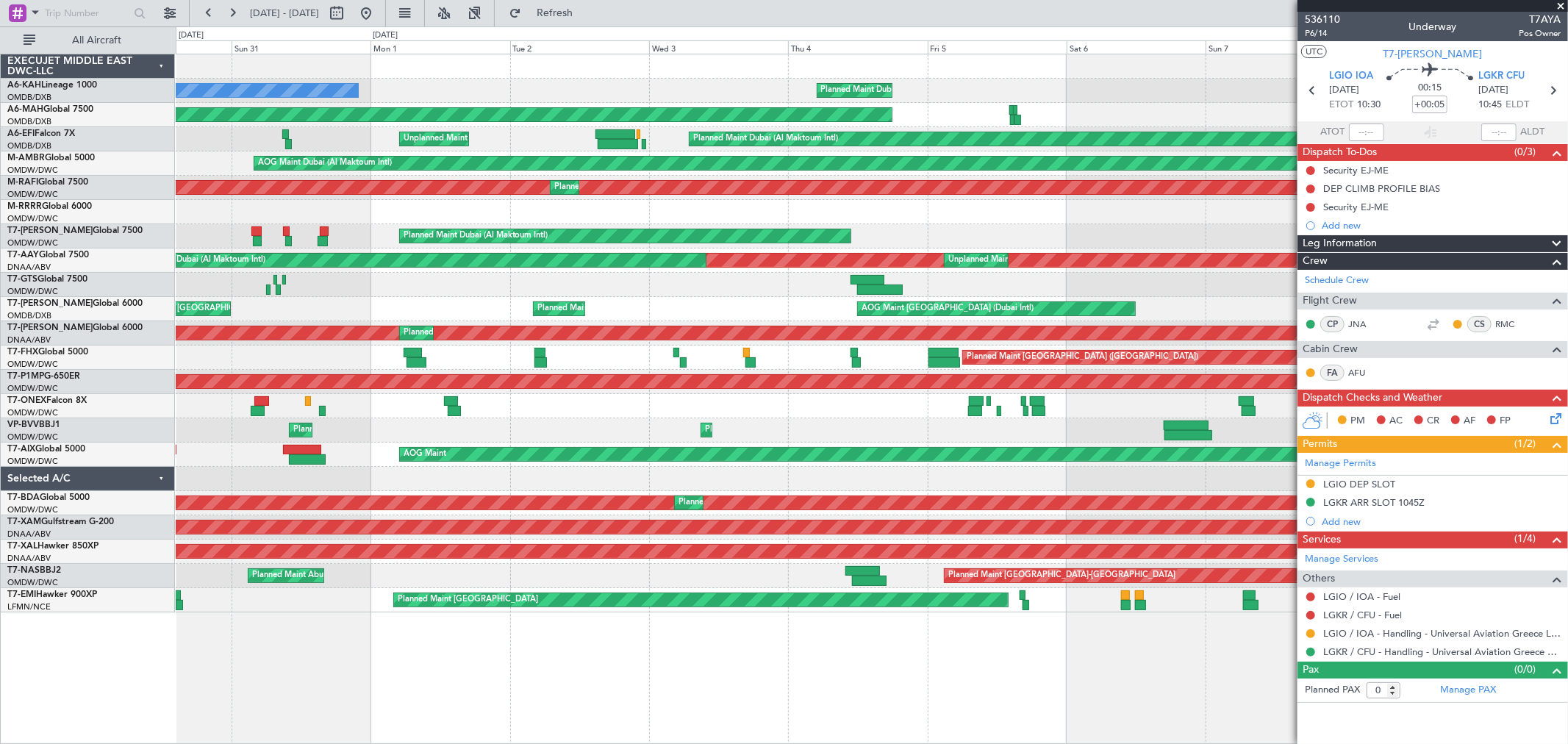
click at [1117, 77] on div "Planned Maint Dubai (Al Maktoum Intl) No Crew Planned Maint [GEOGRAPHIC_DATA] (…" at bounding box center [871, 333] width 1392 height 558
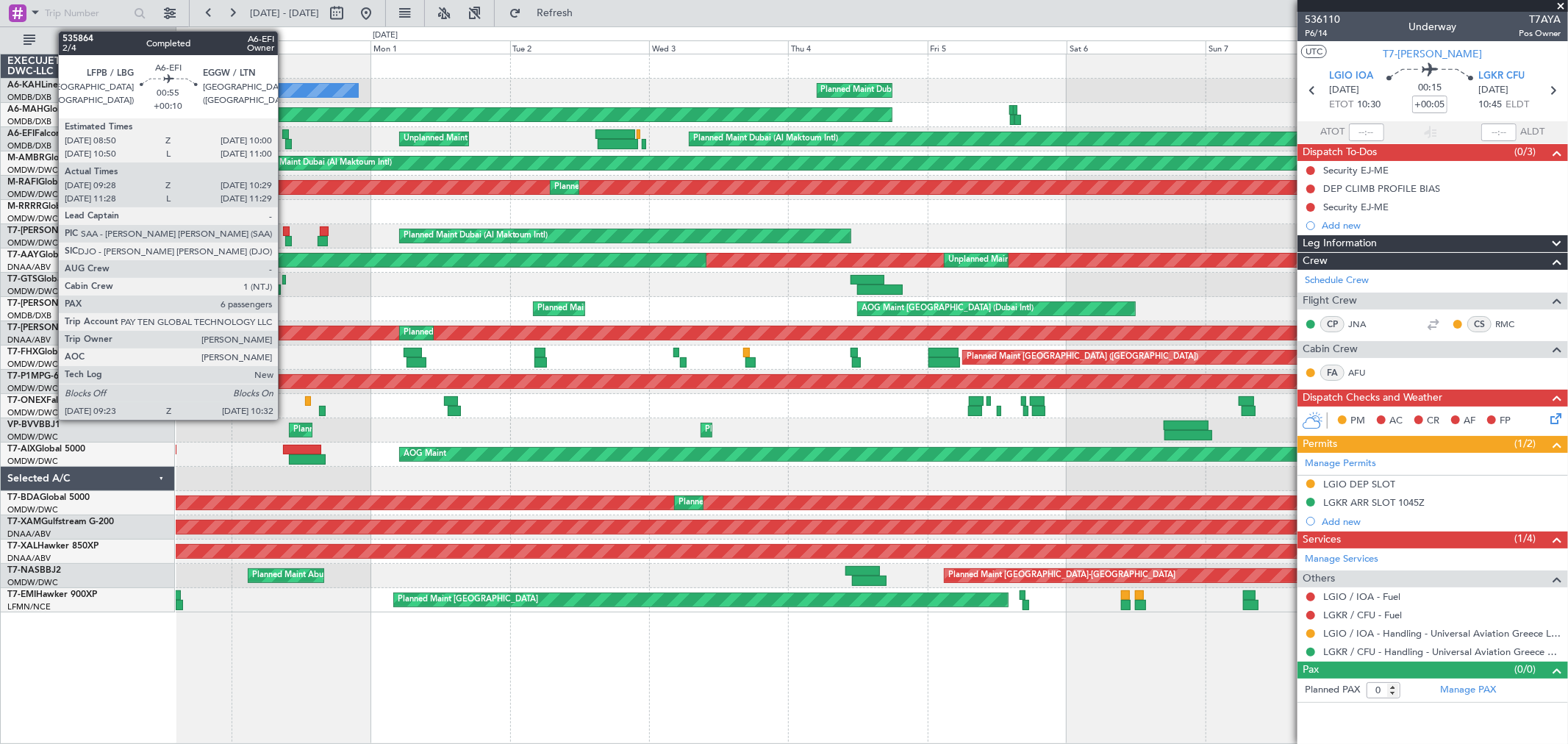
click at [285, 134] on div at bounding box center [286, 134] width 8 height 10
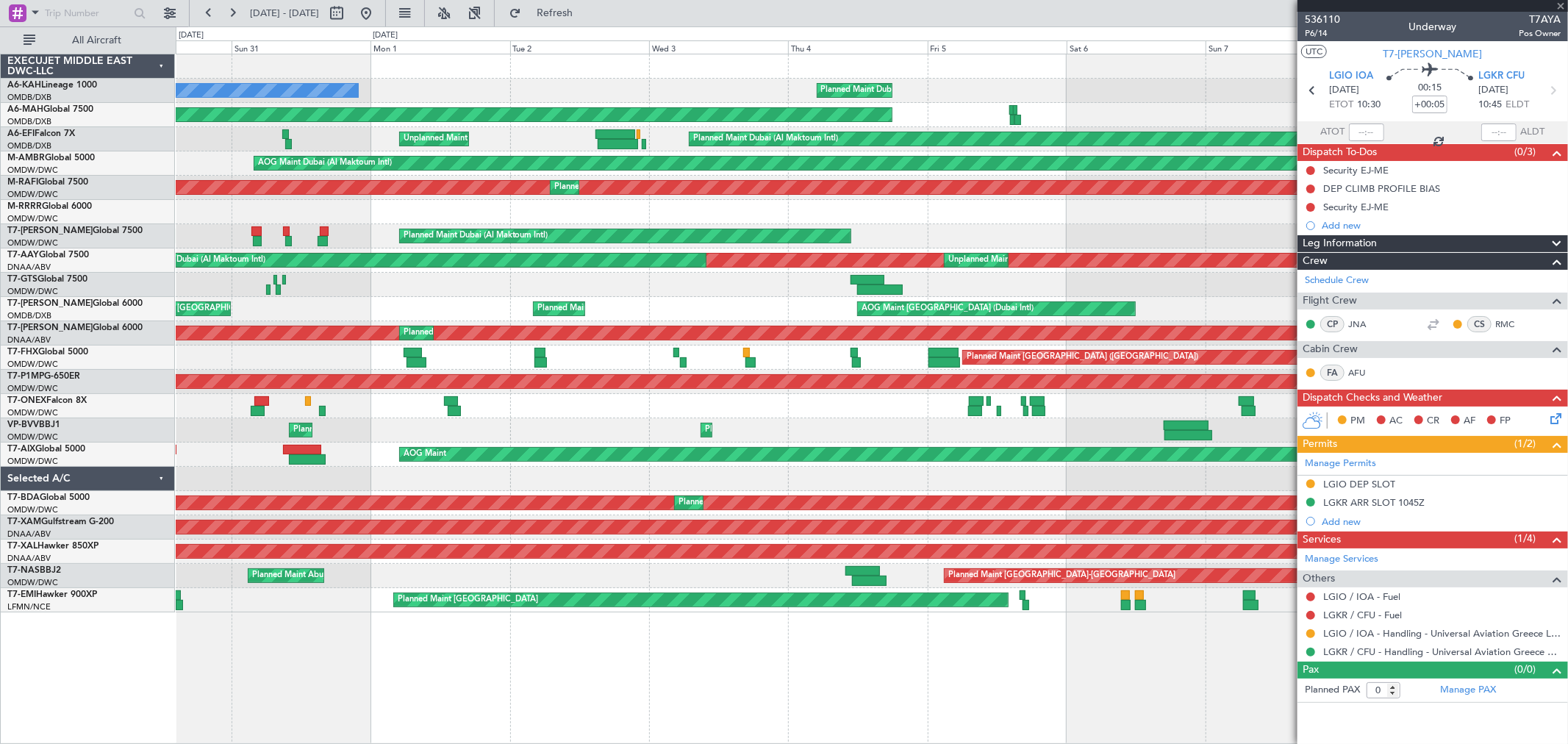
type input "+00:10"
type input "09:38"
type input "10:24"
type input "6"
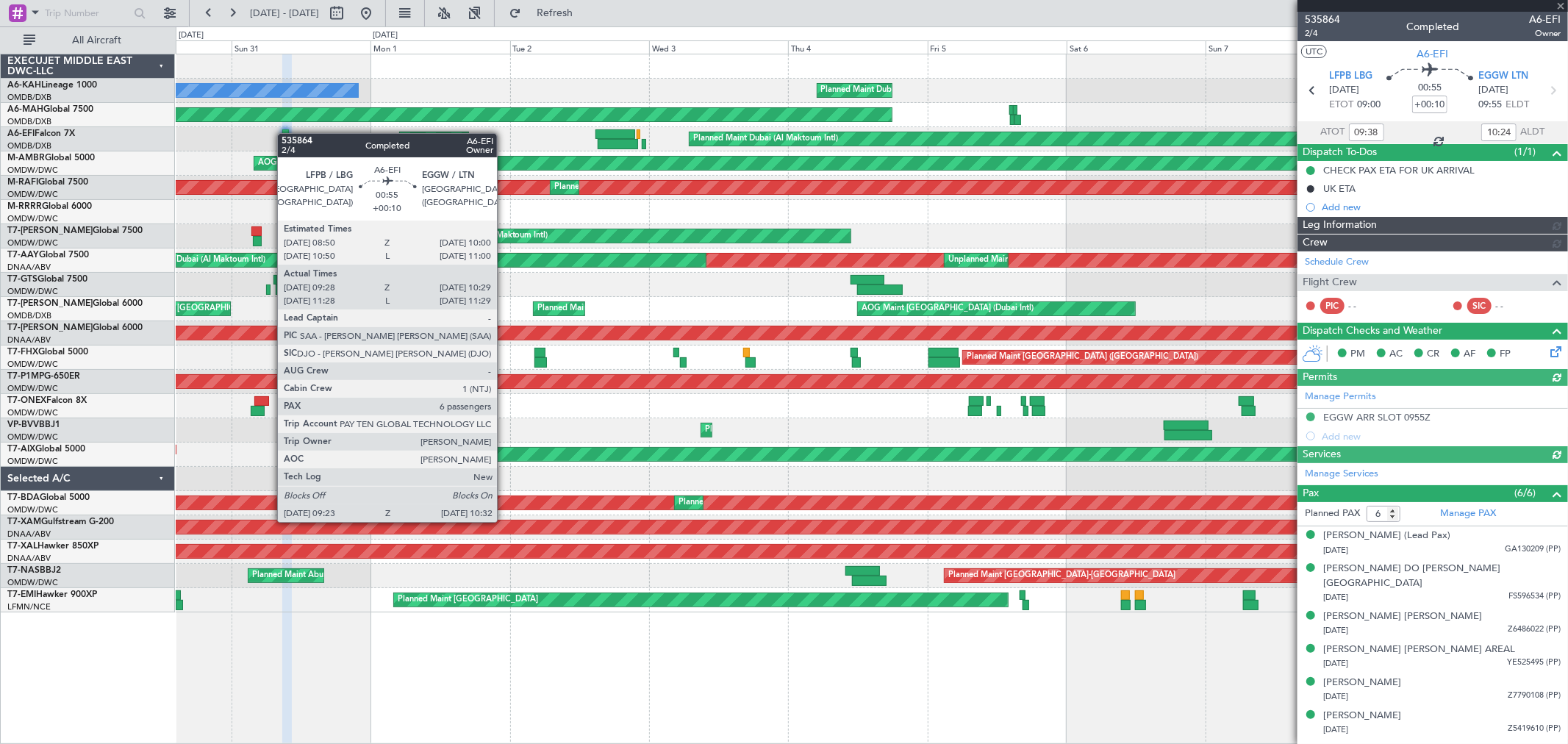
type input "[PERSON_NAME] (SYS)"
type input "7167"
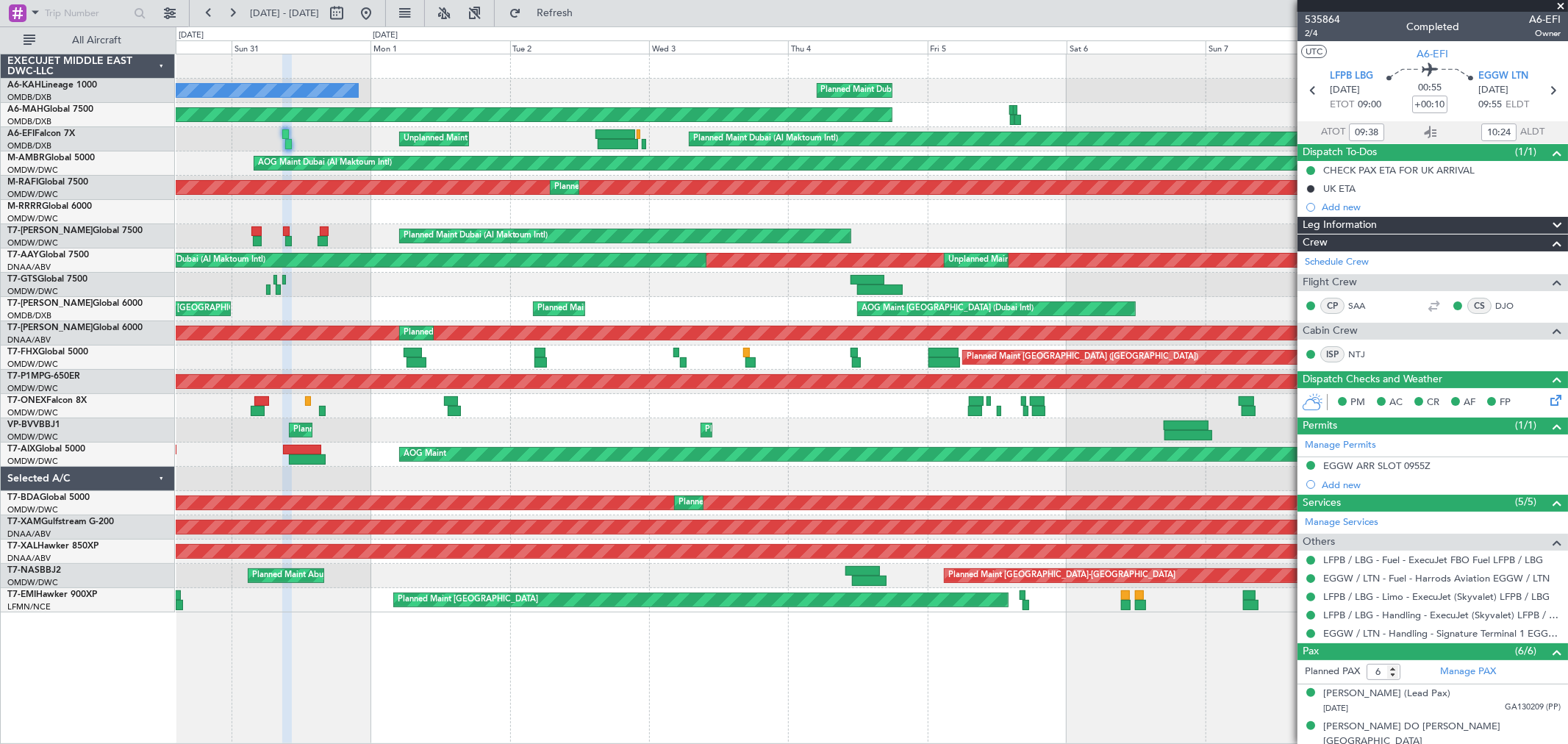
type input "[PERSON_NAME] (SYS)"
type input "7167"
click at [377, 13] on button at bounding box center [366, 13] width 23 height 23
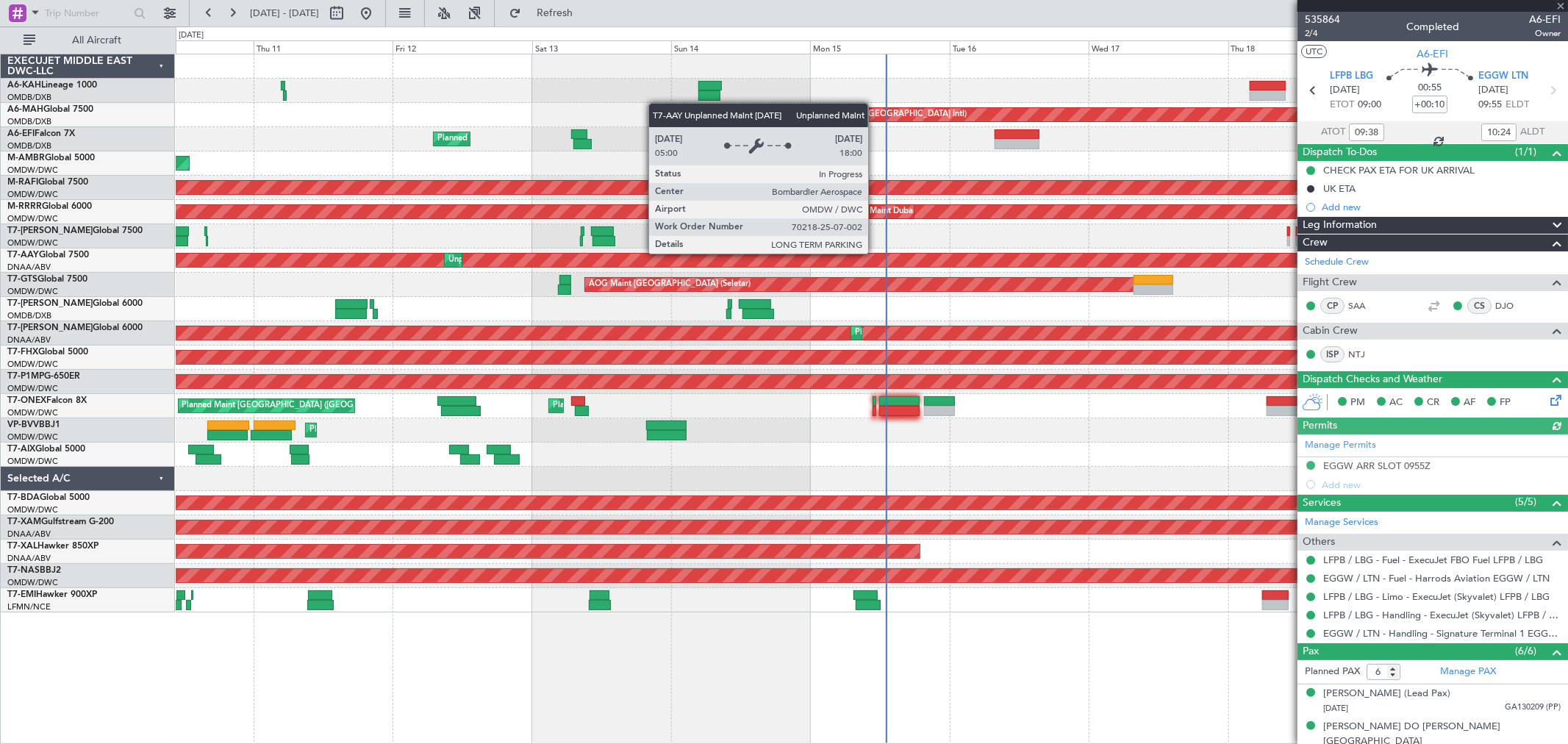
type input "[PERSON_NAME] (SYS)"
type input "7167"
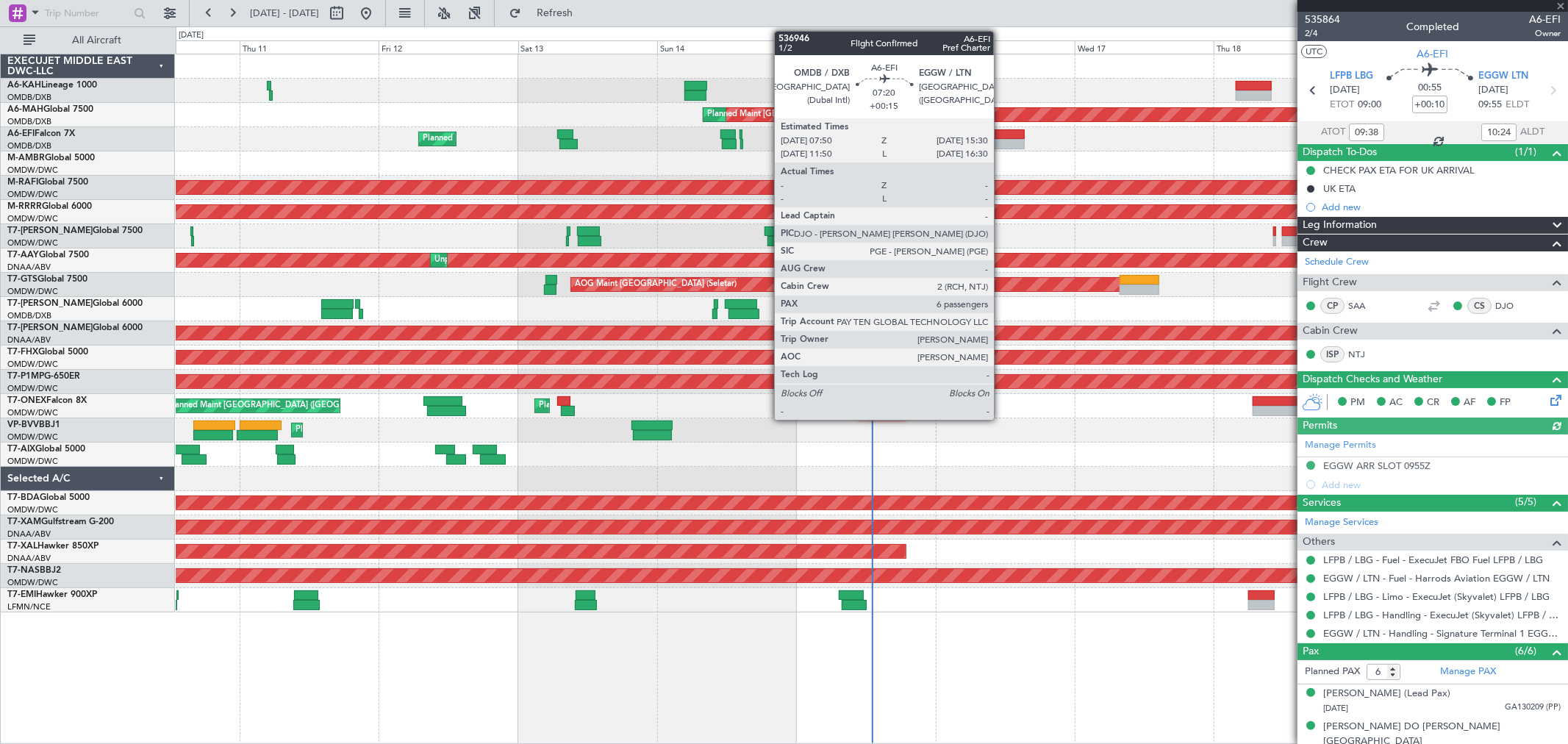
click at [1001, 142] on div at bounding box center [1003, 144] width 45 height 10
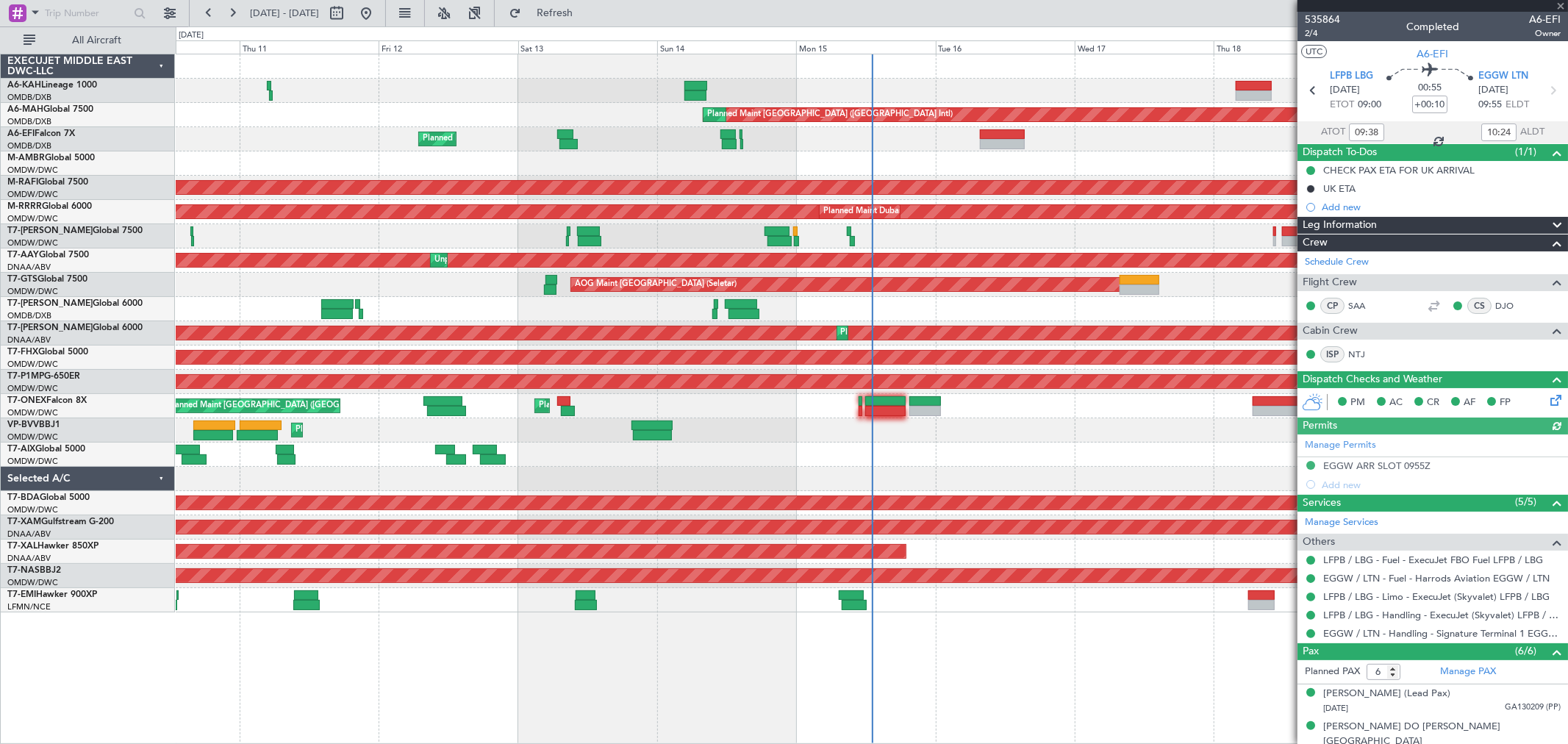
type input "+00:15"
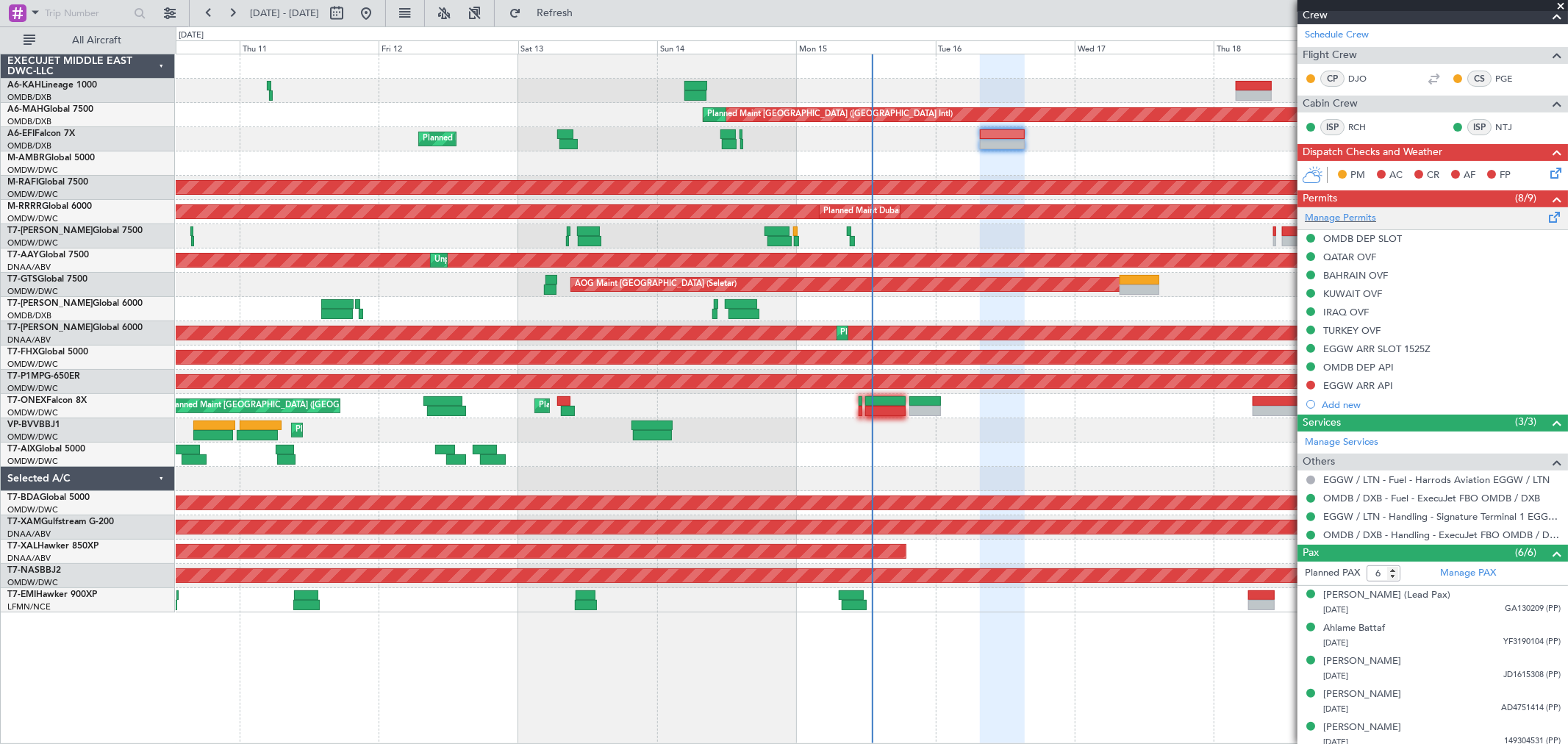
scroll to position [322, 0]
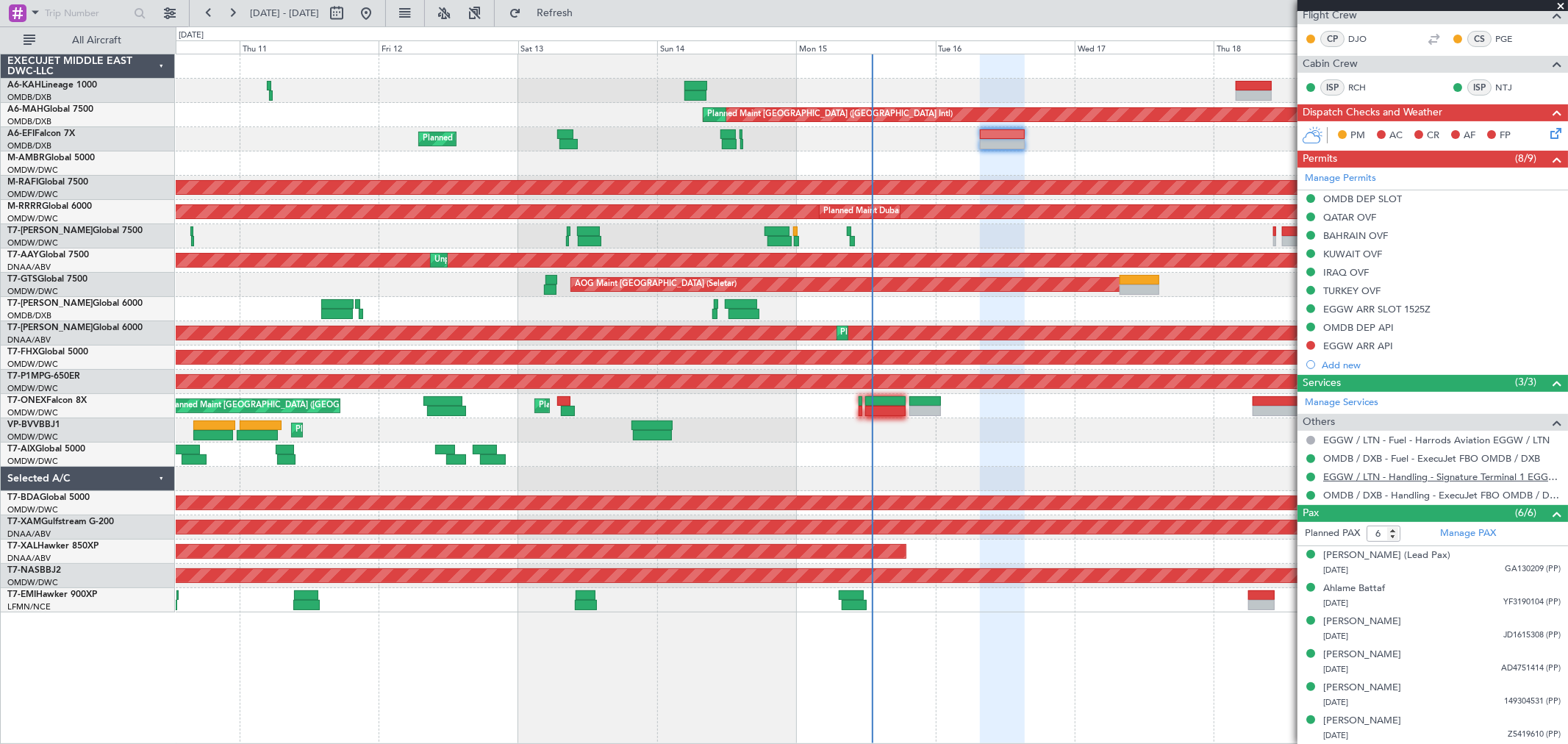
click at [1385, 476] on link "EGGW / LTN - Handling - Signature Terminal 1 EGGW / LTN" at bounding box center [1441, 476] width 237 height 12
click at [1377, 687] on div "[PERSON_NAME]" at bounding box center [1361, 688] width 78 height 15
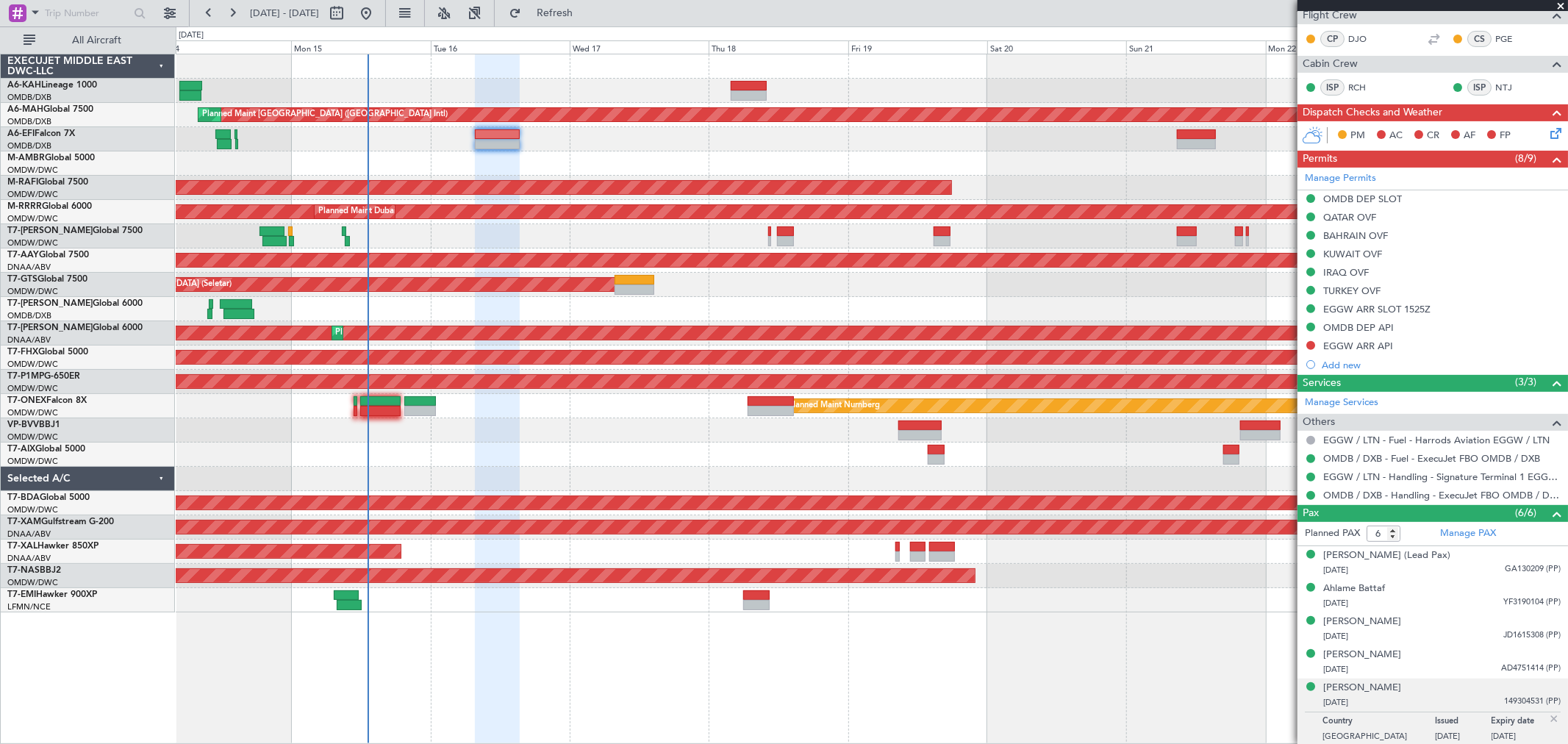
click at [571, 132] on div "Planned Maint Dubai (Al Maktoum Intl)" at bounding box center [871, 138] width 1392 height 24
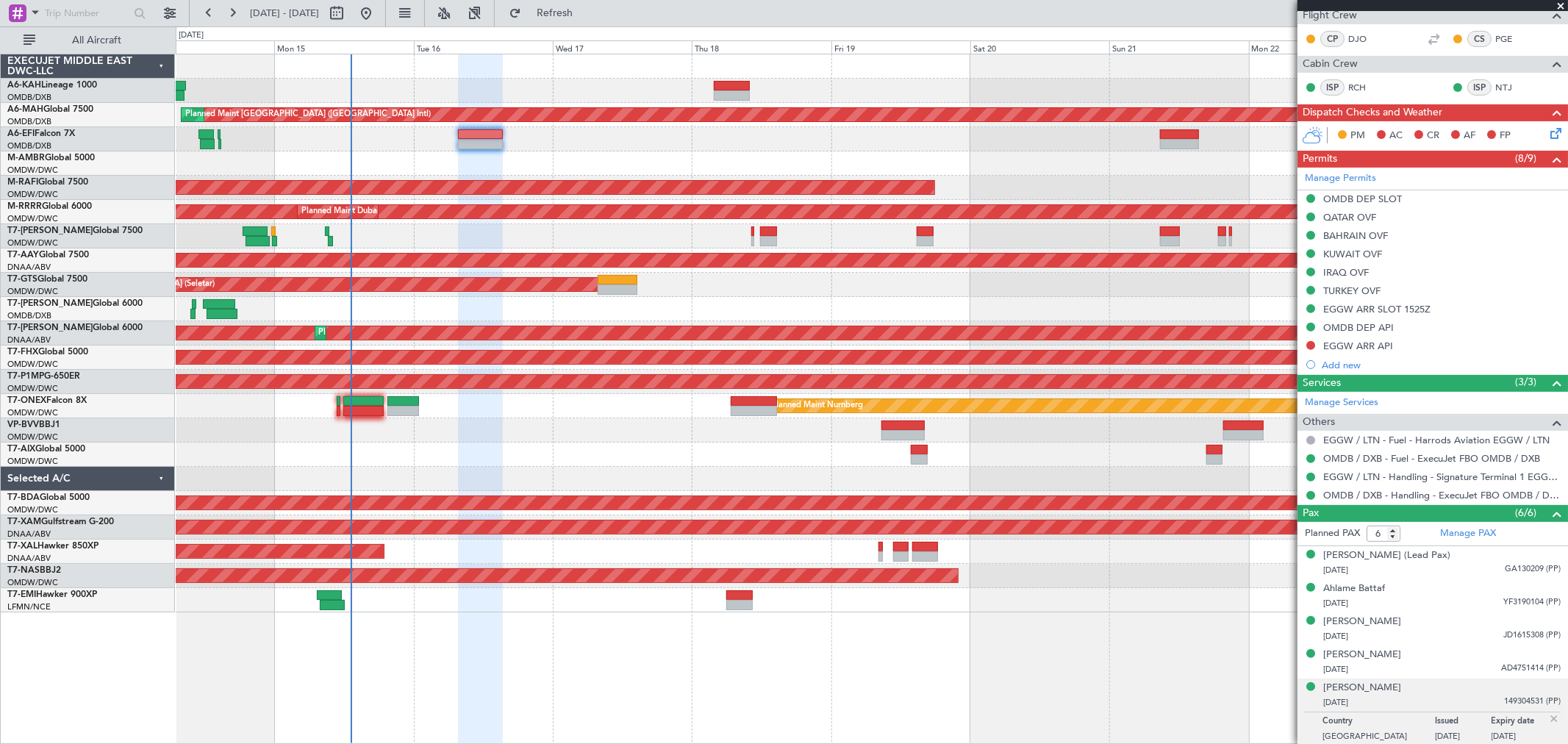
click at [472, 70] on div at bounding box center [871, 66] width 1392 height 24
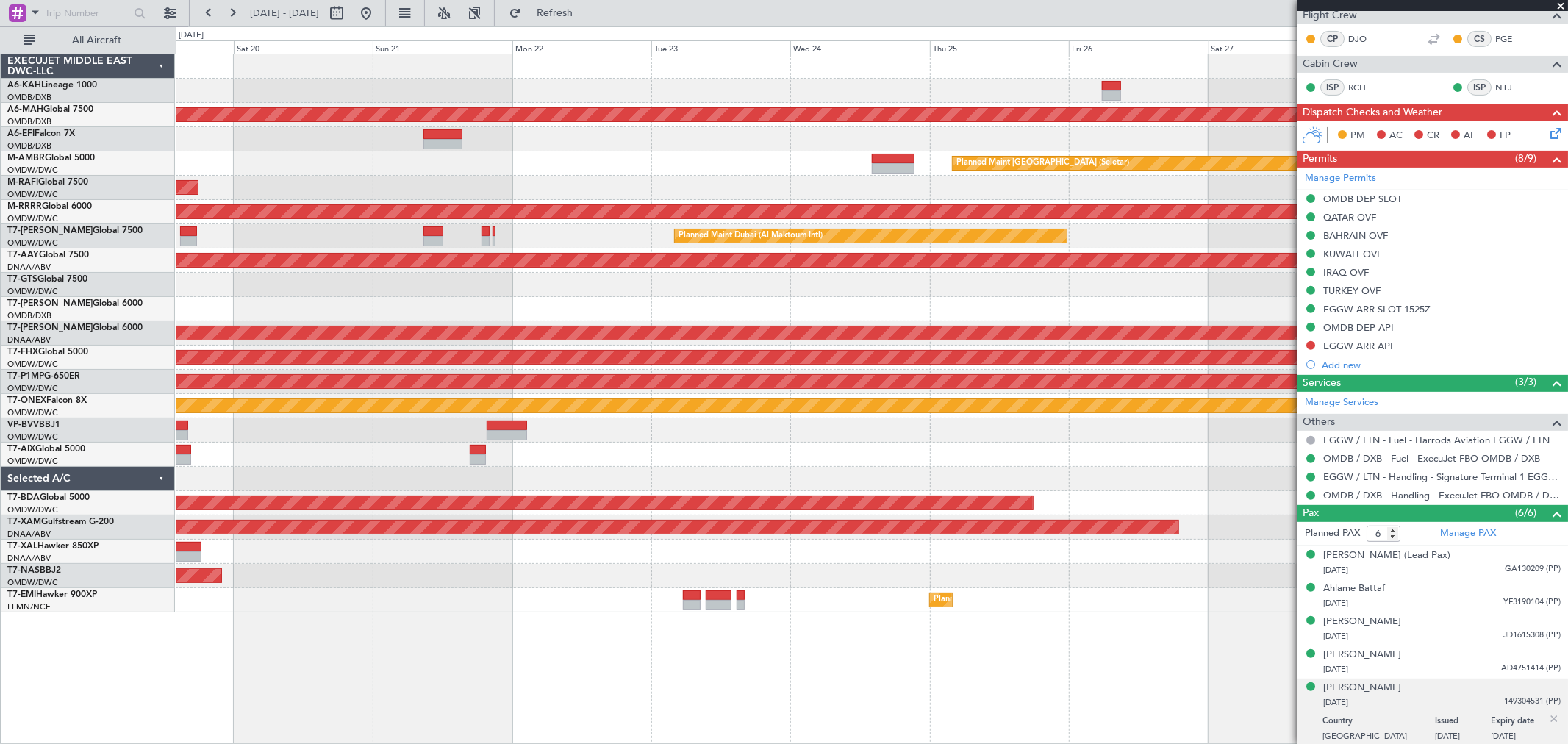
click at [613, 70] on div at bounding box center [871, 66] width 1392 height 24
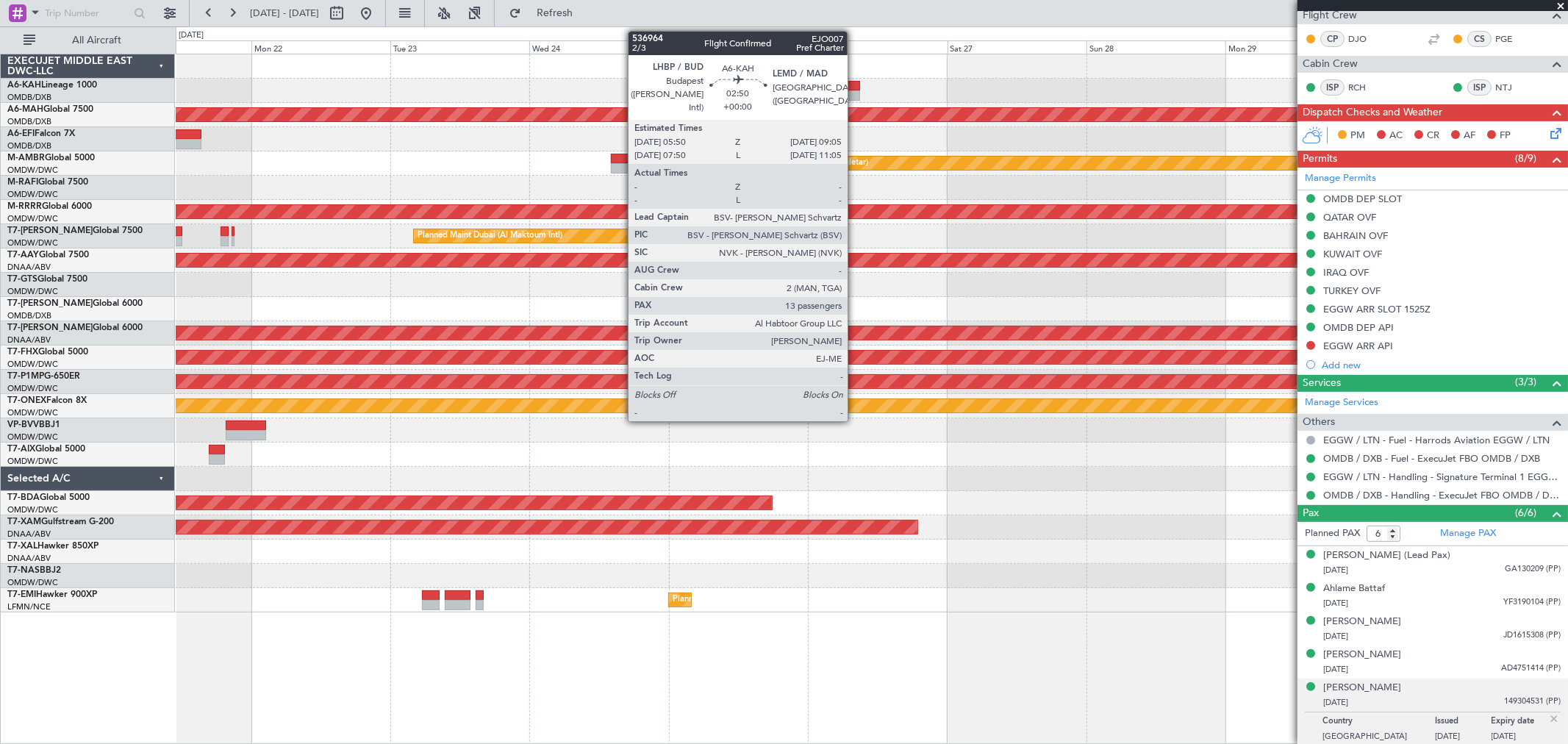
click at [855, 90] on div at bounding box center [850, 95] width 19 height 10
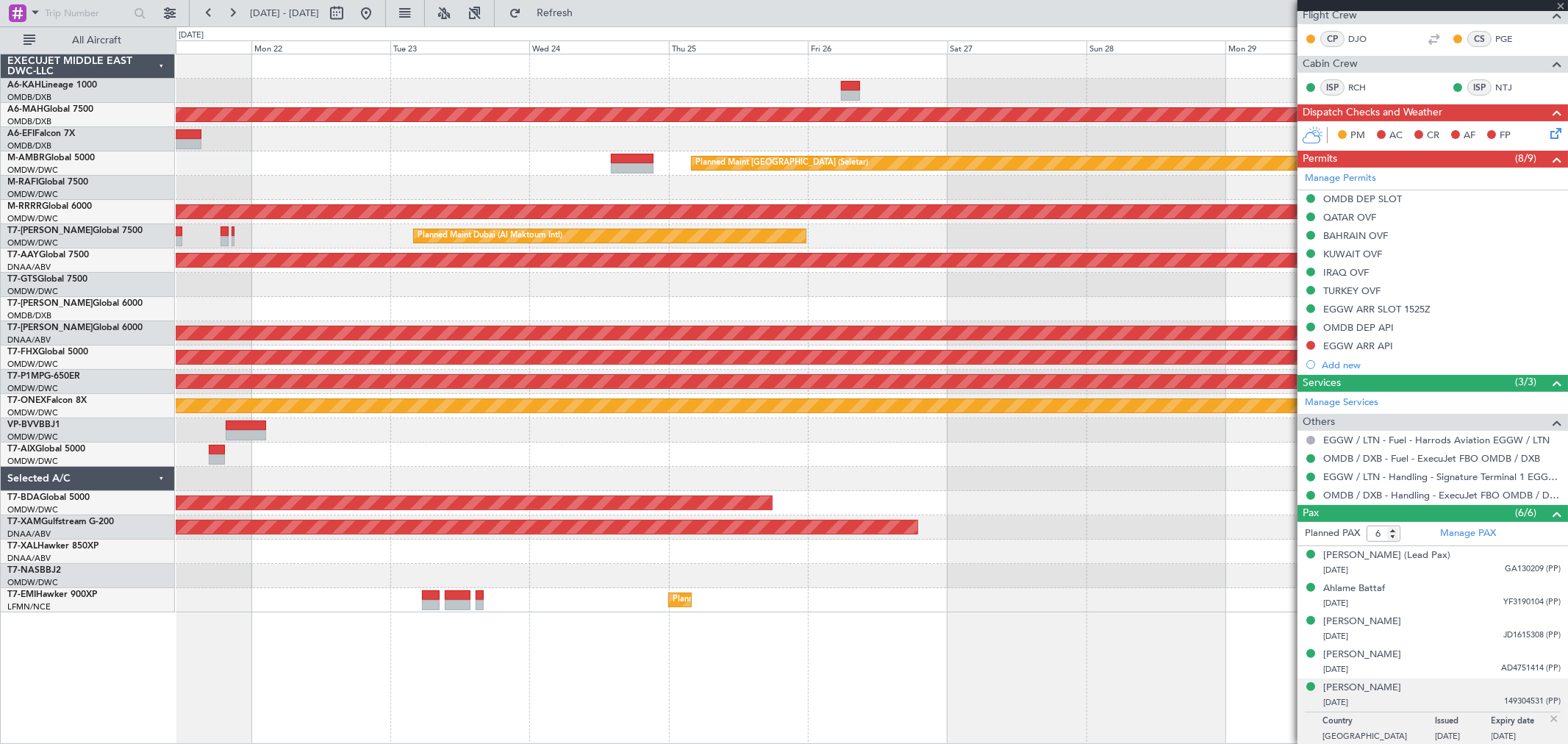
type input "13"
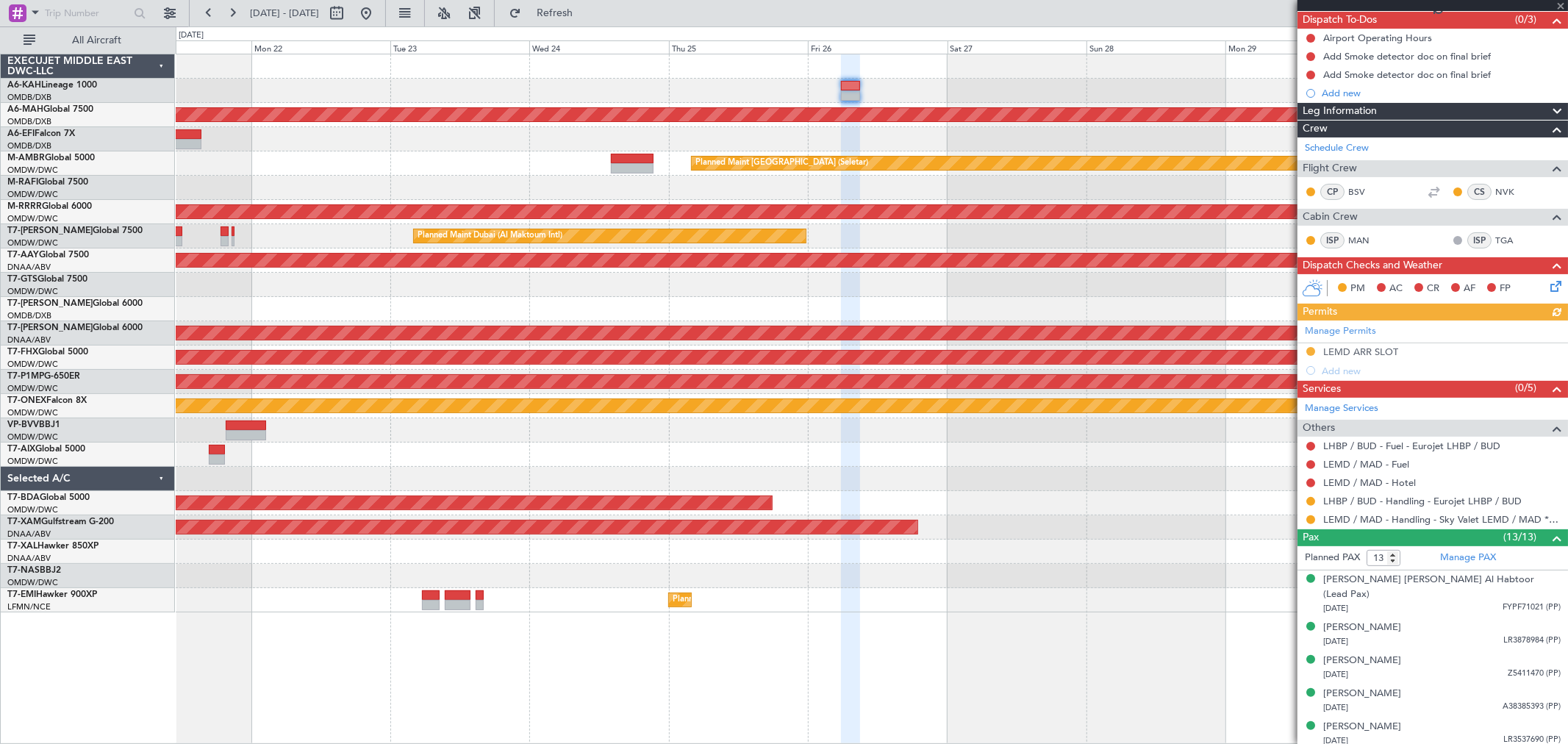
scroll to position [163, 0]
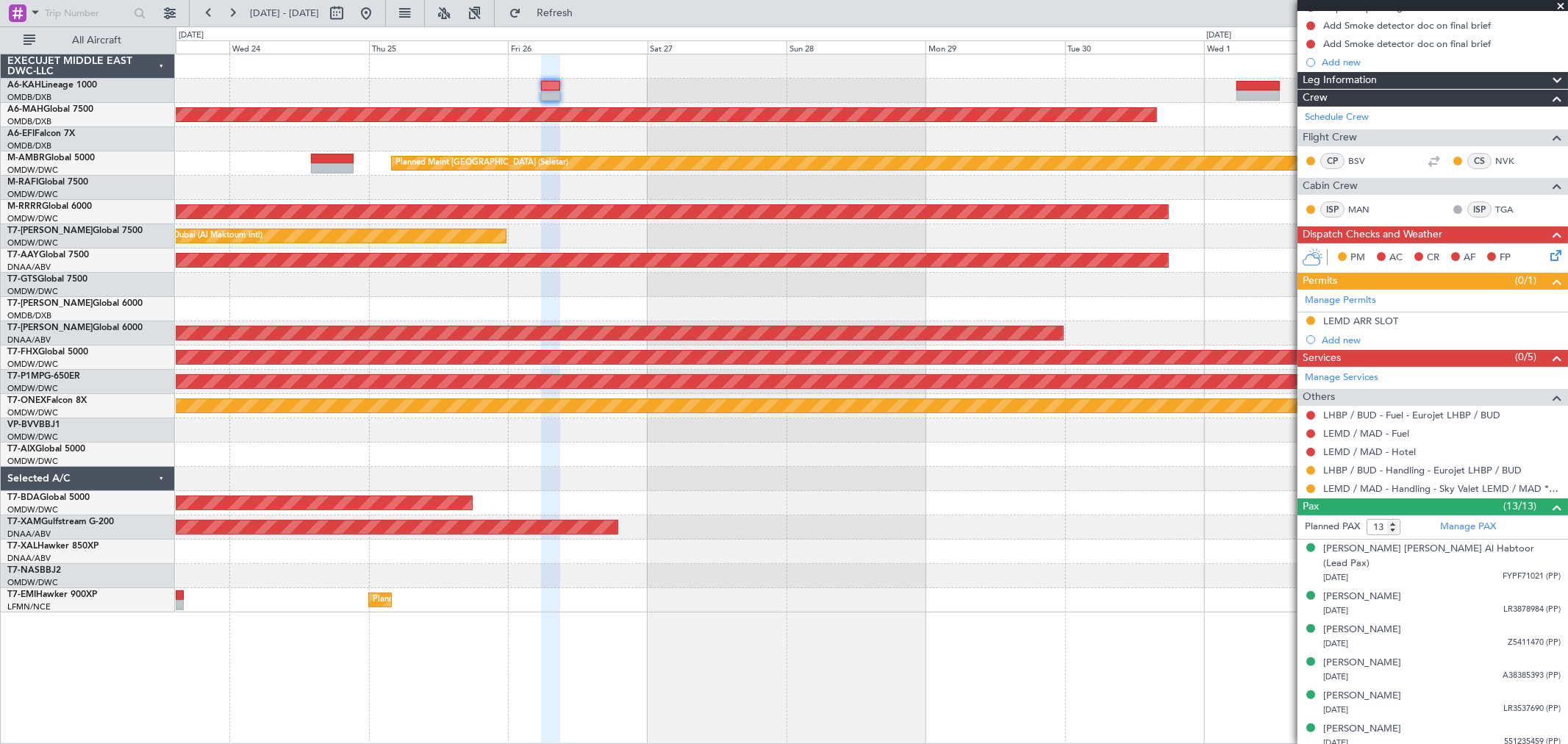
click at [642, 80] on div at bounding box center [871, 90] width 1392 height 24
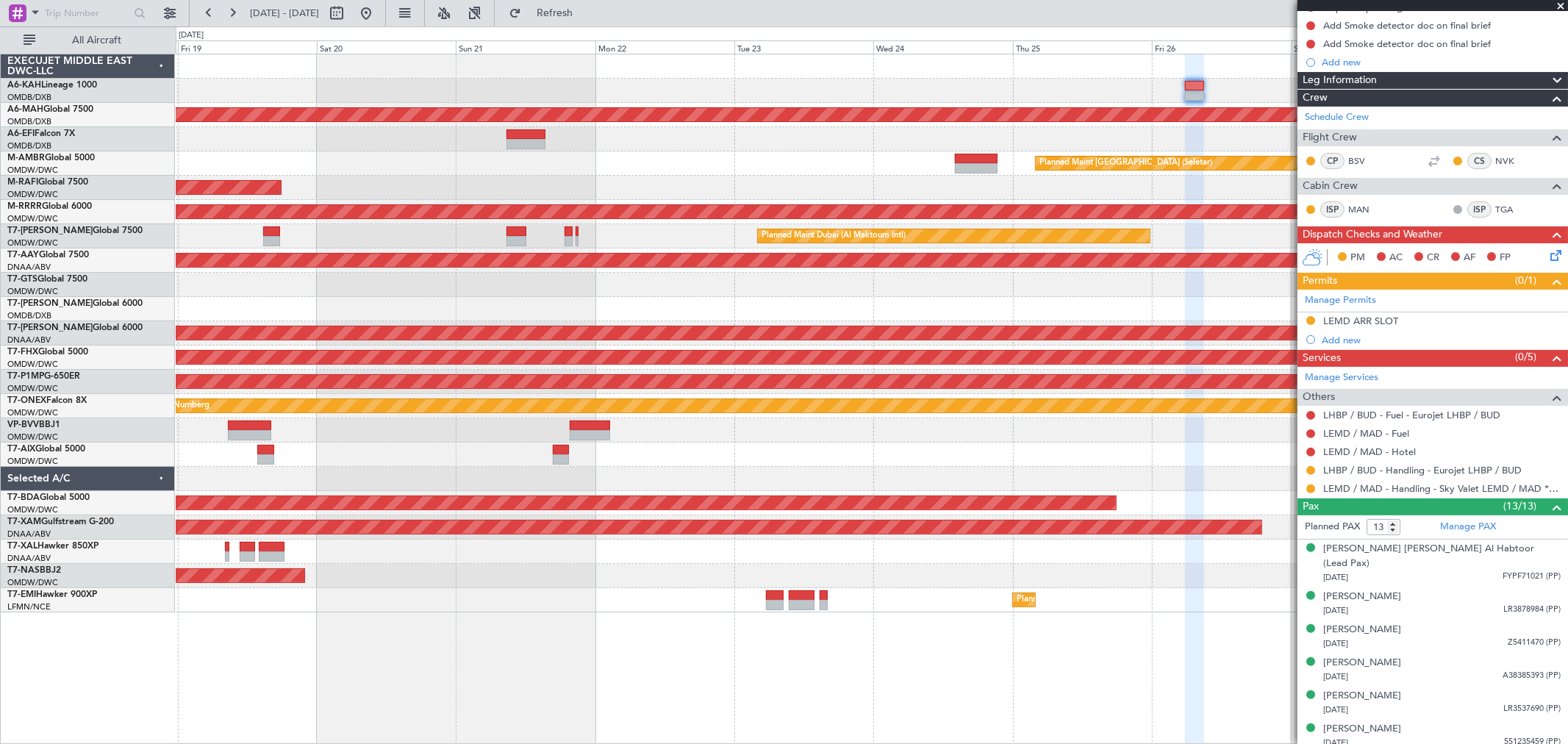
click at [1228, 72] on div "Planned Maint Dubai (Dubai Intl) Planned Maint Singapore (Seletar) Planned Main…" at bounding box center [871, 333] width 1392 height 558
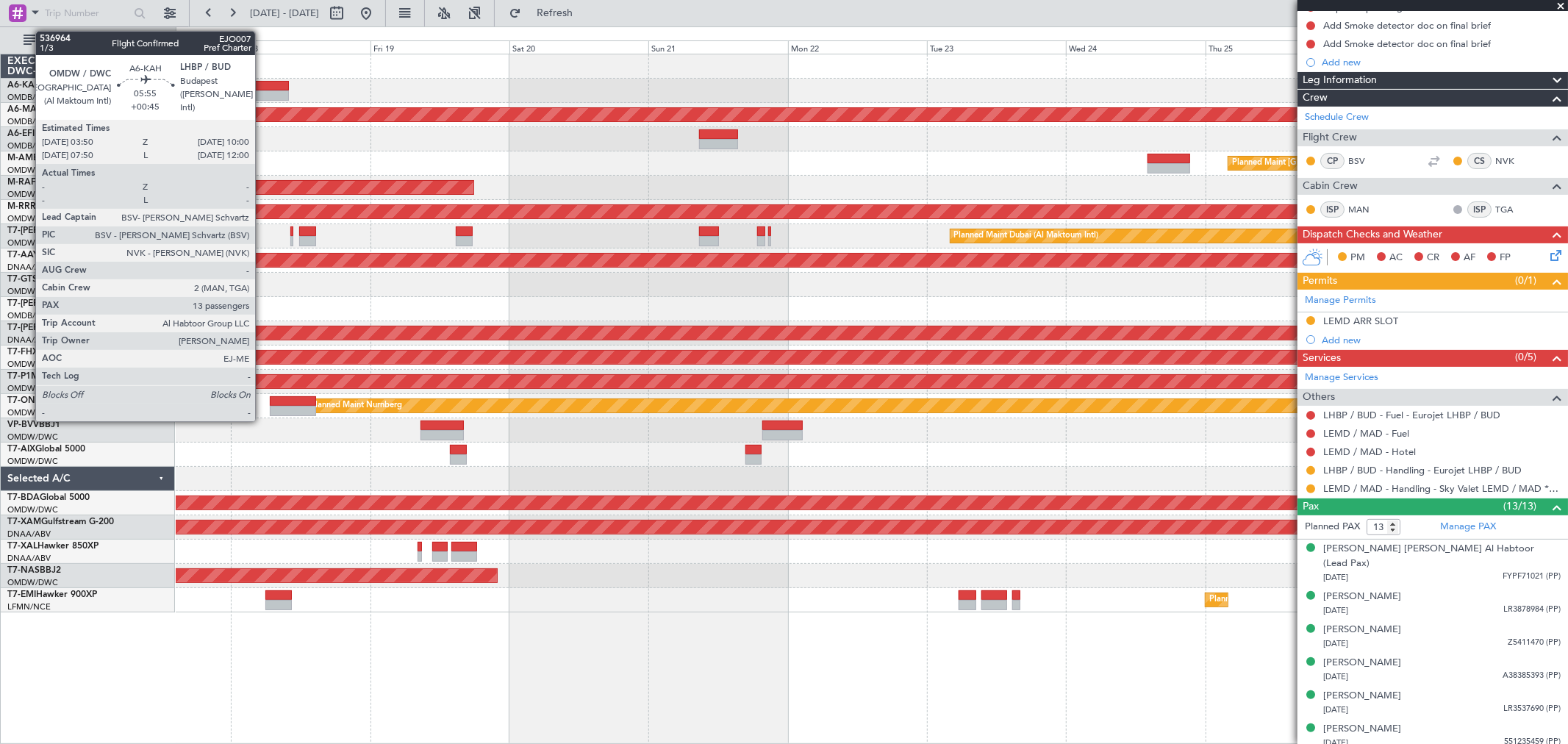
click at [262, 94] on div at bounding box center [271, 95] width 36 height 10
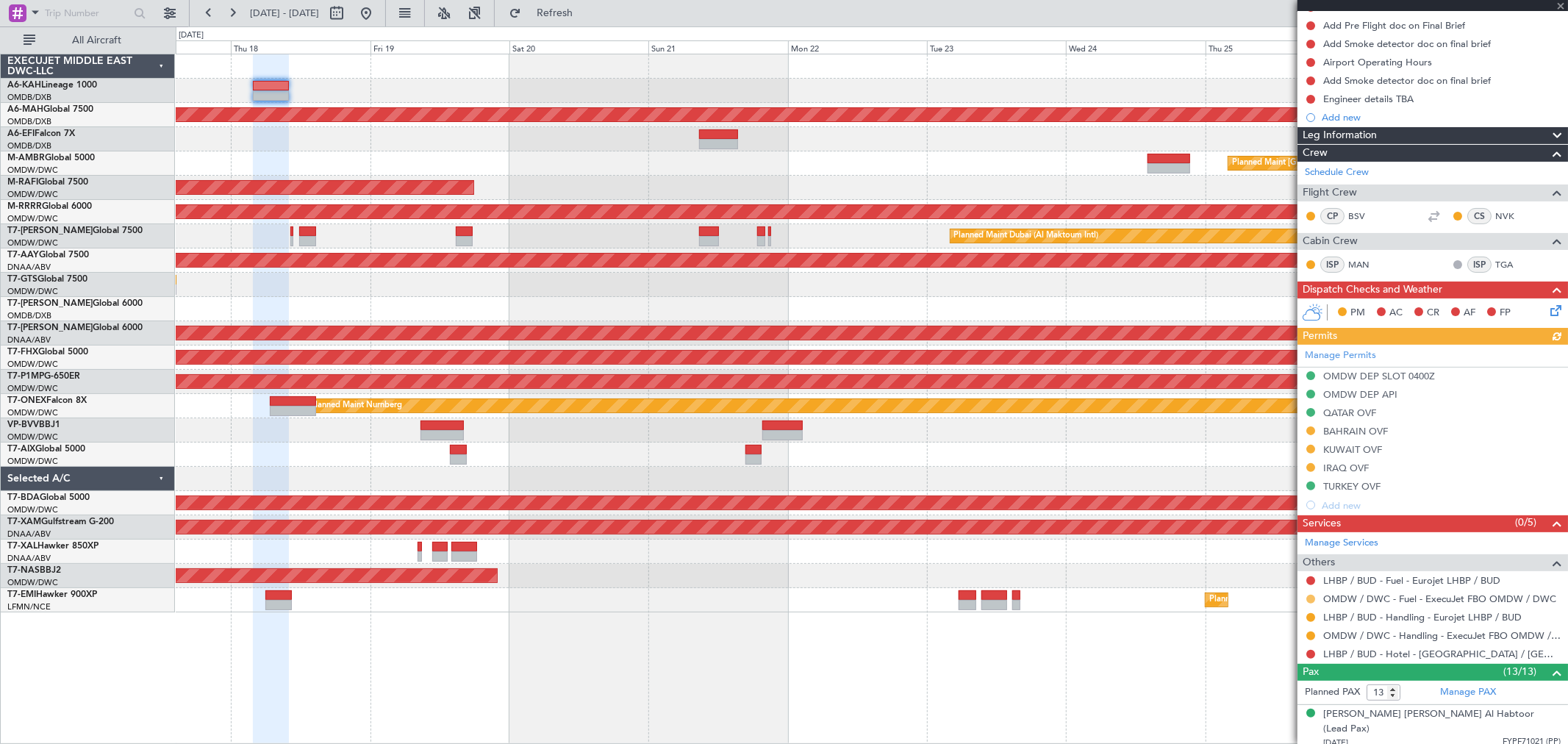
click at [1311, 595] on button at bounding box center [1310, 599] width 9 height 9
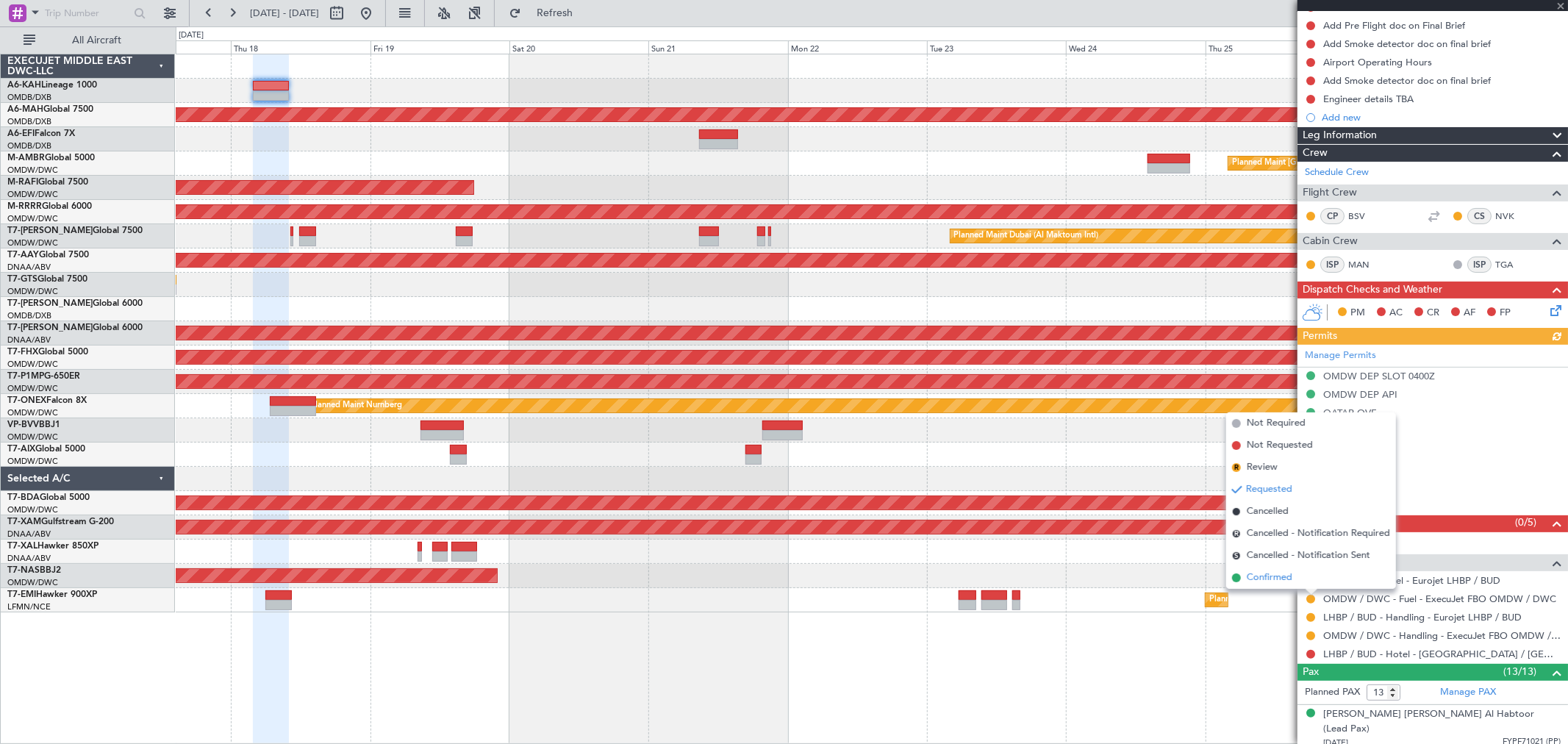
click at [1281, 575] on span "Confirmed" at bounding box center [1269, 577] width 46 height 15
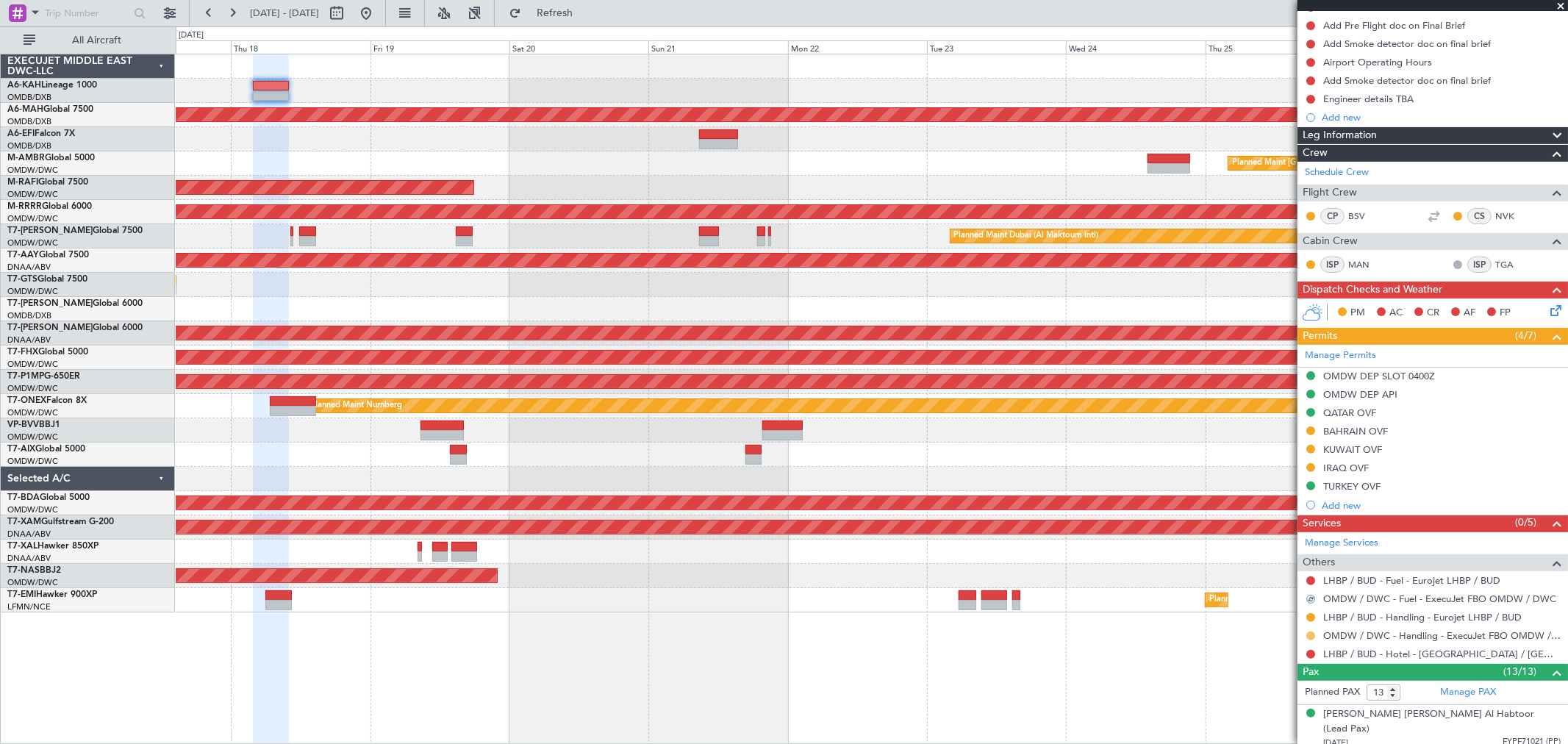
click at [1307, 634] on button at bounding box center [1310, 635] width 9 height 9
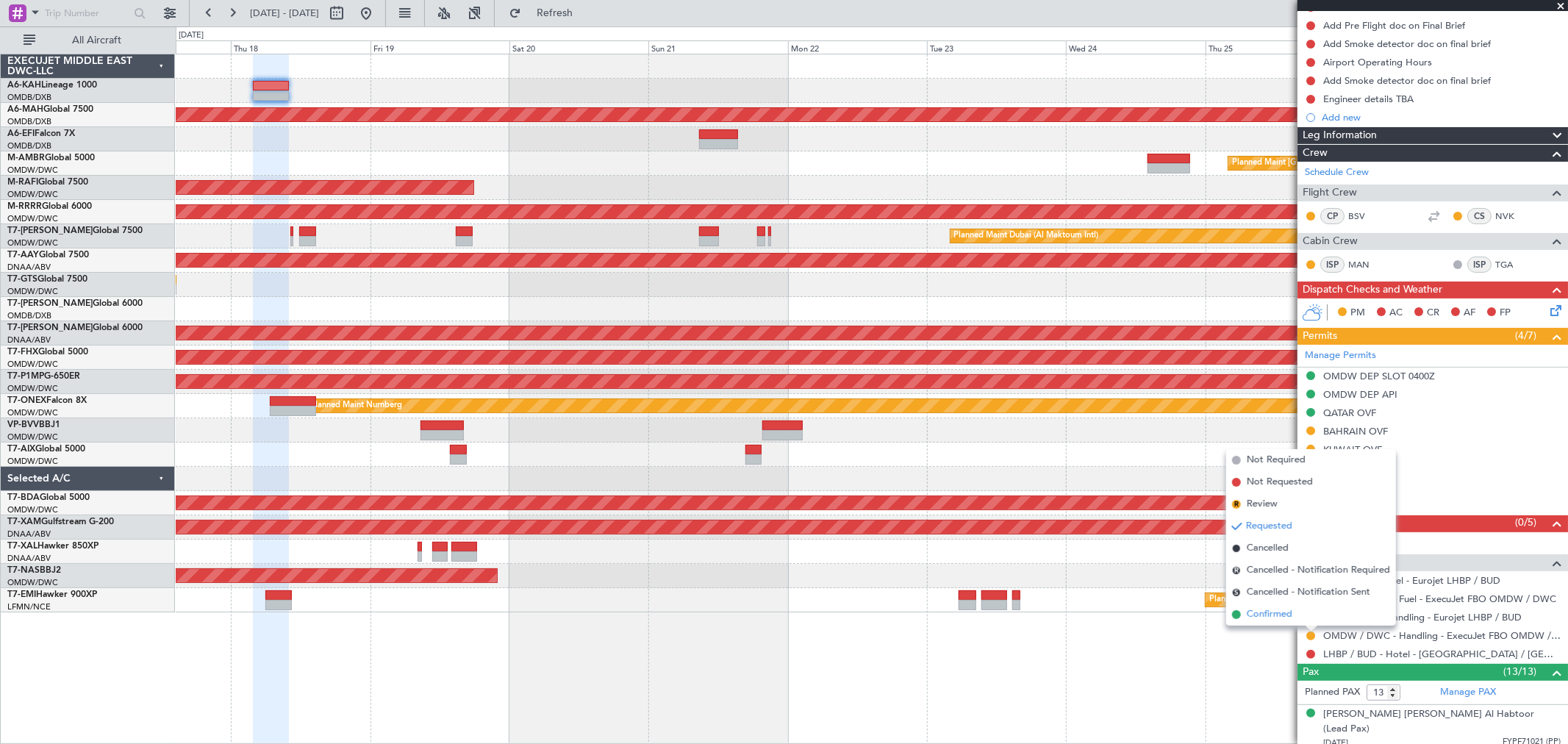
click at [1262, 613] on span "Confirmed" at bounding box center [1269, 614] width 46 height 15
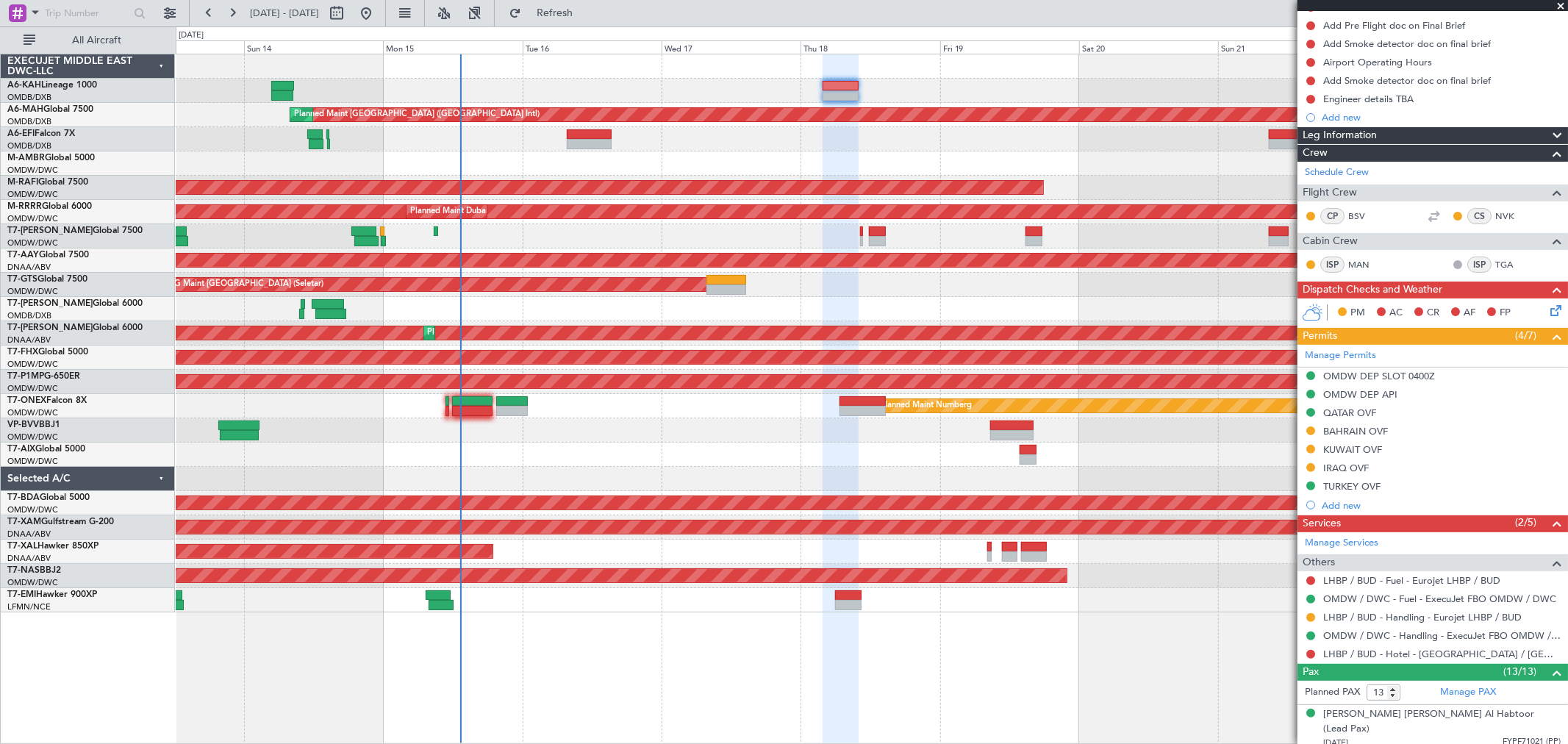
click at [930, 318] on div "Planned Maint [GEOGRAPHIC_DATA] ([GEOGRAPHIC_DATA] Intl) Planned Maint [GEOGRAP…" at bounding box center [871, 333] width 1392 height 558
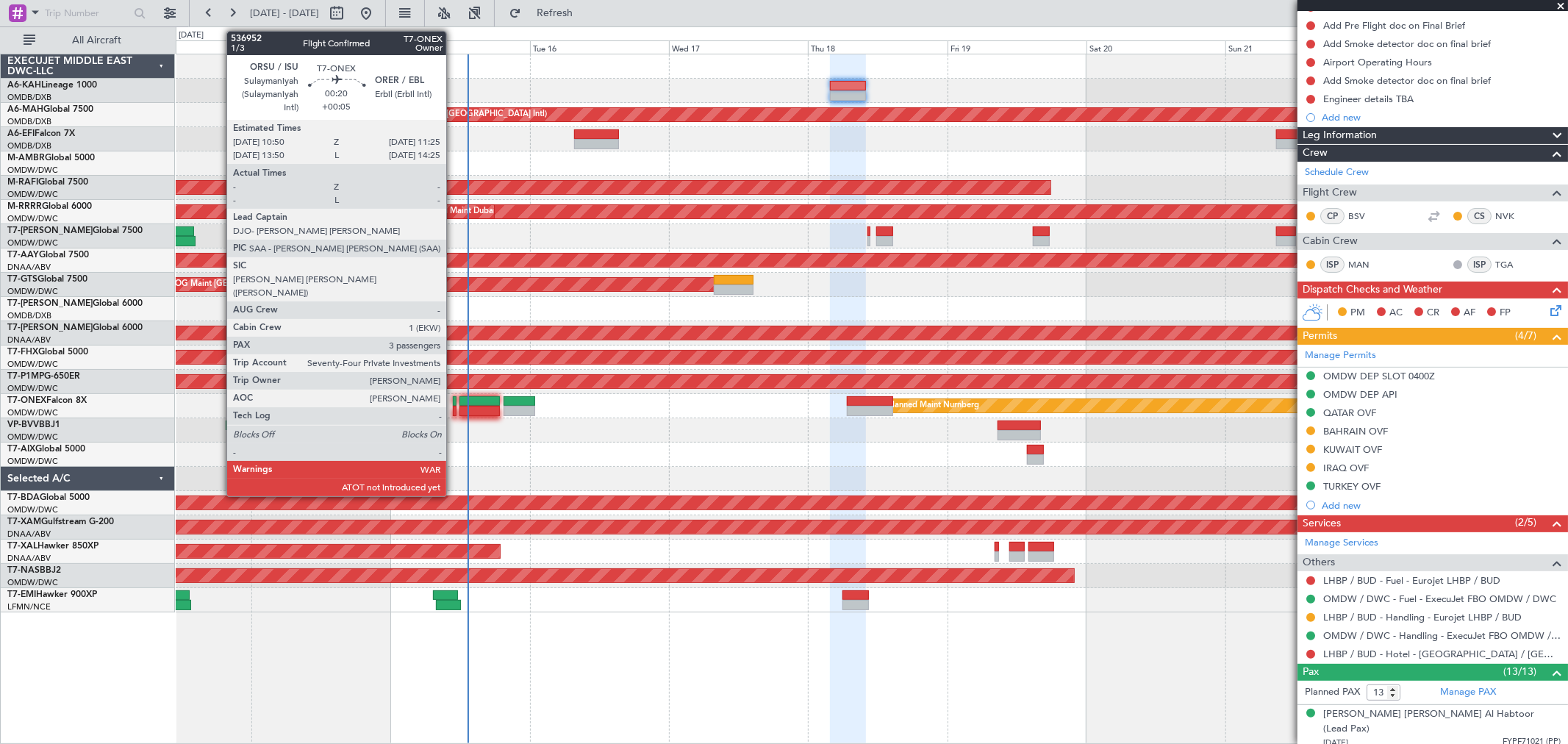
click at [453, 401] on div at bounding box center [454, 401] width 4 height 10
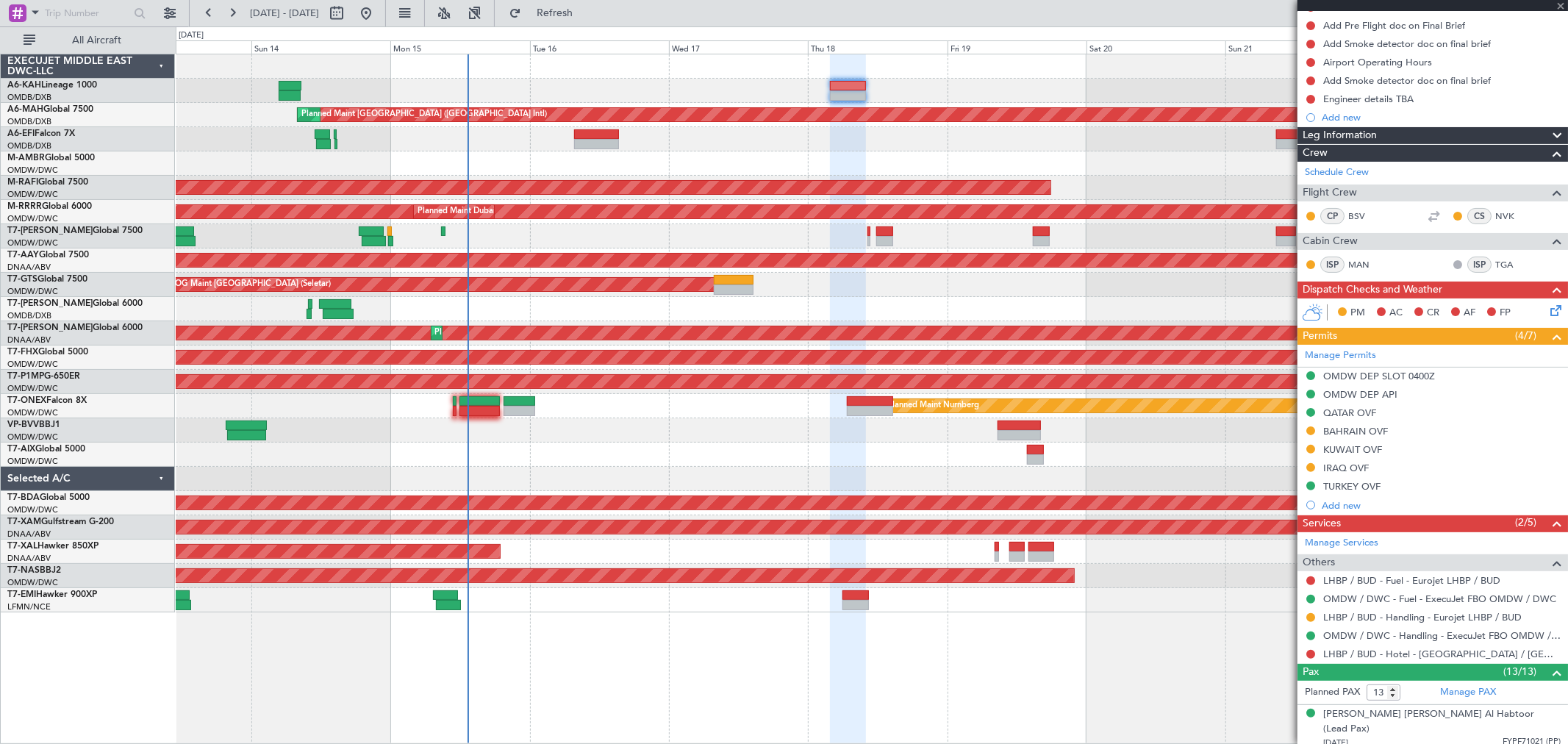
type input "+00:05"
type input "3"
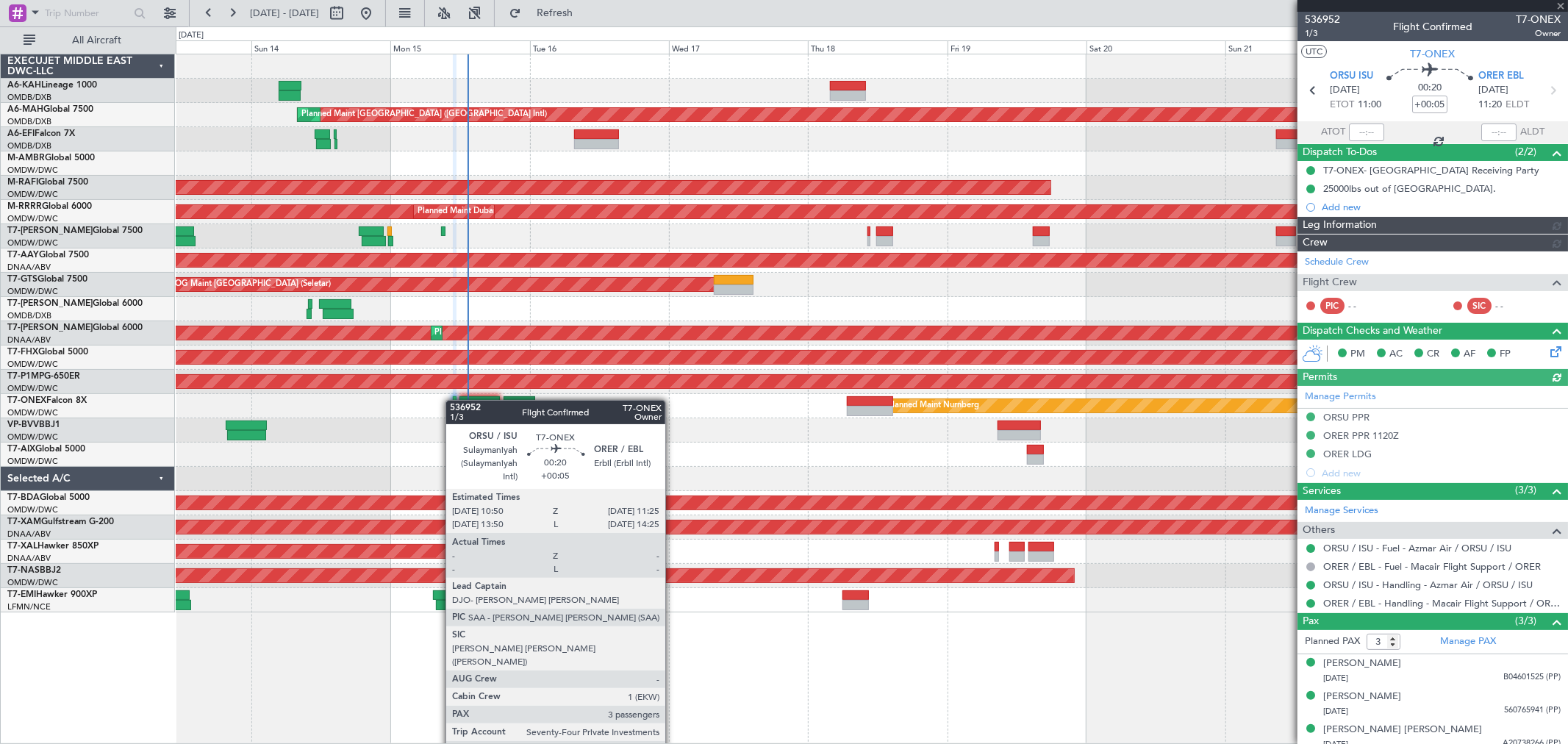
type input "Anita Mani (ANI)"
type input "7289"
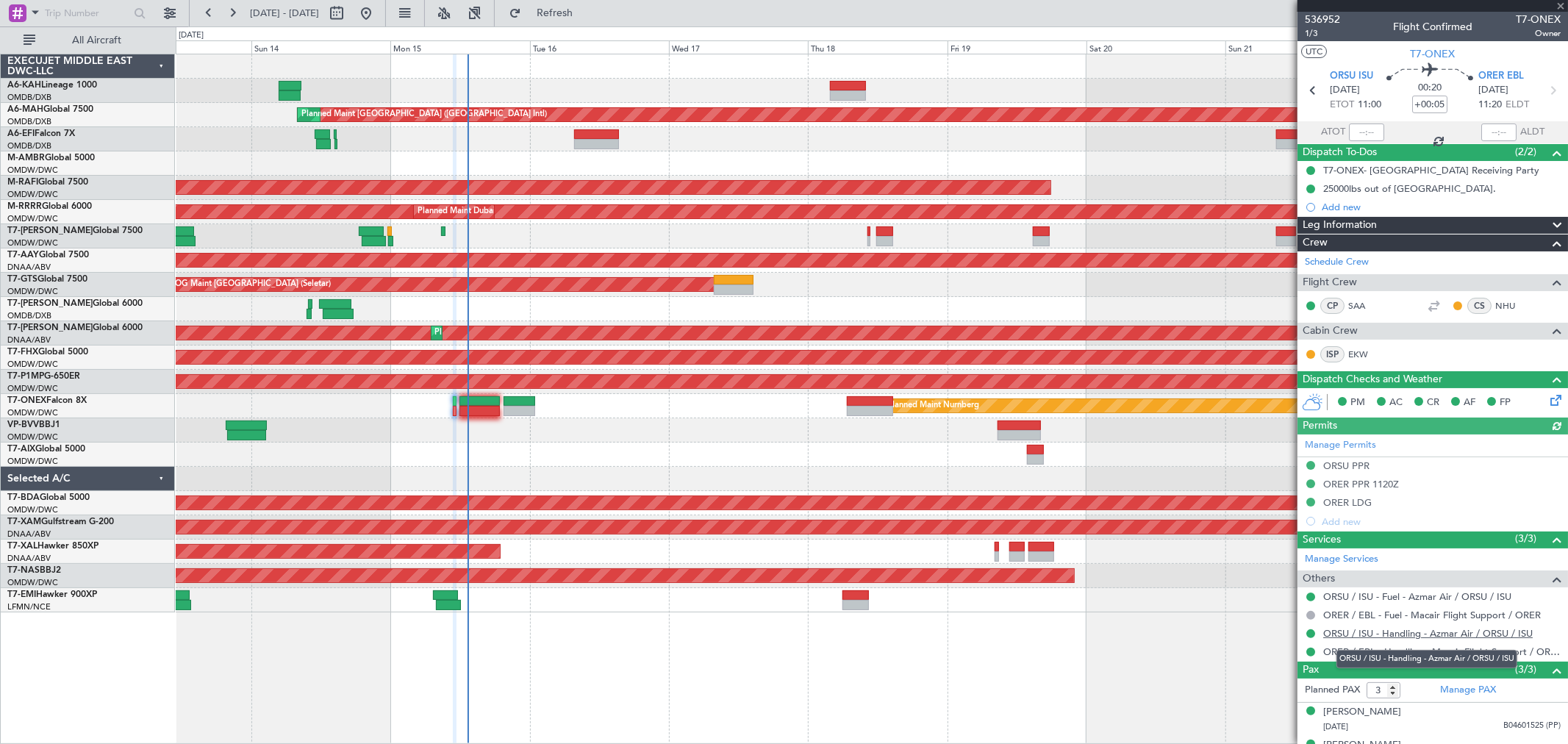
click at [1392, 633] on link "ORSU / ISU - Handling - Azmar Air / ORSU / ISU" at bounding box center [1427, 633] width 210 height 12
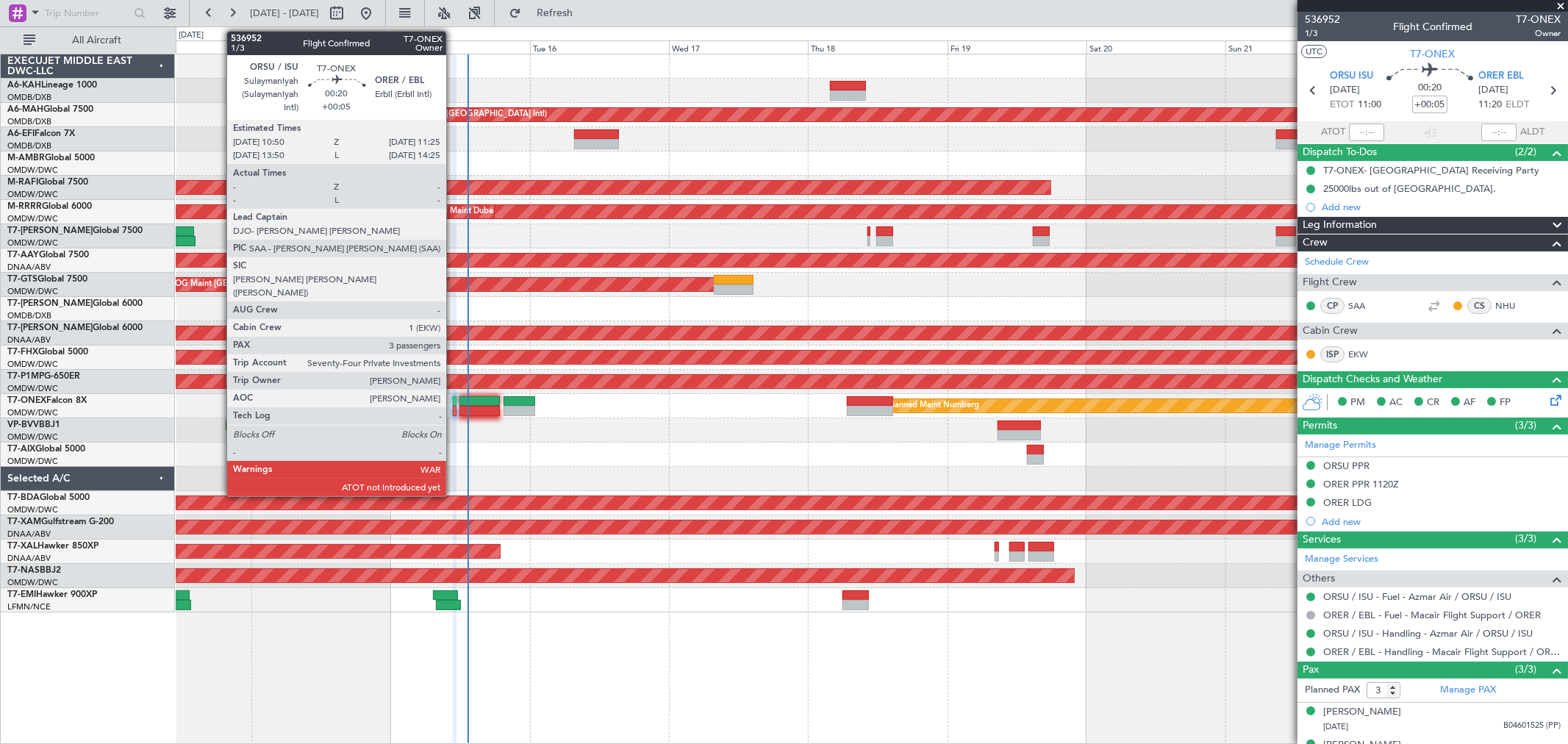
click at [453, 408] on div at bounding box center [454, 411] width 4 height 10
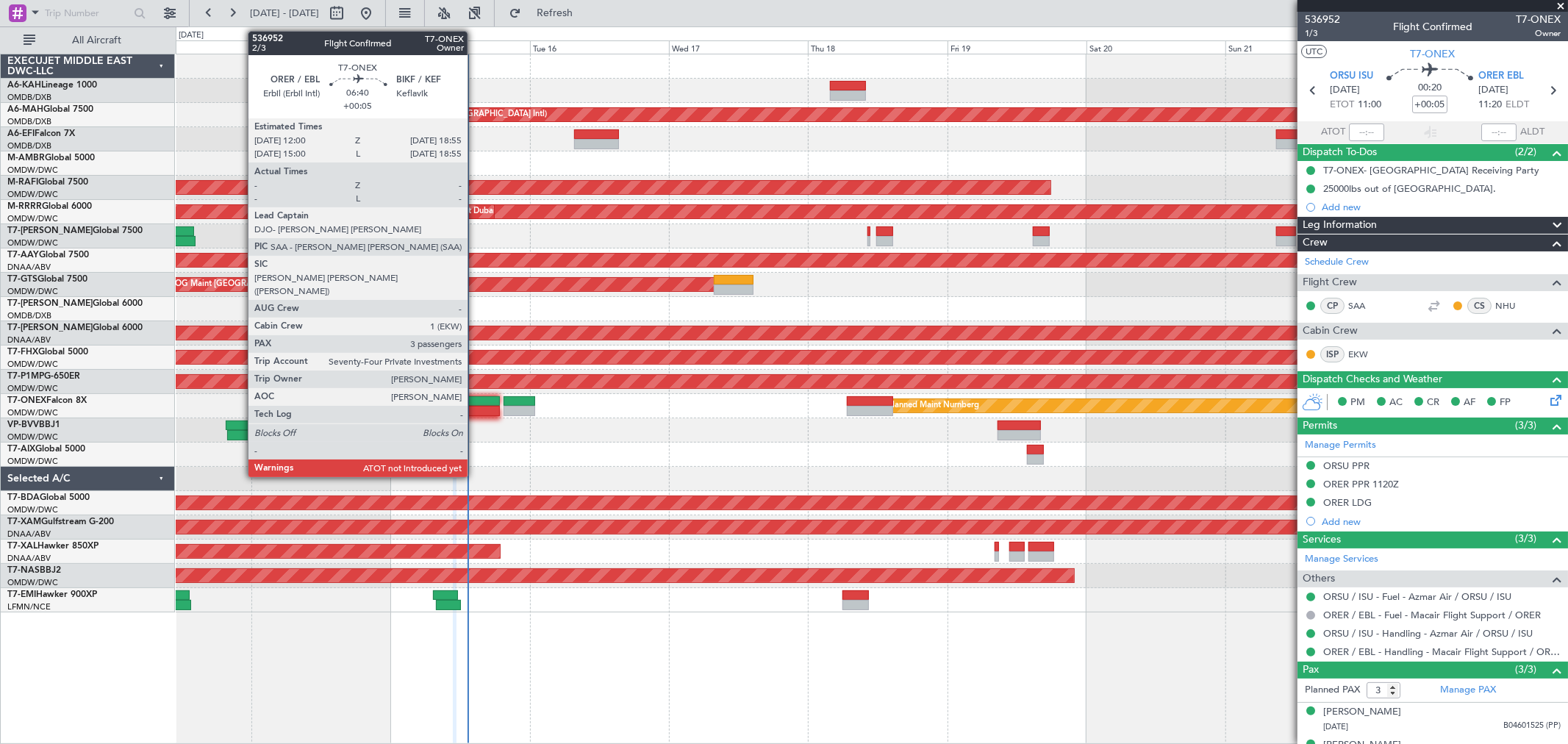
click at [475, 407] on div at bounding box center [480, 411] width 40 height 10
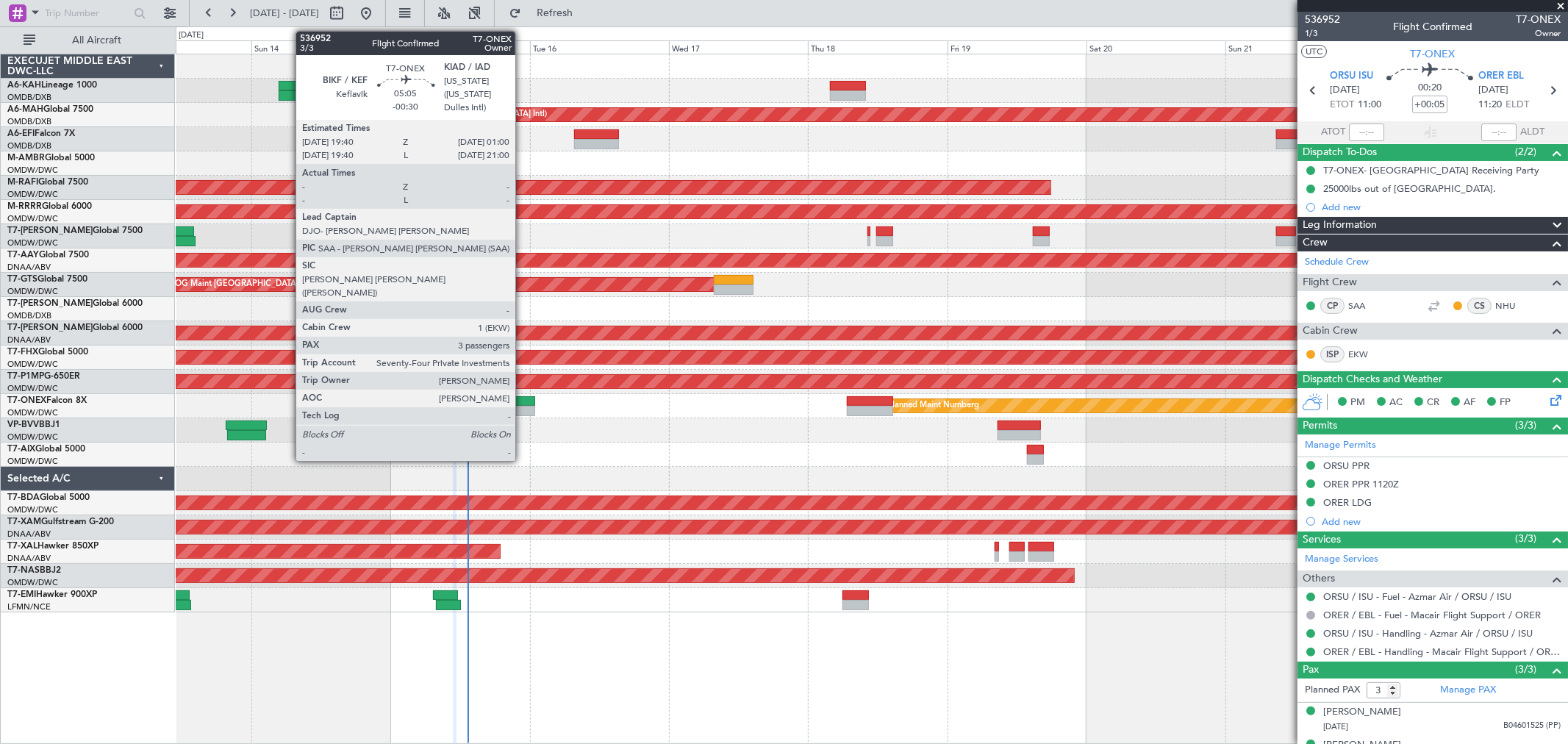
click at [523, 411] on div at bounding box center [519, 411] width 32 height 10
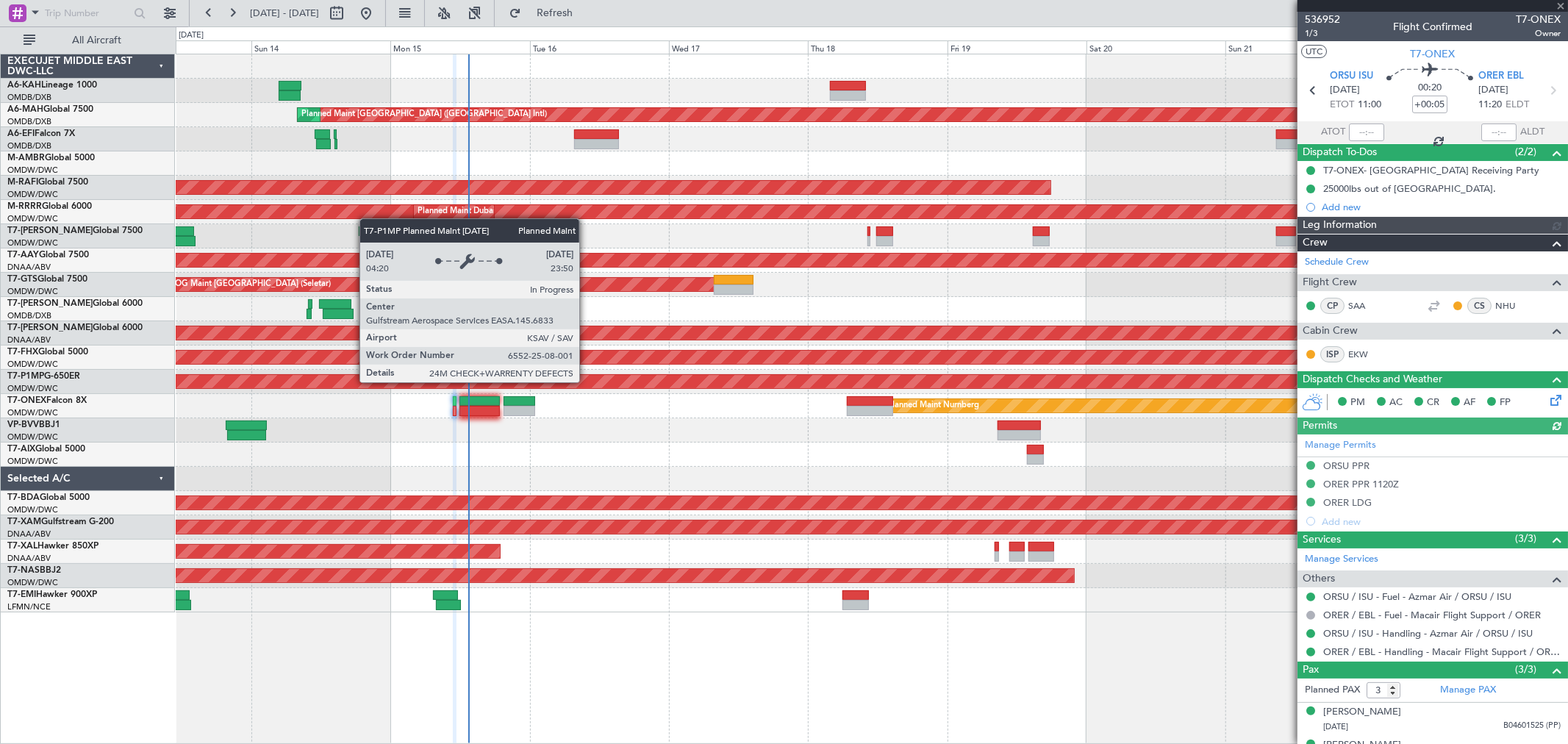
type input "Anita Mani (ANI)"
type input "7289"
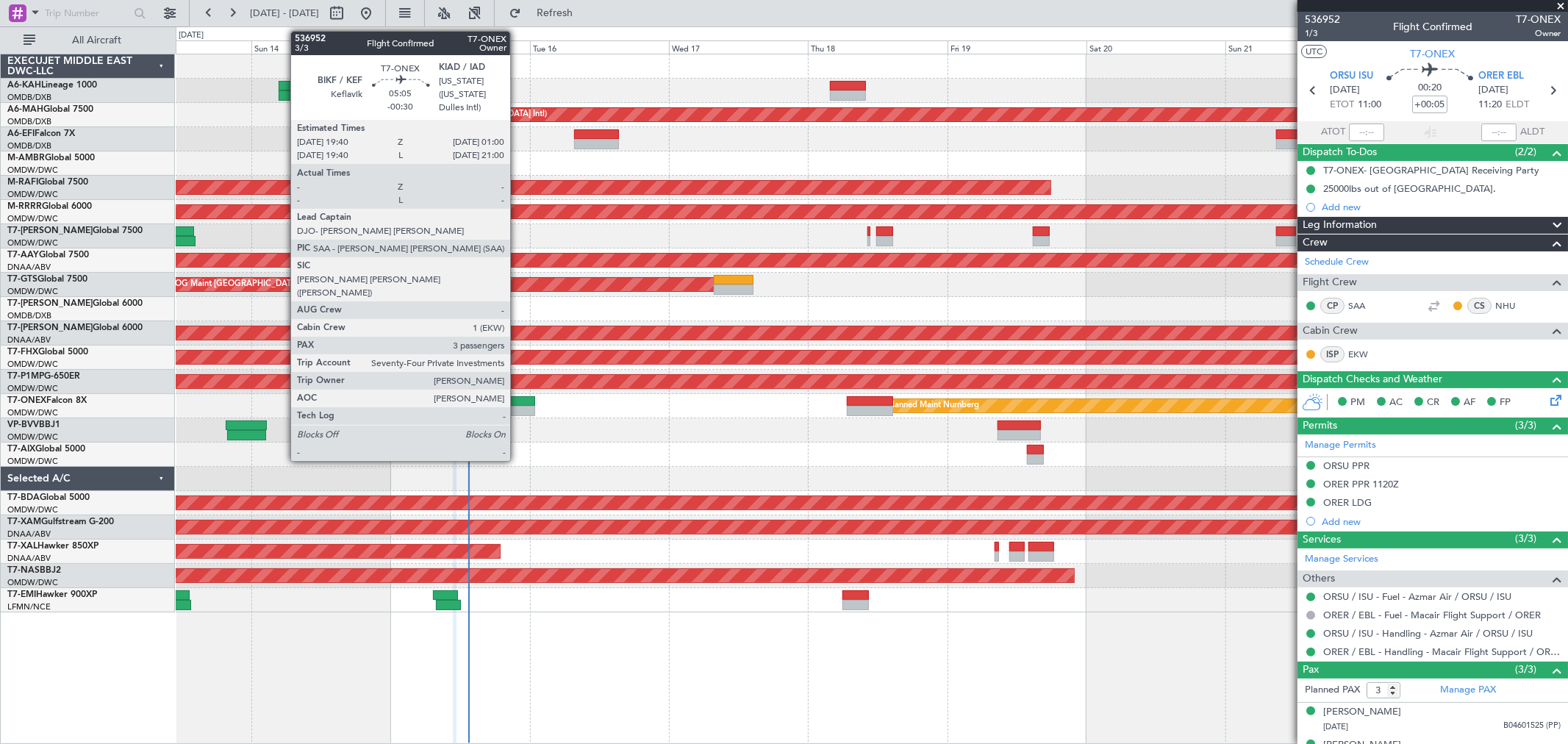
click at [518, 398] on div at bounding box center [519, 401] width 32 height 10
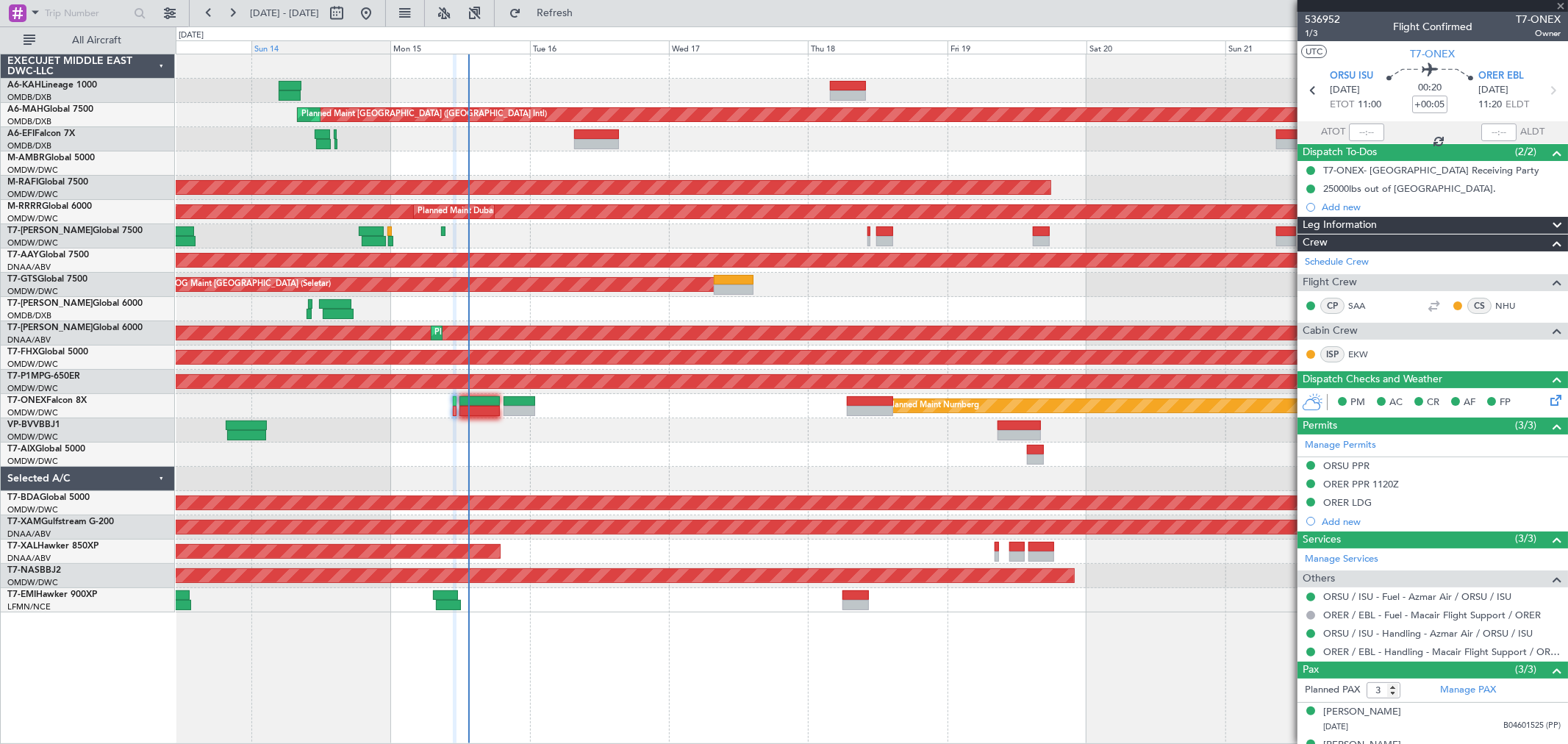
type input "-00:30"
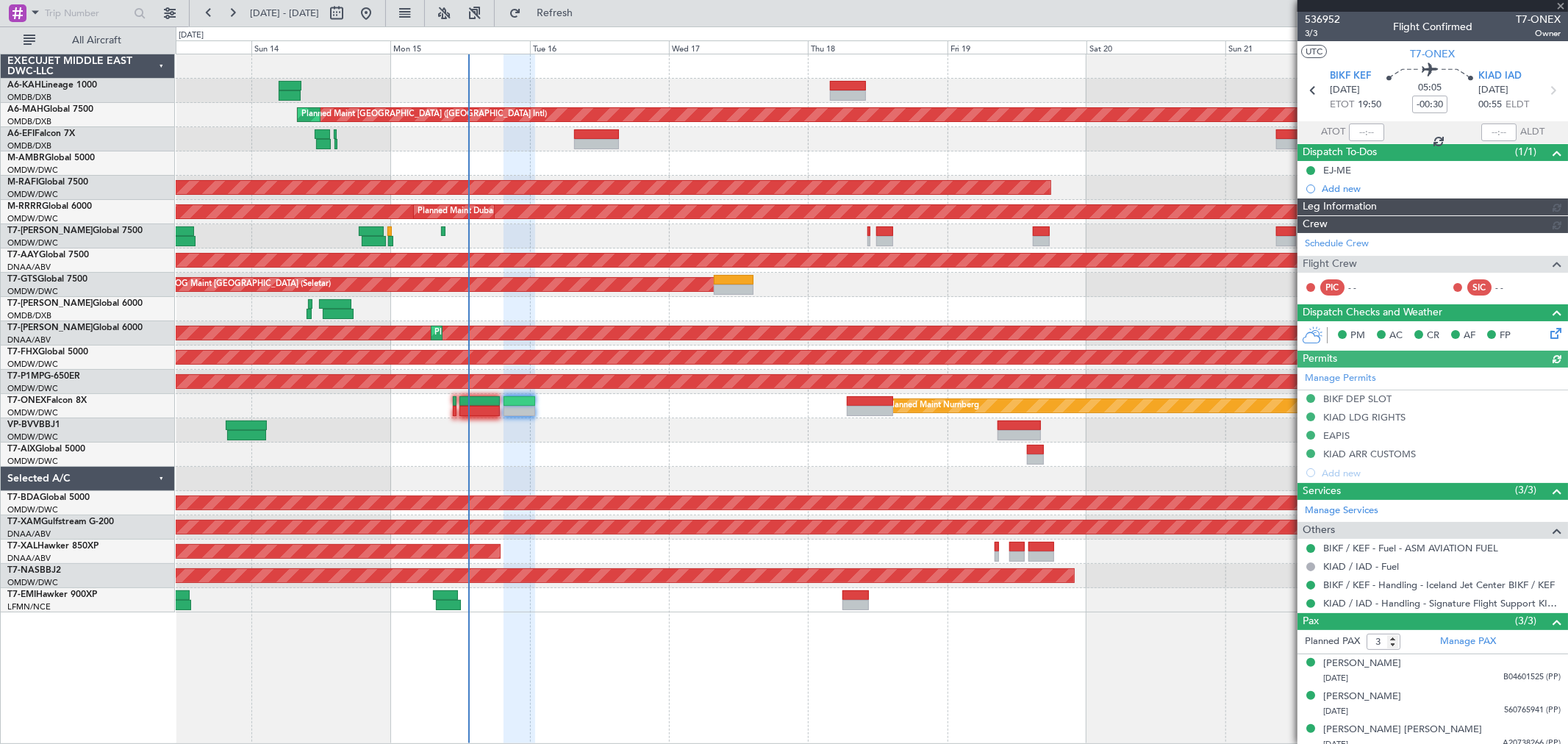
type input "Anita Mani (ANI)"
type input "7245"
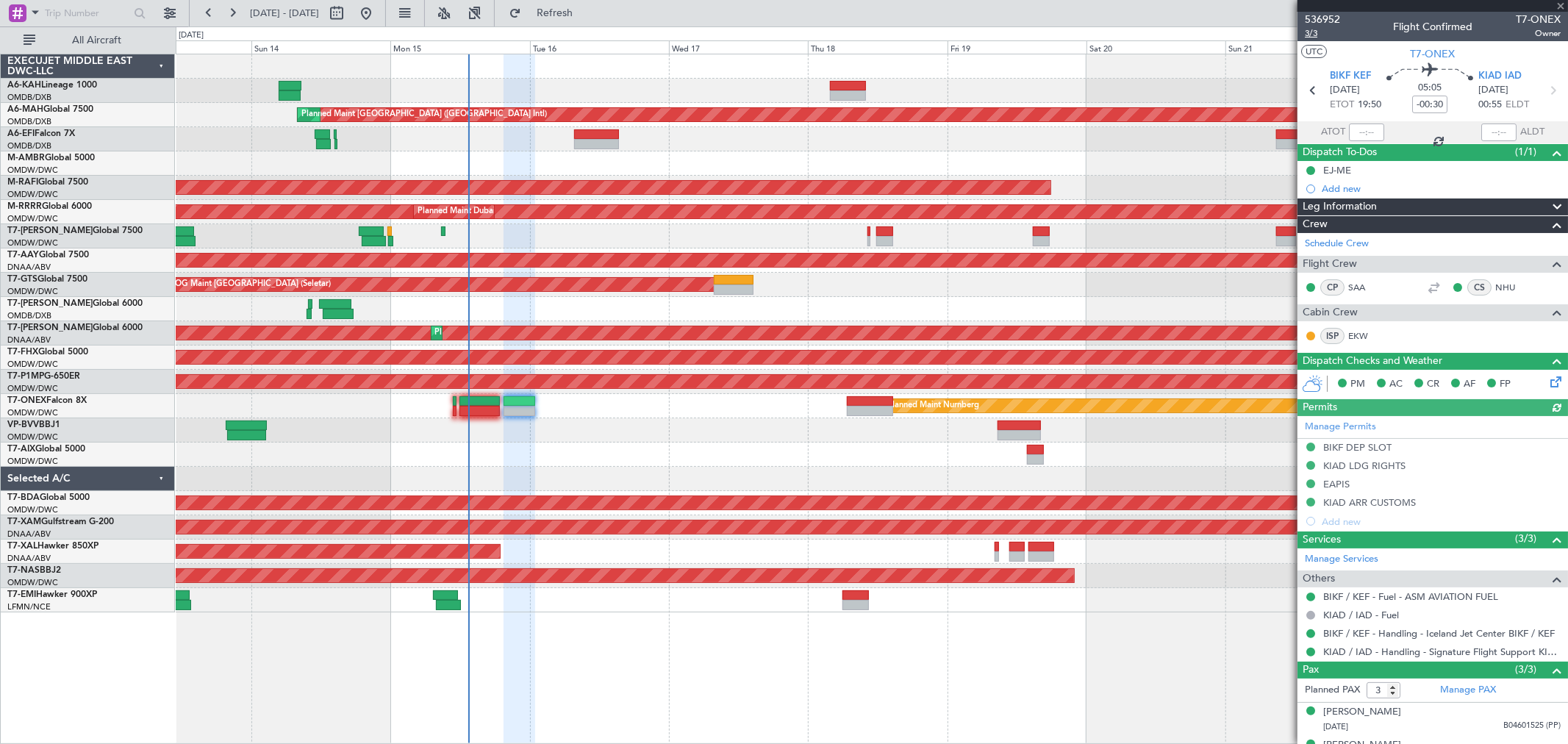
click at [1323, 32] on span "3/3" at bounding box center [1323, 33] width 36 height 12
type input "Anita Mani (ANI)"
type input "7245"
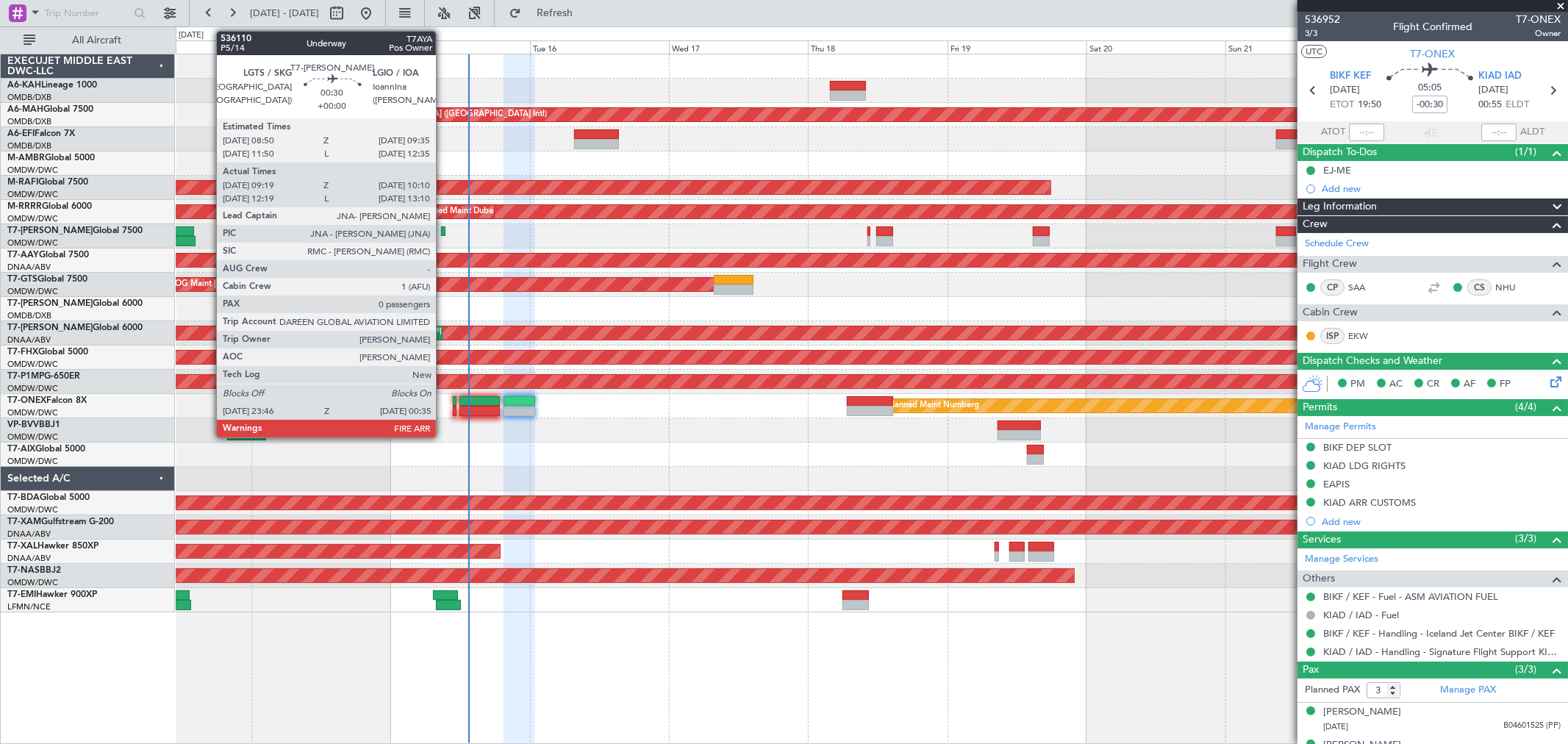
click at [443, 229] on div at bounding box center [443, 231] width 5 height 10
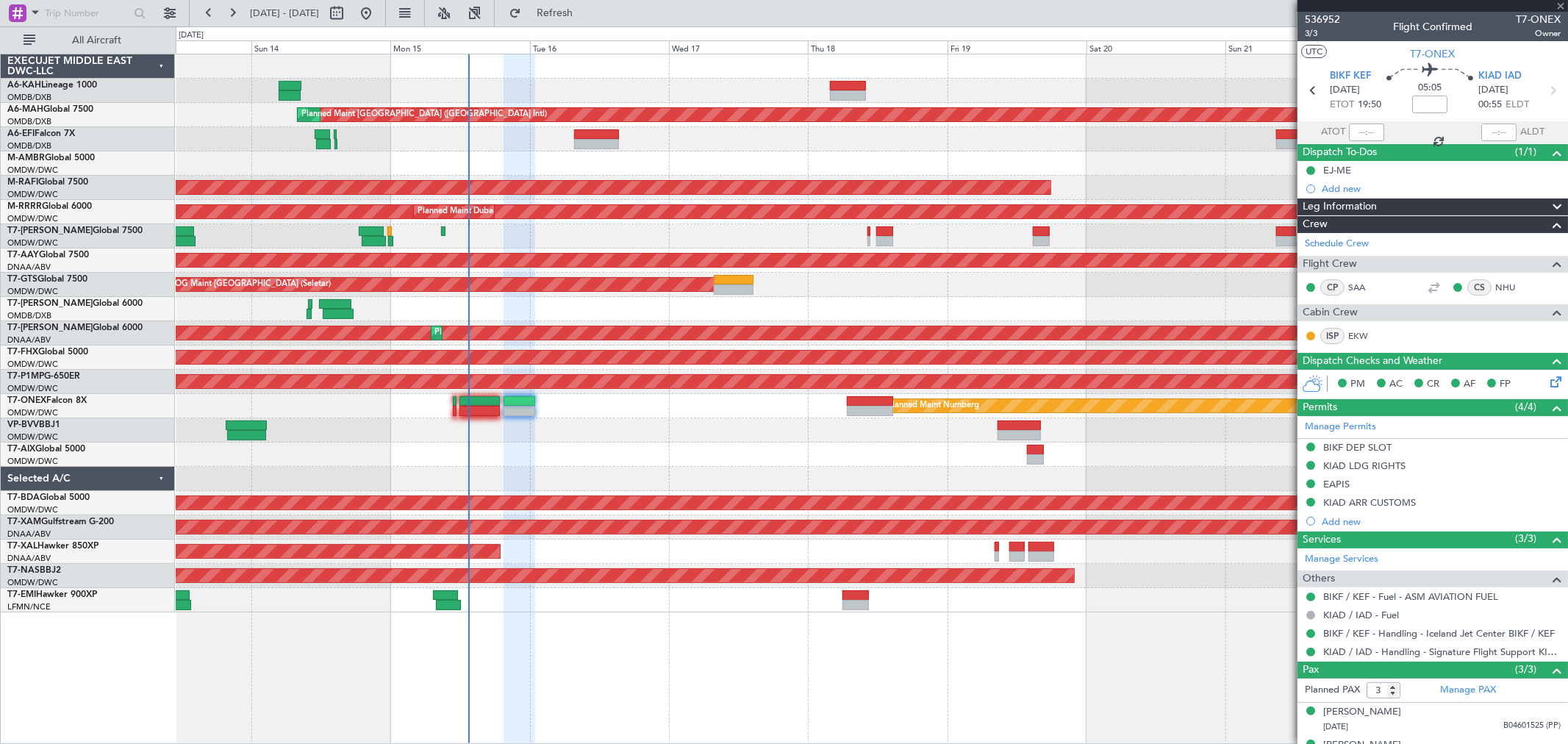
type input "09:29"
type input "10:05"
type input "0"
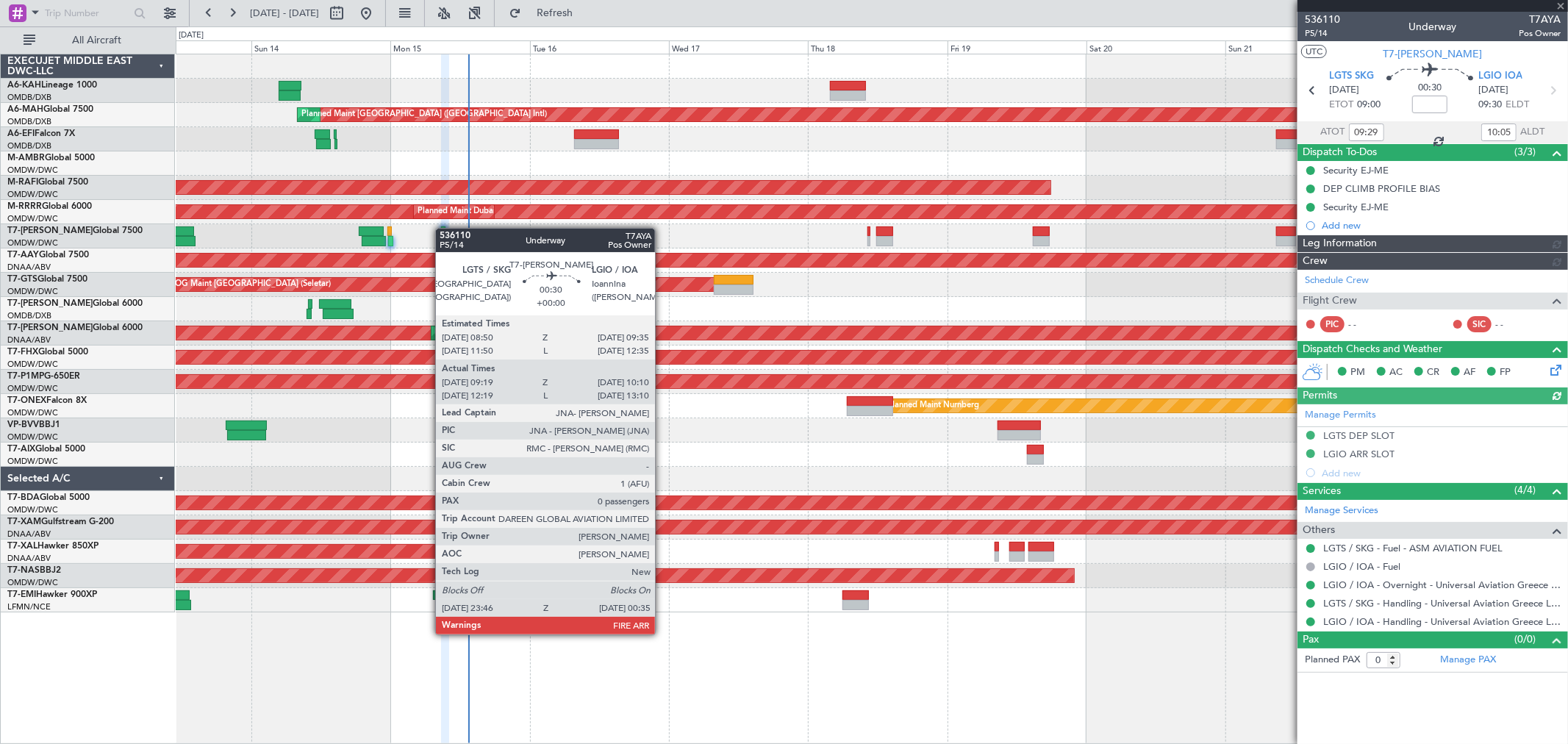
type input "Anita Mani (ANI)"
type input "7303"
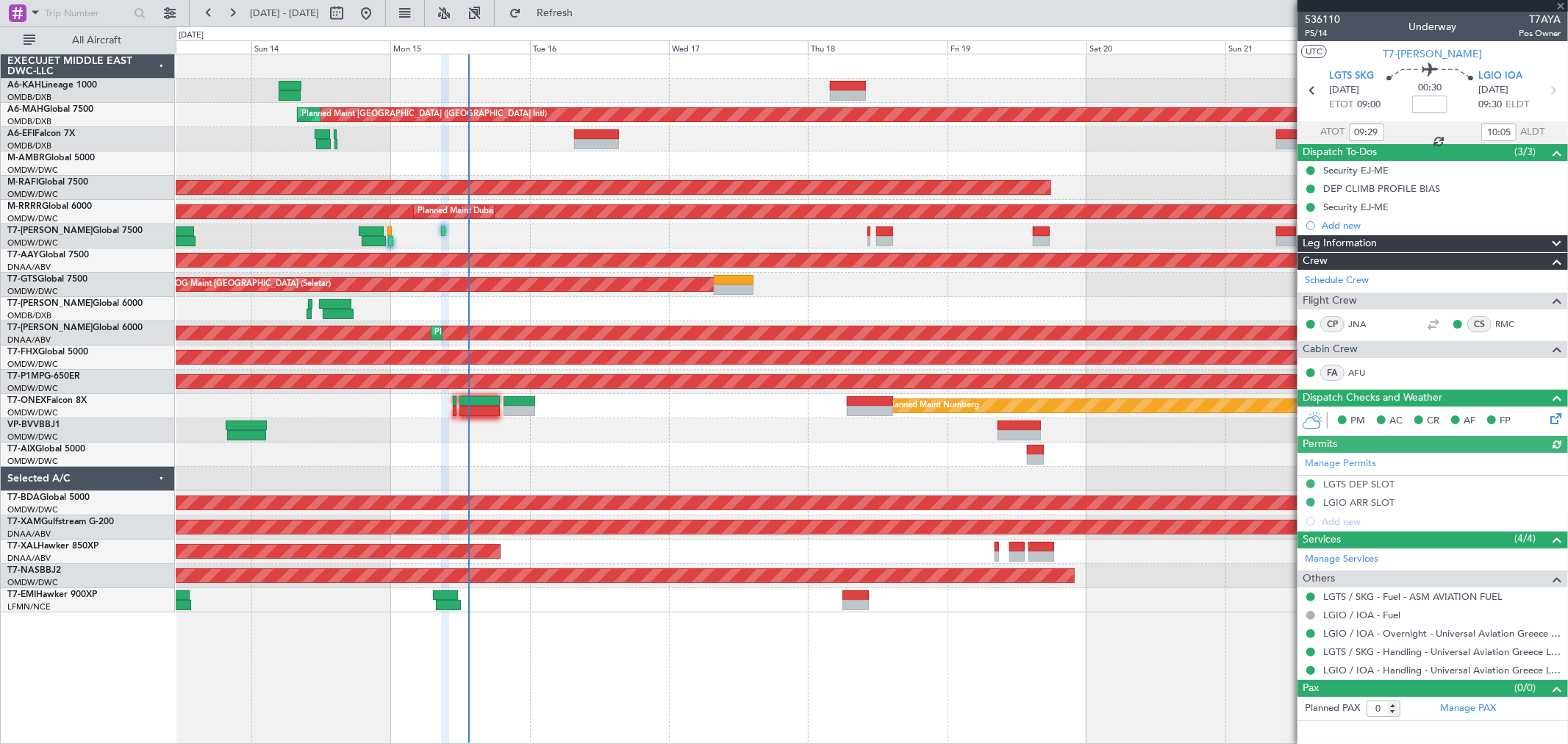
type input "12:29"
type input "13:05"
type input "09:29"
type input "10:05"
click at [1320, 37] on span "P5/14" at bounding box center [1323, 33] width 36 height 12
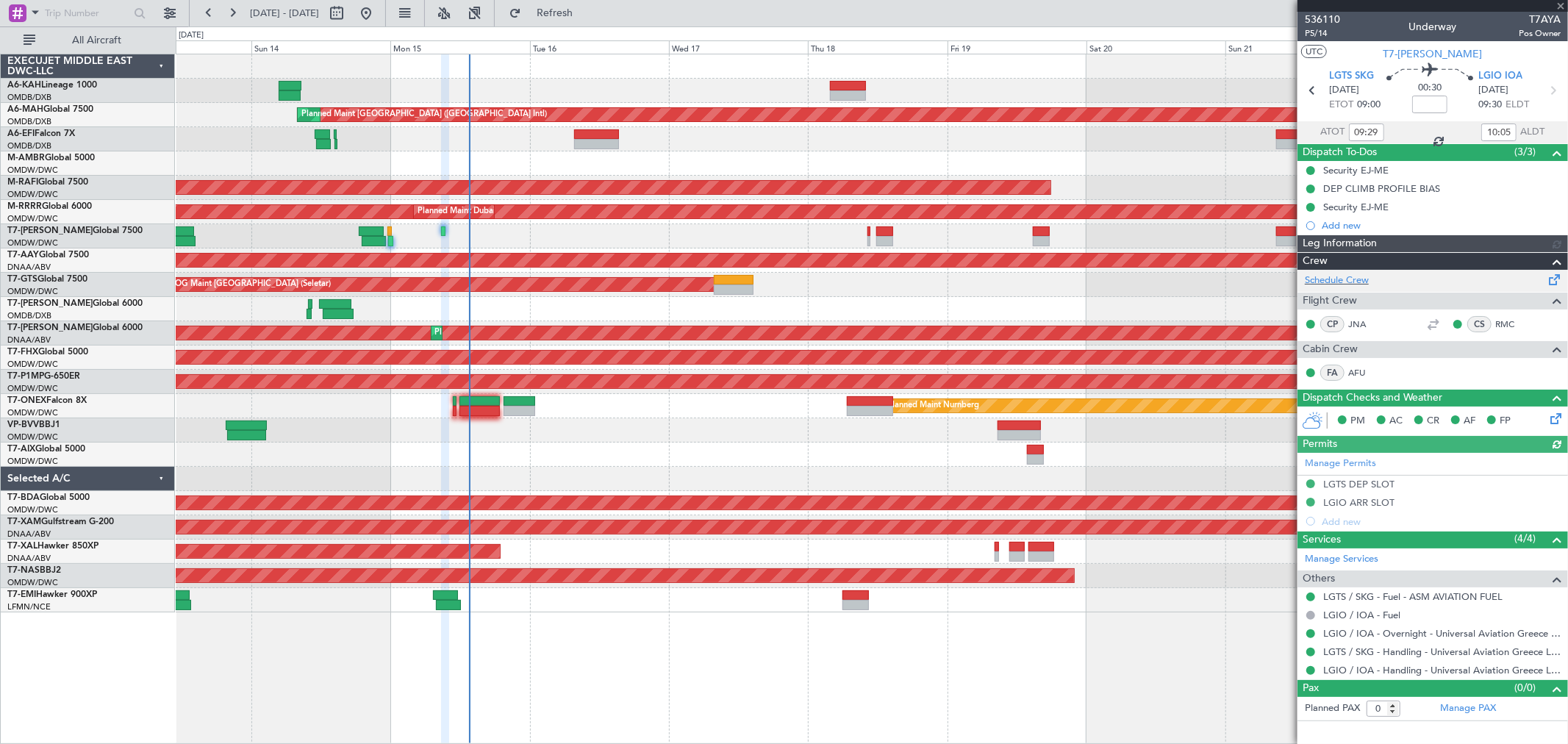
type input "Anita Mani (ANI)"
type input "7303"
type input "Anita Mani (ANI)"
type input "7303"
click at [489, 416] on div "Planned Maint Nurnberg Planned Maint Dubai (Al Maktoum Intl) Planned Maint Lond…" at bounding box center [871, 405] width 1392 height 24
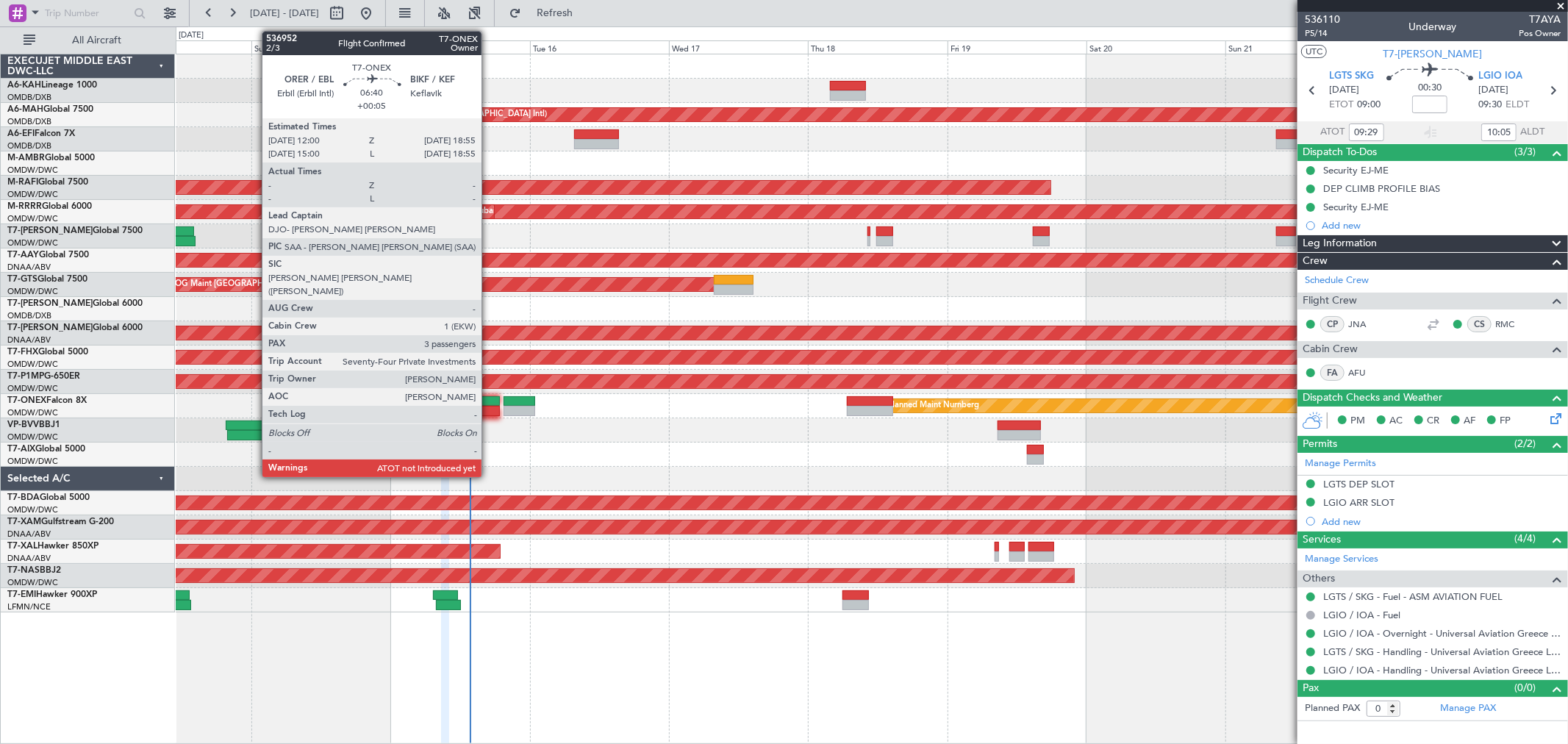
click at [489, 414] on div at bounding box center [480, 411] width 40 height 10
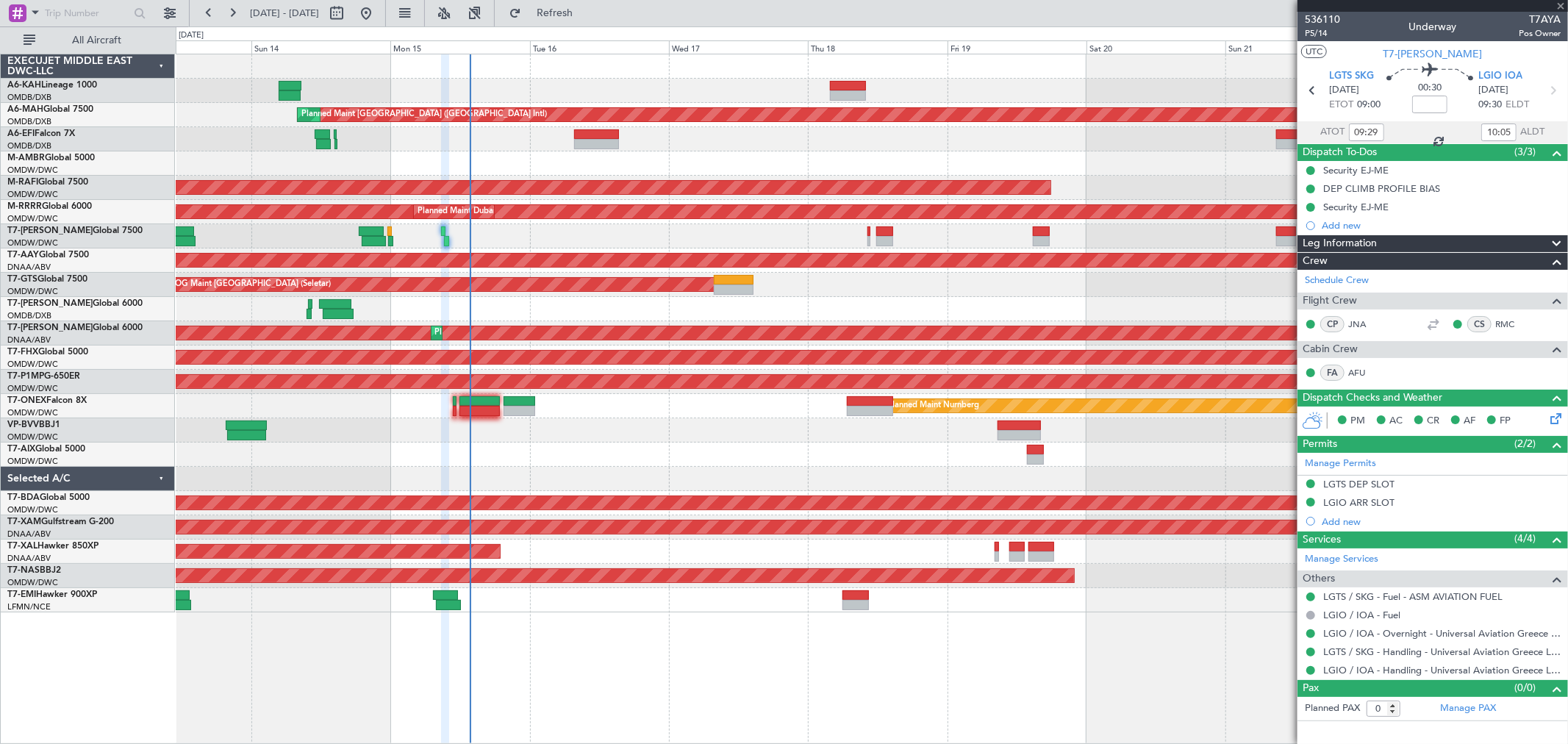
type input "+00:05"
type input "3"
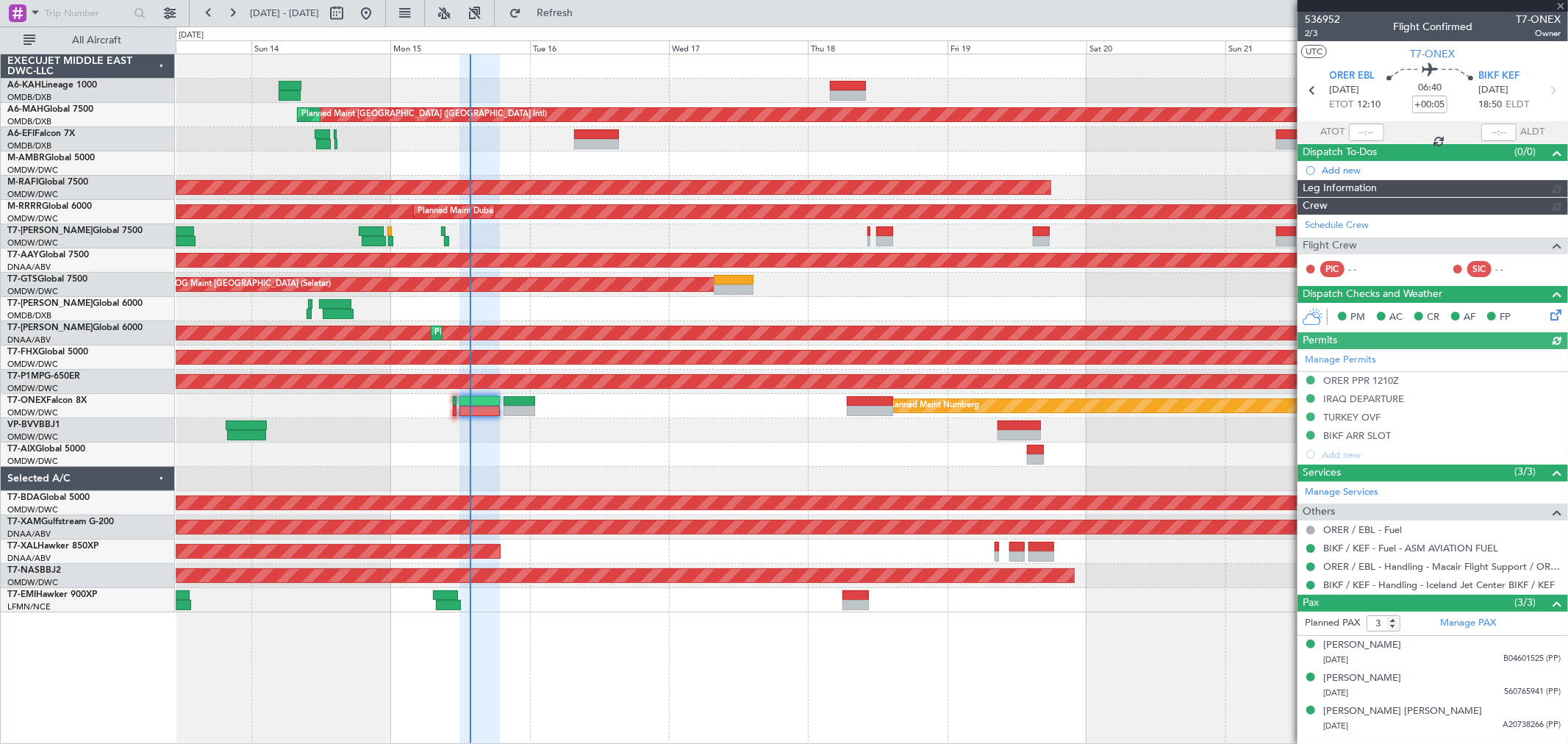
type input "Anita Mani (ANI)"
type input "7244"
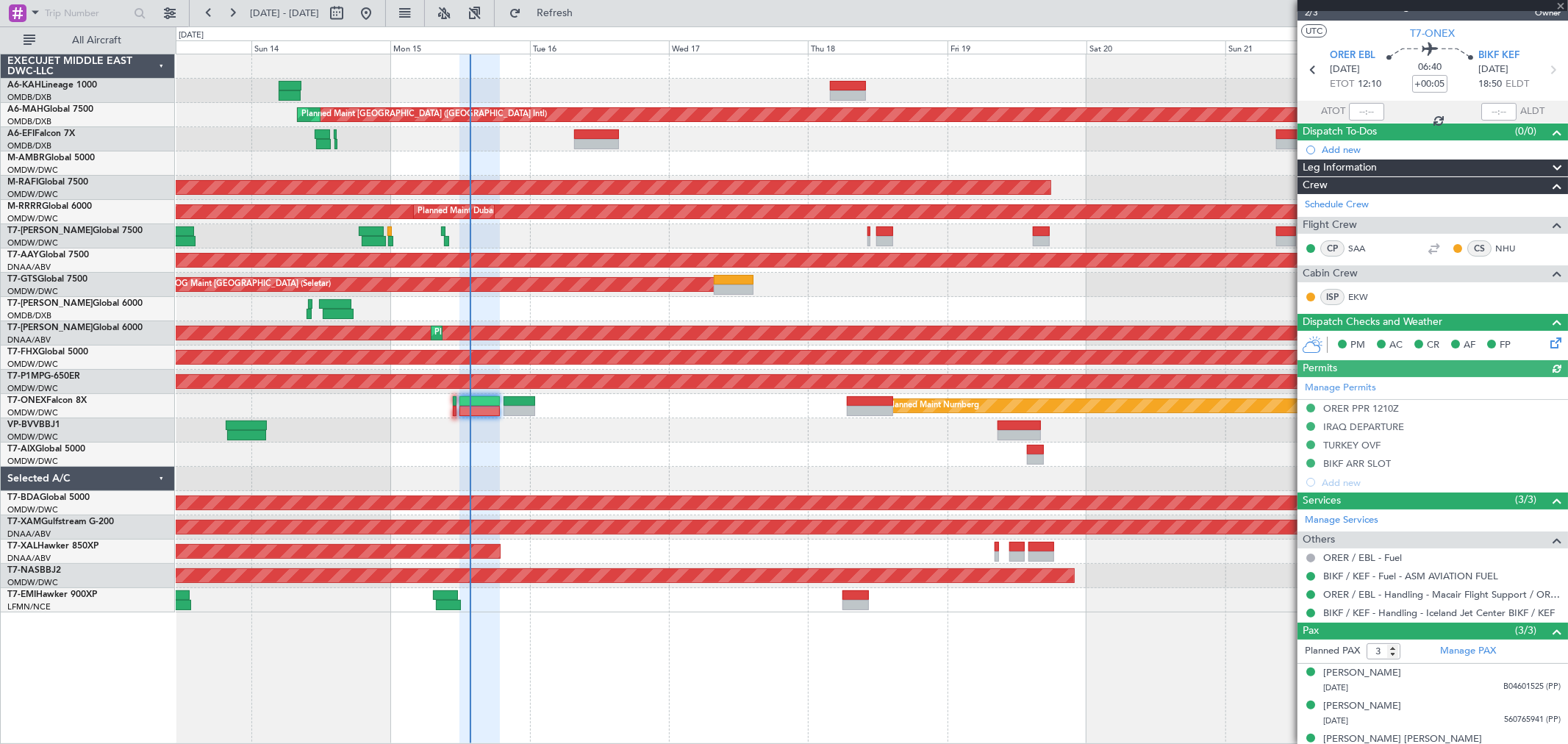
scroll to position [39, 0]
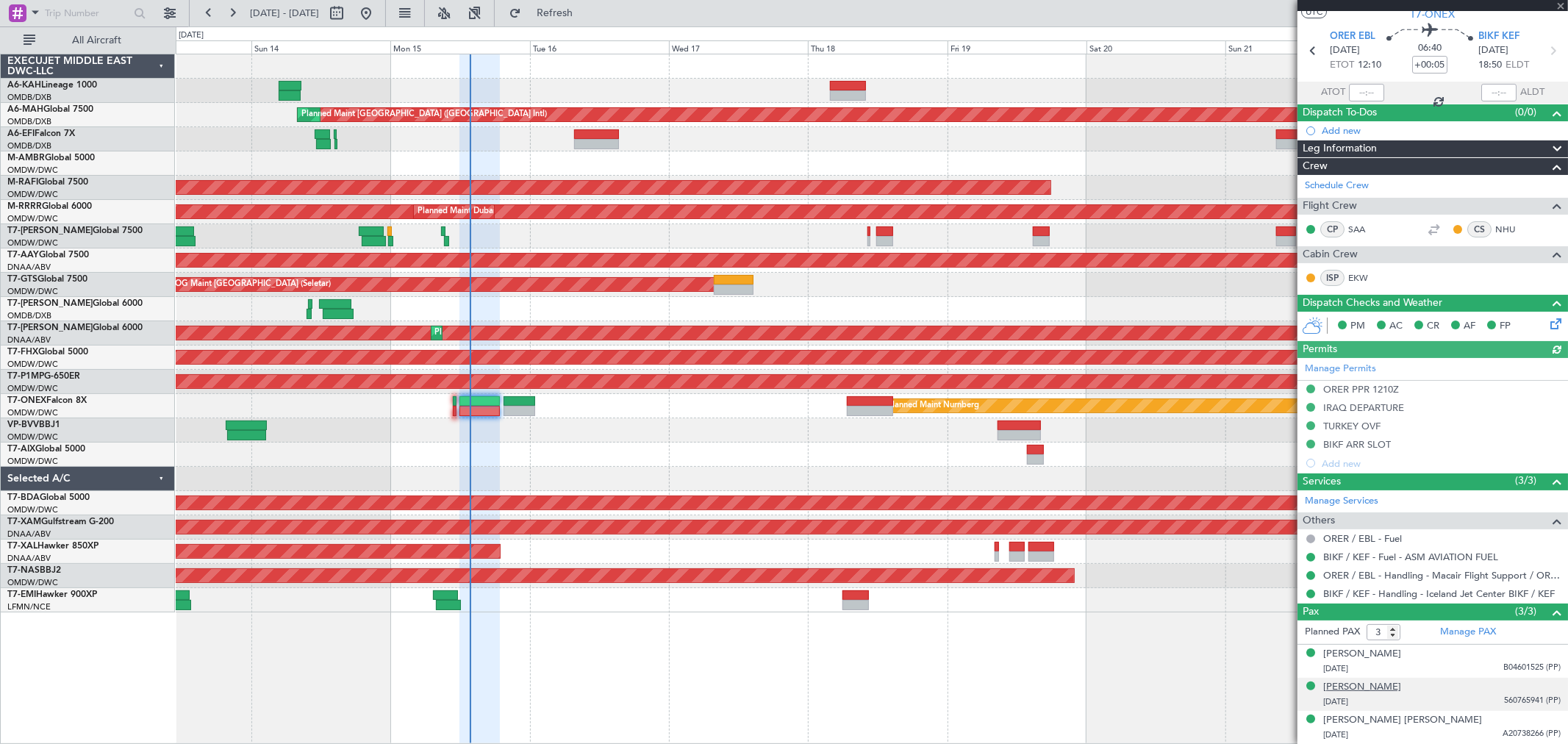
click at [1354, 693] on div "Bafel Ahmed" at bounding box center [1361, 687] width 78 height 15
type input "Anita Mani (ANI)"
type input "7244"
type input "Anita Mani (ANI)"
type input "7244"
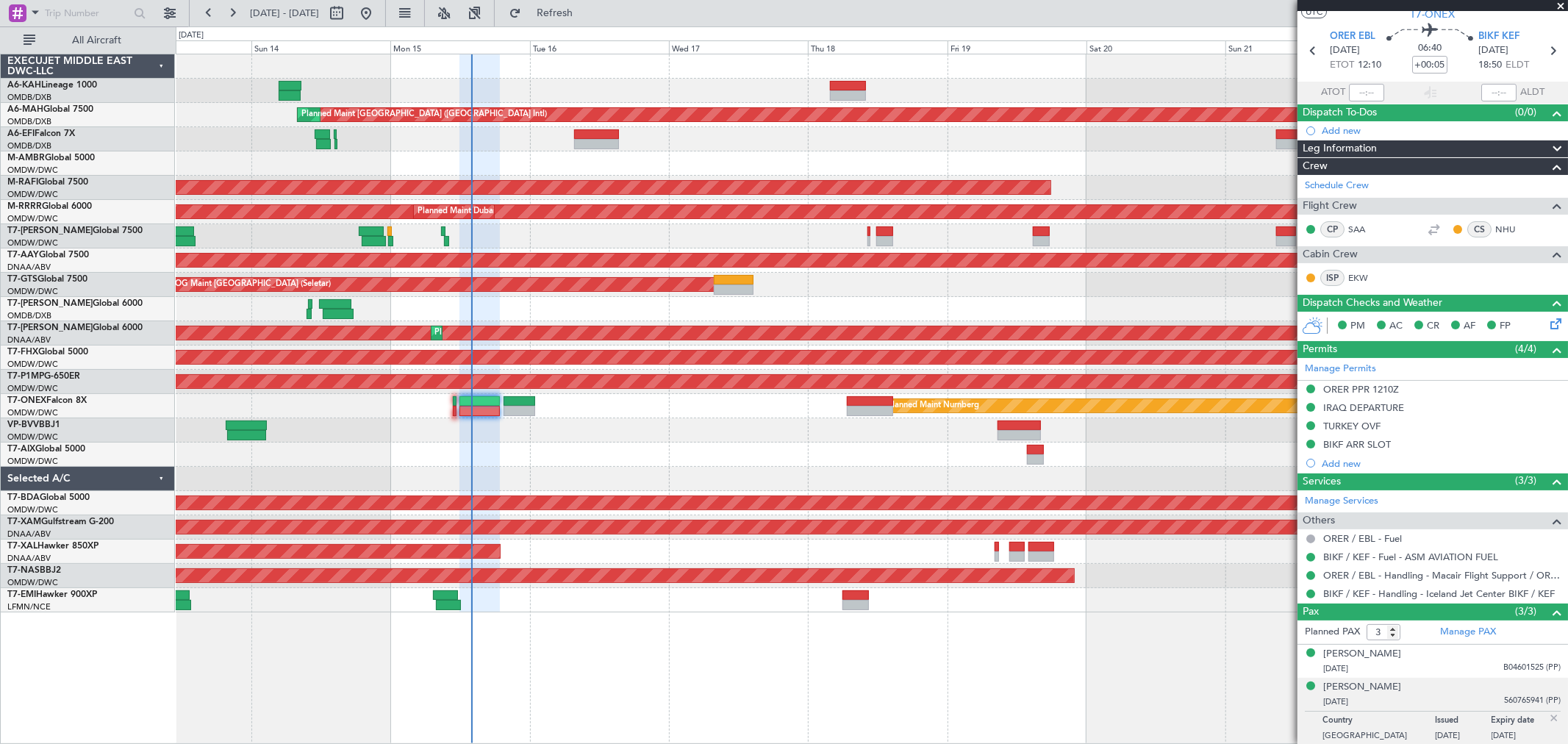
type input "Anita Mani (ANI)"
type input "7244"
